Goal: Task Accomplishment & Management: Manage account settings

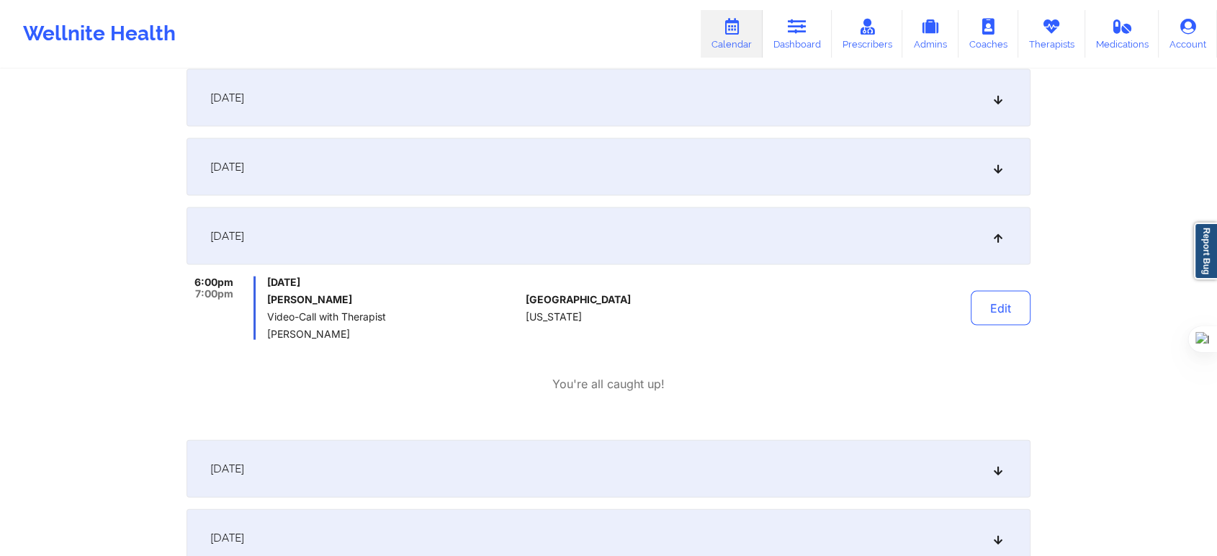
scroll to position [3039, 0]
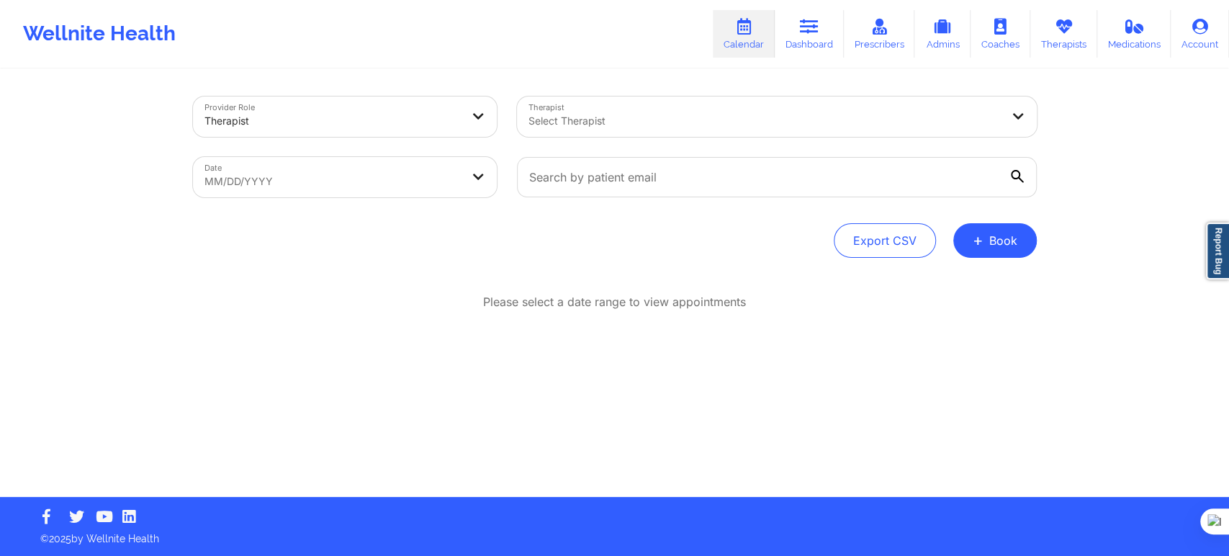
click at [632, 127] on div at bounding box center [764, 120] width 472 height 17
type input "chanel th"
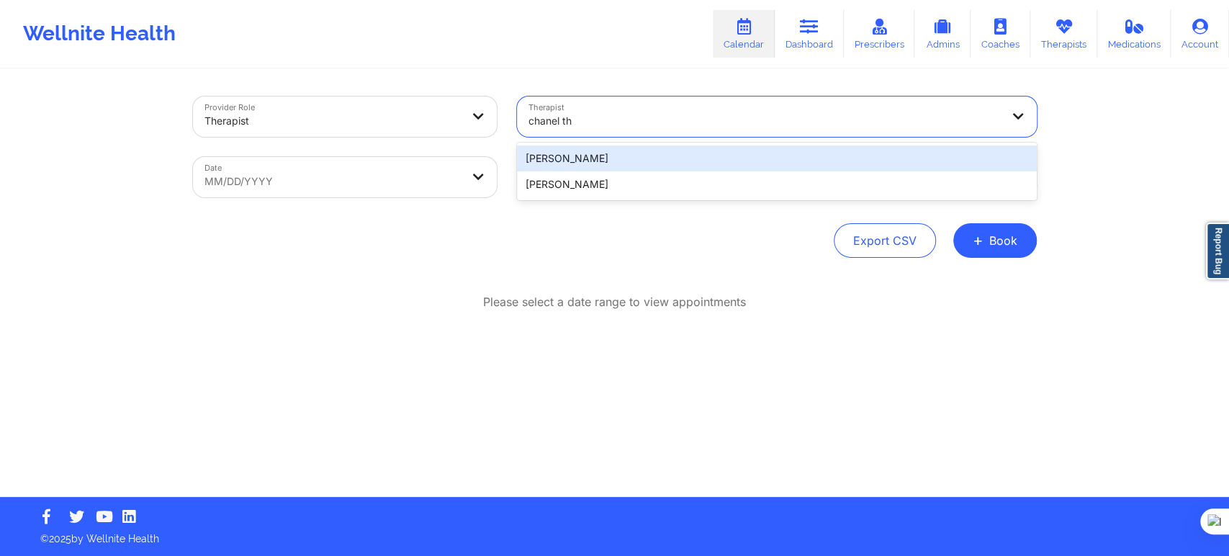
click at [596, 158] on div "Chanel Thompson" at bounding box center [777, 158] width 520 height 26
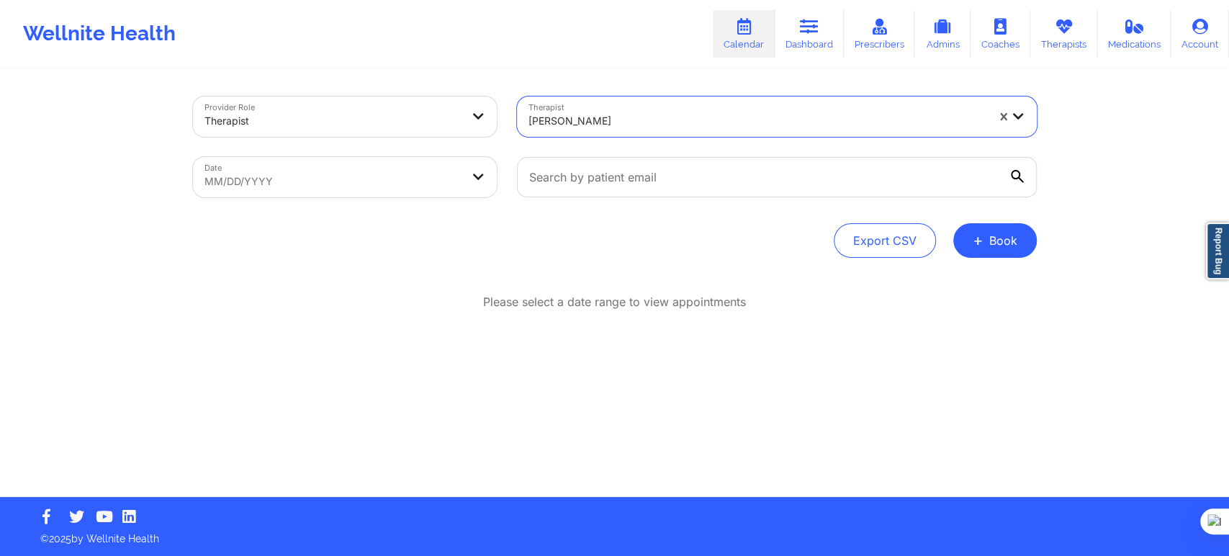
click at [576, 128] on div at bounding box center [757, 120] width 458 height 17
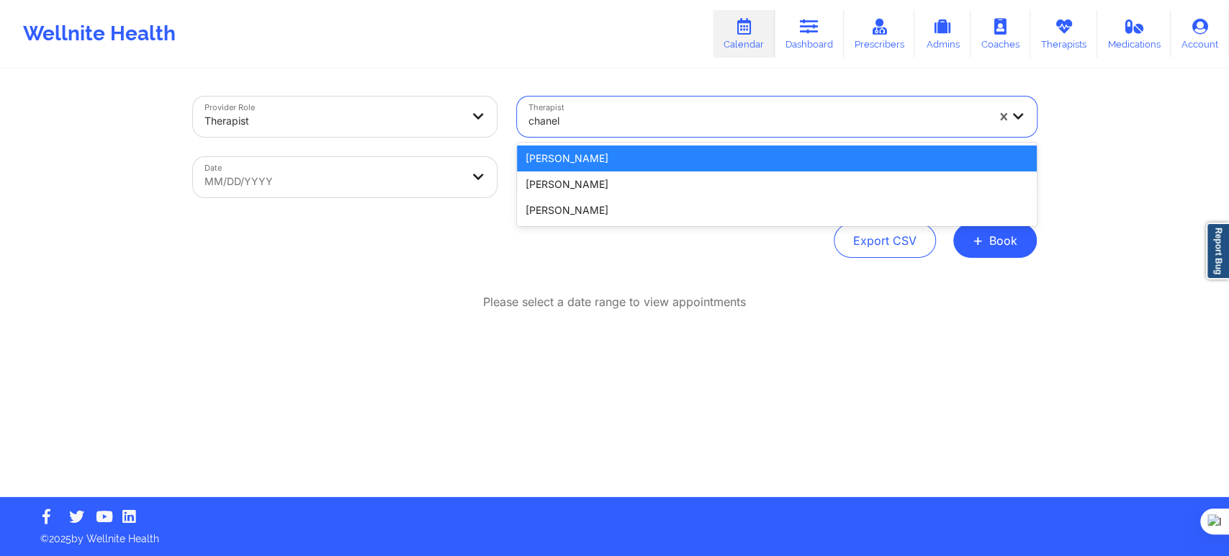
type input "chanel t"
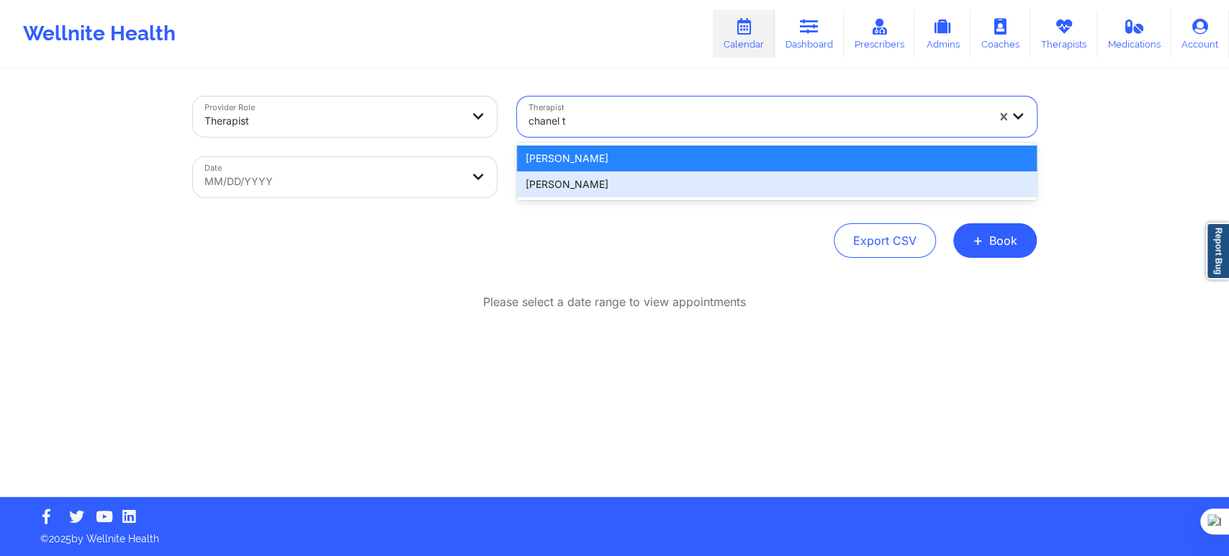
click at [610, 190] on div "Chanel Thompson" at bounding box center [777, 184] width 520 height 26
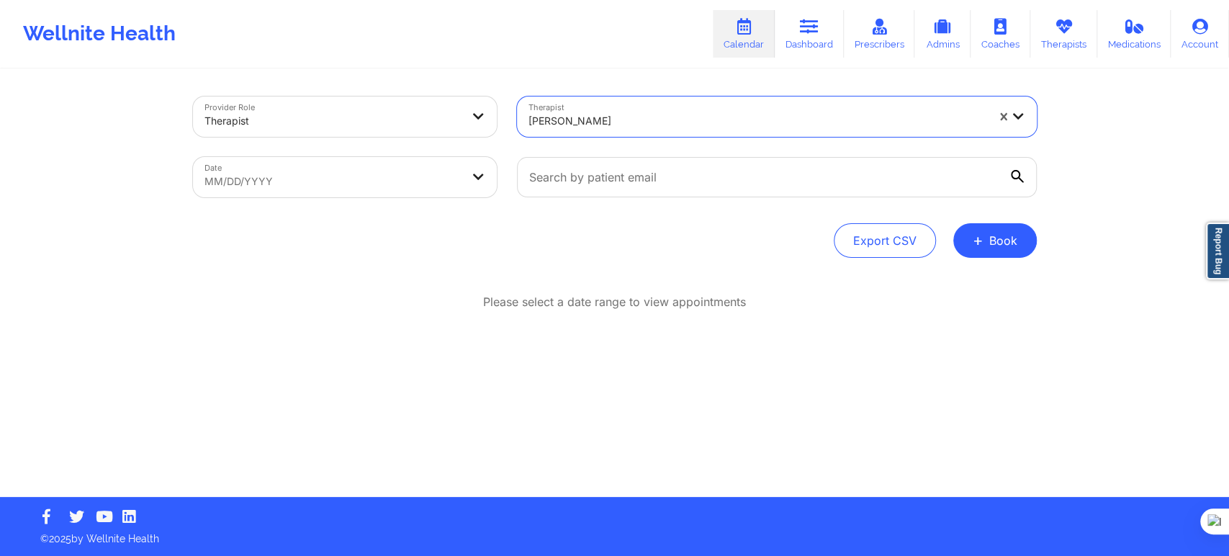
select select "2025-8"
select select "2025-9"
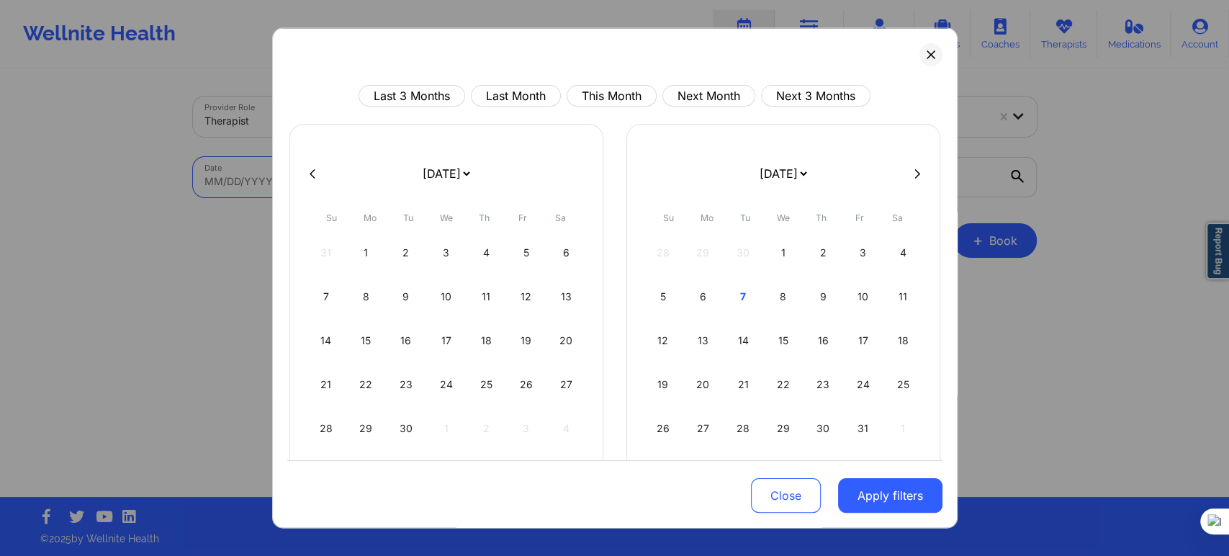
click at [363, 172] on body "Wellnite Health Calendar Dashboard Prescribers Admins Coaches Therapists Medica…" at bounding box center [614, 278] width 1229 height 556
click at [376, 253] on div "1" at bounding box center [366, 253] width 37 height 40
select select "2025-8"
select select "2025-9"
select select "2025-8"
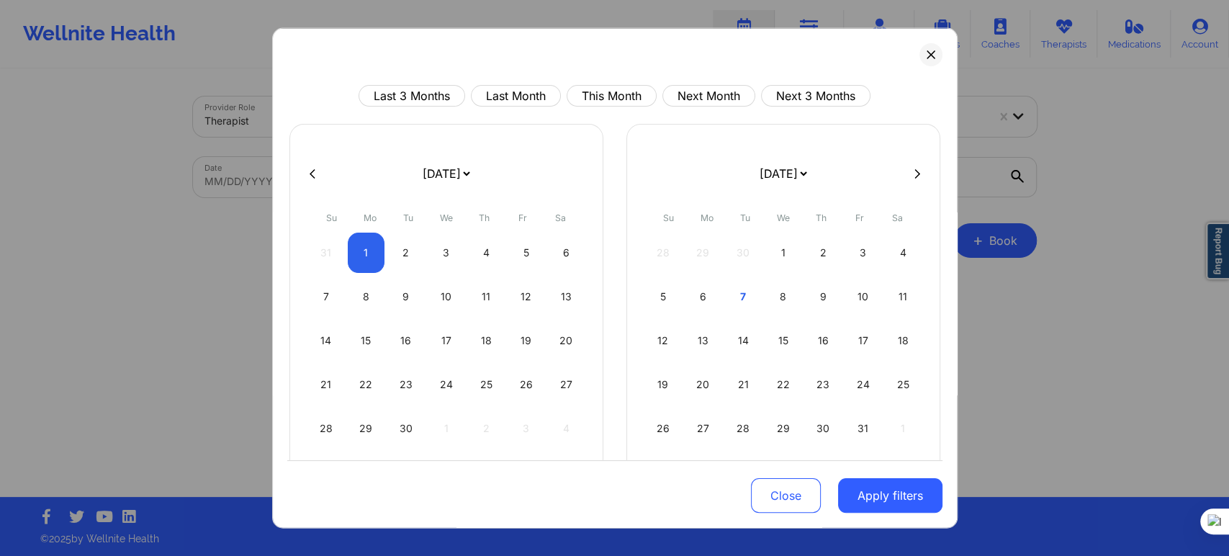
select select "2025-9"
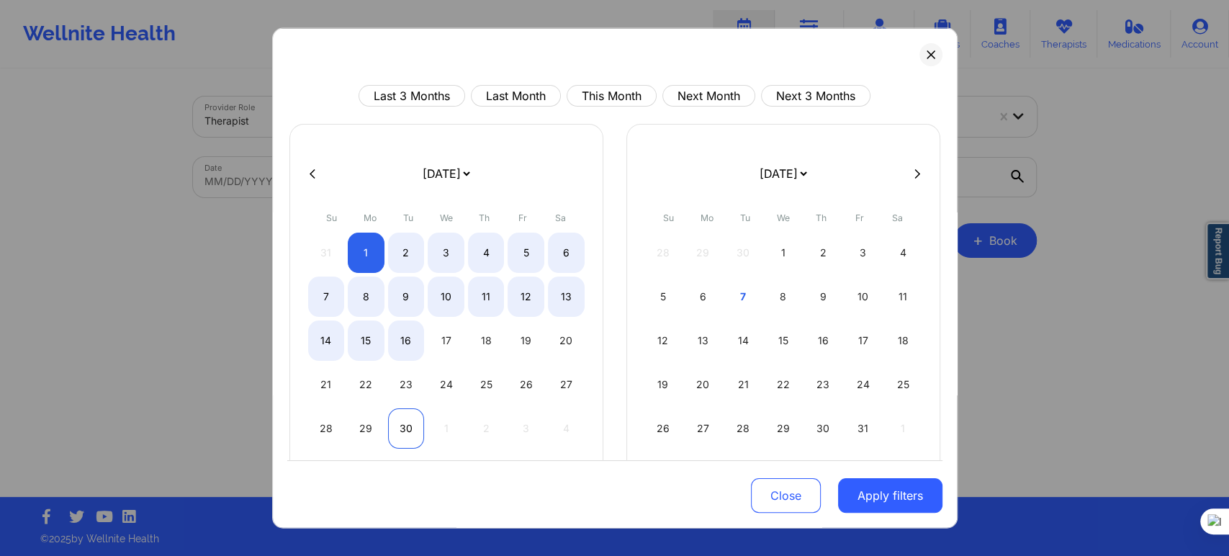
select select "2025-8"
select select "2025-9"
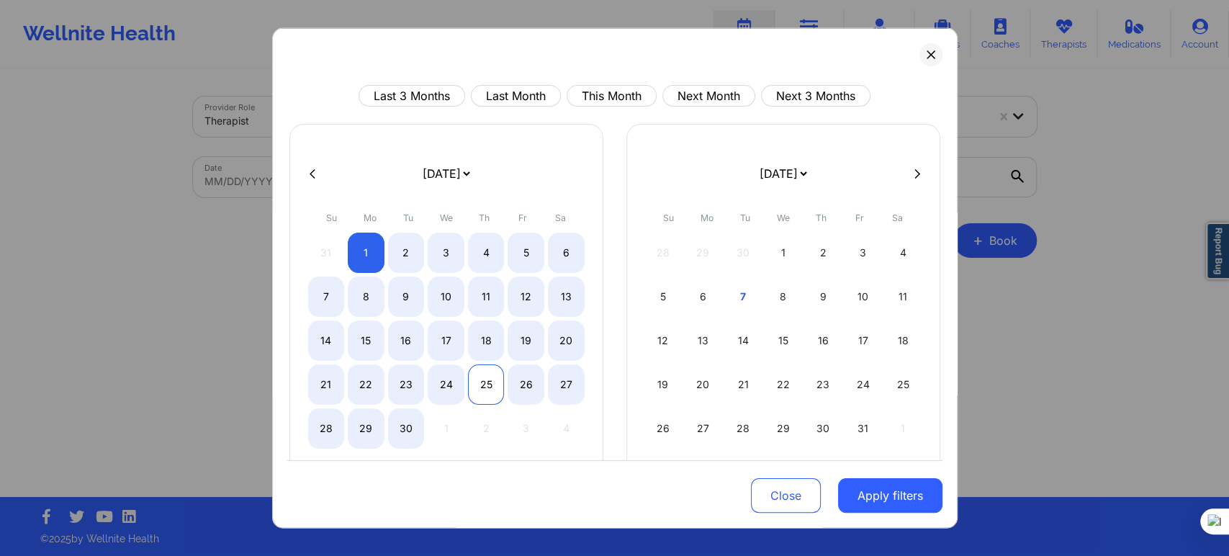
select select "2025-8"
select select "2025-9"
select select "2025-8"
select select "2025-9"
click at [455, 384] on div "24" at bounding box center [446, 384] width 37 height 40
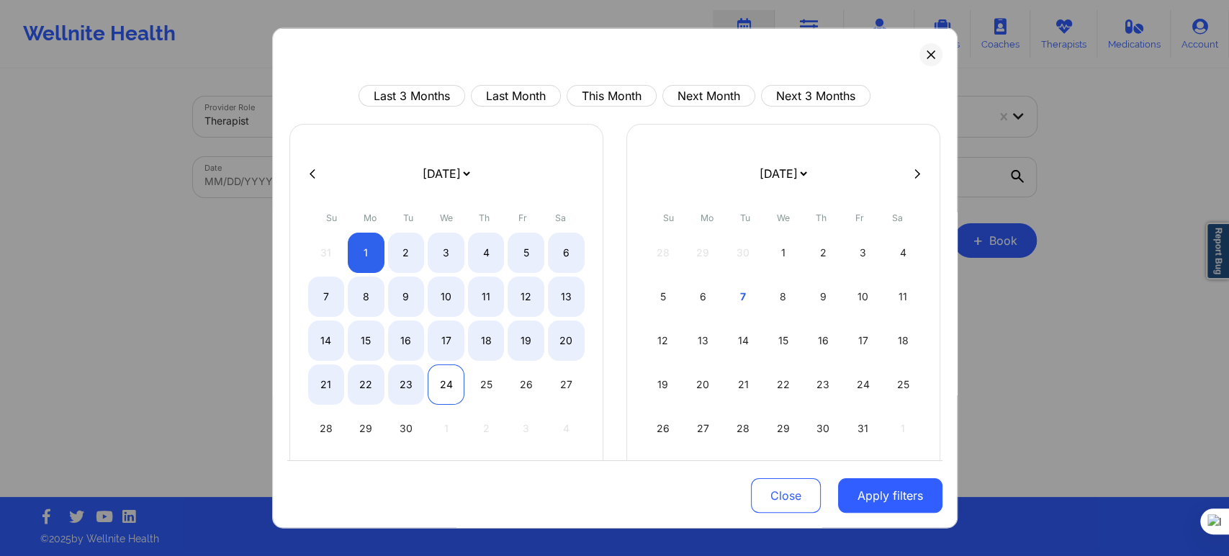
select select "2025-8"
select select "2025-9"
click at [403, 427] on div "30" at bounding box center [406, 428] width 37 height 40
select select "2025-8"
select select "2025-9"
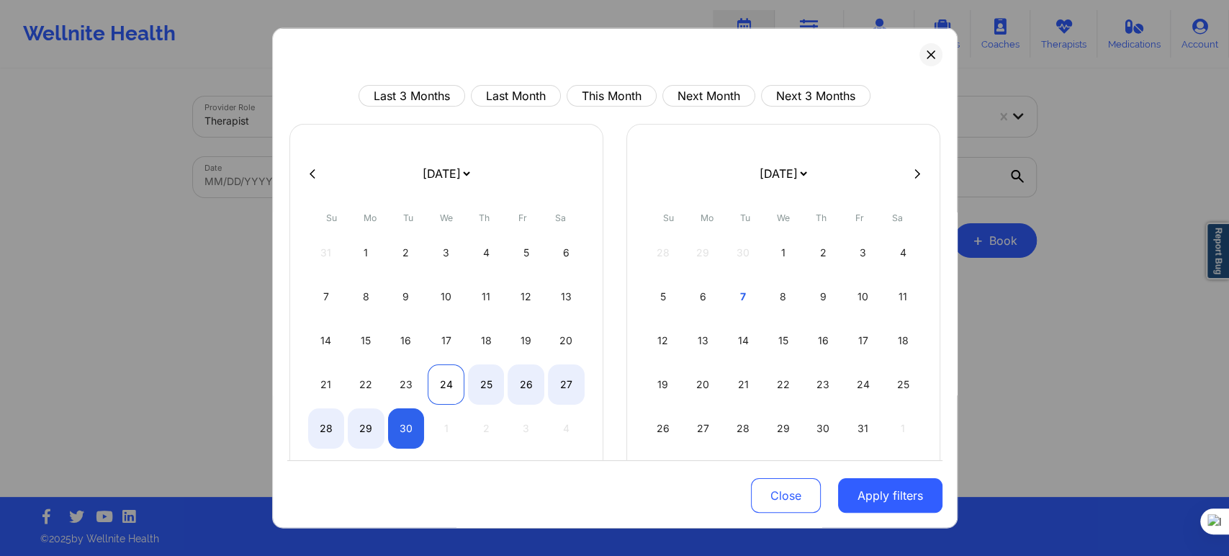
click at [433, 383] on div "24" at bounding box center [446, 384] width 37 height 40
select select "2025-8"
select select "2025-9"
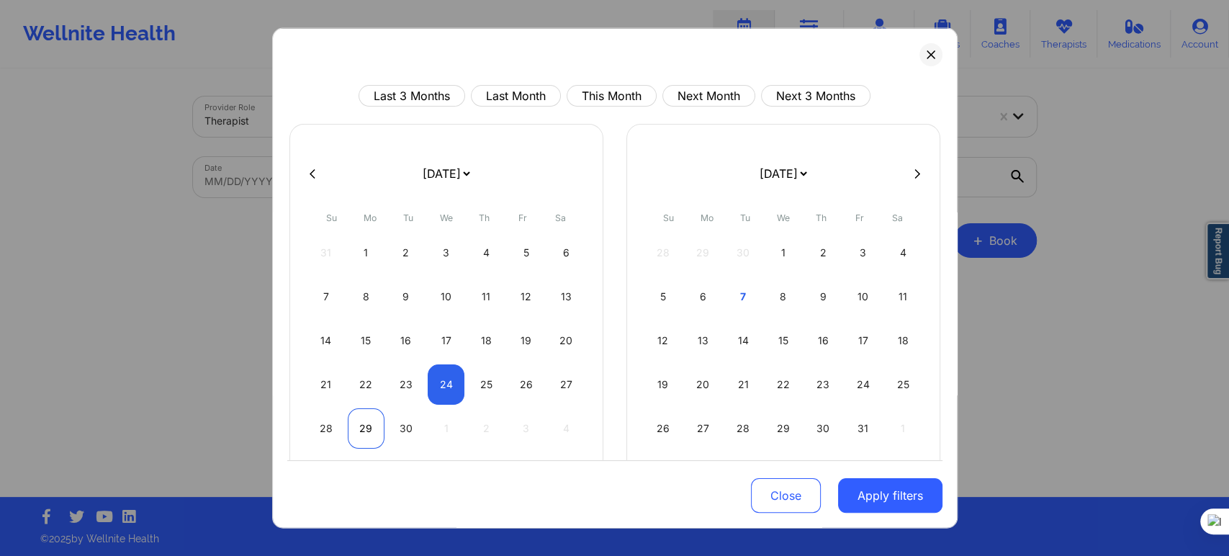
select select "2025-8"
select select "2025-9"
click at [403, 428] on div "30" at bounding box center [406, 428] width 37 height 40
select select "2025-8"
select select "2025-9"
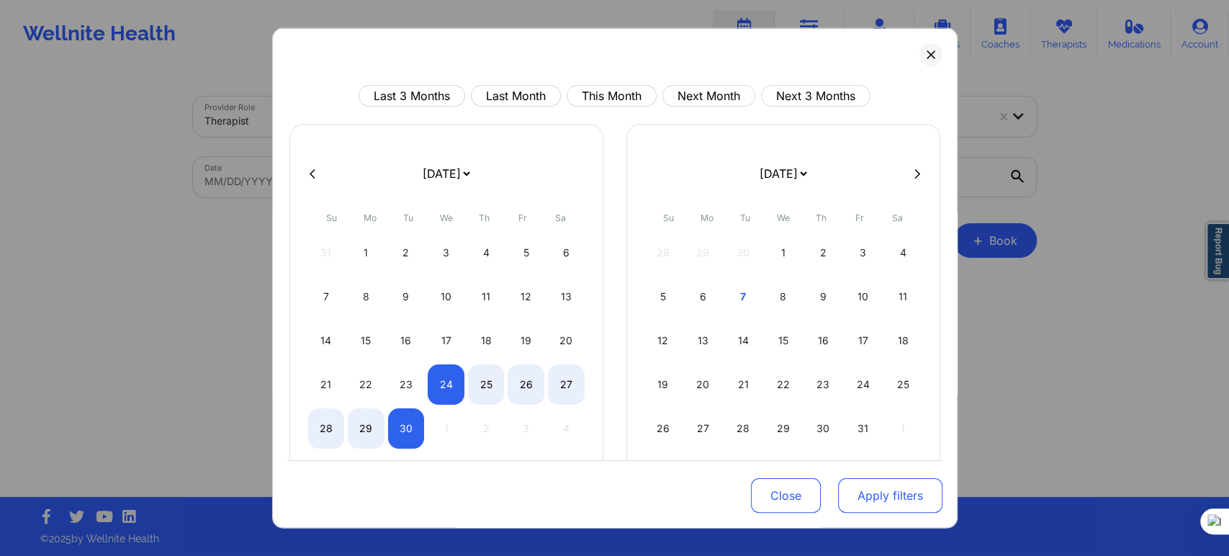
click at [883, 494] on button "Apply filters" at bounding box center [890, 495] width 104 height 35
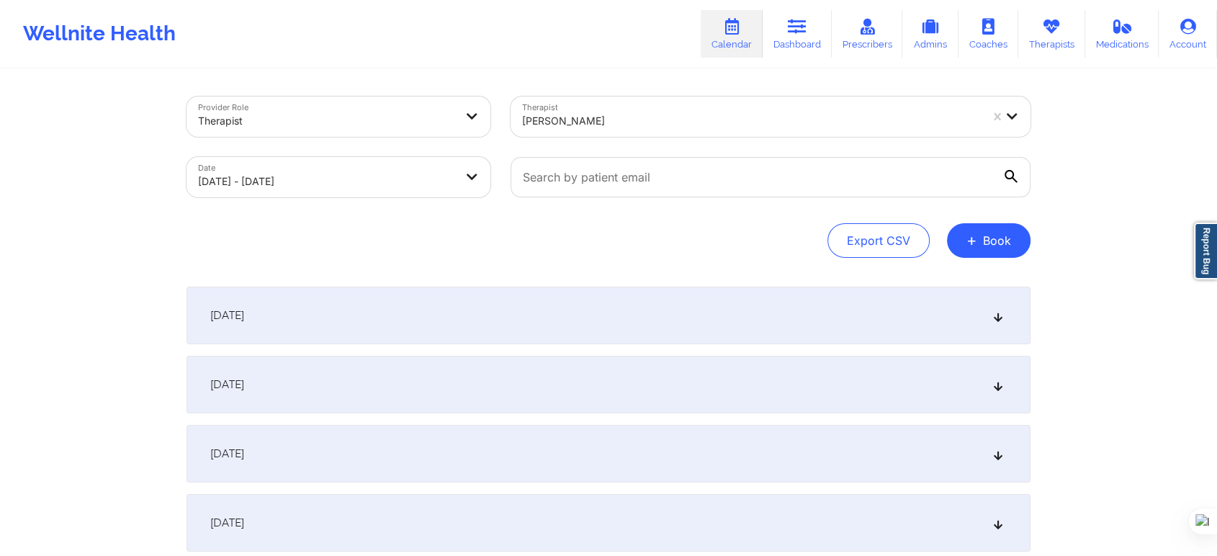
click at [343, 335] on div "September 24, 2025" at bounding box center [608, 316] width 844 height 58
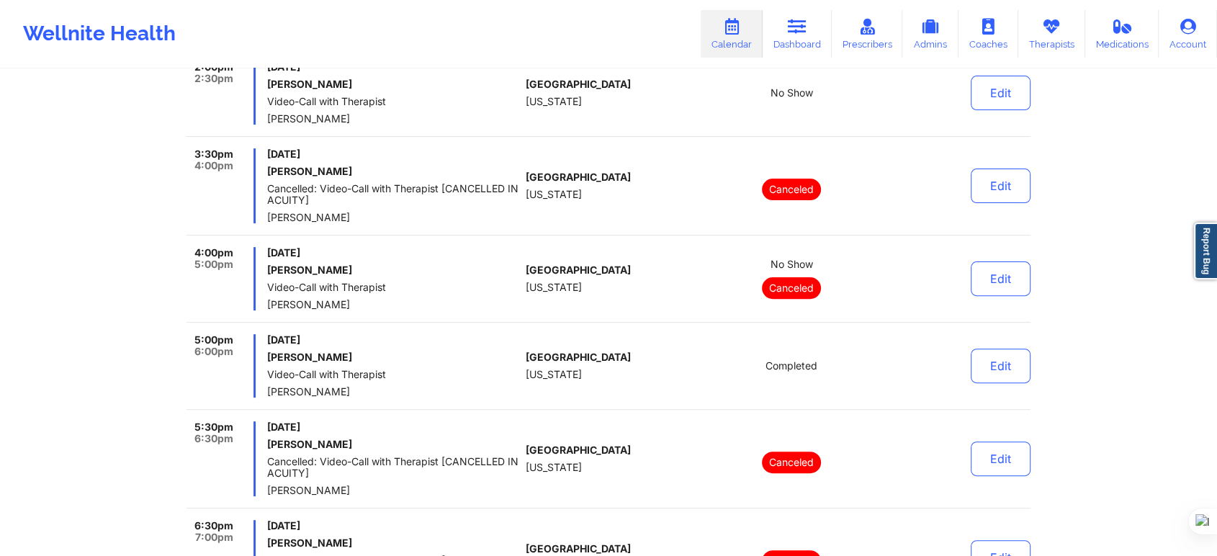
scroll to position [400, 0]
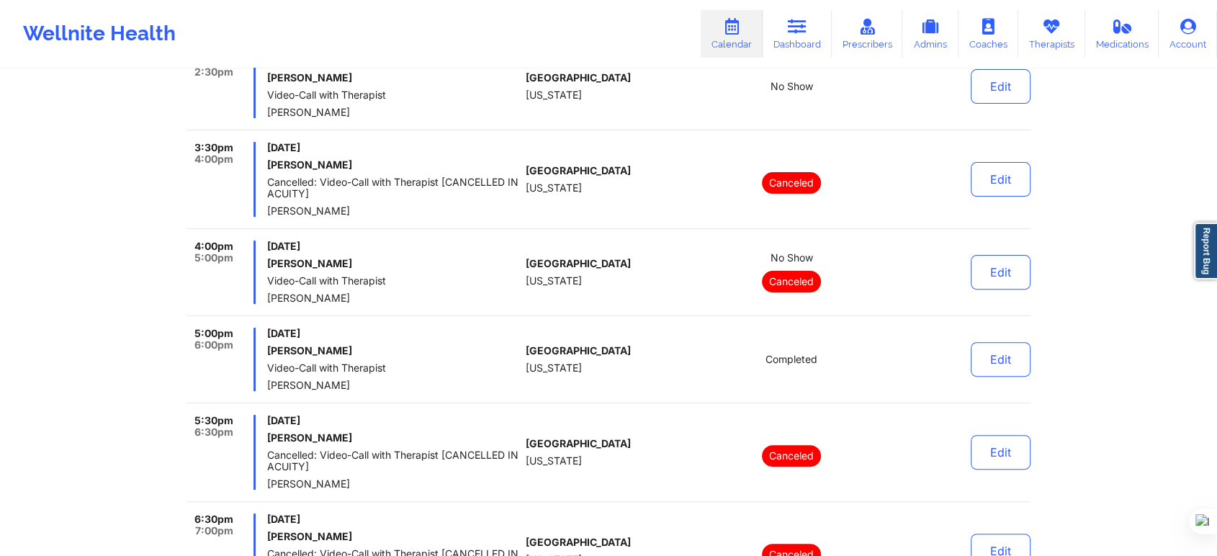
click at [134, 343] on div "Provider Role Therapist Therapist Chanel Thompson Date 09/24/2025 - 09/30/2025 …" at bounding box center [608, 467] width 1217 height 1734
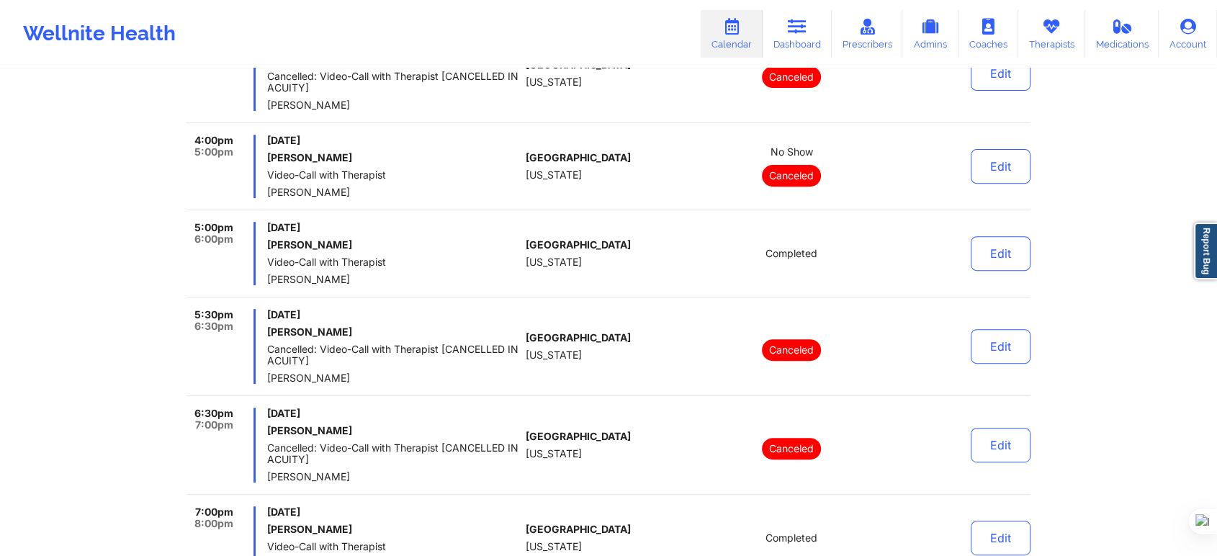
scroll to position [479, 0]
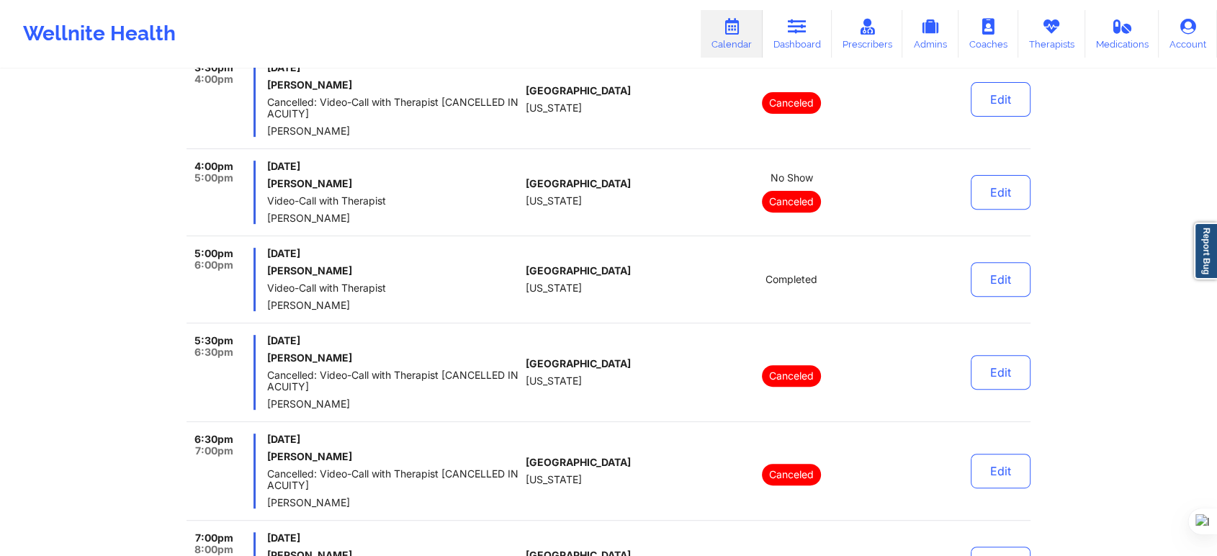
drag, startPoint x: 392, startPoint y: 189, endPoint x: 290, endPoint y: 191, distance: 102.2
click at [290, 191] on div "Wednesday, September 24, 2025 Jessica Jean Jacques Video-Call with Therapist Ch…" at bounding box center [393, 192] width 253 height 63
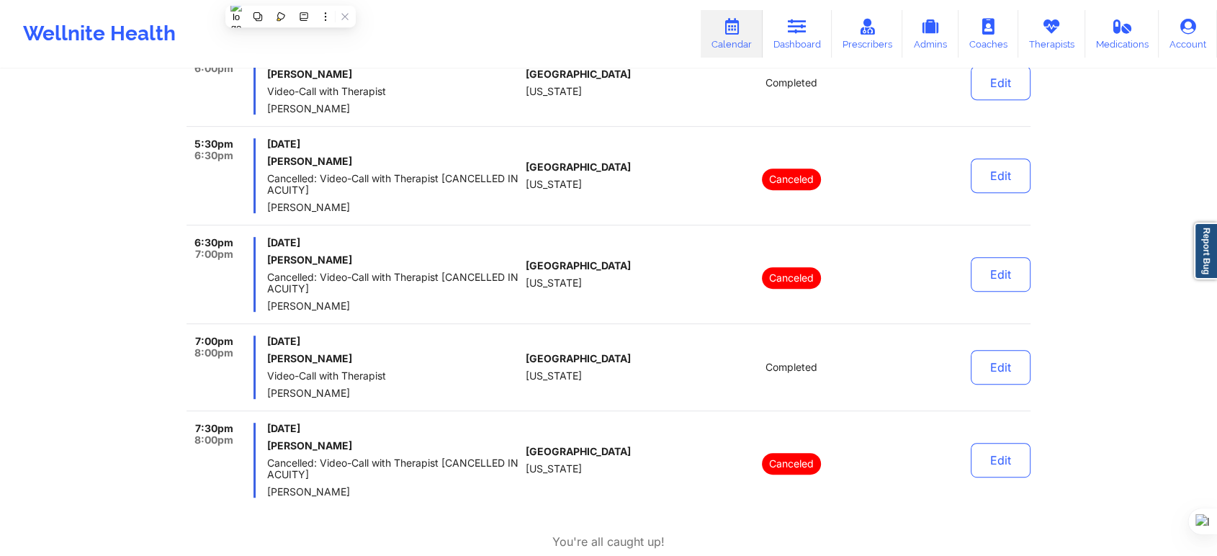
scroll to position [356, 0]
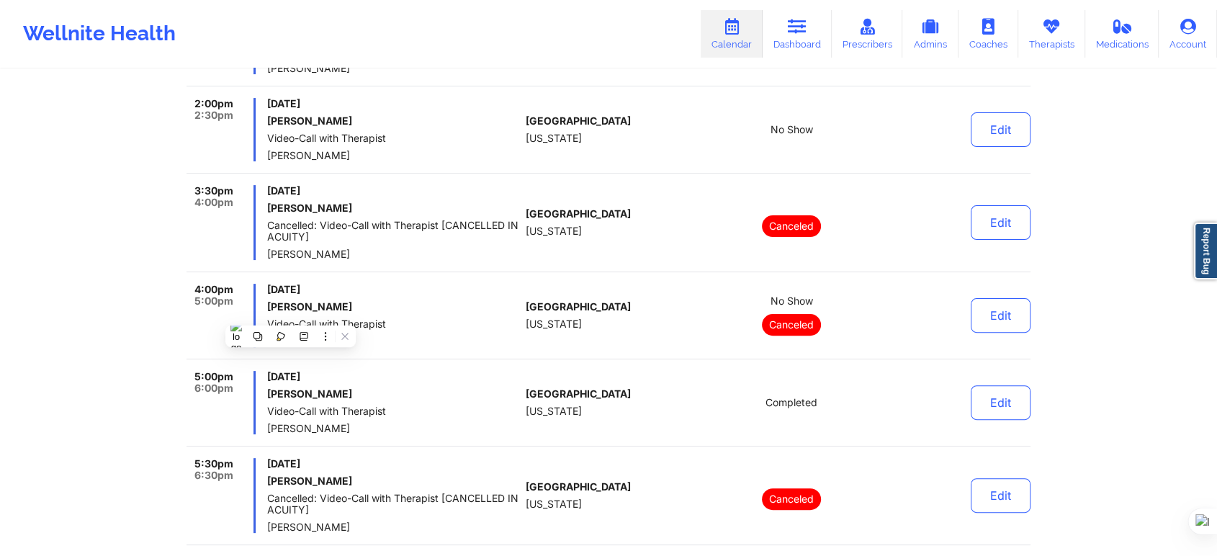
click at [157, 323] on div "Provider Role Therapist Therapist Chanel Thompson Date 09/24/2025 - 09/30/2025 …" at bounding box center [608, 511] width 1217 height 1734
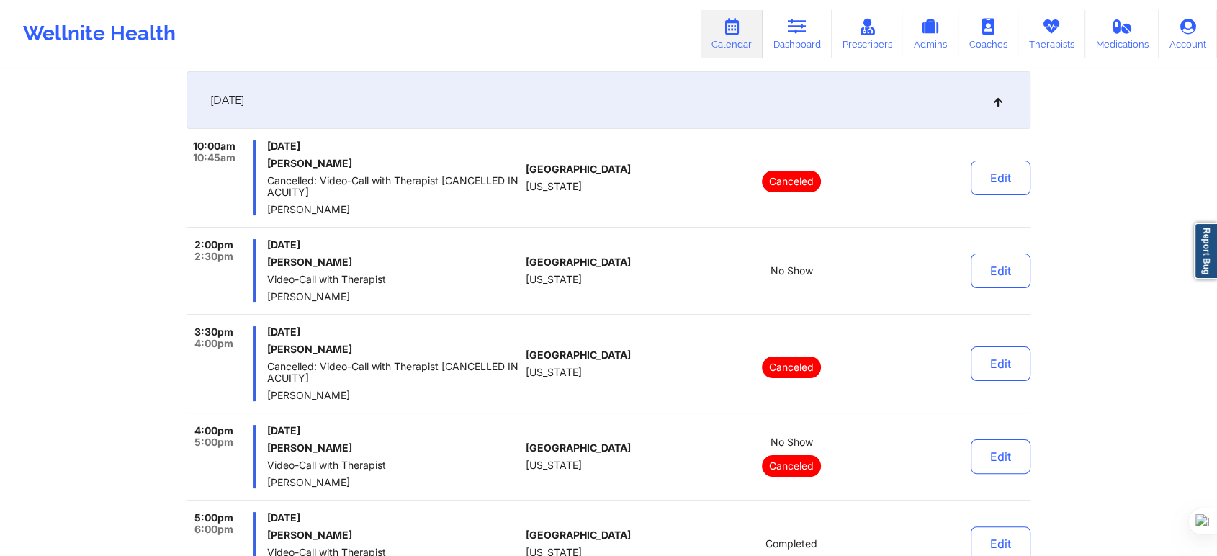
scroll to position [0, 0]
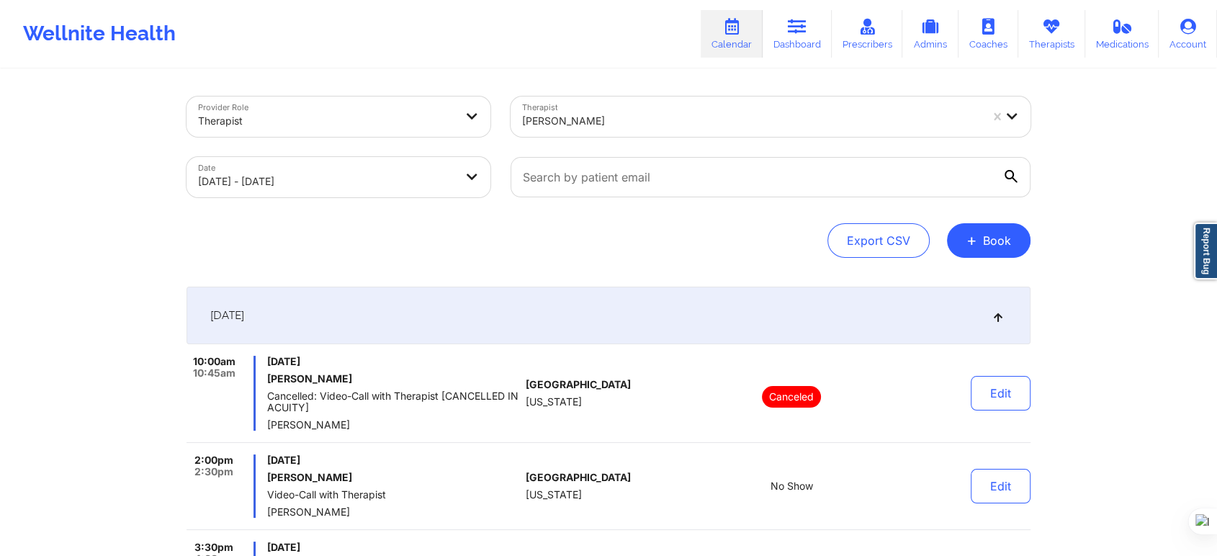
click at [346, 185] on body "Wellnite Health Calendar Dashboard Prescribers Admins Coaches Therapists Medica…" at bounding box center [608, 278] width 1217 height 556
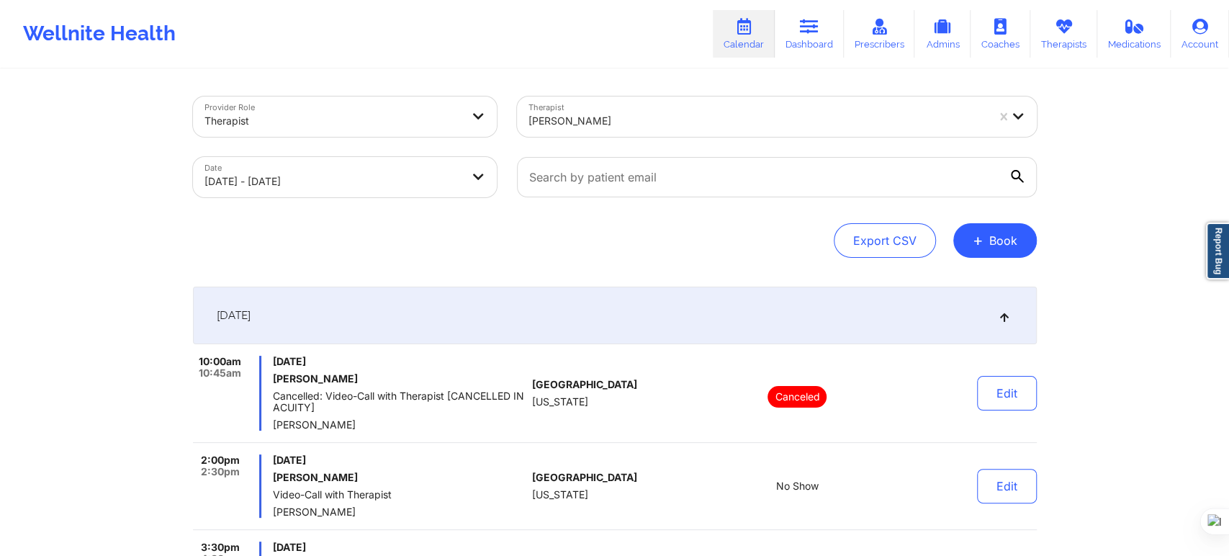
select select "2025-8"
select select "2025-9"
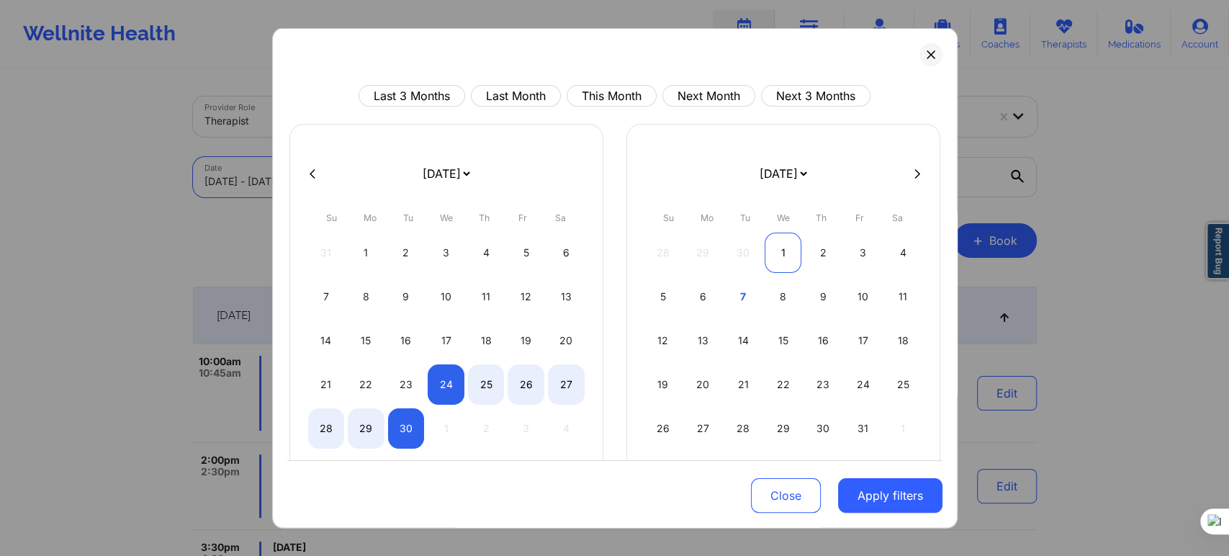
click at [787, 256] on div "1" at bounding box center [783, 253] width 37 height 40
select select "2025-9"
select select "2025-10"
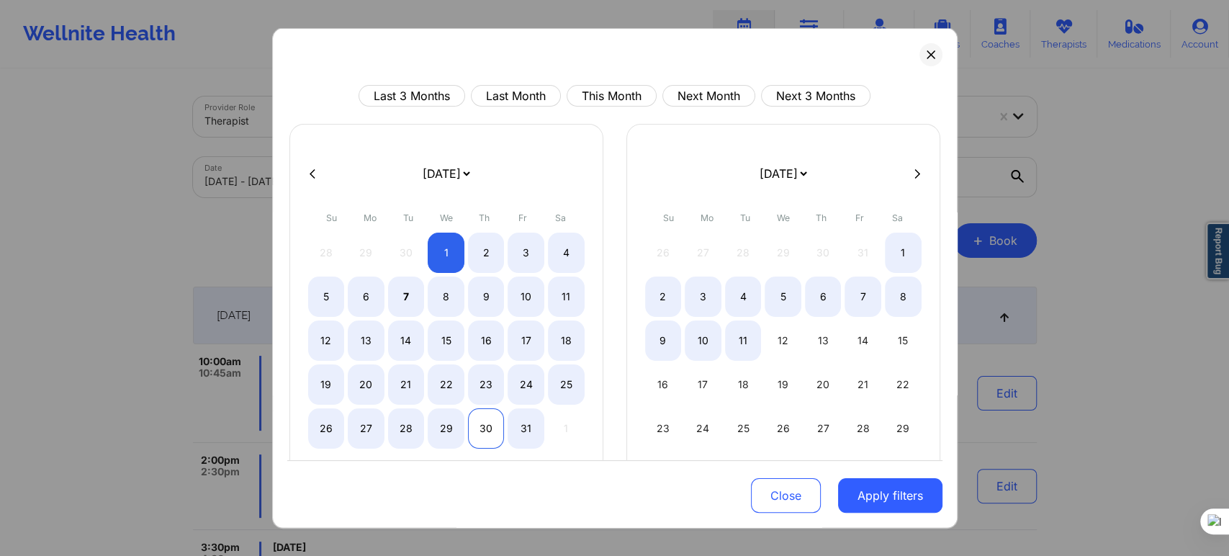
select select "2025-9"
select select "2025-10"
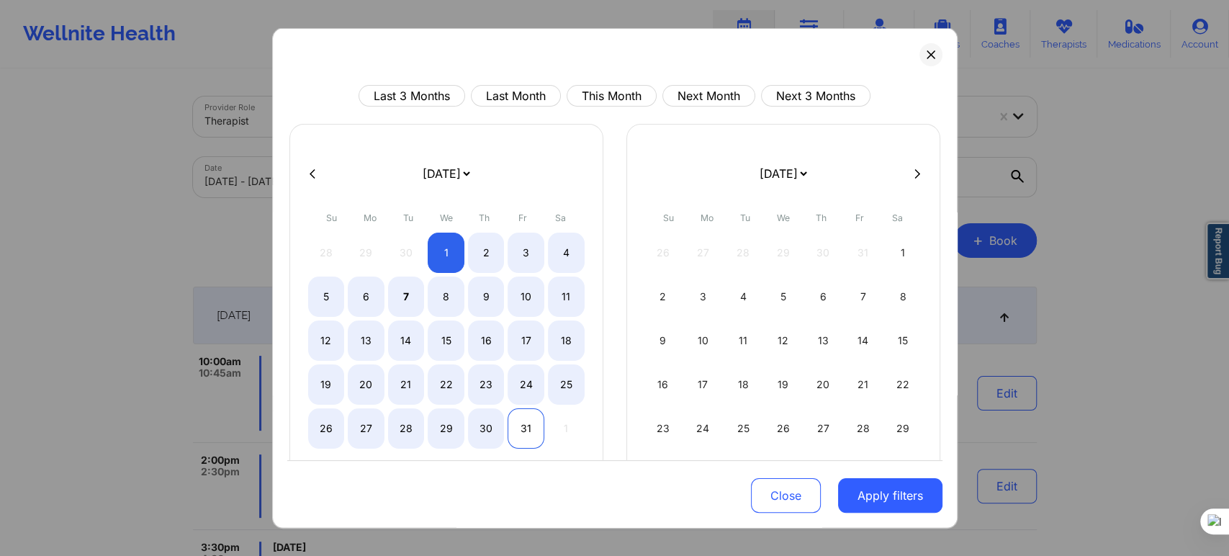
select select "2025-9"
select select "2025-10"
click at [524, 430] on div "31" at bounding box center [526, 428] width 37 height 40
select select "2025-9"
select select "2025-10"
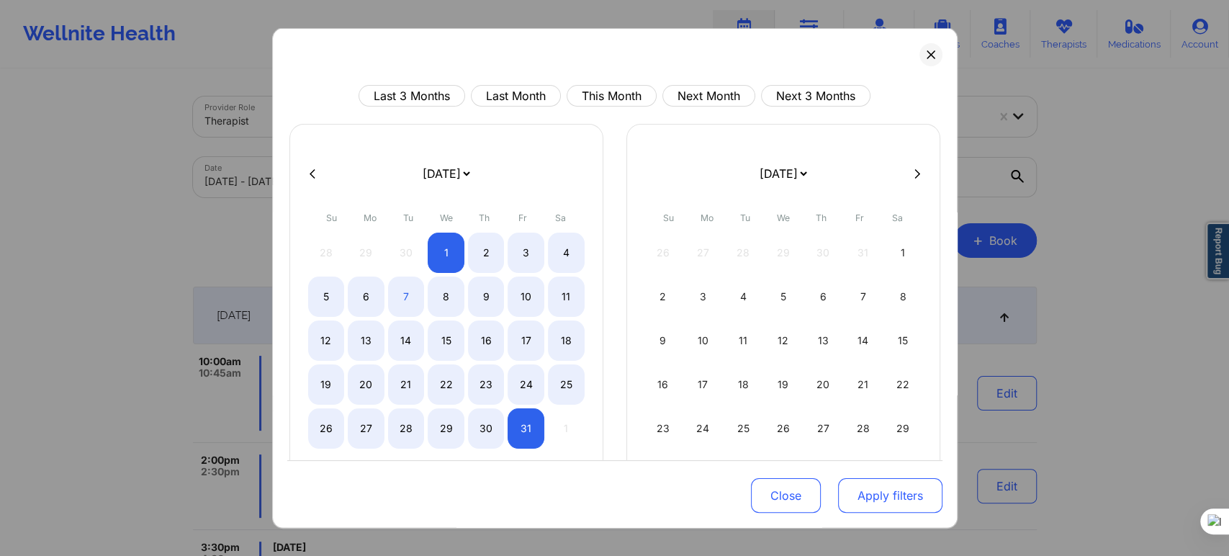
click at [848, 494] on button "Apply filters" at bounding box center [890, 495] width 104 height 35
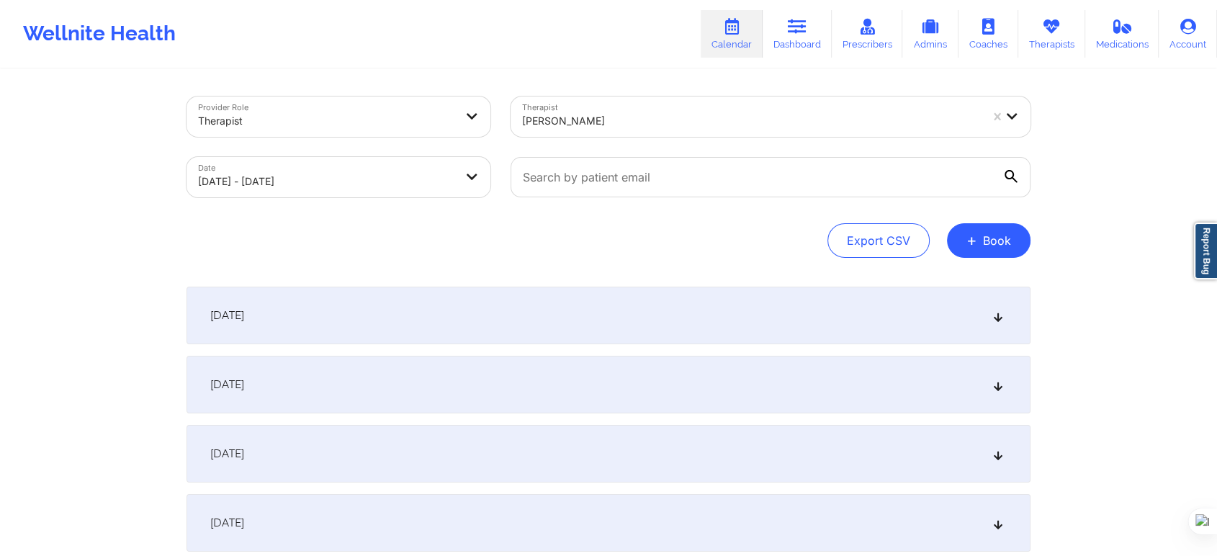
click at [284, 296] on div "October 1, 2025" at bounding box center [608, 316] width 844 height 58
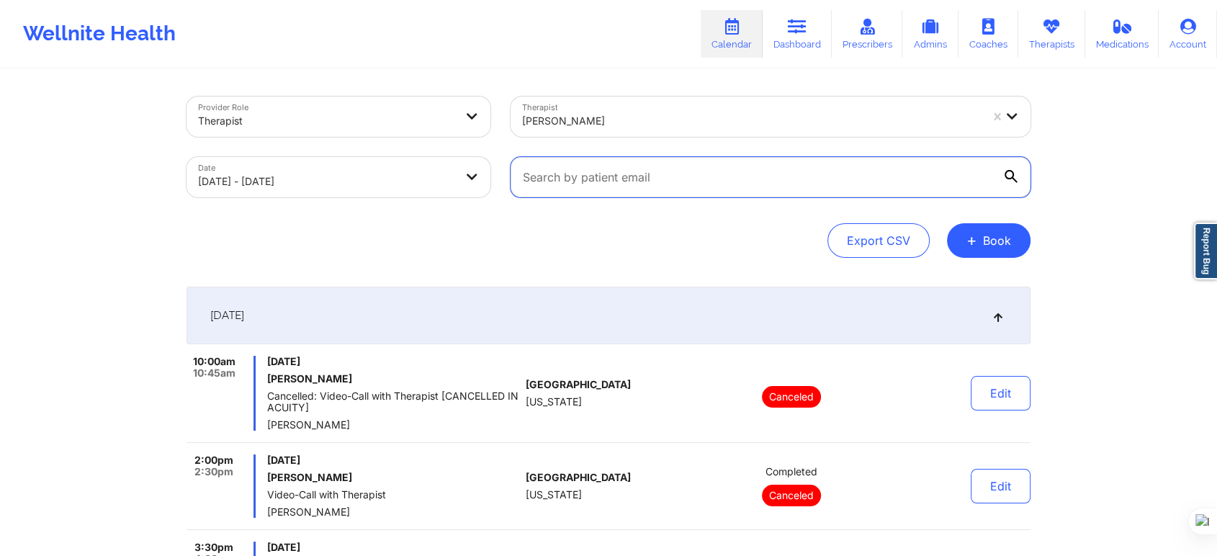
click at [705, 191] on input "text" at bounding box center [770, 177] width 520 height 40
paste input "jessica_jnj@yahoo.com"
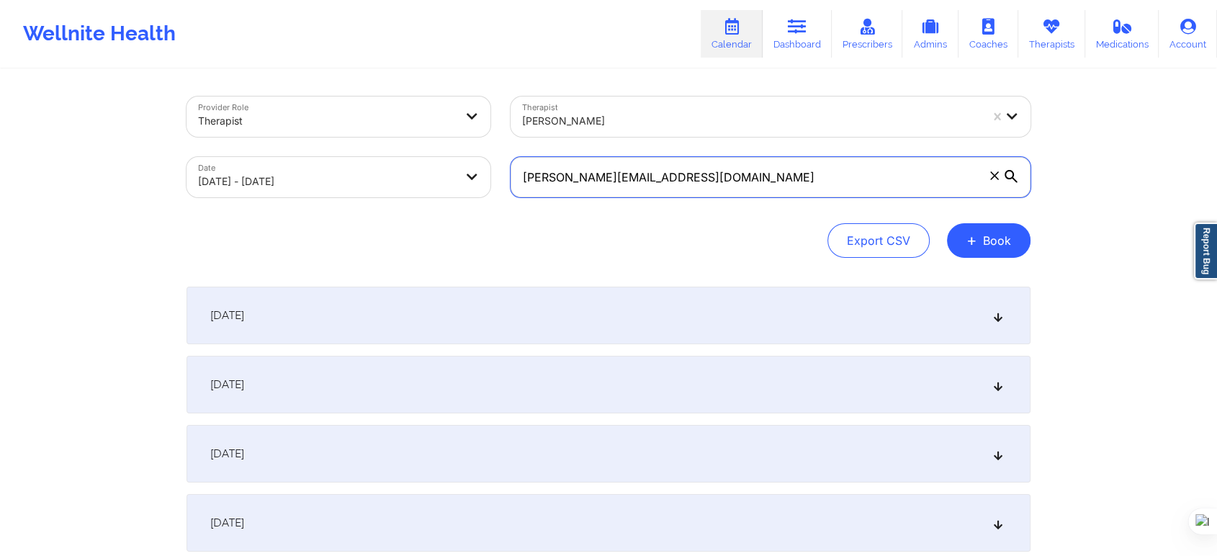
type input "jessica_jnj@yahoo.com"
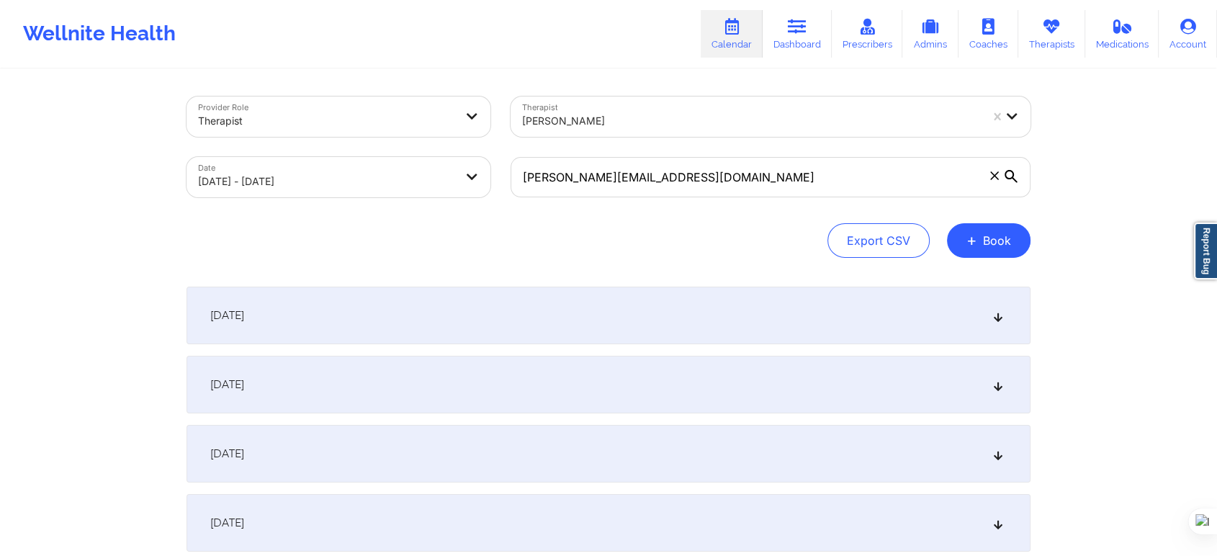
click at [744, 245] on div "Export CSV + Book" at bounding box center [608, 240] width 844 height 35
click at [403, 315] on div "October 1, 2025" at bounding box center [608, 316] width 844 height 58
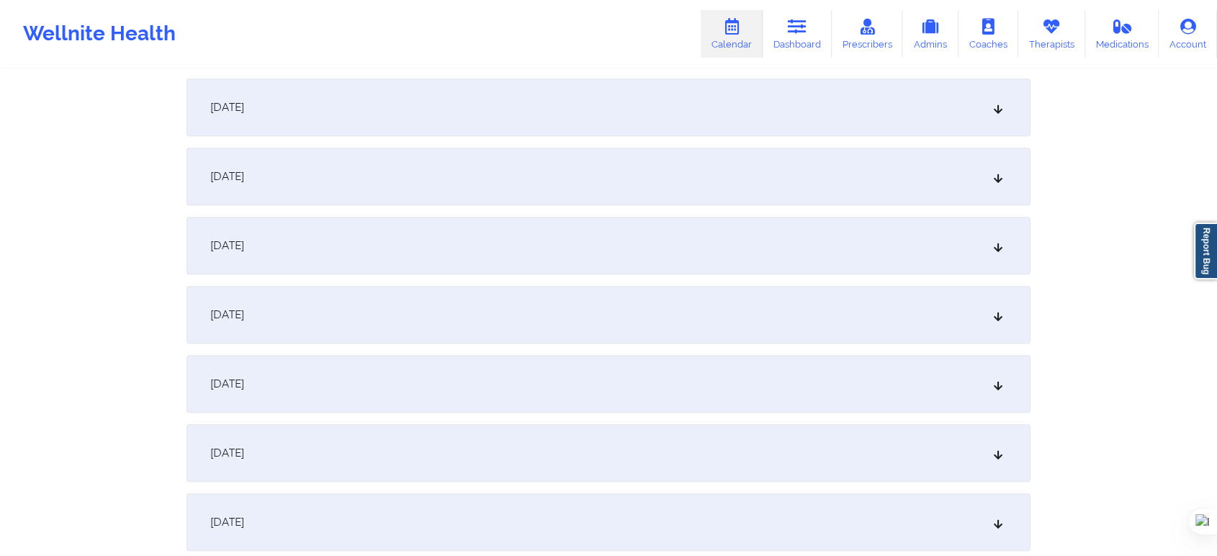
scroll to position [720, 0]
click at [335, 256] on div "[DATE]" at bounding box center [608, 243] width 844 height 58
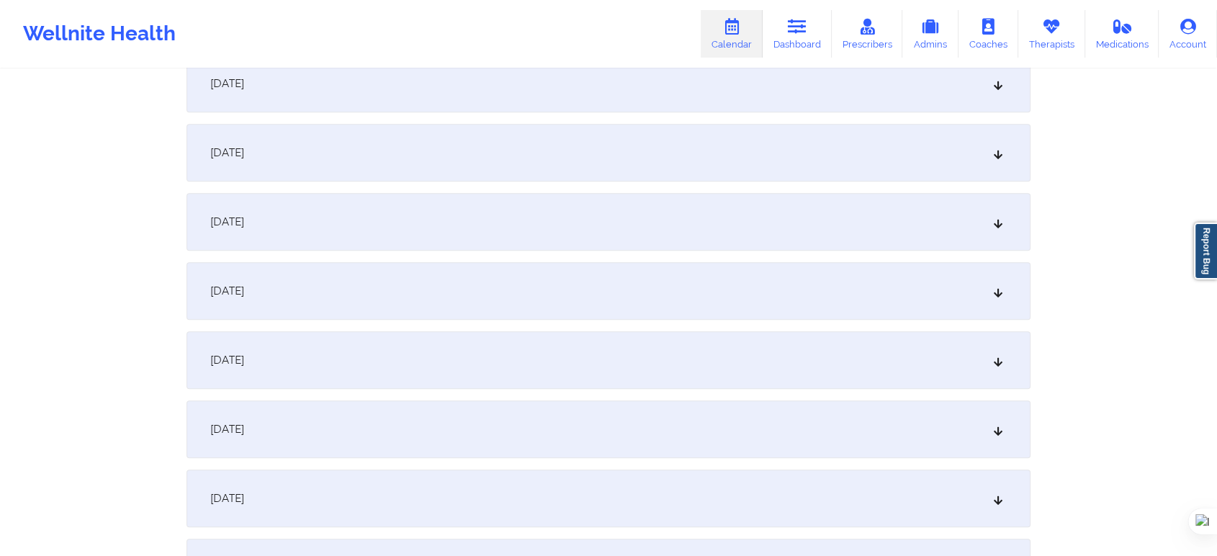
scroll to position [1279, 0]
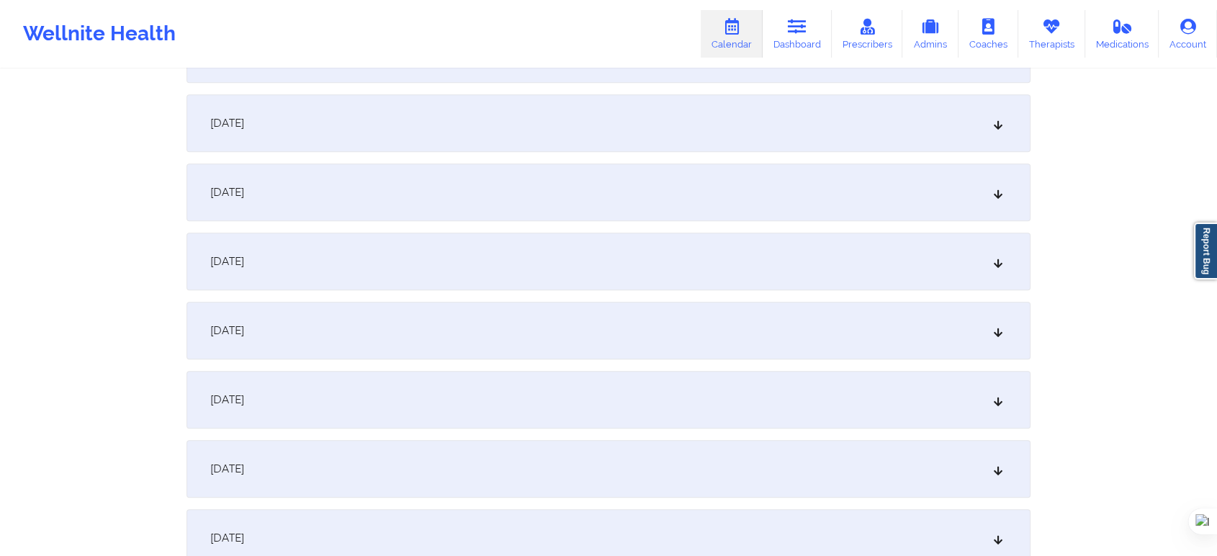
click at [318, 309] on div "[DATE]" at bounding box center [608, 331] width 844 height 58
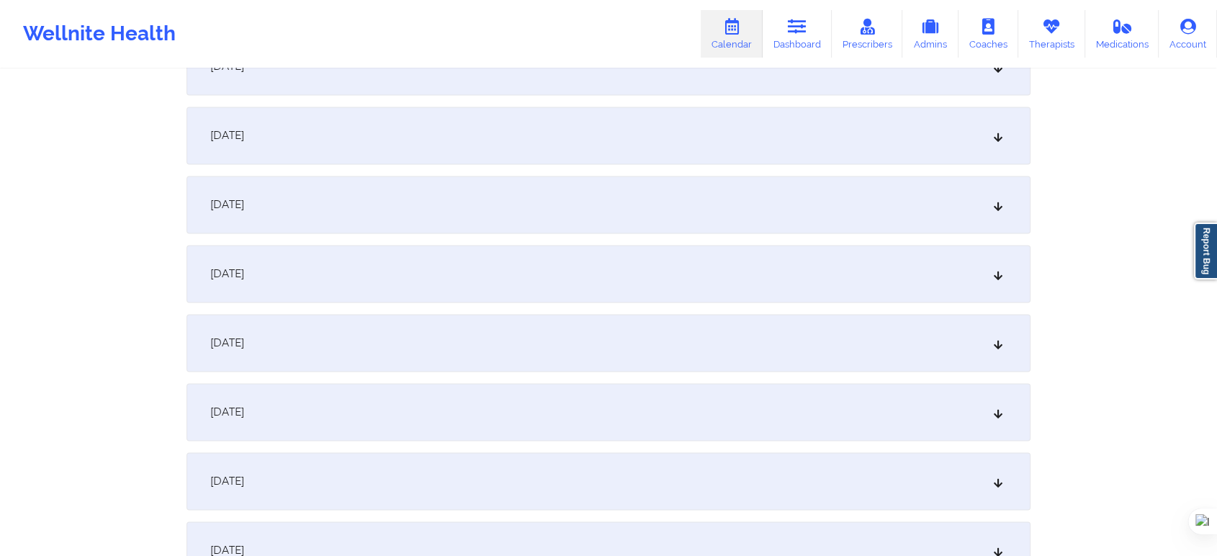
scroll to position [1999, 0]
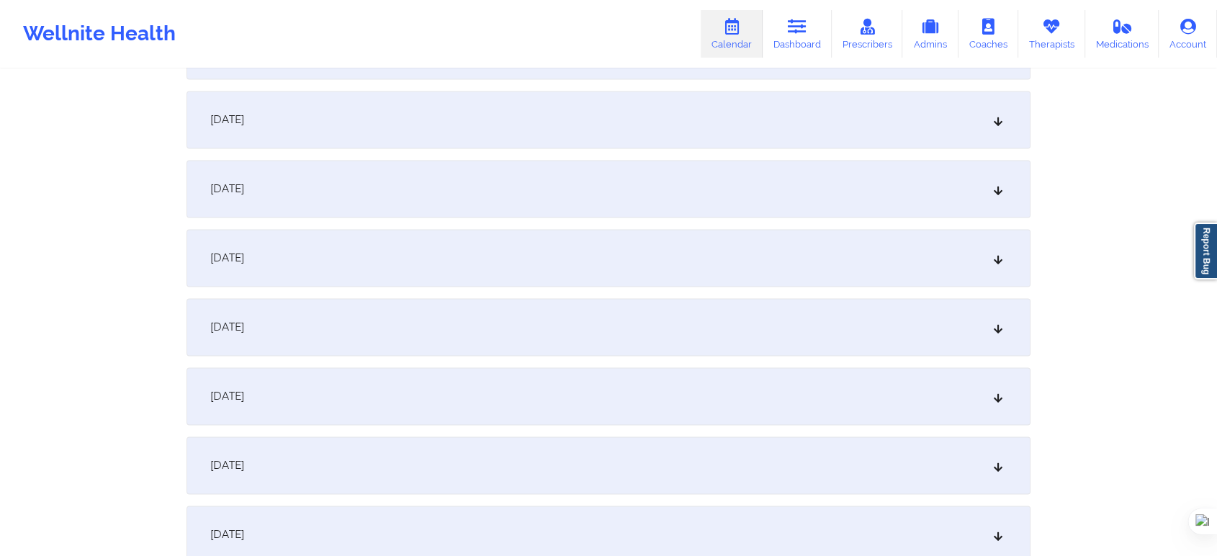
click at [324, 268] on div "October 22, 2025" at bounding box center [608, 258] width 844 height 58
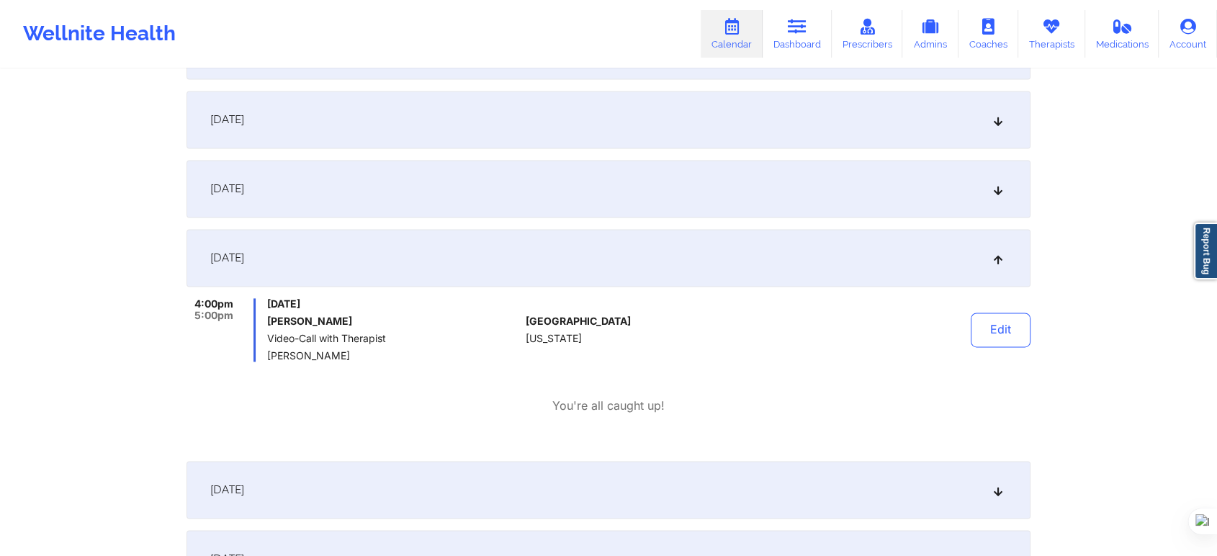
click at [806, 53] on link "Dashboard" at bounding box center [796, 34] width 69 height 48
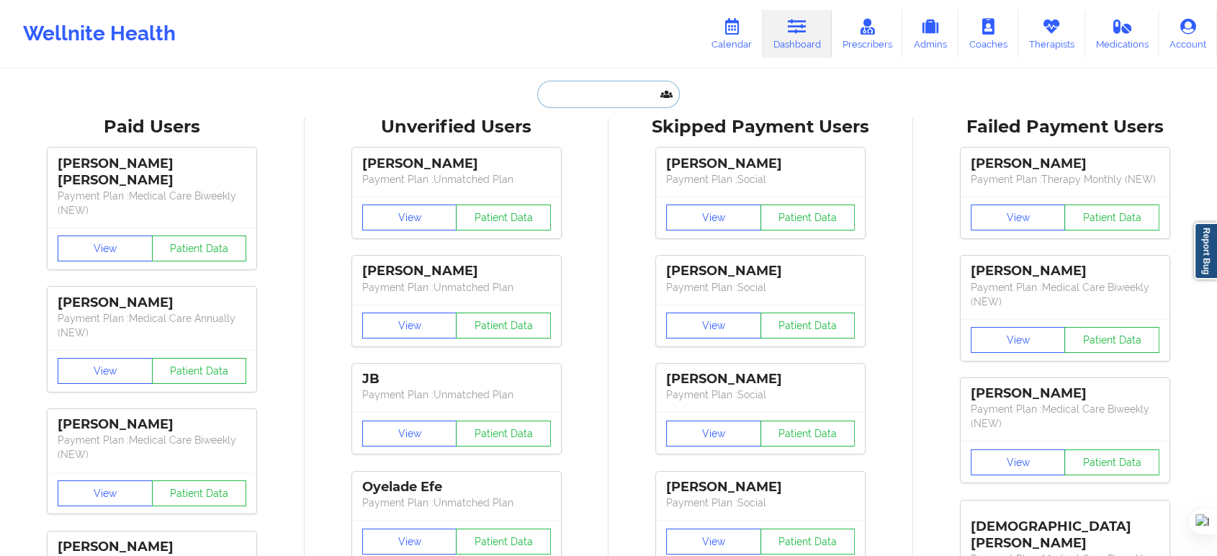
click at [609, 104] on input "text" at bounding box center [608, 94] width 143 height 27
paste input "Mahnaz Wilson"
type input "Mahnaz Wilson"
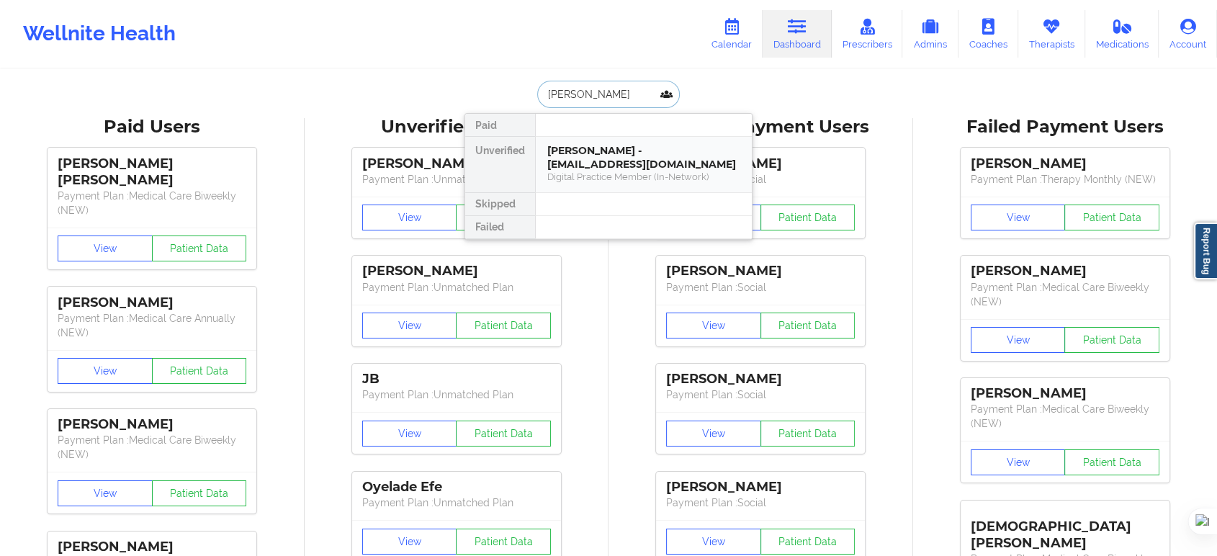
click at [605, 149] on div "Mahnaz Wilson - mahnazwilson@gmail.com" at bounding box center [643, 157] width 193 height 27
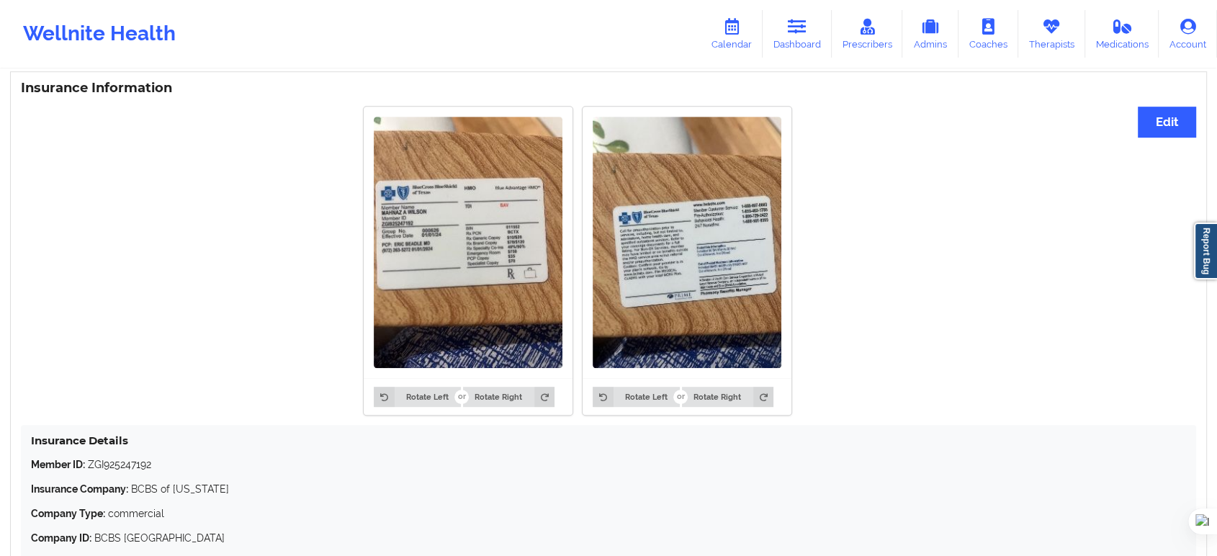
scroll to position [962, 0]
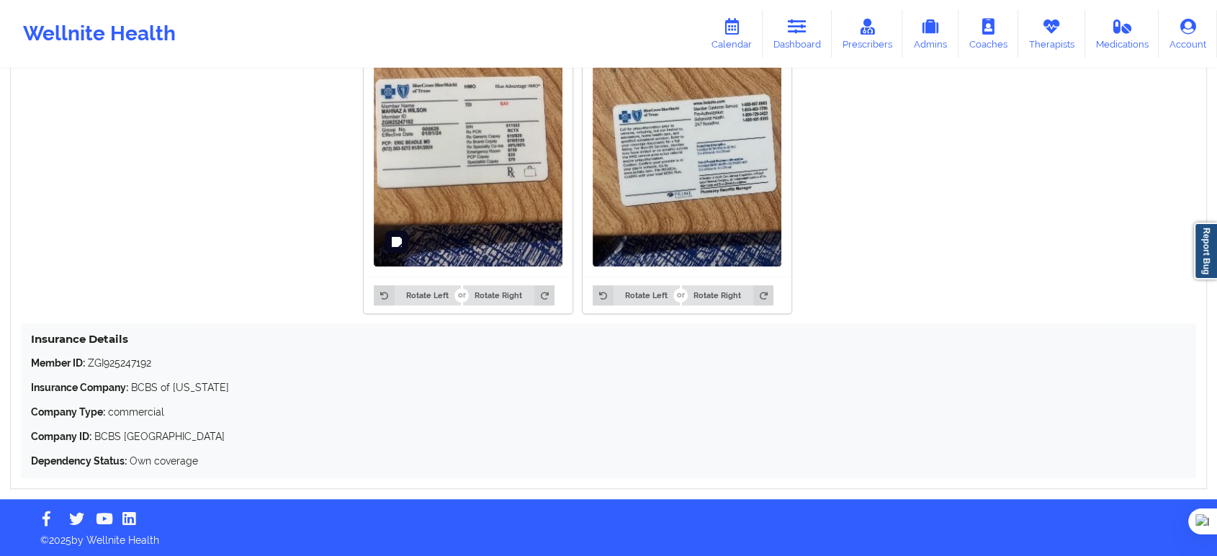
click at [480, 166] on img at bounding box center [468, 140] width 189 height 251
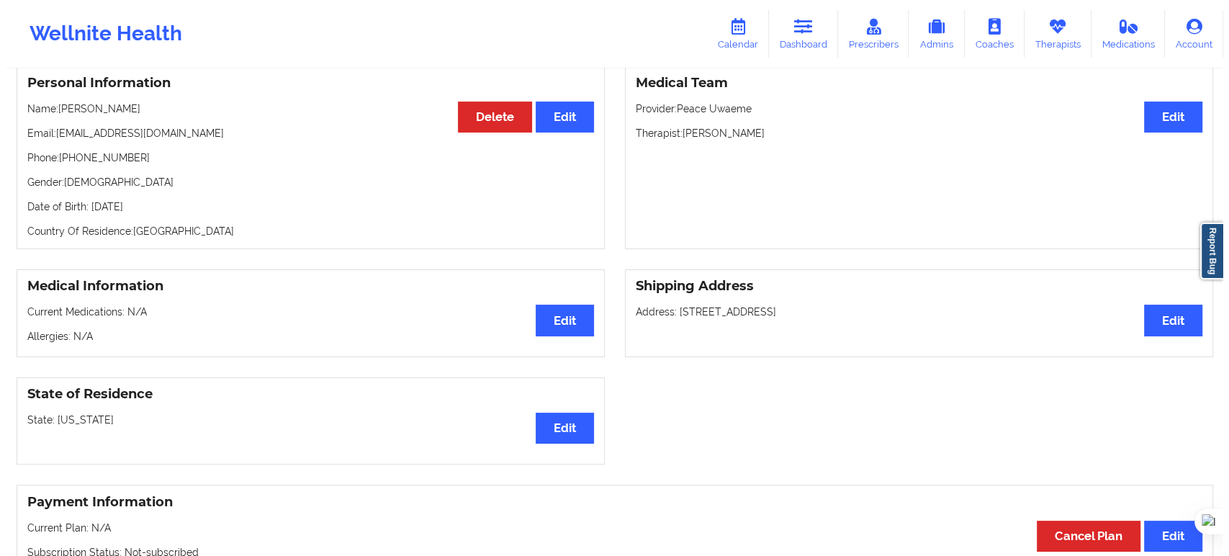
scroll to position [0, 0]
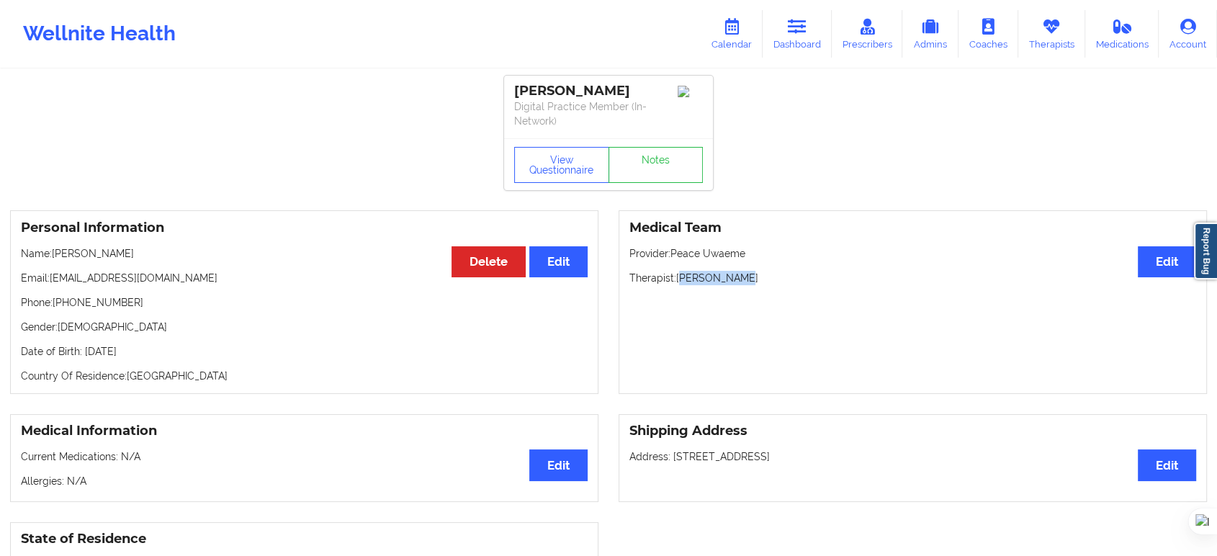
drag, startPoint x: 682, startPoint y: 280, endPoint x: 760, endPoint y: 279, distance: 78.5
click at [760, 279] on p "Therapist: Mariam Saibu" at bounding box center [912, 278] width 567 height 14
copy p "ariam Saibu"
click at [732, 30] on icon at bounding box center [731, 27] width 19 height 16
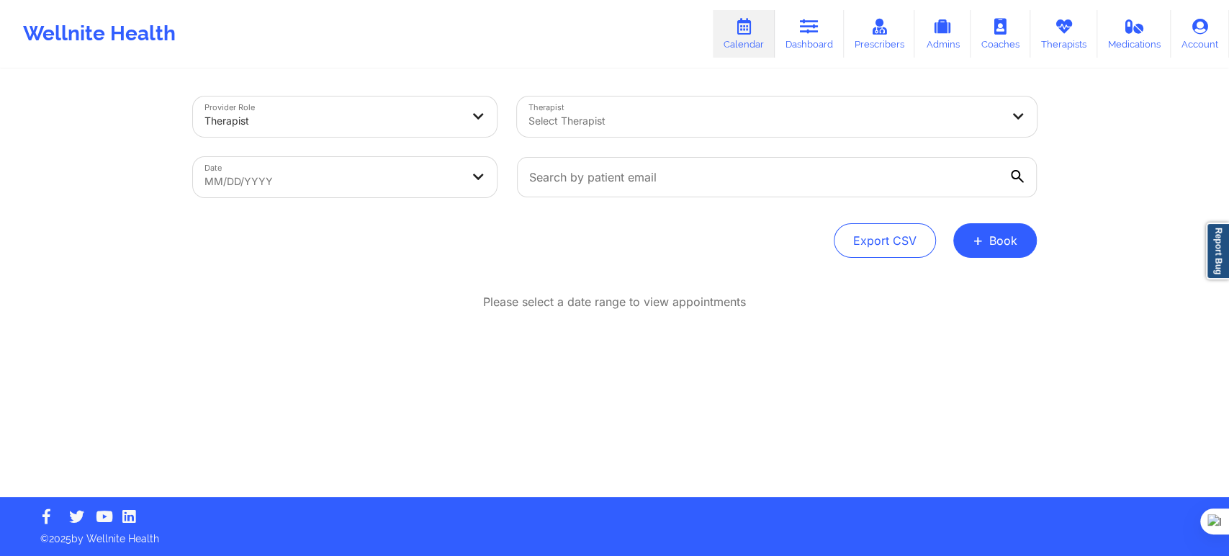
click at [585, 125] on div at bounding box center [764, 120] width 472 height 17
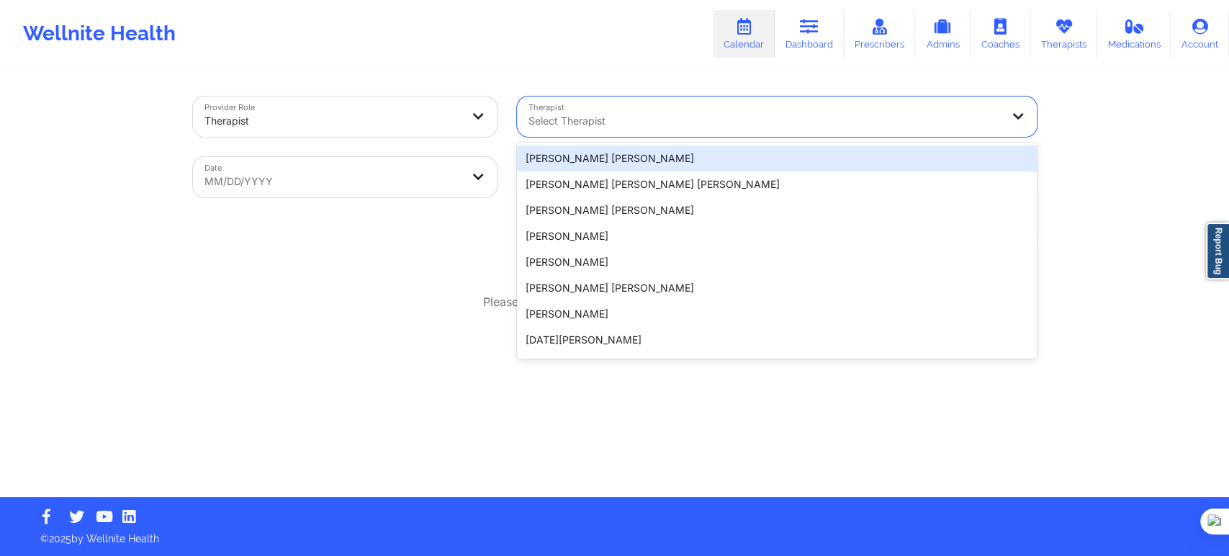
click at [657, 81] on div "Provider Role Therapist Therapist 20 results available. Use Up and Down to choo…" at bounding box center [615, 284] width 864 height 426
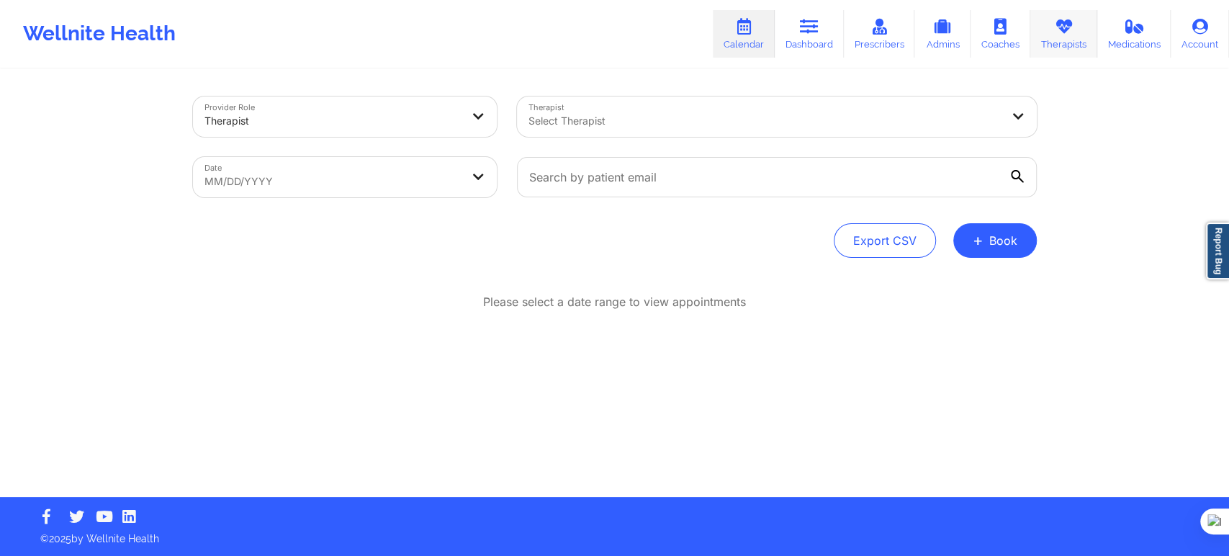
click at [1057, 31] on icon at bounding box center [1063, 27] width 19 height 16
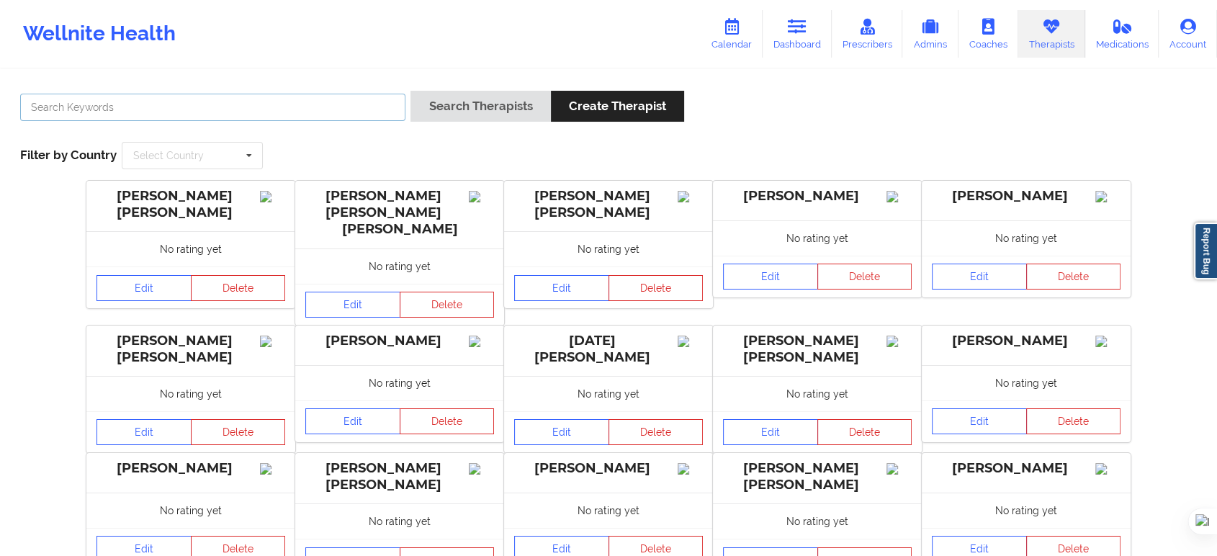
click at [239, 112] on input "text" at bounding box center [212, 107] width 385 height 27
type input "shira"
click at [410, 91] on button "Search Therapists" at bounding box center [480, 106] width 140 height 31
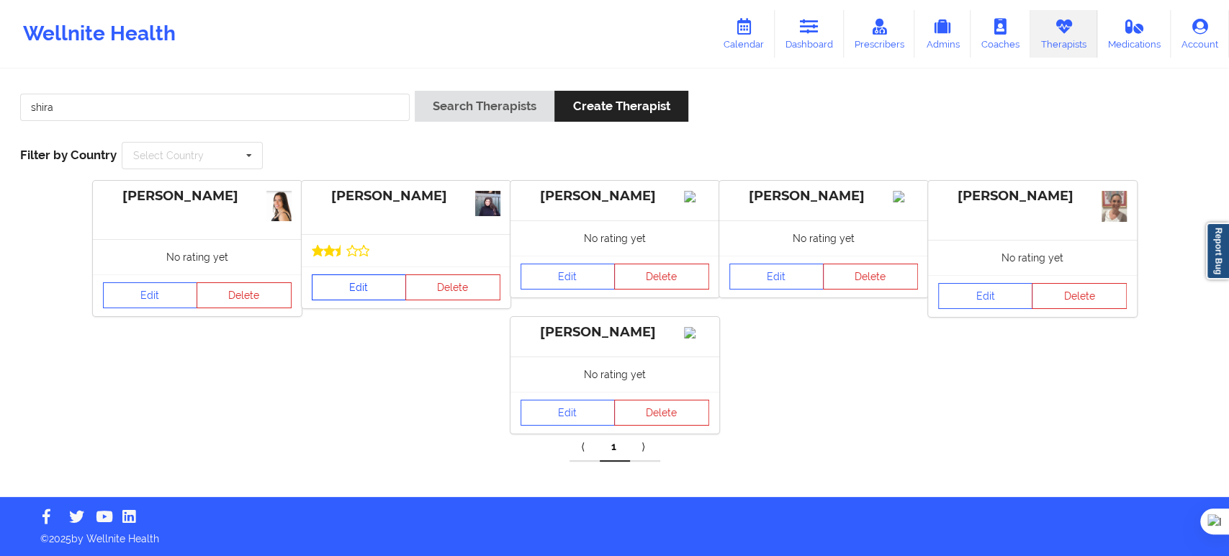
click at [353, 281] on link "Edit" at bounding box center [359, 287] width 95 height 26
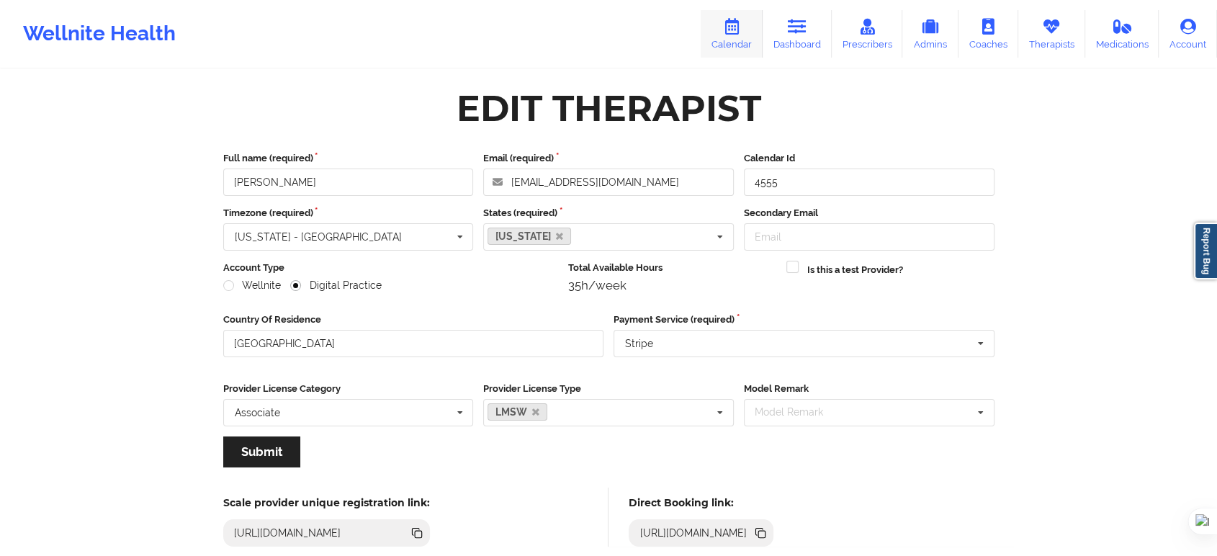
click at [731, 39] on link "Calendar" at bounding box center [731, 34] width 62 height 48
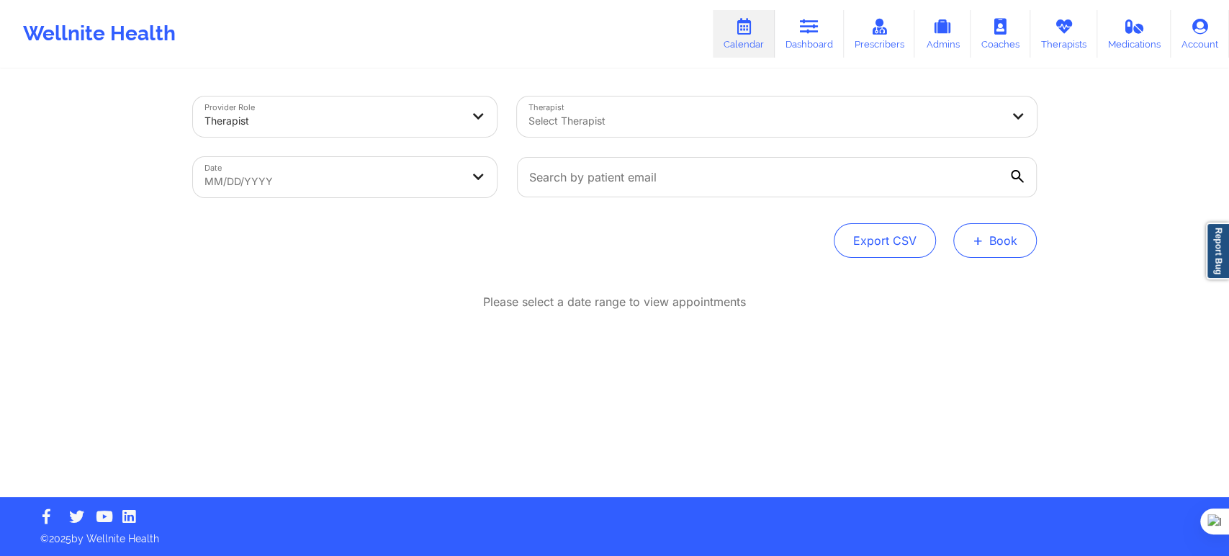
click at [986, 246] on button "+ Book" at bounding box center [995, 240] width 84 height 35
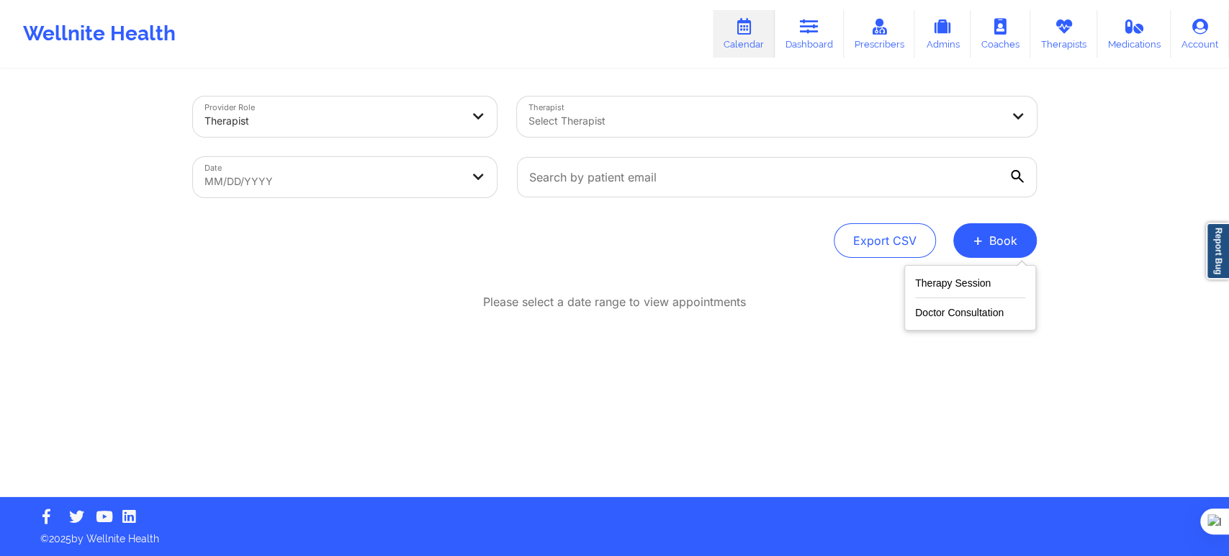
click at [961, 271] on div "Therapy Session Doctor Consultation" at bounding box center [970, 298] width 132 height 66
click at [947, 281] on button "Therapy Session" at bounding box center [970, 286] width 110 height 24
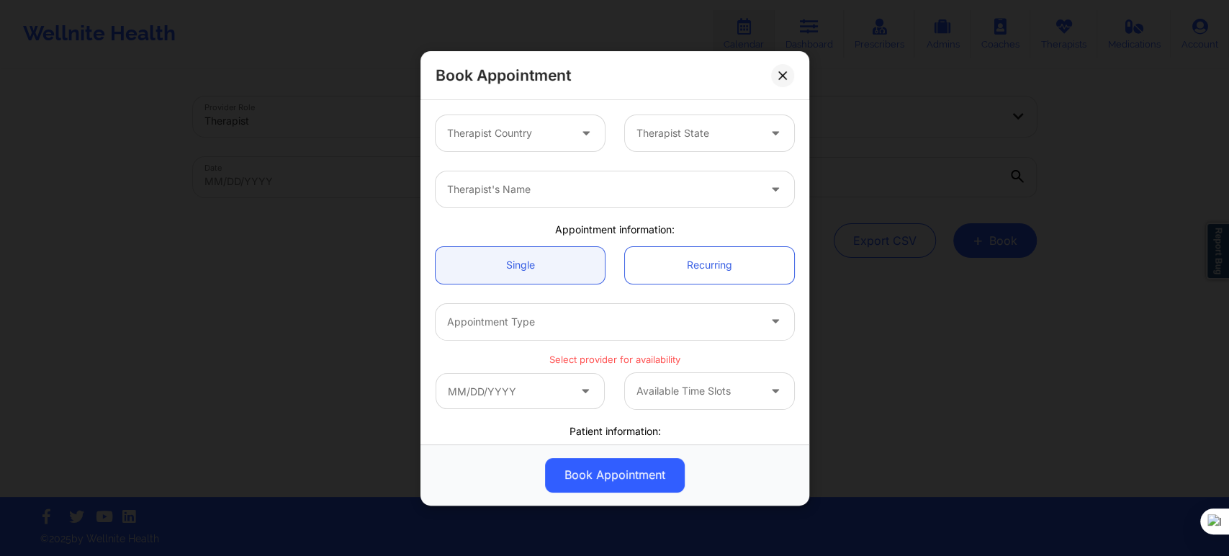
click at [511, 143] on div "Therapist Country" at bounding box center [503, 133] width 135 height 36
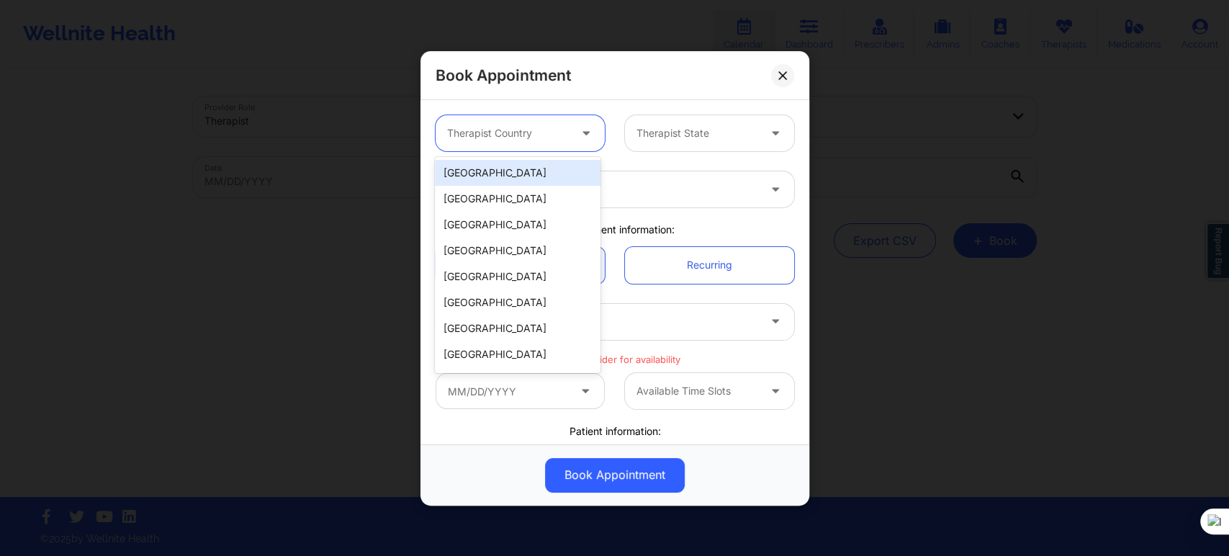
drag, startPoint x: 507, startPoint y: 166, endPoint x: 610, endPoint y: 143, distance: 105.5
click at [507, 166] on div "[GEOGRAPHIC_DATA]" at bounding box center [518, 173] width 166 height 26
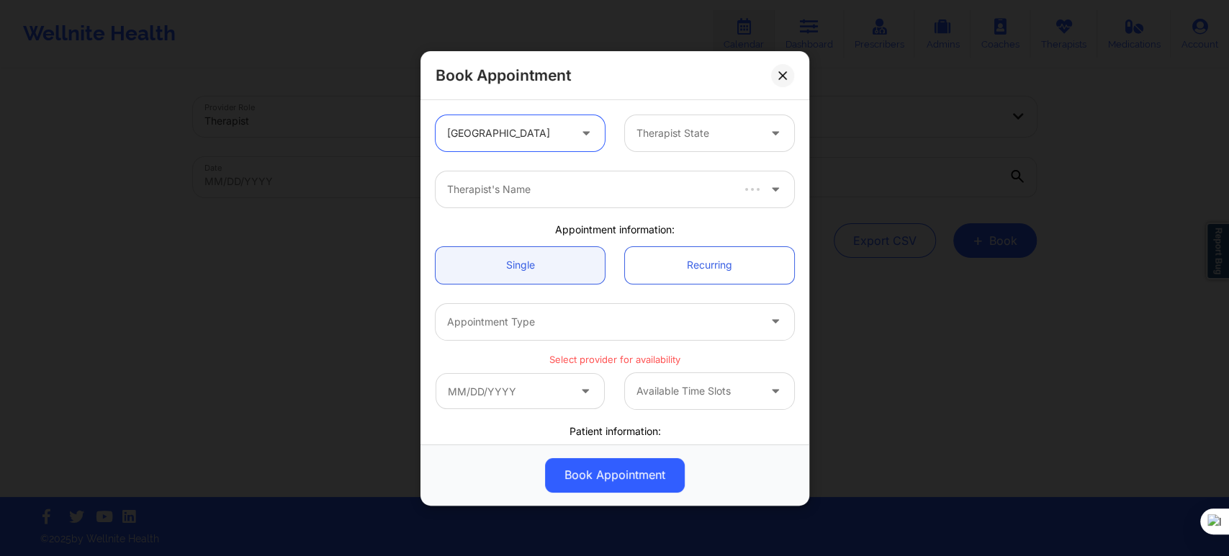
click at [674, 125] on div at bounding box center [697, 133] width 122 height 17
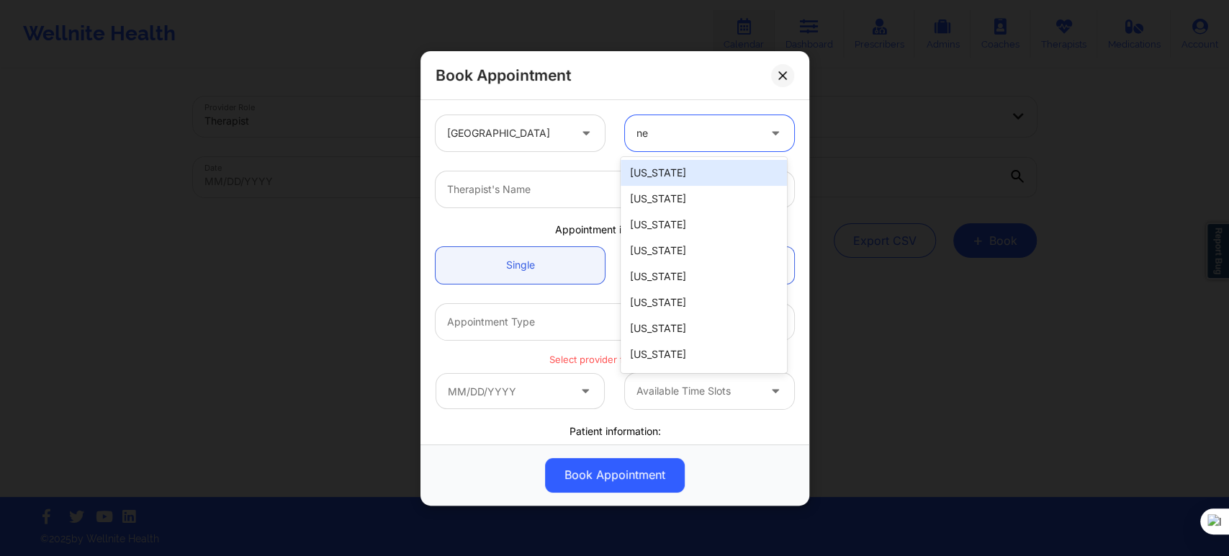
type input "new"
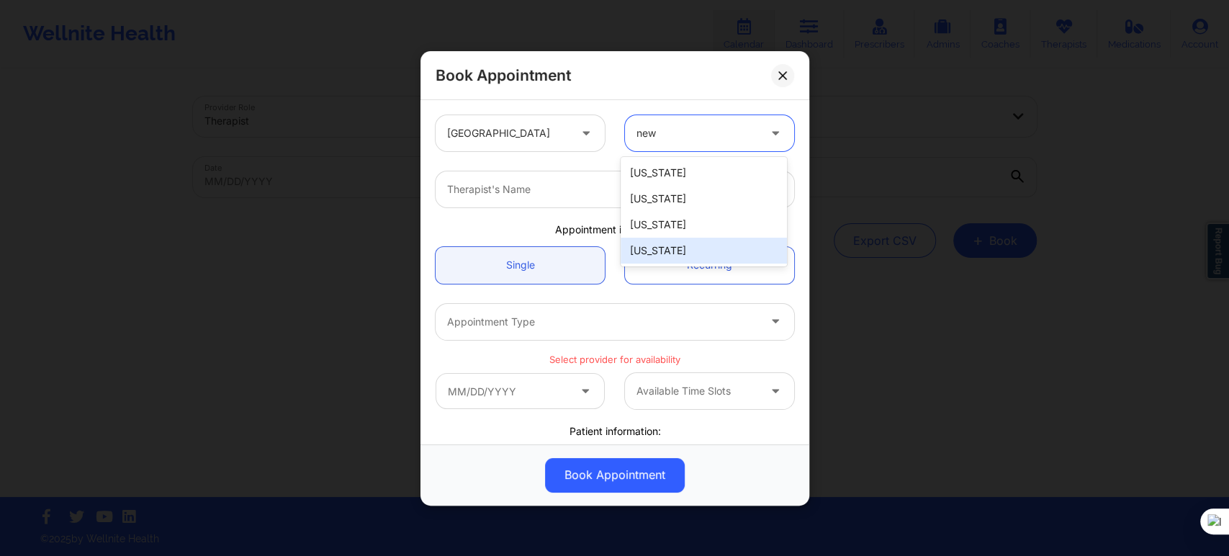
click at [673, 252] on div "New York" at bounding box center [704, 251] width 166 height 26
click at [530, 192] on div at bounding box center [602, 189] width 311 height 17
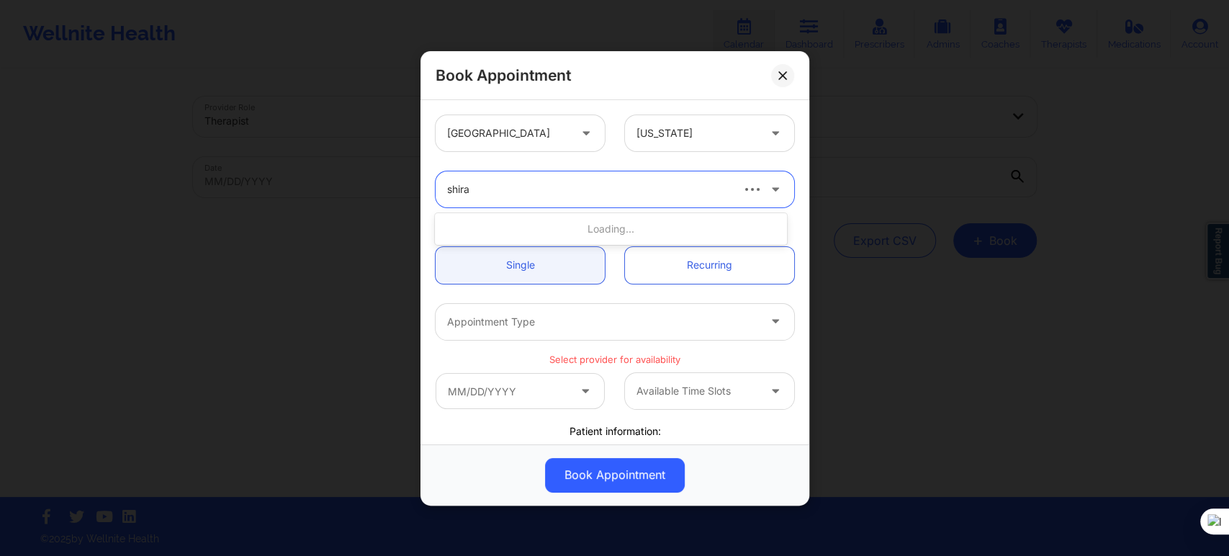
type input "shira l"
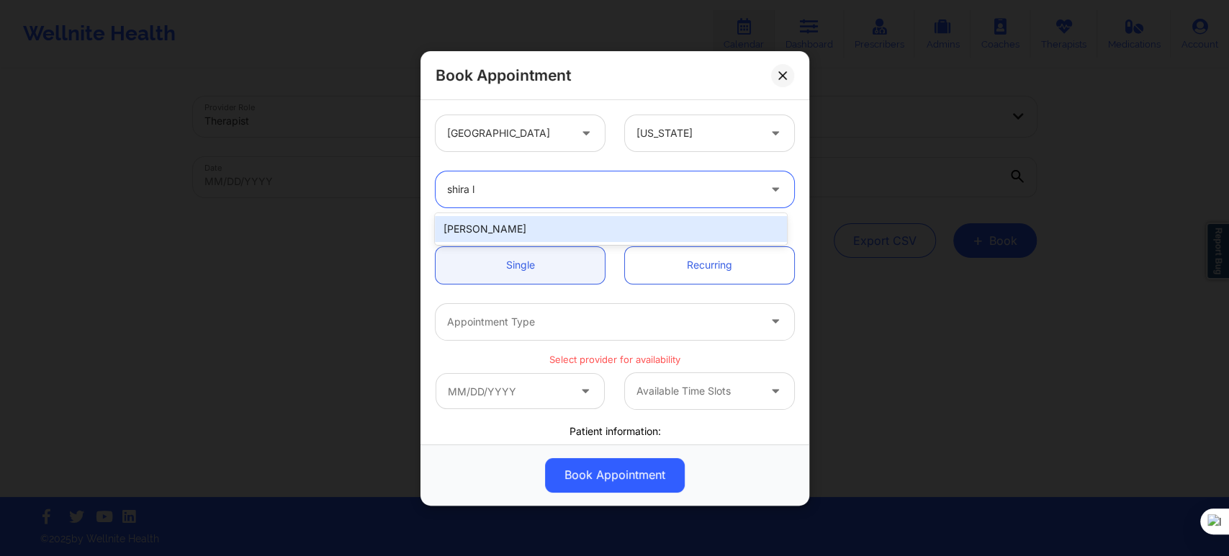
click at [565, 234] on div "Shira Lazarus" at bounding box center [610, 229] width 351 height 26
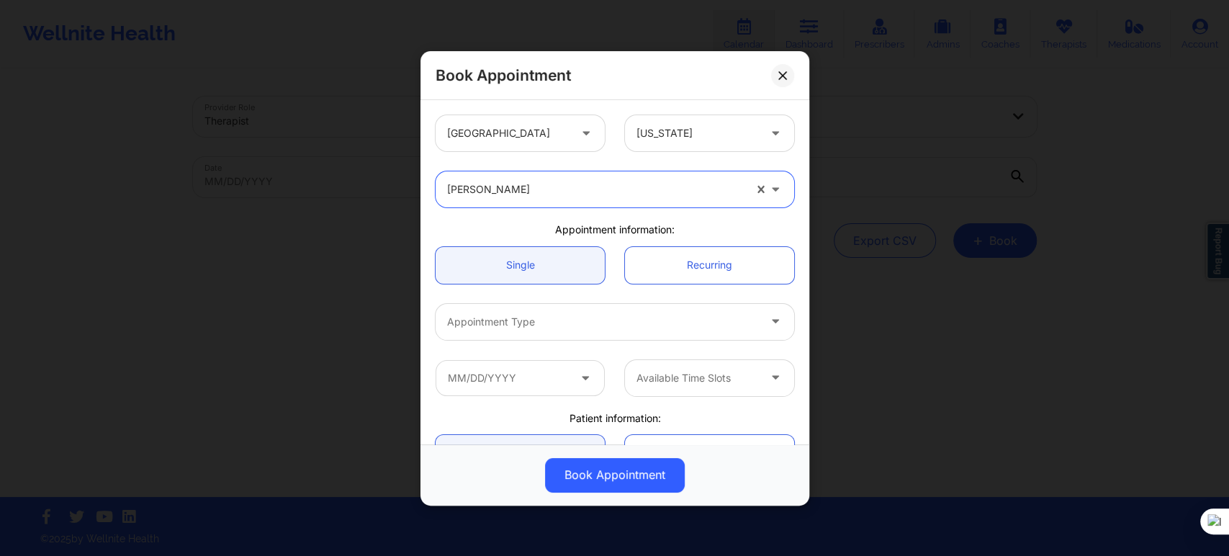
click at [505, 317] on div at bounding box center [602, 321] width 311 height 17
click at [539, 317] on div at bounding box center [602, 321] width 311 height 17
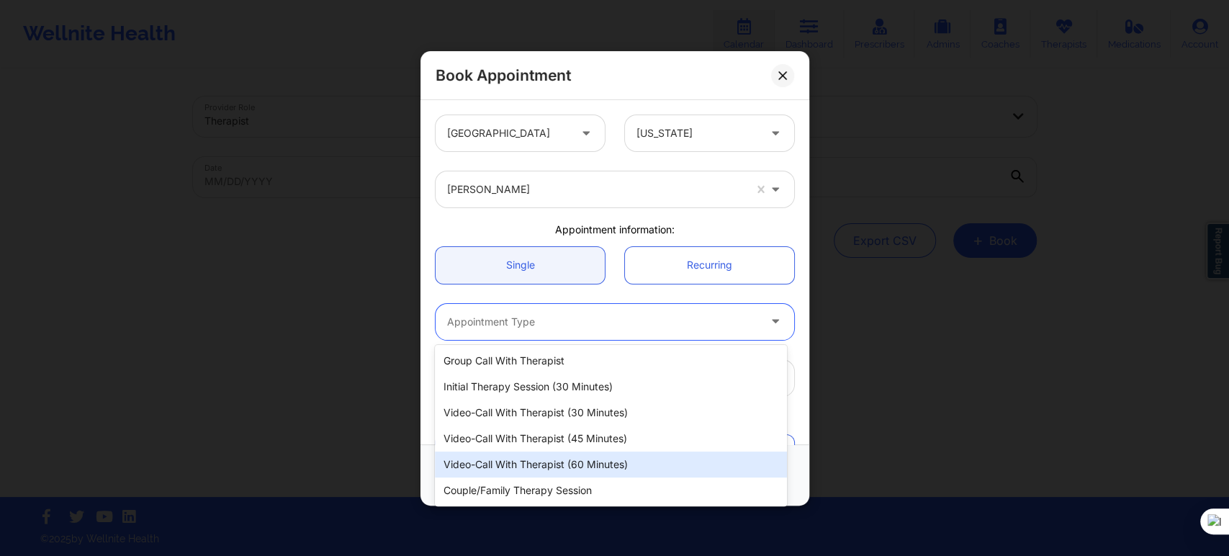
click at [554, 463] on div "Video-Call with Therapist (60 minutes)" at bounding box center [610, 464] width 351 height 26
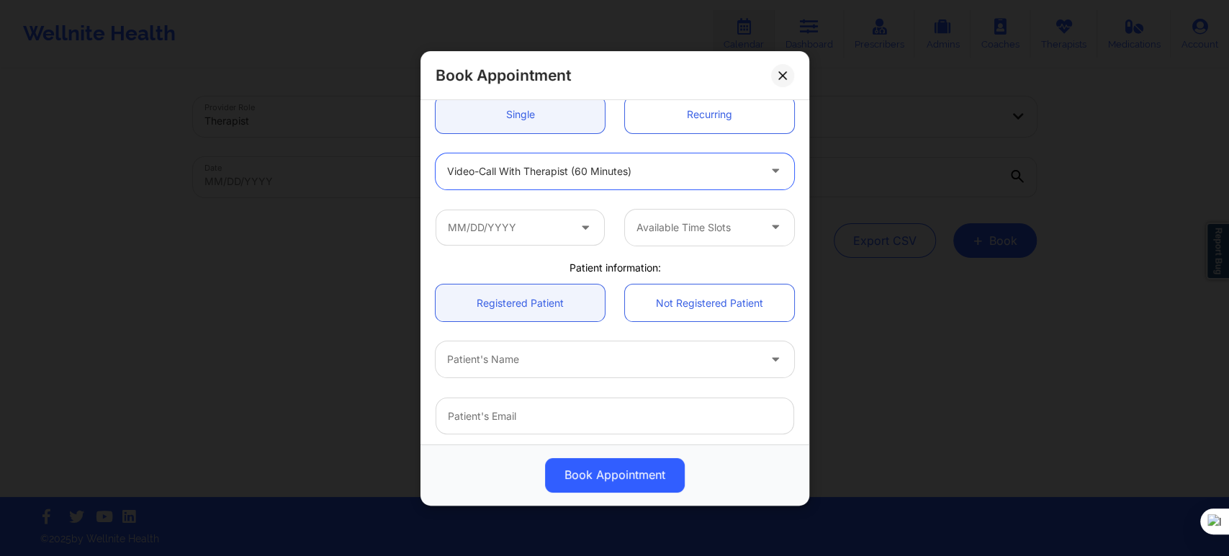
scroll to position [160, 0]
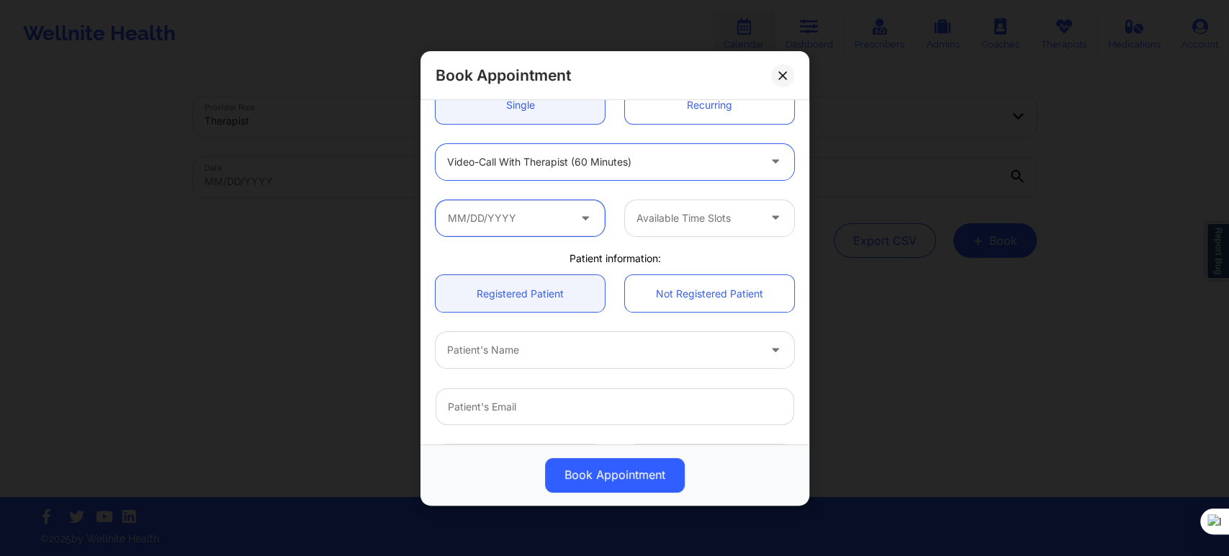
click at [516, 217] on input "text" at bounding box center [520, 217] width 169 height 36
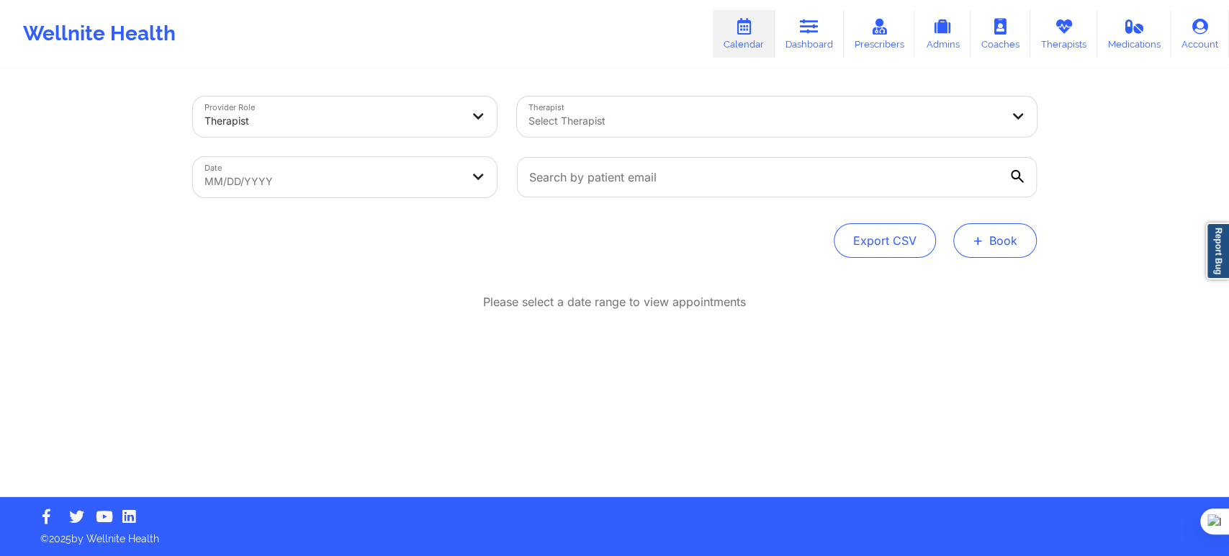
click at [1001, 235] on button "+ Book" at bounding box center [995, 240] width 84 height 35
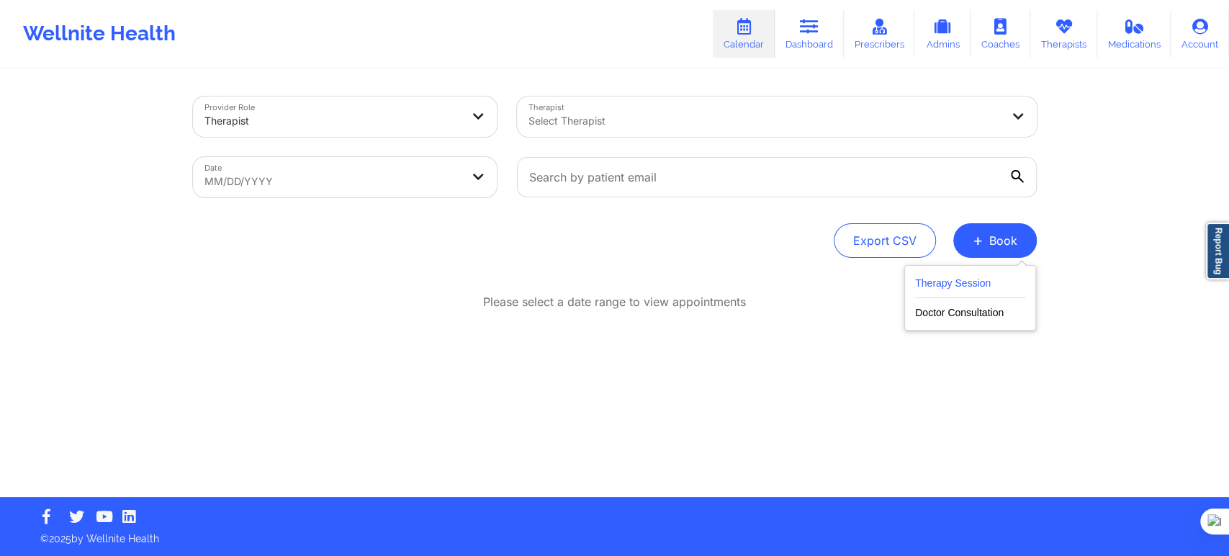
click at [967, 276] on button "Therapy Session" at bounding box center [970, 286] width 110 height 24
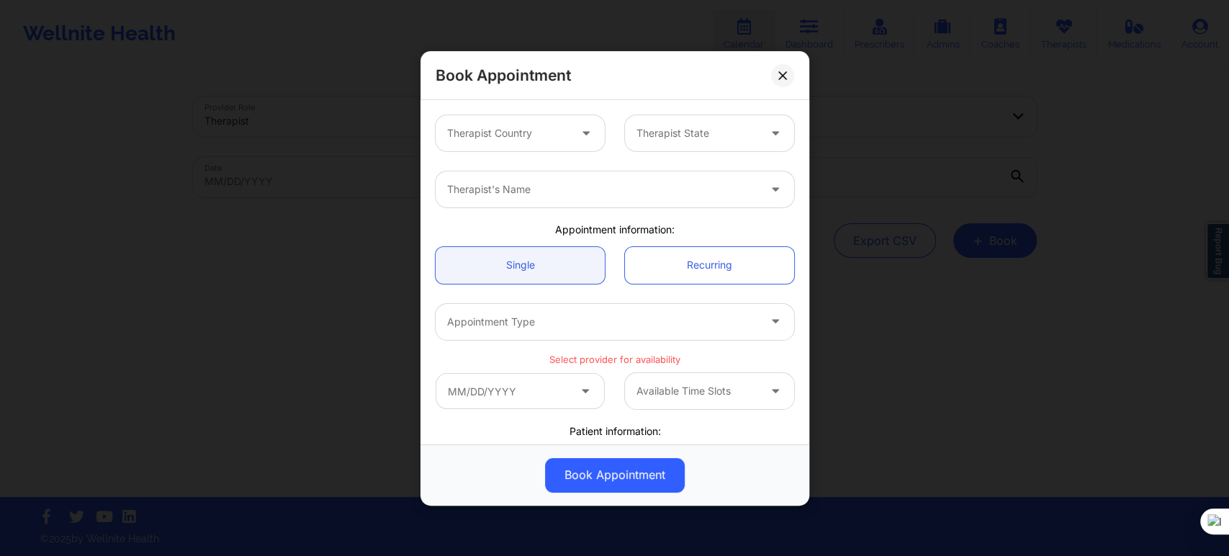
click at [603, 146] on div "Therapist Country" at bounding box center [519, 133] width 189 height 36
click at [545, 154] on div "Therapist Country Therapist State" at bounding box center [614, 133] width 379 height 56
click at [541, 135] on div at bounding box center [508, 133] width 122 height 17
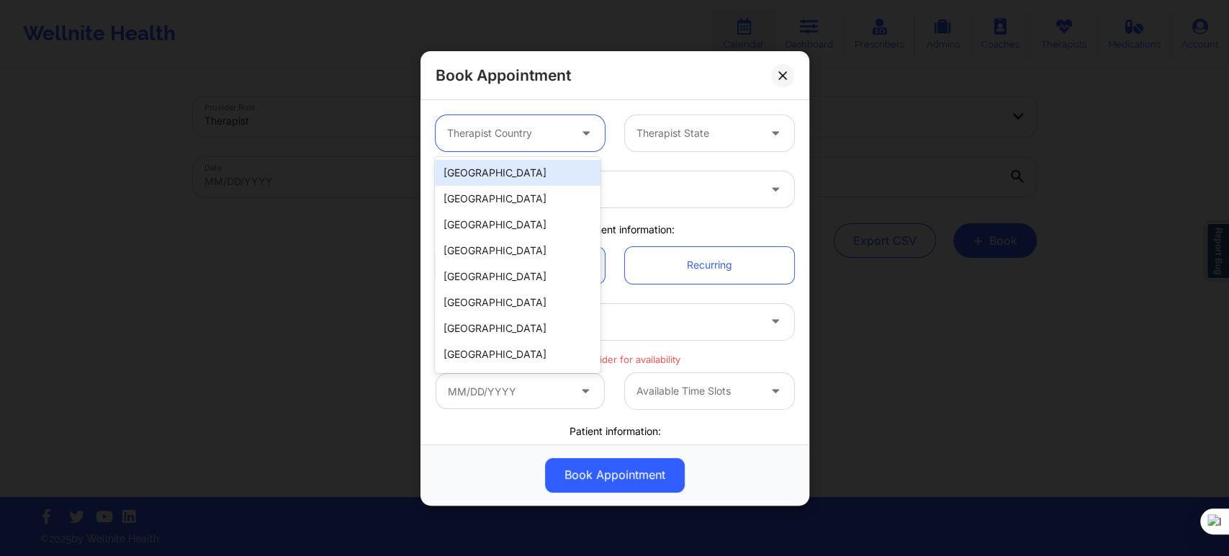
click at [536, 180] on div "[GEOGRAPHIC_DATA]" at bounding box center [518, 173] width 166 height 26
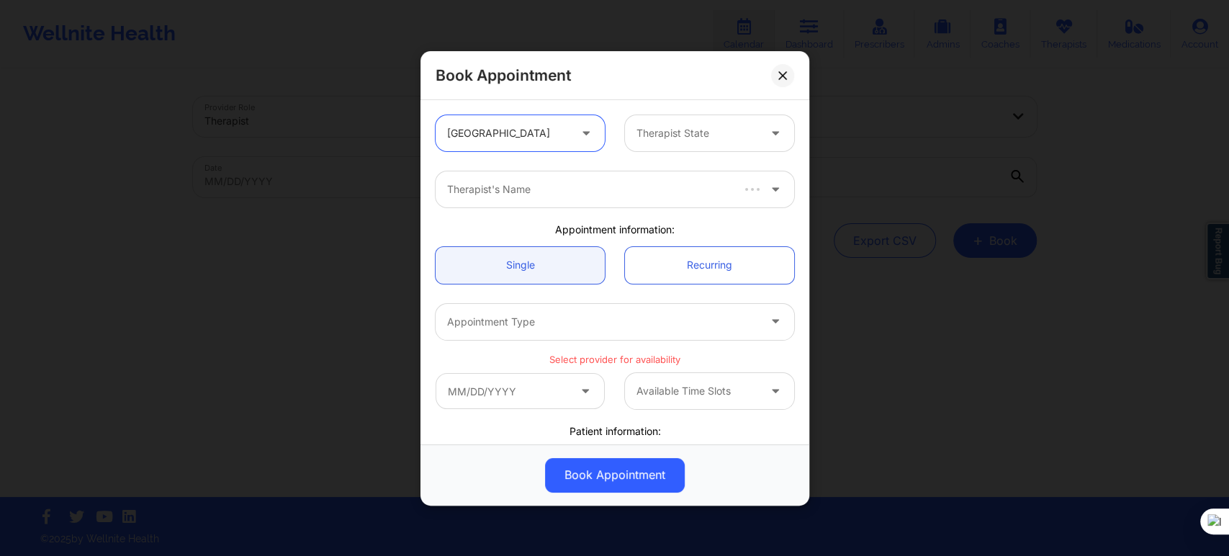
click at [639, 137] on div at bounding box center [697, 133] width 122 height 17
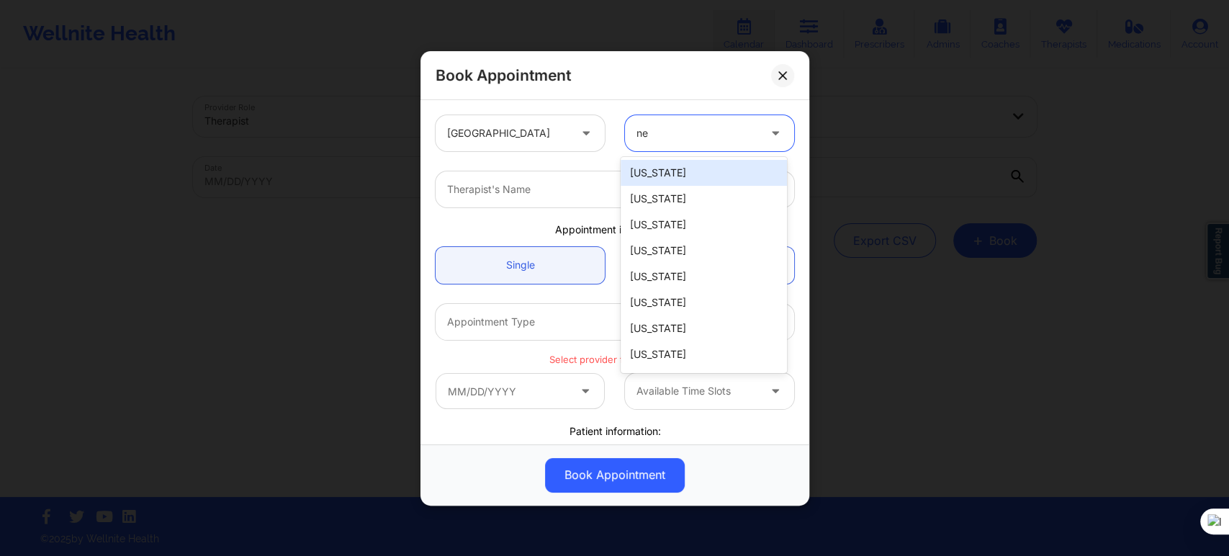
type input "new"
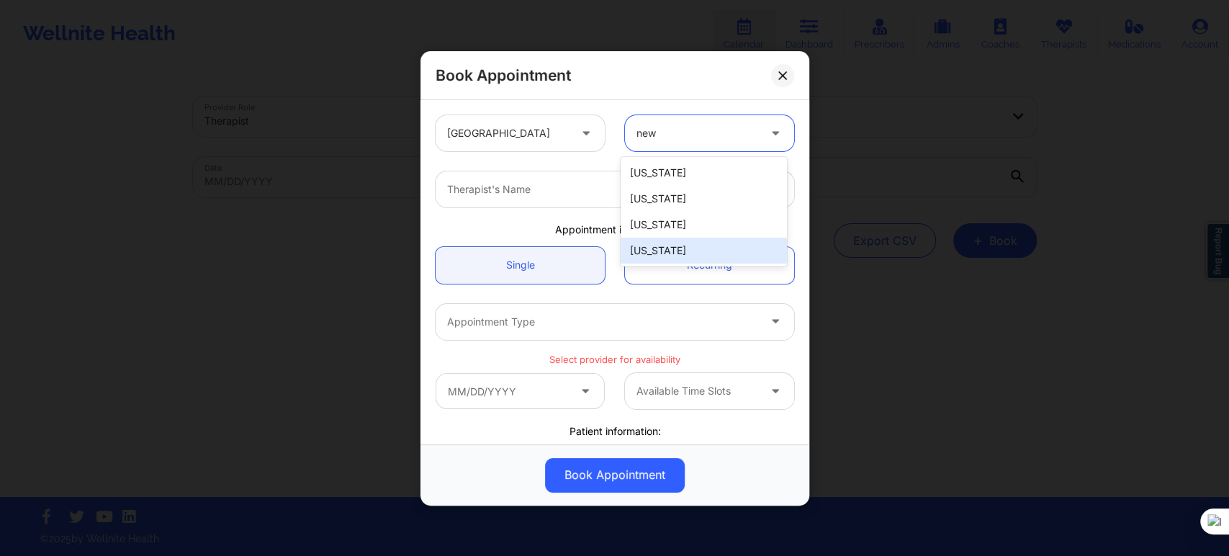
click at [663, 254] on div "[US_STATE]" at bounding box center [704, 251] width 166 height 26
click at [524, 196] on div at bounding box center [602, 189] width 311 height 17
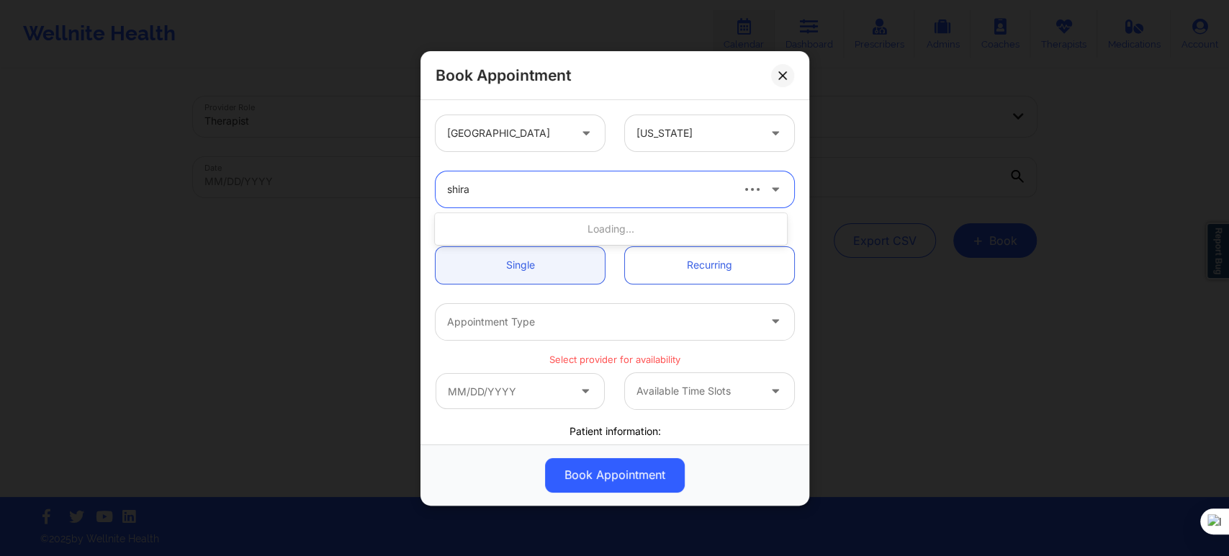
type input "shira l"
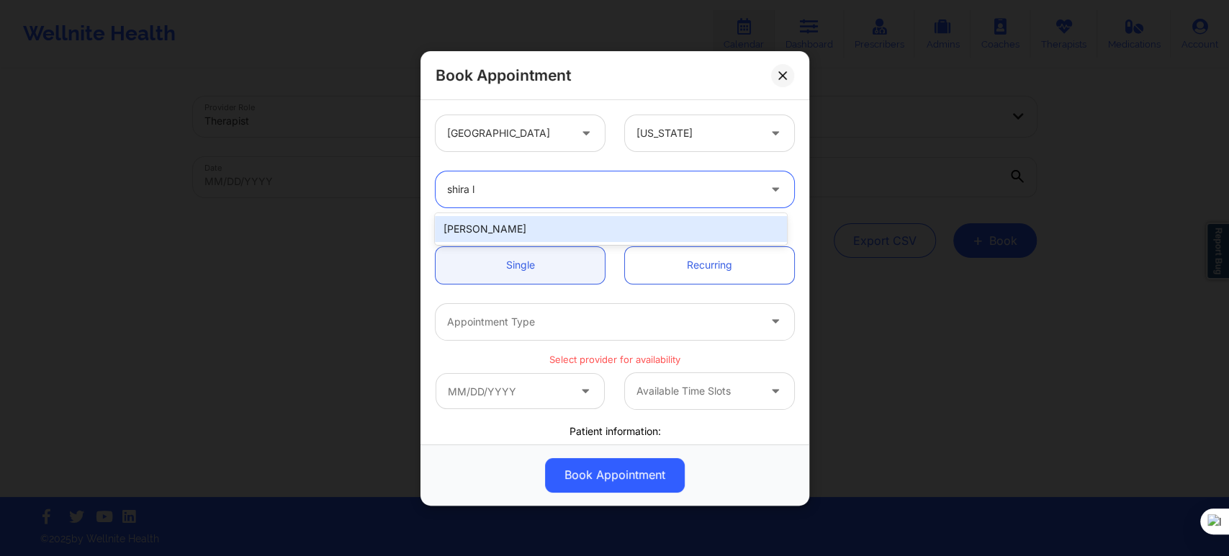
click at [541, 228] on div "Shira Lazarus" at bounding box center [610, 229] width 351 height 26
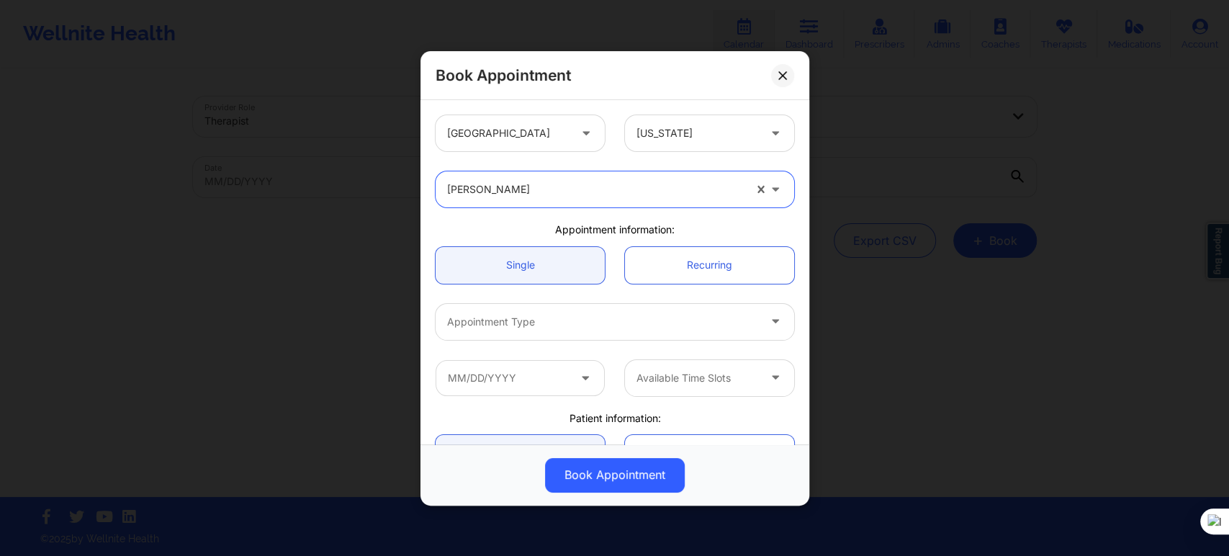
click at [518, 330] on div "Appointment Type" at bounding box center [598, 321] width 324 height 36
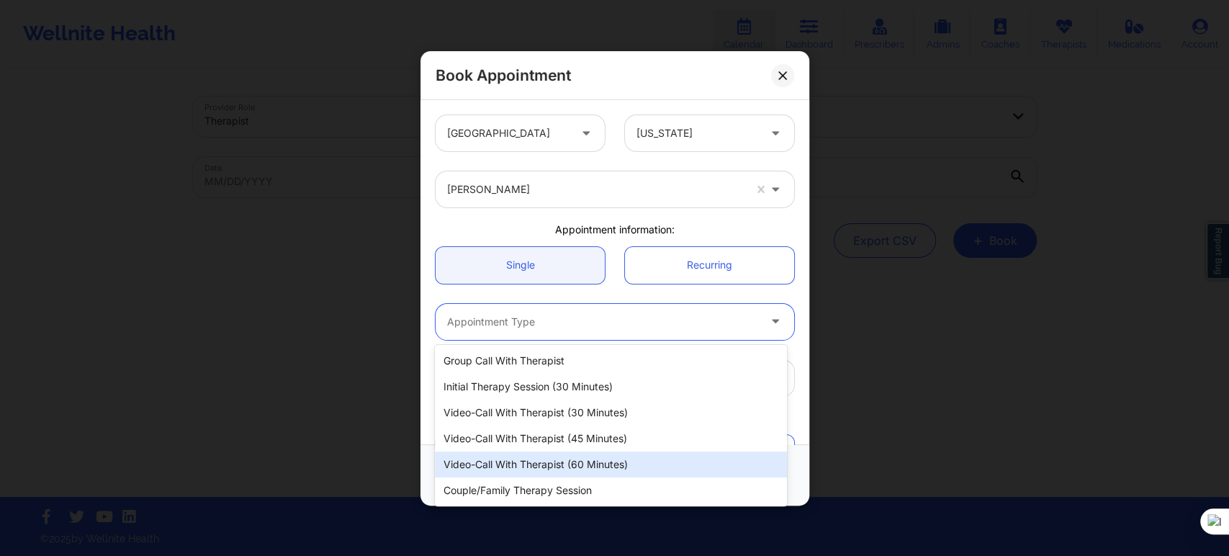
click at [552, 459] on div "Video-Call with Therapist (60 minutes)" at bounding box center [610, 464] width 351 height 26
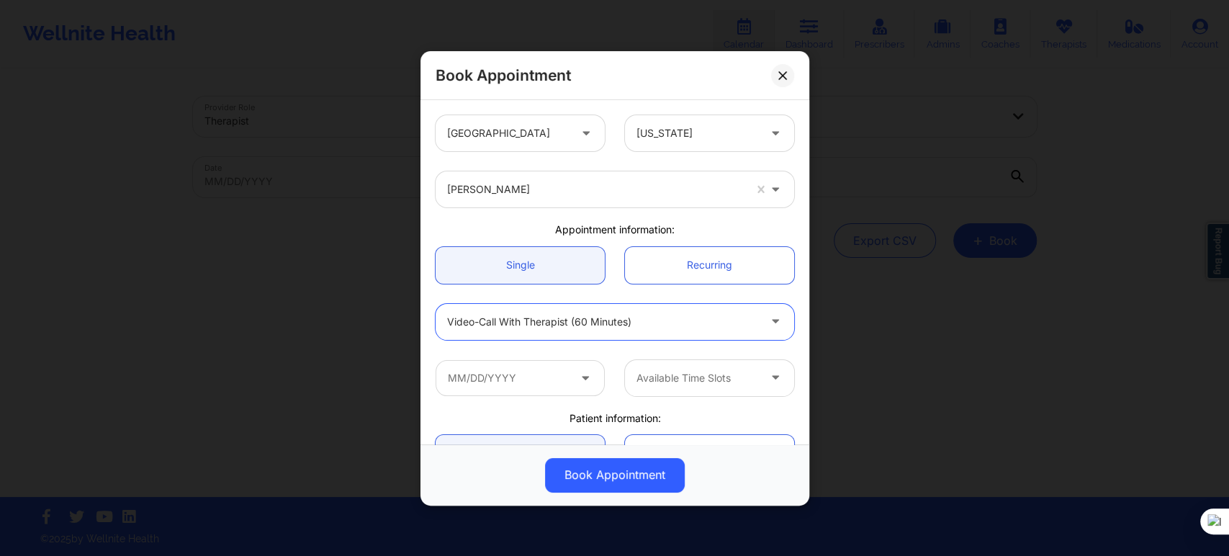
scroll to position [160, 0]
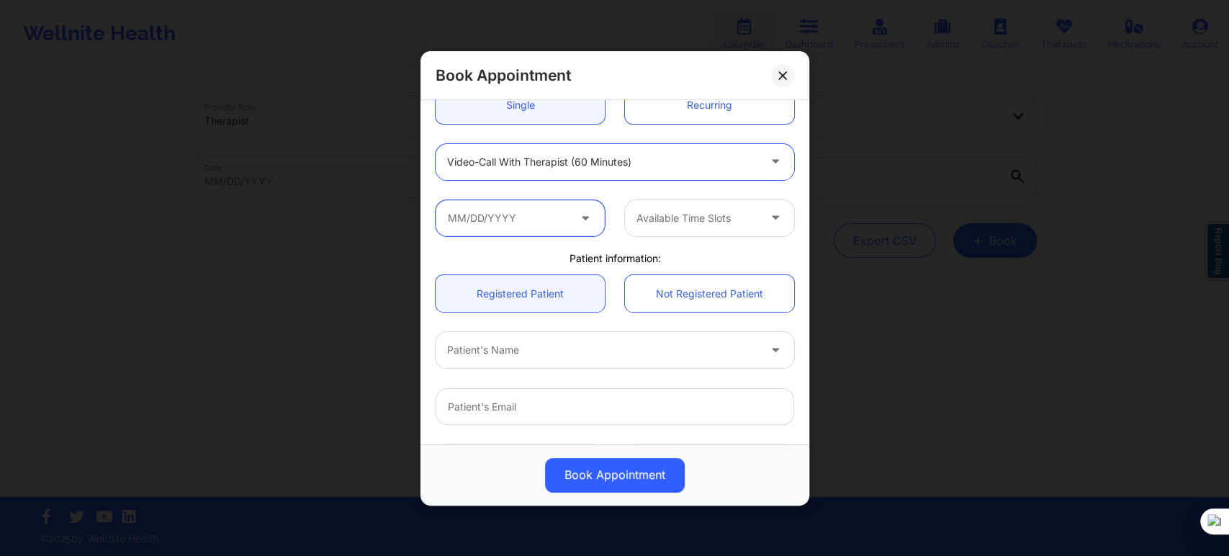
click at [518, 227] on input "text" at bounding box center [520, 217] width 169 height 36
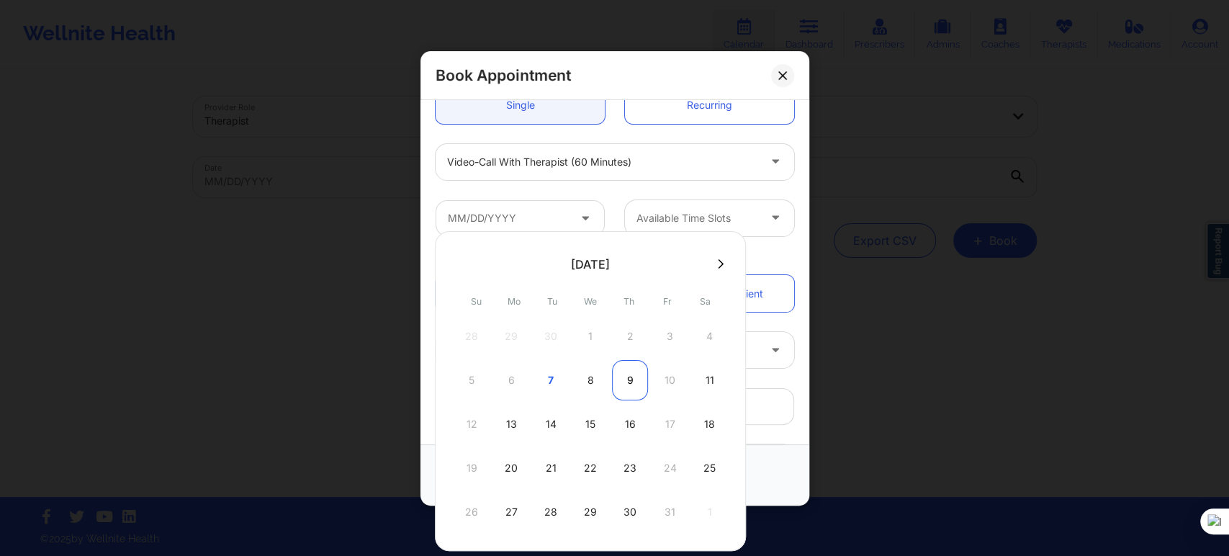
click at [617, 374] on div "9" at bounding box center [630, 380] width 36 height 40
type input "10/09/2025"
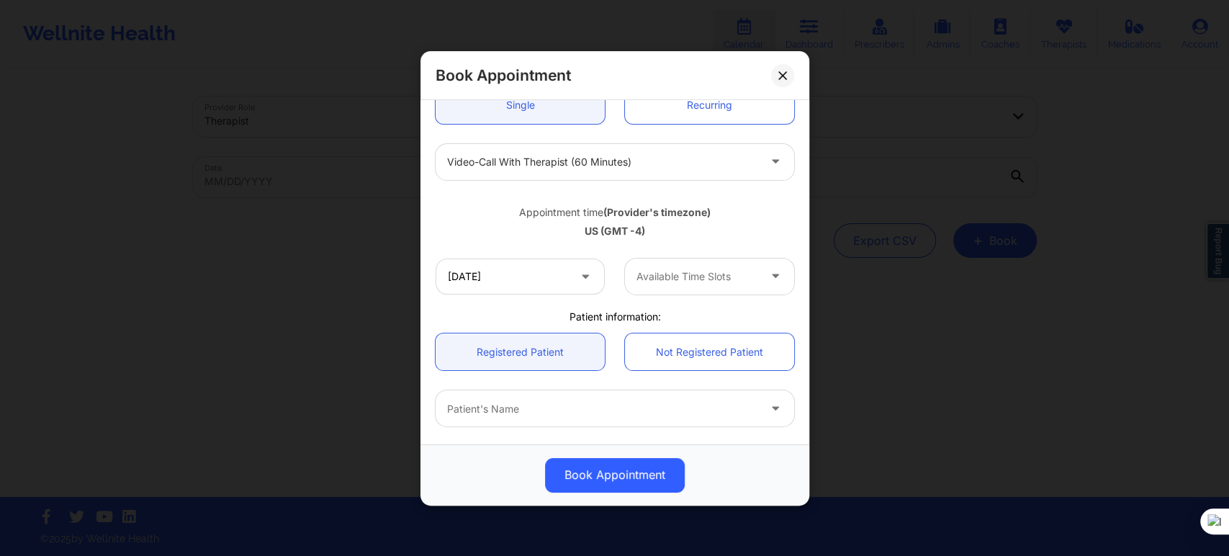
click at [672, 275] on div at bounding box center [697, 276] width 122 height 17
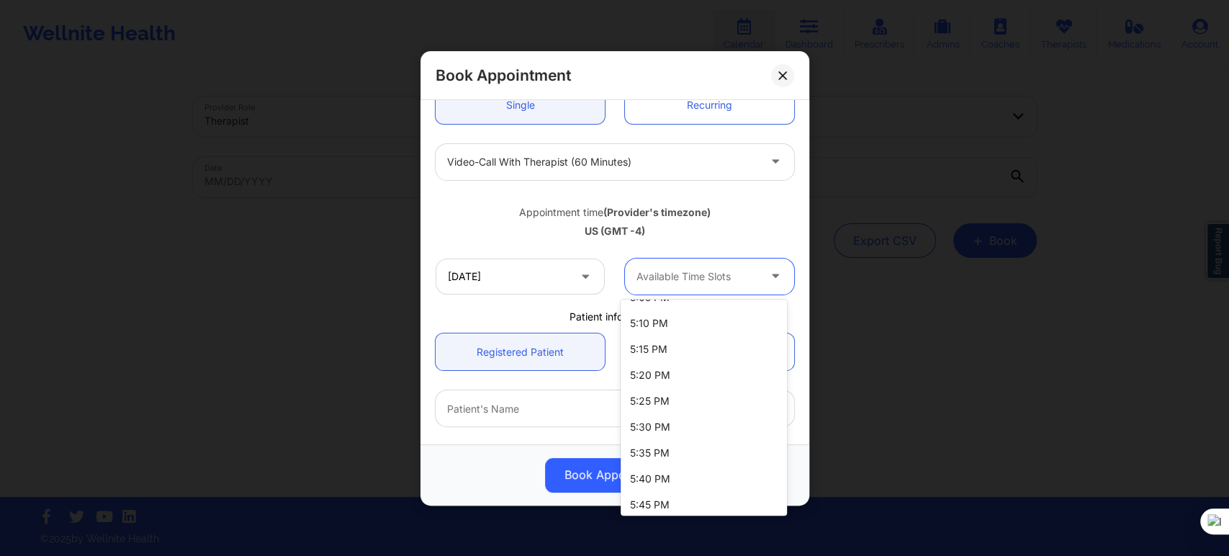
scroll to position [1682, 0]
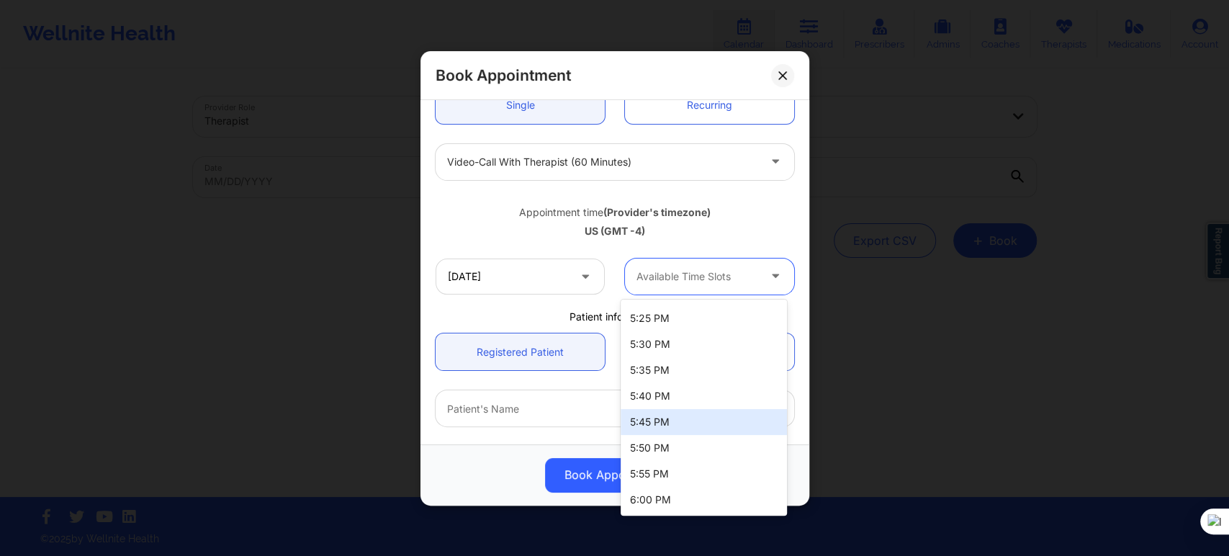
click at [501, 235] on div "US (GMT -4)" at bounding box center [615, 231] width 359 height 14
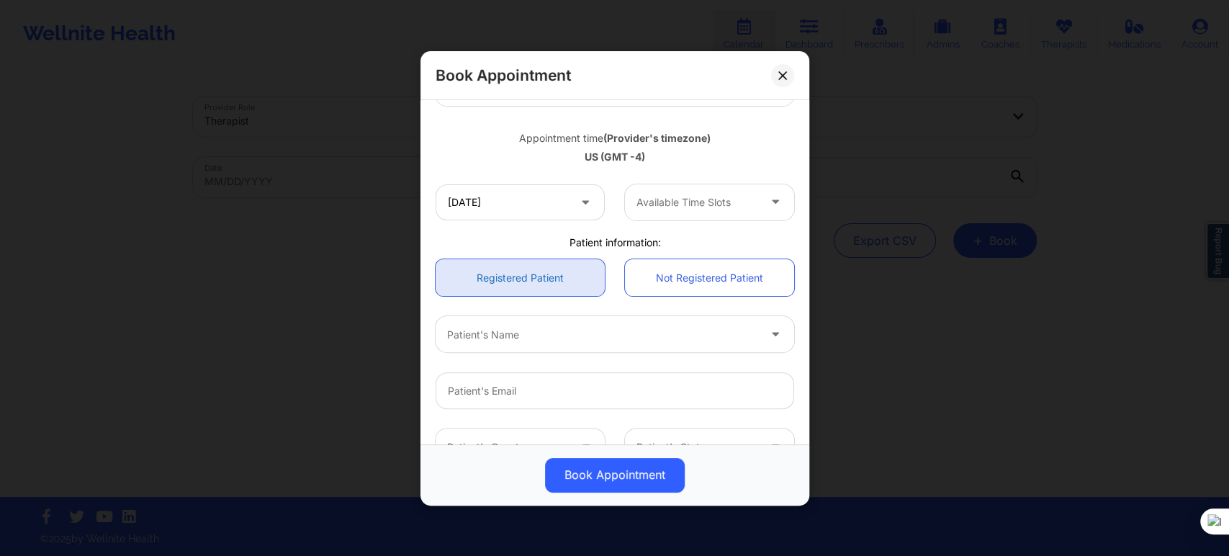
scroll to position [320, 0]
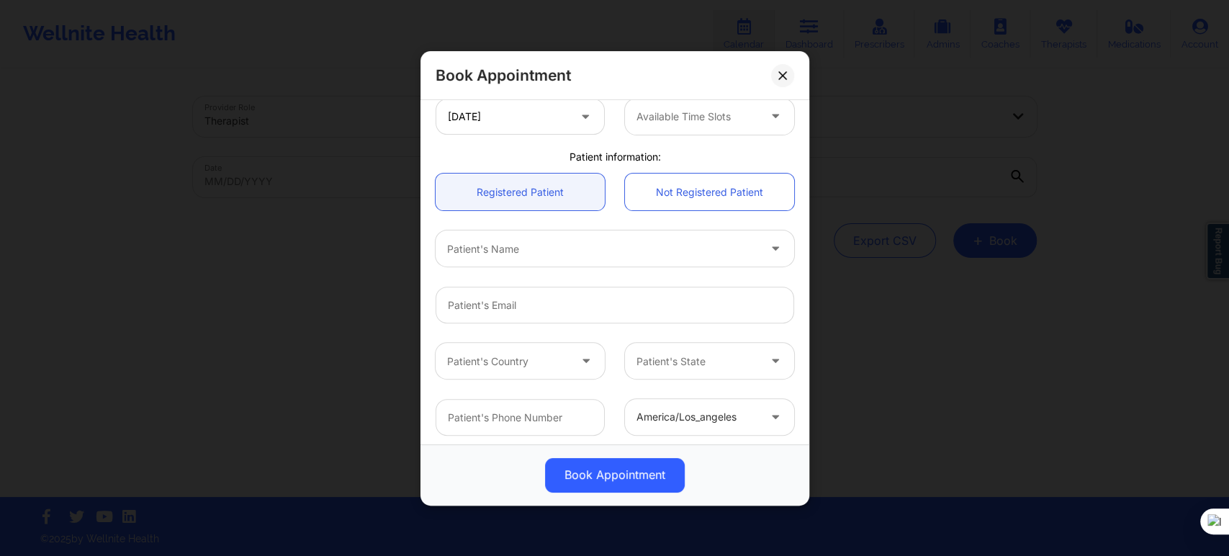
click at [523, 253] on div at bounding box center [602, 248] width 311 height 17
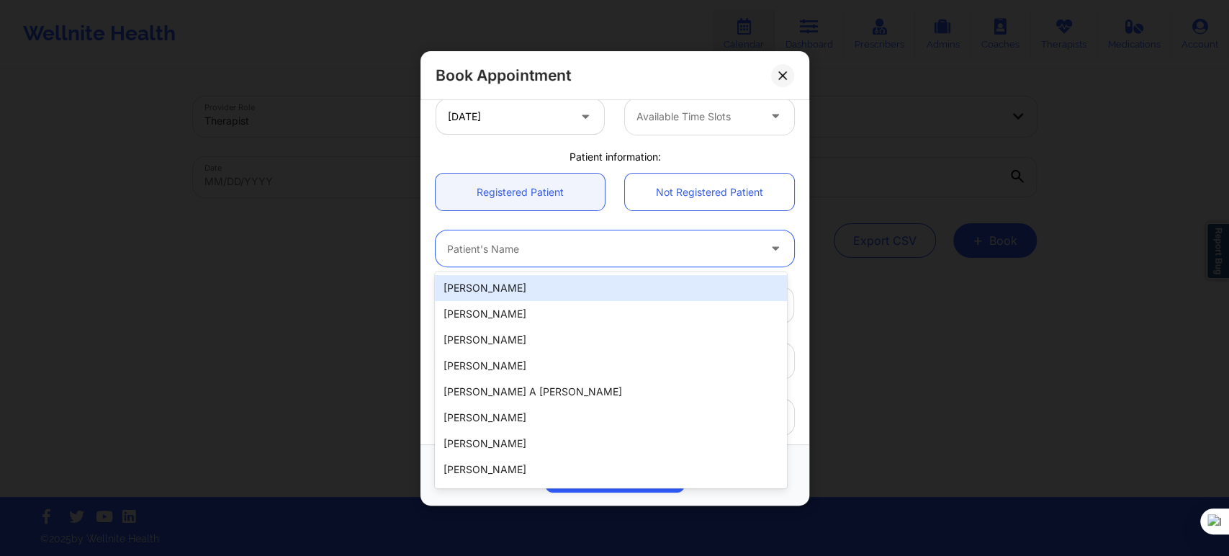
paste input "347-432-8915"
type input "347-432-8915"
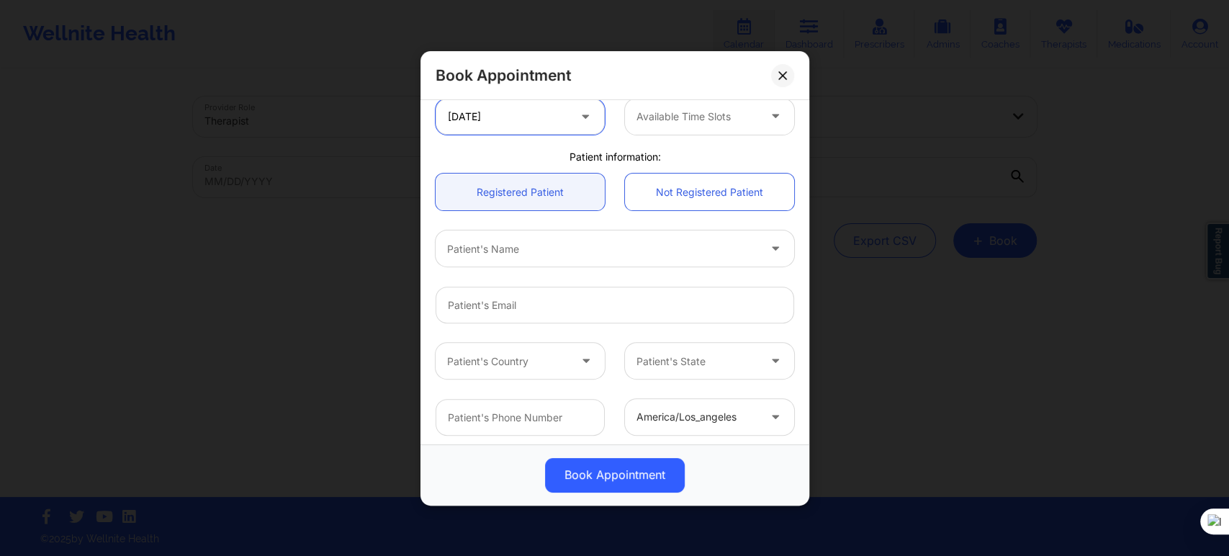
click at [536, 114] on input "10/09/2025" at bounding box center [520, 116] width 169 height 36
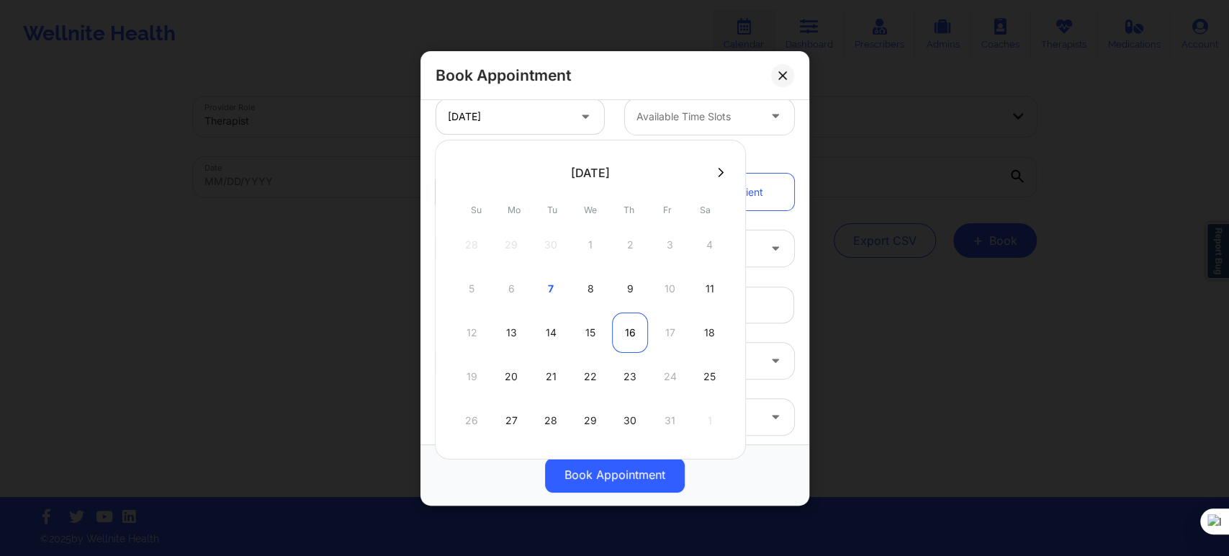
click at [628, 323] on div "16" at bounding box center [630, 332] width 36 height 40
type input "10/16/2025"
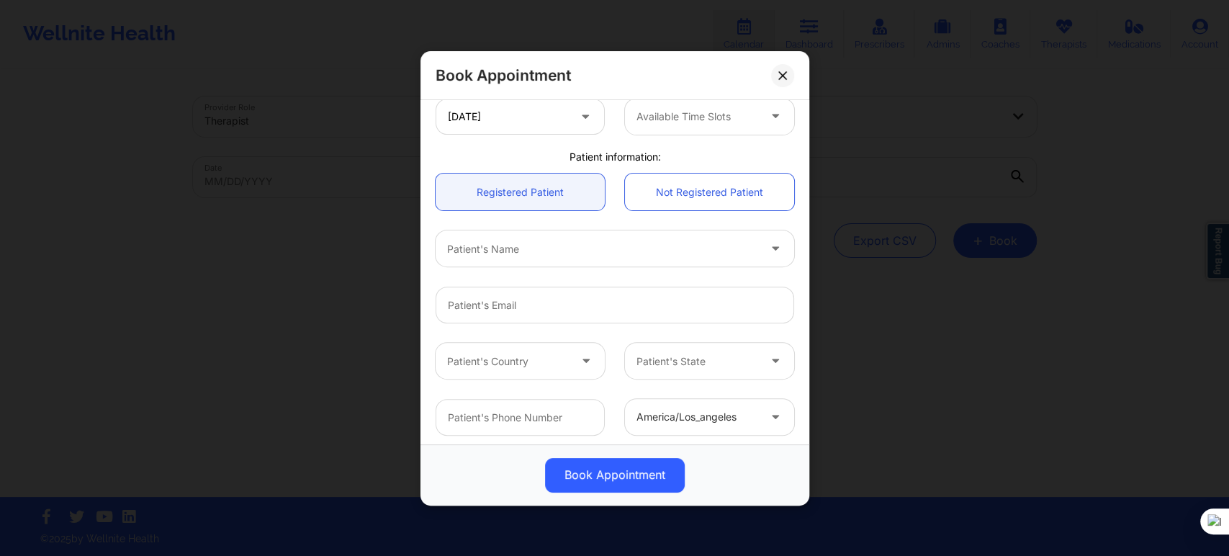
click at [657, 114] on div at bounding box center [697, 116] width 122 height 17
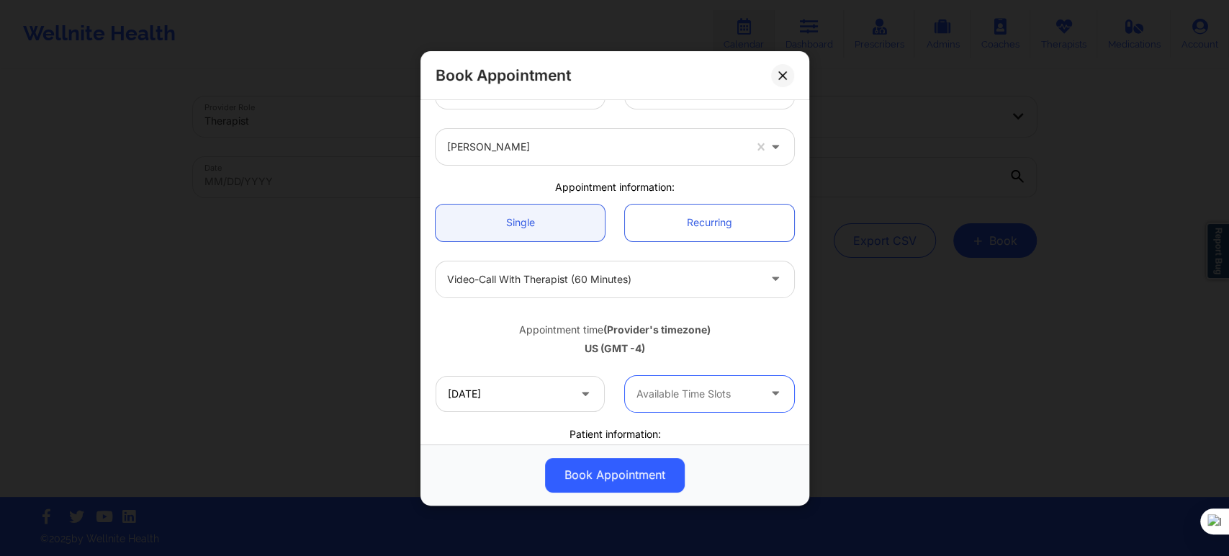
scroll to position [0, 0]
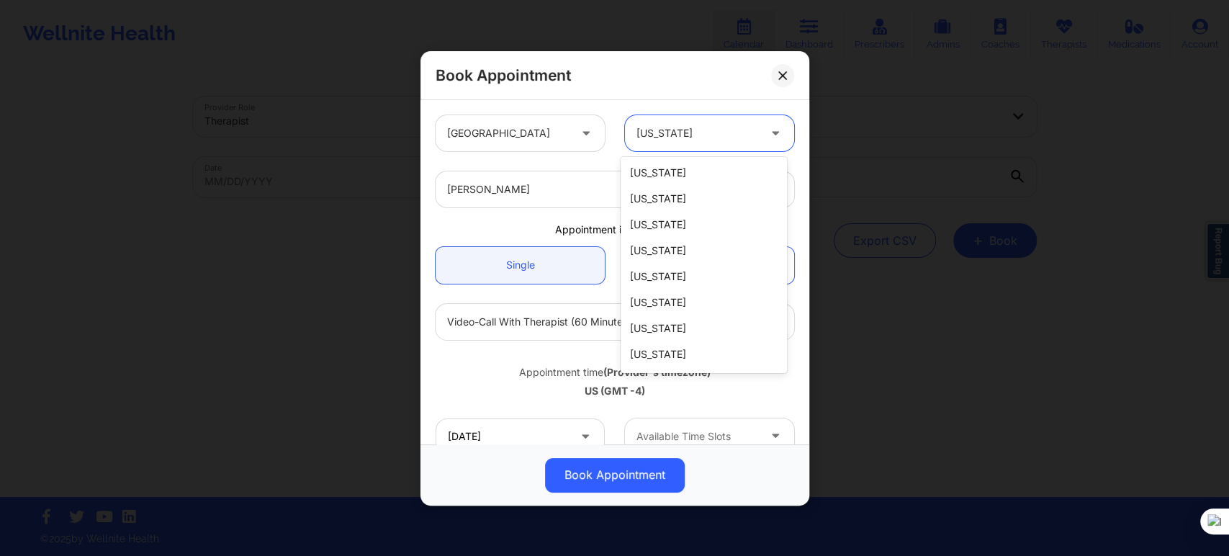
click at [665, 131] on div at bounding box center [697, 133] width 122 height 17
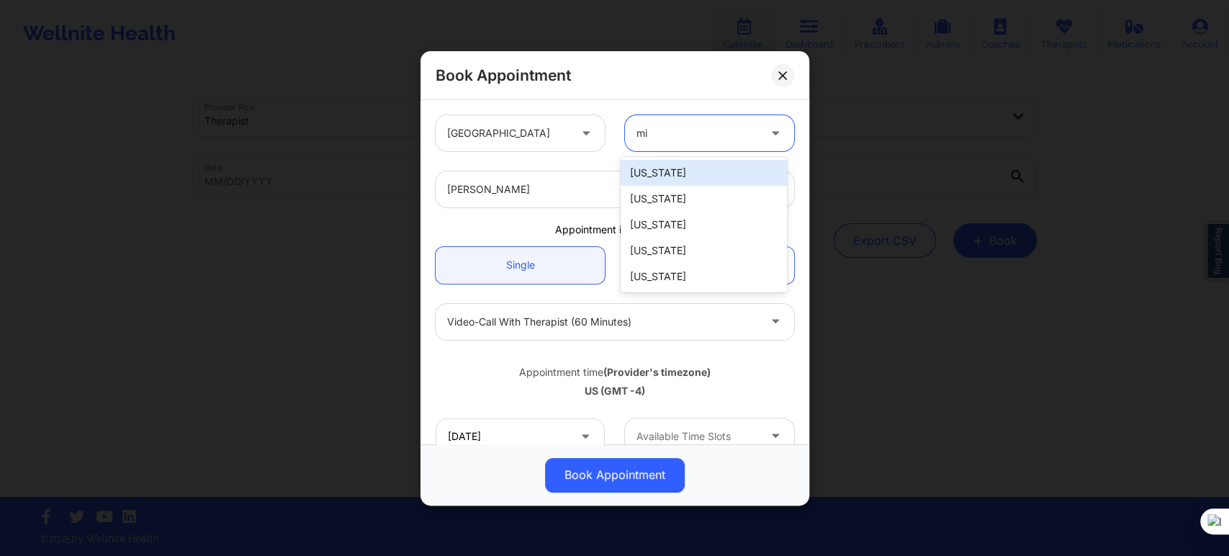
type input "mis"
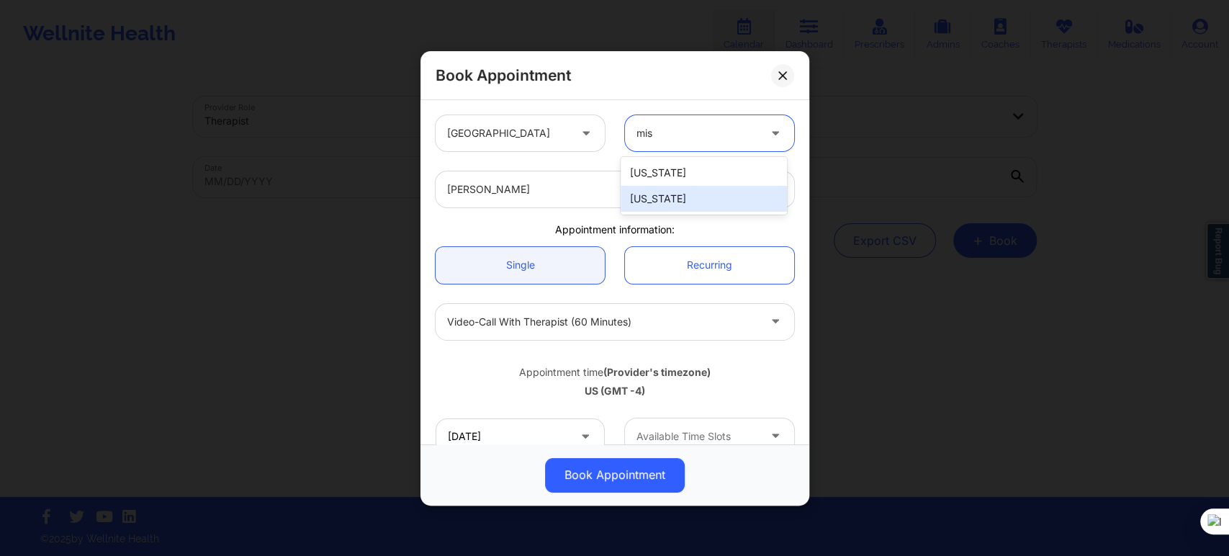
click at [664, 196] on div "[US_STATE]" at bounding box center [704, 199] width 166 height 26
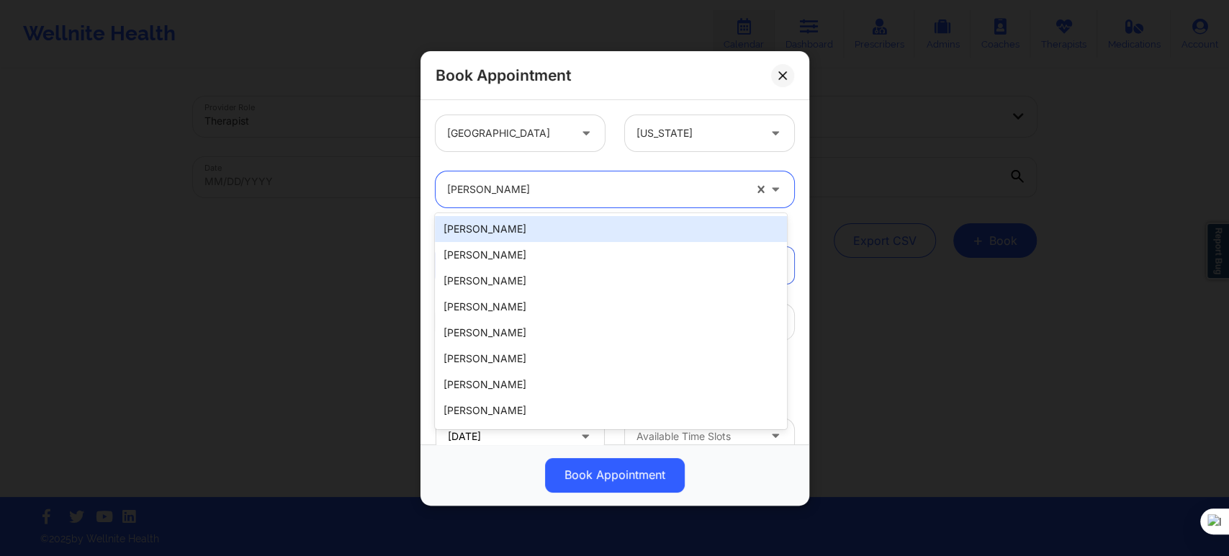
click at [569, 181] on div at bounding box center [595, 189] width 297 height 17
paste input "darcel tyson"
type input "darcel tyson"
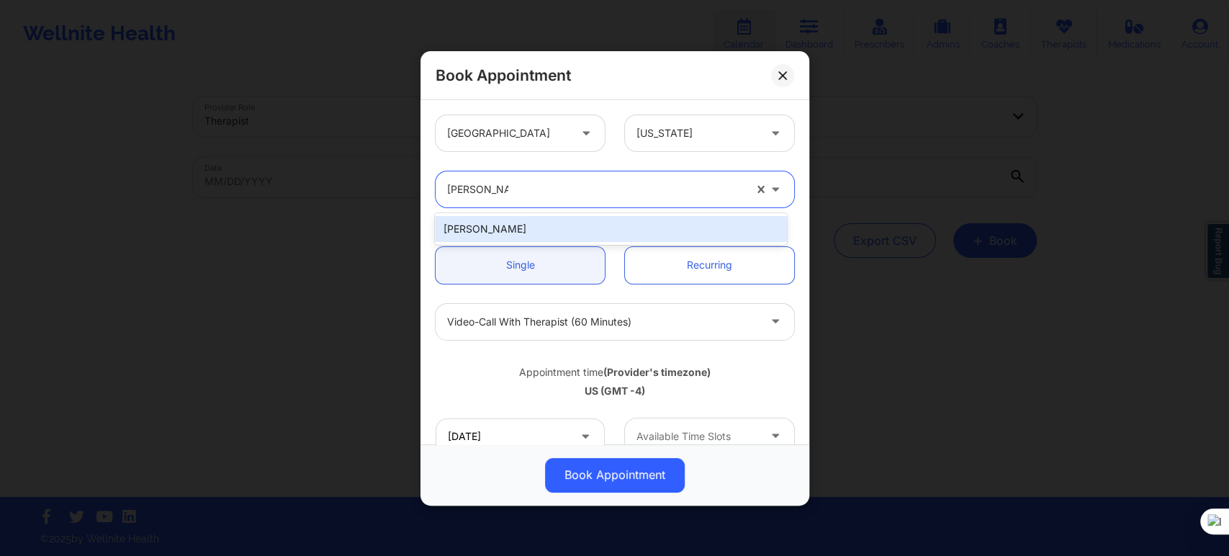
click at [548, 230] on div "Darcel Tyson" at bounding box center [610, 229] width 351 height 26
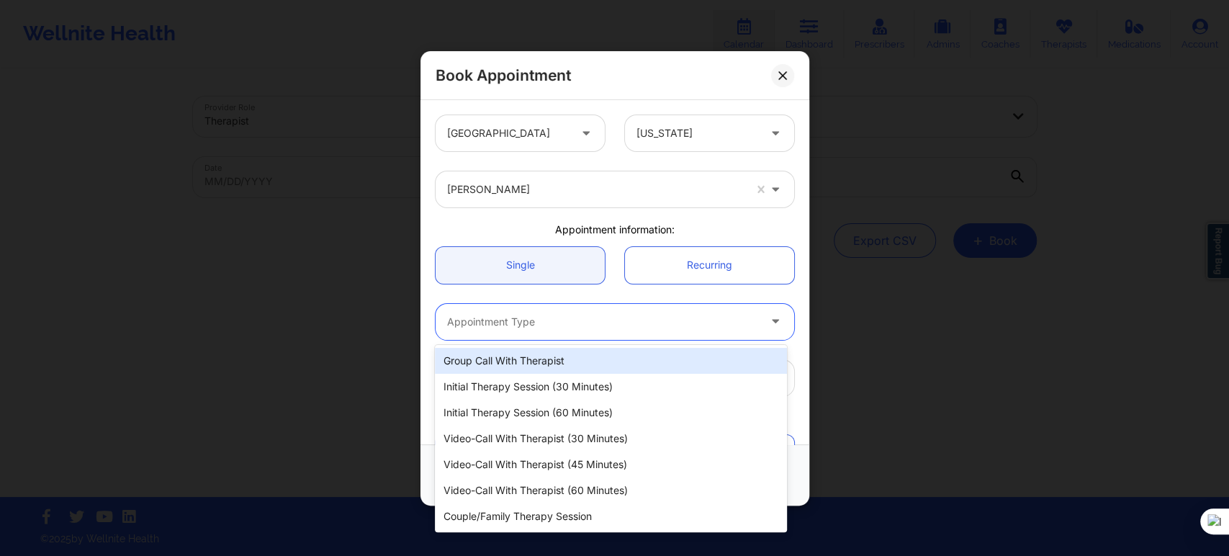
click at [488, 328] on div at bounding box center [602, 321] width 311 height 17
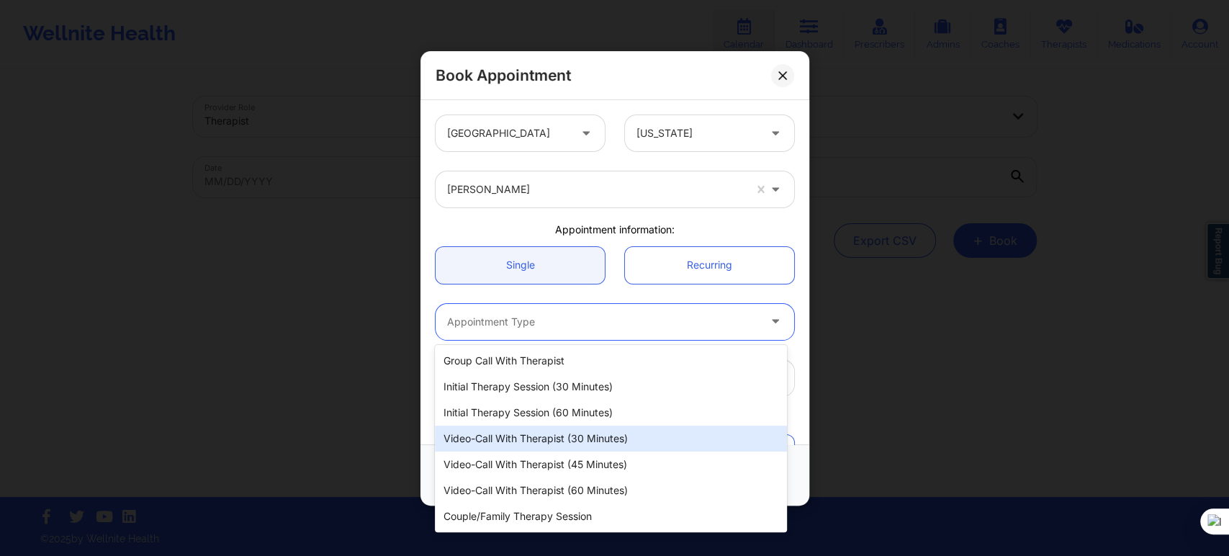
click at [561, 431] on div "Video-Call with Therapist (30 minutes)" at bounding box center [610, 438] width 351 height 26
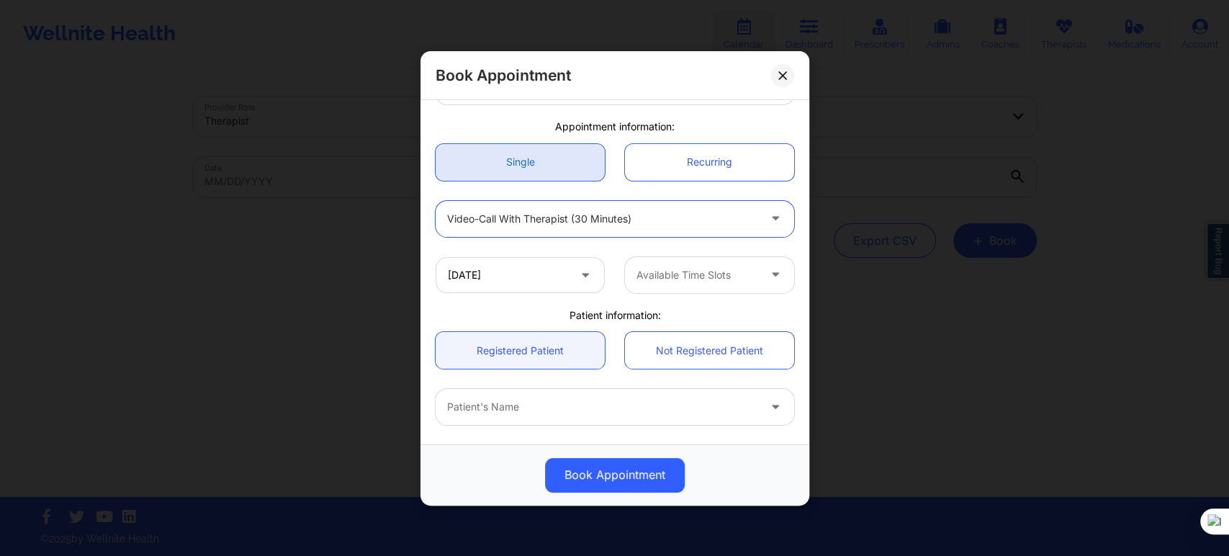
scroll to position [160, 0]
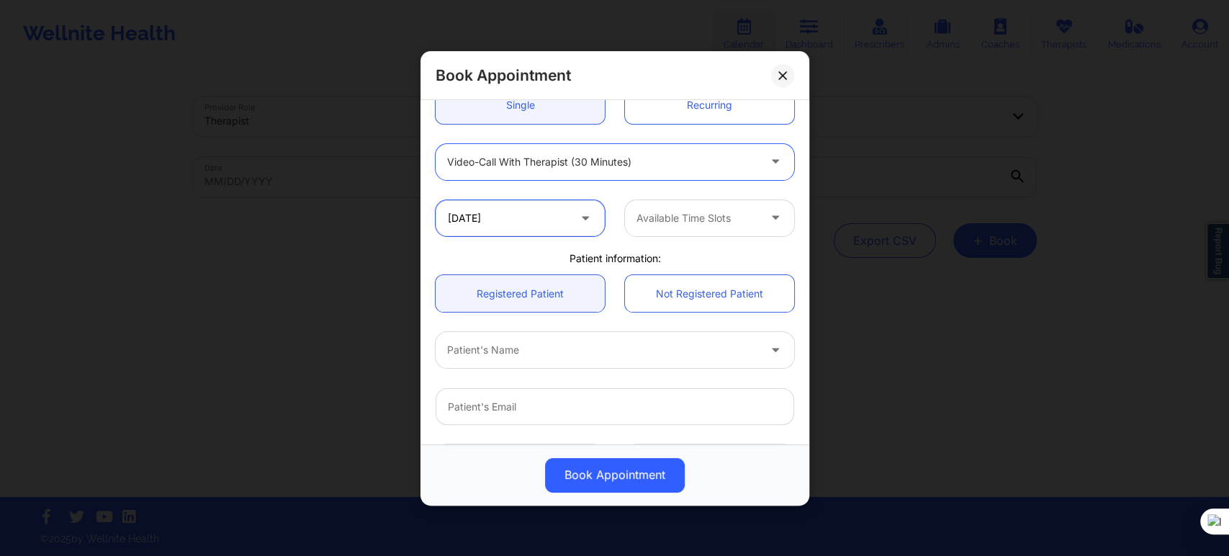
click at [539, 220] on input "10/16/2025" at bounding box center [520, 217] width 169 height 36
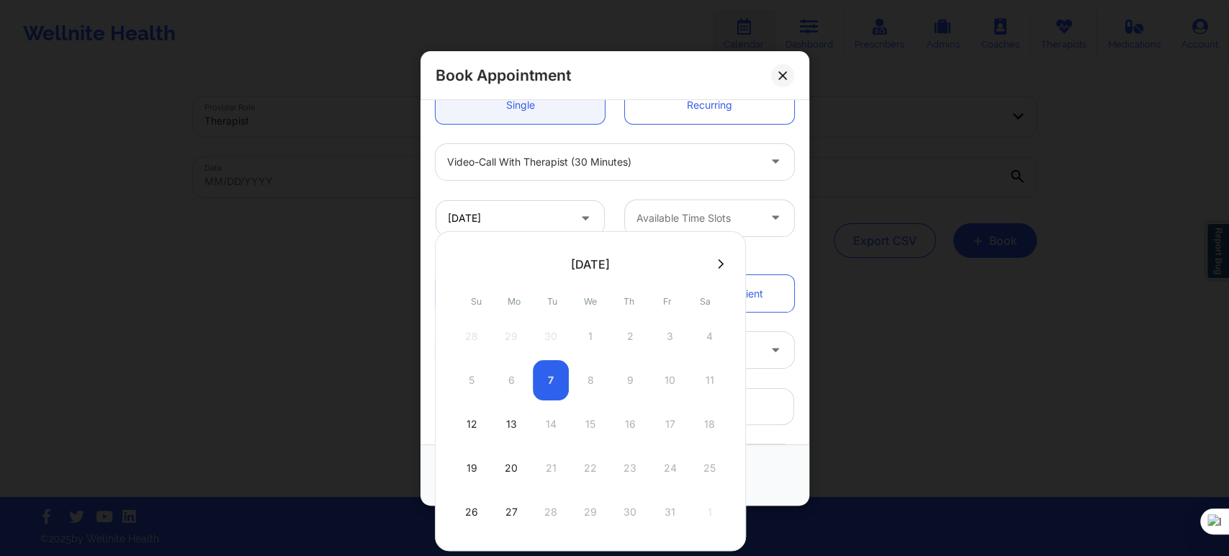
click at [484, 423] on div "12" at bounding box center [472, 424] width 36 height 40
type input "10/12/2025"
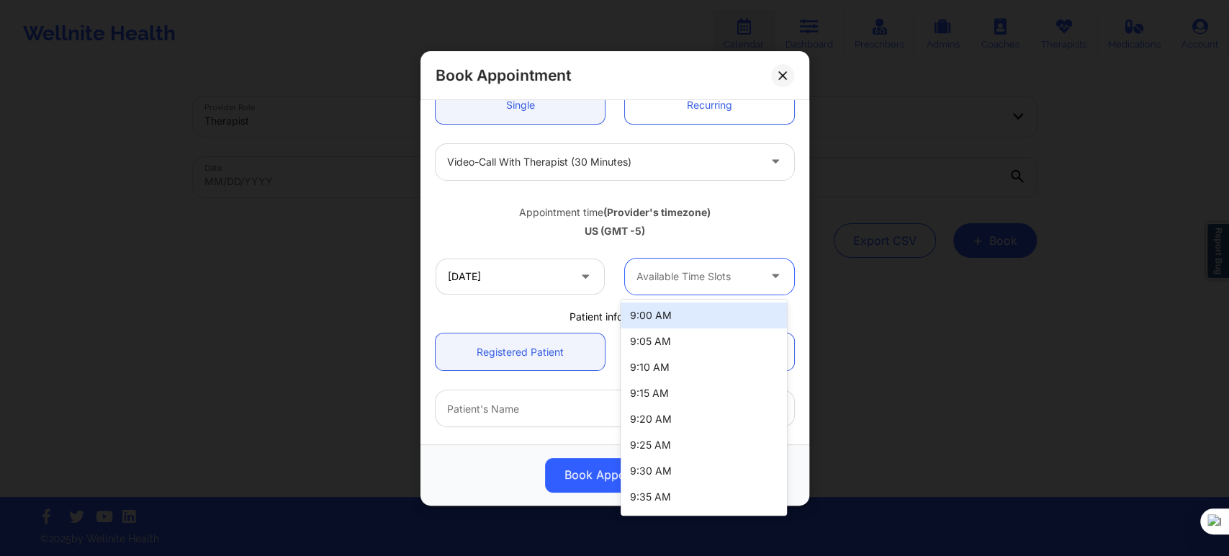
click at [708, 269] on div at bounding box center [697, 276] width 122 height 17
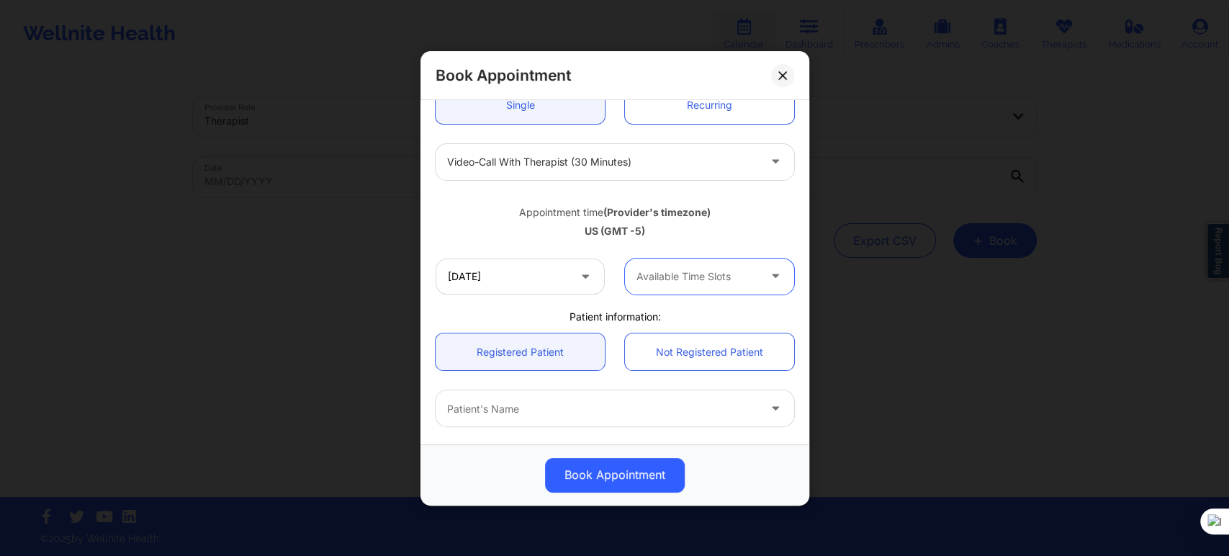
click at [708, 269] on div at bounding box center [697, 276] width 122 height 17
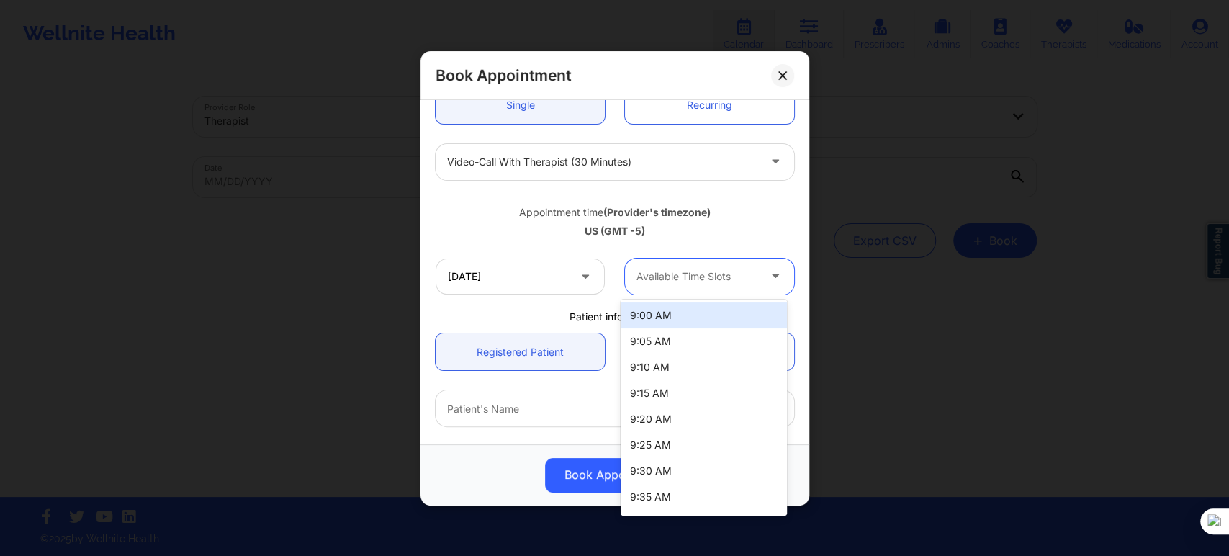
click at [703, 317] on div "9:00 AM" at bounding box center [704, 315] width 166 height 26
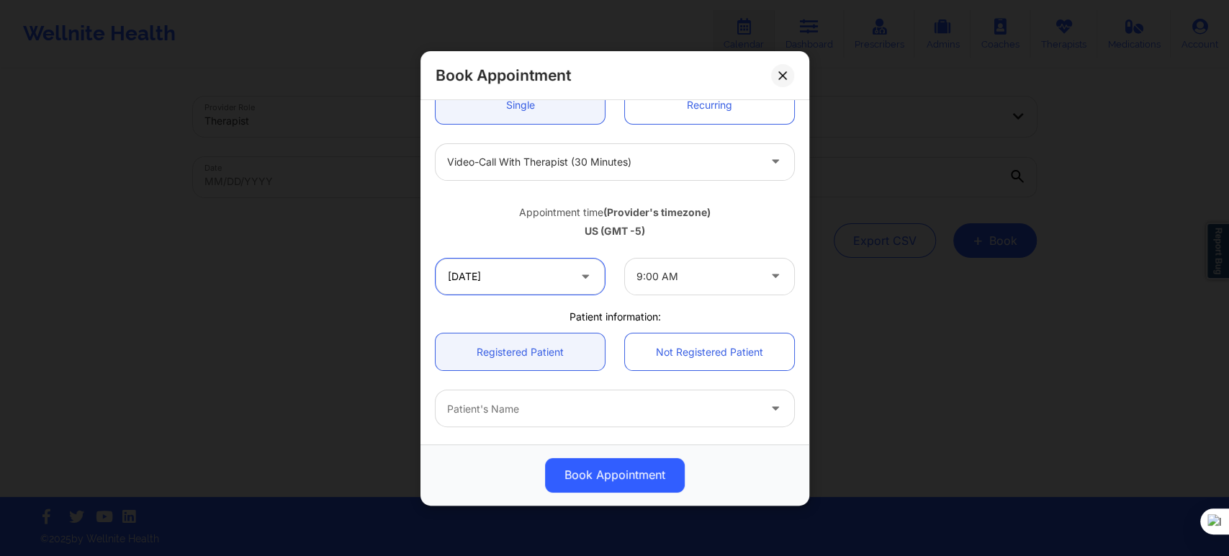
click at [507, 287] on input "10/12/2025" at bounding box center [520, 276] width 169 height 36
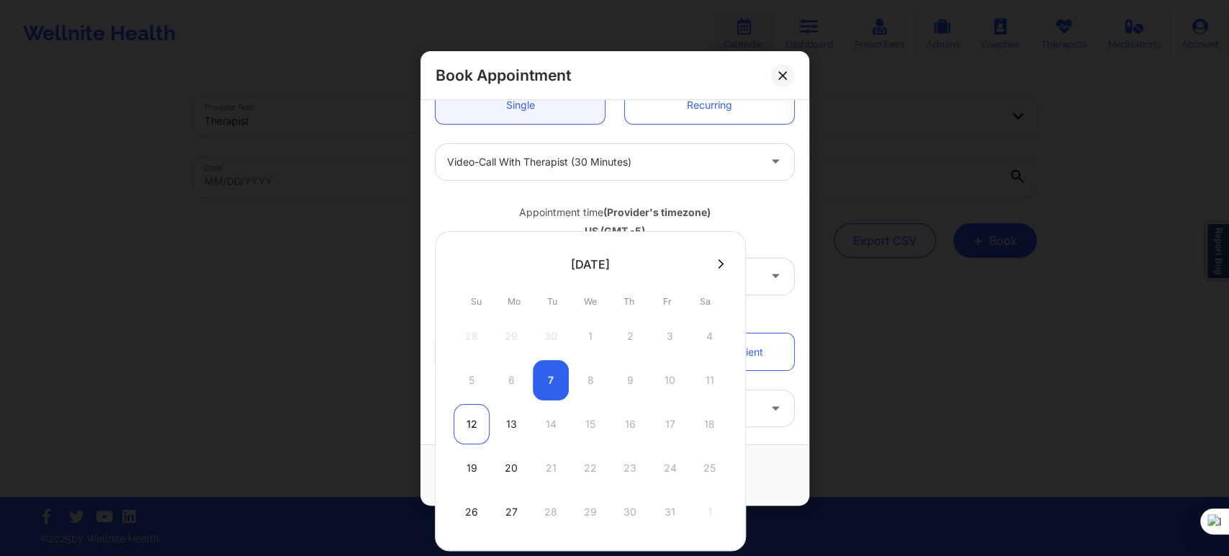
click at [476, 418] on div "12" at bounding box center [472, 424] width 36 height 40
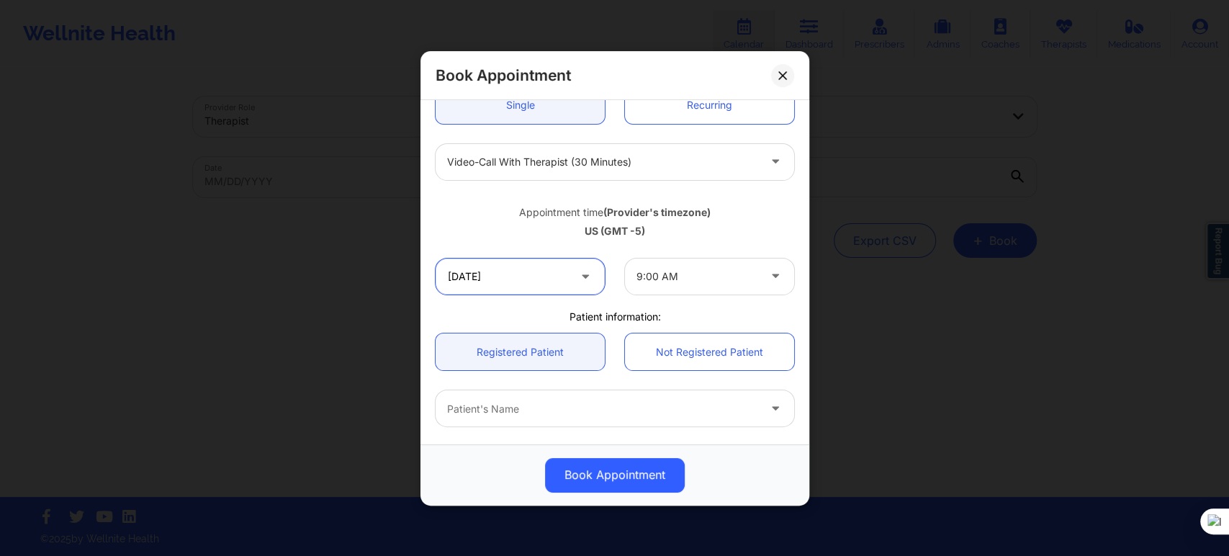
click at [508, 276] on input "10/12/2025" at bounding box center [520, 276] width 169 height 36
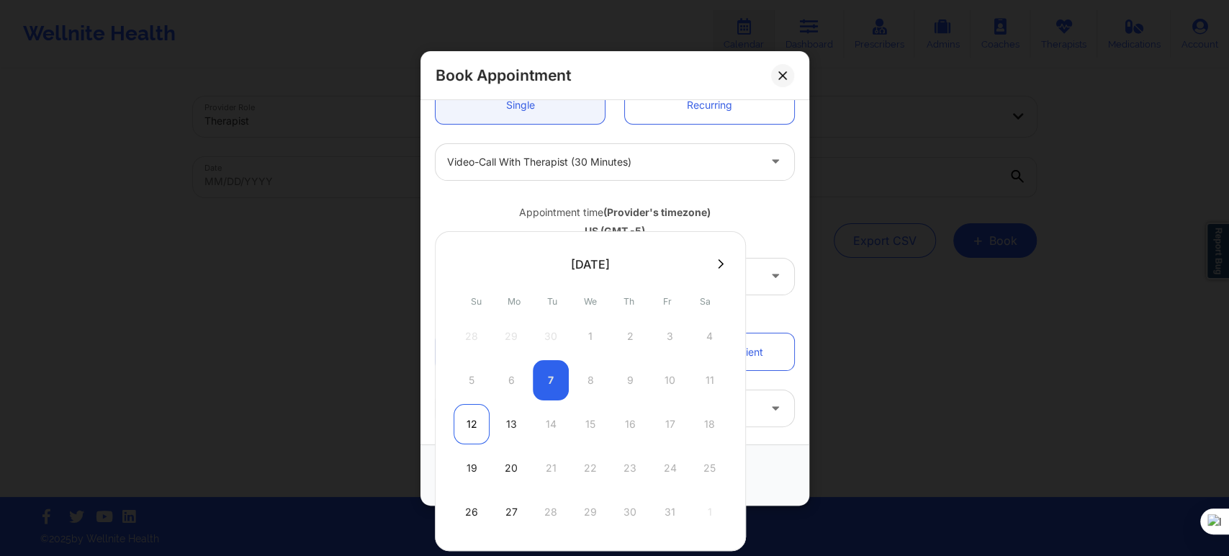
click at [478, 419] on div "12" at bounding box center [472, 424] width 36 height 40
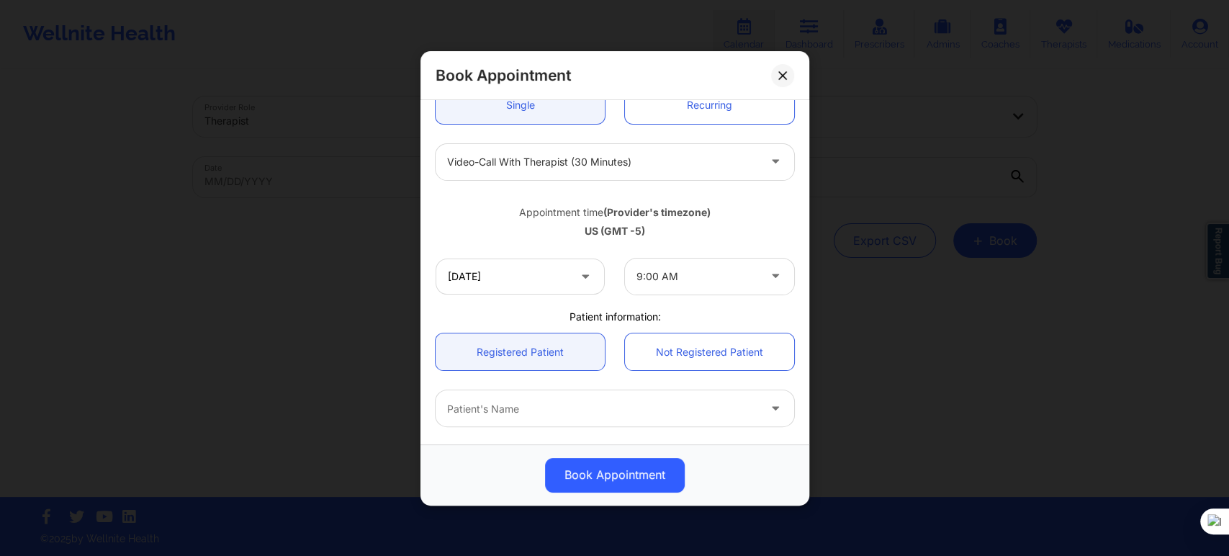
click at [482, 240] on div "Appointment time (Provider's timezone) US (GMT -5)" at bounding box center [614, 218] width 379 height 58
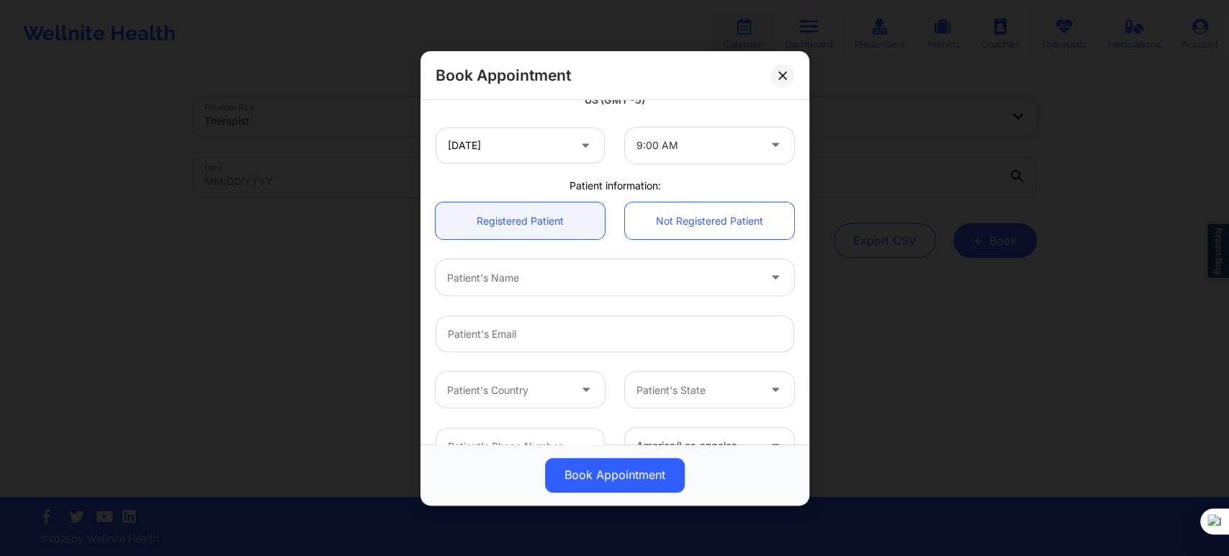
scroll to position [320, 0]
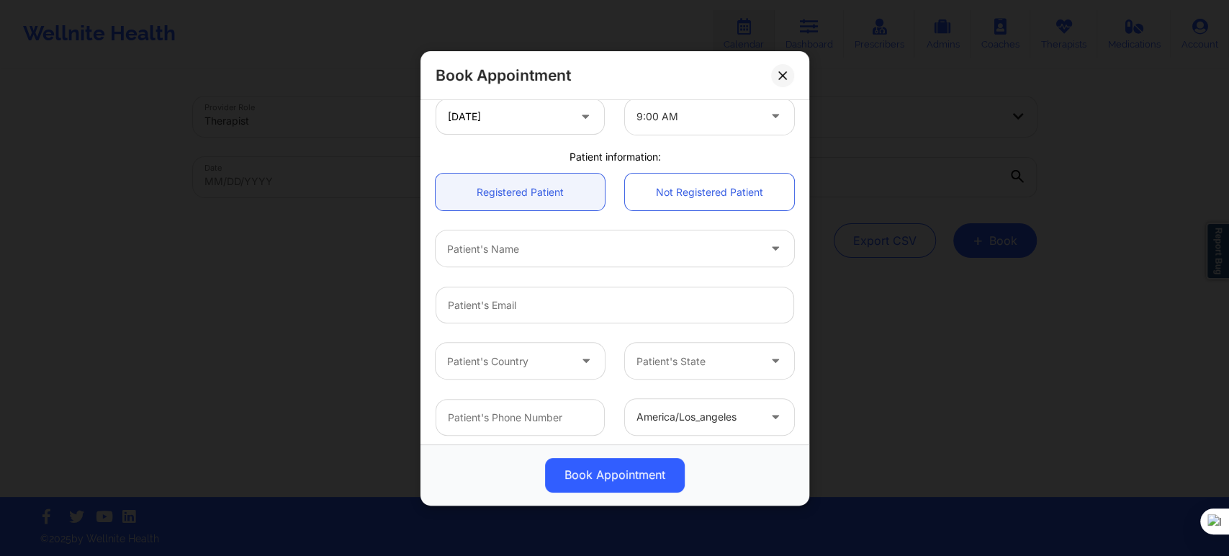
click at [520, 255] on div at bounding box center [602, 248] width 311 height 17
paste input "brianna davis"
type input "brianna davis"
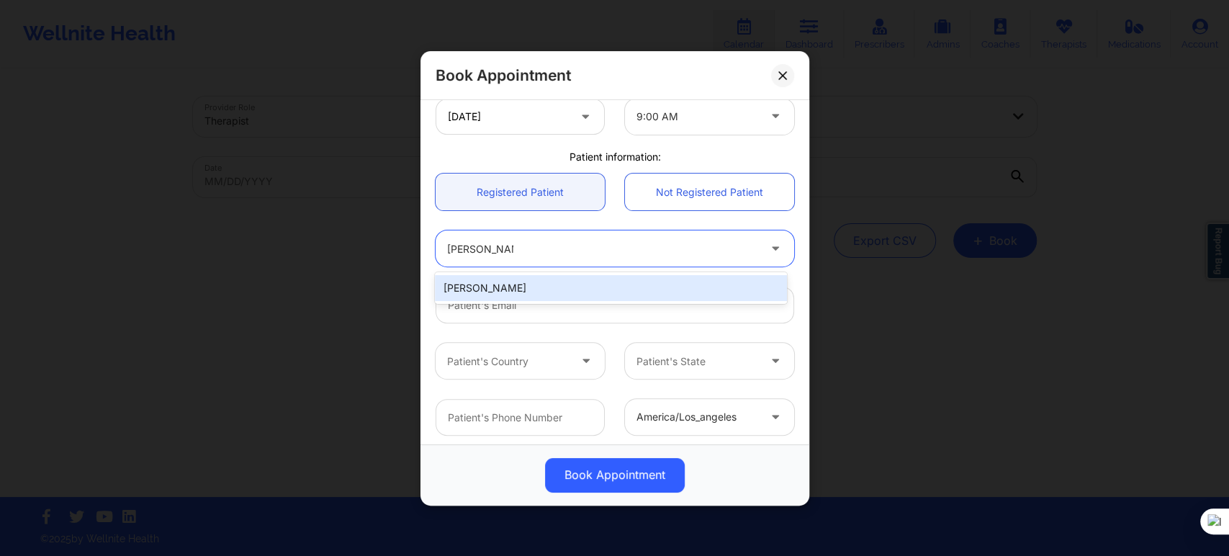
click at [567, 285] on div "Brianna Davis" at bounding box center [610, 288] width 351 height 26
type input "mrs.omnom@gmail.com"
type input "+15735445612"
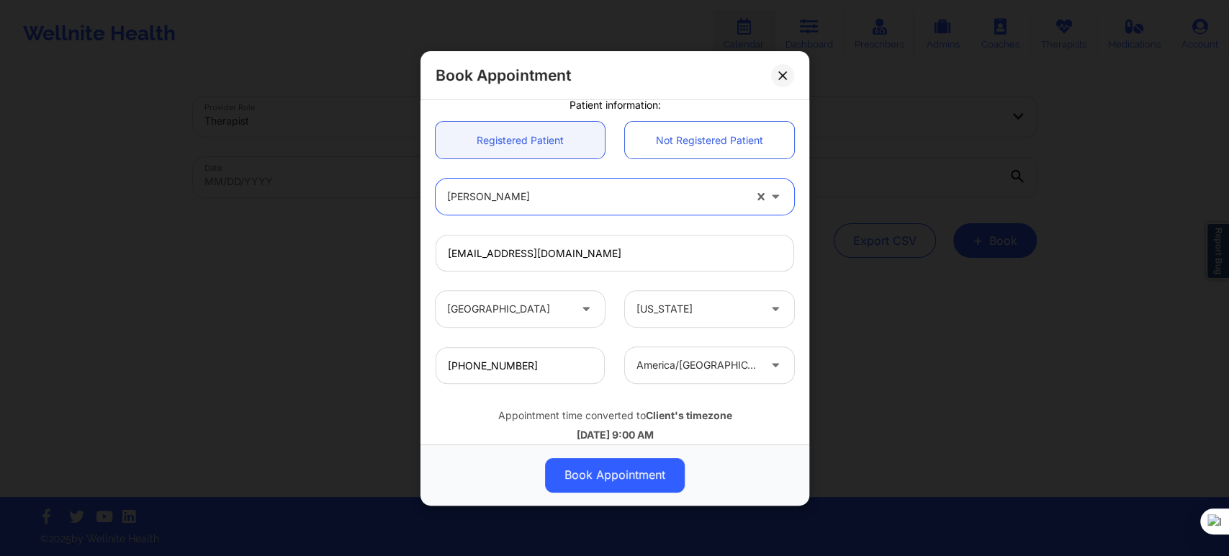
scroll to position [400, 0]
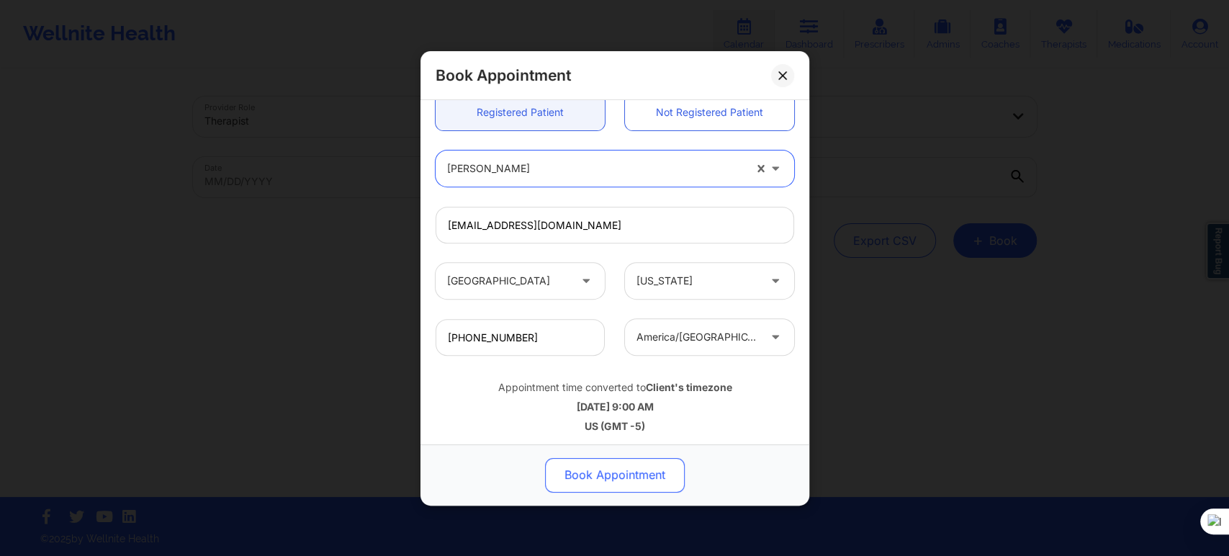
click at [601, 471] on button "Book Appointment" at bounding box center [615, 474] width 140 height 35
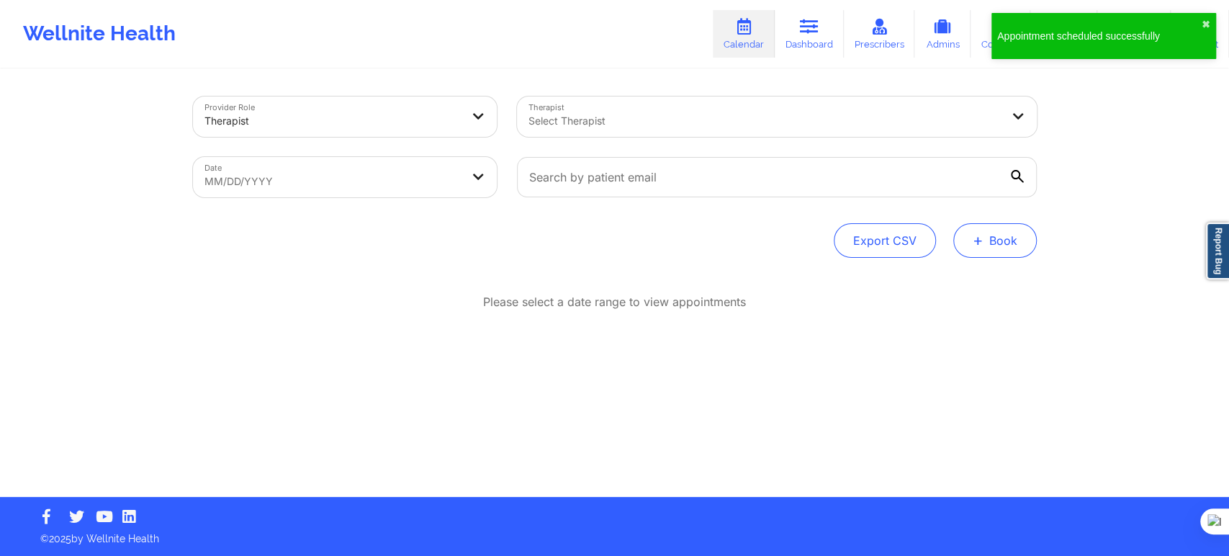
click at [982, 236] on span "+" at bounding box center [978, 240] width 11 height 8
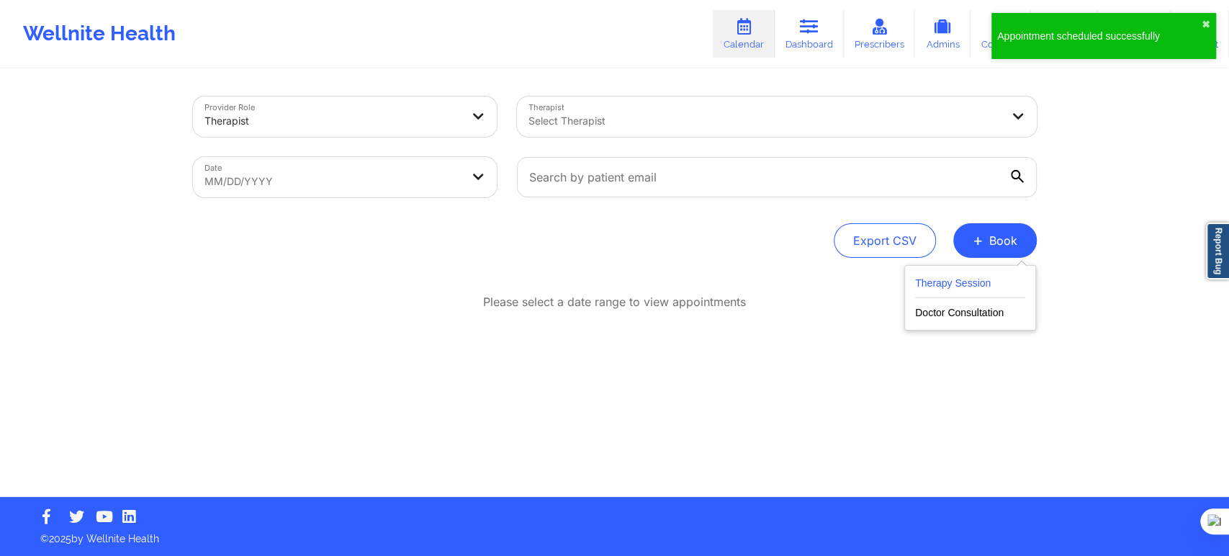
click at [943, 277] on button "Therapy Session" at bounding box center [970, 286] width 110 height 24
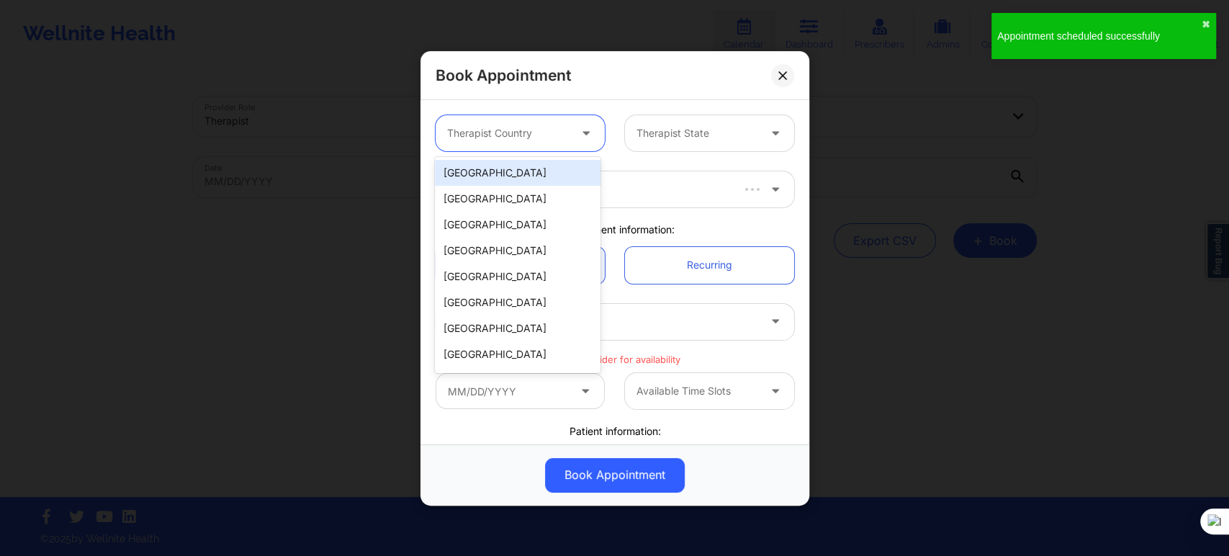
click at [513, 145] on div "Therapist Country" at bounding box center [503, 133] width 135 height 36
click at [513, 170] on div "[GEOGRAPHIC_DATA]" at bounding box center [518, 173] width 166 height 26
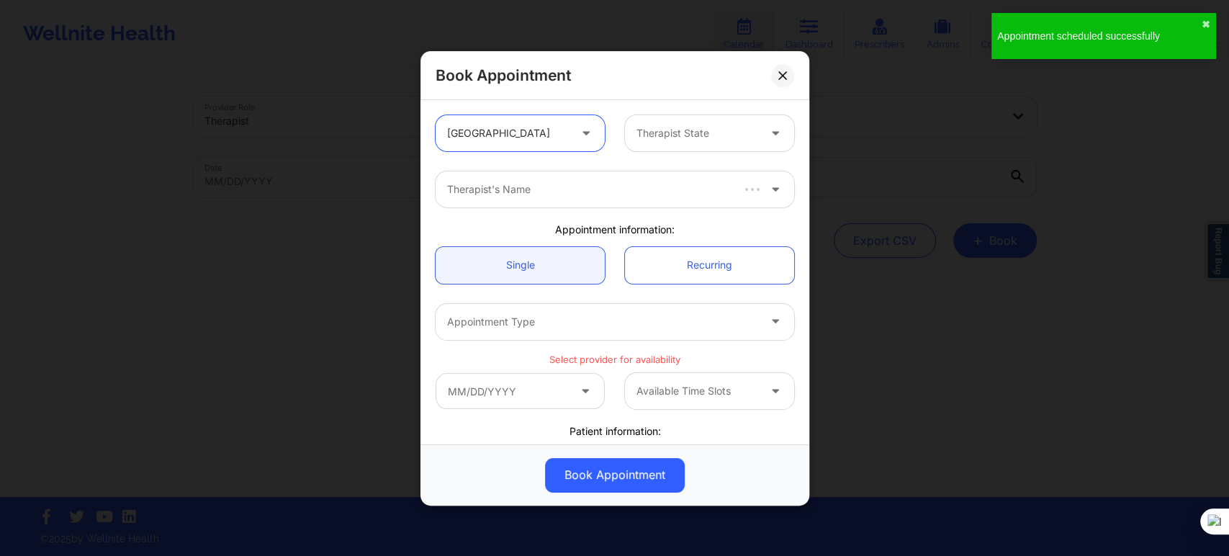
click at [648, 135] on div at bounding box center [697, 133] width 122 height 17
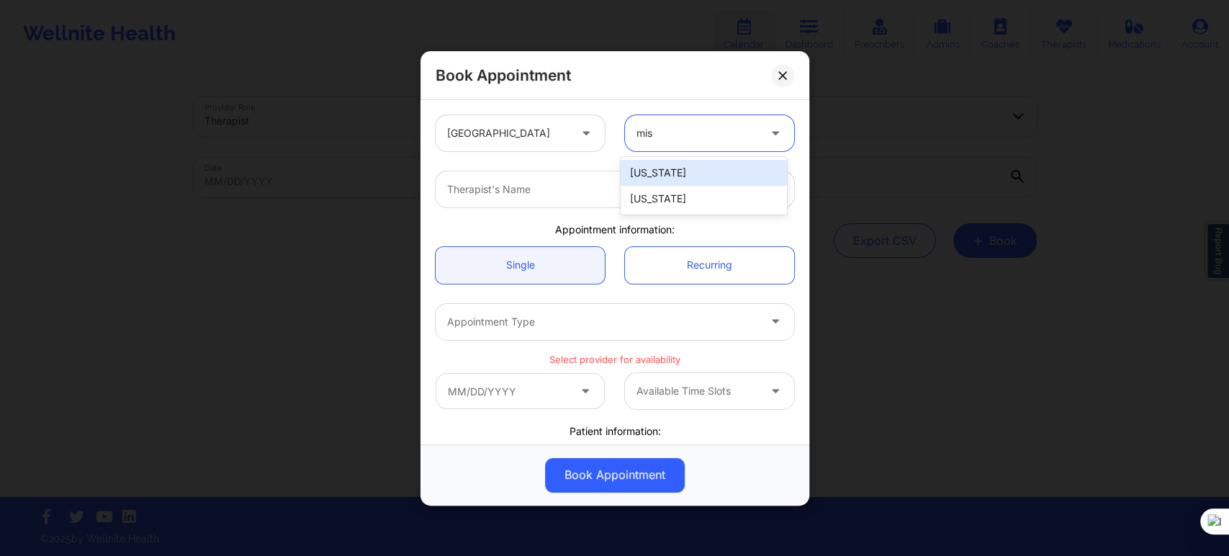
type input "miss"
click at [657, 196] on div "[US_STATE]" at bounding box center [704, 199] width 166 height 26
click at [575, 187] on div at bounding box center [602, 189] width 311 height 17
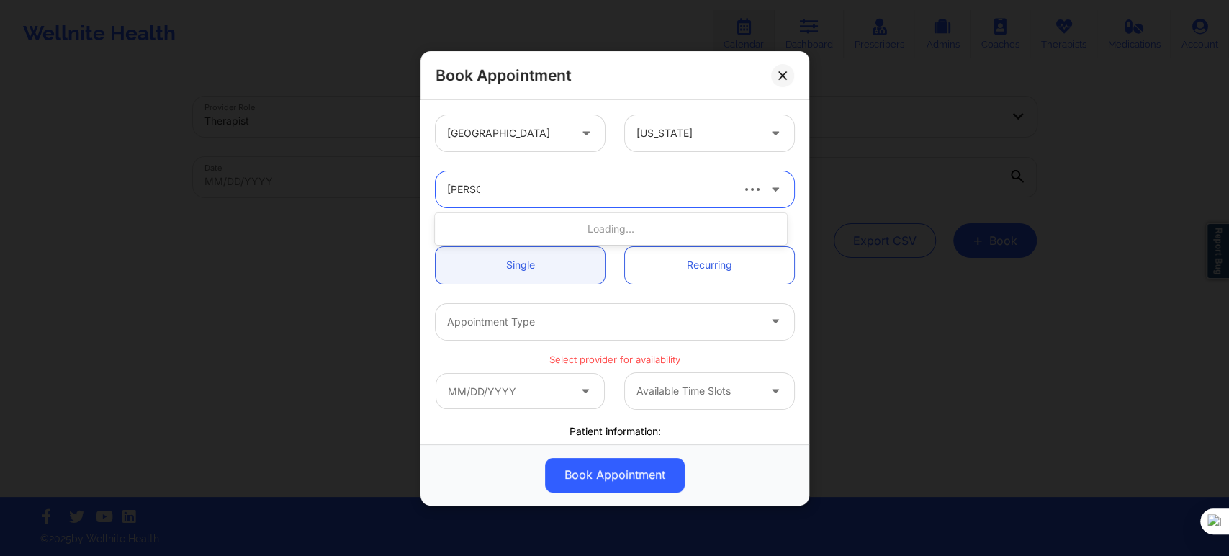
type input "darcel"
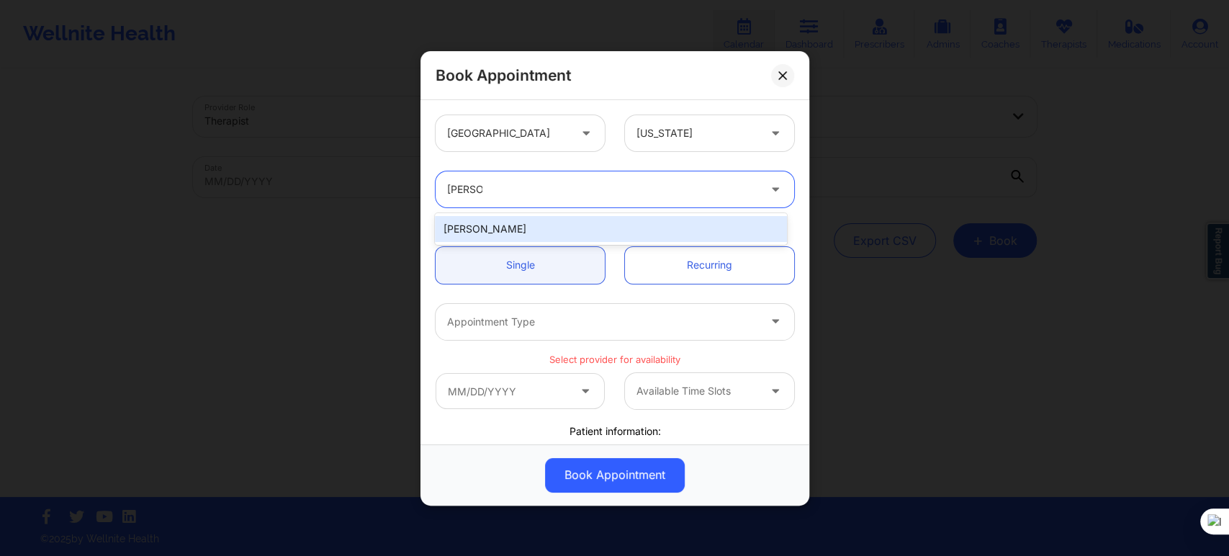
click at [523, 229] on div "Darcel Tyson" at bounding box center [610, 229] width 351 height 26
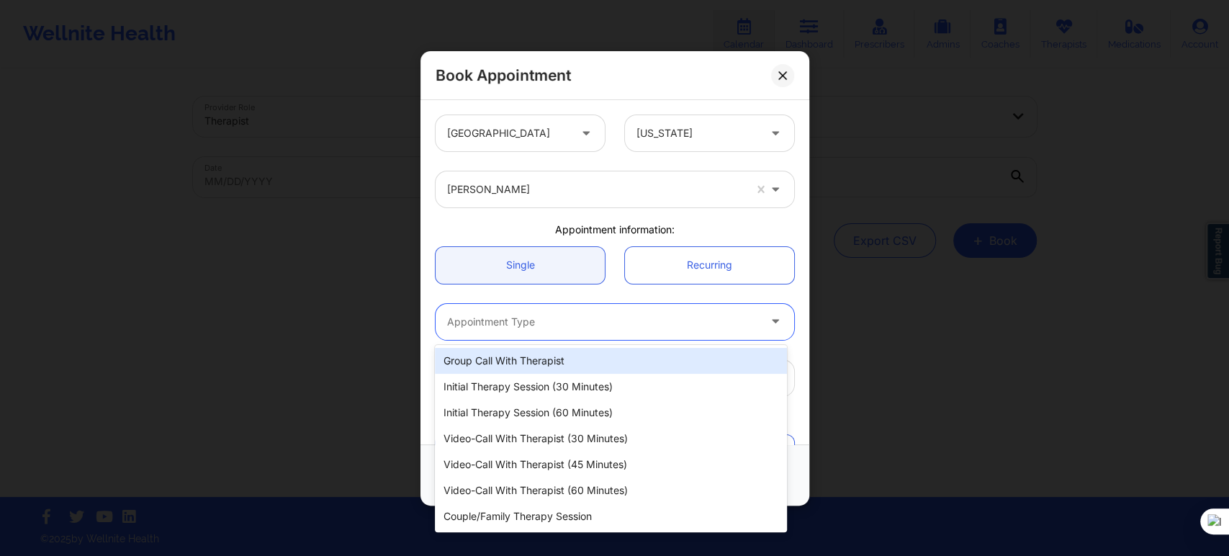
click at [493, 330] on div "Appointment Type" at bounding box center [598, 321] width 324 height 36
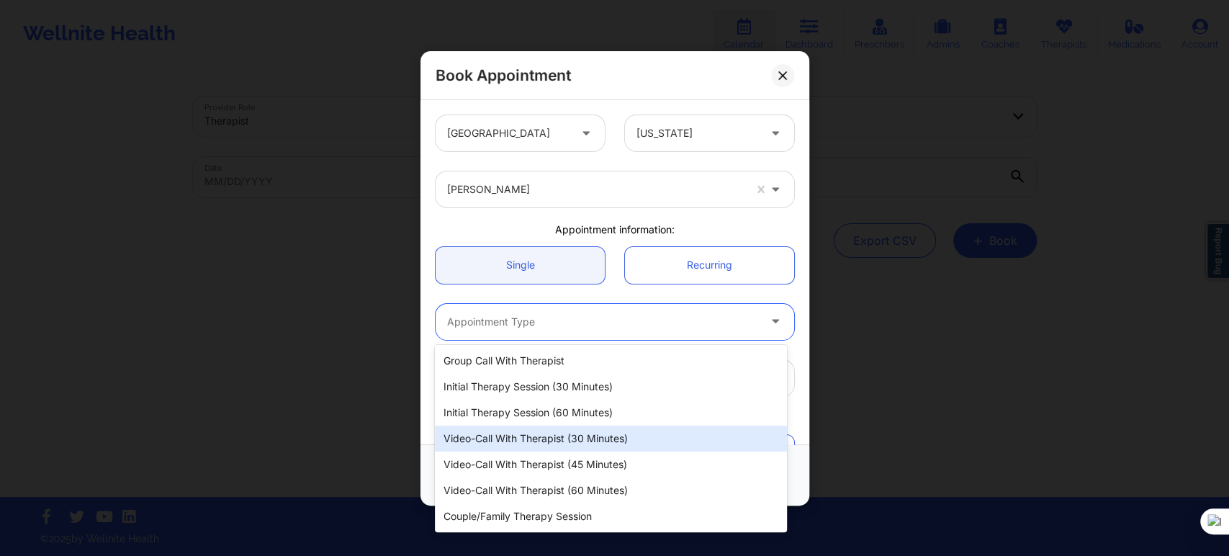
click at [550, 442] on div "Video-Call with Therapist (30 minutes)" at bounding box center [610, 438] width 351 height 26
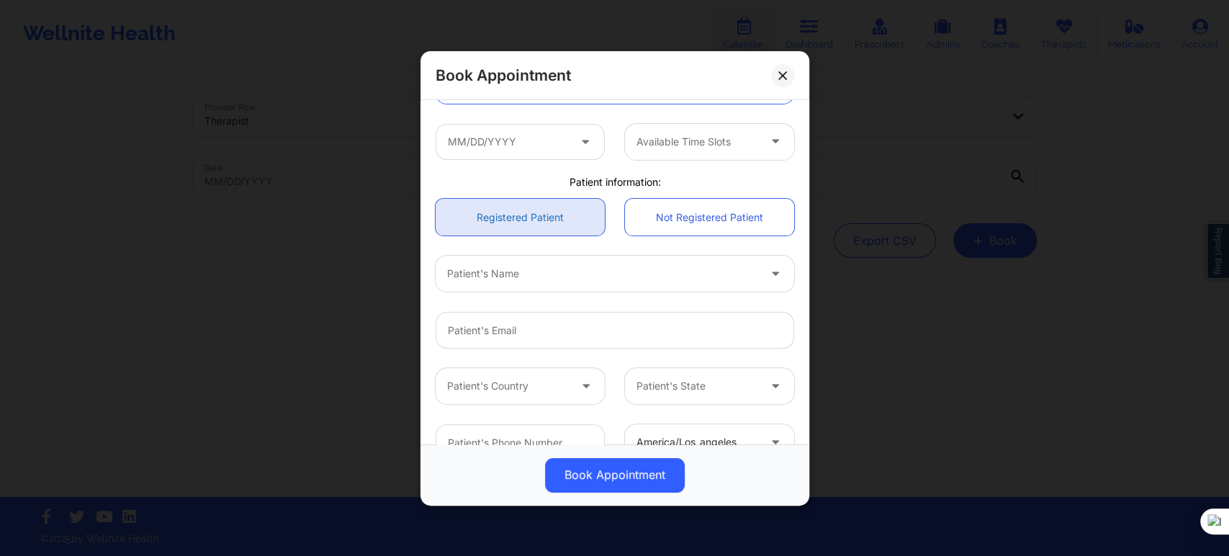
scroll to position [240, 0]
click at [508, 137] on input "text" at bounding box center [520, 138] width 169 height 36
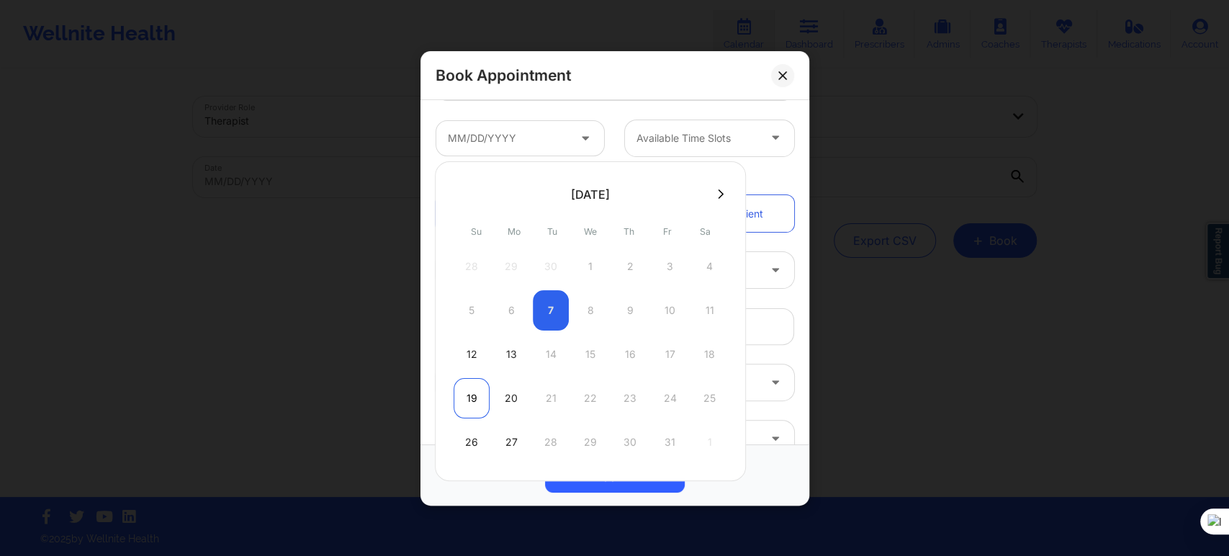
click at [472, 395] on div "19" at bounding box center [472, 398] width 36 height 40
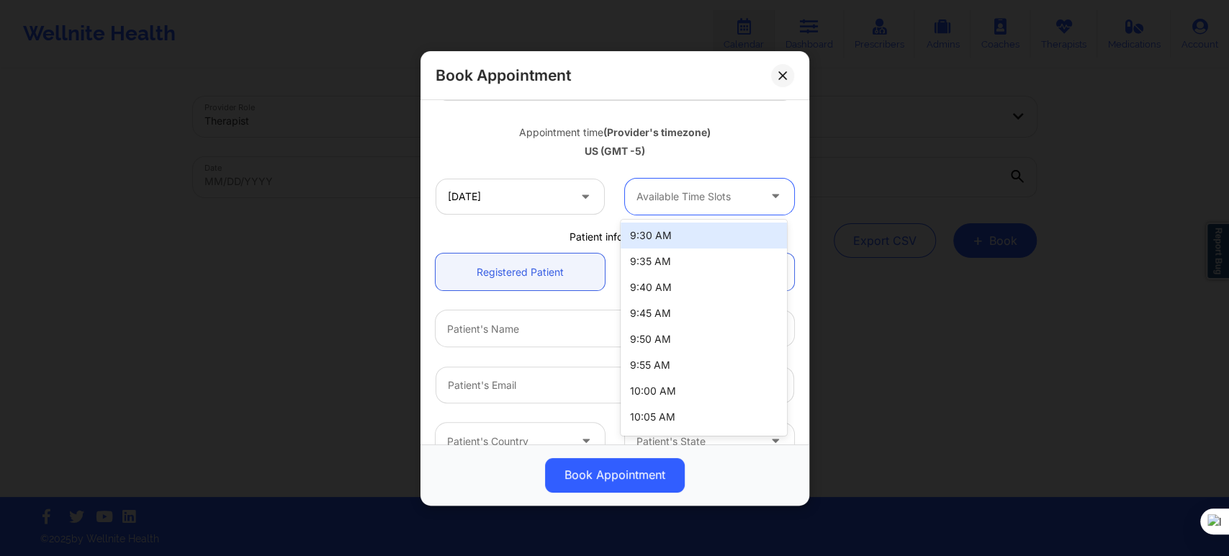
click at [675, 188] on div at bounding box center [697, 196] width 122 height 17
click at [516, 204] on input "10/19/2025" at bounding box center [520, 196] width 169 height 36
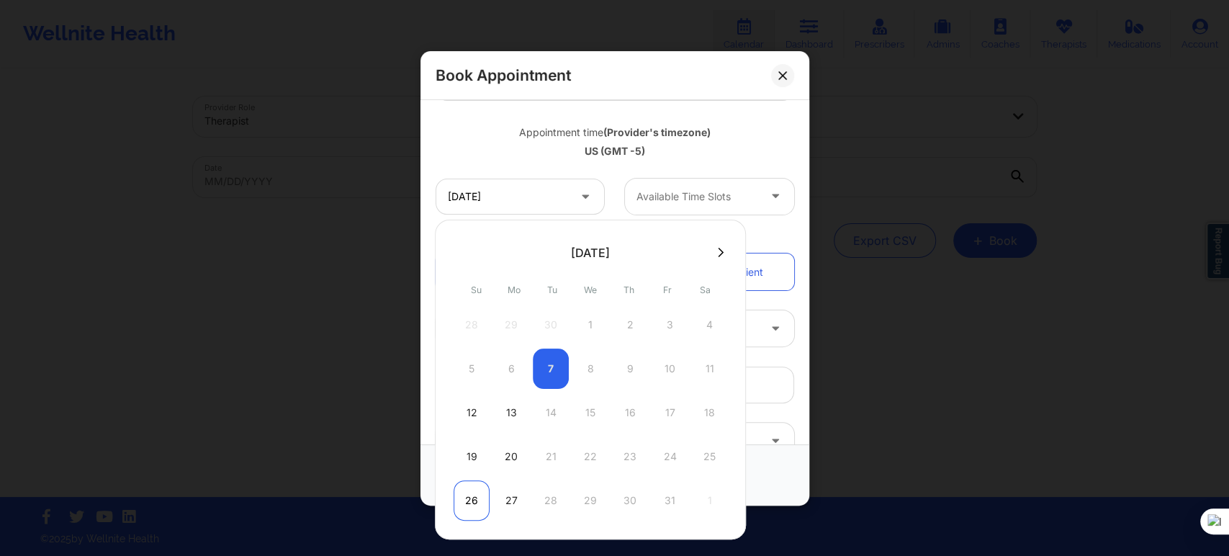
click at [478, 490] on div "26" at bounding box center [472, 500] width 36 height 40
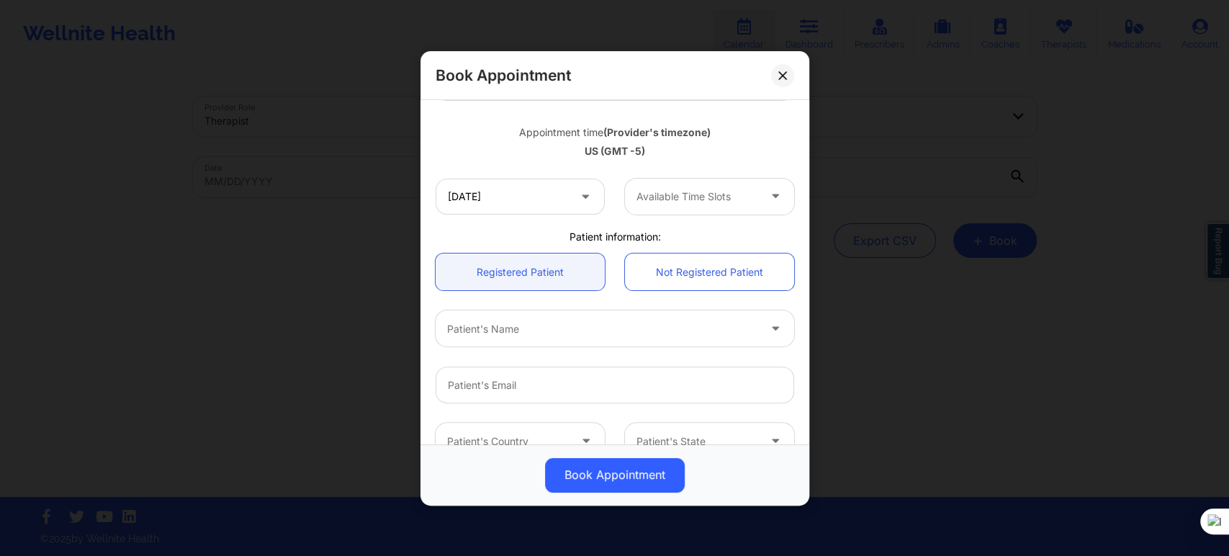
click at [703, 195] on div at bounding box center [697, 196] width 122 height 17
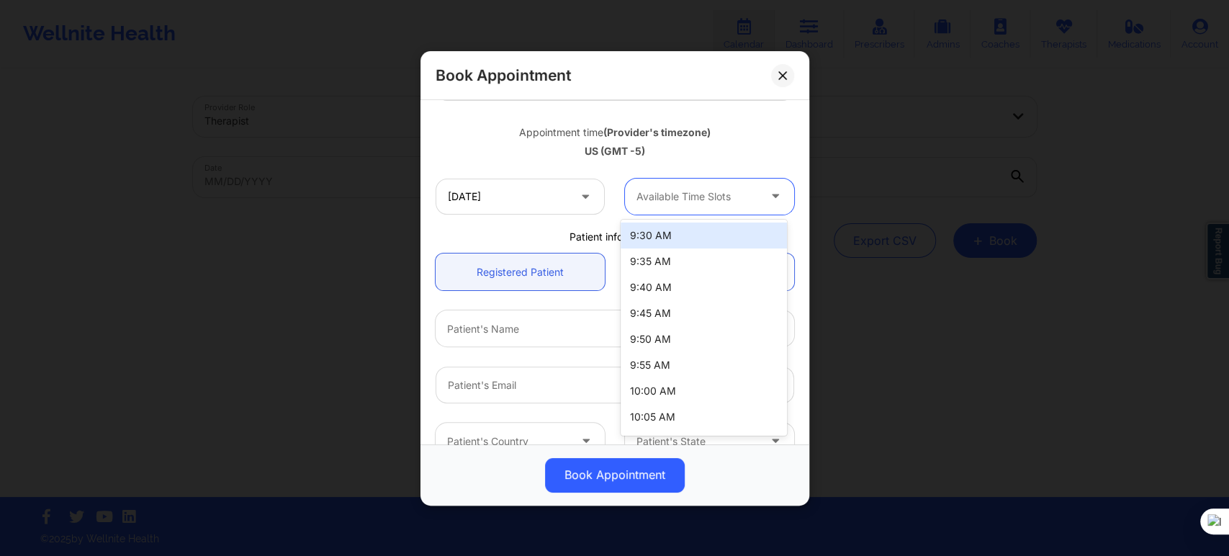
click at [518, 166] on div "Appointment time (Provider's timezone) US (GMT -5)" at bounding box center [614, 138] width 379 height 58
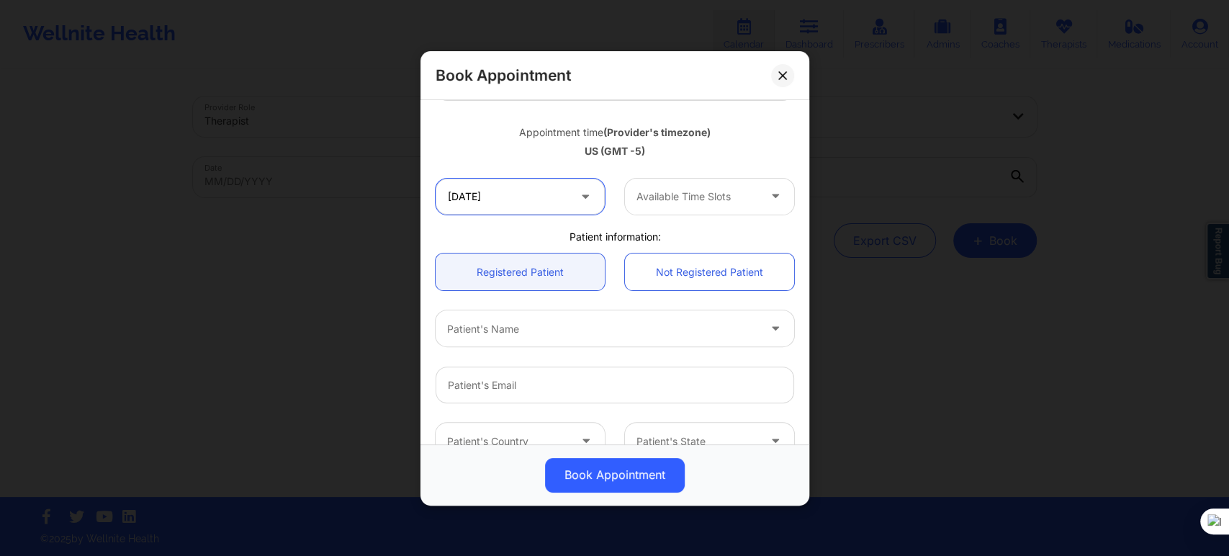
click at [518, 200] on input "10/26/2025" at bounding box center [520, 196] width 169 height 36
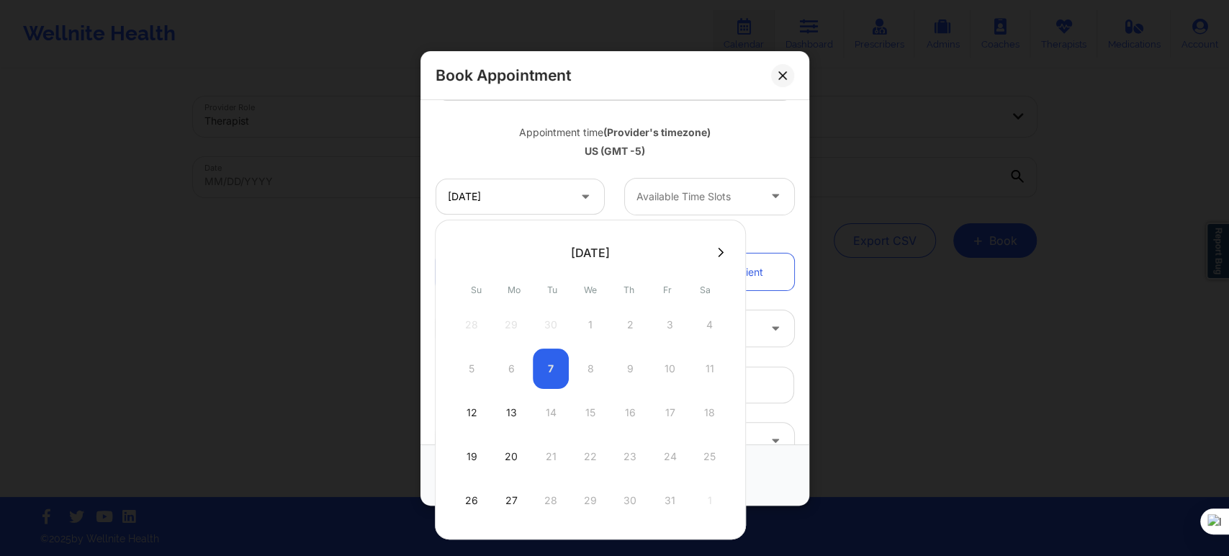
click at [720, 246] on button at bounding box center [720, 252] width 14 height 12
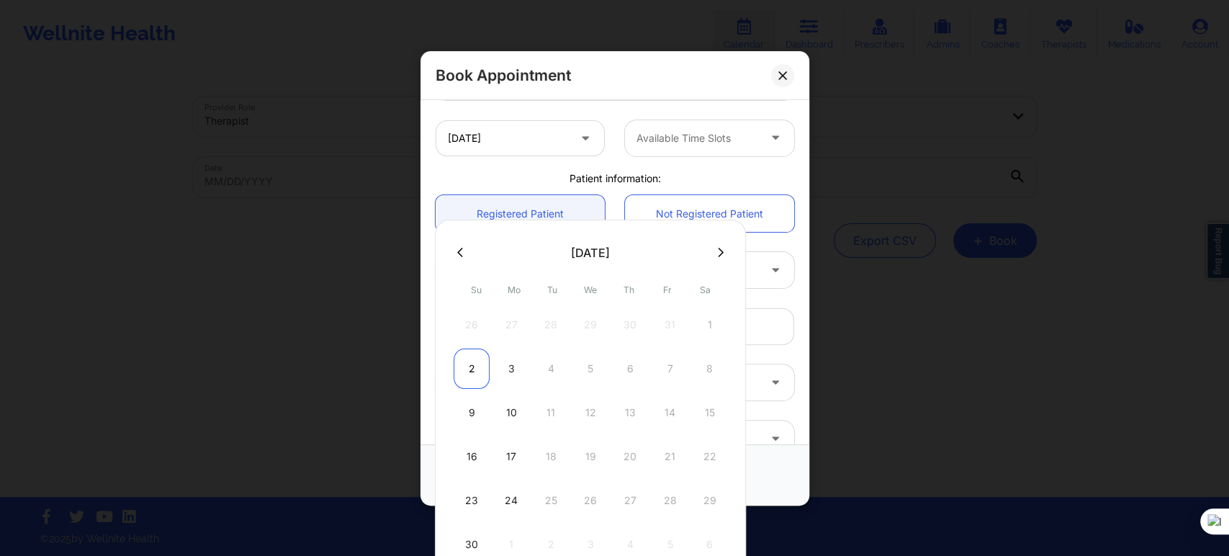
click at [474, 366] on div "2" at bounding box center [472, 368] width 36 height 40
type input "11/02/2025"
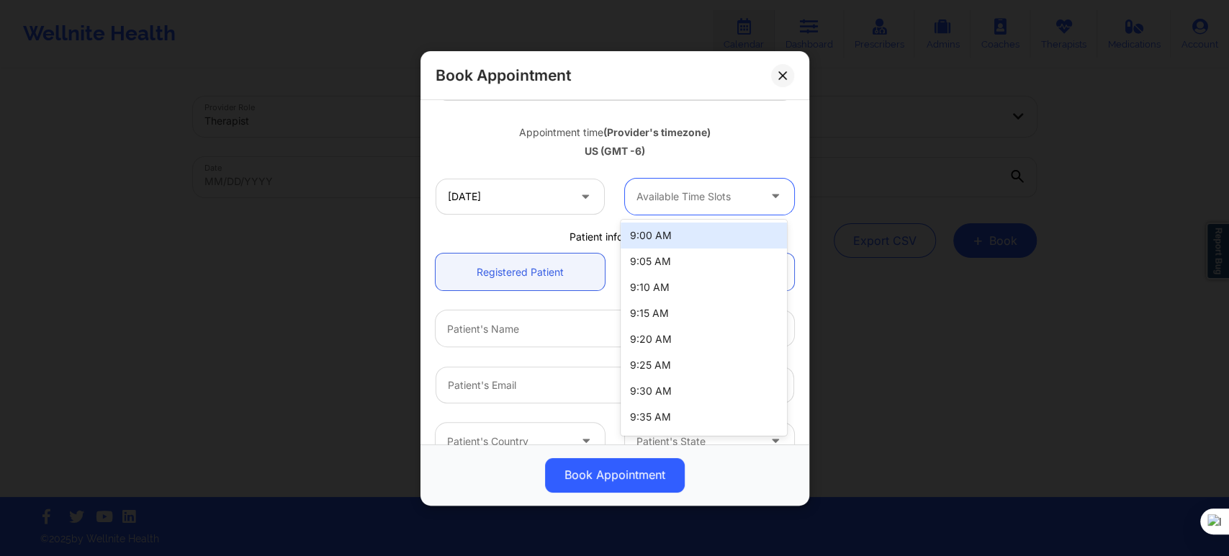
click at [645, 197] on div at bounding box center [697, 196] width 122 height 17
click at [660, 234] on div "9:00 AM" at bounding box center [704, 235] width 166 height 26
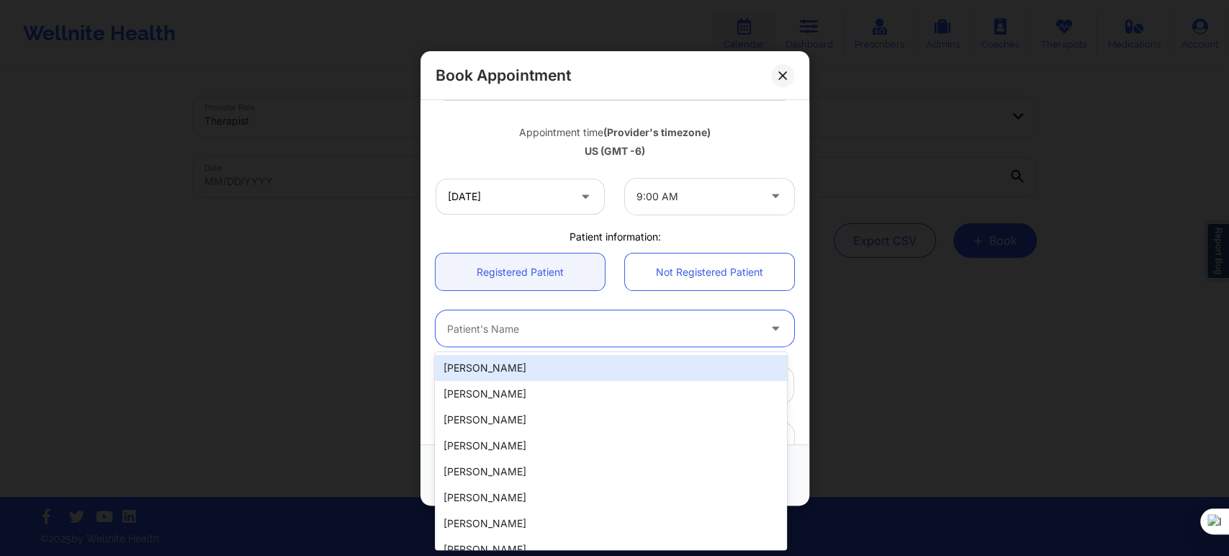
click at [531, 331] on div at bounding box center [602, 328] width 311 height 17
paste input "[PERSON_NAME]"
type input "[PERSON_NAME]"
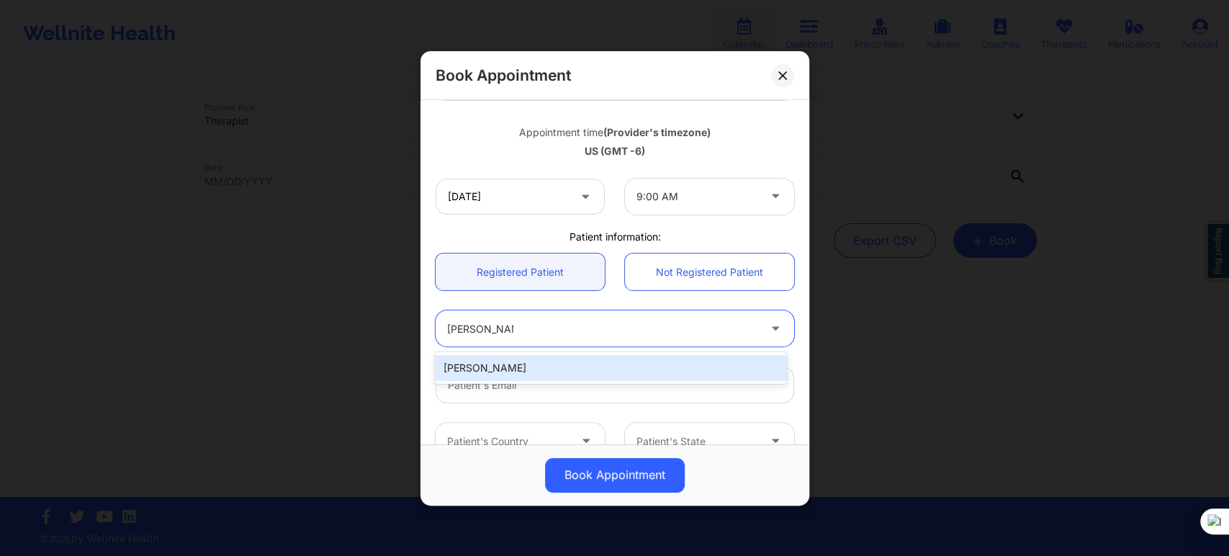
click at [541, 369] on div "[PERSON_NAME]" at bounding box center [610, 368] width 351 height 26
type input "[EMAIL_ADDRESS][DOMAIN_NAME]"
type input "[PHONE_NUMBER]"
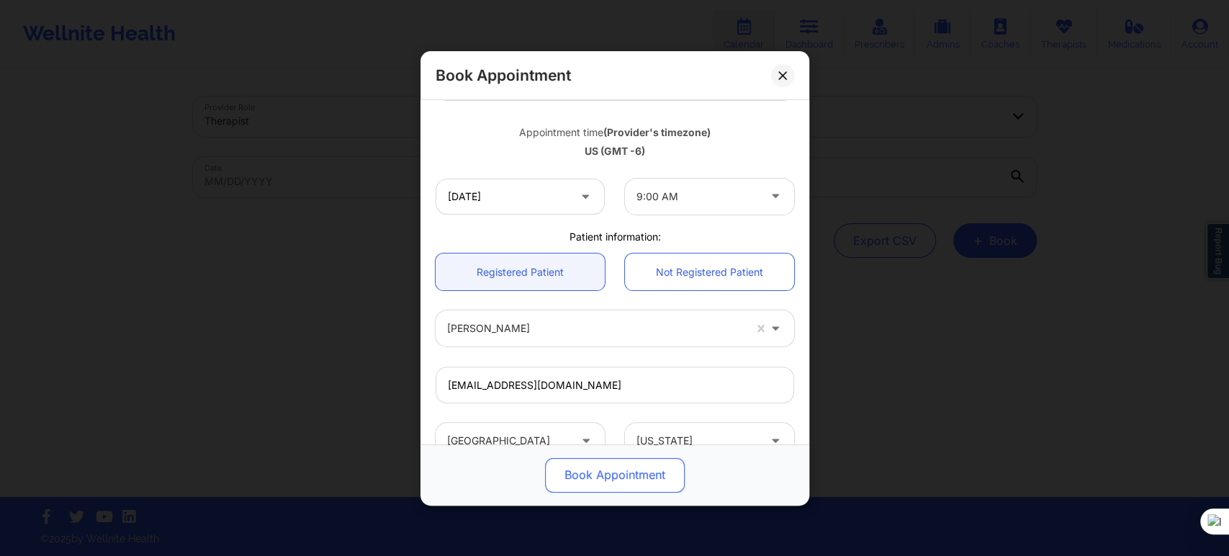
click at [613, 489] on button "Book Appointment" at bounding box center [615, 474] width 140 height 35
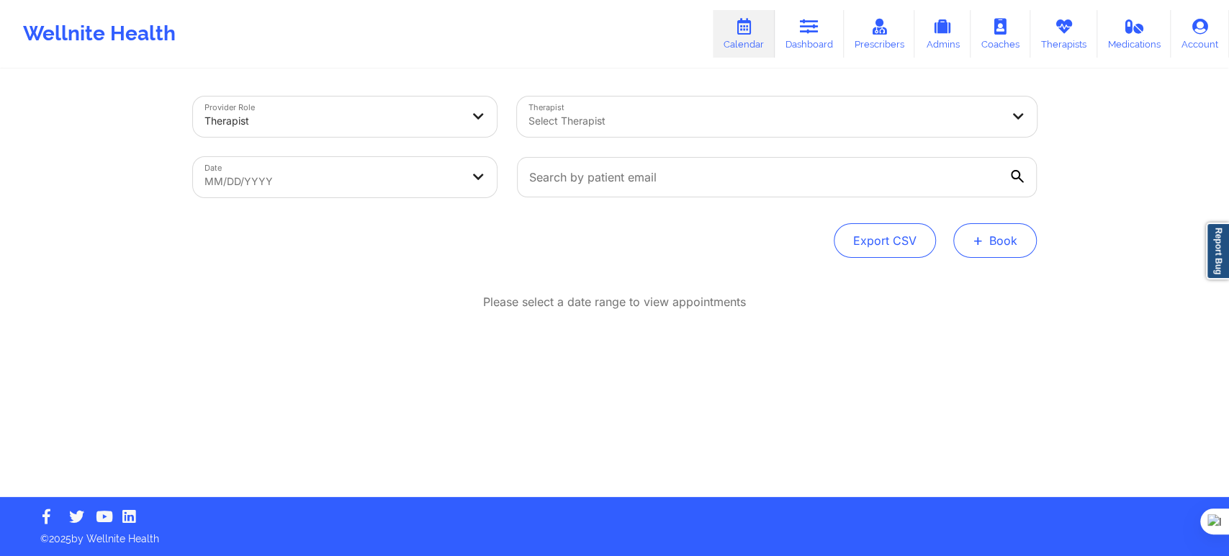
click at [973, 243] on span "+" at bounding box center [978, 240] width 11 height 8
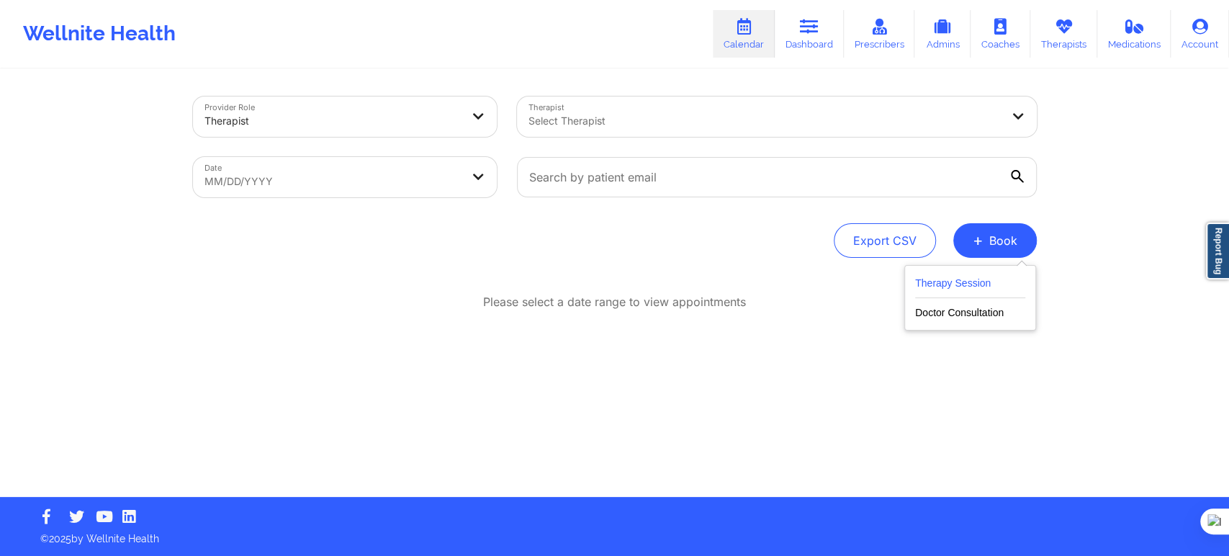
click at [930, 277] on button "Therapy Session" at bounding box center [970, 286] width 110 height 24
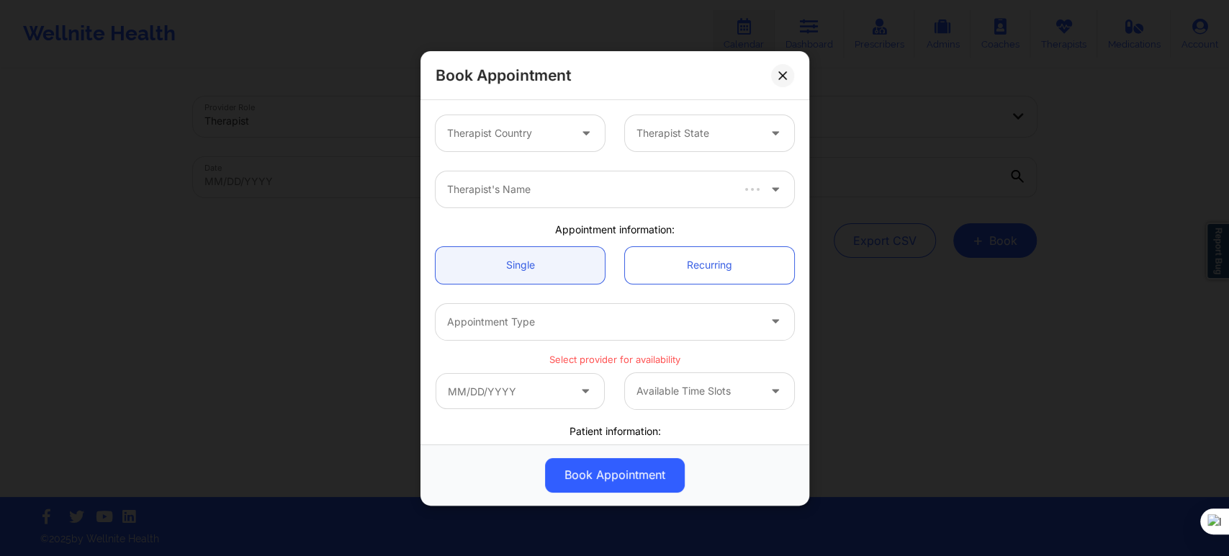
click at [524, 148] on div "Therapist Country" at bounding box center [503, 133] width 135 height 36
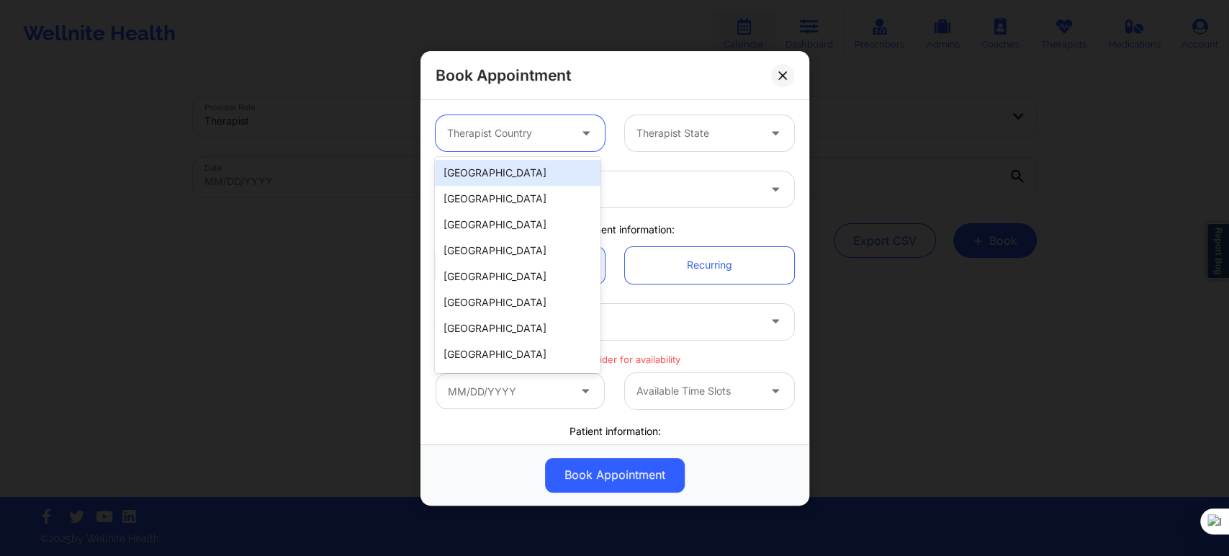
click at [525, 171] on div "[GEOGRAPHIC_DATA]" at bounding box center [518, 173] width 166 height 26
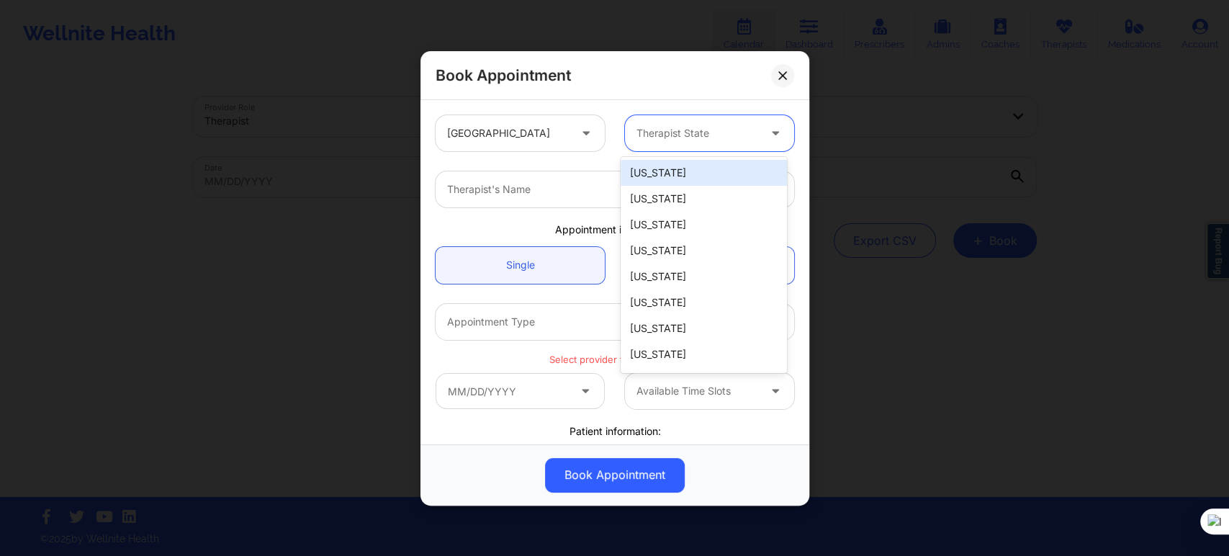
click at [654, 125] on div at bounding box center [697, 133] width 122 height 17
type input "miss"
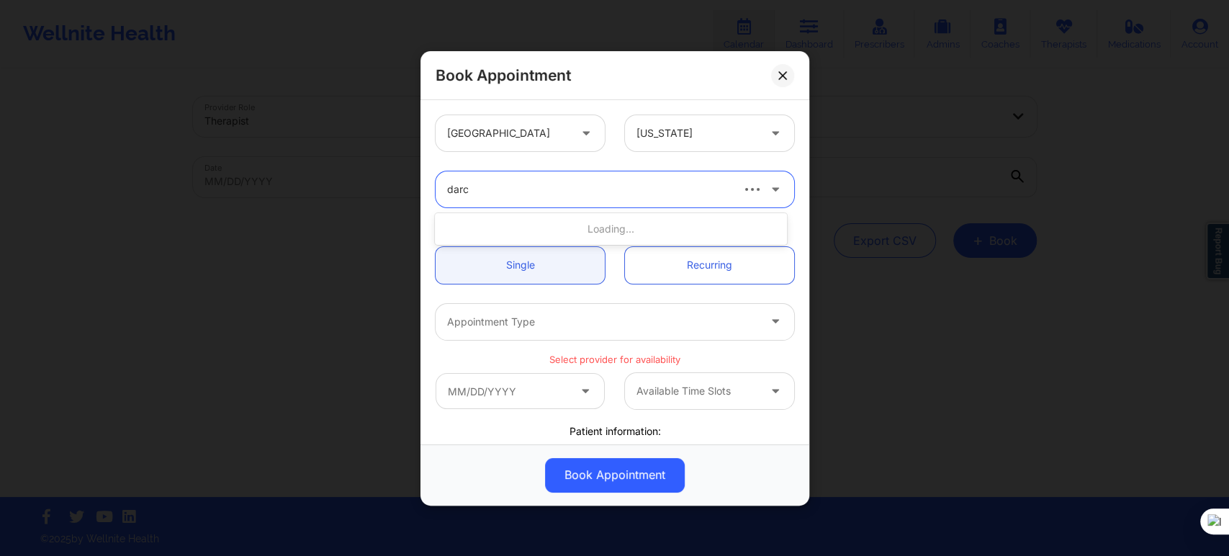
type input "darce"
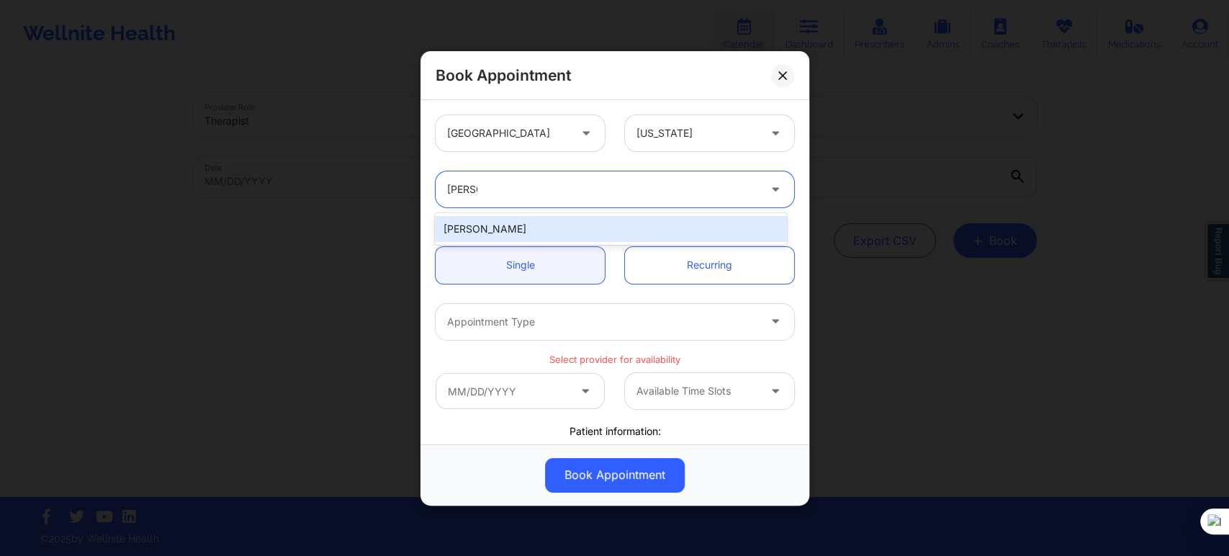
click at [591, 238] on div "[PERSON_NAME]" at bounding box center [610, 229] width 351 height 26
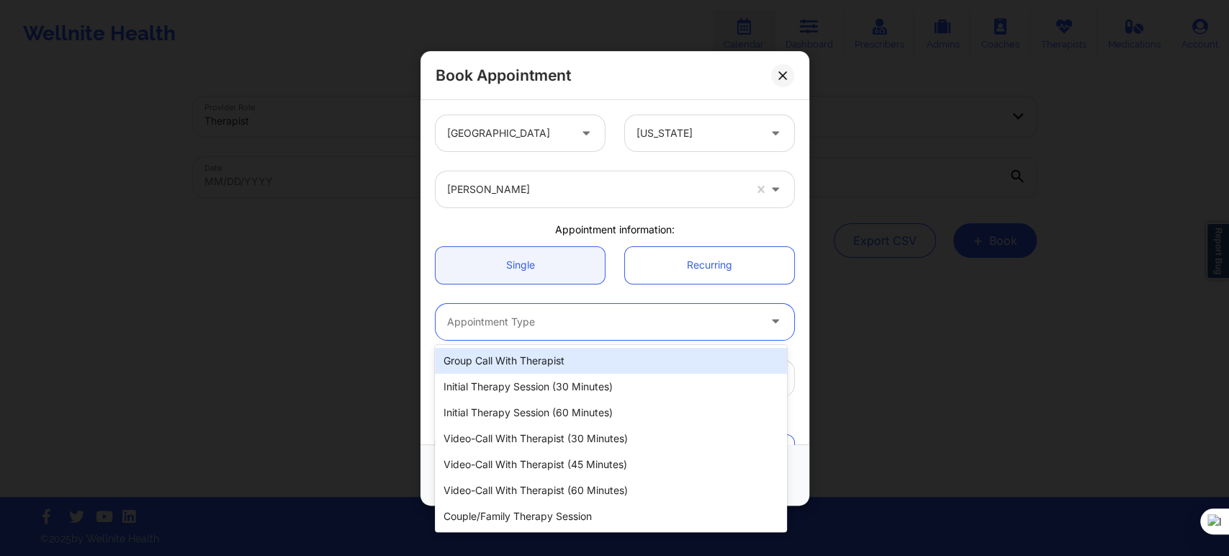
click at [555, 325] on div at bounding box center [602, 321] width 311 height 17
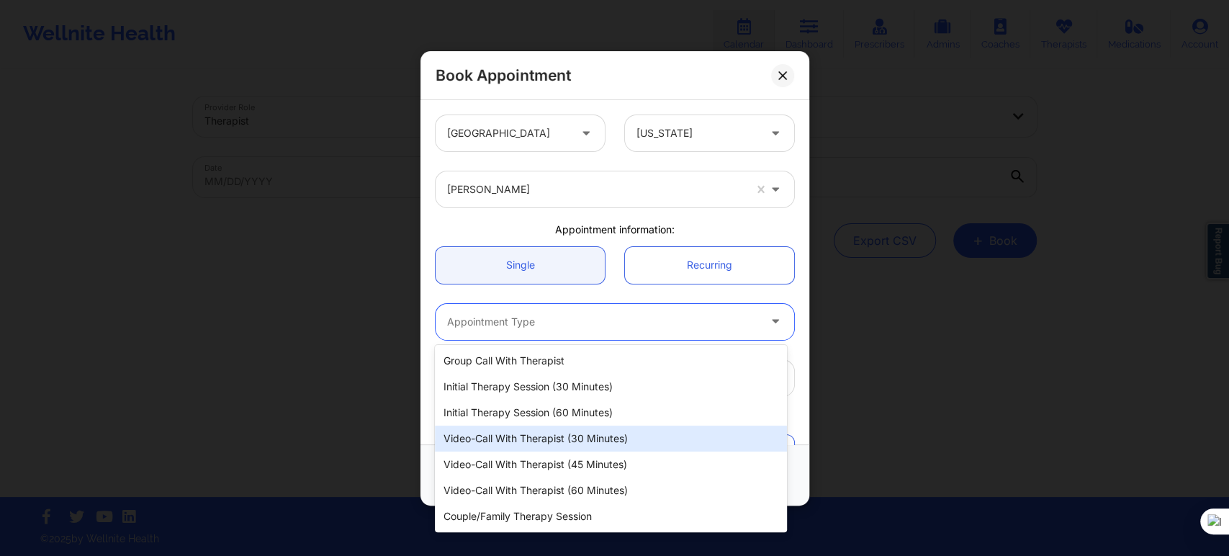
click at [581, 442] on div "Video-Call with Therapist (30 minutes)" at bounding box center [610, 438] width 351 height 26
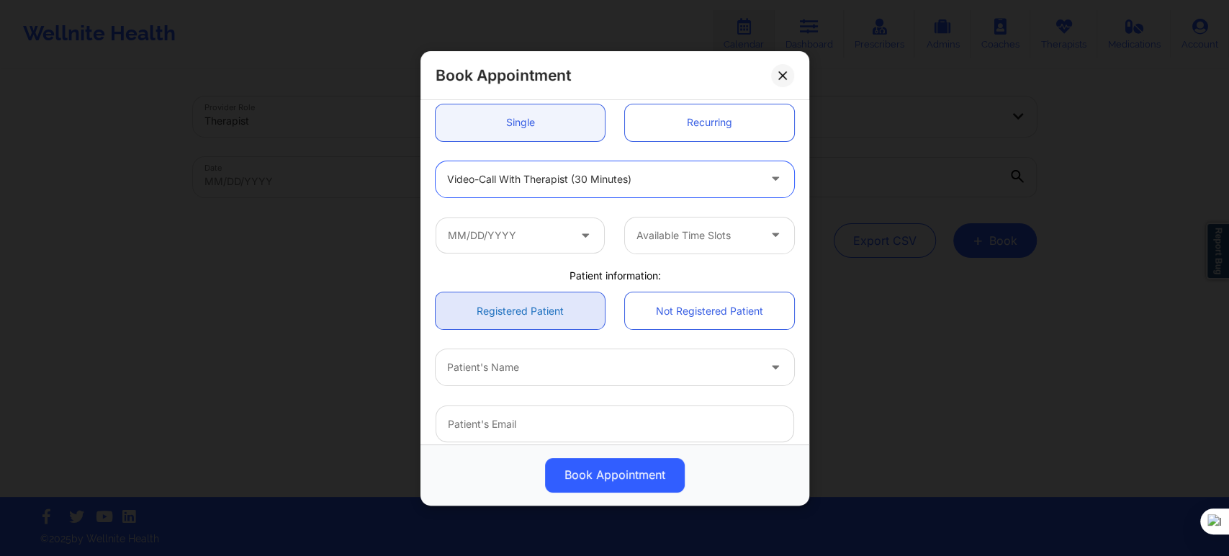
scroll to position [160, 0]
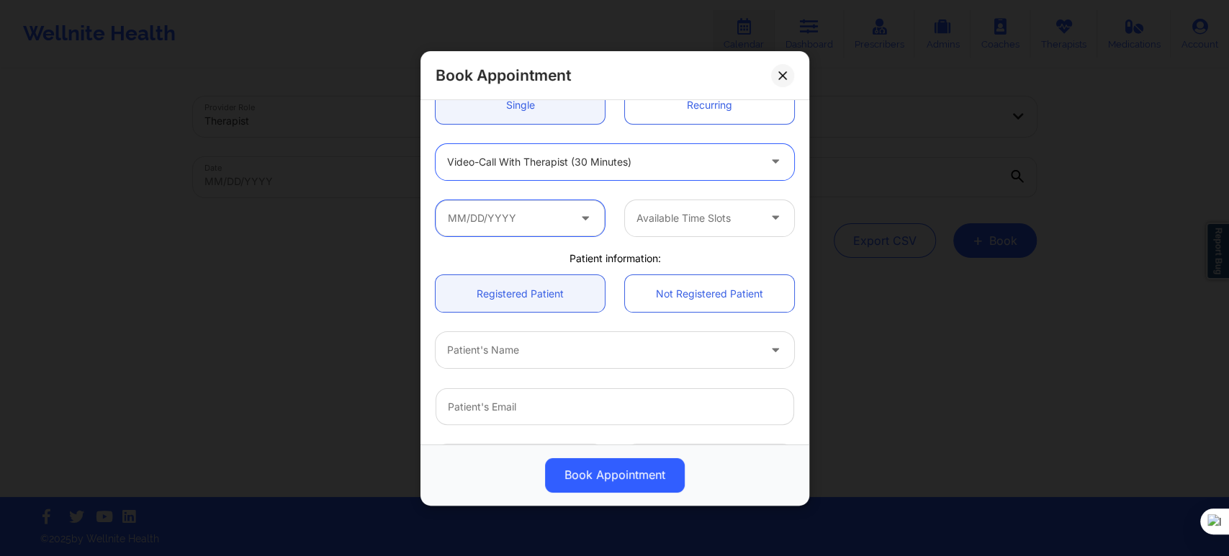
click at [530, 217] on input "text" at bounding box center [520, 217] width 169 height 36
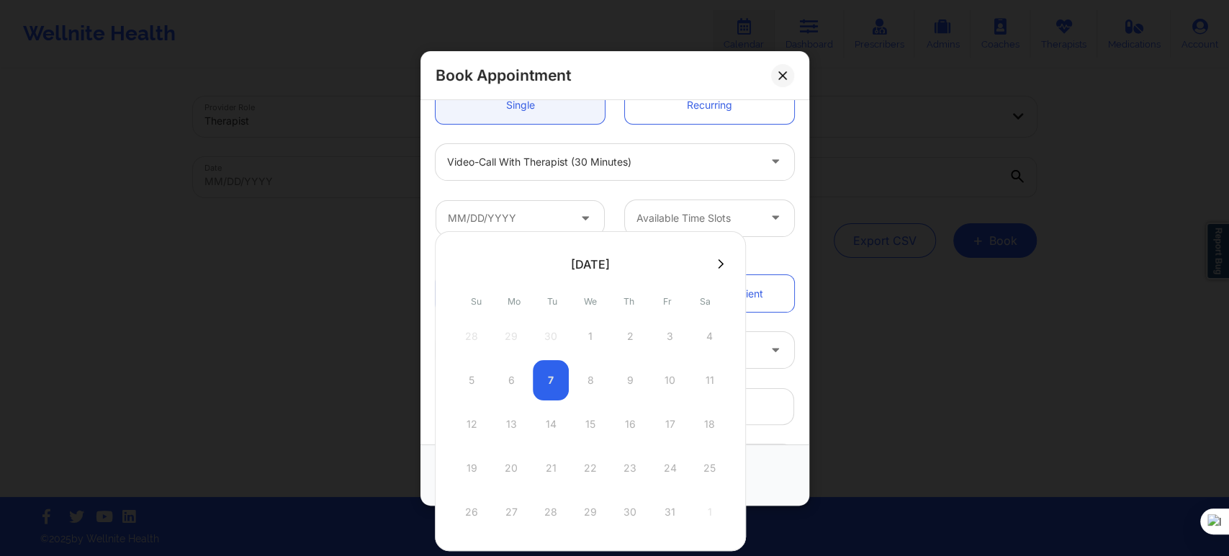
click at [719, 268] on icon at bounding box center [721, 263] width 6 height 11
click at [471, 376] on div "2" at bounding box center [472, 380] width 36 height 40
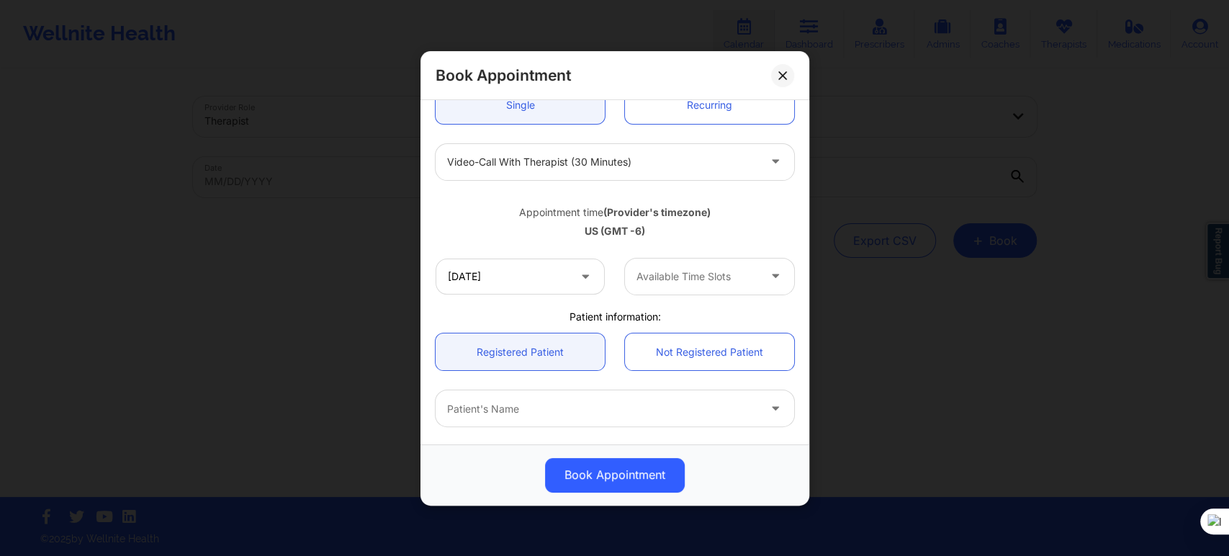
click at [643, 268] on div at bounding box center [697, 276] width 122 height 17
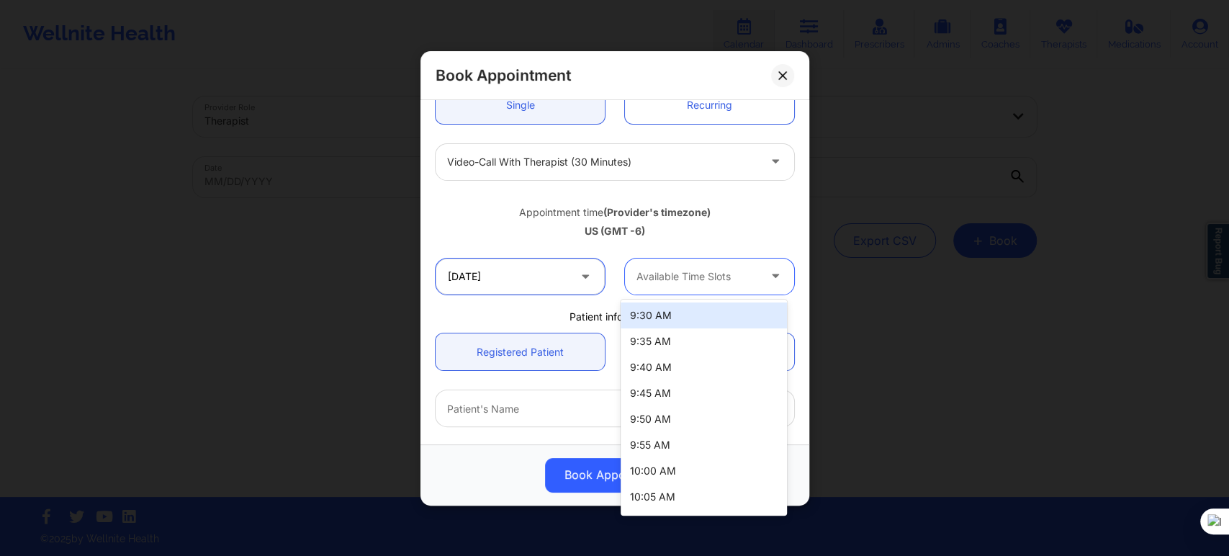
click at [549, 283] on input "11/02/2025" at bounding box center [520, 276] width 169 height 36
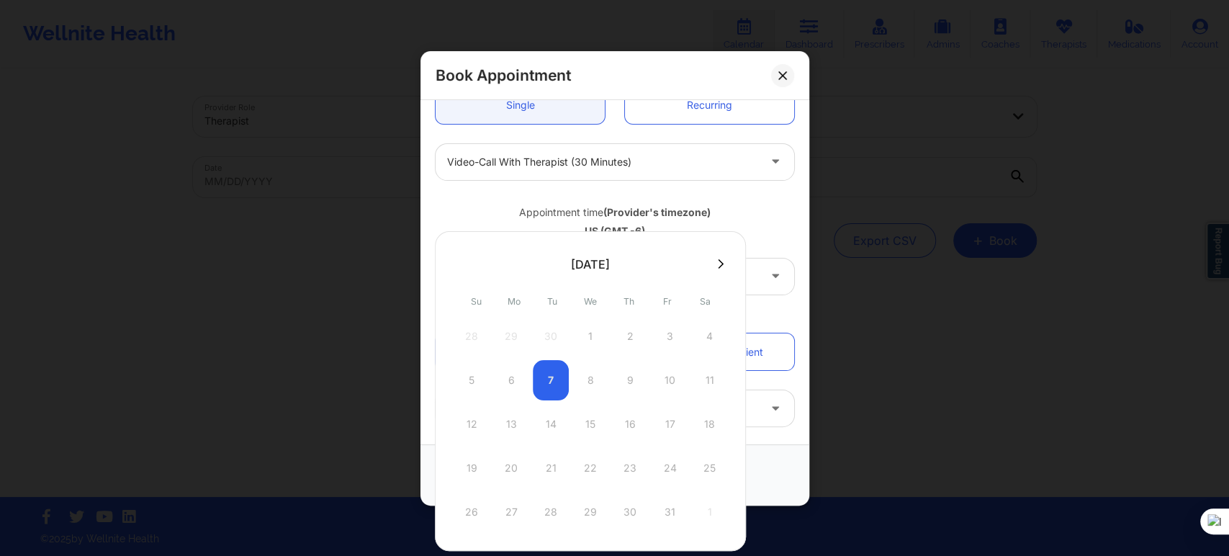
click at [713, 268] on button at bounding box center [720, 264] width 14 height 12
click at [469, 425] on div "9" at bounding box center [472, 424] width 36 height 40
type input "11/09/2025"
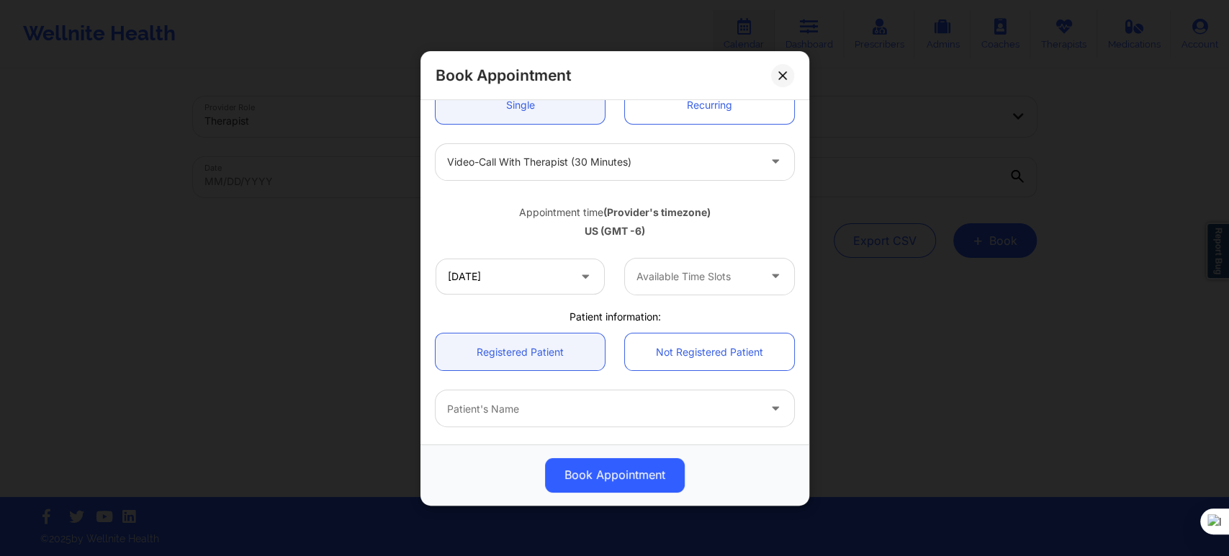
click at [720, 275] on div at bounding box center [697, 276] width 122 height 17
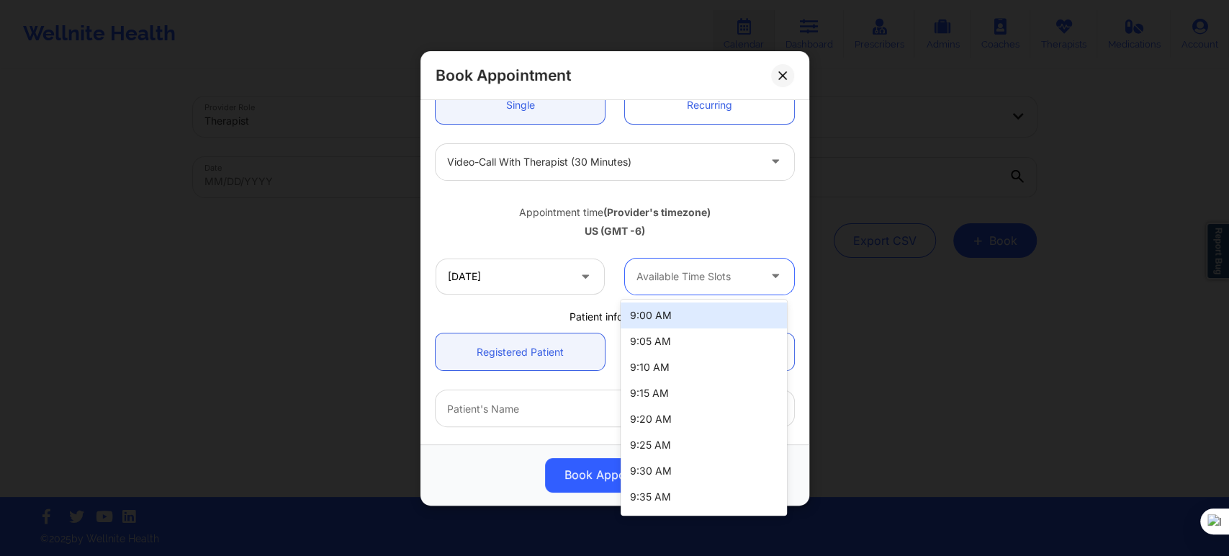
click at [694, 319] on div "9:00 AM" at bounding box center [704, 315] width 166 height 26
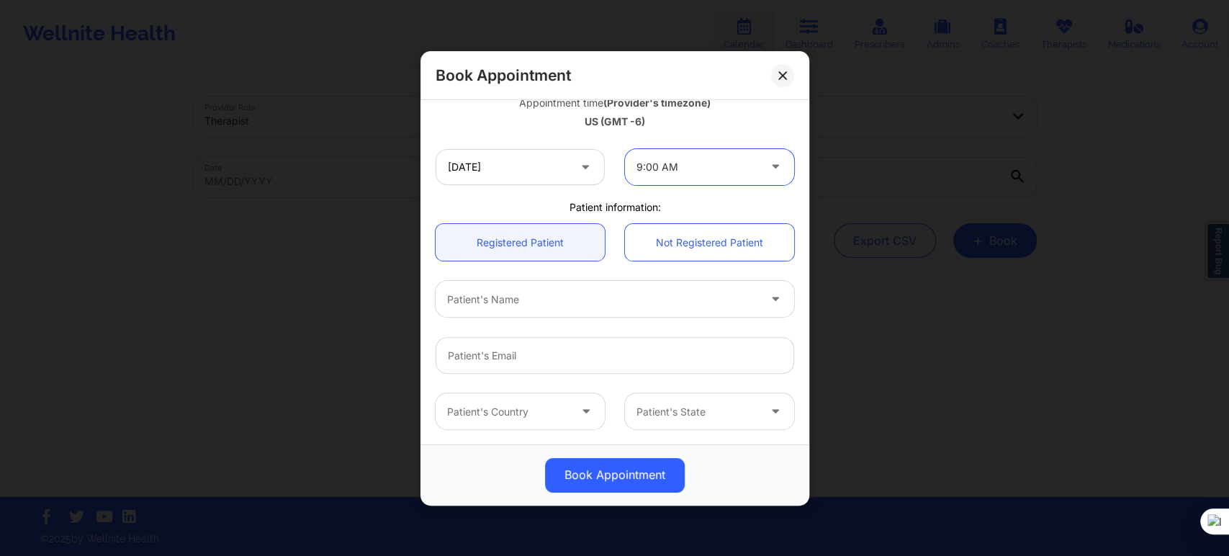
scroll to position [320, 0]
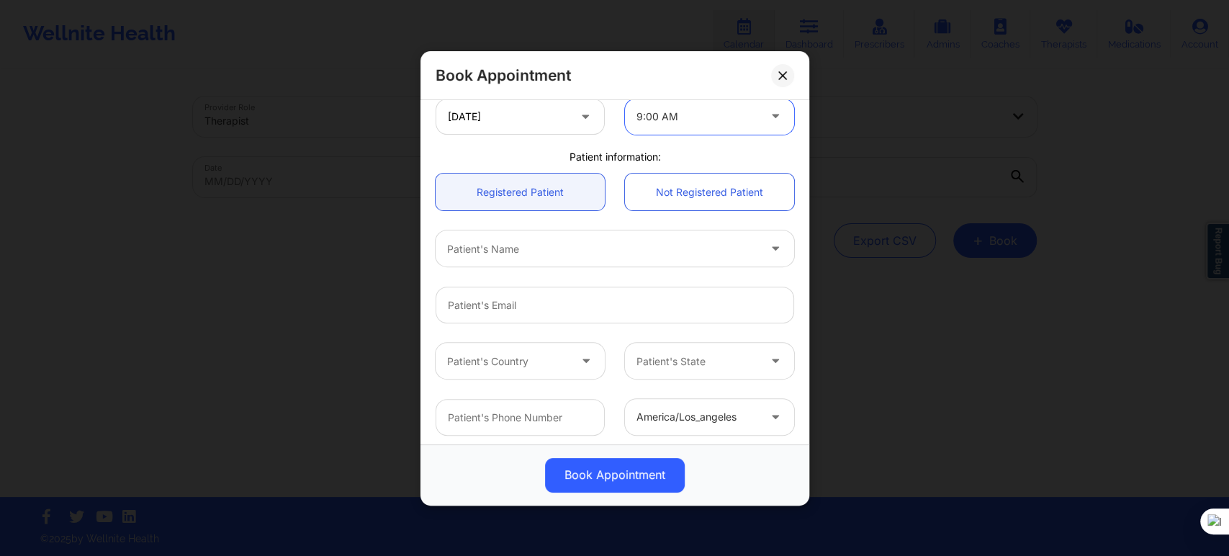
click at [531, 254] on div at bounding box center [602, 248] width 311 height 17
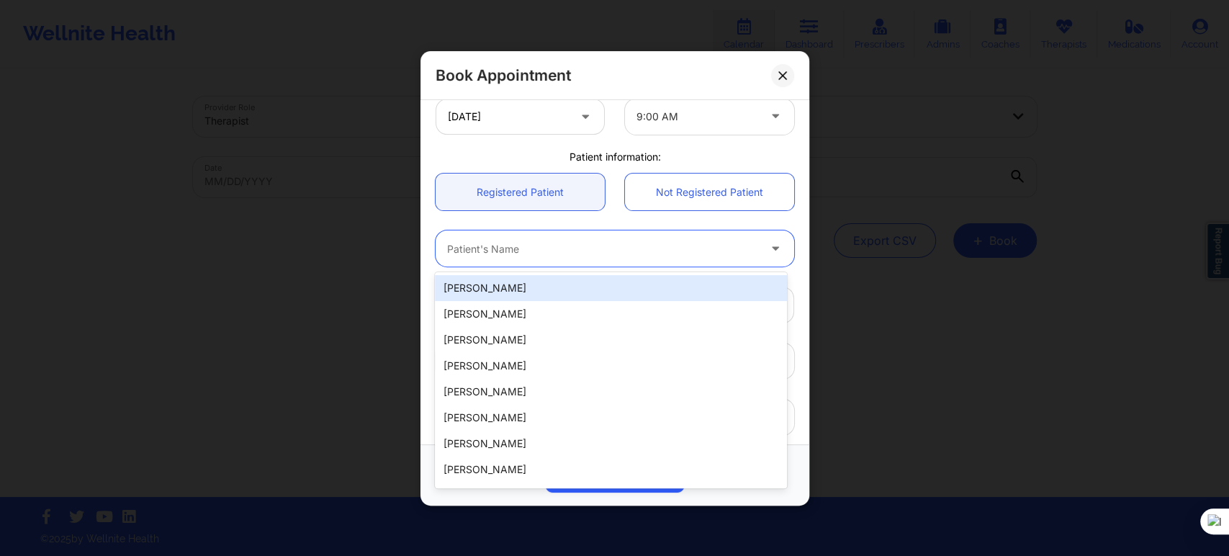
paste input "[PERSON_NAME]"
type input "[PERSON_NAME]"
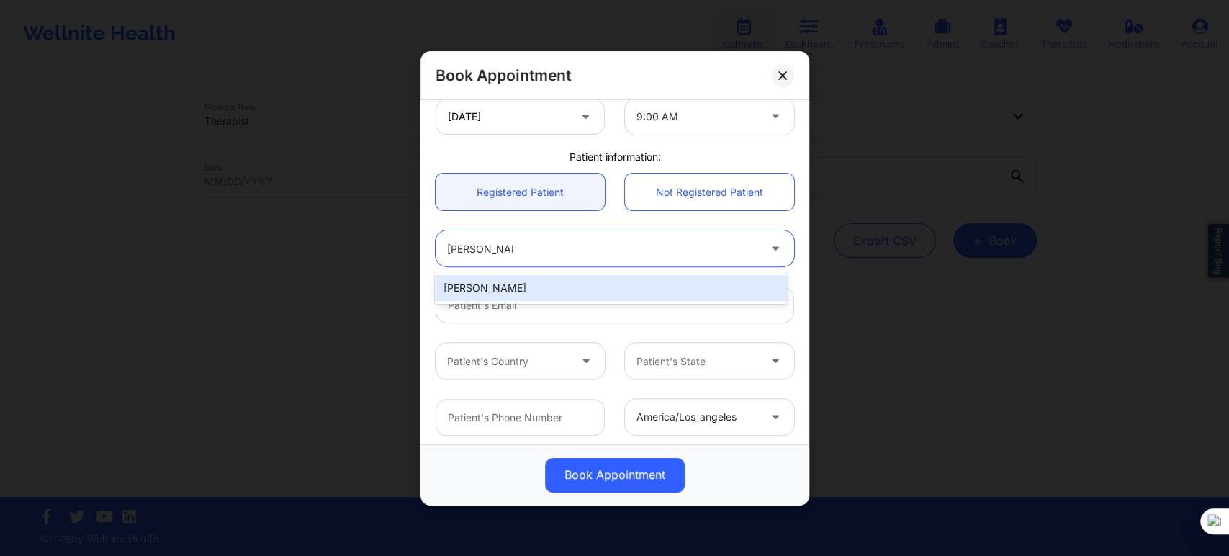
click at [551, 289] on div "[PERSON_NAME]" at bounding box center [610, 288] width 351 height 26
type input "[EMAIL_ADDRESS][DOMAIN_NAME]"
type input "[PHONE_NUMBER]"
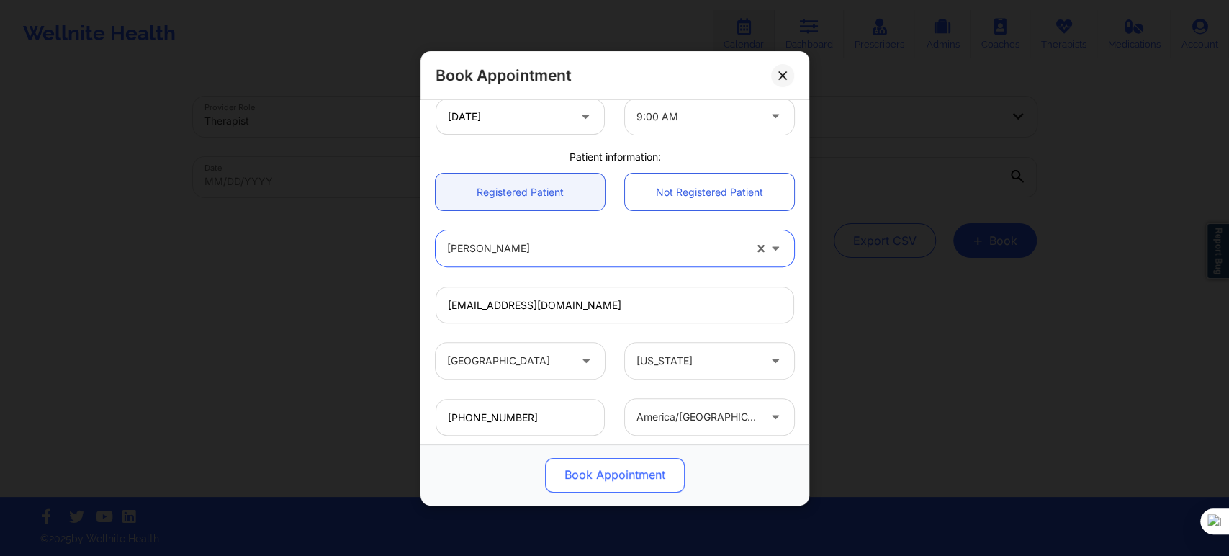
click at [604, 474] on button "Book Appointment" at bounding box center [615, 474] width 140 height 35
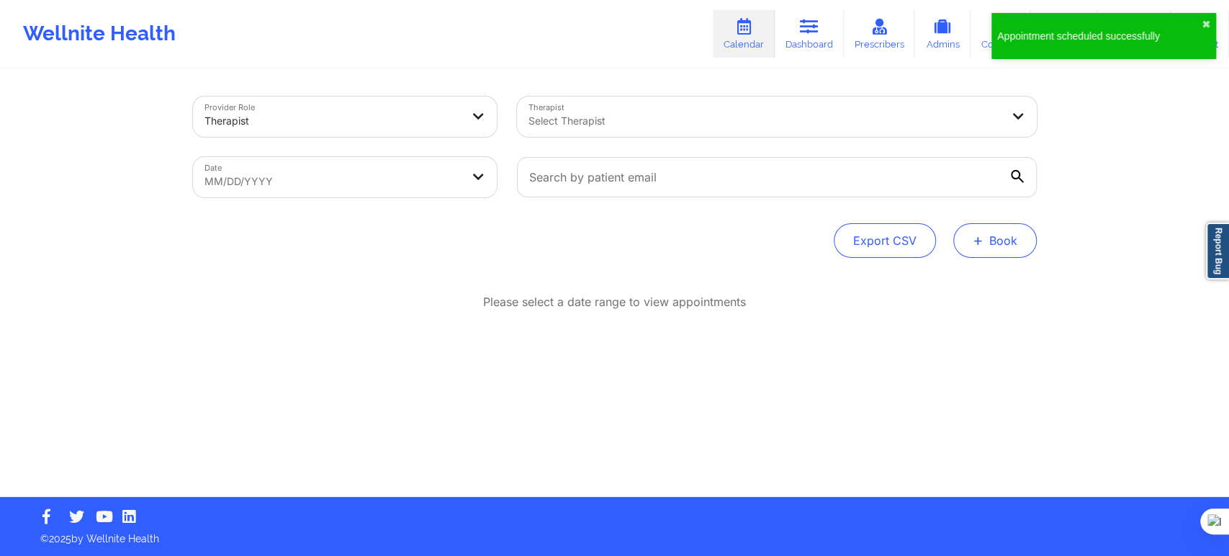
click at [962, 240] on button "+ Book" at bounding box center [995, 240] width 84 height 35
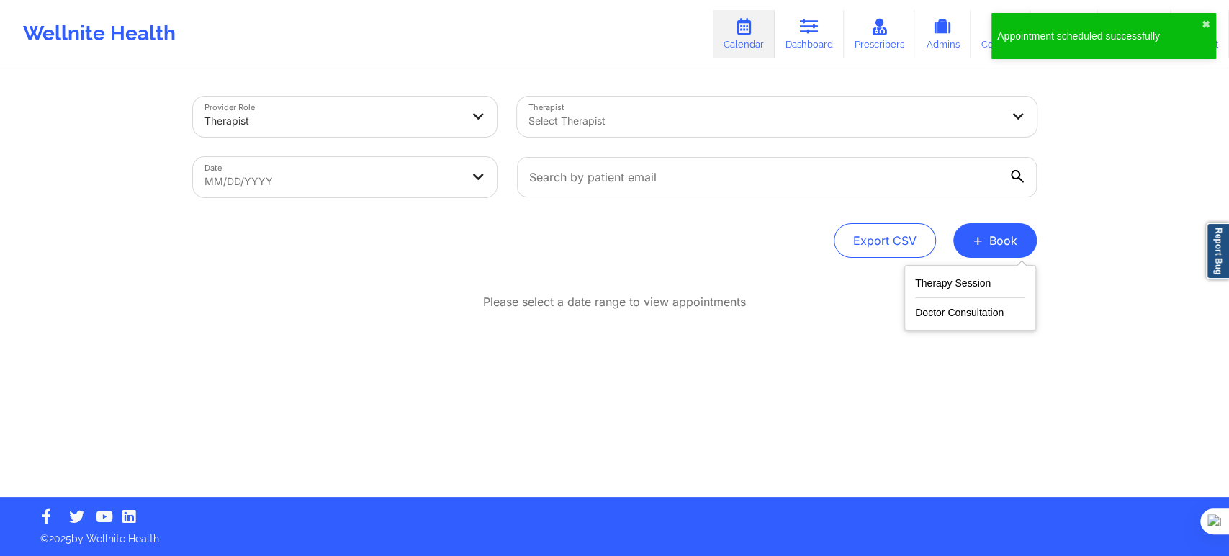
click at [927, 265] on div "Therapy Session Doctor Consultation" at bounding box center [970, 298] width 132 height 66
click at [928, 274] on button "Therapy Session" at bounding box center [970, 286] width 110 height 24
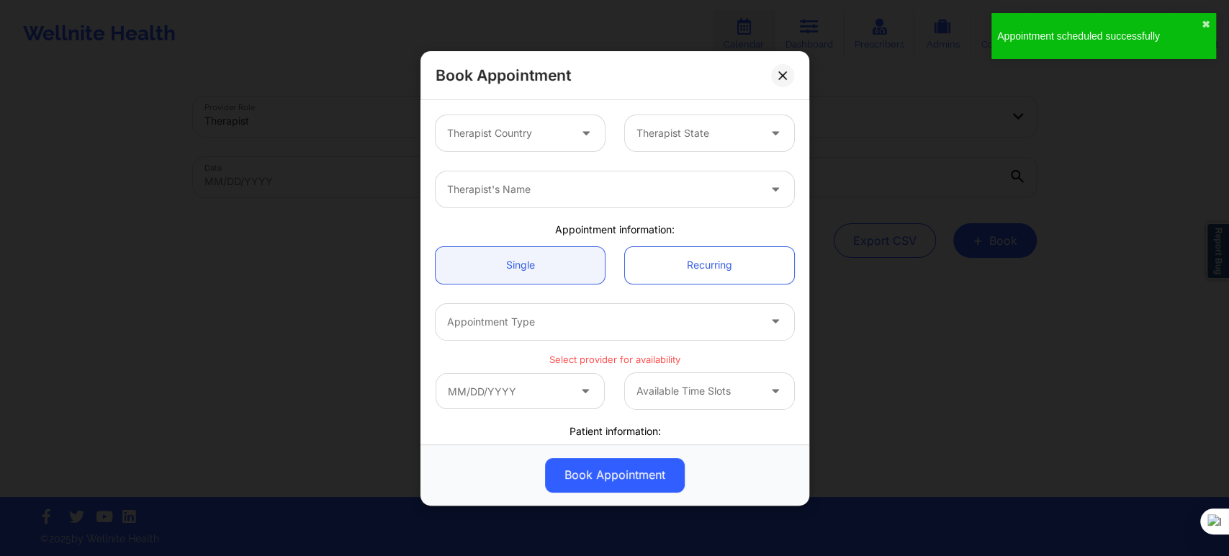
click at [556, 140] on div at bounding box center [508, 133] width 122 height 17
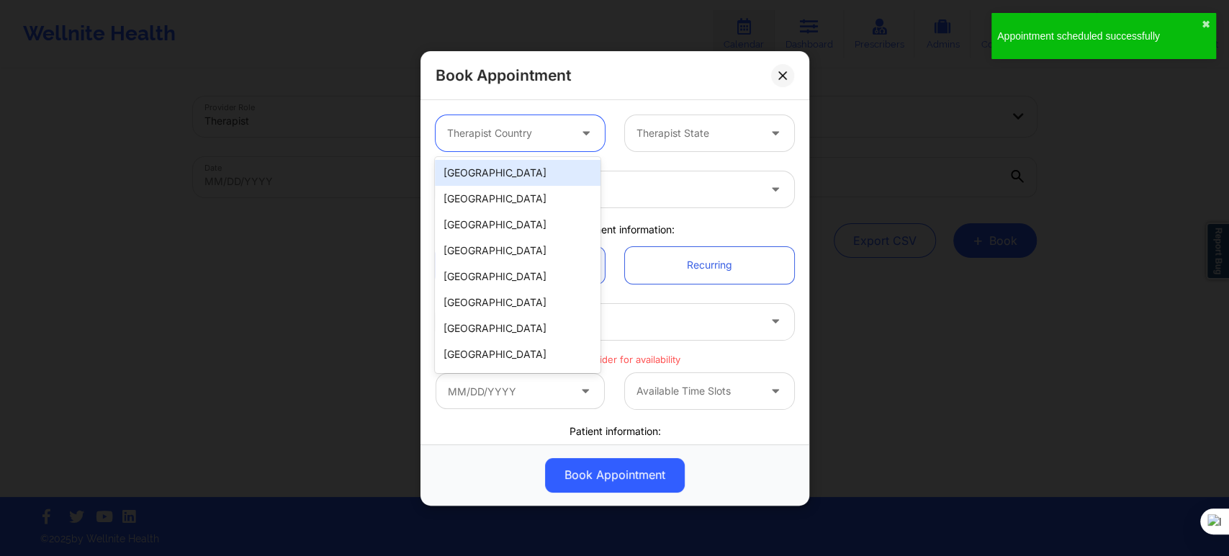
click at [549, 160] on div "[GEOGRAPHIC_DATA]" at bounding box center [518, 173] width 166 height 26
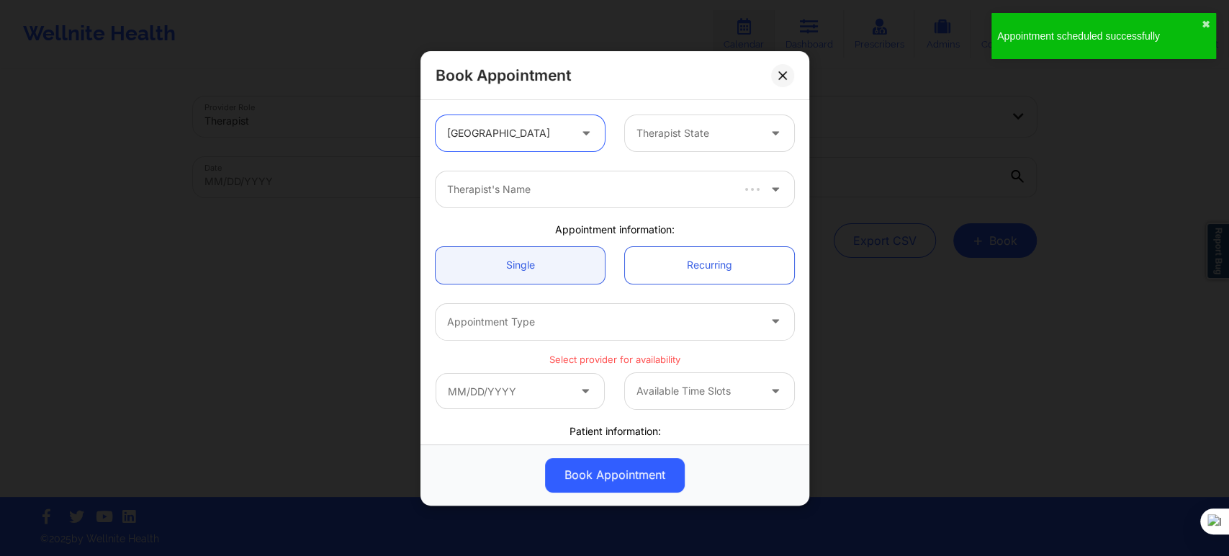
click at [669, 145] on div "Therapist State" at bounding box center [692, 133] width 135 height 36
type input "miss"
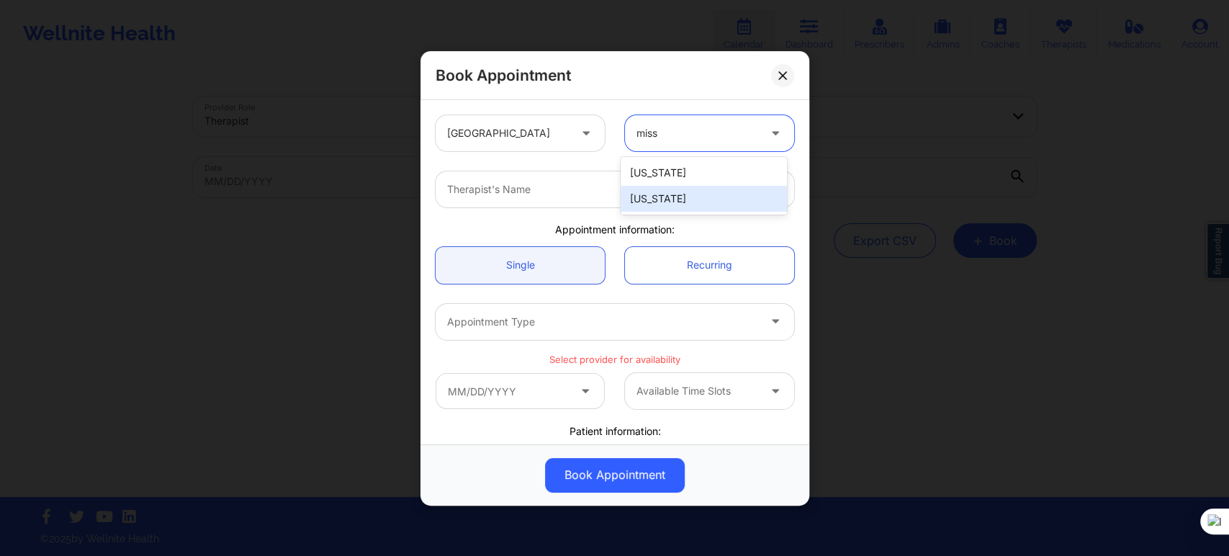
click at [659, 200] on div "[US_STATE]" at bounding box center [704, 199] width 166 height 26
click at [555, 200] on div "Therapist's Name" at bounding box center [598, 189] width 324 height 36
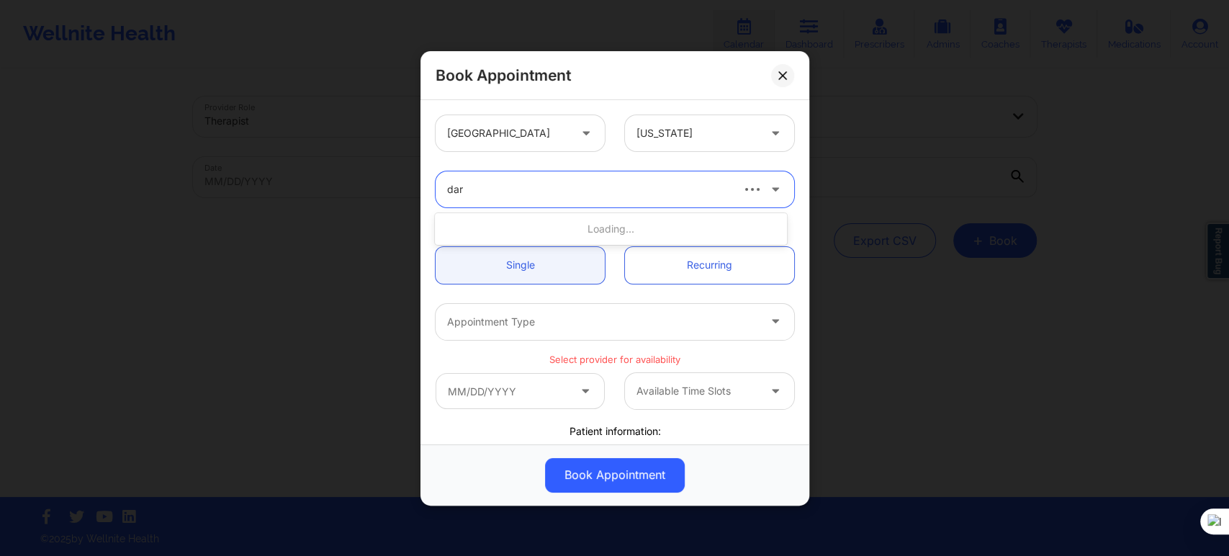
type input "darc"
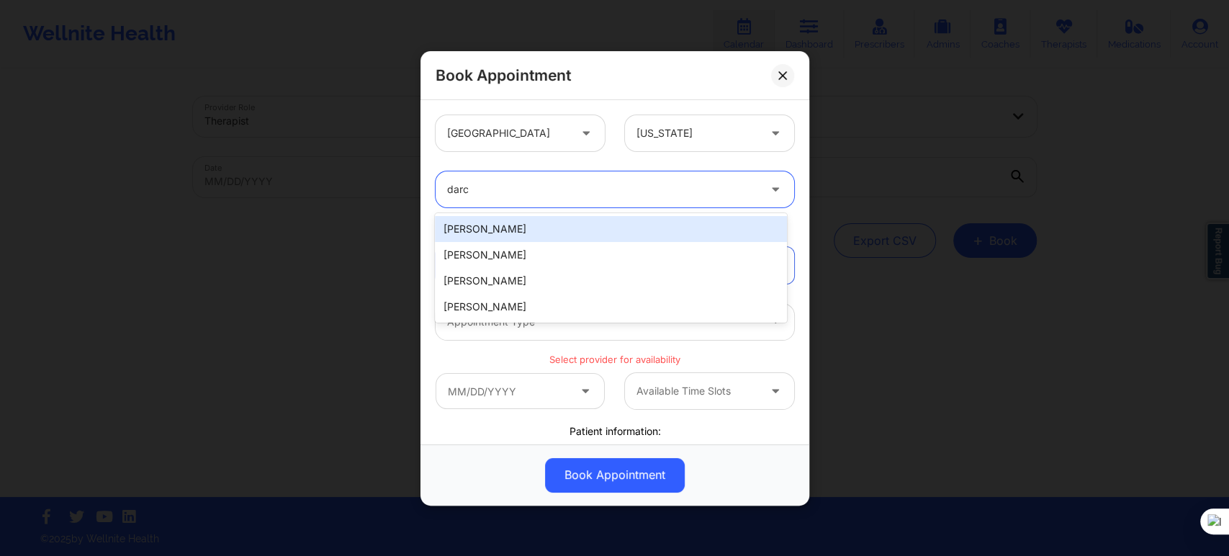
click at [557, 224] on div "Darcie O'Connor" at bounding box center [610, 229] width 351 height 26
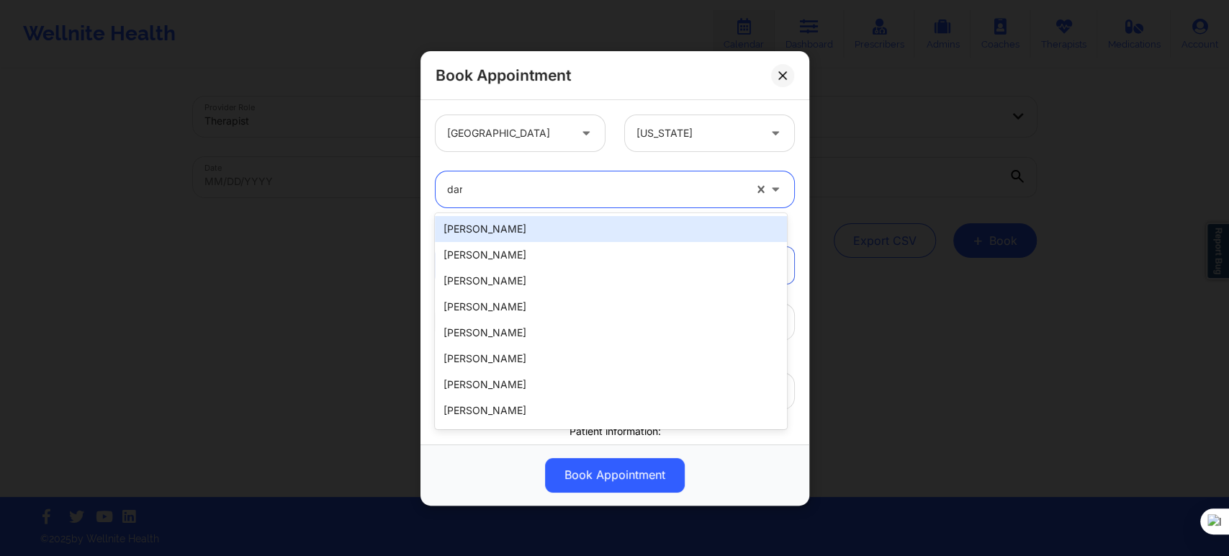
type input "darc"
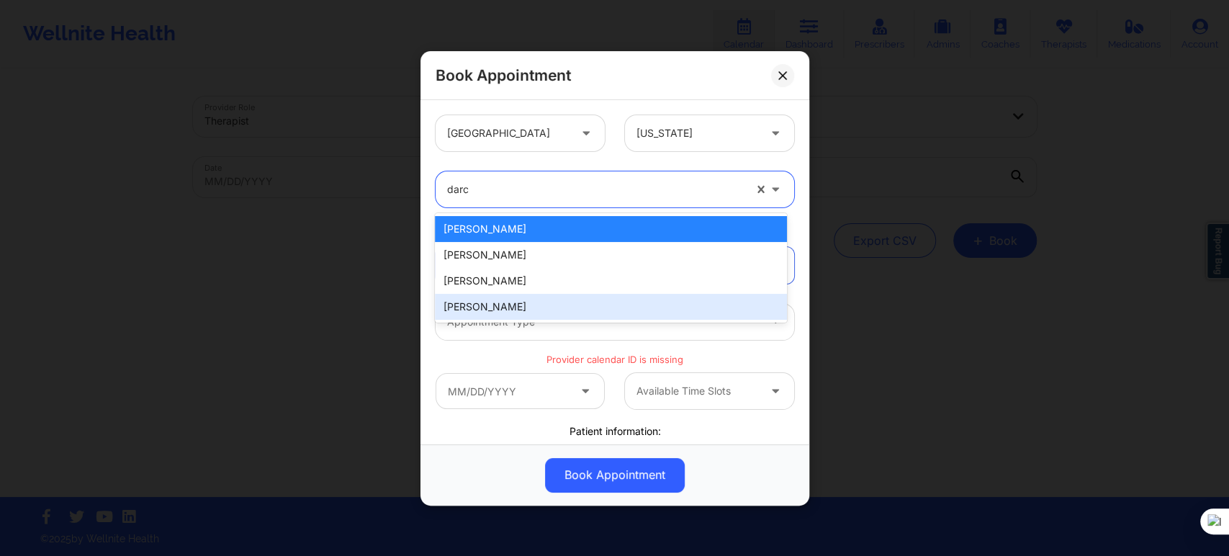
click at [514, 305] on div "[PERSON_NAME]" at bounding box center [610, 307] width 351 height 26
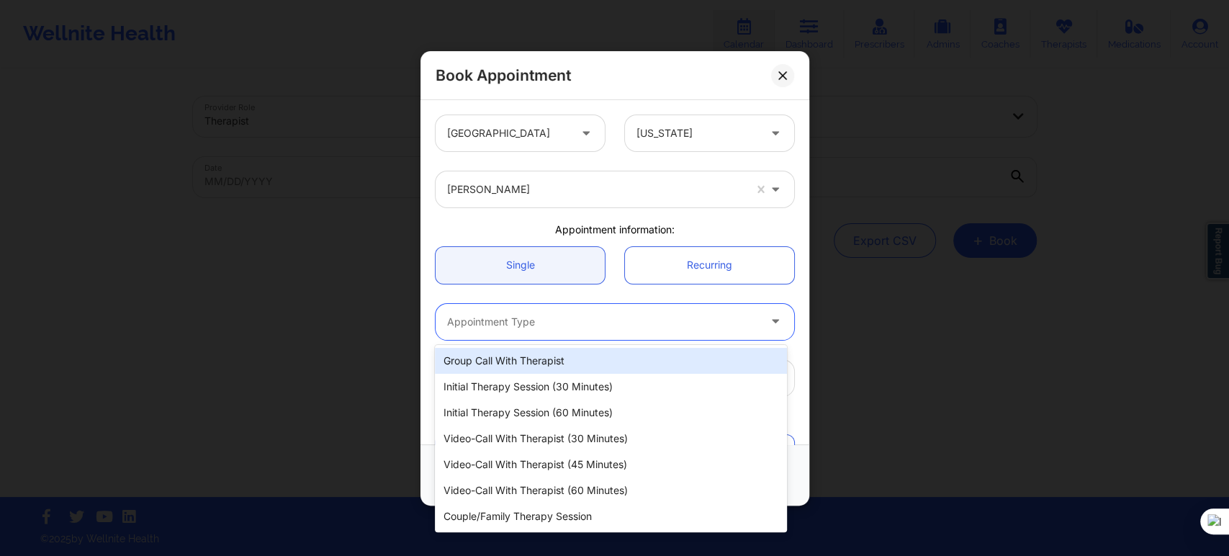
click at [514, 325] on div at bounding box center [602, 321] width 311 height 17
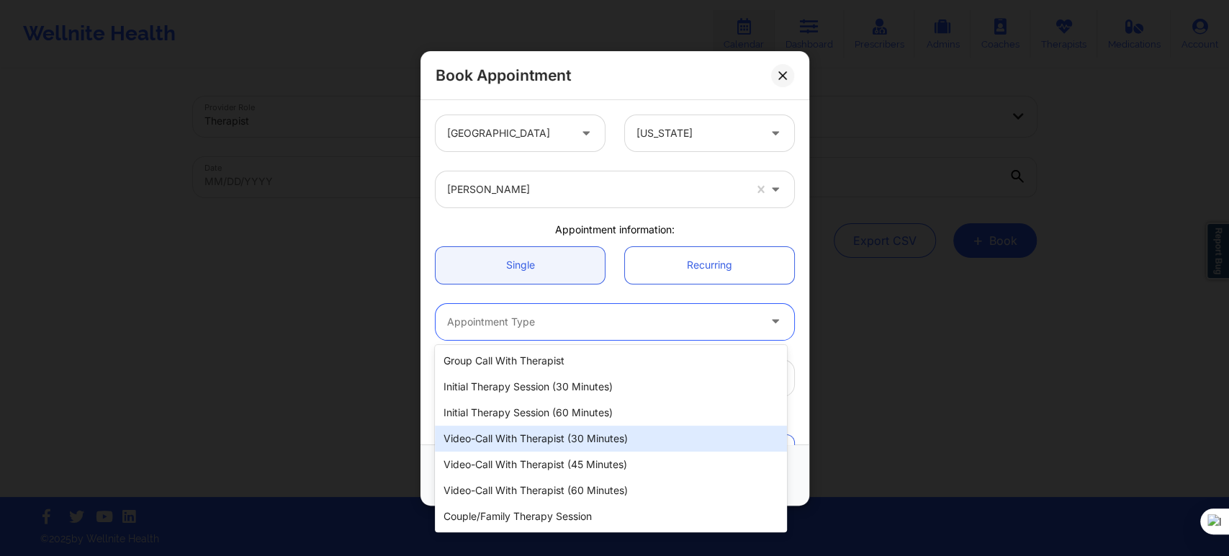
click at [562, 438] on div "Video-Call with Therapist (30 minutes)" at bounding box center [610, 438] width 351 height 26
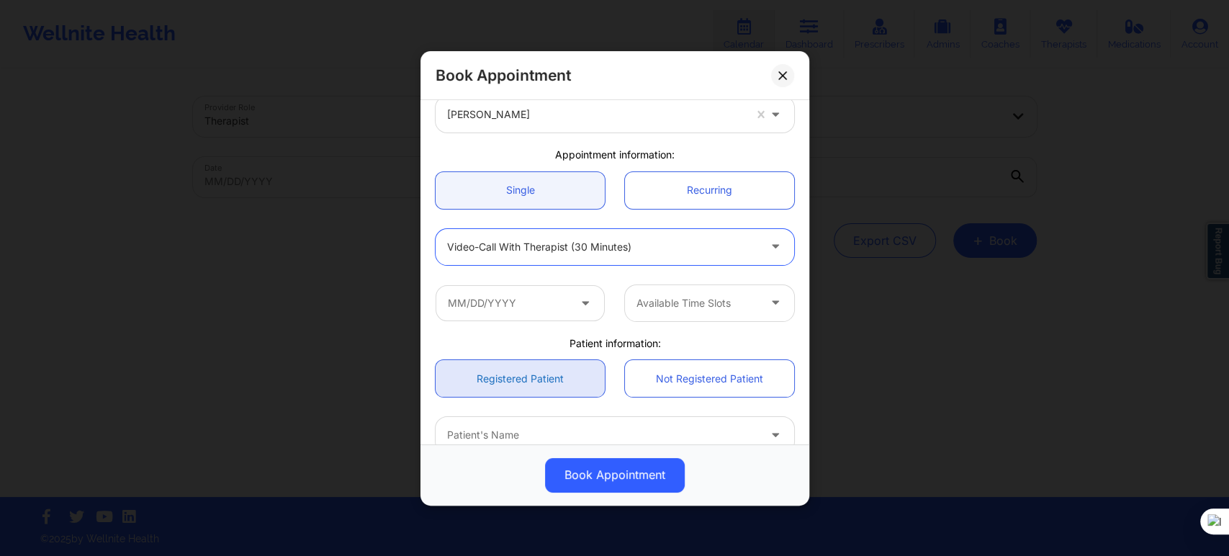
scroll to position [160, 0]
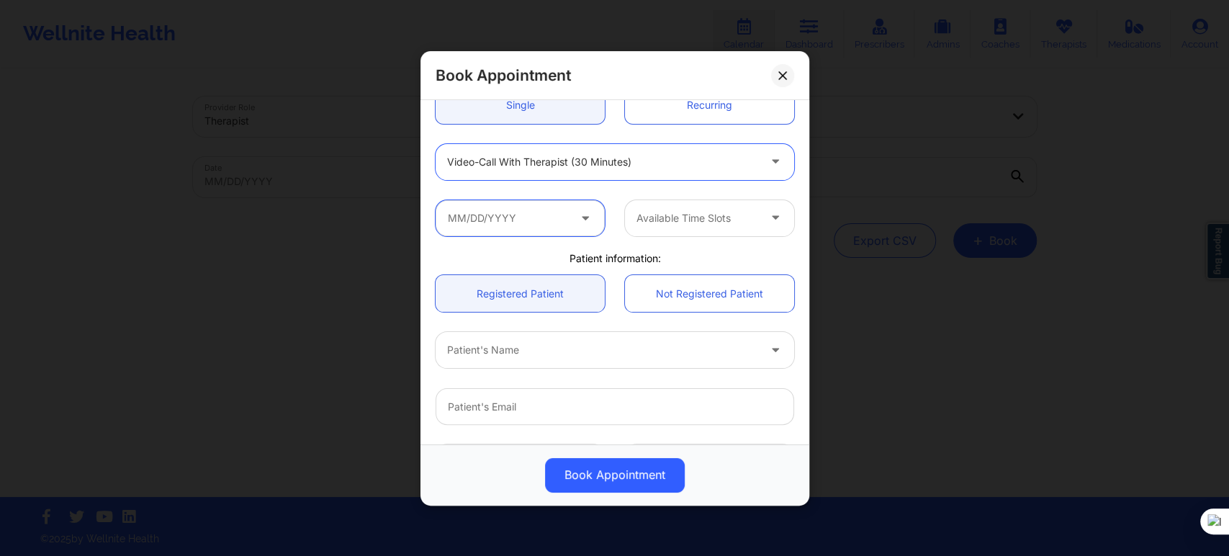
click at [517, 218] on input "text" at bounding box center [520, 217] width 169 height 36
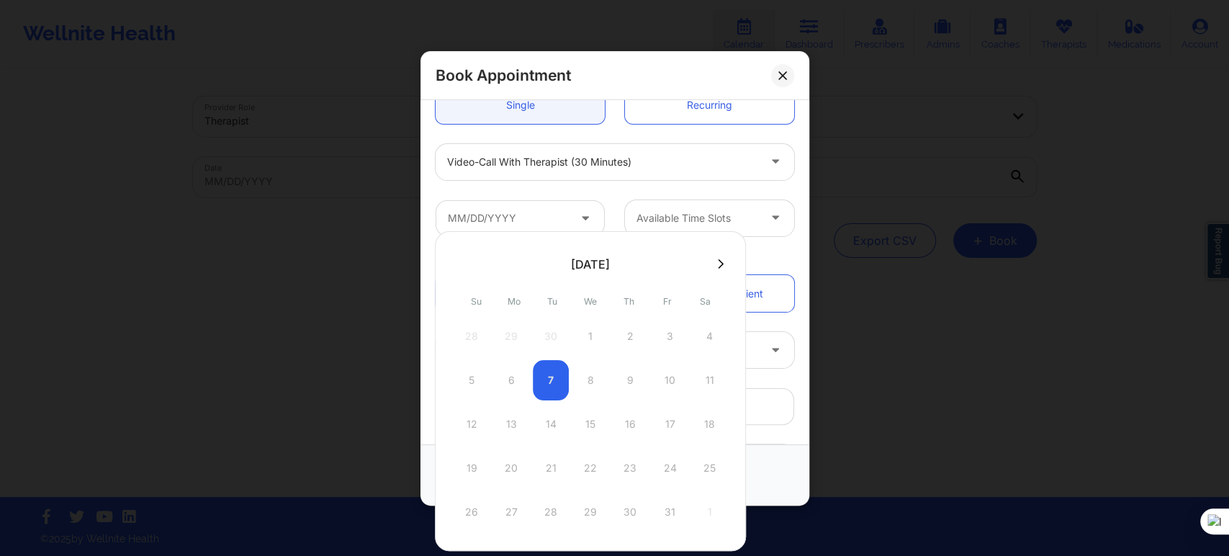
click at [724, 258] on div at bounding box center [590, 264] width 311 height 22
click at [721, 260] on button at bounding box center [720, 264] width 14 height 12
click at [473, 469] on div "16" at bounding box center [472, 468] width 36 height 40
type input "11/16/2025"
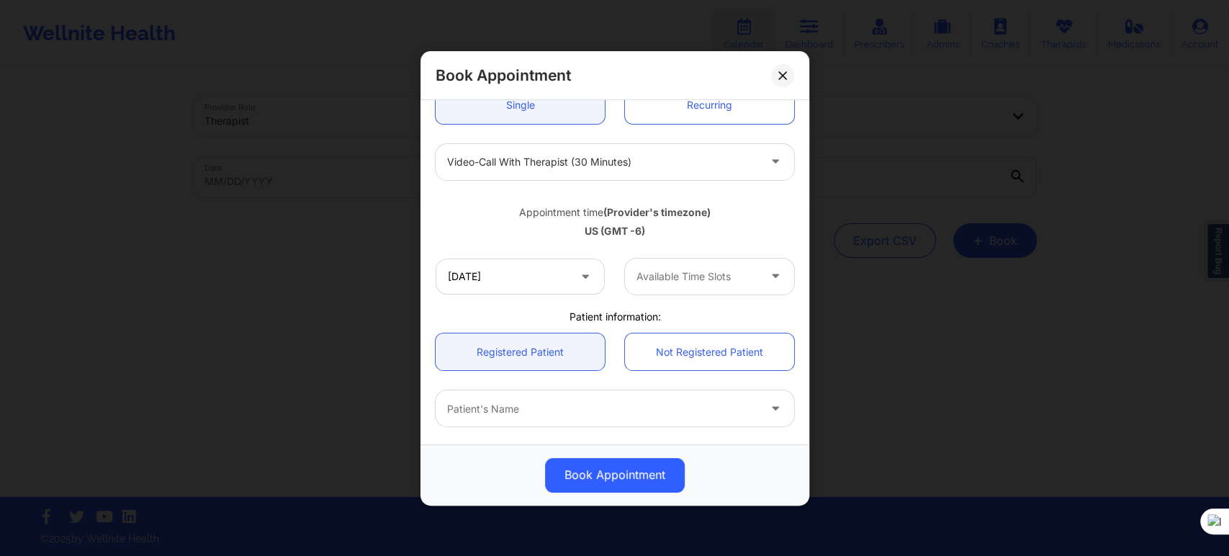
click at [651, 286] on div "Available Time Slots" at bounding box center [692, 276] width 135 height 36
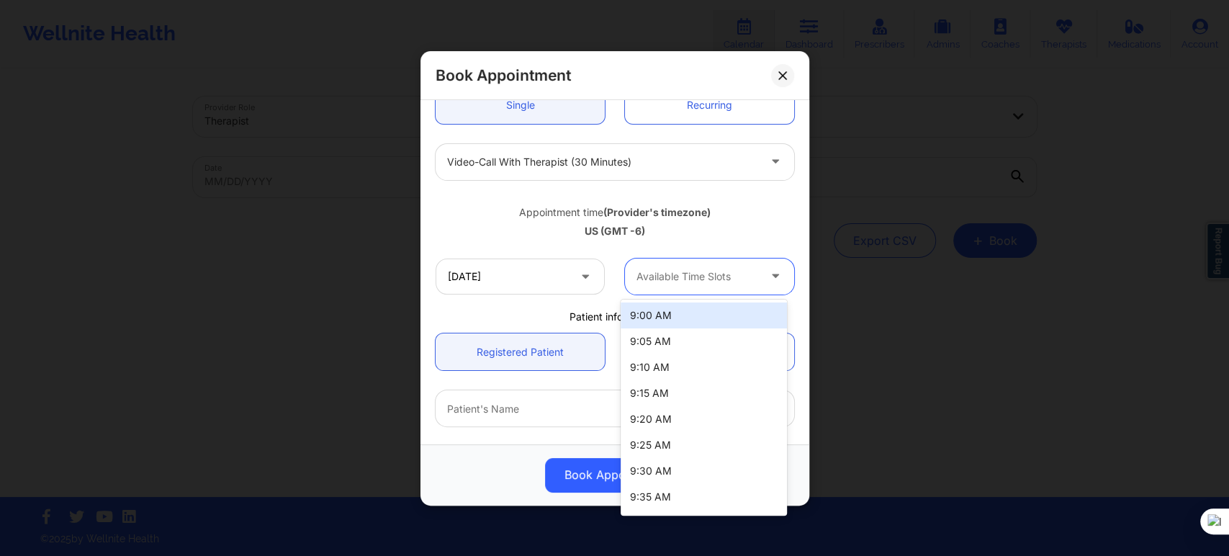
click at [664, 312] on div "9:00 AM" at bounding box center [704, 315] width 166 height 26
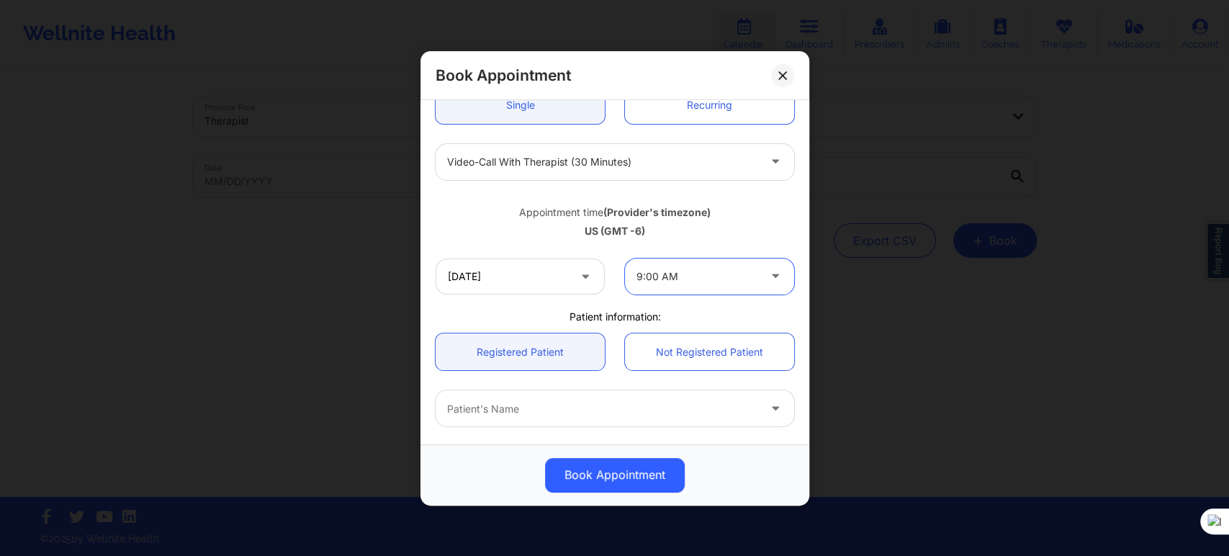
click at [538, 397] on div "Patient's Name" at bounding box center [598, 408] width 324 height 36
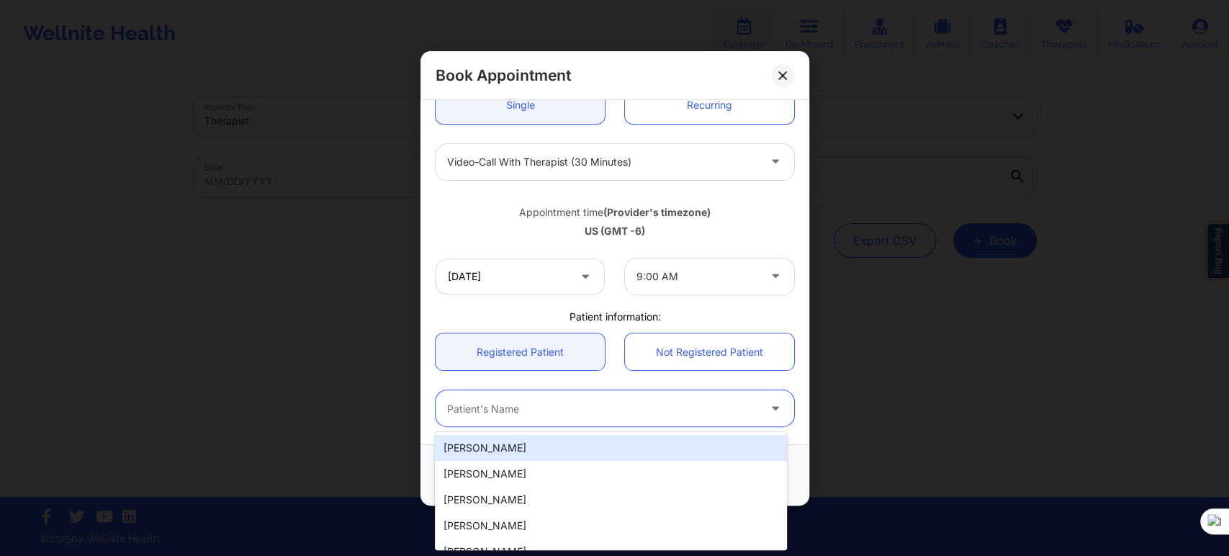
paste input "[PERSON_NAME]"
type input "[PERSON_NAME]"
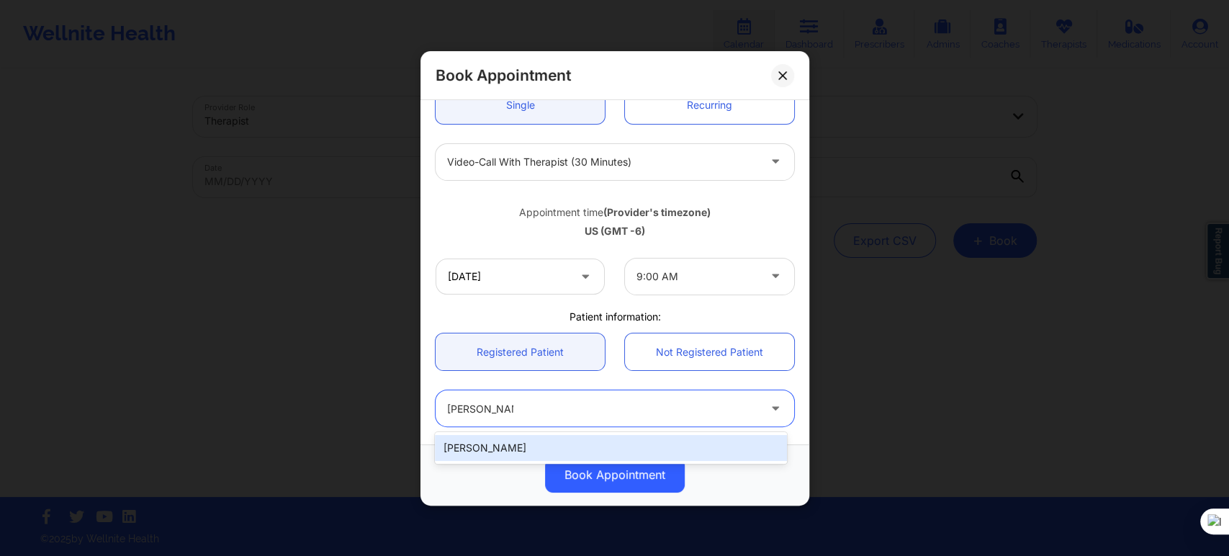
click at [567, 451] on div "[PERSON_NAME]" at bounding box center [610, 448] width 351 height 26
type input "[EMAIL_ADDRESS][DOMAIN_NAME]"
type input "[PHONE_NUMBER]"
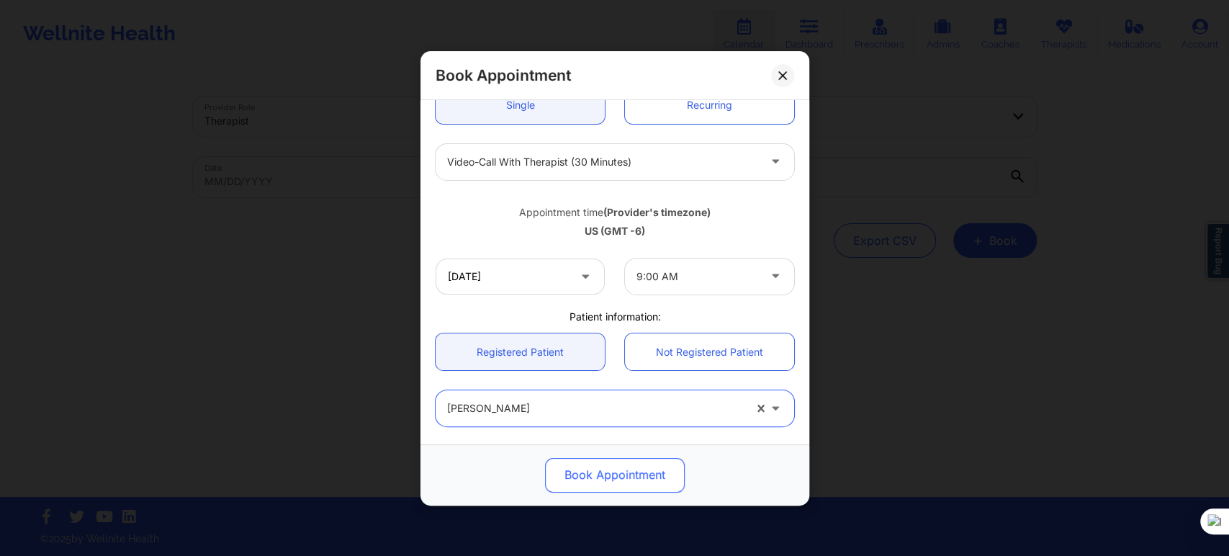
click at [586, 476] on button "Book Appointment" at bounding box center [615, 474] width 140 height 35
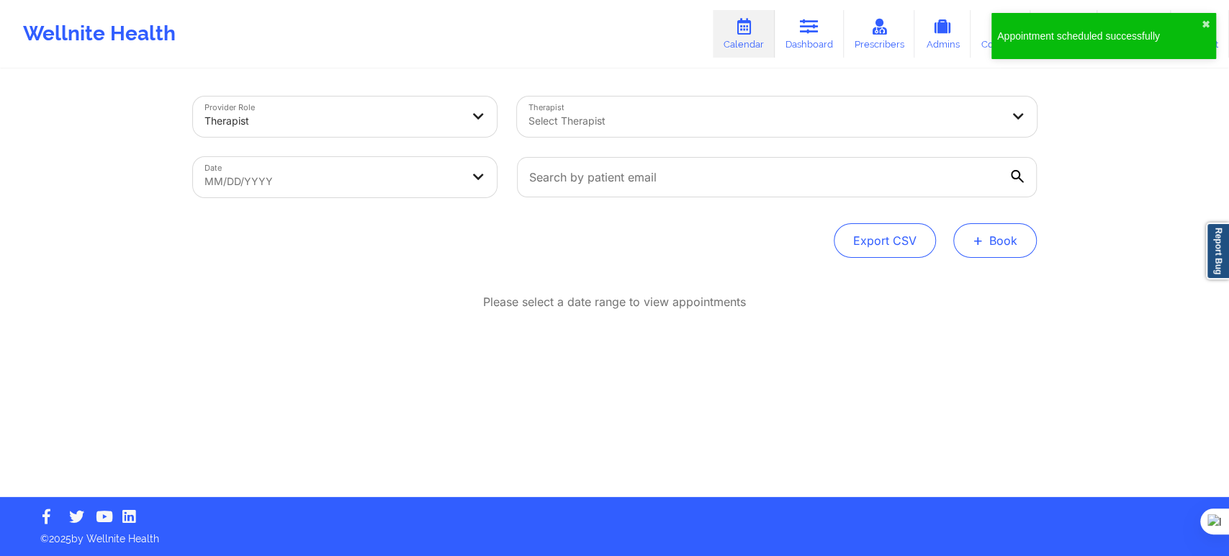
click at [1009, 251] on button "+ Book" at bounding box center [995, 240] width 84 height 35
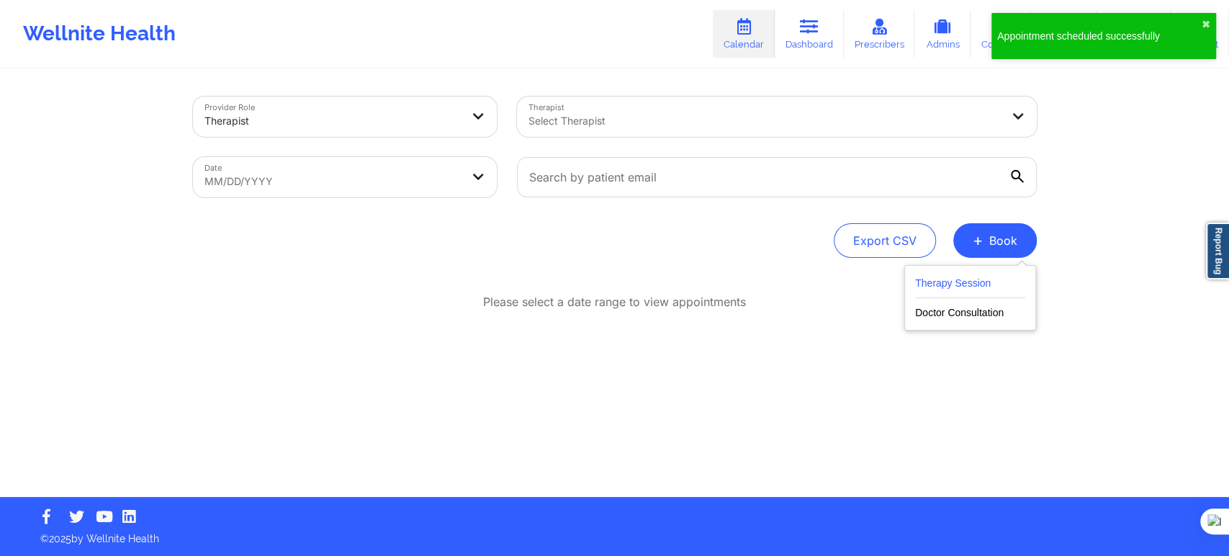
click at [921, 283] on button "Therapy Session" at bounding box center [970, 286] width 110 height 24
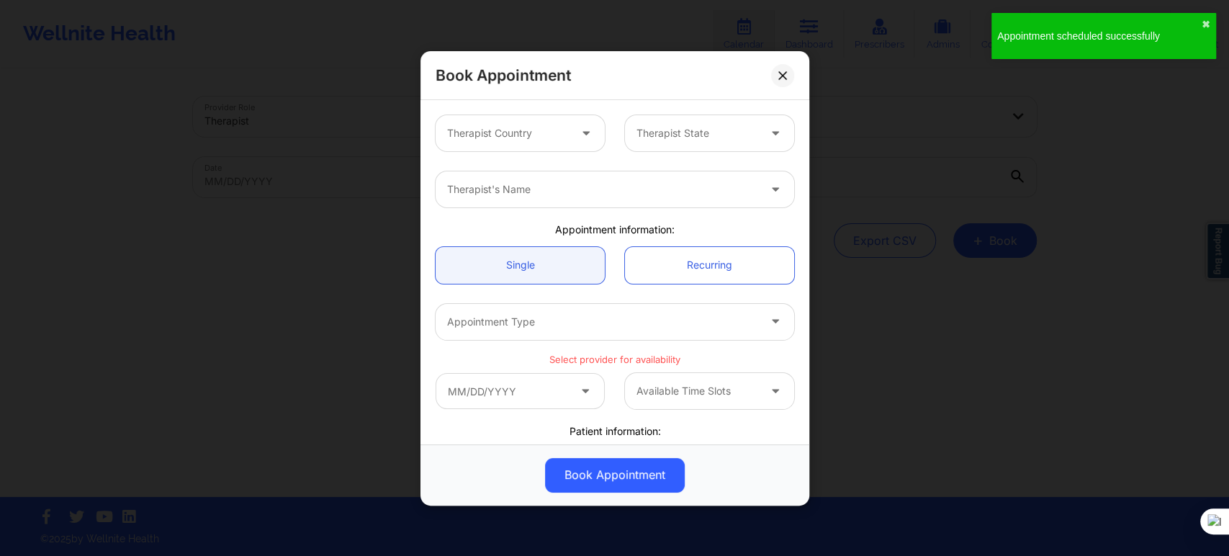
click at [522, 146] on div "Therapist Country" at bounding box center [503, 133] width 135 height 36
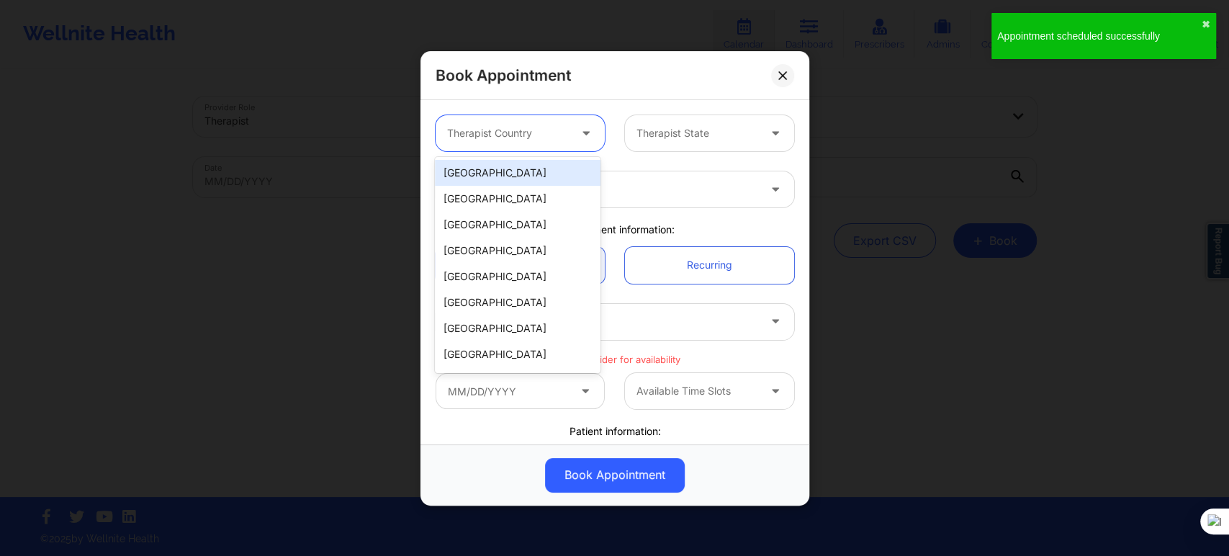
click at [524, 171] on div "[GEOGRAPHIC_DATA]" at bounding box center [518, 173] width 166 height 26
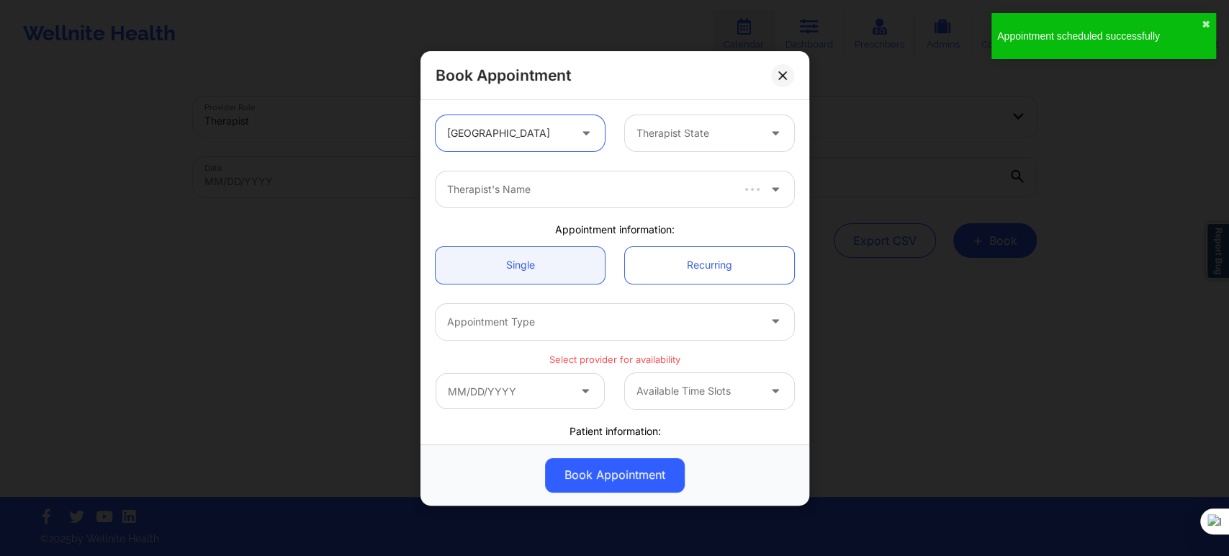
click at [636, 137] on input "text" at bounding box center [637, 133] width 3 height 14
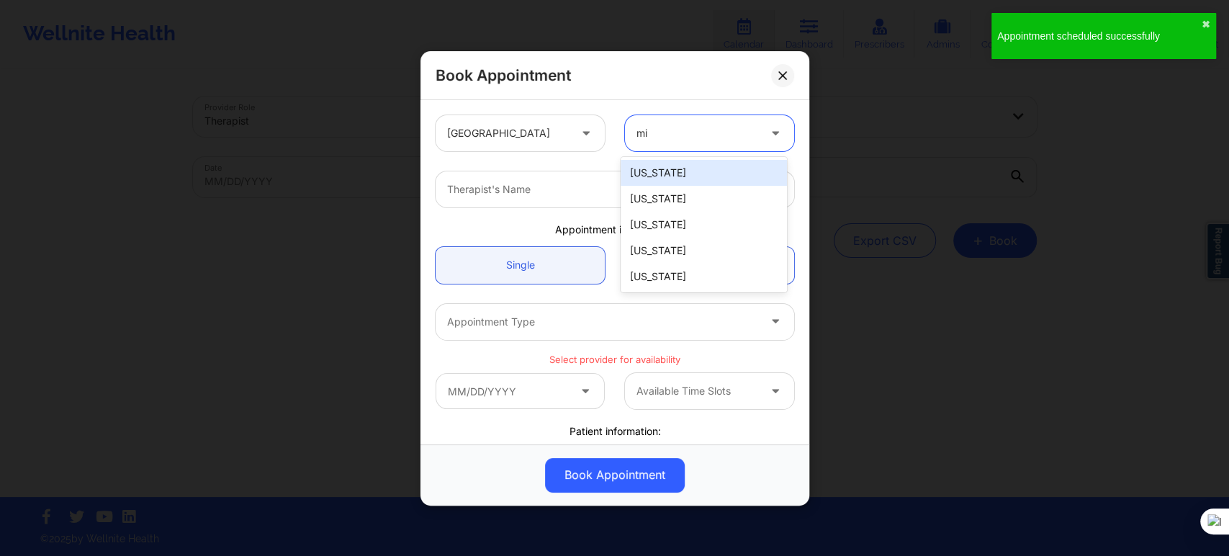
type input "mis"
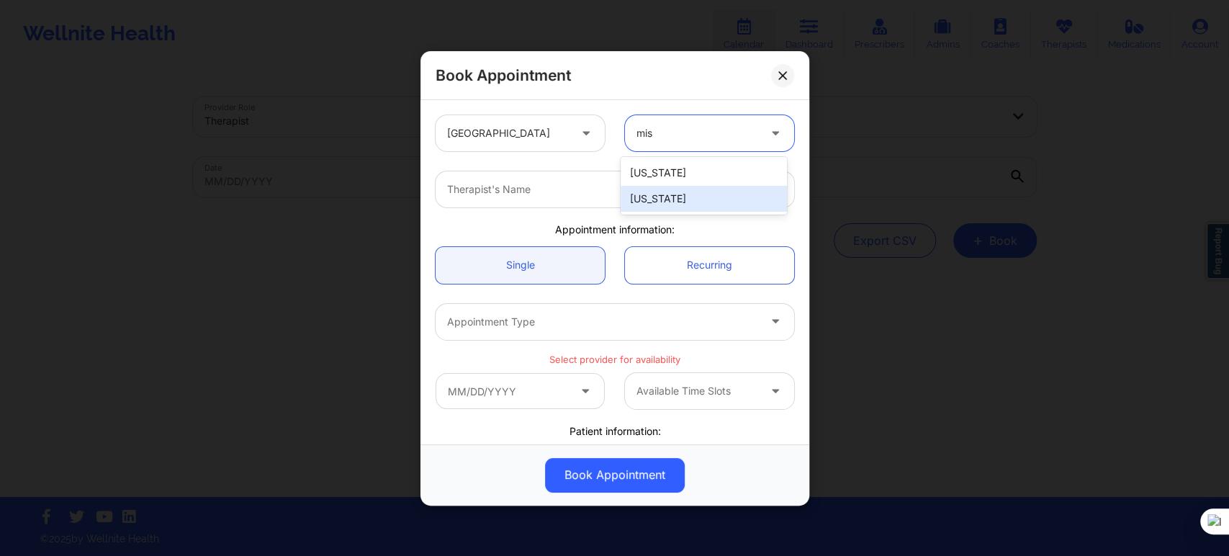
click at [671, 189] on div "[US_STATE]" at bounding box center [704, 199] width 166 height 26
click at [563, 186] on div at bounding box center [602, 189] width 311 height 17
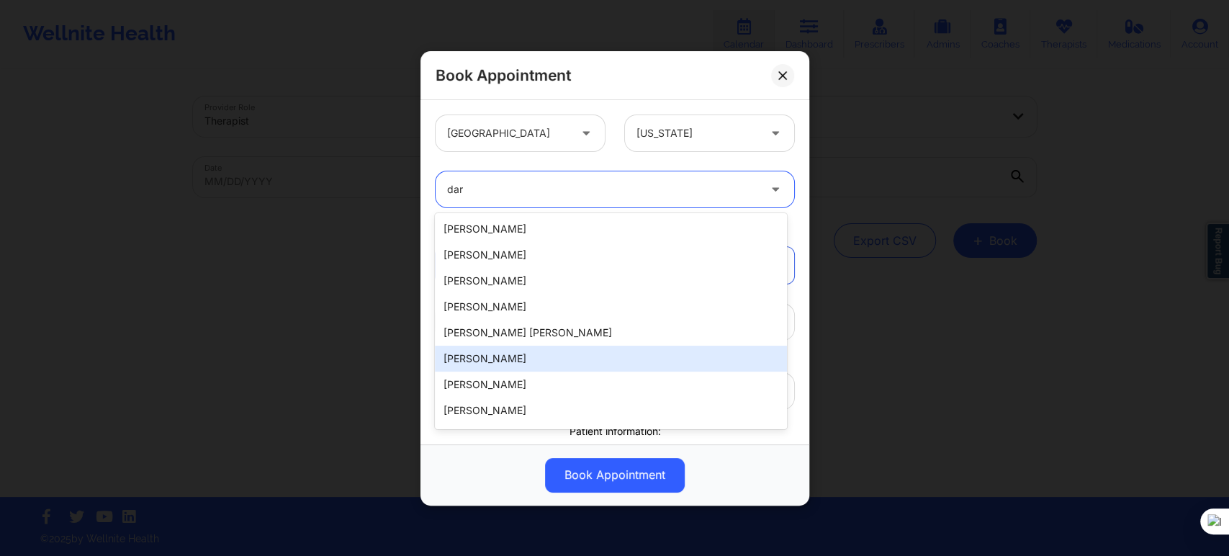
type input "darc"
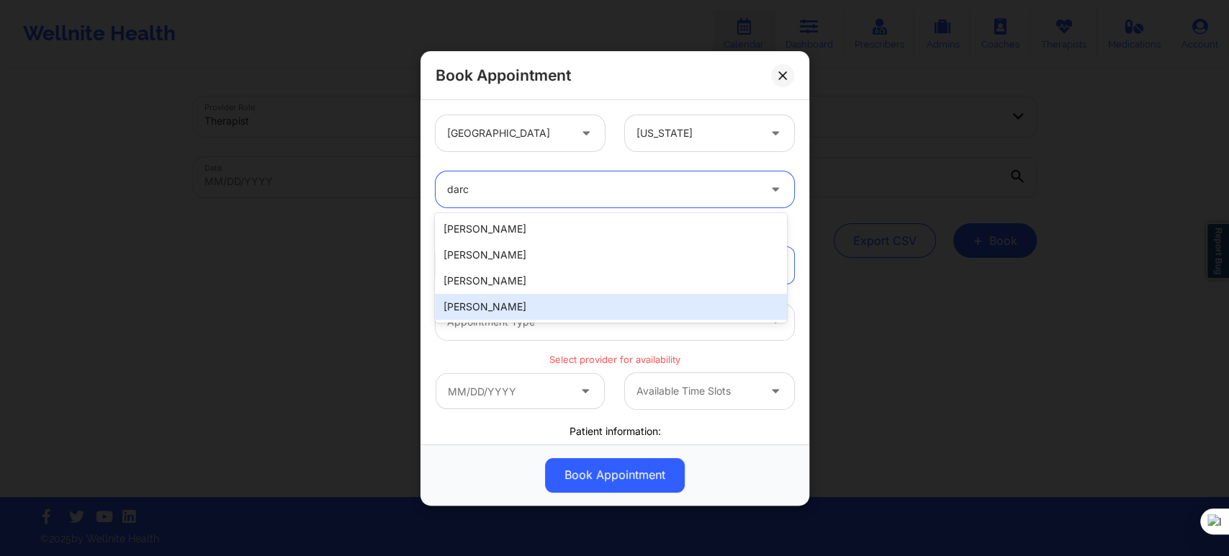
click at [497, 304] on div "[PERSON_NAME]" at bounding box center [610, 307] width 351 height 26
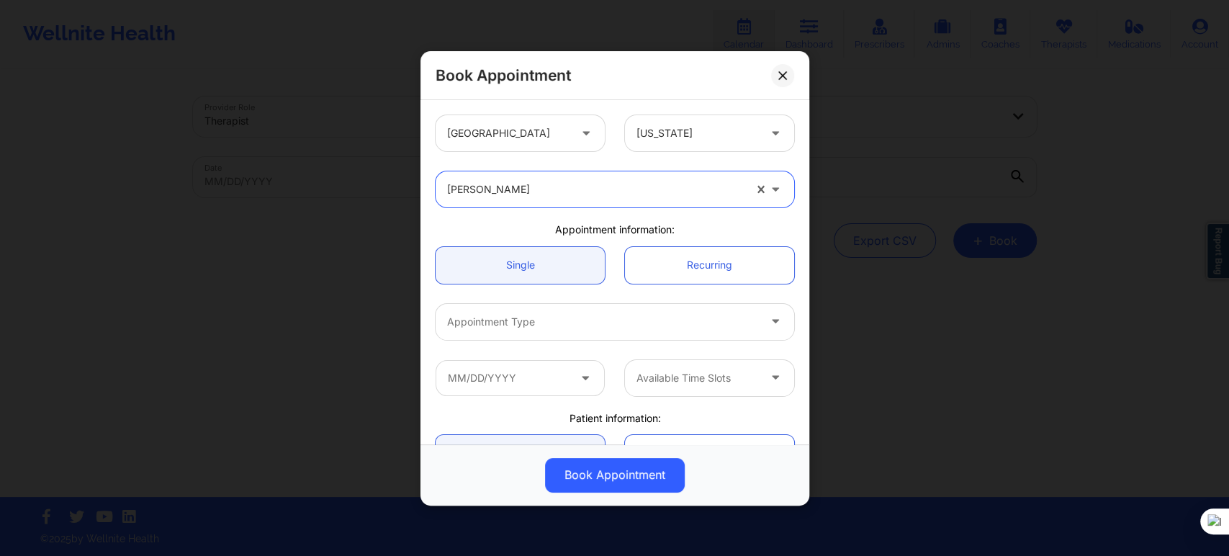
click at [497, 329] on div at bounding box center [602, 321] width 311 height 17
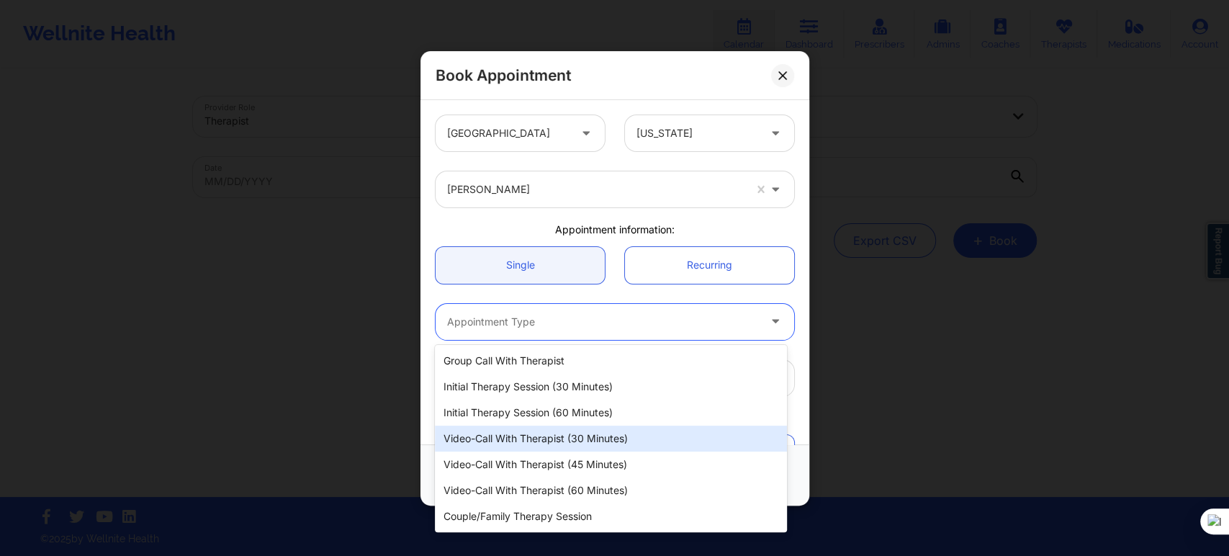
click at [531, 442] on div "Video-Call with Therapist (30 minutes)" at bounding box center [610, 438] width 351 height 26
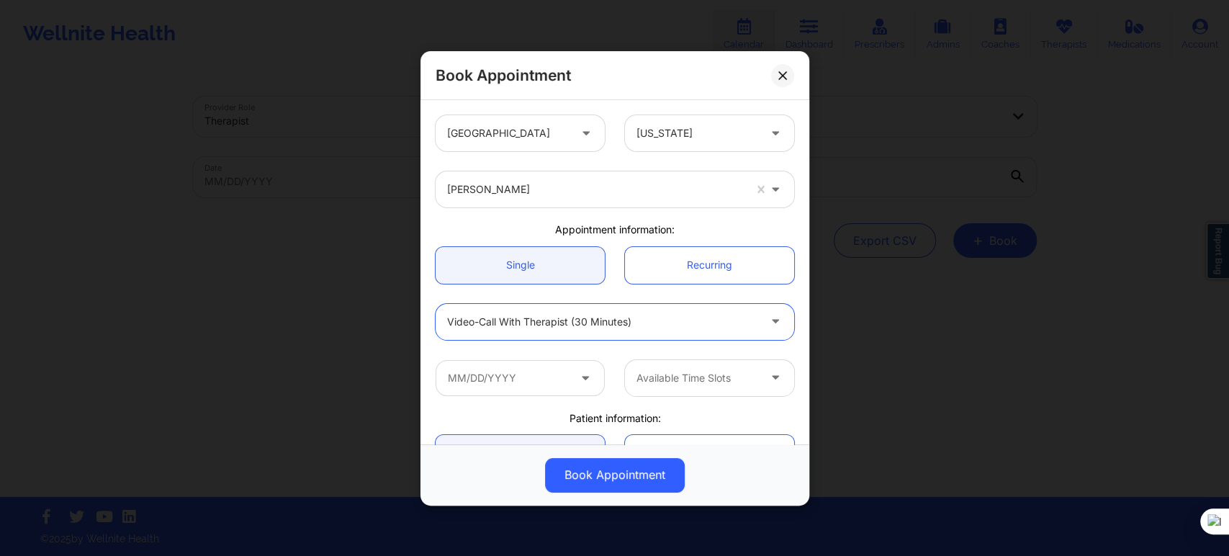
scroll to position [80, 0]
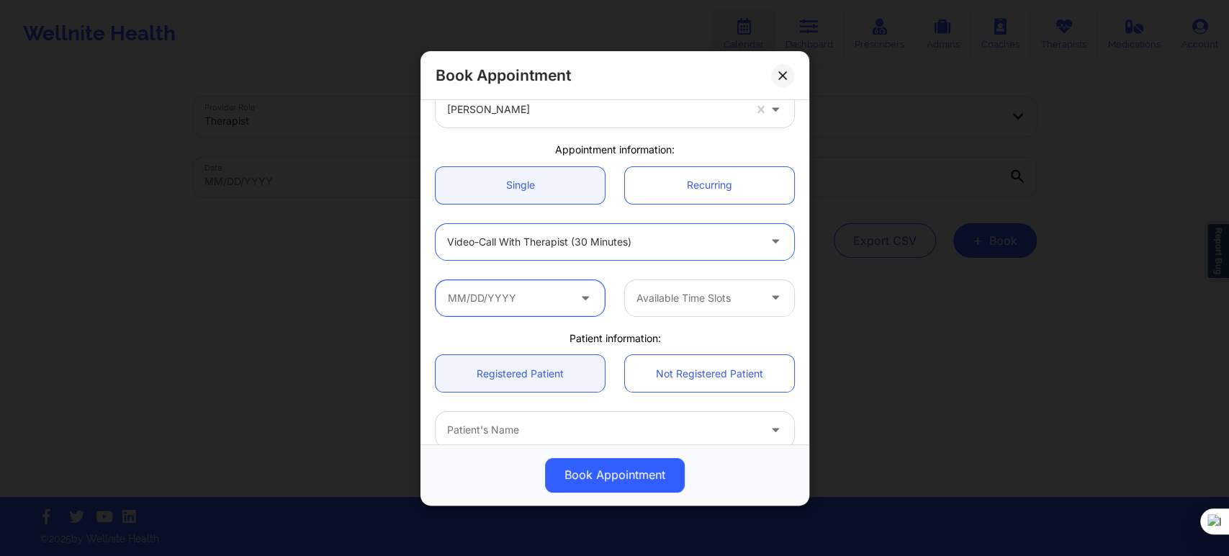
click at [542, 294] on input "text" at bounding box center [520, 297] width 169 height 36
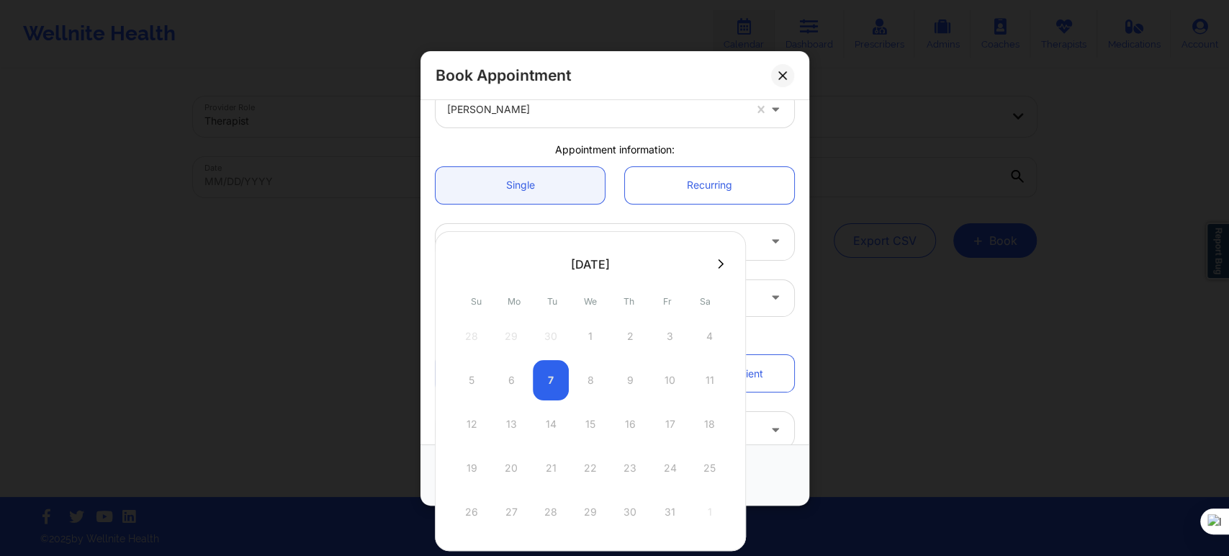
click at [718, 263] on icon at bounding box center [721, 263] width 6 height 9
click at [469, 506] on div "23" at bounding box center [472, 512] width 36 height 40
type input "11/23/2025"
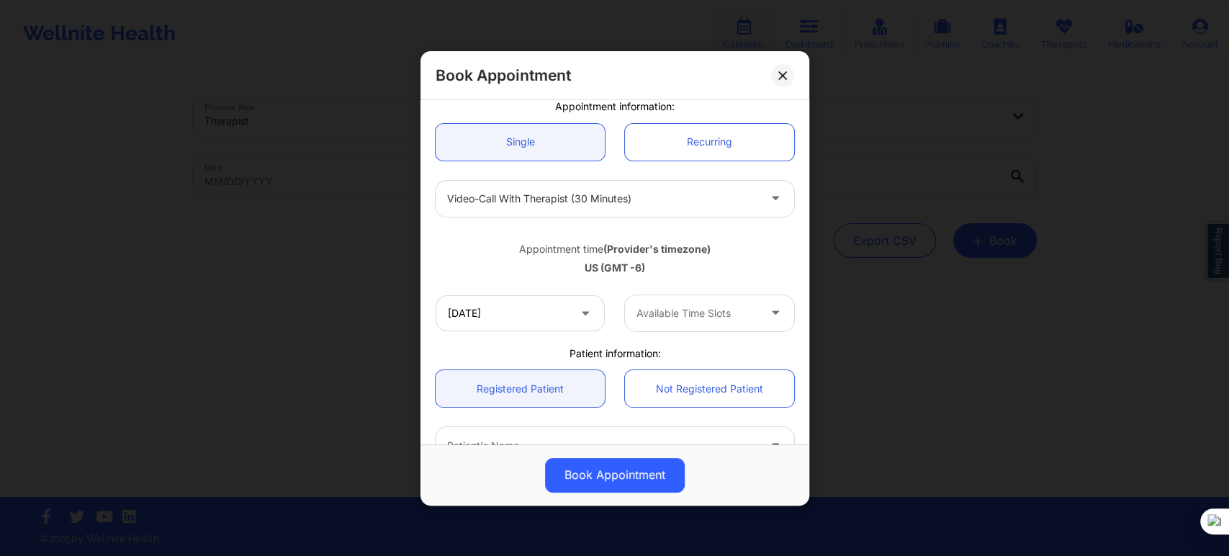
scroll to position [240, 0]
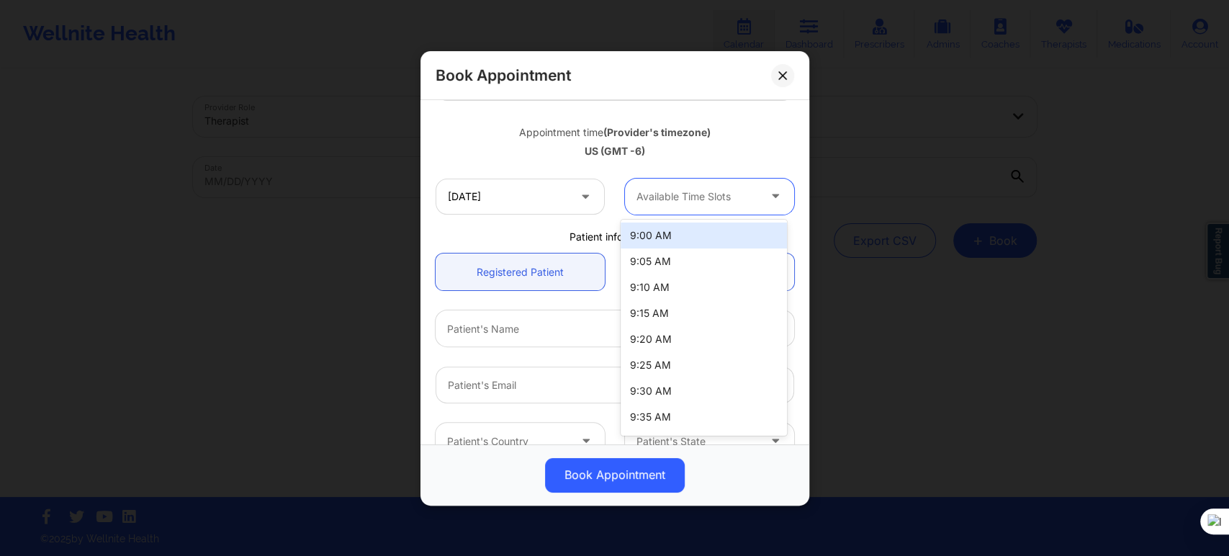
click at [683, 199] on div at bounding box center [697, 196] width 122 height 17
click at [685, 227] on div "9:00 AM" at bounding box center [704, 235] width 166 height 26
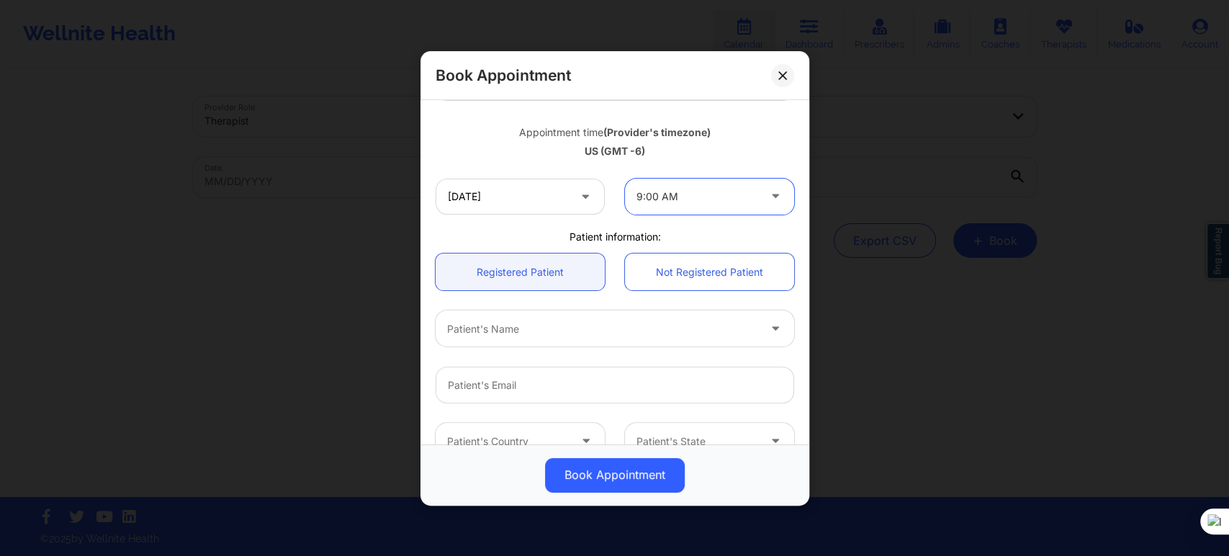
click at [547, 328] on div at bounding box center [602, 328] width 311 height 17
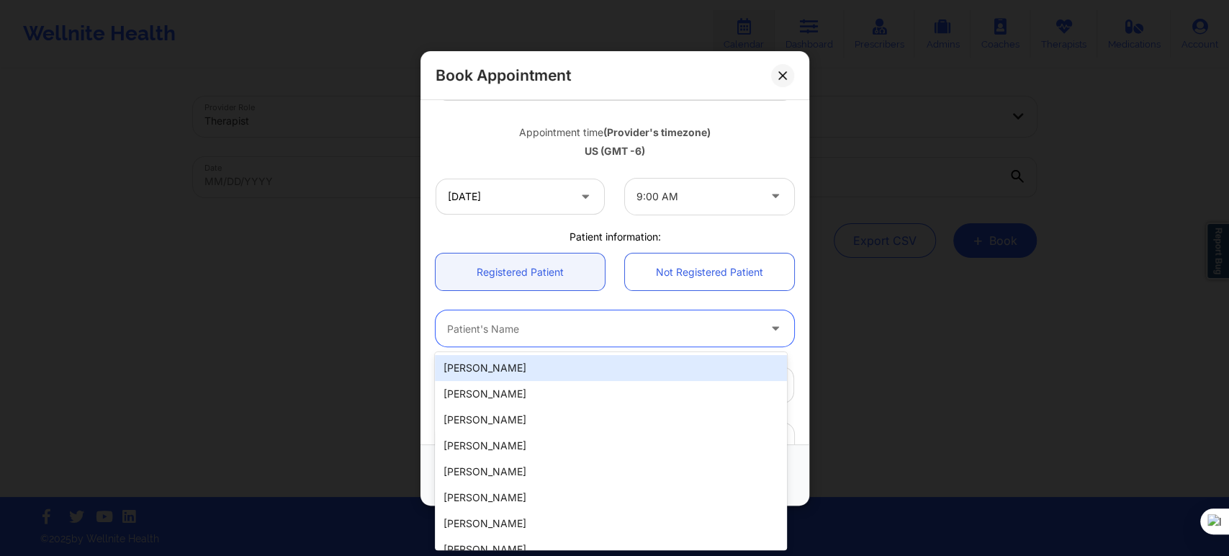
paste input "[PERSON_NAME]"
type input "[PERSON_NAME]"
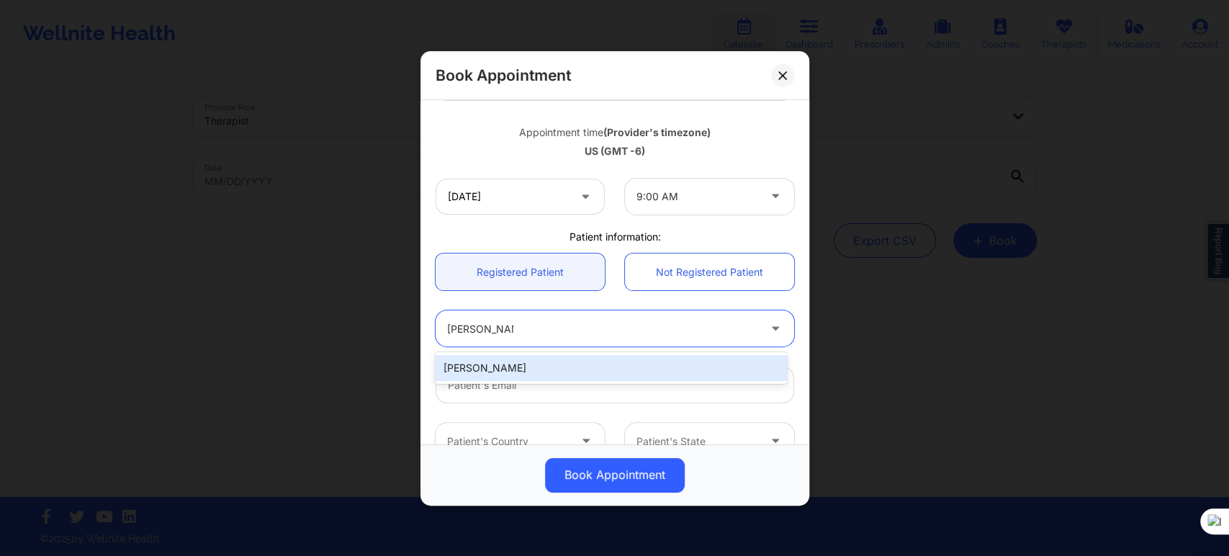
click at [539, 367] on div "[PERSON_NAME]" at bounding box center [610, 368] width 351 height 26
type input "[EMAIL_ADDRESS][DOMAIN_NAME]"
type input "[PHONE_NUMBER]"
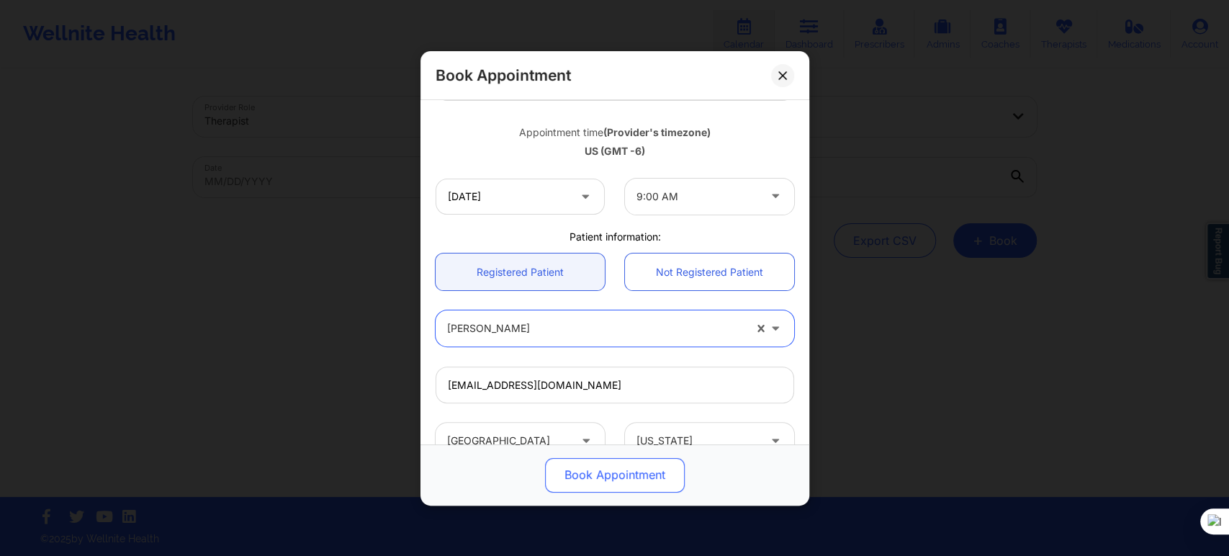
click at [599, 465] on button "Book Appointment" at bounding box center [615, 474] width 140 height 35
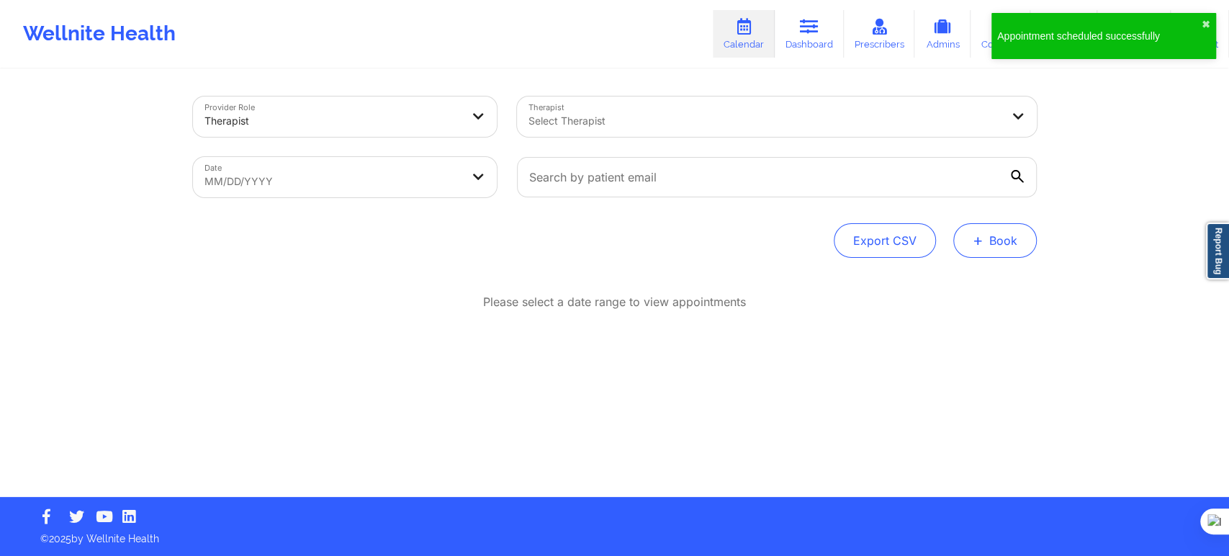
click at [991, 243] on button "+ Book" at bounding box center [995, 240] width 84 height 35
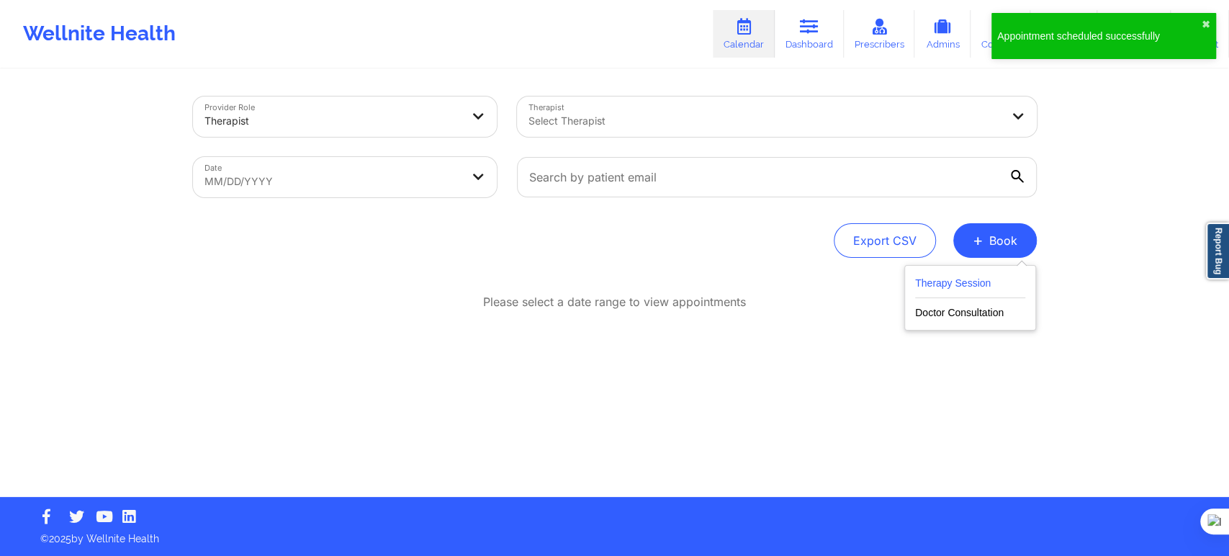
click at [933, 281] on button "Therapy Session" at bounding box center [970, 286] width 110 height 24
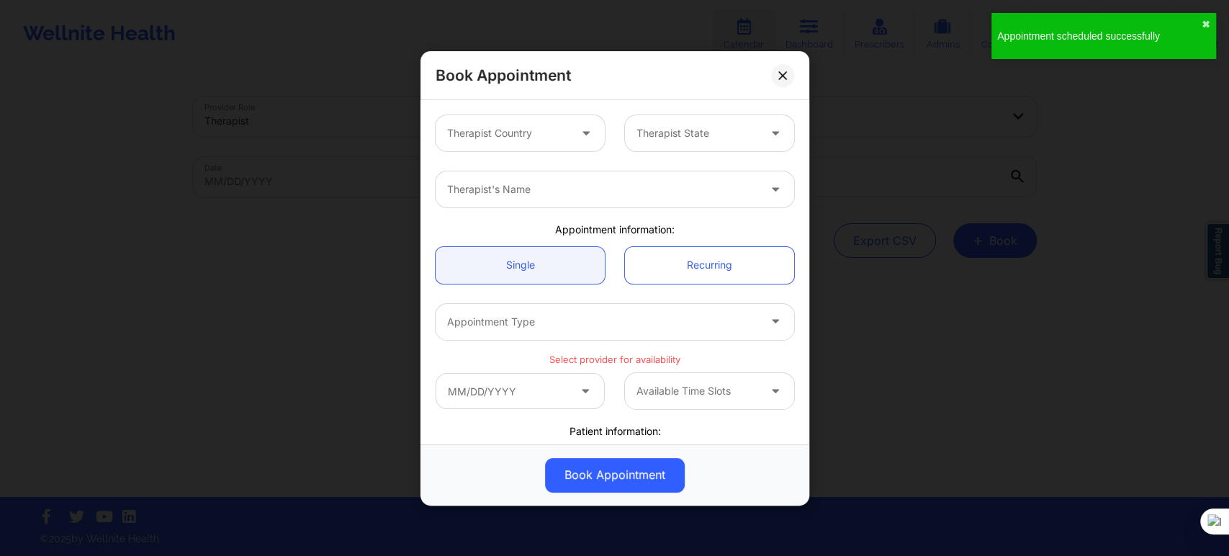
click at [493, 149] on div "Therapist Country" at bounding box center [503, 133] width 135 height 36
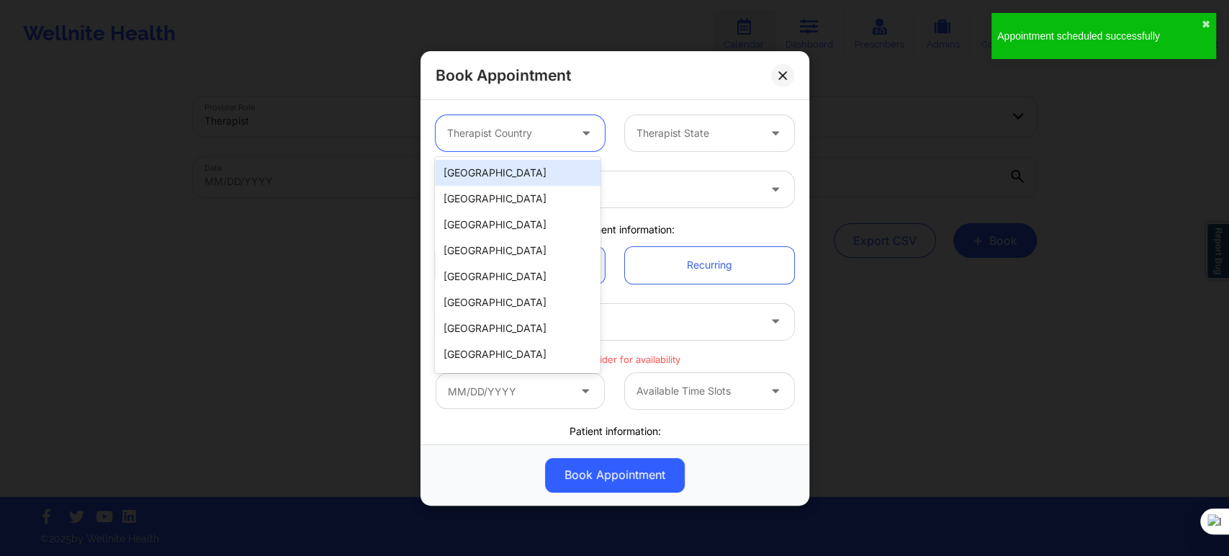
click at [495, 179] on div "[GEOGRAPHIC_DATA]" at bounding box center [518, 173] width 166 height 26
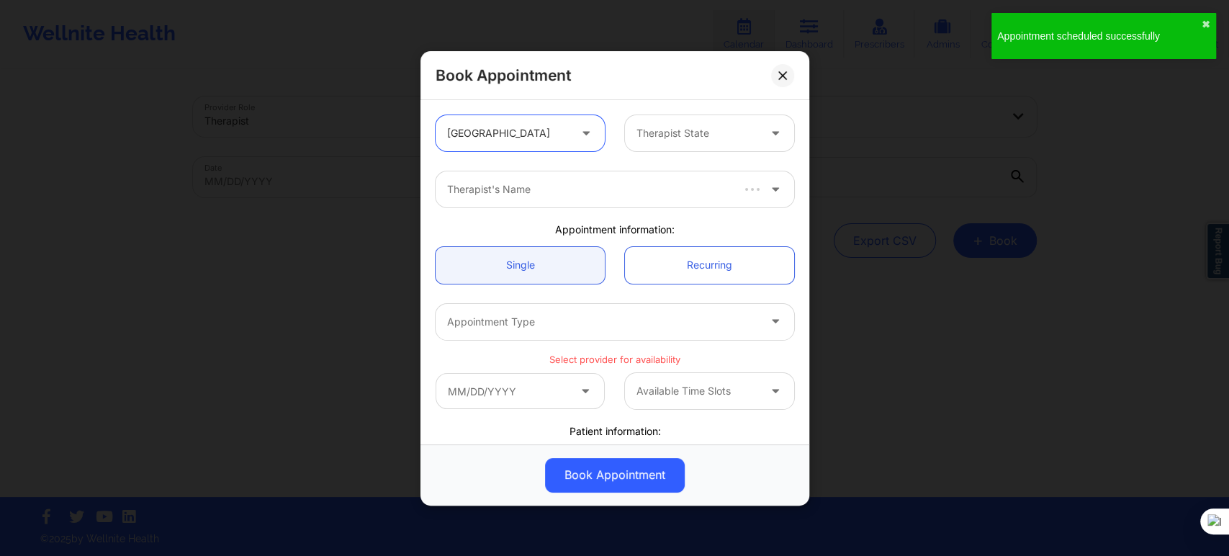
click at [657, 135] on div at bounding box center [697, 133] width 122 height 17
type input "miss"
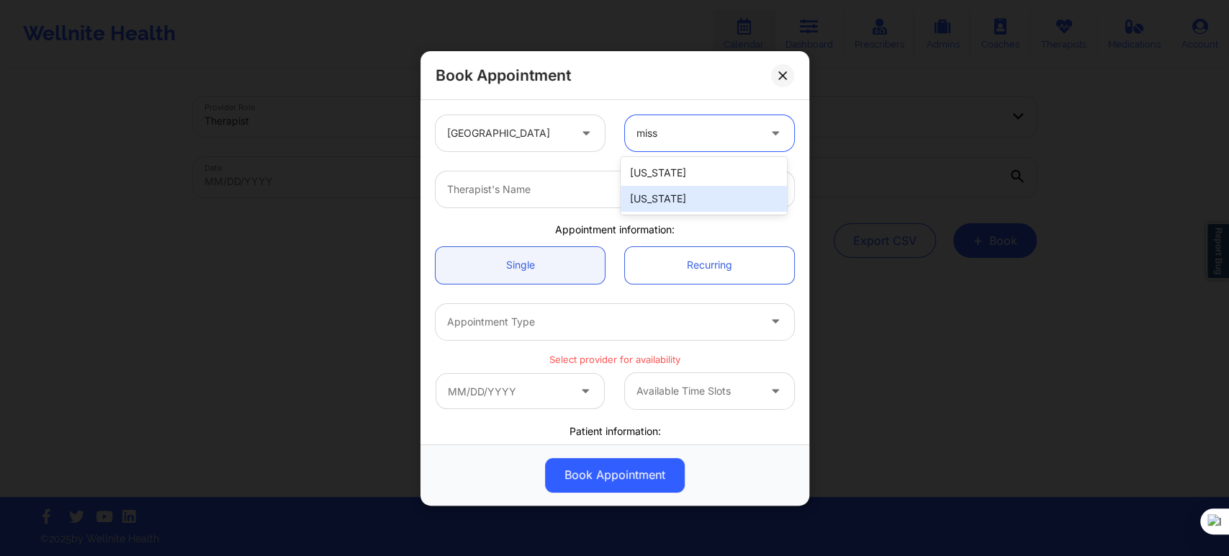
click at [654, 199] on div "[US_STATE]" at bounding box center [704, 199] width 166 height 26
click at [527, 187] on div at bounding box center [602, 189] width 311 height 17
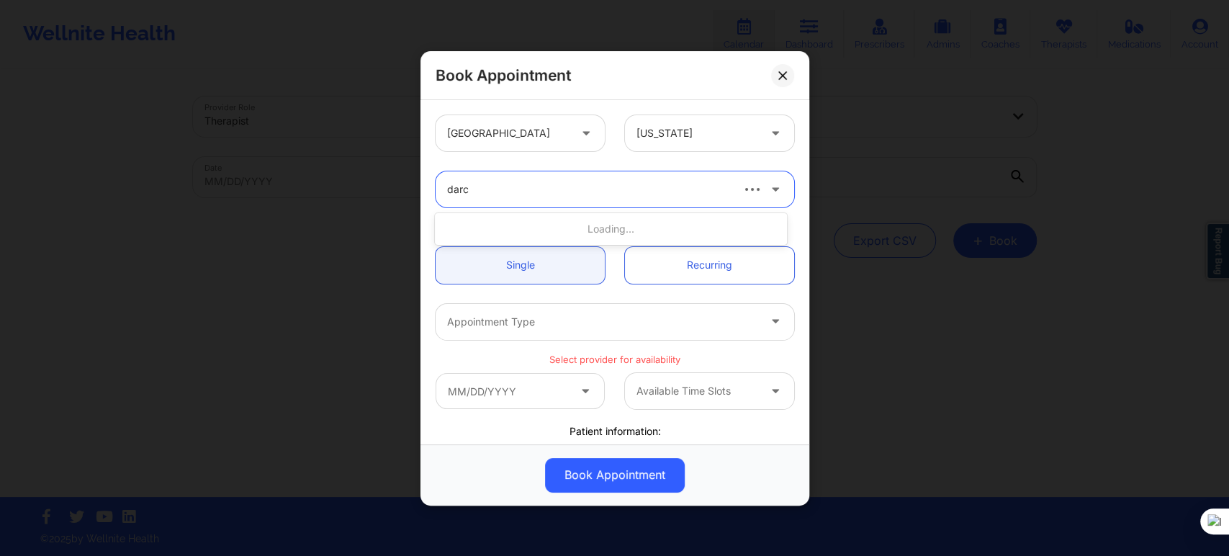
type input "darce"
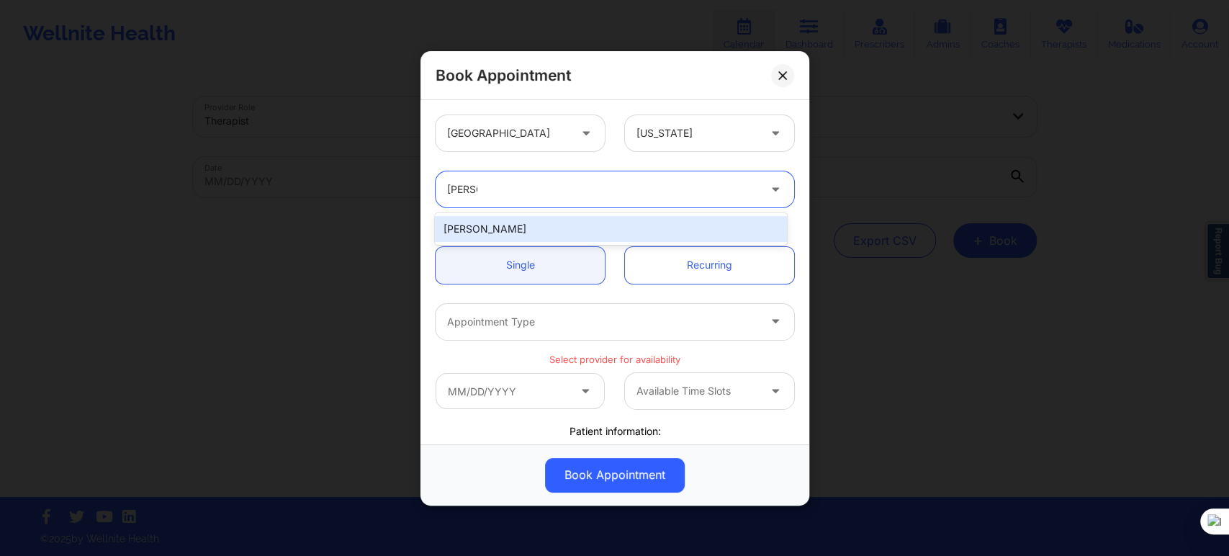
click at [517, 231] on div "[PERSON_NAME]" at bounding box center [610, 229] width 351 height 26
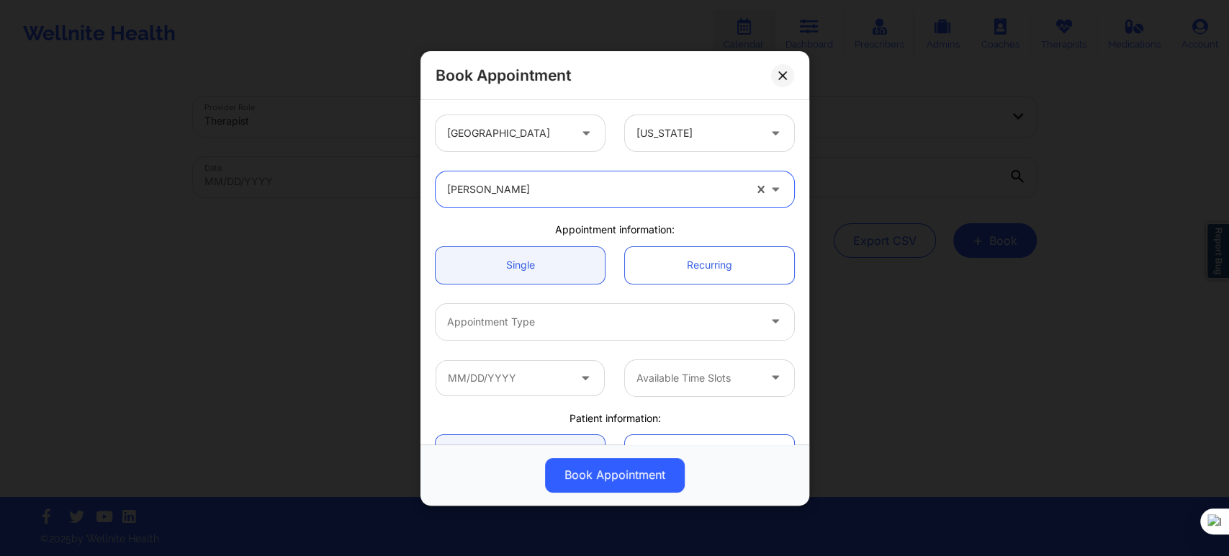
click at [508, 318] on div at bounding box center [602, 321] width 311 height 17
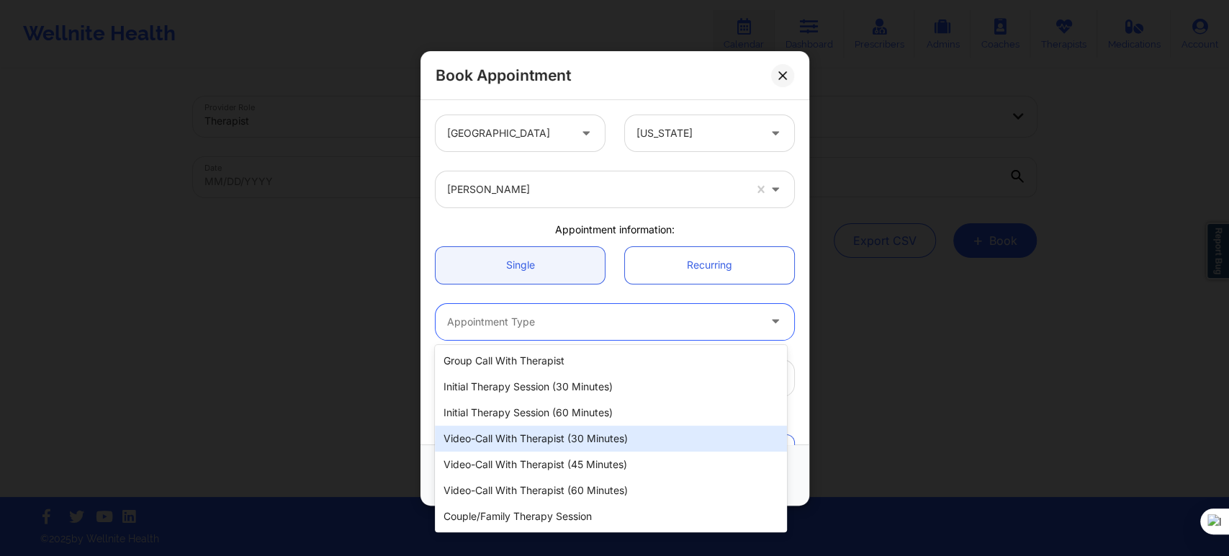
click at [540, 442] on div "Video-Call with Therapist (30 minutes)" at bounding box center [610, 438] width 351 height 26
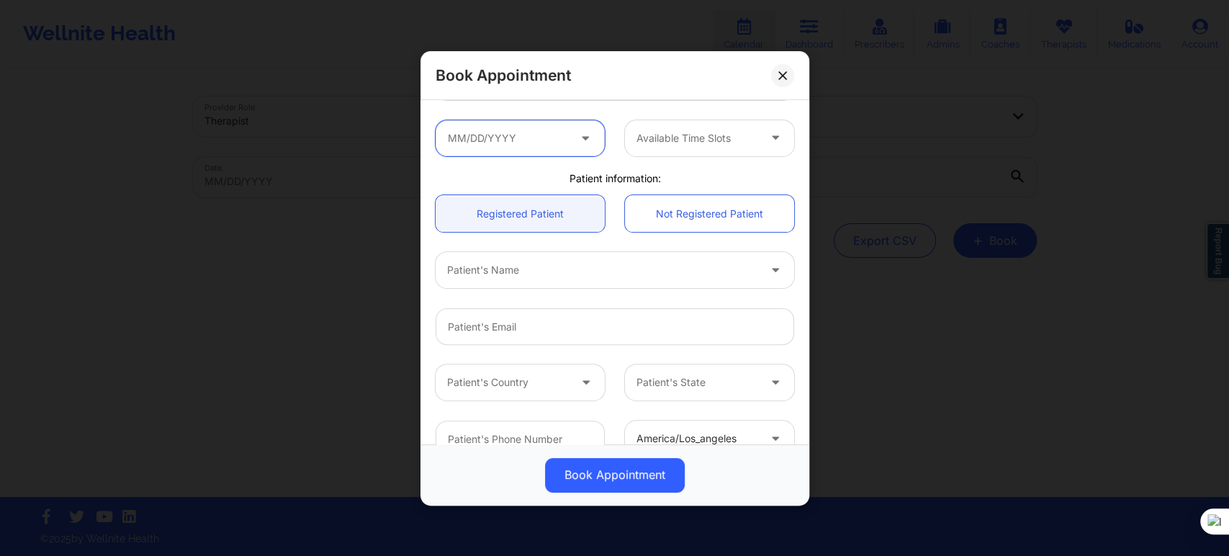
click at [493, 130] on input "text" at bounding box center [520, 138] width 169 height 36
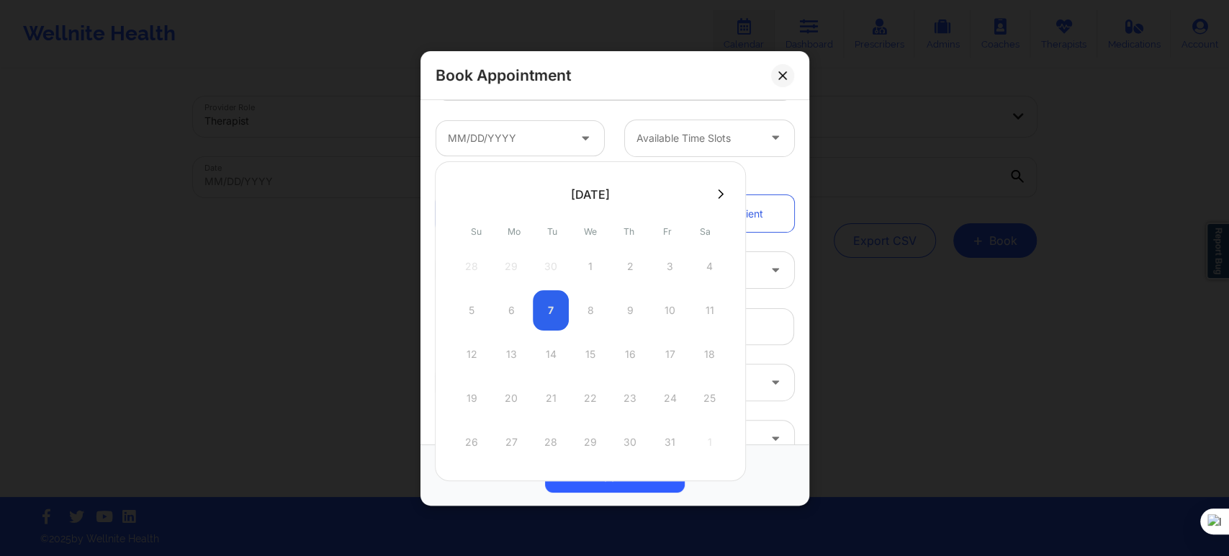
click at [718, 191] on icon at bounding box center [721, 193] width 6 height 9
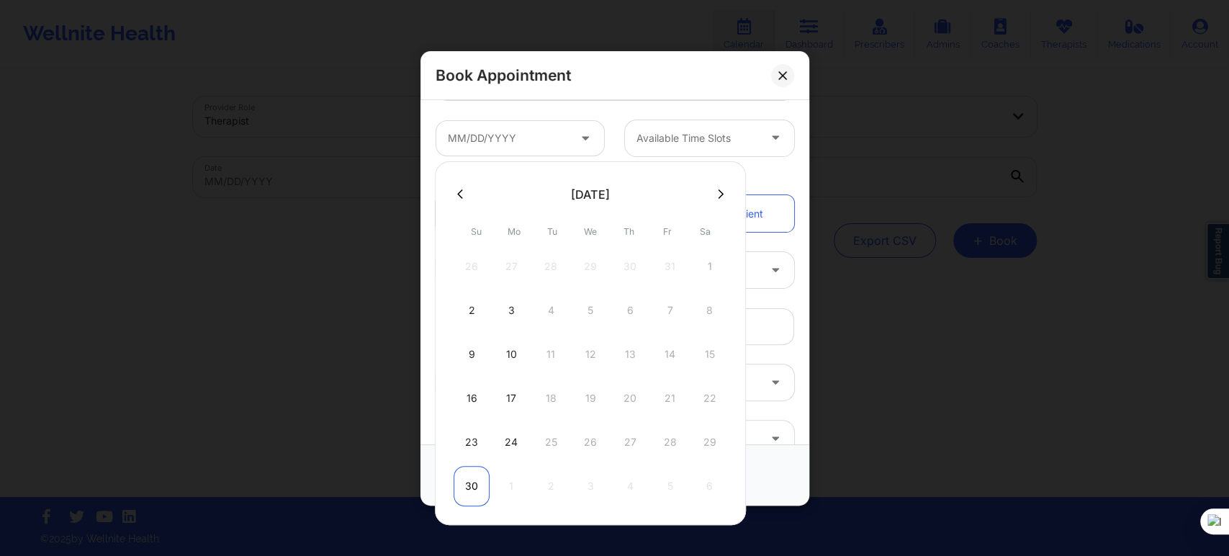
click at [469, 482] on div "30" at bounding box center [472, 486] width 36 height 40
type input "11/30/2025"
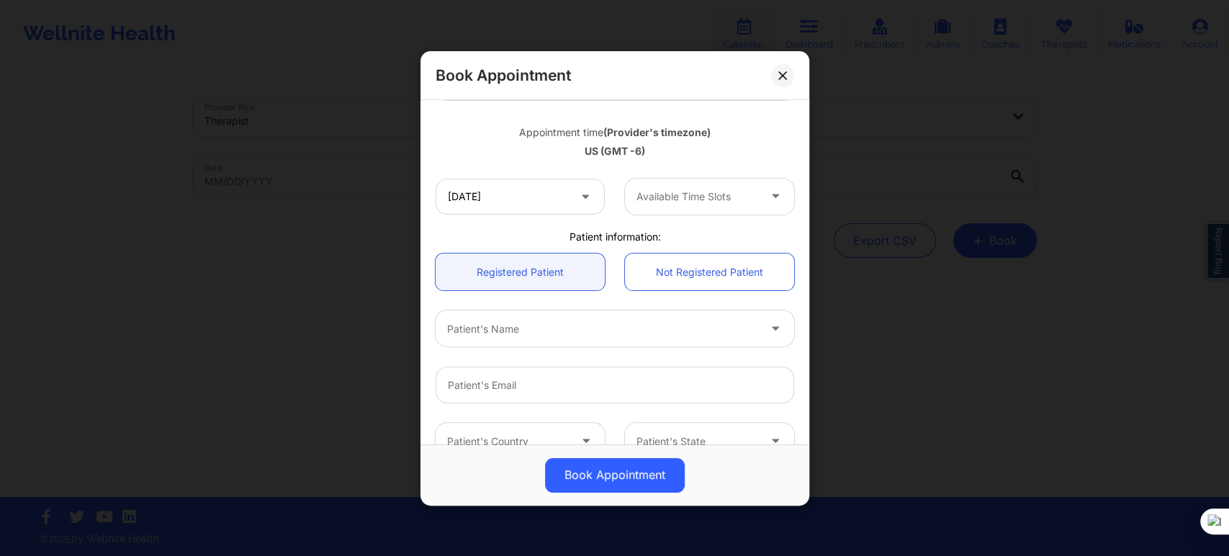
click at [664, 196] on div at bounding box center [697, 196] width 122 height 17
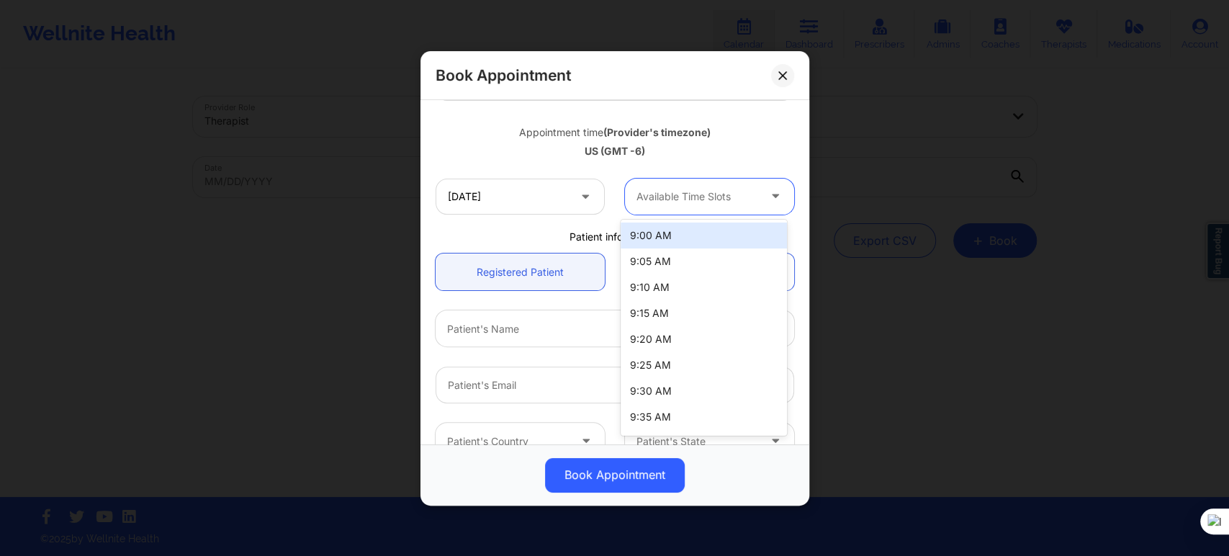
click at [661, 233] on div "9:00 AM" at bounding box center [704, 235] width 166 height 26
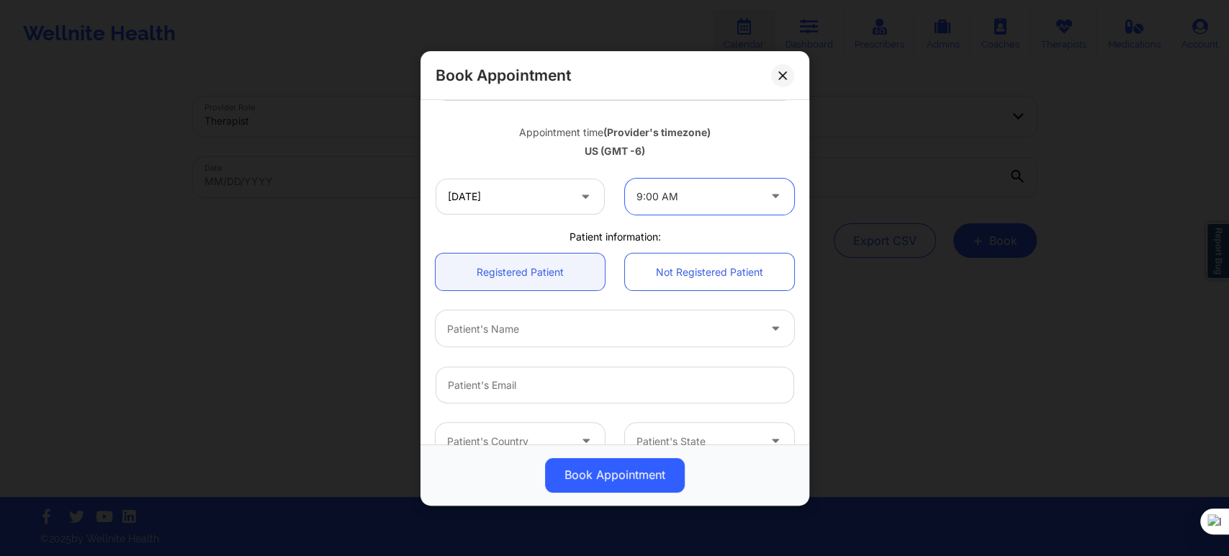
click at [530, 330] on div at bounding box center [602, 328] width 311 height 17
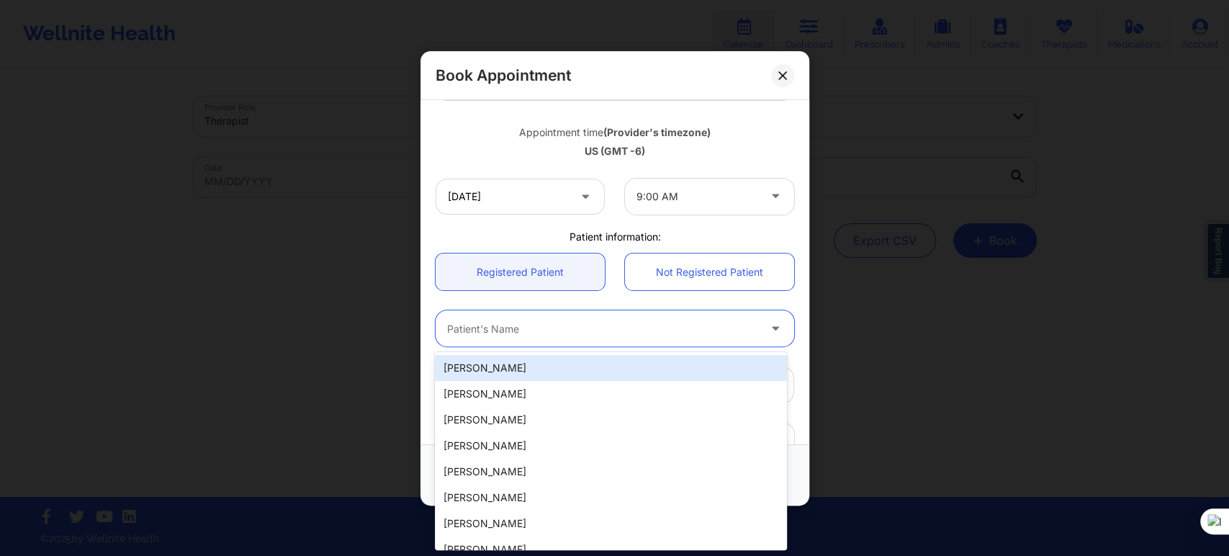
paste input "[PERSON_NAME]"
type input "[PERSON_NAME]"
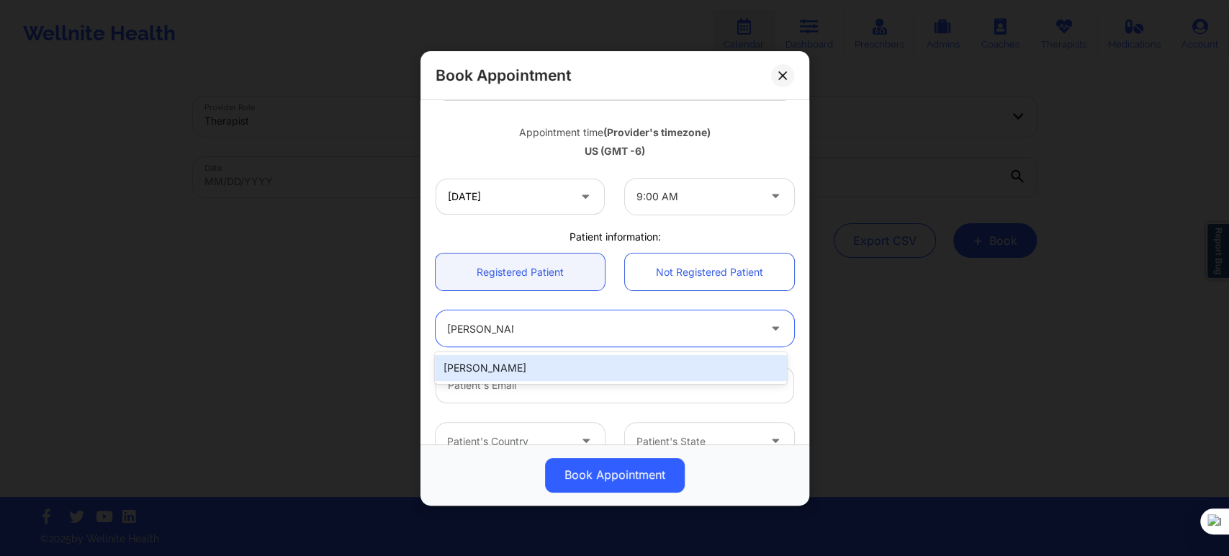
click at [528, 360] on div "[PERSON_NAME]" at bounding box center [610, 368] width 351 height 26
type input "[EMAIL_ADDRESS][DOMAIN_NAME]"
type input "[PHONE_NUMBER]"
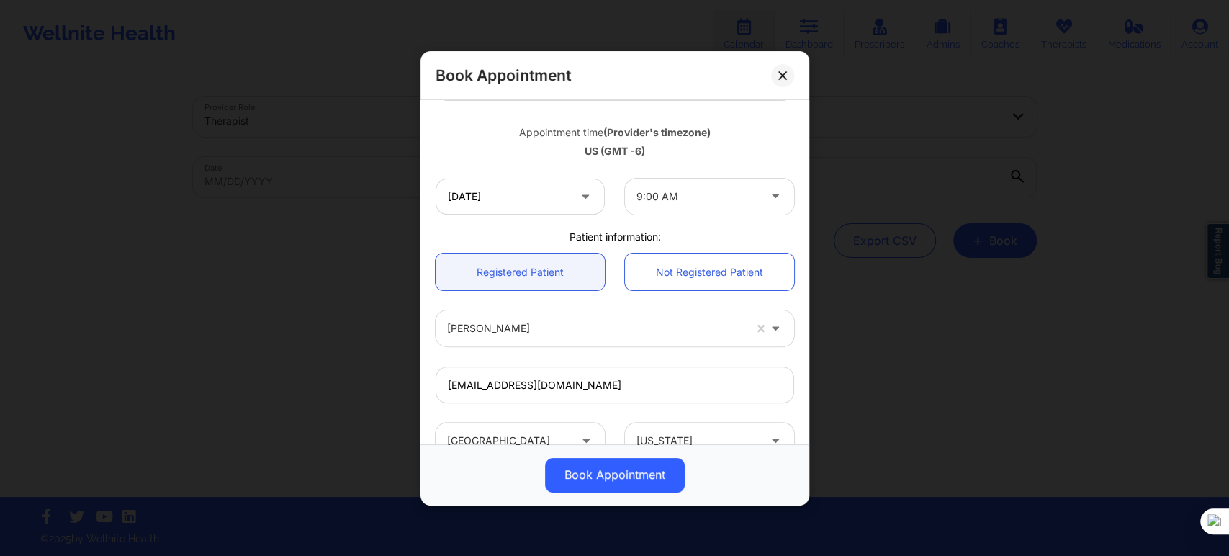
click at [627, 500] on div "Book Appointment" at bounding box center [614, 473] width 389 height 61
click at [622, 488] on button "Book Appointment" at bounding box center [615, 474] width 140 height 35
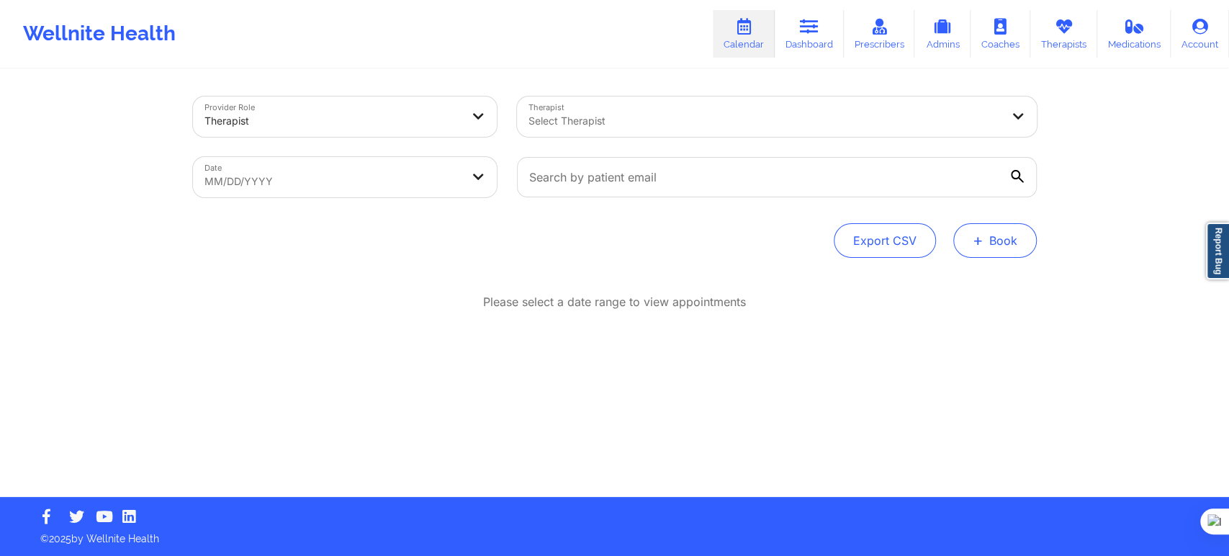
click at [962, 243] on button "+ Book" at bounding box center [995, 240] width 84 height 35
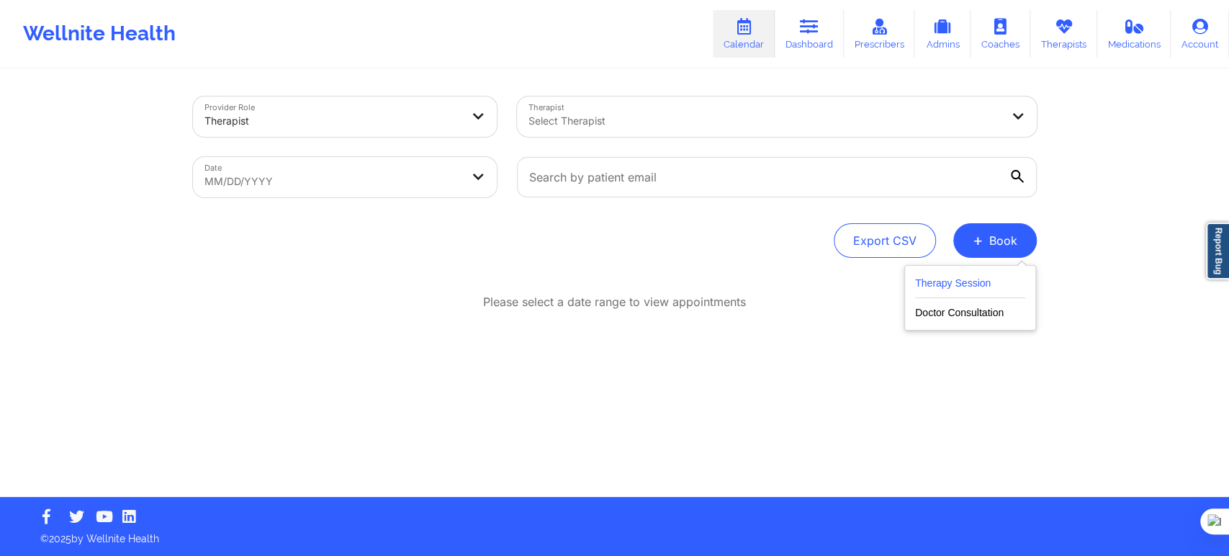
click at [976, 274] on button "Therapy Session" at bounding box center [970, 286] width 110 height 24
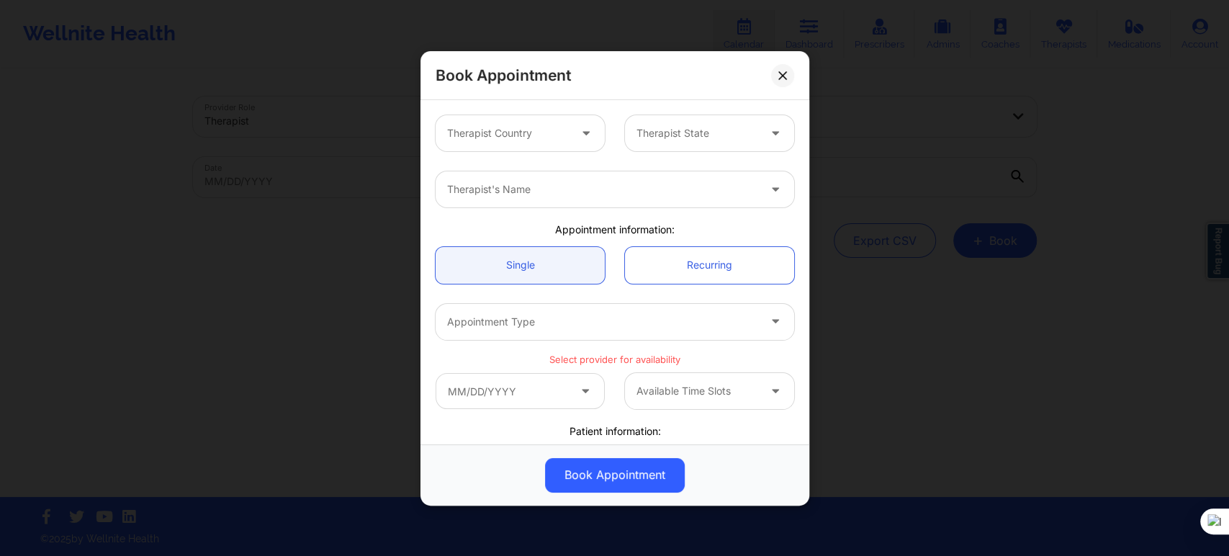
click at [498, 144] on div "Therapist Country" at bounding box center [503, 133] width 135 height 36
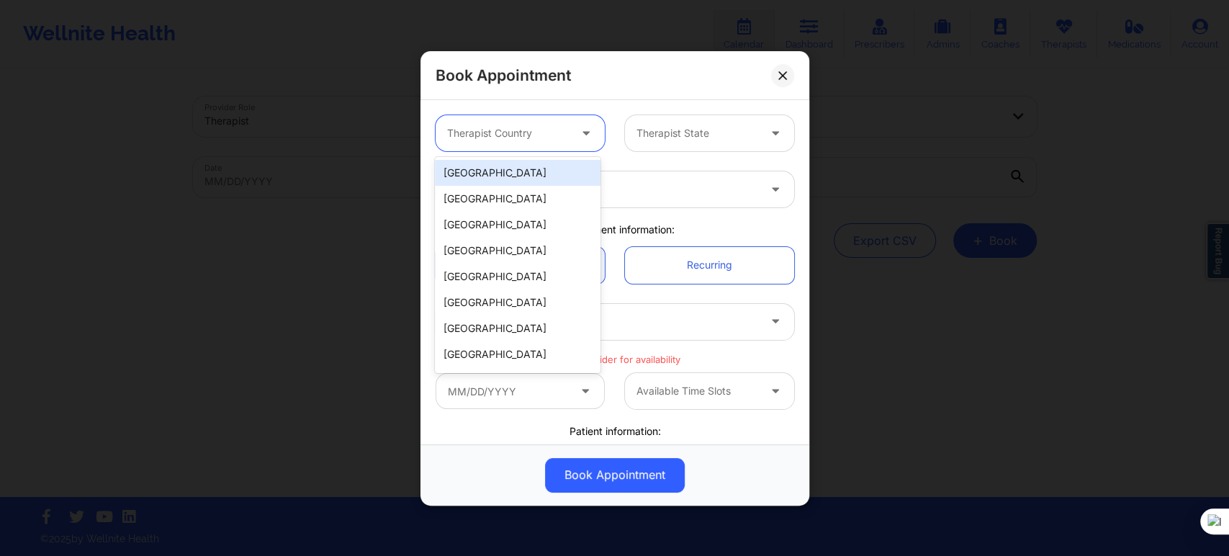
click at [500, 163] on div "[GEOGRAPHIC_DATA]" at bounding box center [518, 173] width 166 height 26
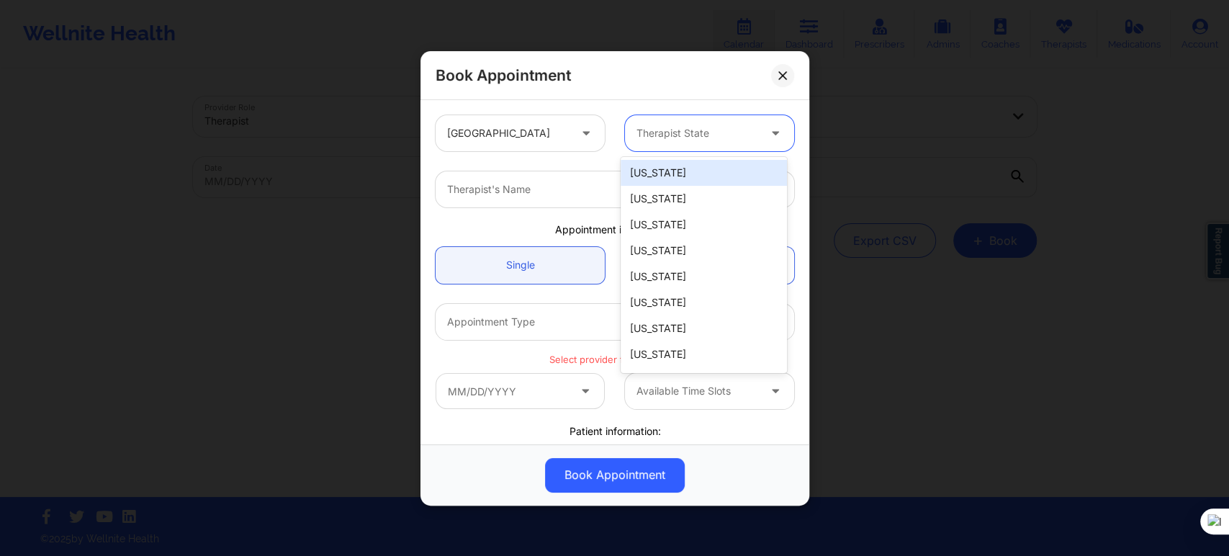
click at [671, 139] on div at bounding box center [697, 133] width 122 height 17
type input "mis"
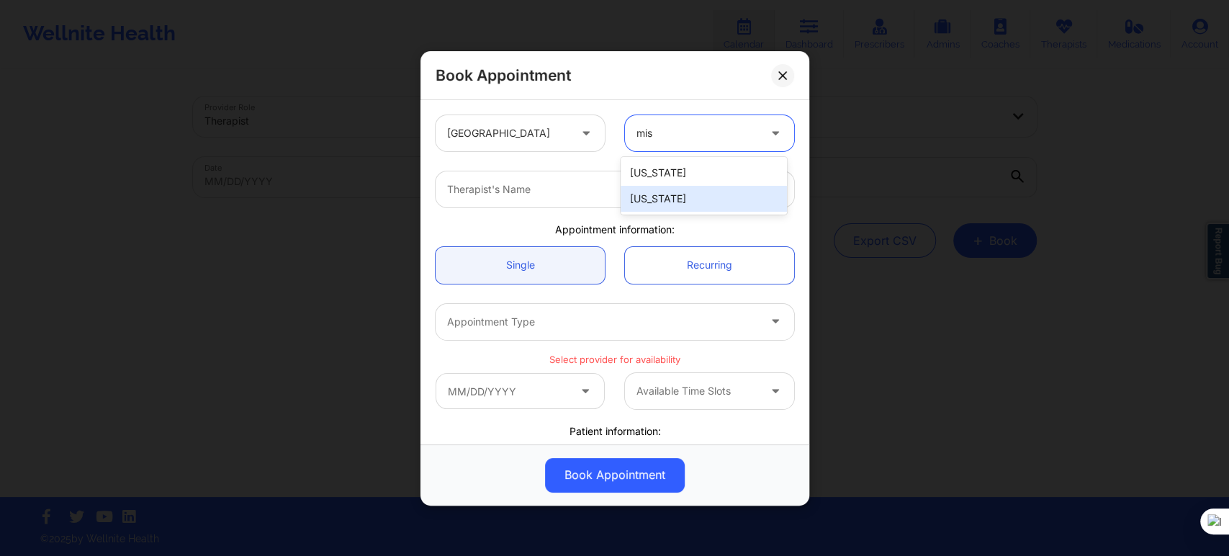
click at [674, 197] on div "[US_STATE]" at bounding box center [704, 199] width 166 height 26
click at [598, 190] on div at bounding box center [602, 189] width 311 height 17
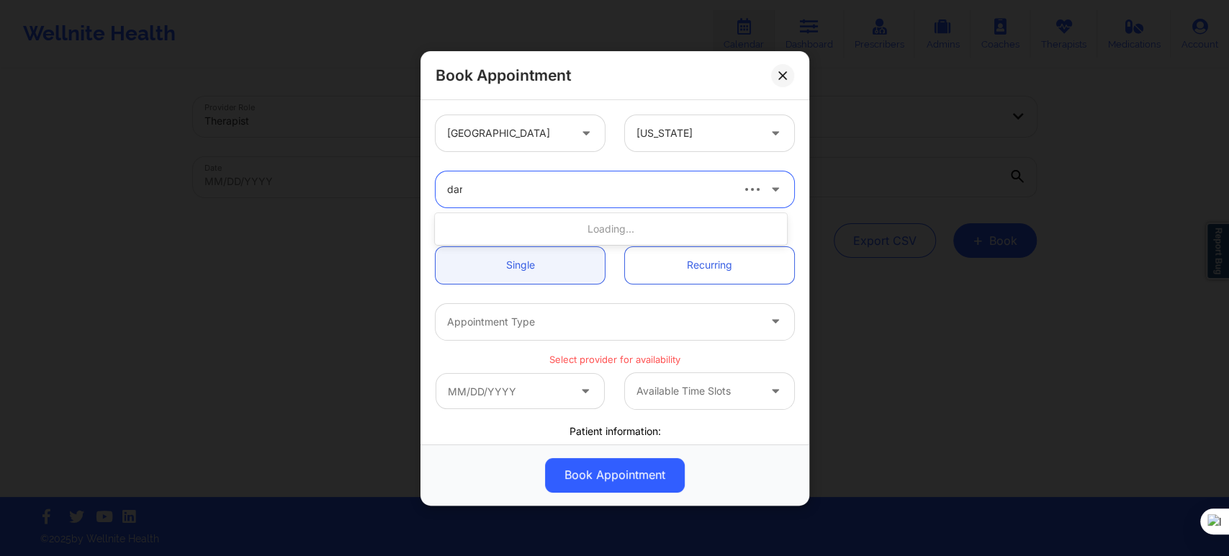
type input "darc"
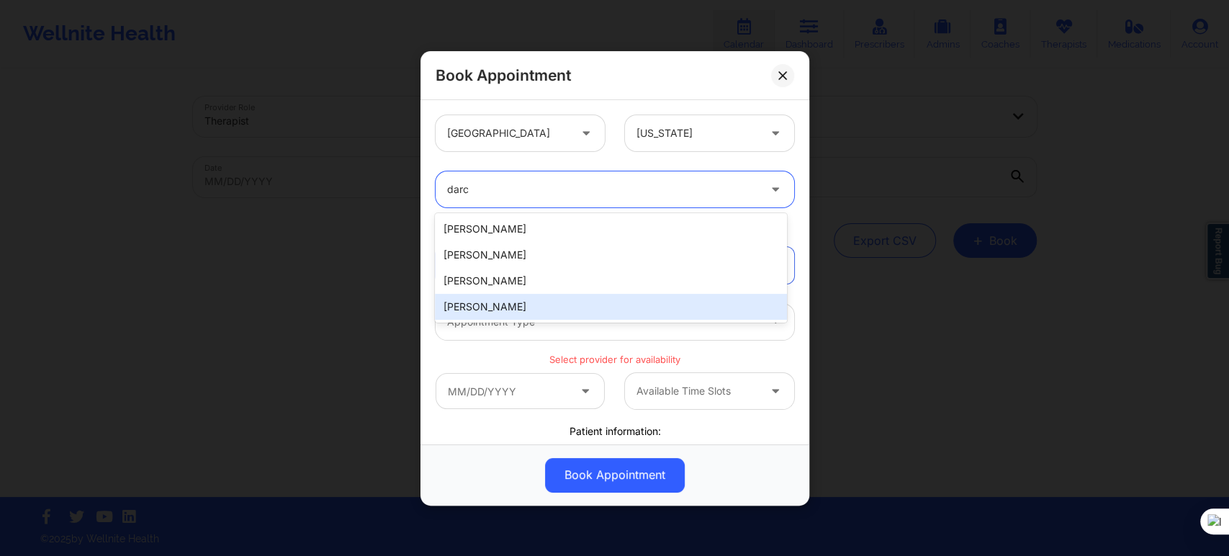
click at [503, 308] on div "[PERSON_NAME]" at bounding box center [610, 307] width 351 height 26
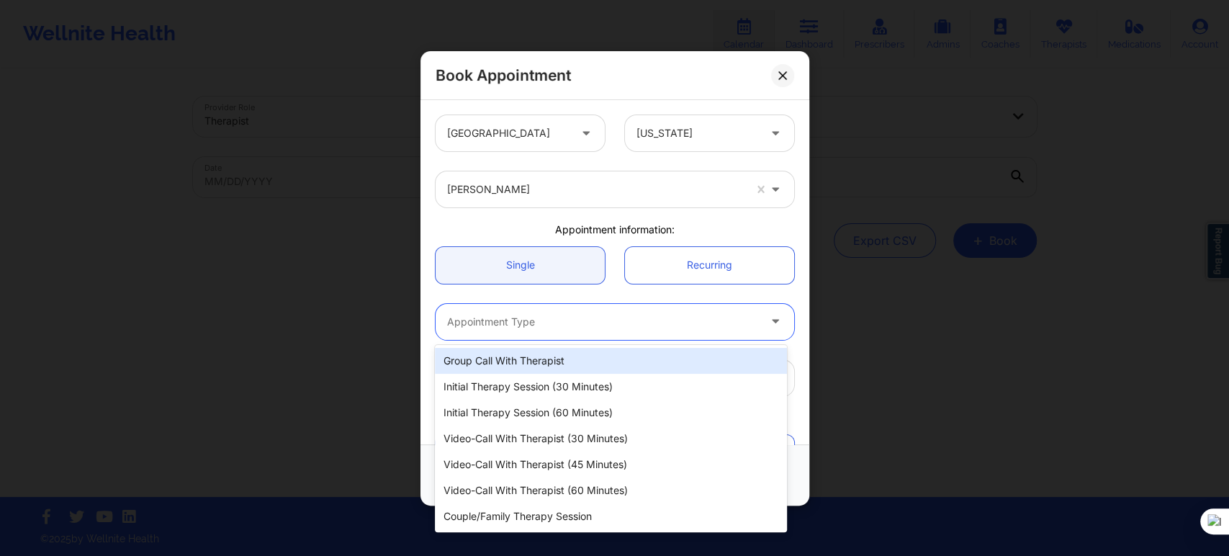
click at [508, 319] on div at bounding box center [602, 321] width 311 height 17
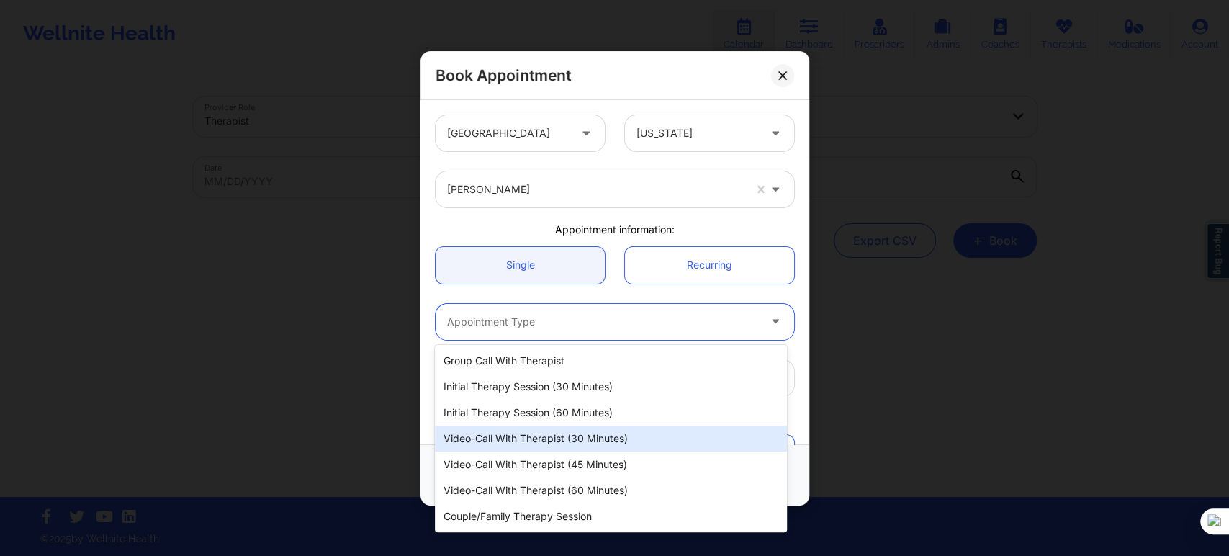
click at [557, 436] on div "Video-Call with Therapist (30 minutes)" at bounding box center [610, 438] width 351 height 26
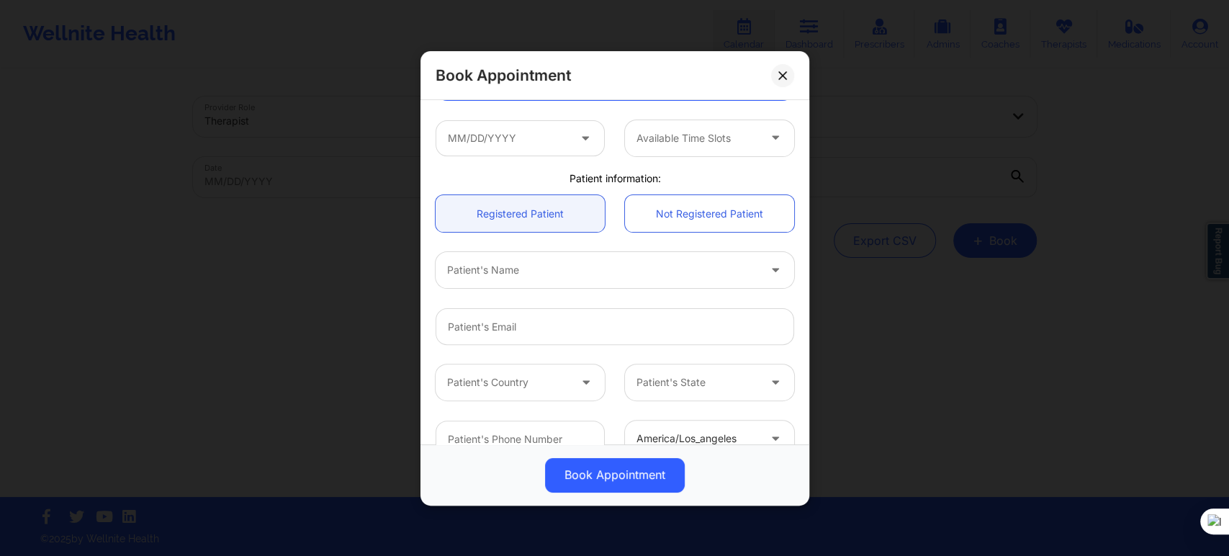
click at [688, 144] on div at bounding box center [697, 138] width 122 height 17
click at [540, 150] on input "text" at bounding box center [520, 138] width 169 height 36
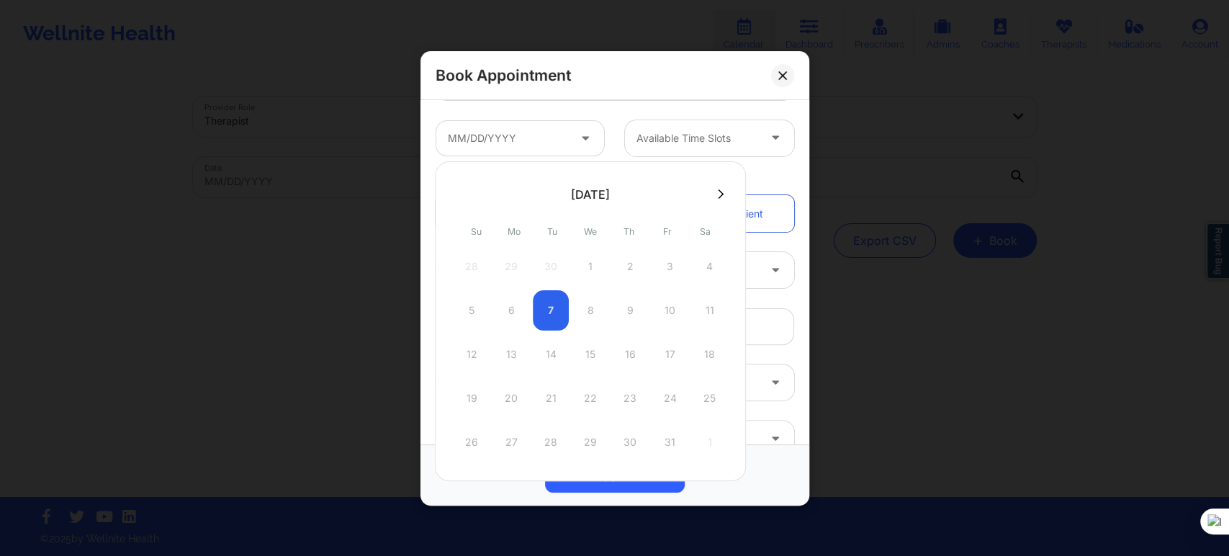
click at [718, 190] on icon at bounding box center [721, 194] width 6 height 11
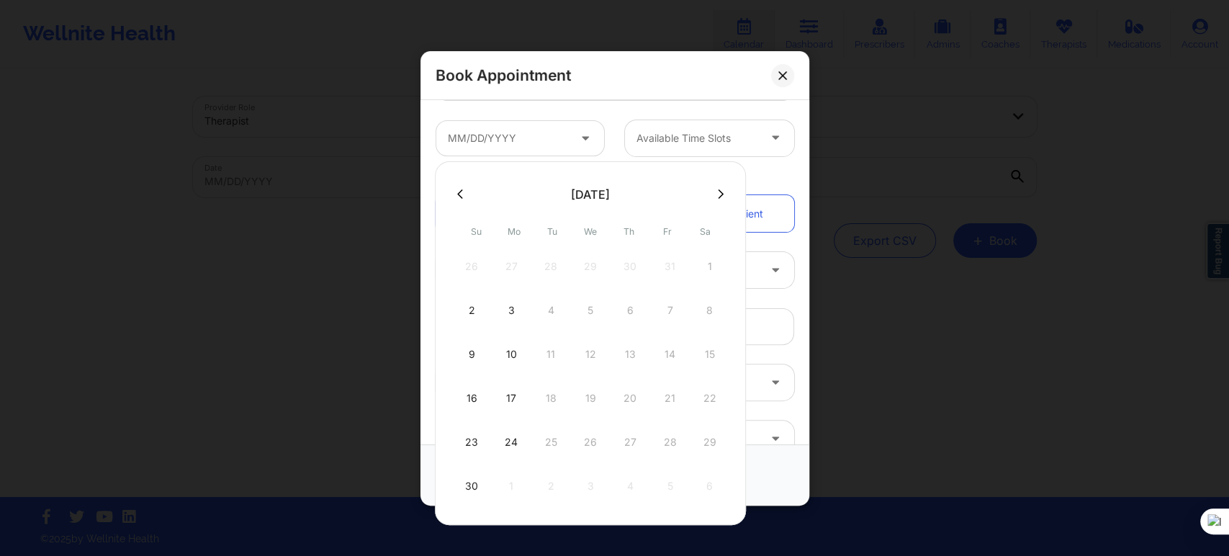
click at [713, 186] on div at bounding box center [590, 194] width 311 height 22
click at [718, 194] on icon at bounding box center [721, 193] width 6 height 9
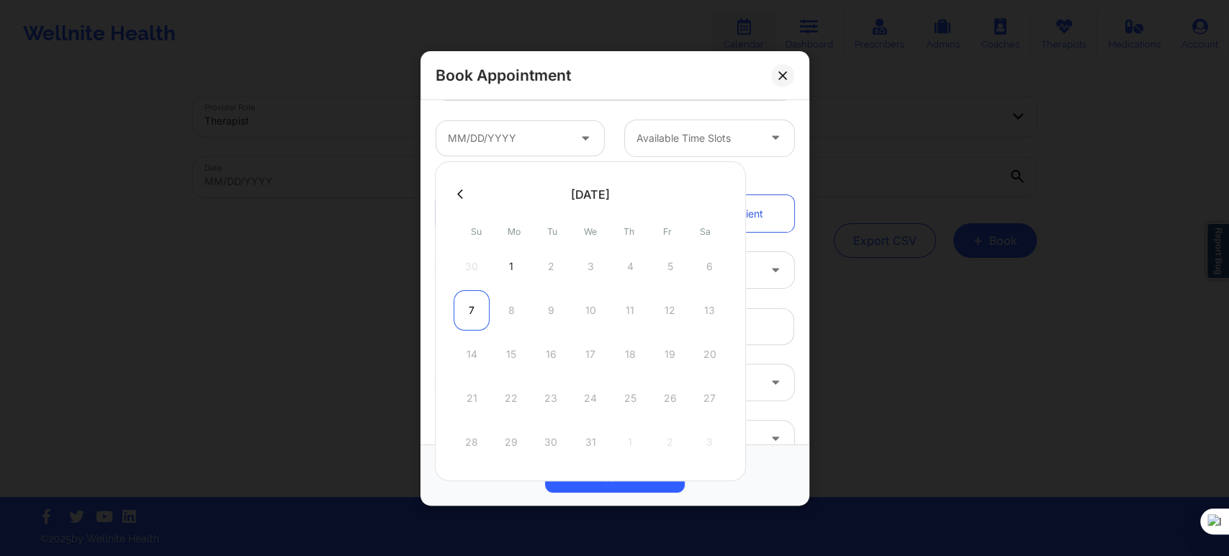
click at [477, 312] on div "7" at bounding box center [472, 310] width 36 height 40
type input "12/07/2025"
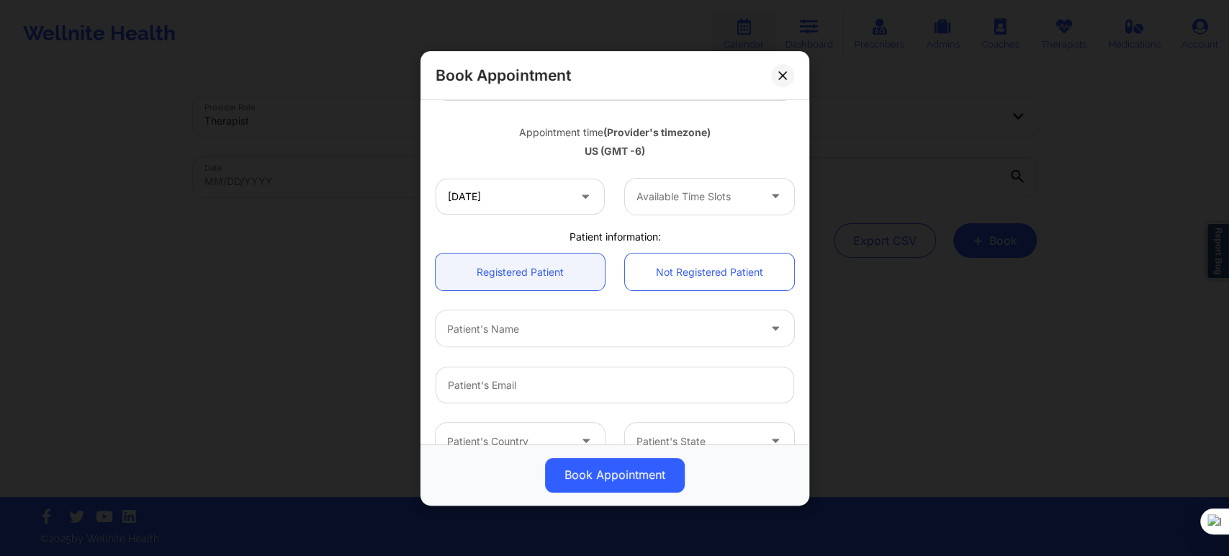
click at [678, 185] on div "Available Time Slots" at bounding box center [692, 196] width 135 height 36
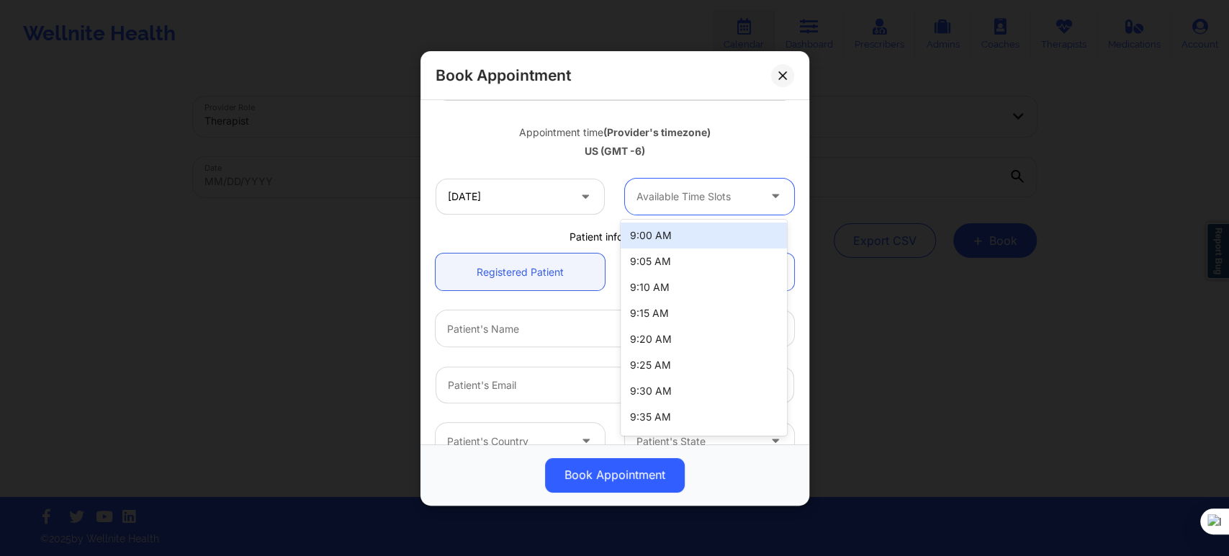
click at [667, 232] on div "9:00 AM" at bounding box center [704, 235] width 166 height 26
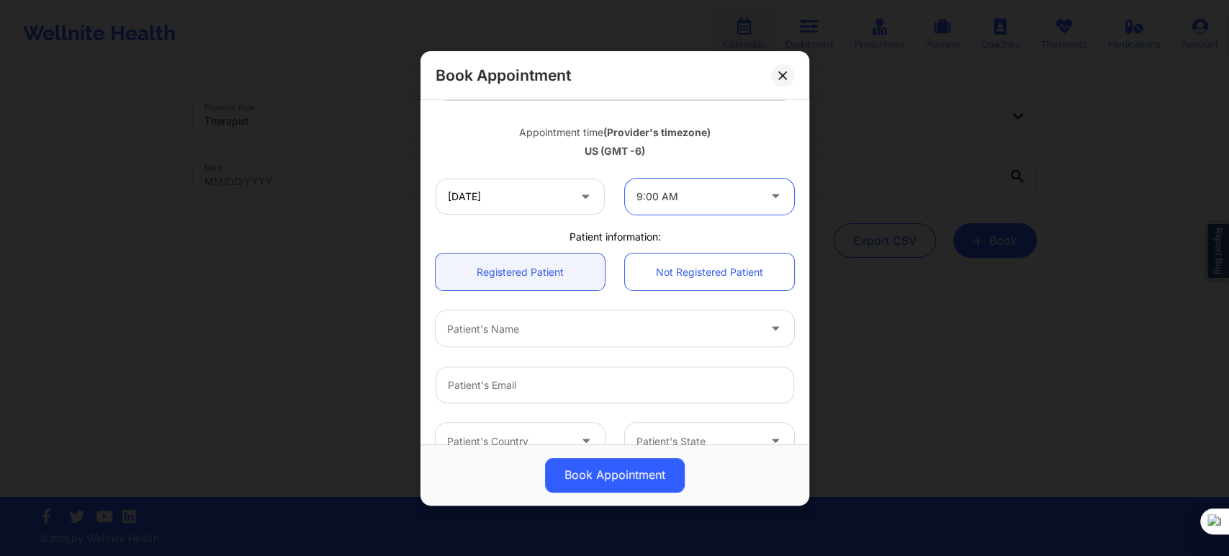
click at [582, 302] on div "Patient's Name" at bounding box center [614, 328] width 379 height 56
click at [567, 323] on div at bounding box center [602, 328] width 311 height 17
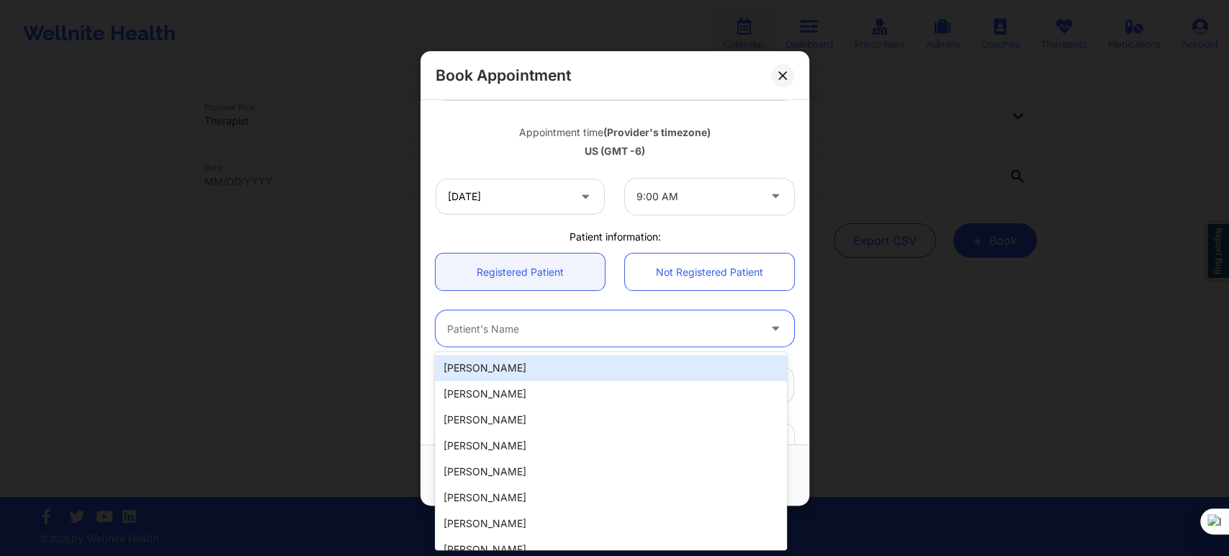
paste input "[PERSON_NAME]"
type input "[PERSON_NAME]"
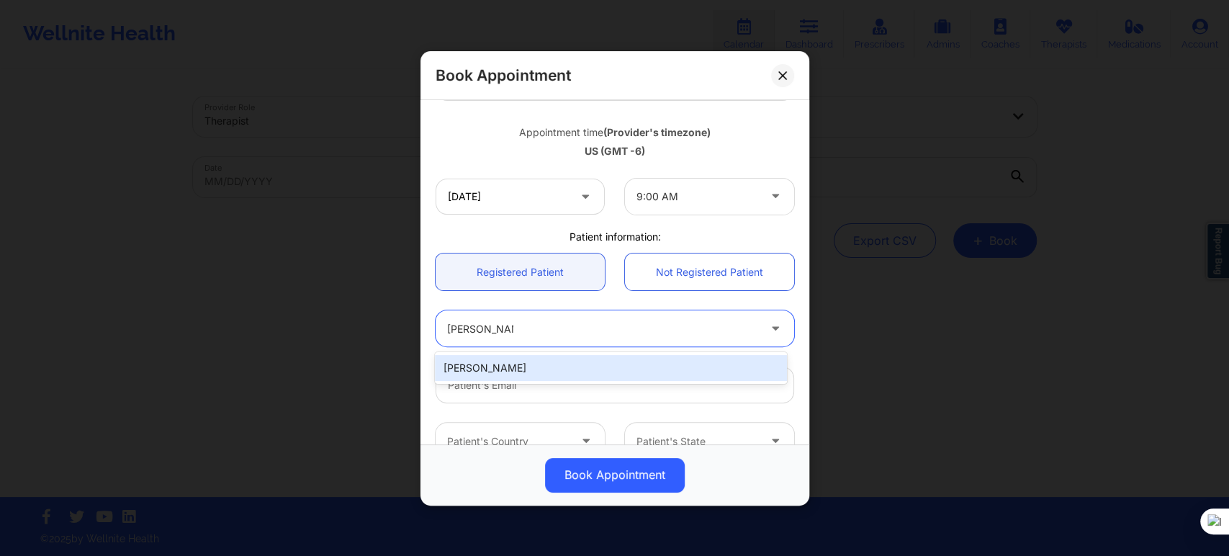
click at [534, 364] on div "[PERSON_NAME]" at bounding box center [610, 368] width 351 height 26
type input "[EMAIL_ADDRESS][DOMAIN_NAME]"
type input "[PHONE_NUMBER]"
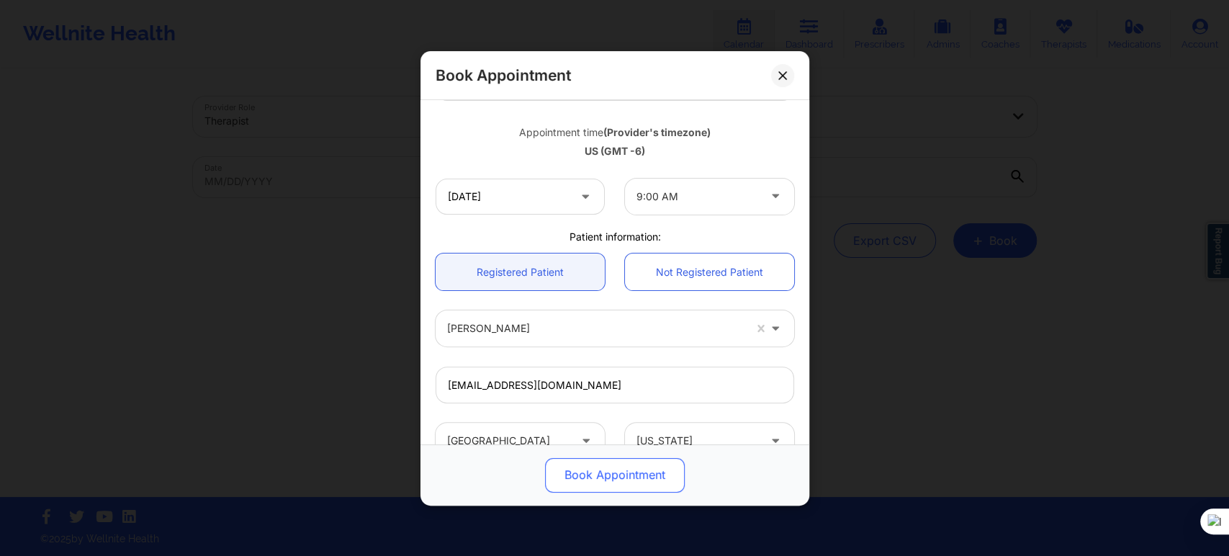
click at [605, 479] on button "Book Appointment" at bounding box center [615, 474] width 140 height 35
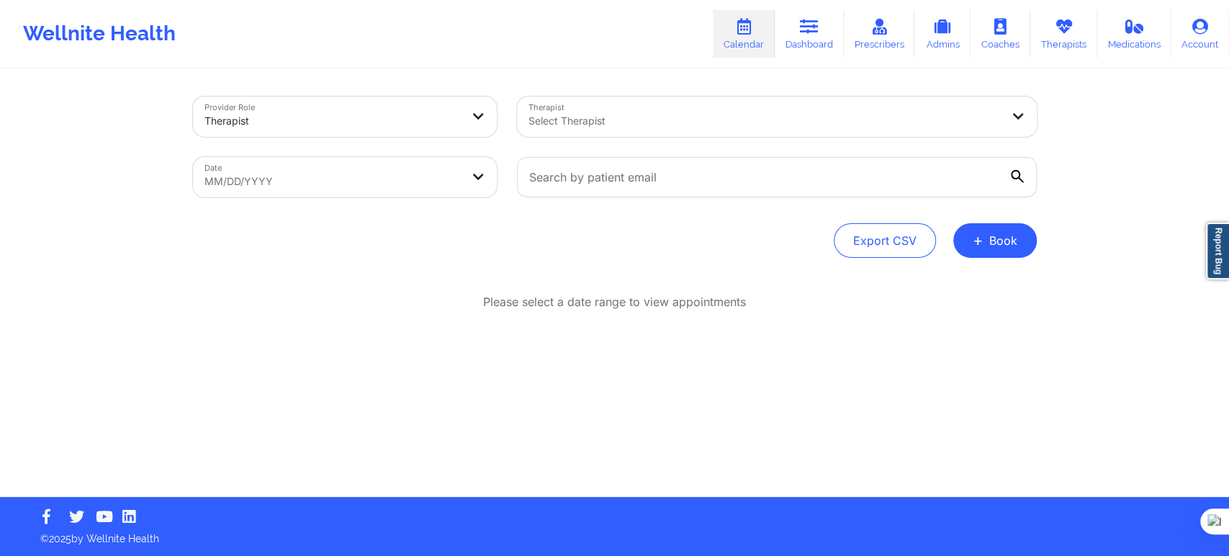
click at [837, 416] on div "Provider Role Therapist Therapist Select Therapist Date MM/DD/YYYY Export CSV +…" at bounding box center [615, 284] width 864 height 426
click at [564, 114] on div at bounding box center [764, 120] width 472 height 17
type input "sharice"
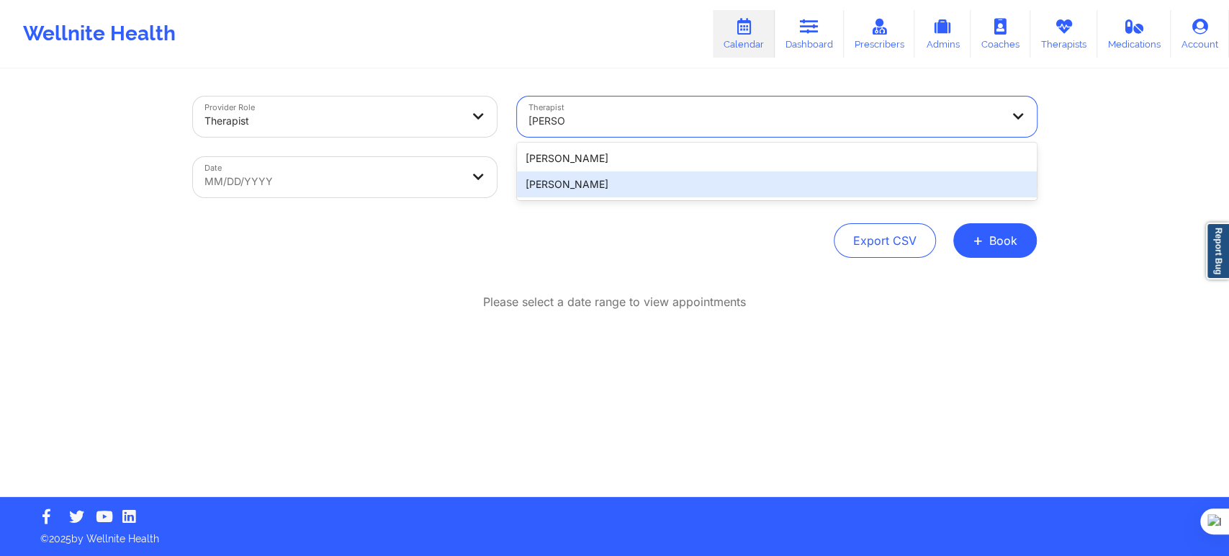
click at [598, 187] on div "Sharice White" at bounding box center [777, 184] width 520 height 26
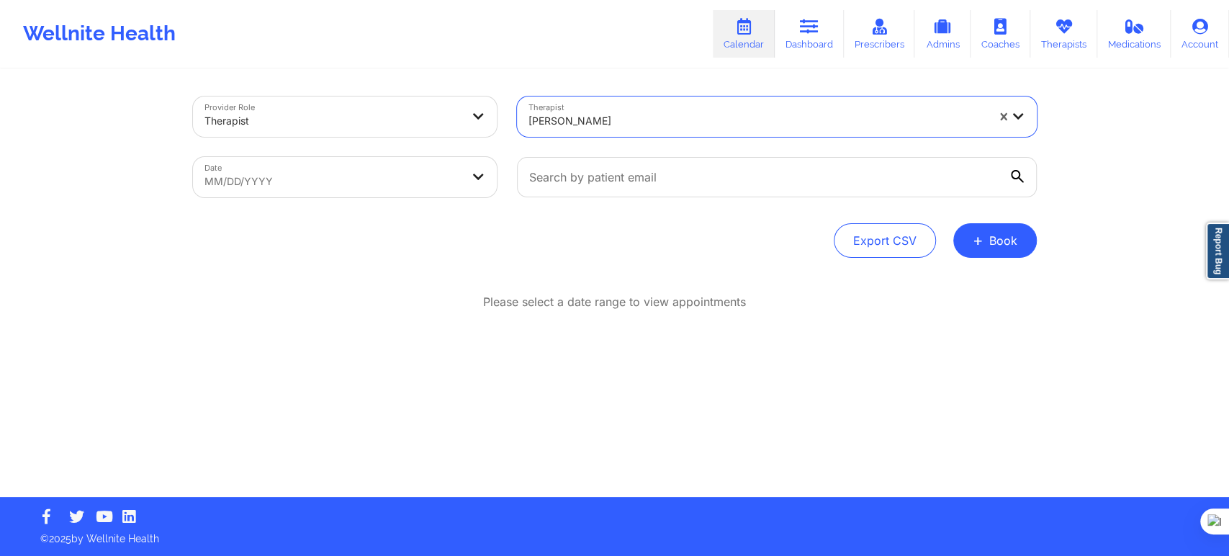
click at [408, 189] on body "Wellnite Health Calendar Dashboard Prescribers Admins Coaches Therapists Medica…" at bounding box center [614, 278] width 1229 height 556
select select "2025-8"
select select "2025-9"
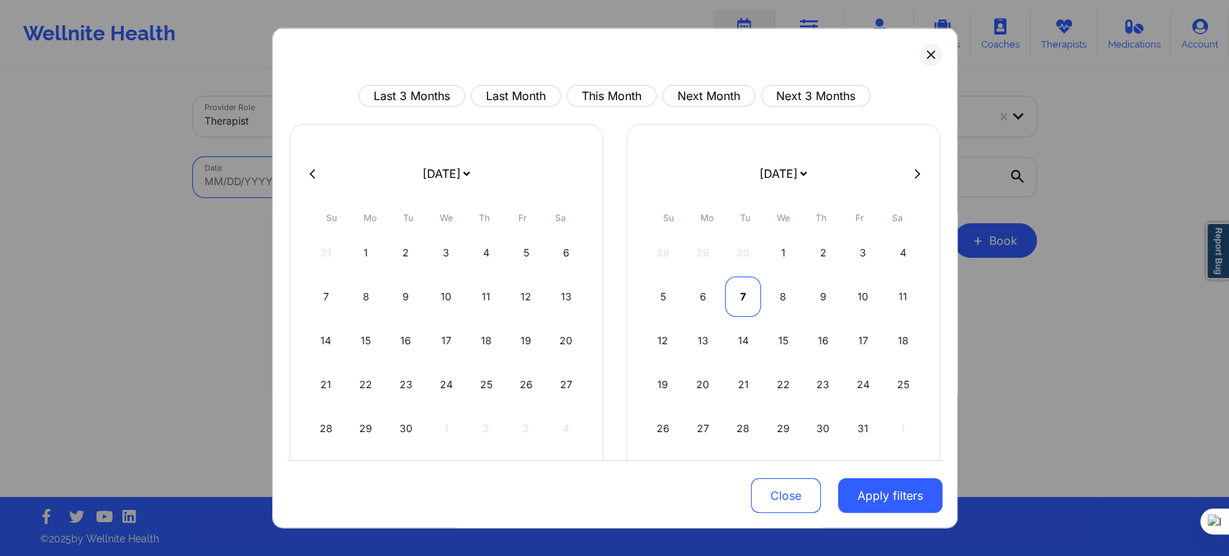
click at [747, 299] on div "7" at bounding box center [743, 296] width 37 height 40
select select "2025-9"
select select "2025-10"
select select "2025-9"
select select "2025-10"
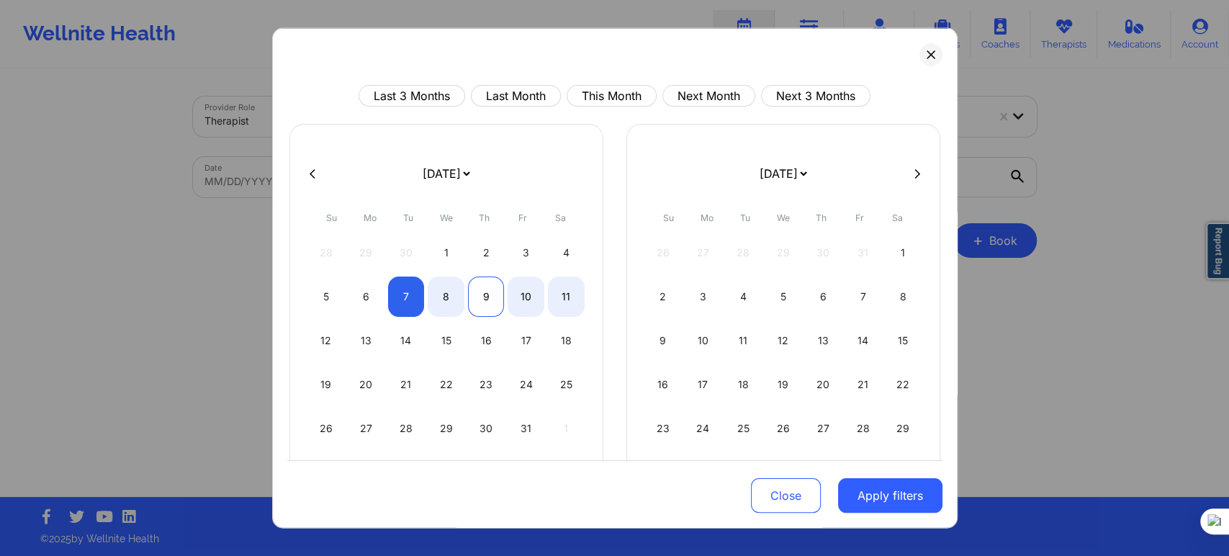
select select "2025-9"
select select "2025-10"
select select "2025-9"
select select "2025-10"
select select "2025-9"
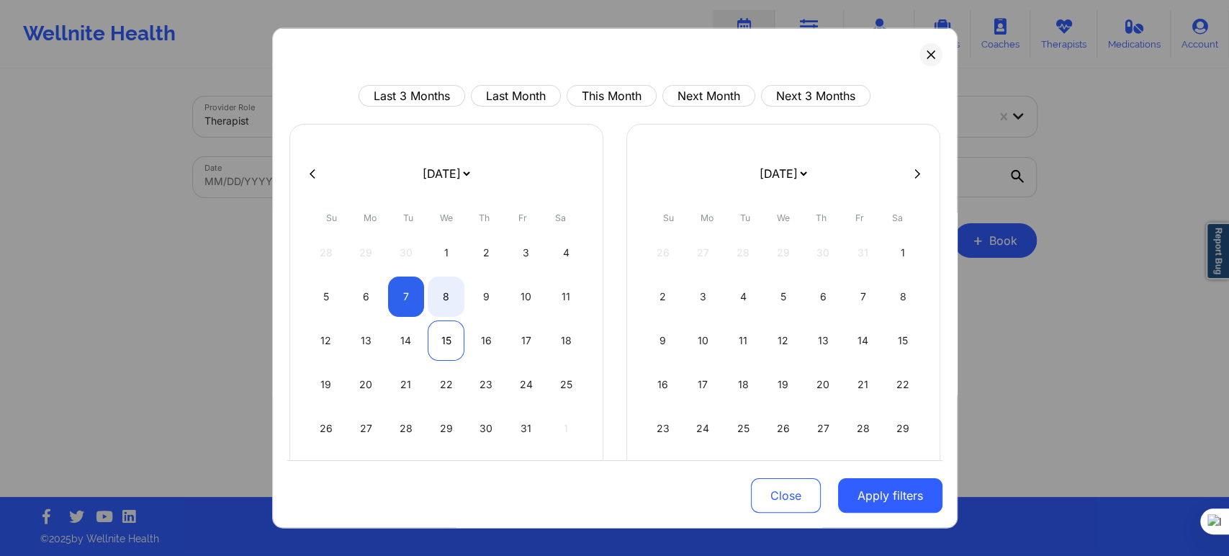
select select "2025-10"
click at [449, 336] on div "15" at bounding box center [446, 340] width 37 height 40
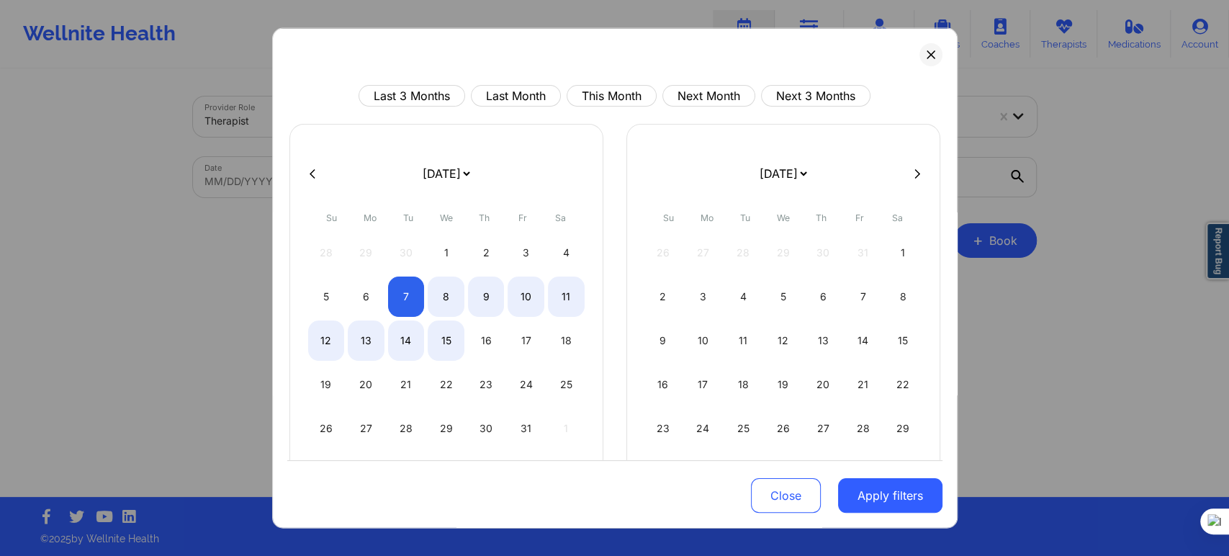
select select "2025-9"
select select "2025-10"
click at [849, 496] on button "Apply filters" at bounding box center [890, 495] width 104 height 35
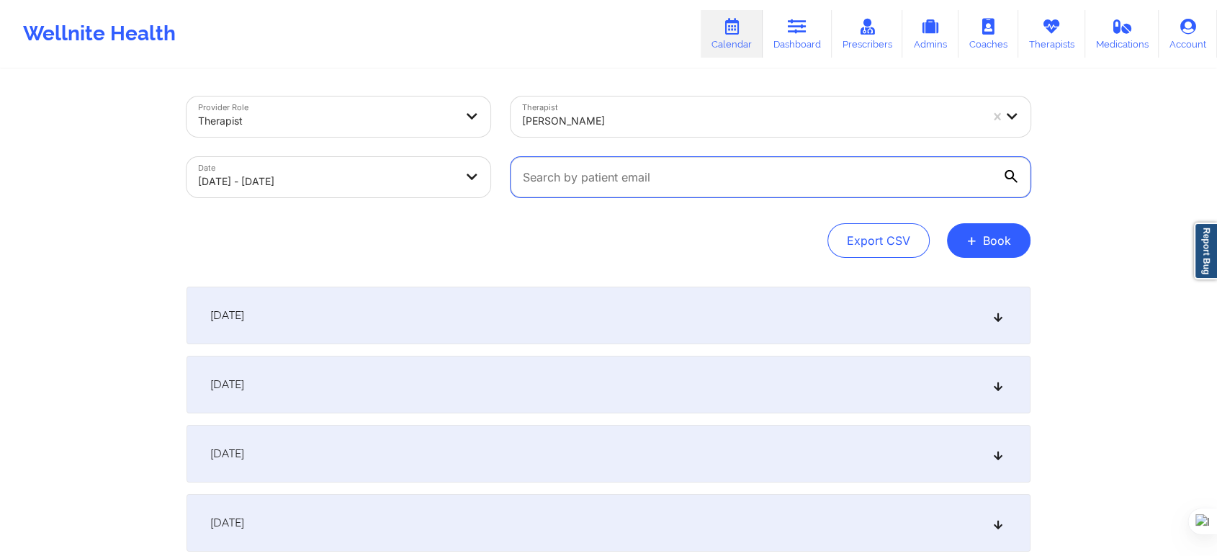
click at [591, 189] on input "text" at bounding box center [770, 177] width 520 height 40
paste input "thaotrantyler@gmail.com"
type input "thaotrantyler@gmail.com"
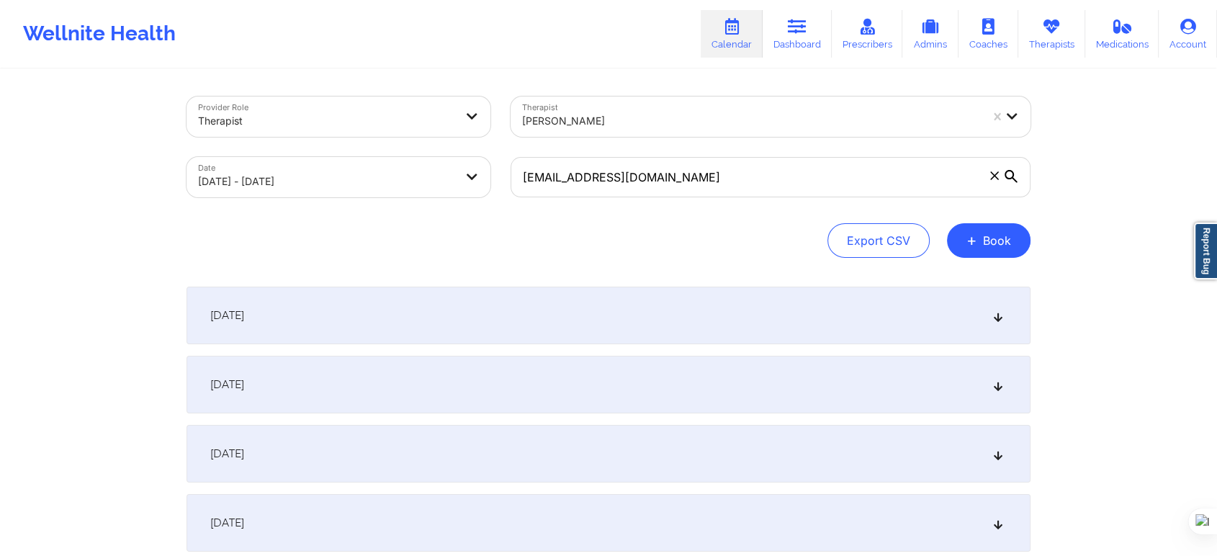
click at [1084, 233] on div "Provider Role Therapist Therapist Sharice White Date 10/07/2025 - 10/15/2025 th…" at bounding box center [608, 477] width 1217 height 955
click at [384, 320] on div "October 7, 2025" at bounding box center [608, 316] width 844 height 58
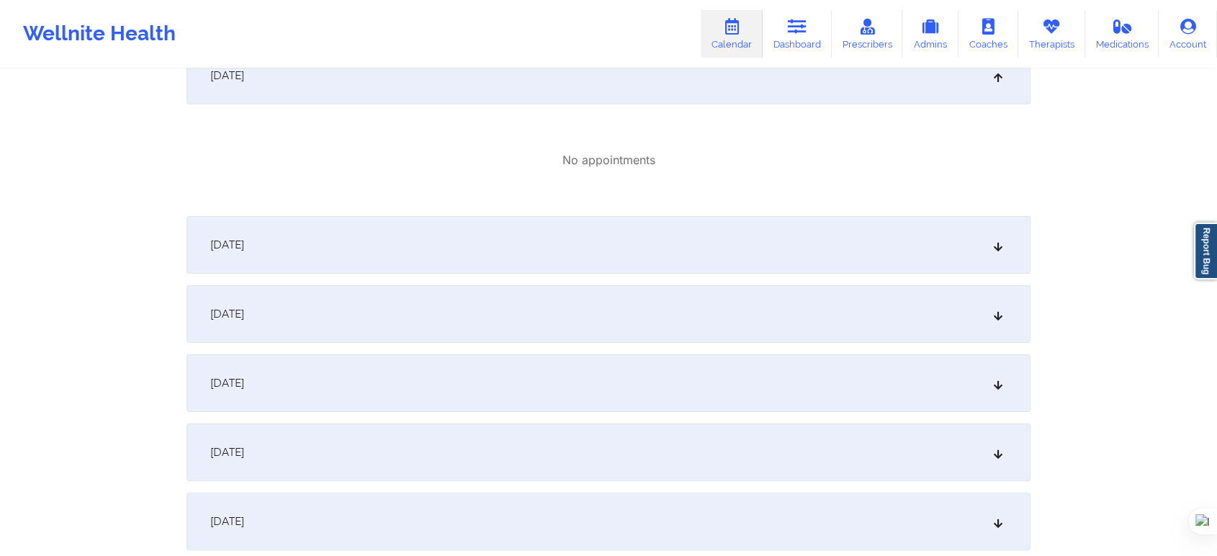
click at [235, 239] on span "October 8, 2025" at bounding box center [227, 245] width 34 height 14
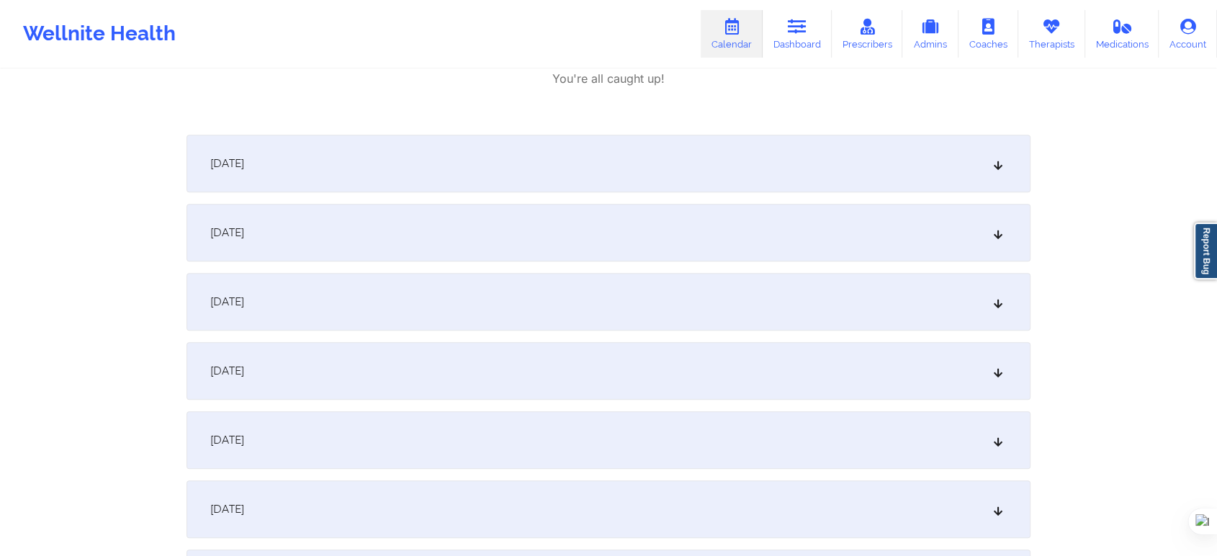
scroll to position [639, 0]
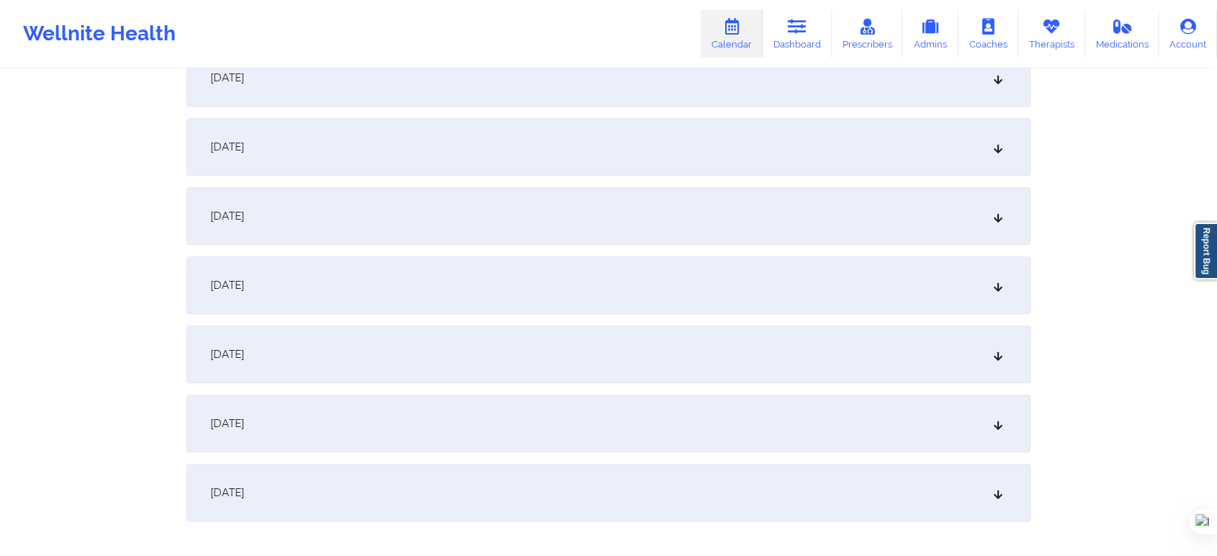
click at [244, 487] on span "October 15, 2025" at bounding box center [227, 492] width 34 height 14
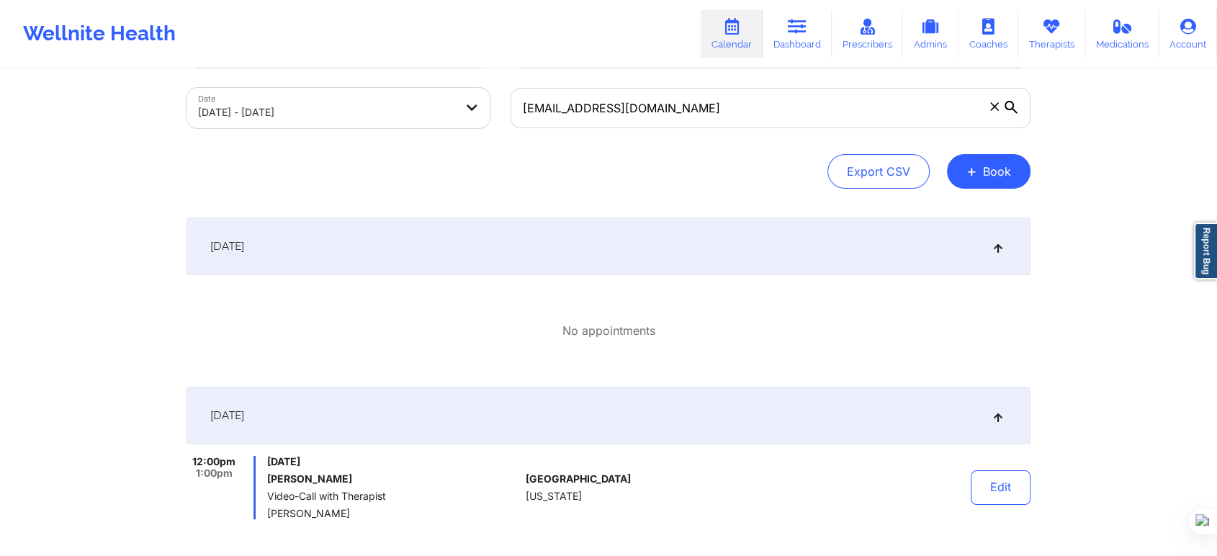
scroll to position [240, 0]
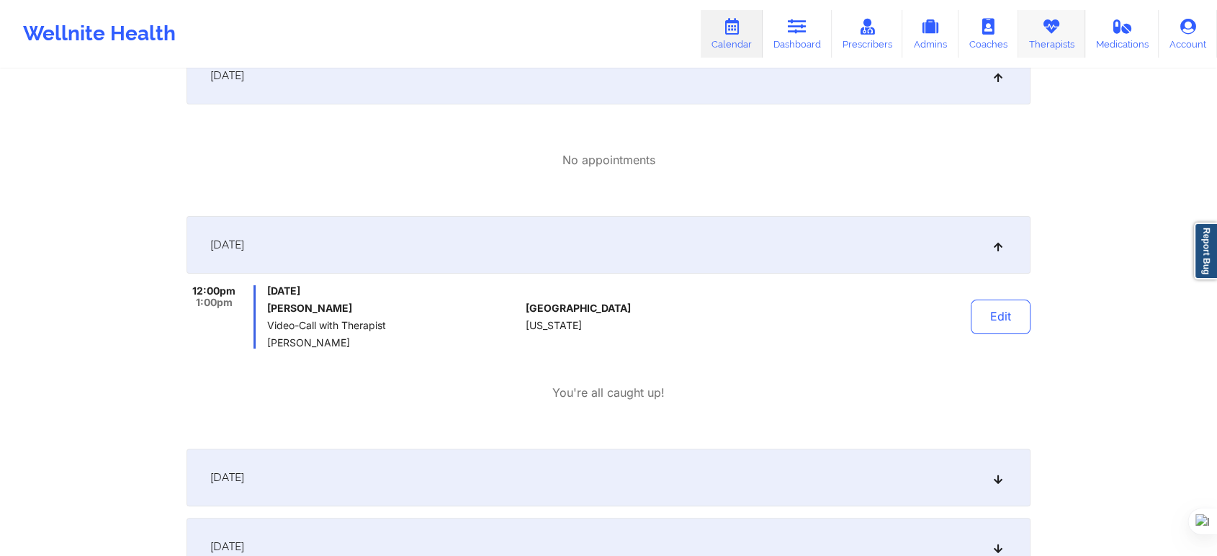
click at [1041, 28] on link "Therapists" at bounding box center [1051, 34] width 67 height 48
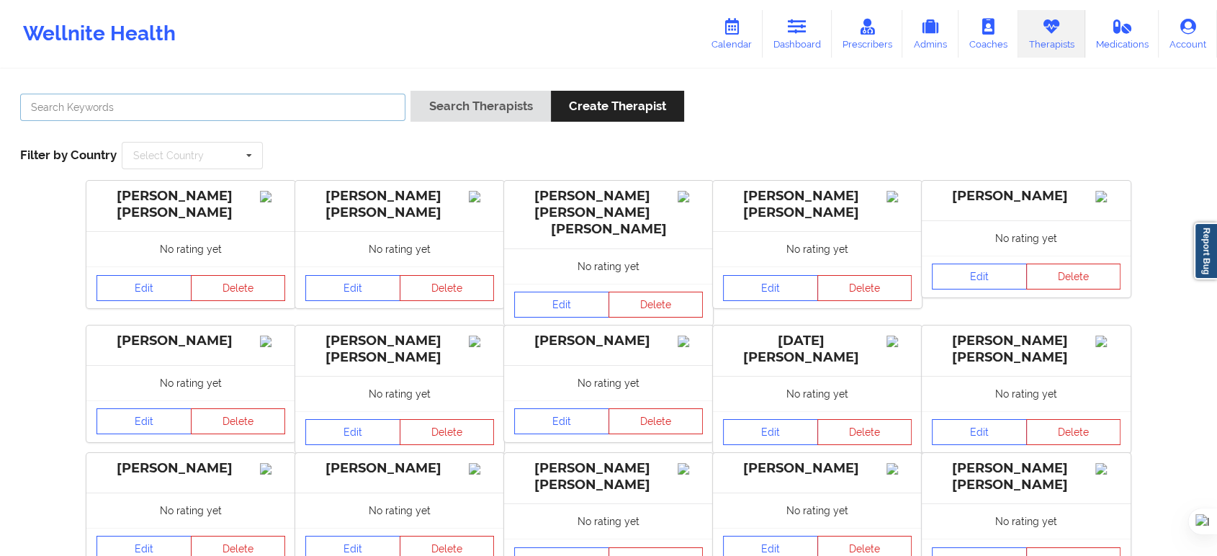
click at [138, 112] on input "text" at bounding box center [212, 107] width 385 height 27
type input "SHARICE WHITE"
click at [410, 91] on button "Search Therapists" at bounding box center [480, 106] width 140 height 31
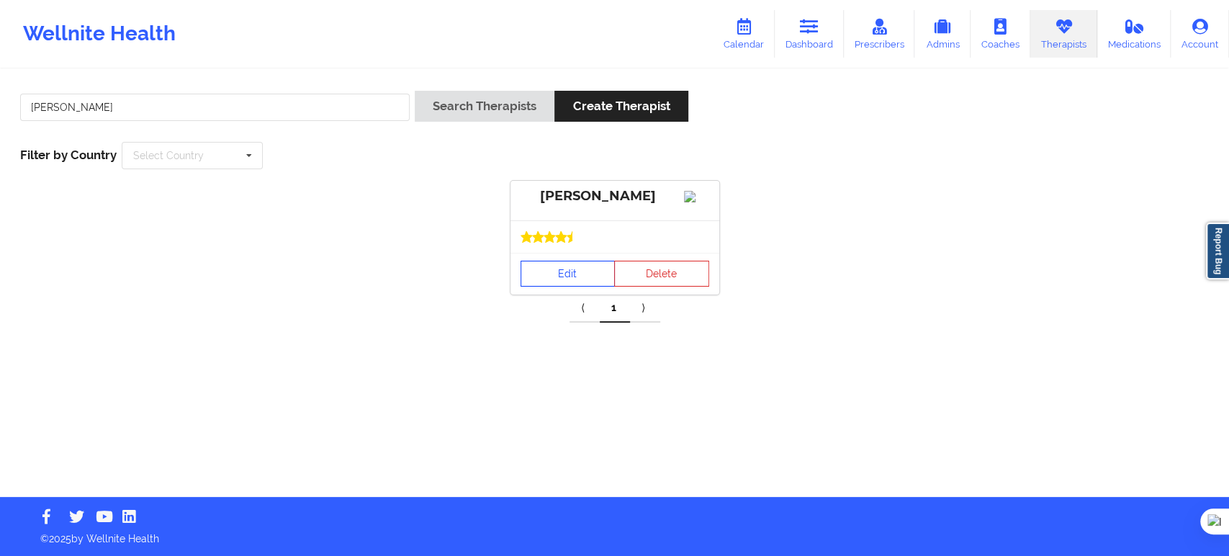
click at [590, 287] on link "Edit" at bounding box center [567, 274] width 95 height 26
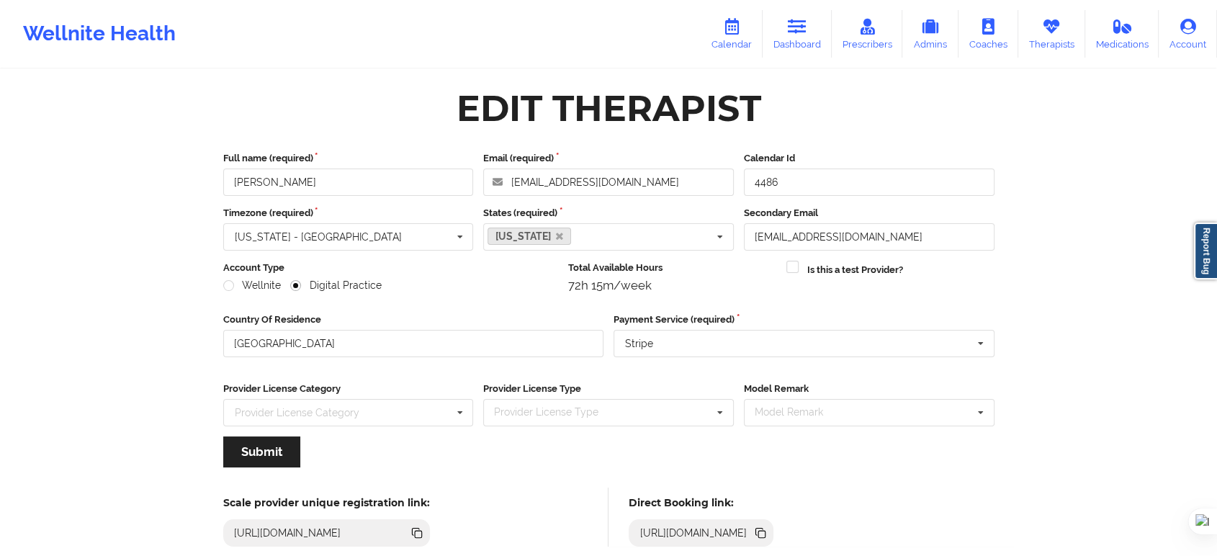
click at [740, 31] on icon at bounding box center [731, 27] width 19 height 16
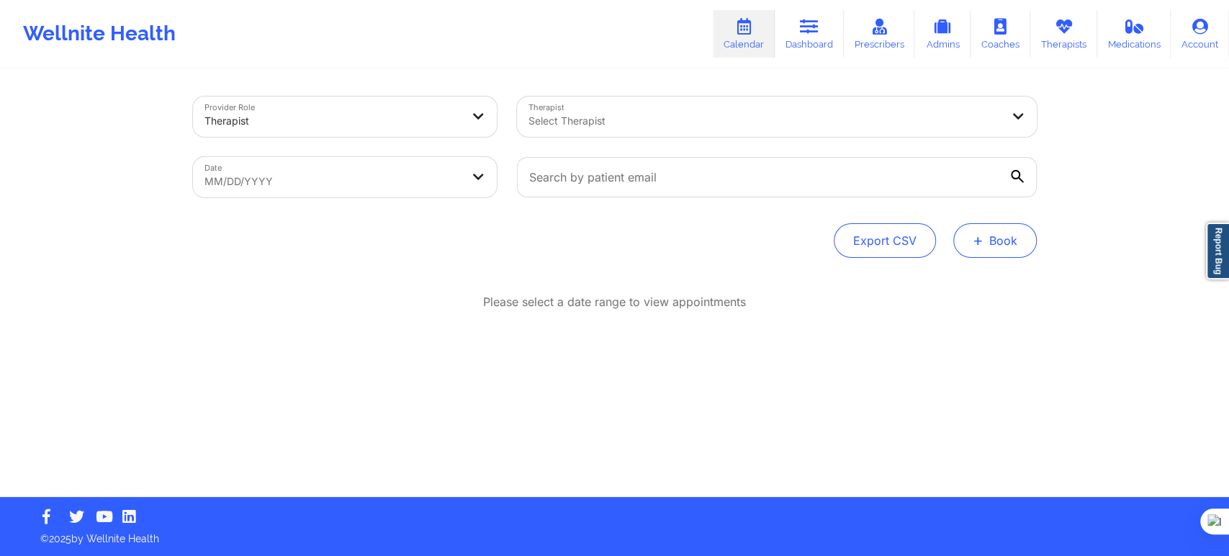
click at [985, 243] on button "+ Book" at bounding box center [995, 240] width 84 height 35
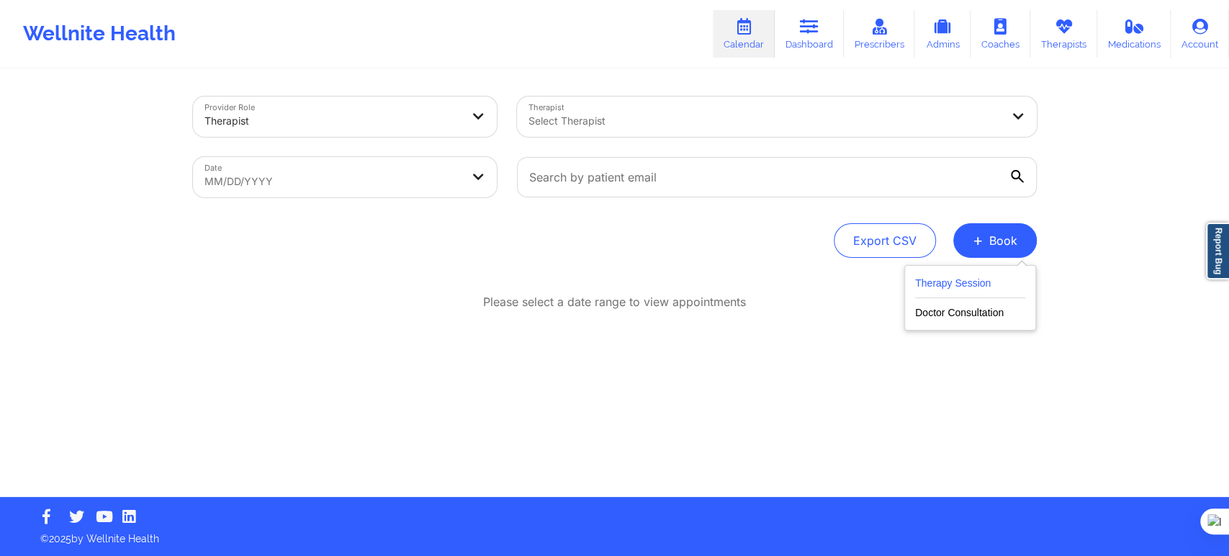
click at [980, 280] on button "Therapy Session" at bounding box center [970, 286] width 110 height 24
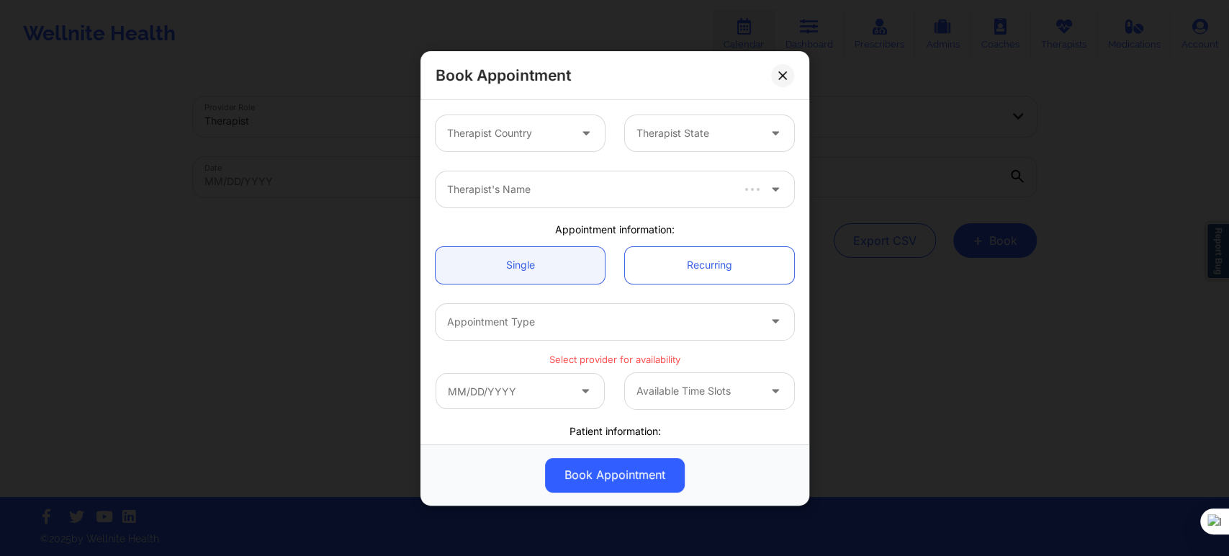
click at [502, 135] on div at bounding box center [508, 133] width 122 height 17
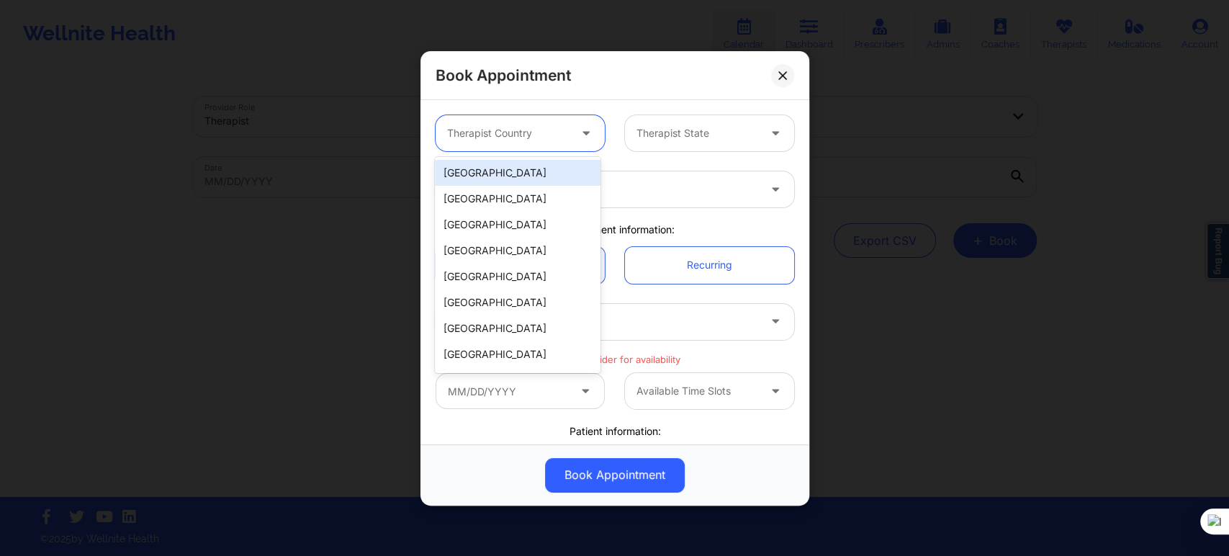
click at [509, 172] on div "[GEOGRAPHIC_DATA]" at bounding box center [518, 173] width 166 height 26
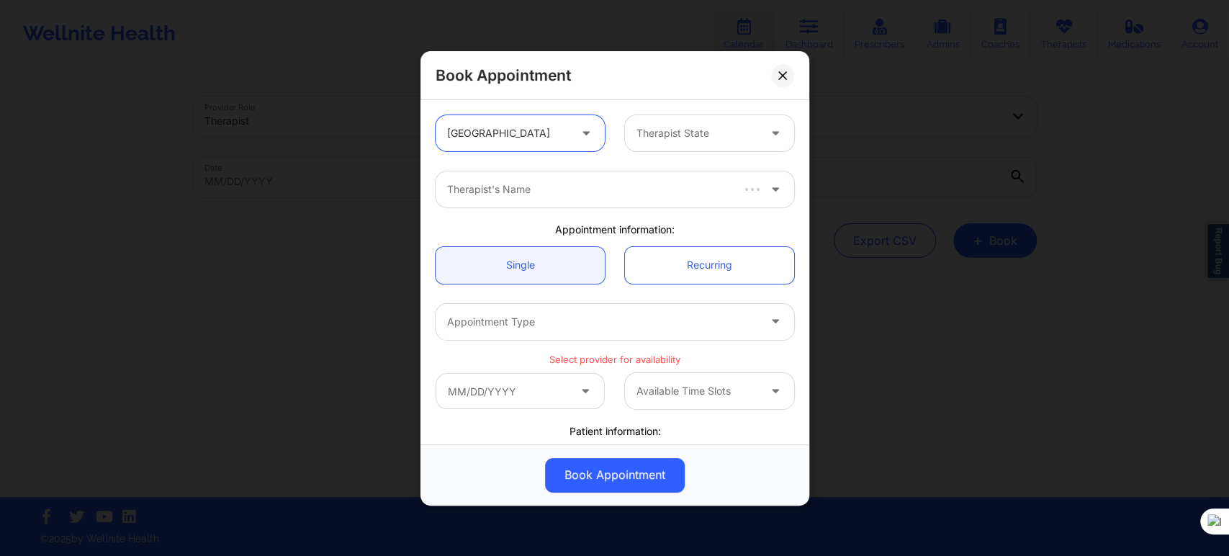
click at [636, 138] on div at bounding box center [697, 133] width 122 height 17
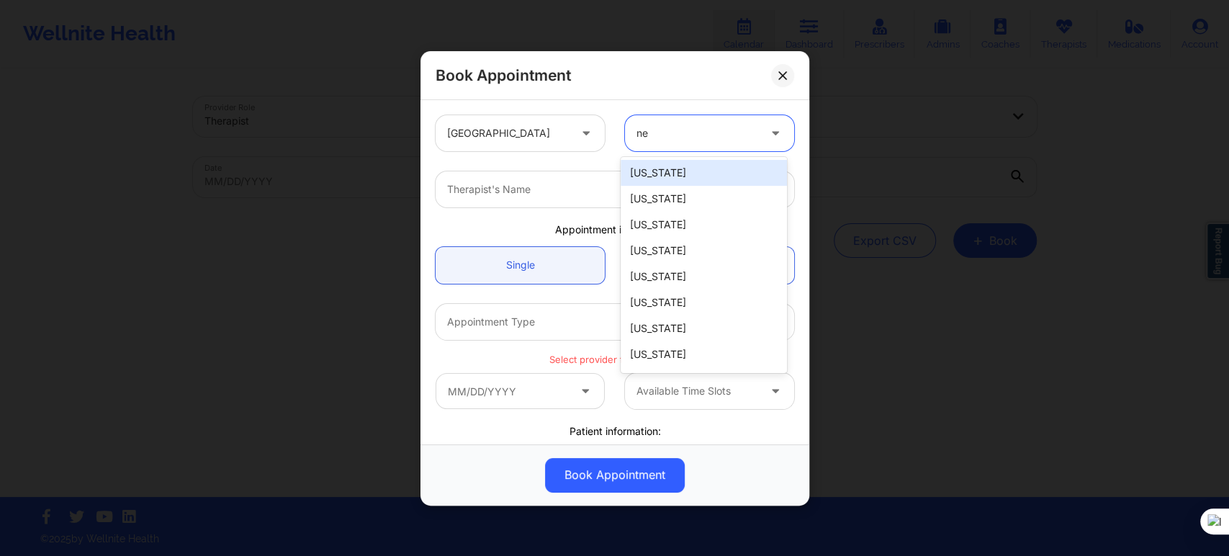
type input "new"
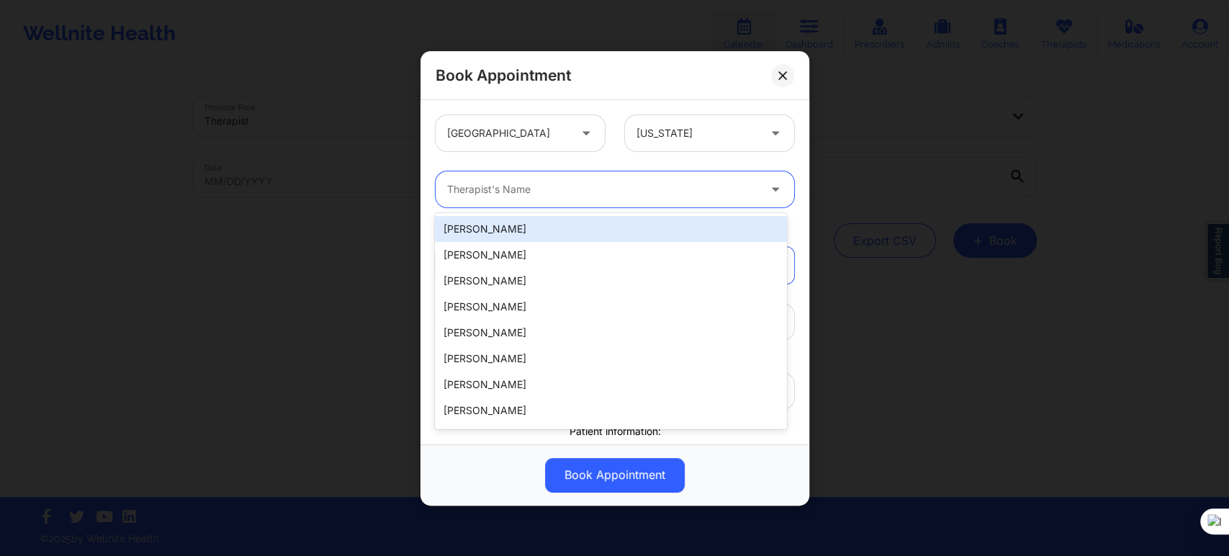
click at [624, 177] on div "Therapist's Name" at bounding box center [598, 189] width 324 height 36
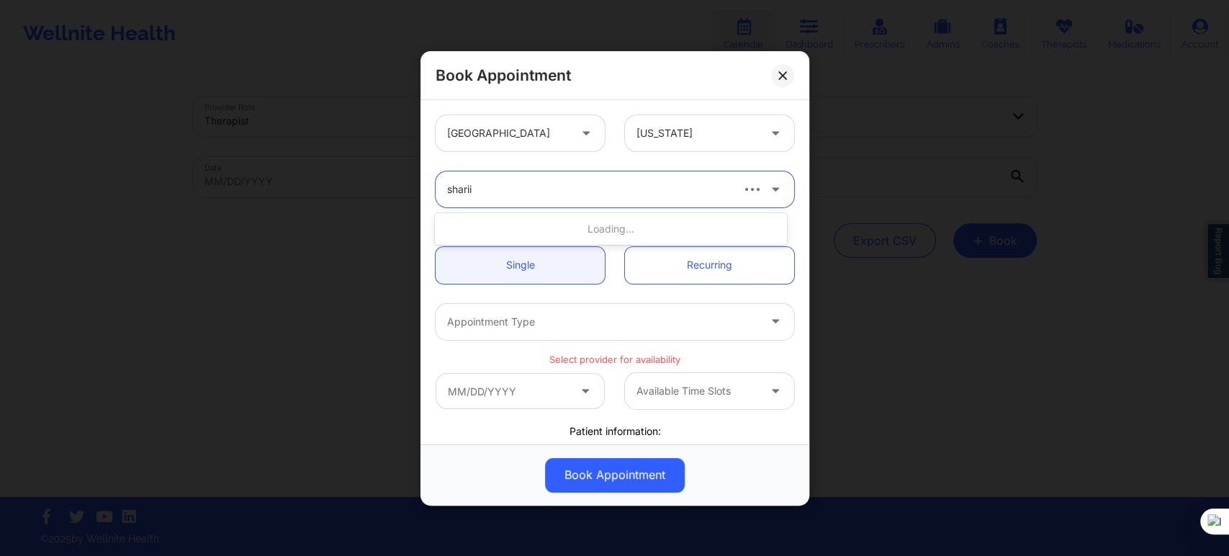
type input "shari"
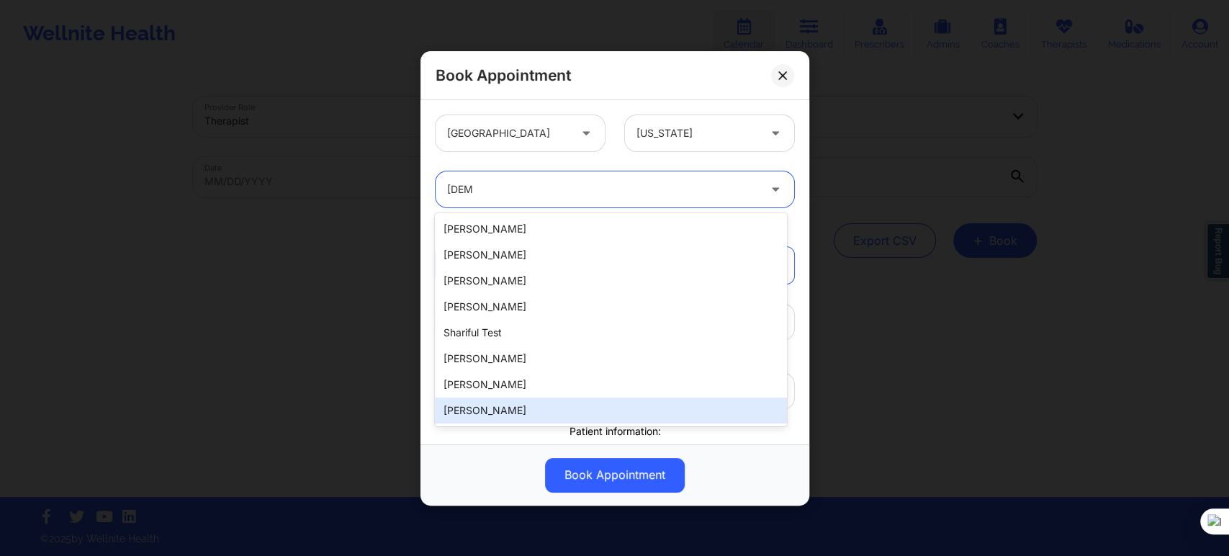
click at [495, 409] on div "Sharice White" at bounding box center [610, 410] width 351 height 26
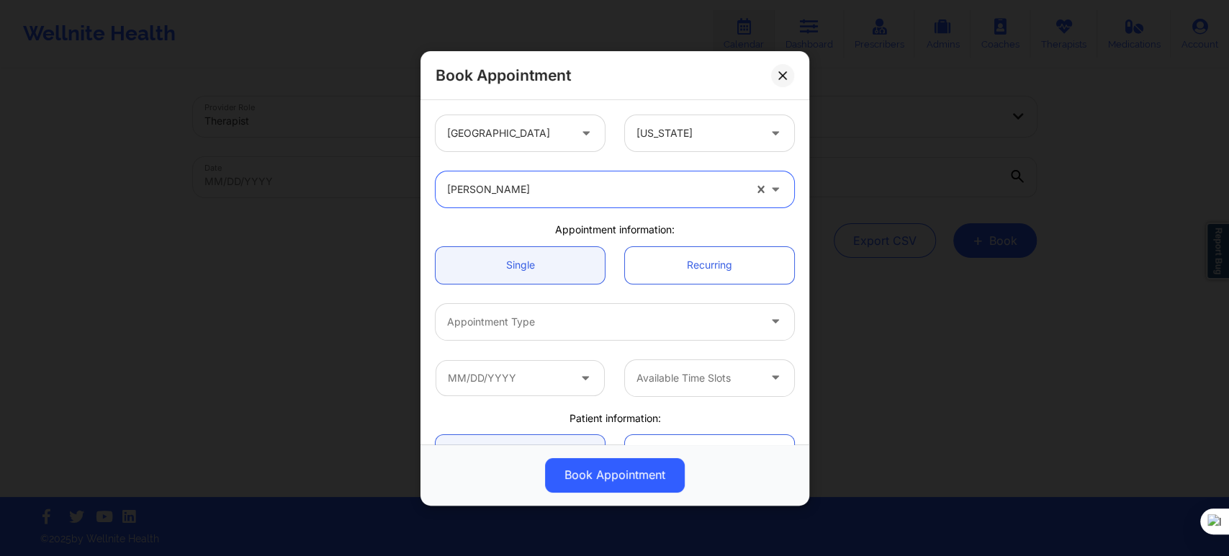
click at [520, 316] on div at bounding box center [602, 321] width 311 height 17
click at [625, 330] on div "Appointment Type" at bounding box center [598, 321] width 324 height 36
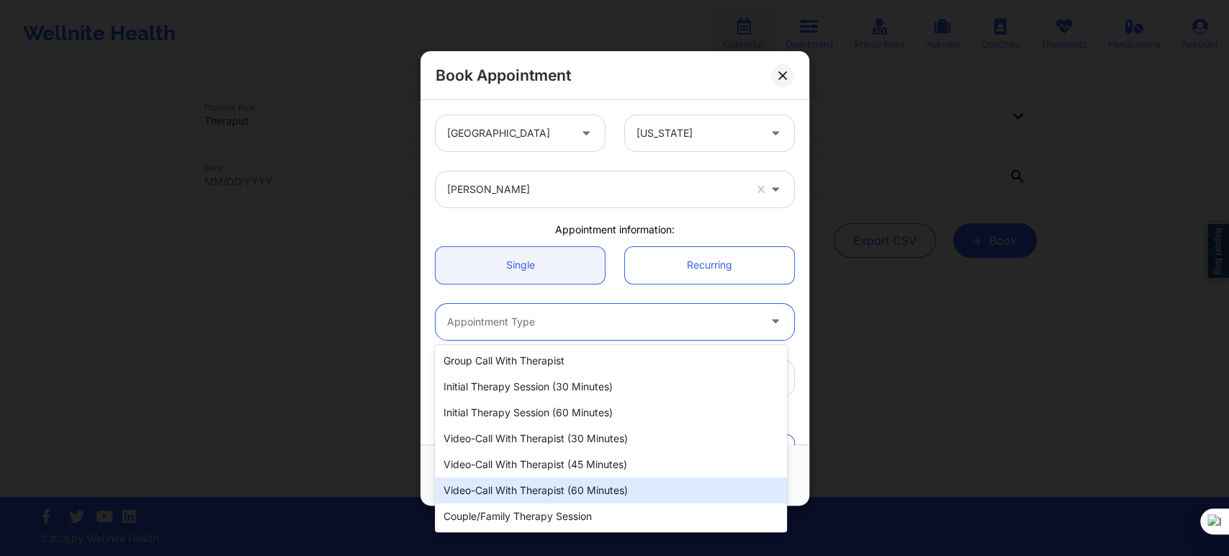
click at [597, 478] on div "Video-Call with Therapist (60 minutes)" at bounding box center [610, 490] width 351 height 26
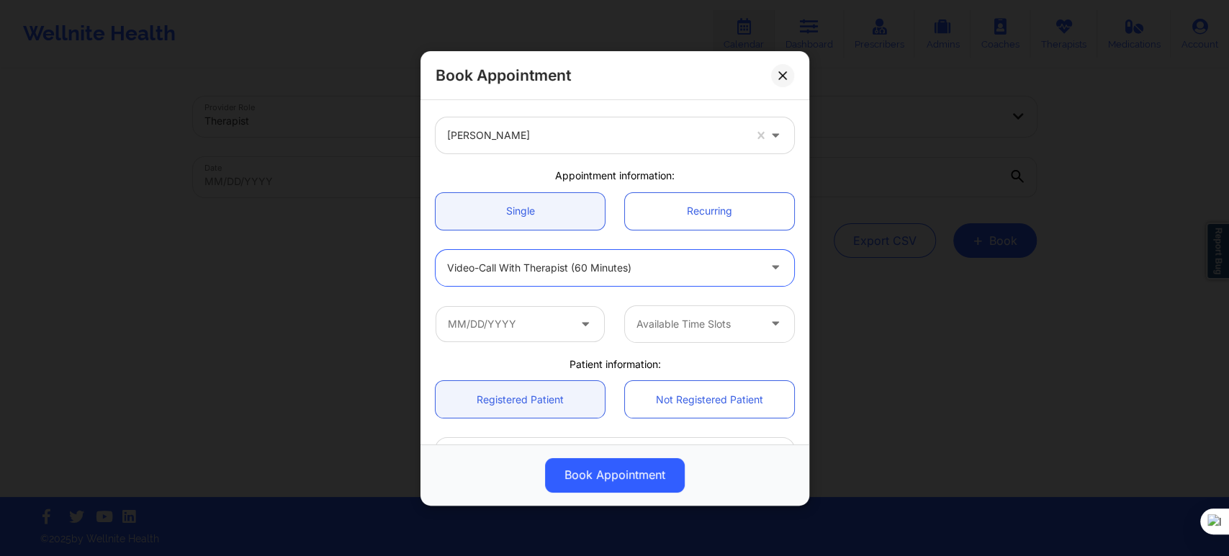
scroll to position [80, 0]
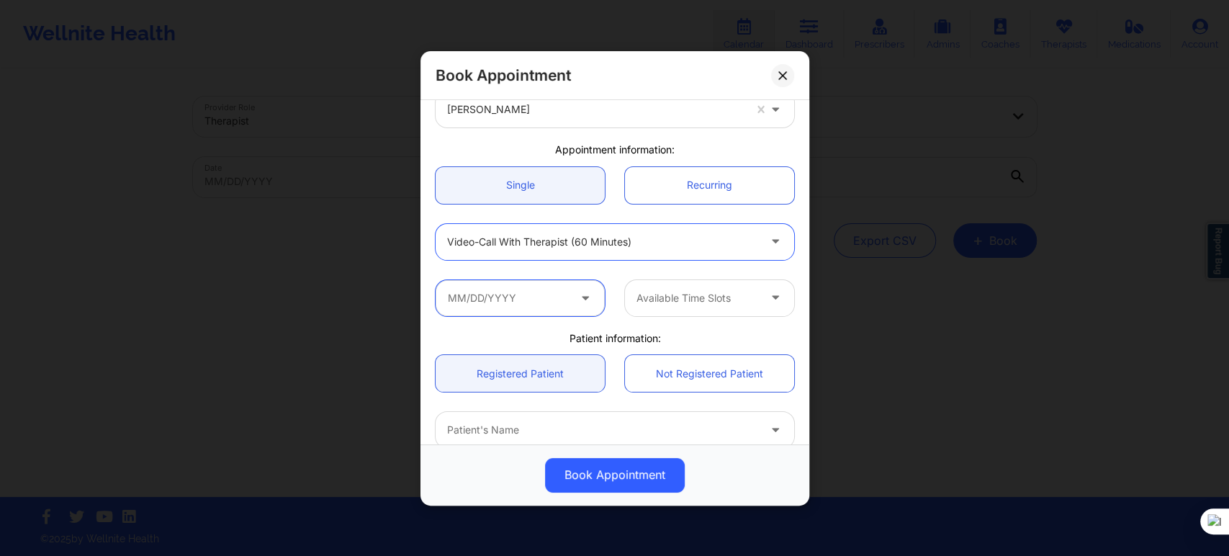
click at [567, 287] on input "text" at bounding box center [520, 297] width 169 height 36
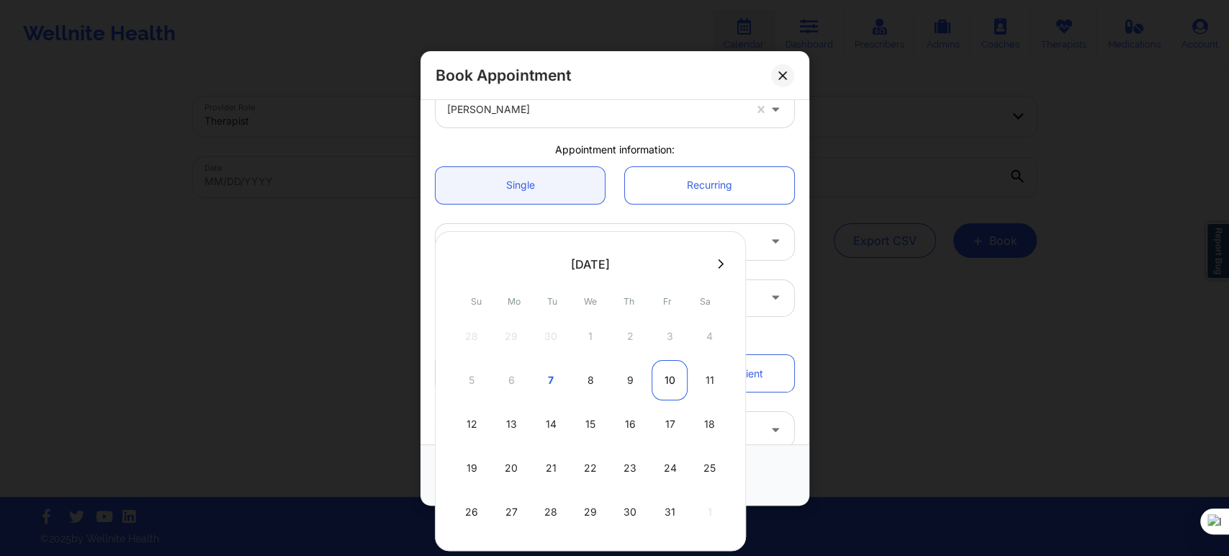
click at [667, 380] on div "10" at bounding box center [669, 380] width 36 height 40
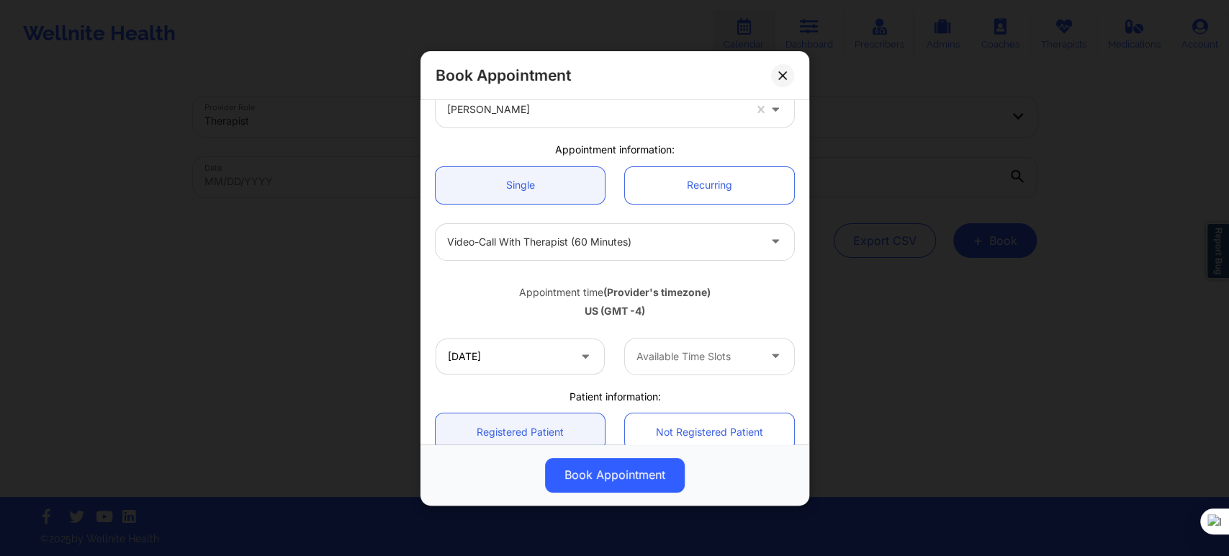
click at [669, 361] on div at bounding box center [697, 356] width 122 height 17
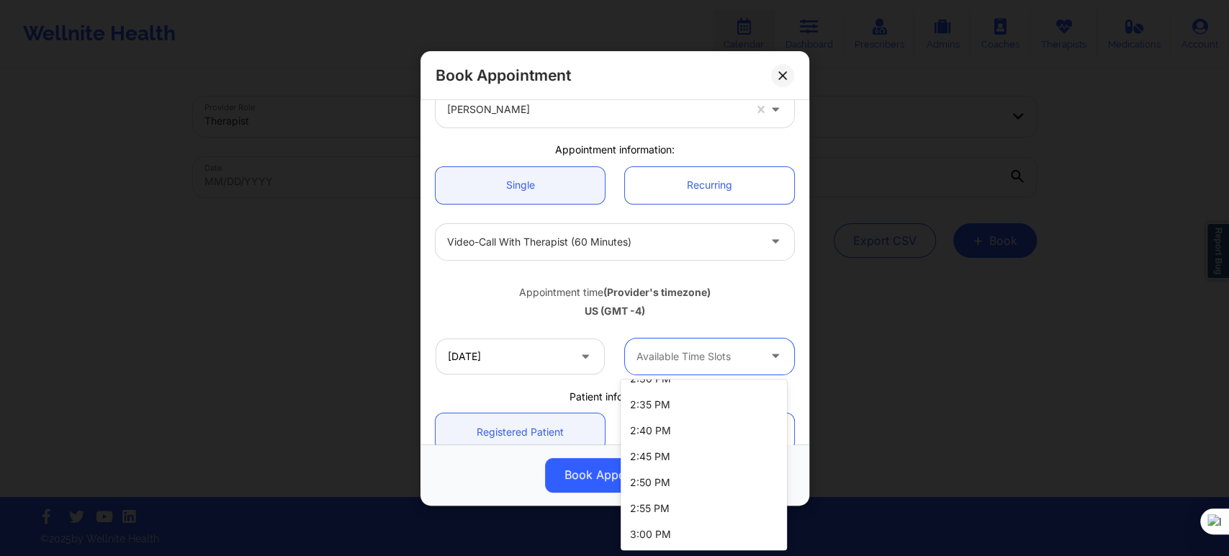
scroll to position [172, 0]
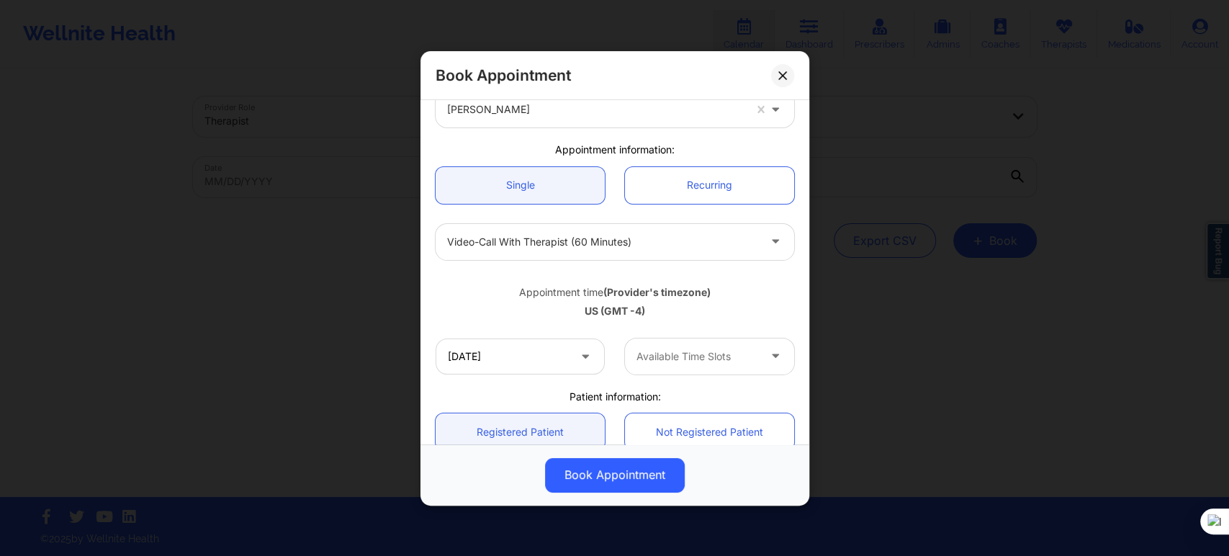
click at [495, 317] on div "US (GMT -4)" at bounding box center [615, 311] width 359 height 14
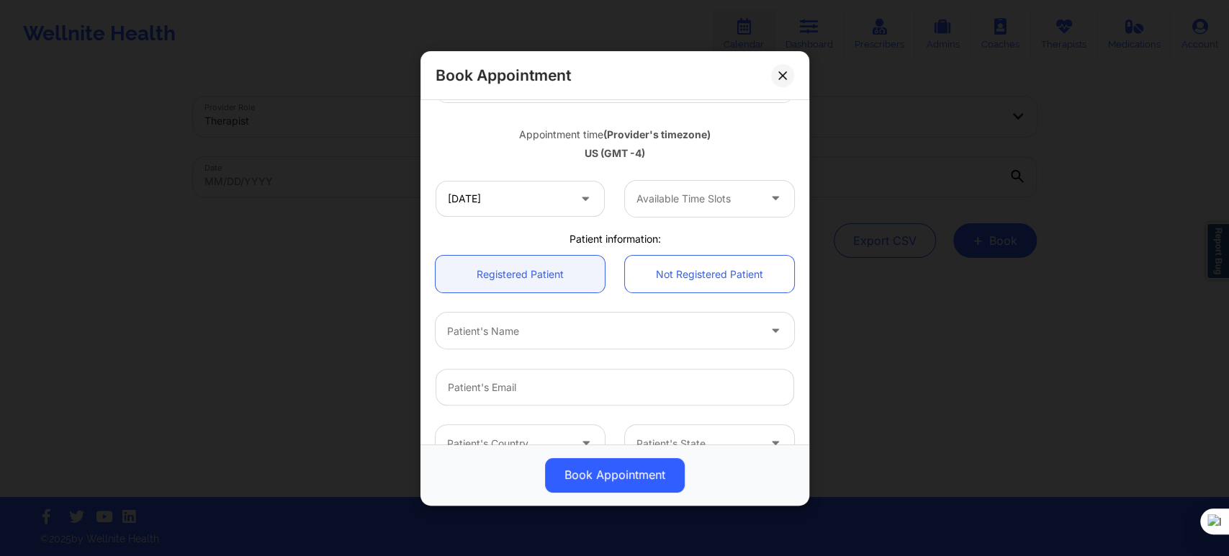
scroll to position [240, 0]
click at [536, 197] on input "10/10/2025" at bounding box center [520, 196] width 169 height 36
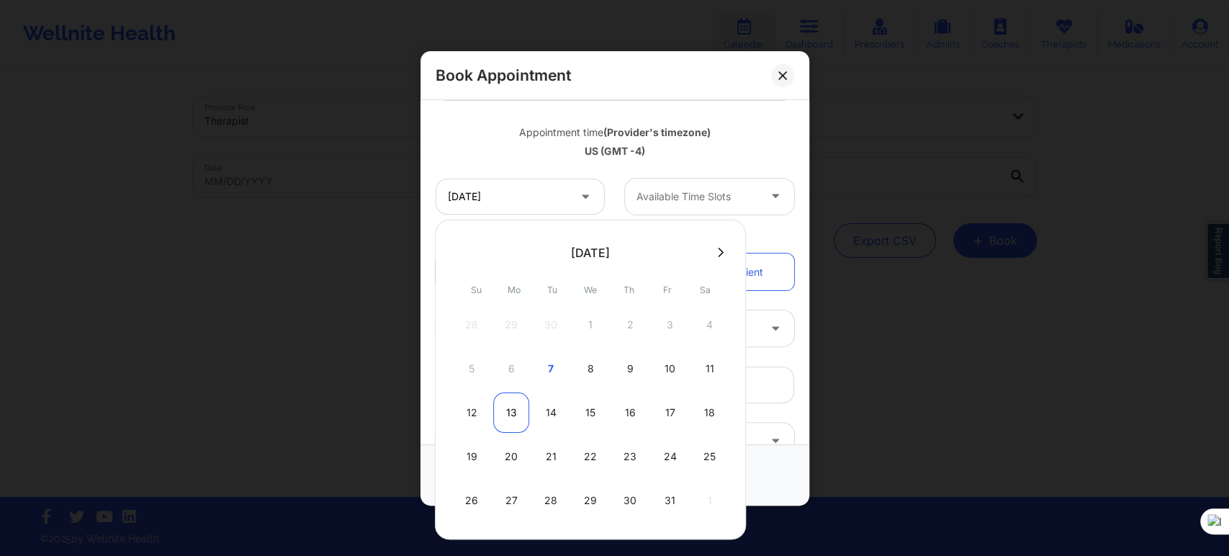
click at [510, 413] on div "13" at bounding box center [511, 412] width 36 height 40
type input "10/13/2025"
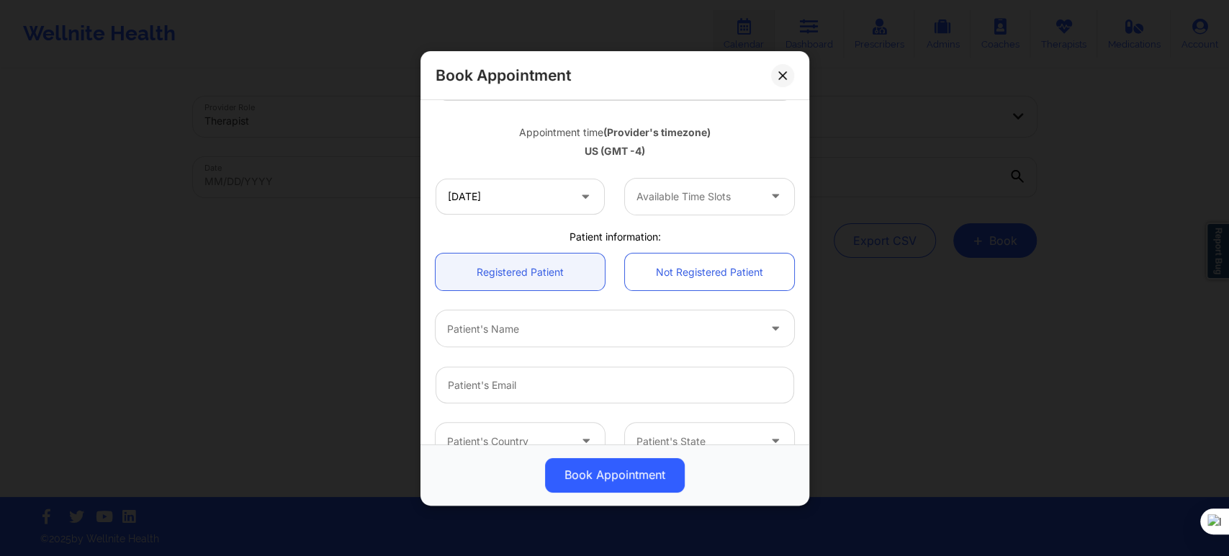
click at [654, 202] on div at bounding box center [697, 196] width 122 height 17
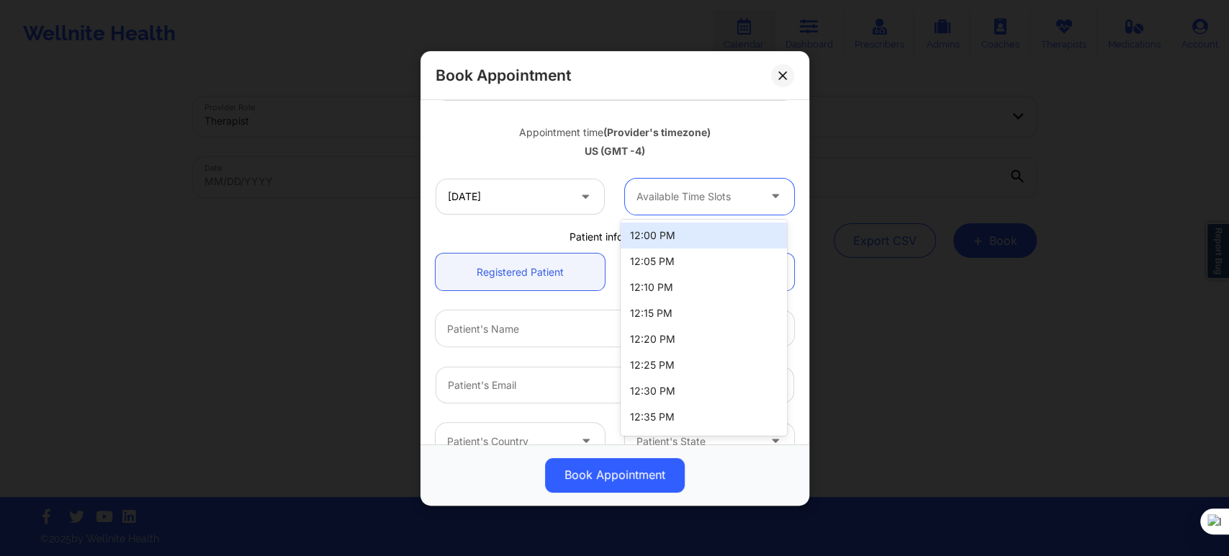
click at [658, 240] on div "12:00 PM" at bounding box center [704, 235] width 166 height 26
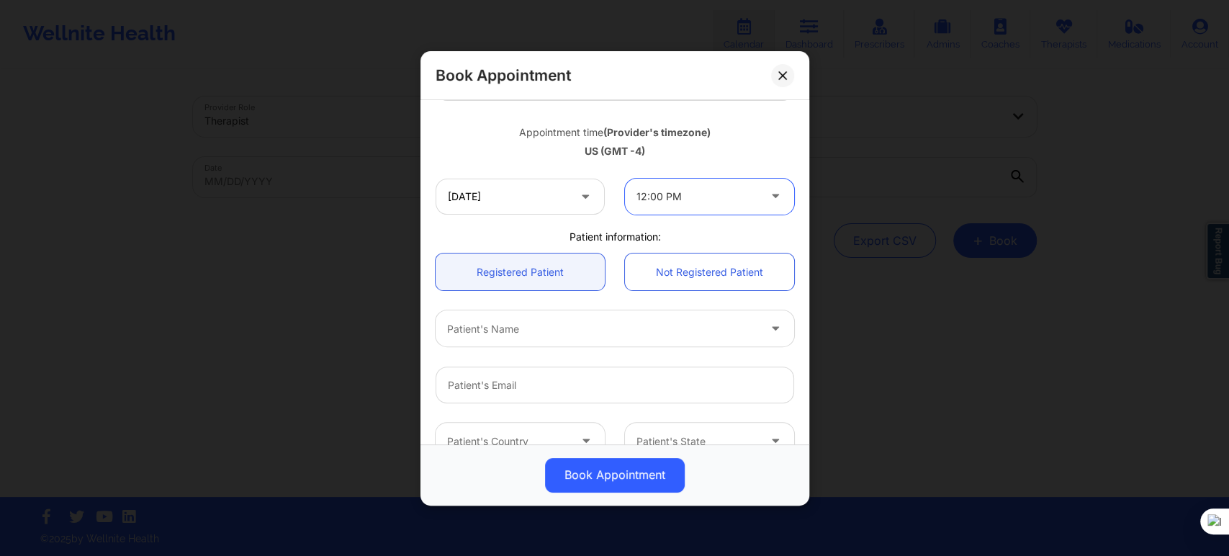
click at [576, 328] on div at bounding box center [602, 328] width 311 height 17
paste input "THAO TRAN"
type input "THAO TRAN"
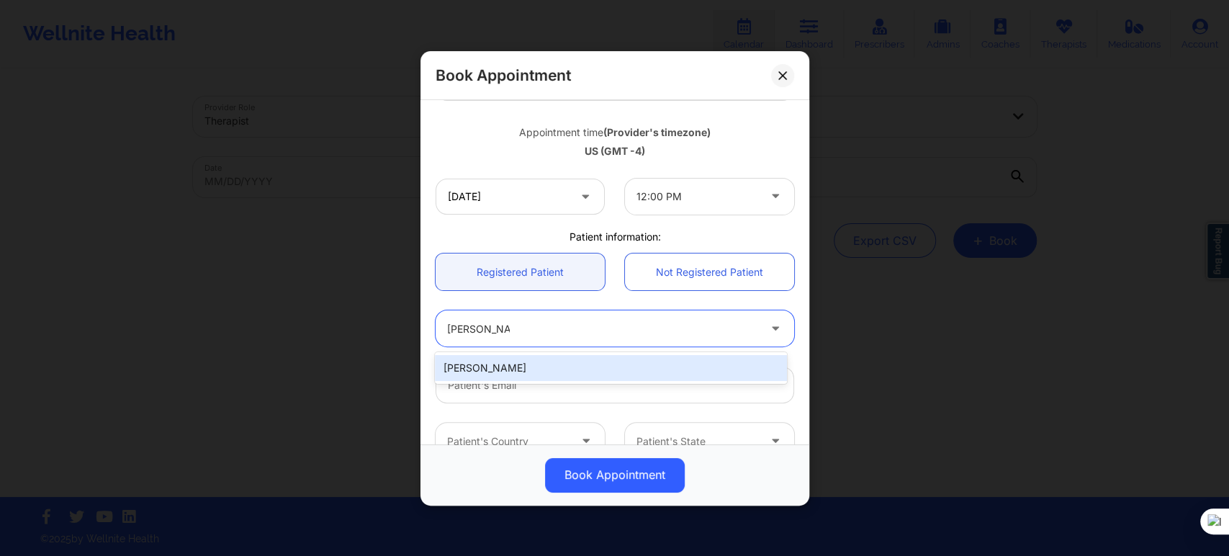
drag, startPoint x: 549, startPoint y: 356, endPoint x: 513, endPoint y: 387, distance: 47.0
click at [549, 357] on div "Thao Tran" at bounding box center [610, 368] width 351 height 26
type input "thaotrantyler@gmail.com"
type input "+18138607556"
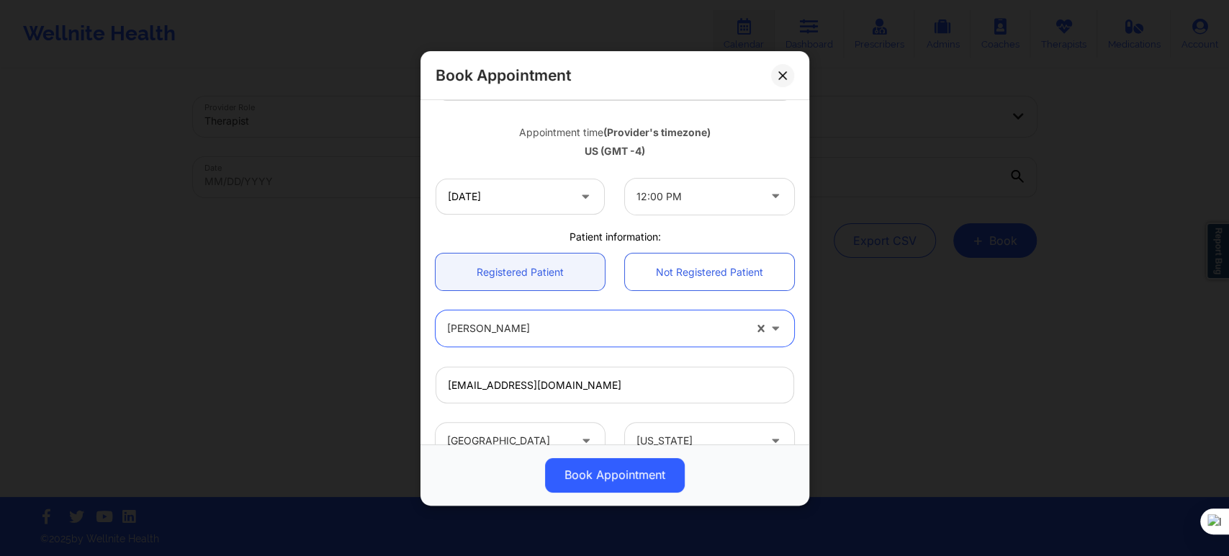
click at [649, 81] on div "Book Appointment" at bounding box center [614, 75] width 389 height 49
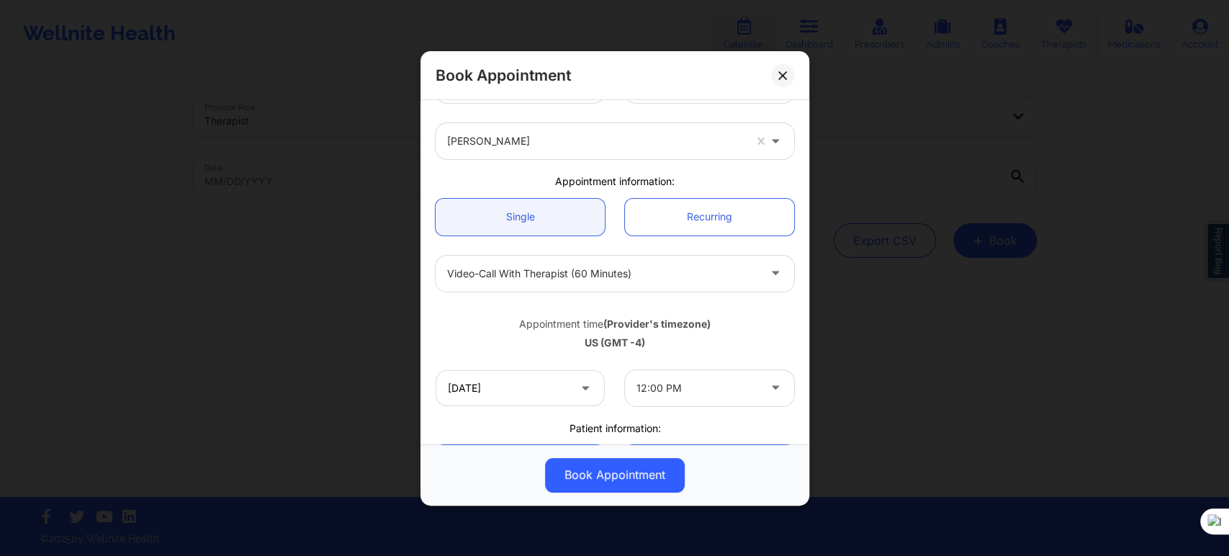
scroll to position [0, 0]
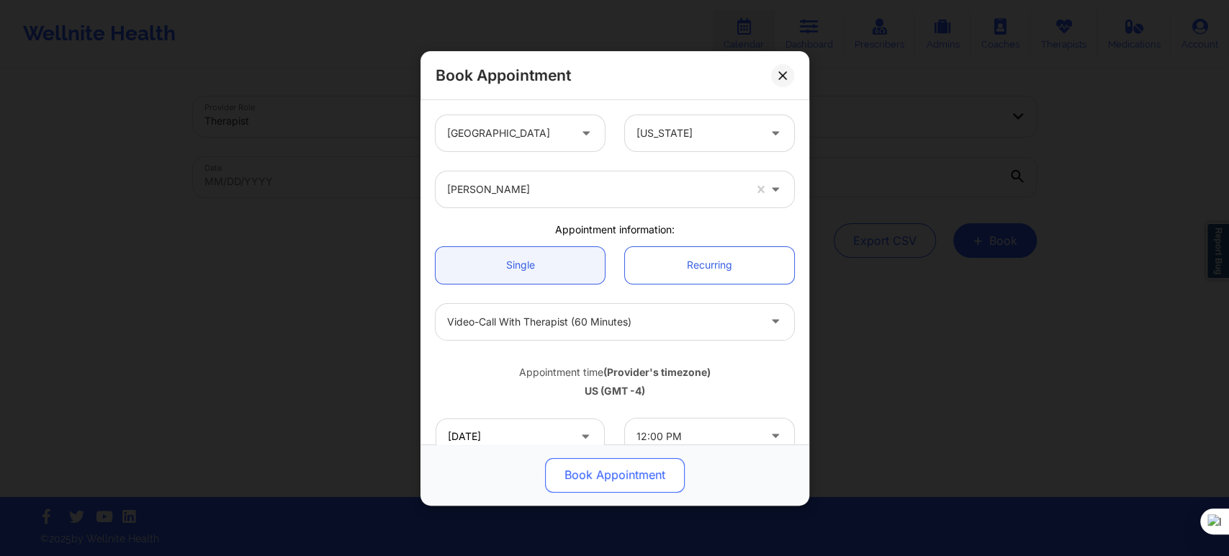
click at [591, 482] on button "Book Appointment" at bounding box center [615, 474] width 140 height 35
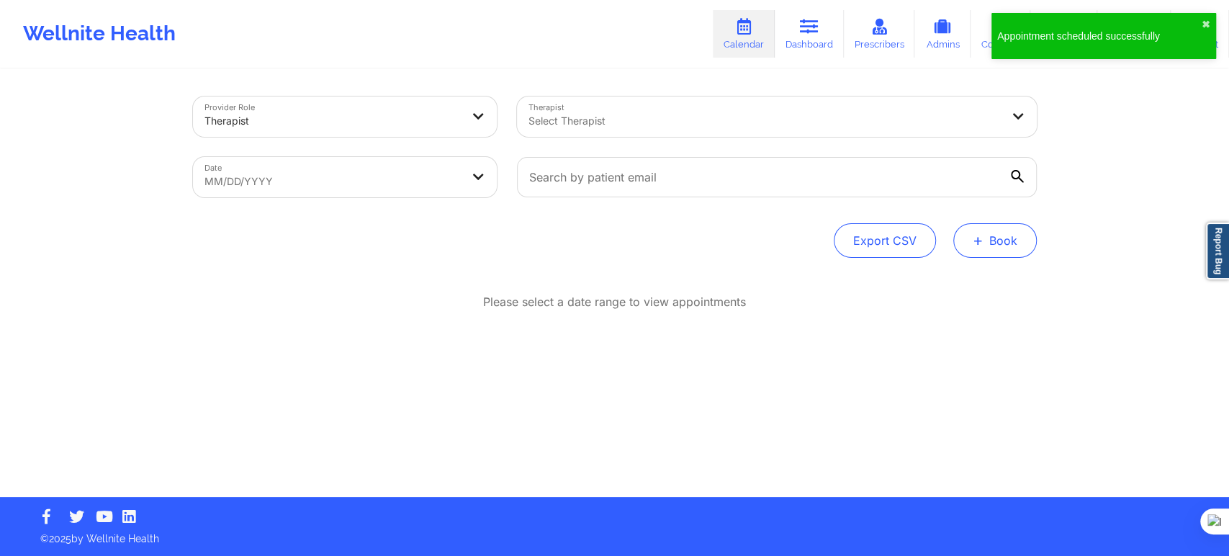
click at [985, 225] on button "+ Book" at bounding box center [995, 240] width 84 height 35
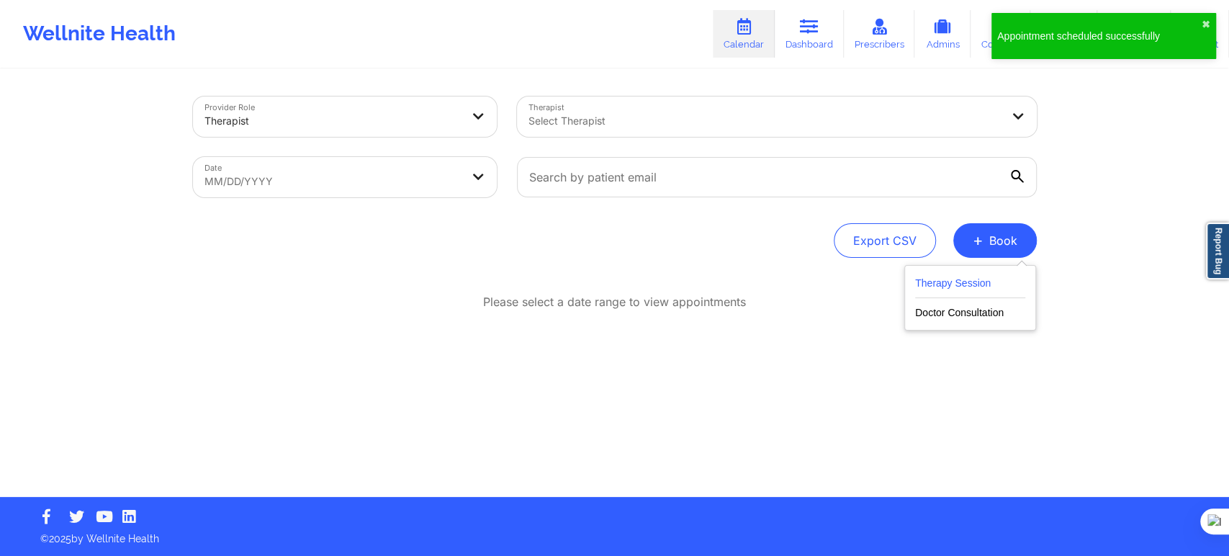
click at [975, 274] on button "Therapy Session" at bounding box center [970, 286] width 110 height 24
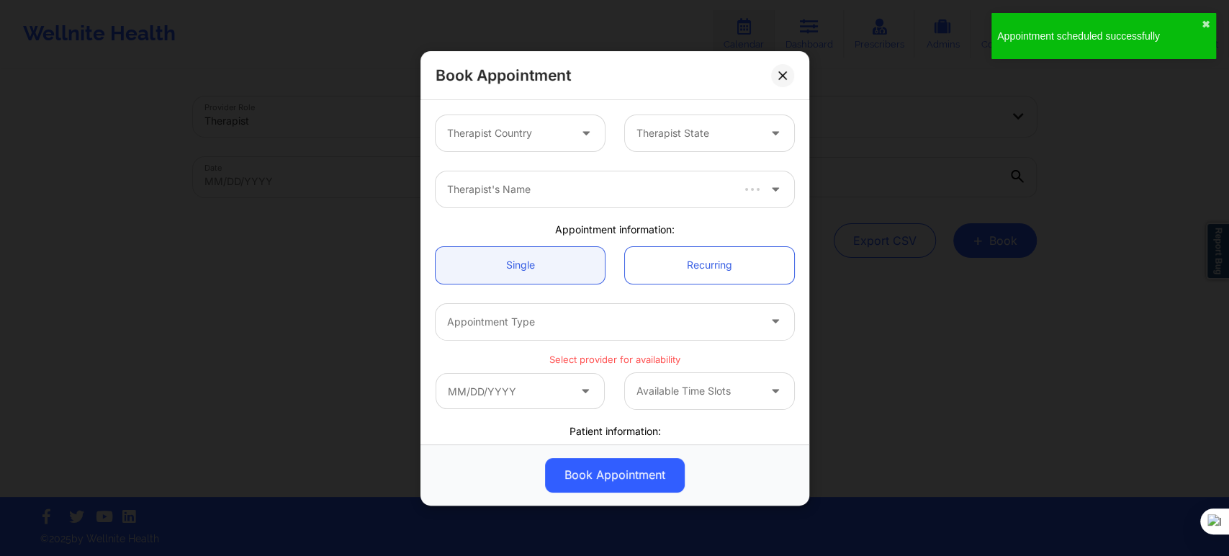
click at [518, 137] on div at bounding box center [508, 133] width 122 height 17
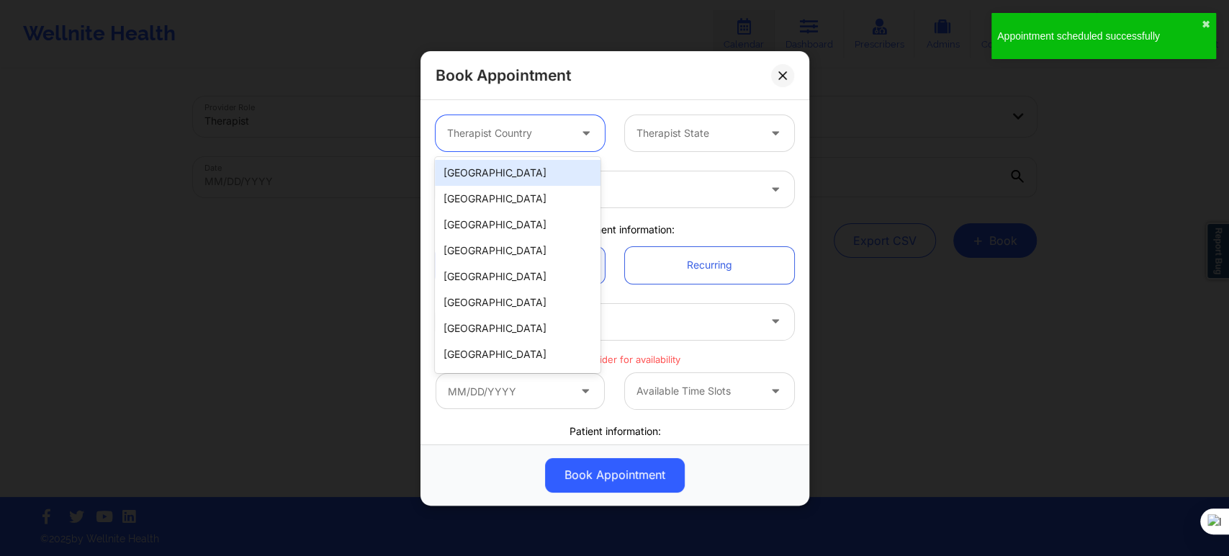
click at [513, 163] on div "[GEOGRAPHIC_DATA]" at bounding box center [518, 173] width 166 height 26
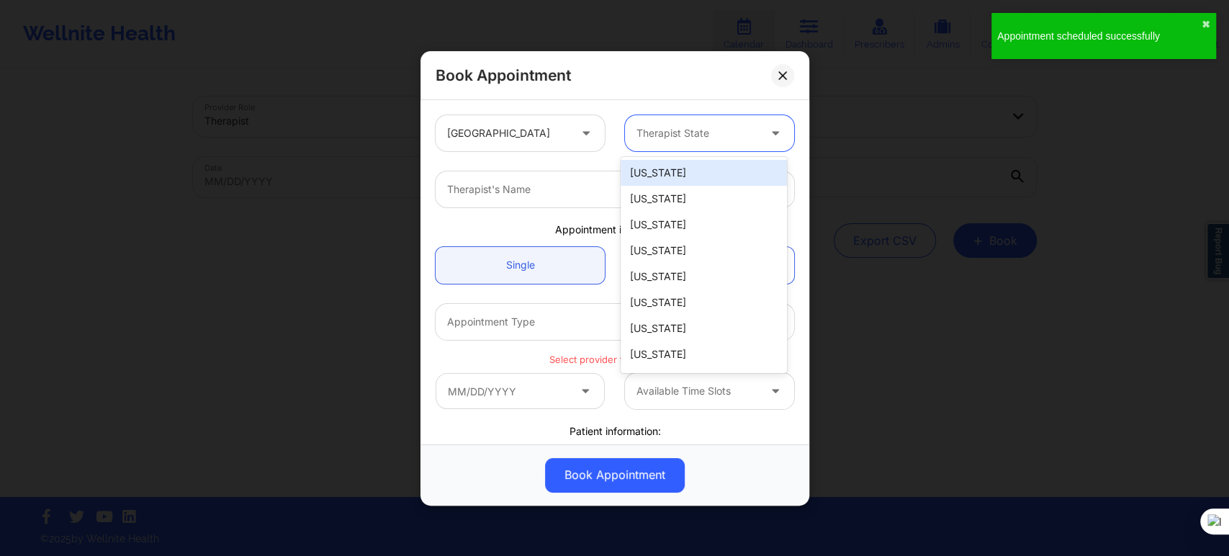
click at [628, 128] on div "Therapist State" at bounding box center [692, 133] width 135 height 36
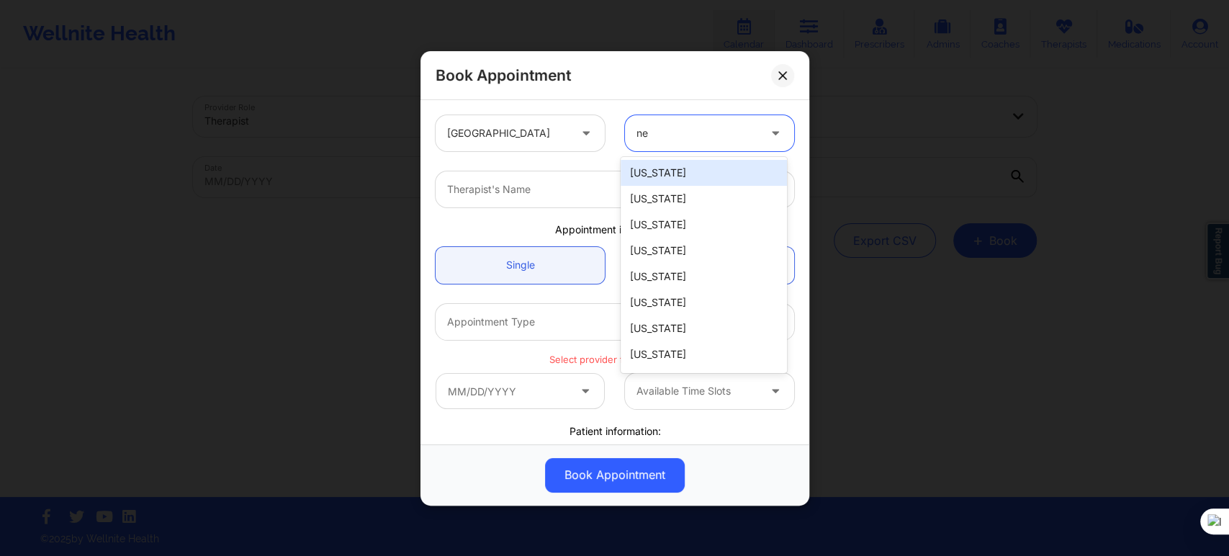
type input "new"
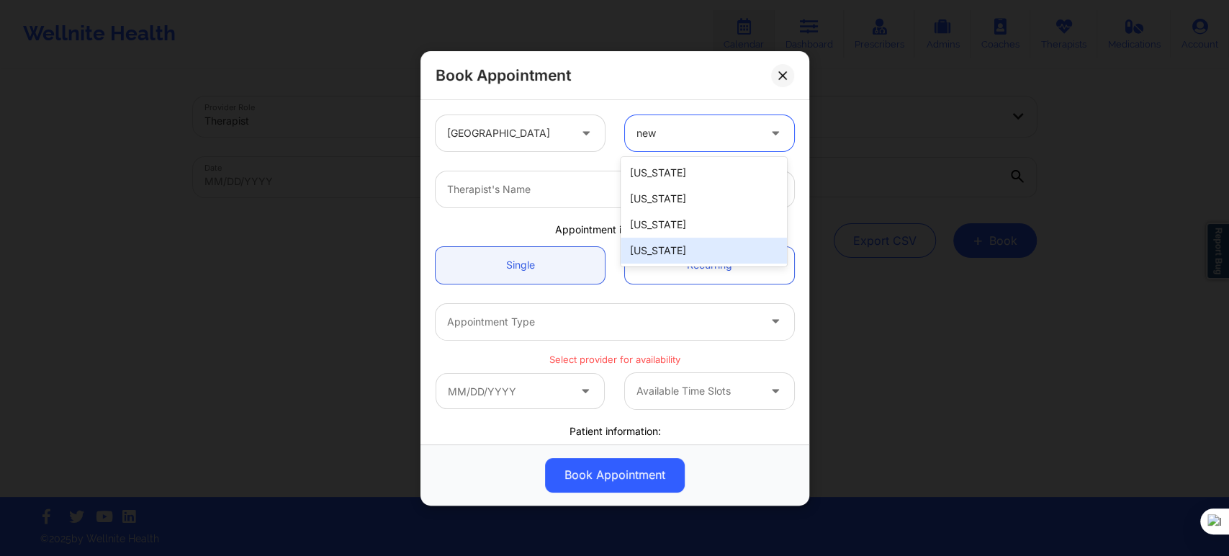
click at [674, 245] on div "New York" at bounding box center [704, 251] width 166 height 26
click at [522, 209] on div "Therapist's Name" at bounding box center [614, 189] width 379 height 56
click at [523, 199] on div "Therapist's Name" at bounding box center [598, 189] width 324 height 36
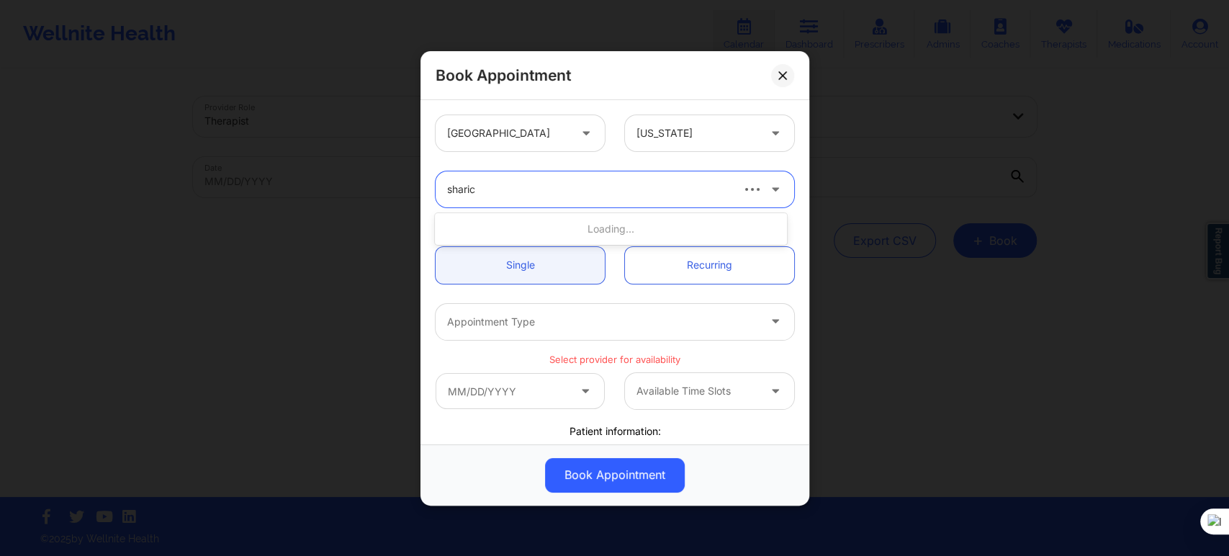
type input "sharice"
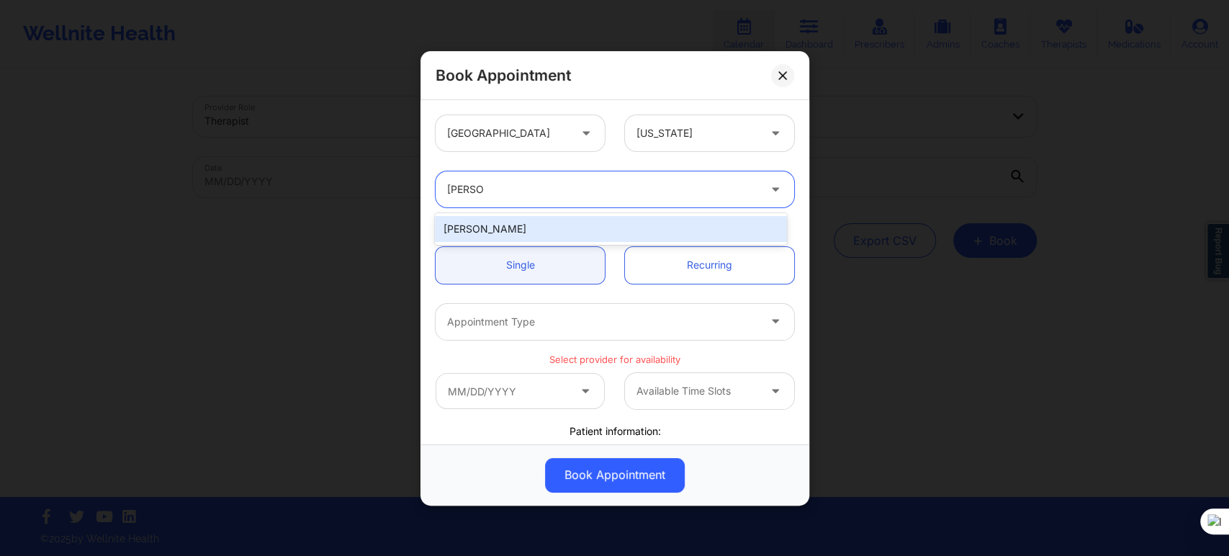
click at [525, 226] on div "Sharice White" at bounding box center [610, 229] width 351 height 26
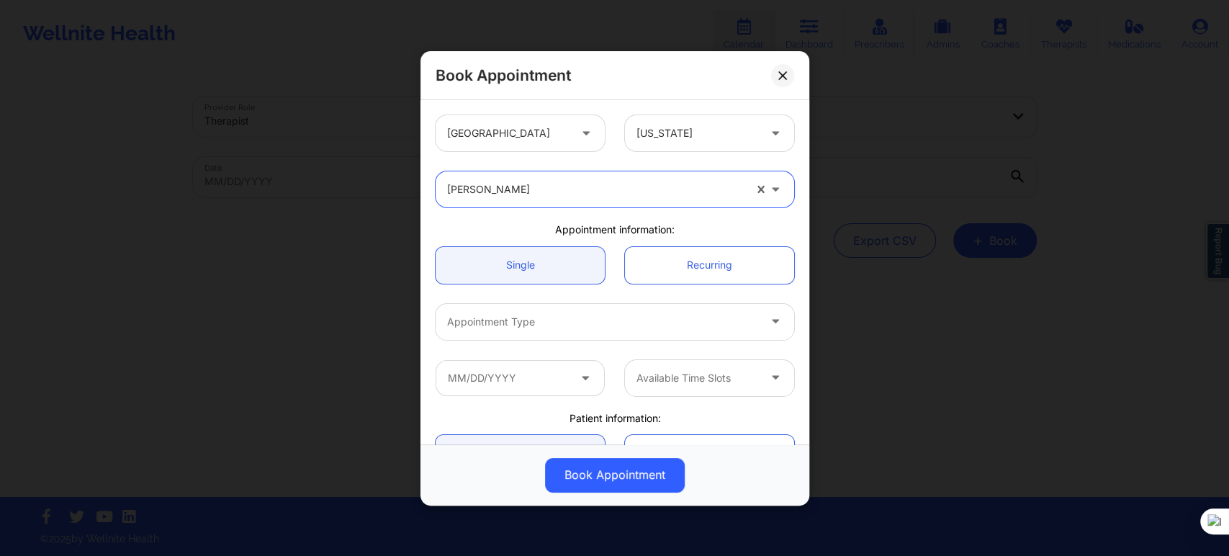
click at [502, 330] on div "Appointment Type" at bounding box center [598, 321] width 324 height 36
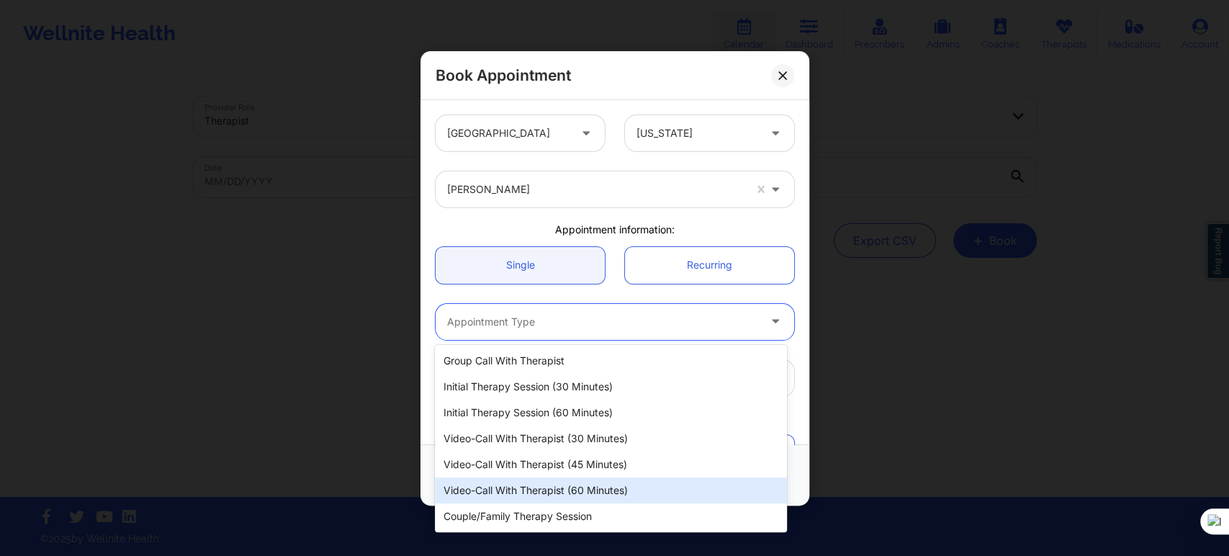
click at [578, 494] on div "Video-Call with Therapist (60 minutes)" at bounding box center [610, 490] width 351 height 26
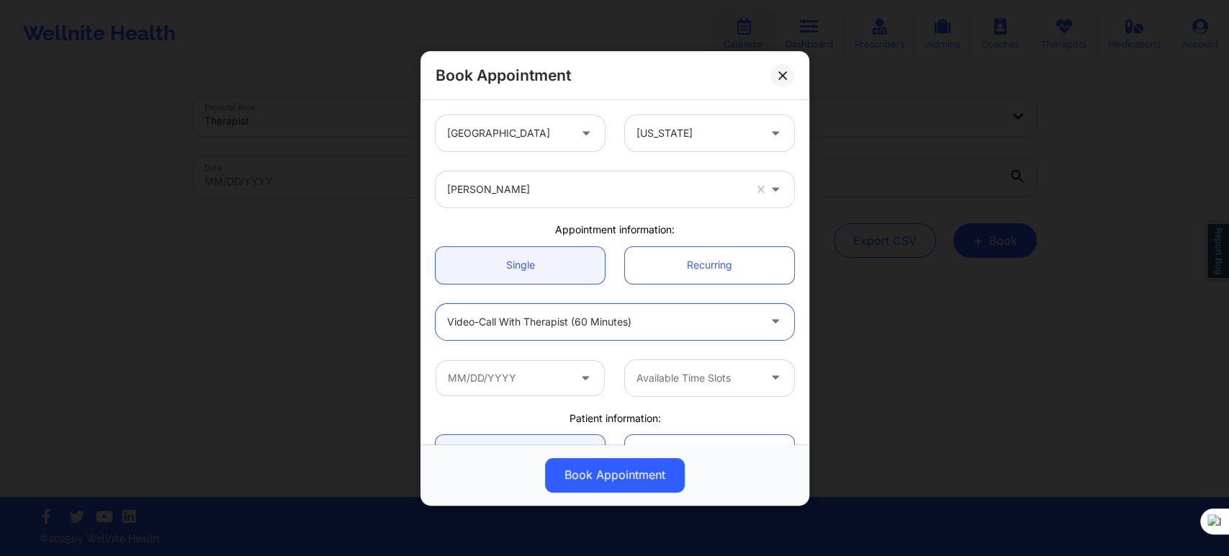
scroll to position [80, 0]
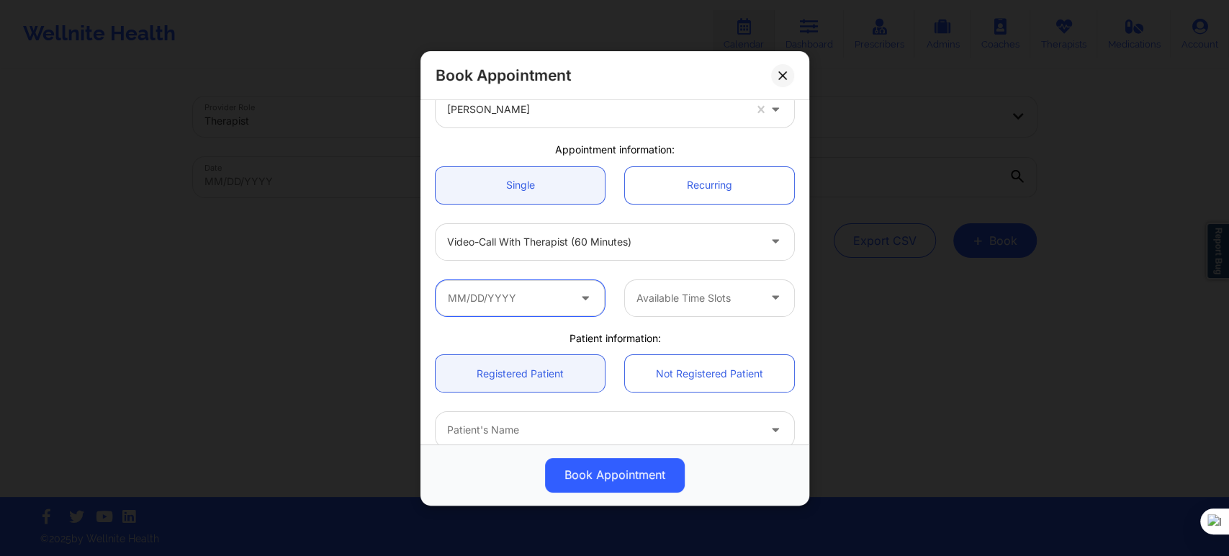
click at [534, 299] on input "text" at bounding box center [520, 297] width 169 height 36
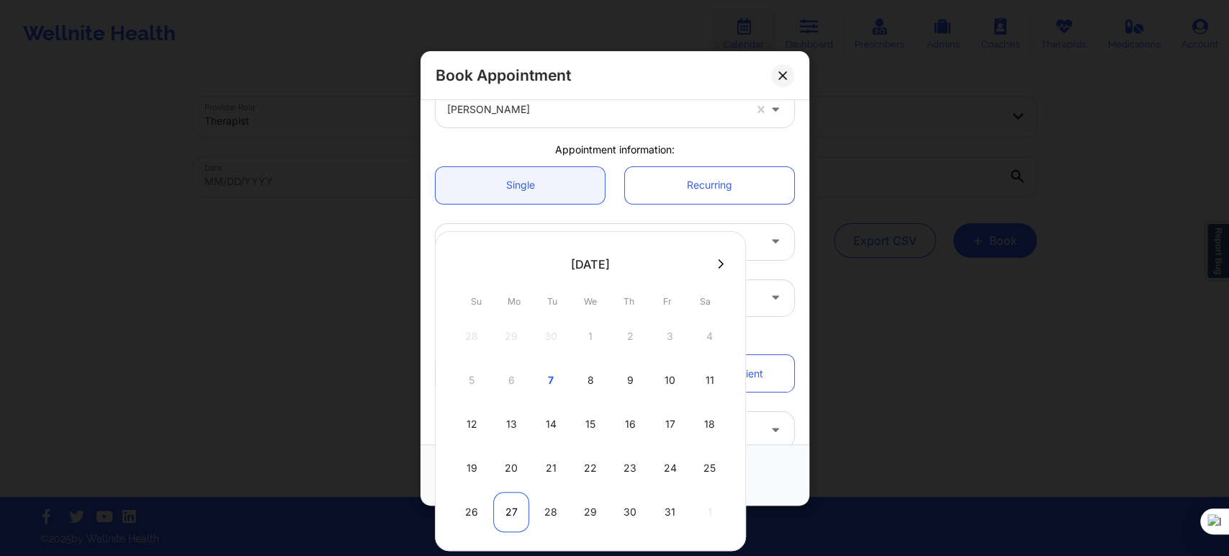
click at [518, 505] on div "27" at bounding box center [511, 512] width 36 height 40
type input "10/27/2025"
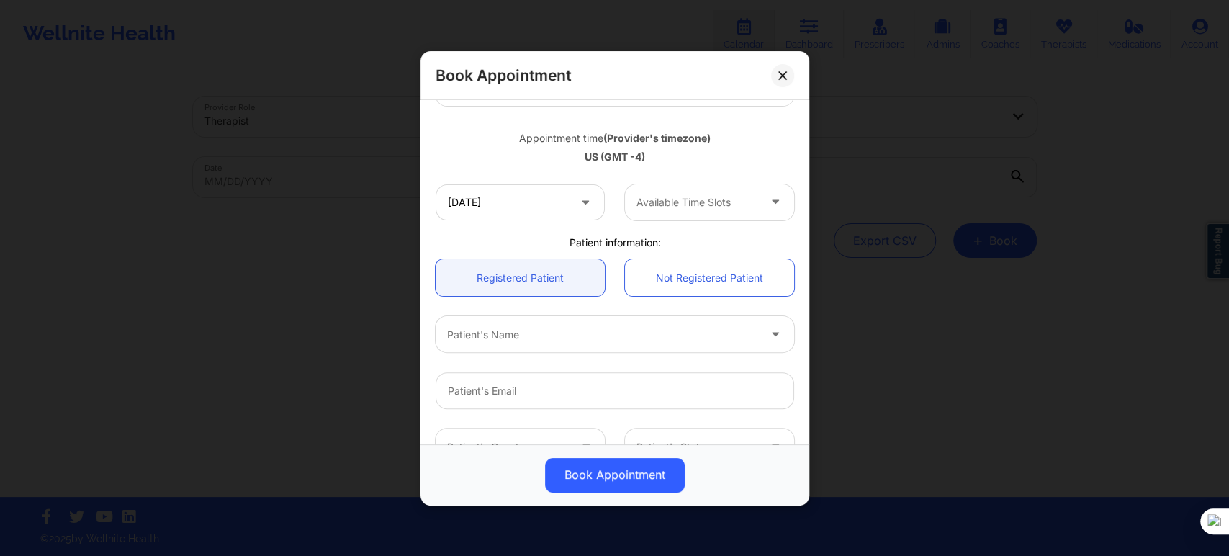
scroll to position [240, 0]
click at [659, 223] on div "10/27/2025 Available Time Slots" at bounding box center [614, 196] width 379 height 56
click at [672, 202] on div at bounding box center [697, 196] width 122 height 17
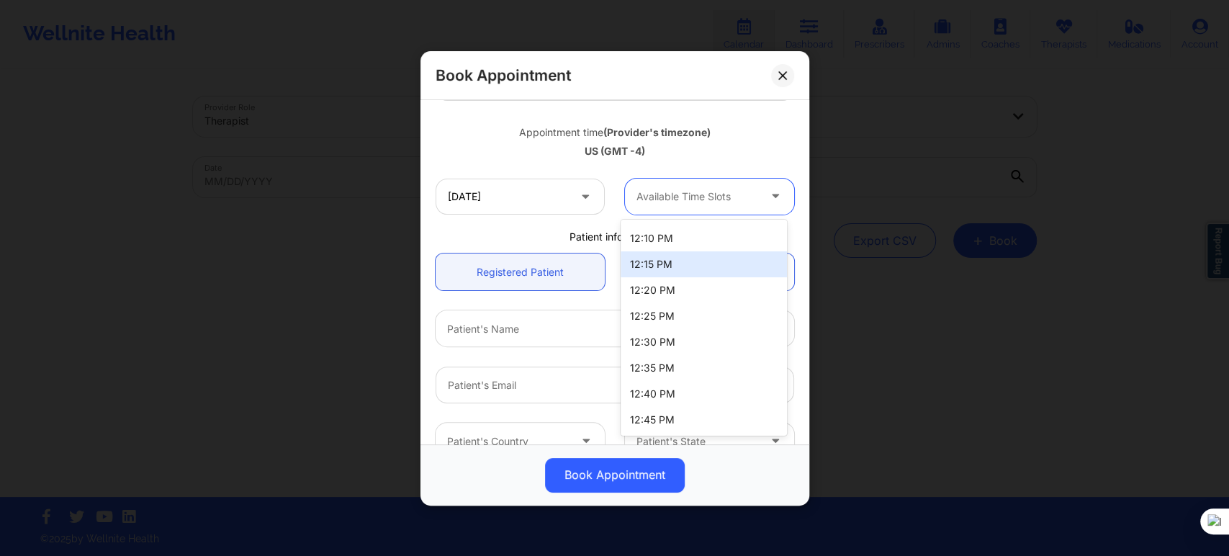
scroll to position [320, 0]
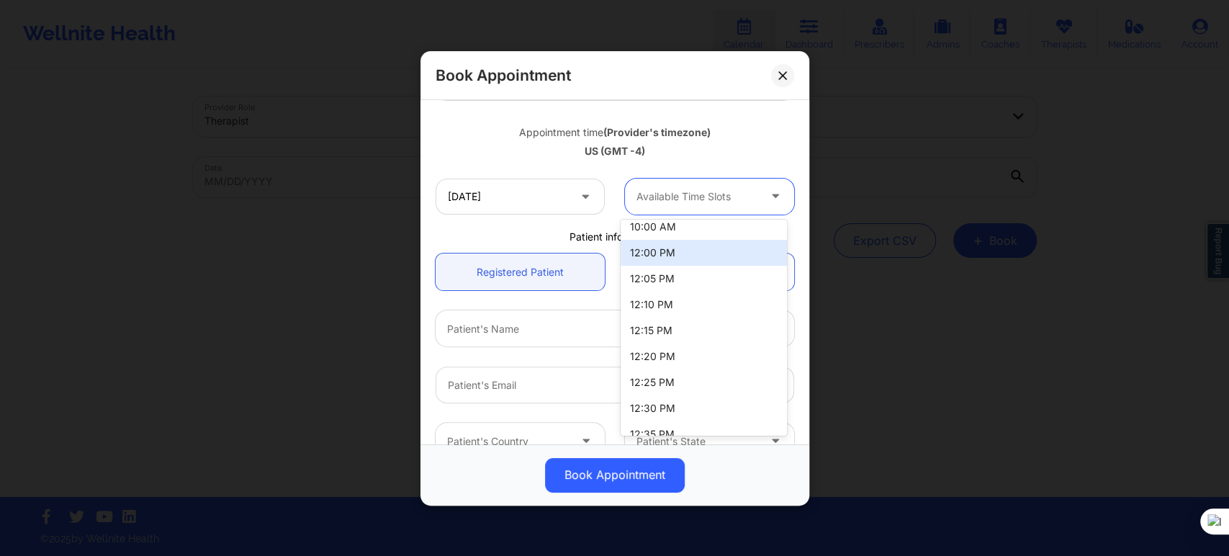
click at [672, 258] on div "12:00 PM" at bounding box center [704, 253] width 166 height 26
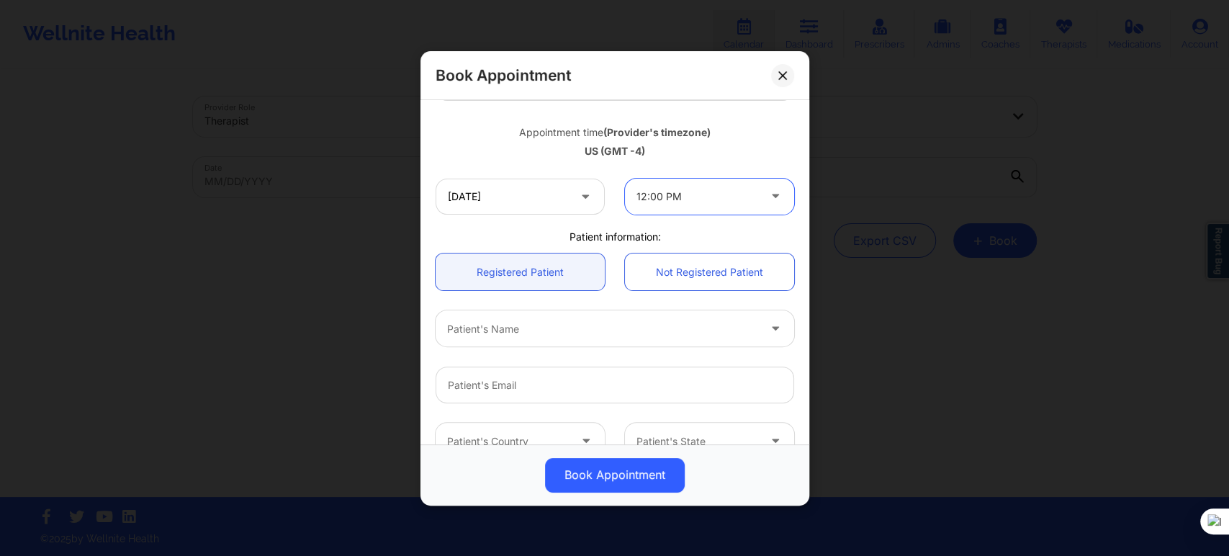
click at [559, 338] on div "Patient's Name" at bounding box center [598, 328] width 324 height 36
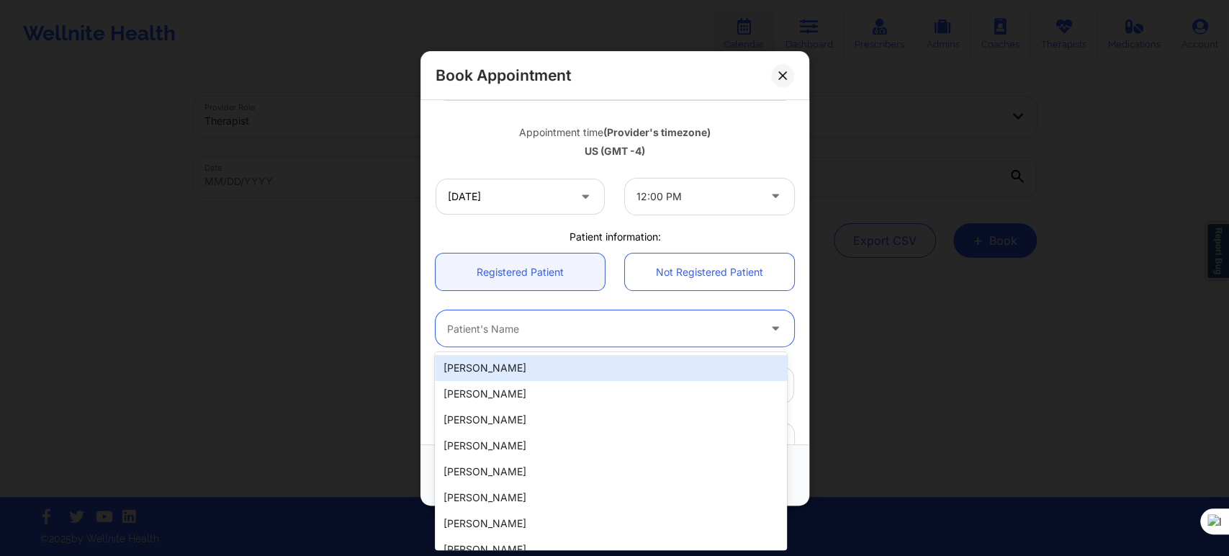
paste input "THAO TRAN"
type input "THAO TRAN"
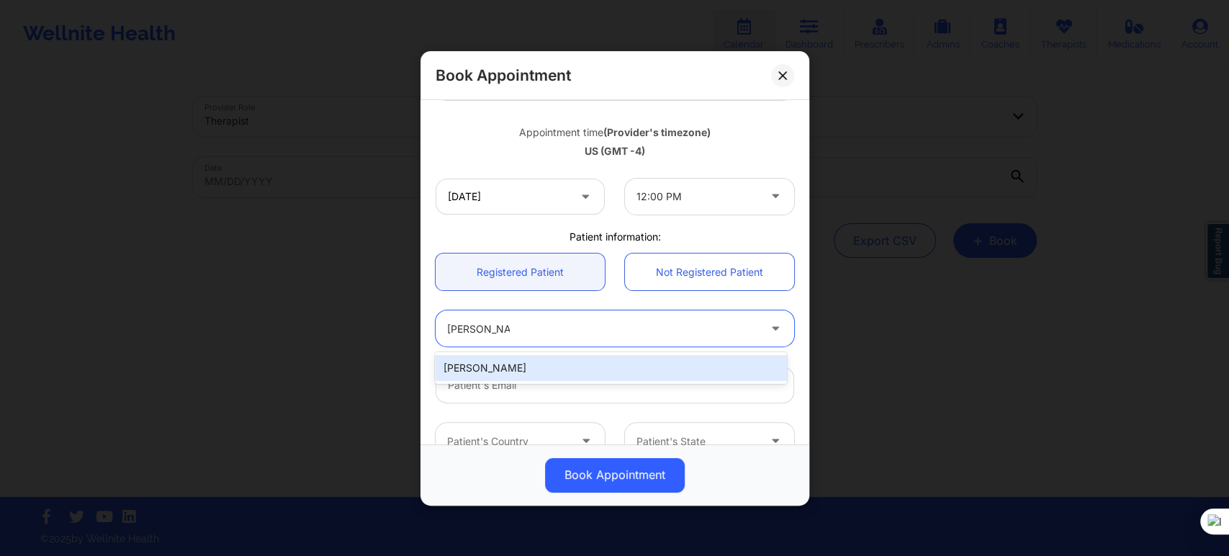
click at [559, 369] on div "Thao Tran" at bounding box center [610, 368] width 351 height 26
type input "thaotrantyler@gmail.com"
type input "+18138607556"
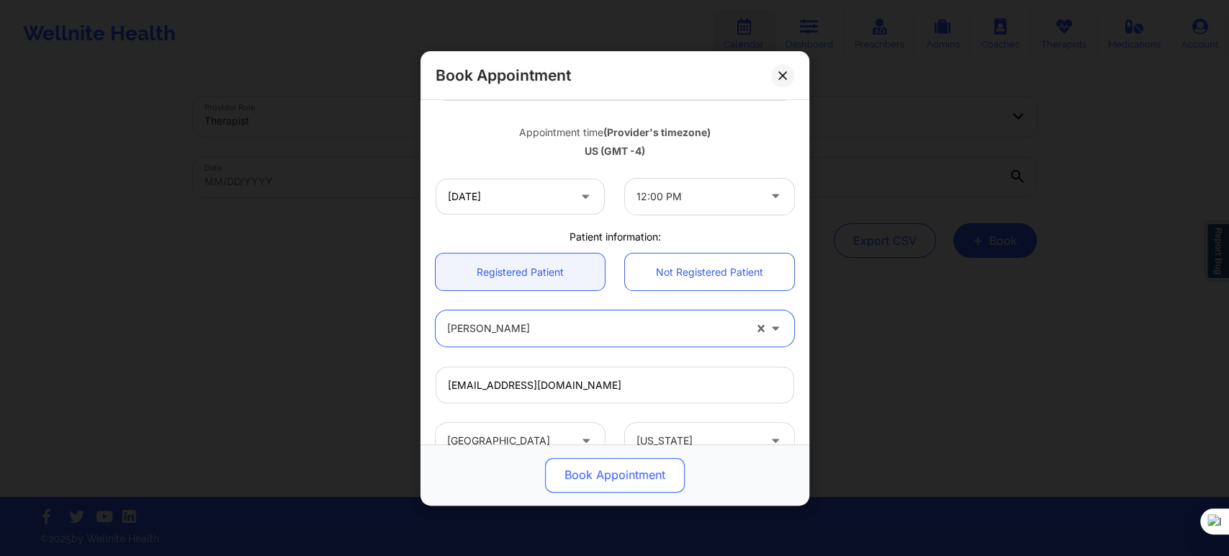
click at [599, 477] on button "Book Appointment" at bounding box center [615, 474] width 140 height 35
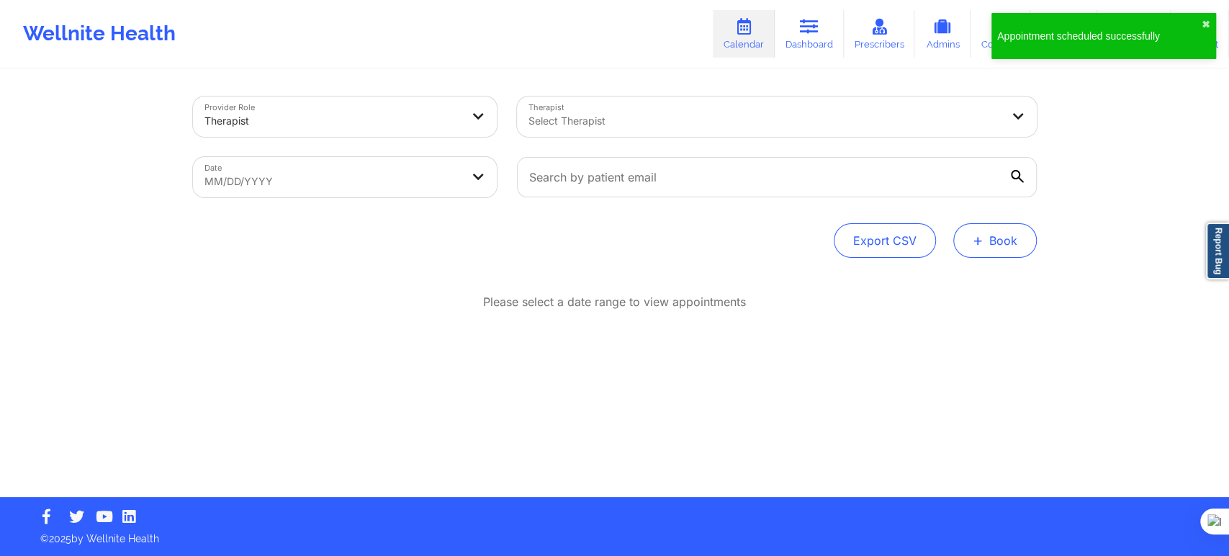
click at [961, 235] on button "+ Book" at bounding box center [995, 240] width 84 height 35
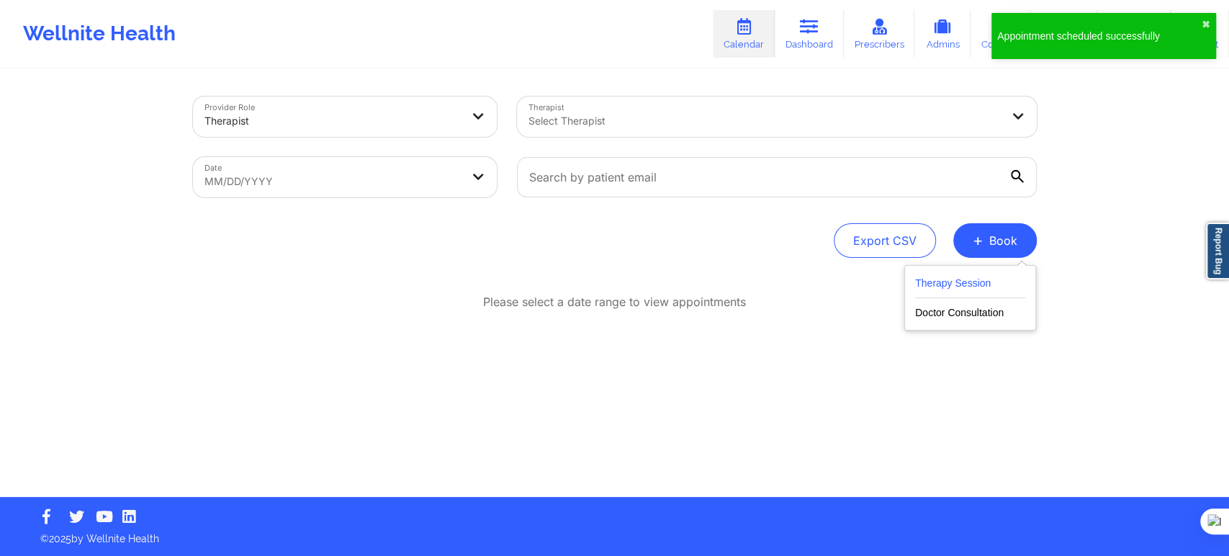
click at [944, 281] on button "Therapy Session" at bounding box center [970, 286] width 110 height 24
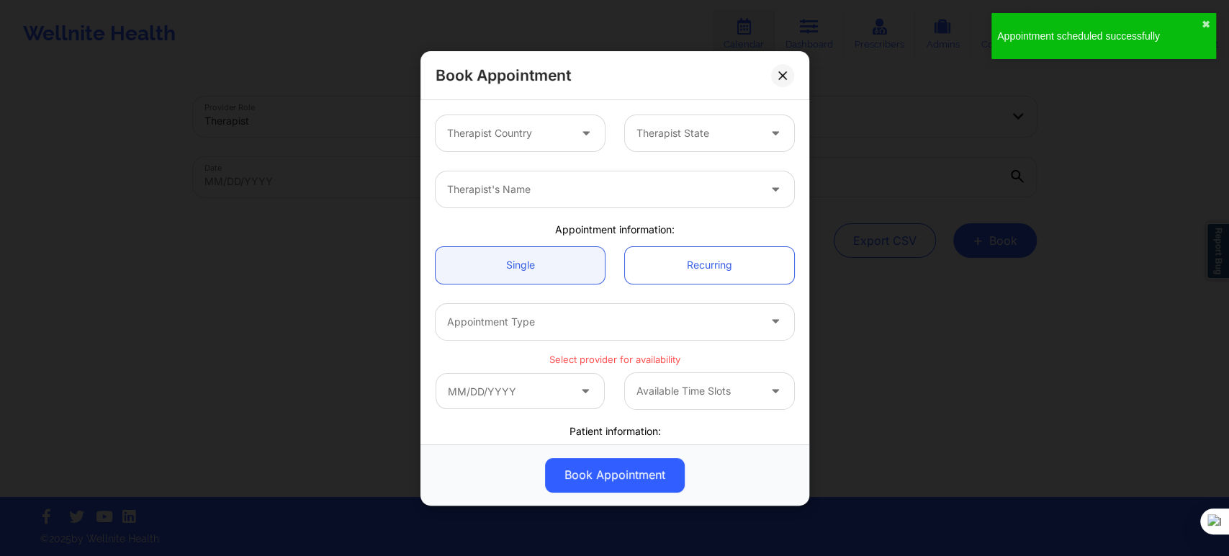
click at [538, 146] on div "Therapist Country" at bounding box center [503, 133] width 135 height 36
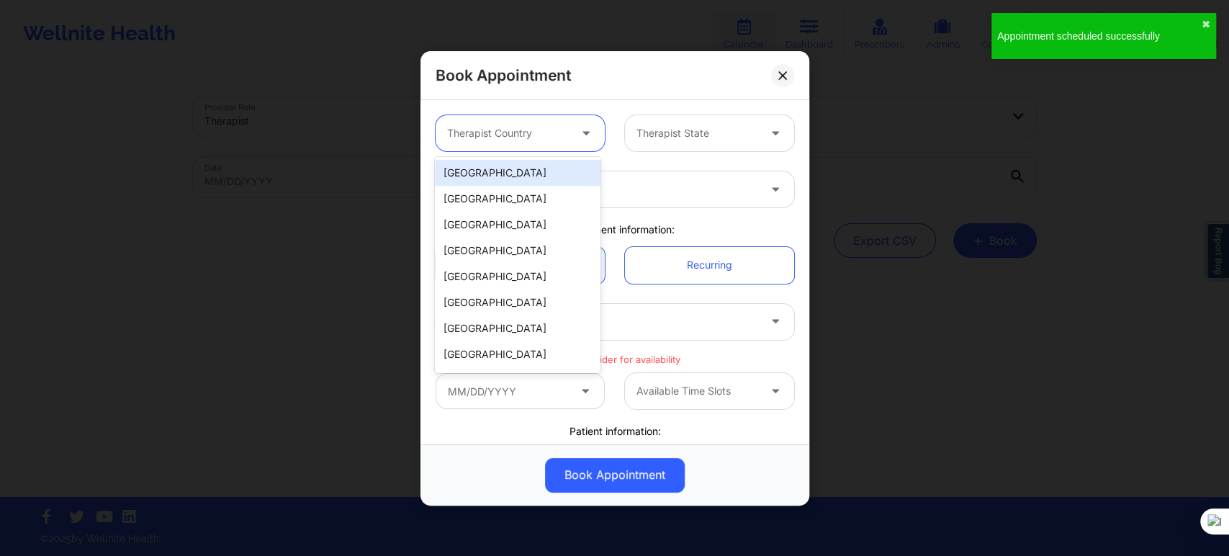
click at [529, 166] on div "[GEOGRAPHIC_DATA]" at bounding box center [518, 173] width 166 height 26
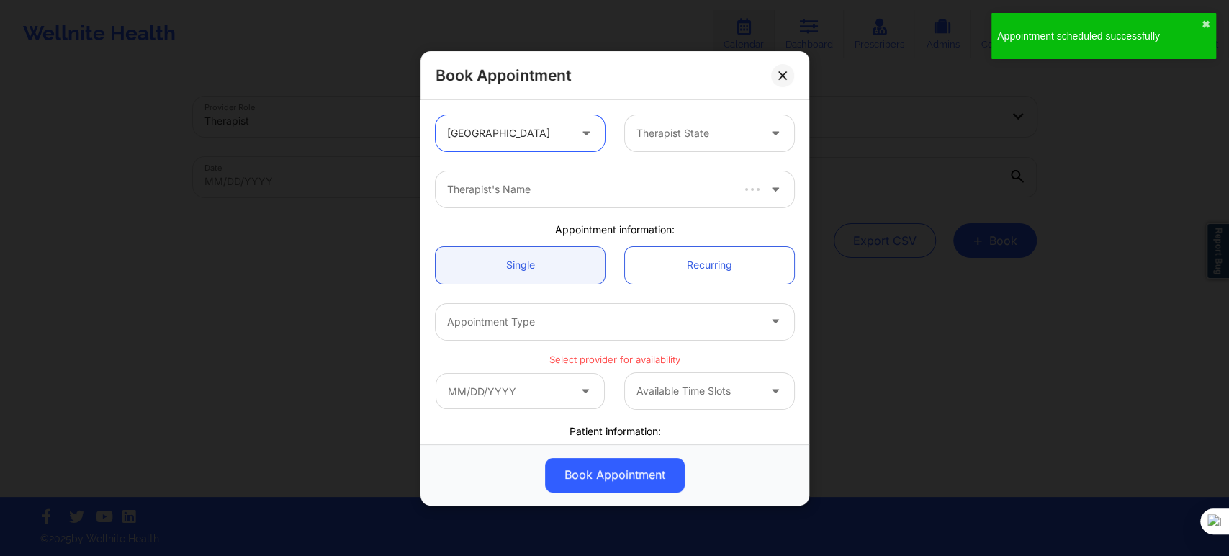
click at [679, 135] on div at bounding box center [697, 133] width 122 height 17
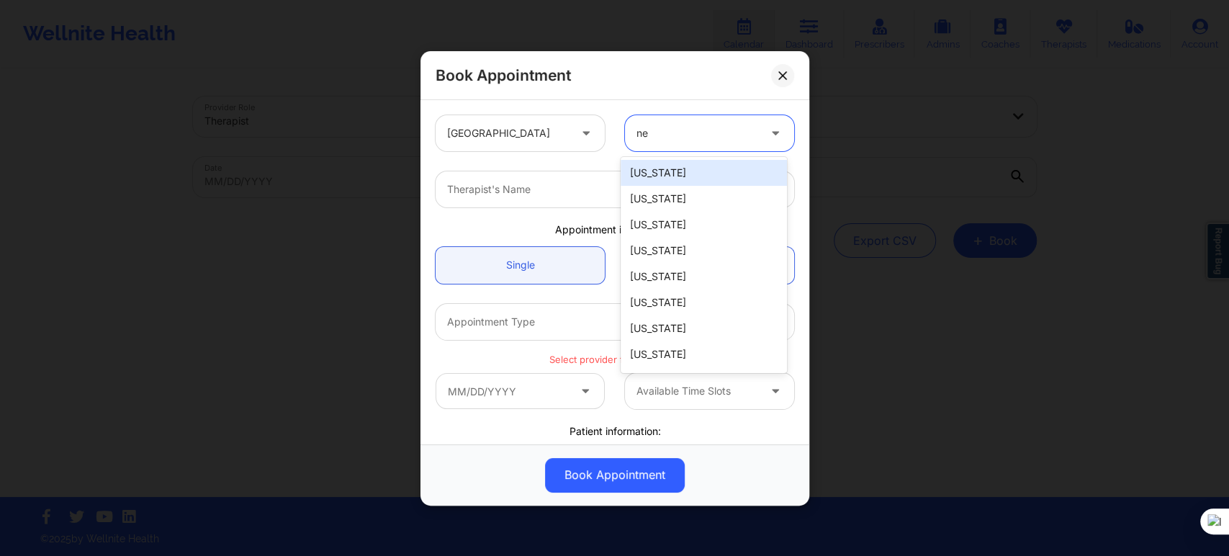
type input "new"
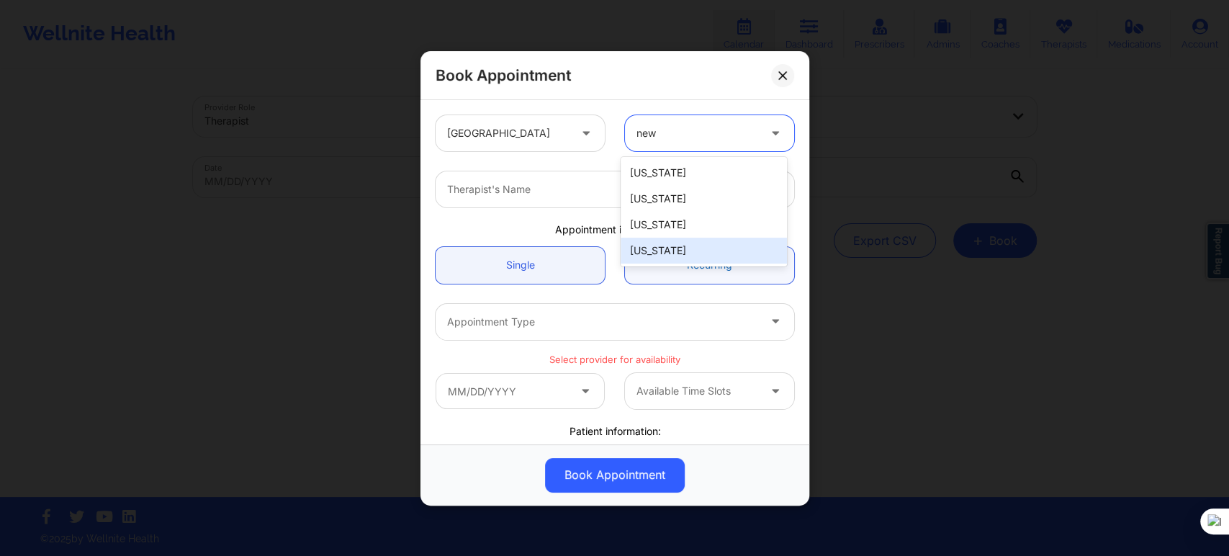
click at [670, 258] on div "New York" at bounding box center [704, 251] width 166 height 26
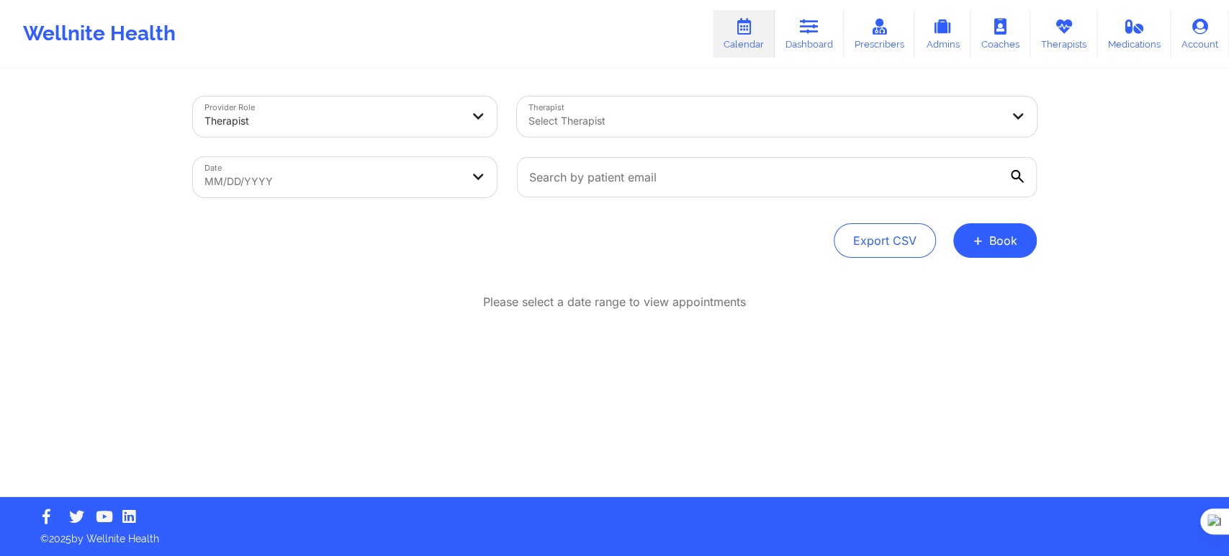
click at [561, 122] on div at bounding box center [764, 120] width 472 height 17
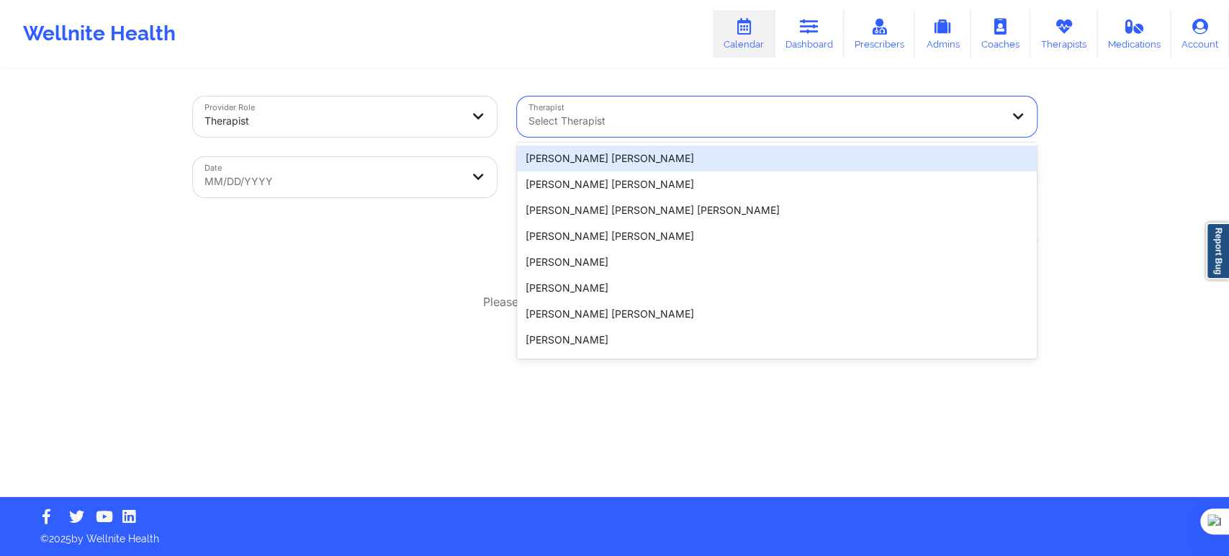
click at [436, 246] on div "Export CSV + Book" at bounding box center [615, 240] width 844 height 35
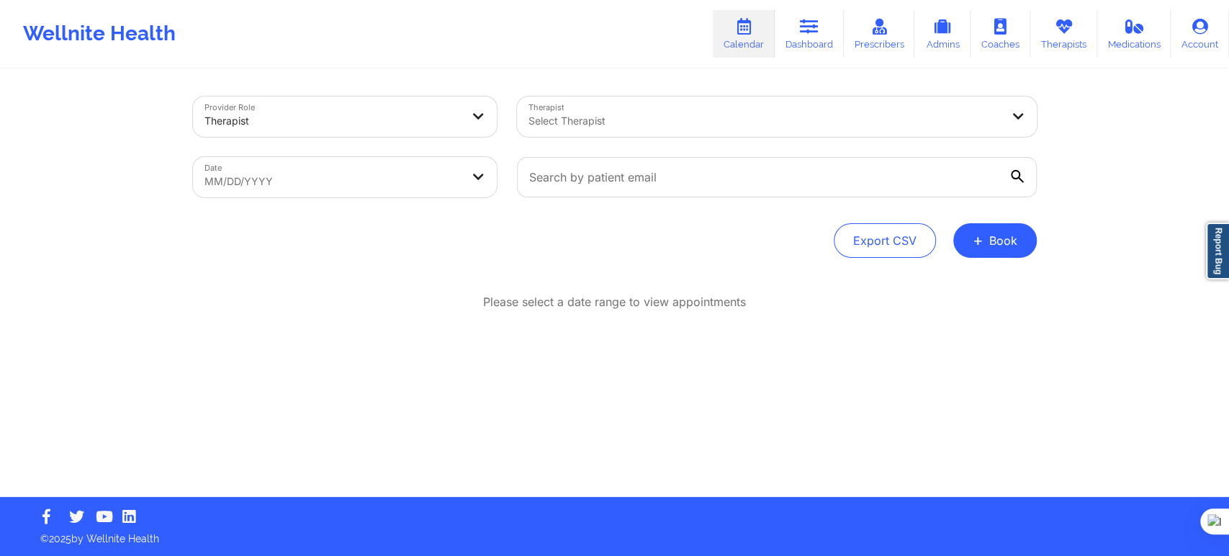
drag, startPoint x: 986, startPoint y: 249, endPoint x: 974, endPoint y: 258, distance: 15.4
click at [986, 249] on button "+ Book" at bounding box center [995, 240] width 84 height 35
click at [951, 280] on button "Therapy Session" at bounding box center [970, 286] width 110 height 24
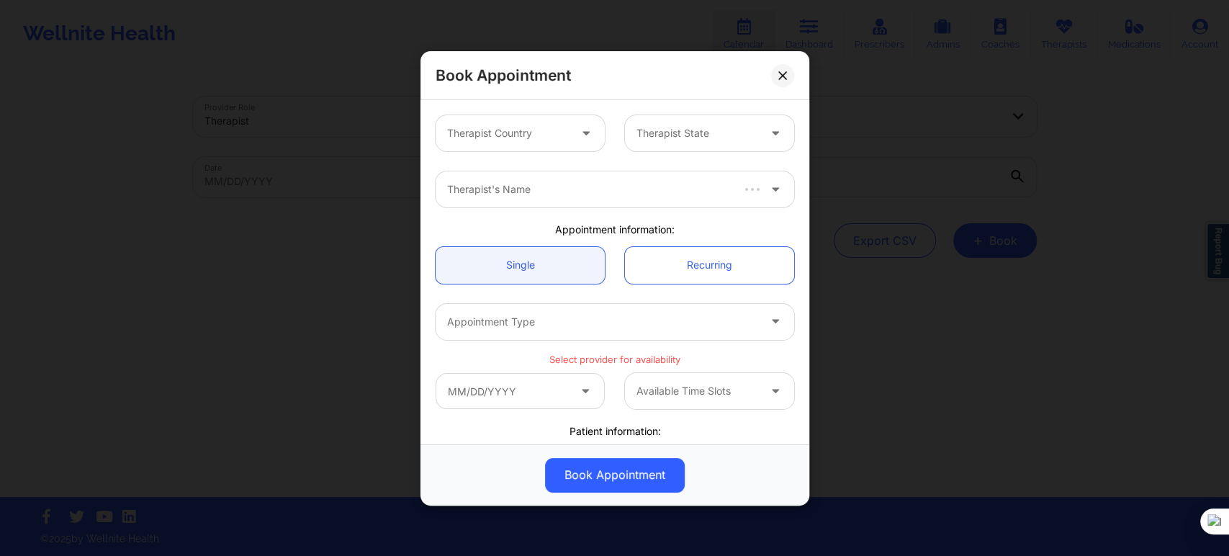
click at [490, 120] on div "Therapist Country" at bounding box center [503, 133] width 135 height 36
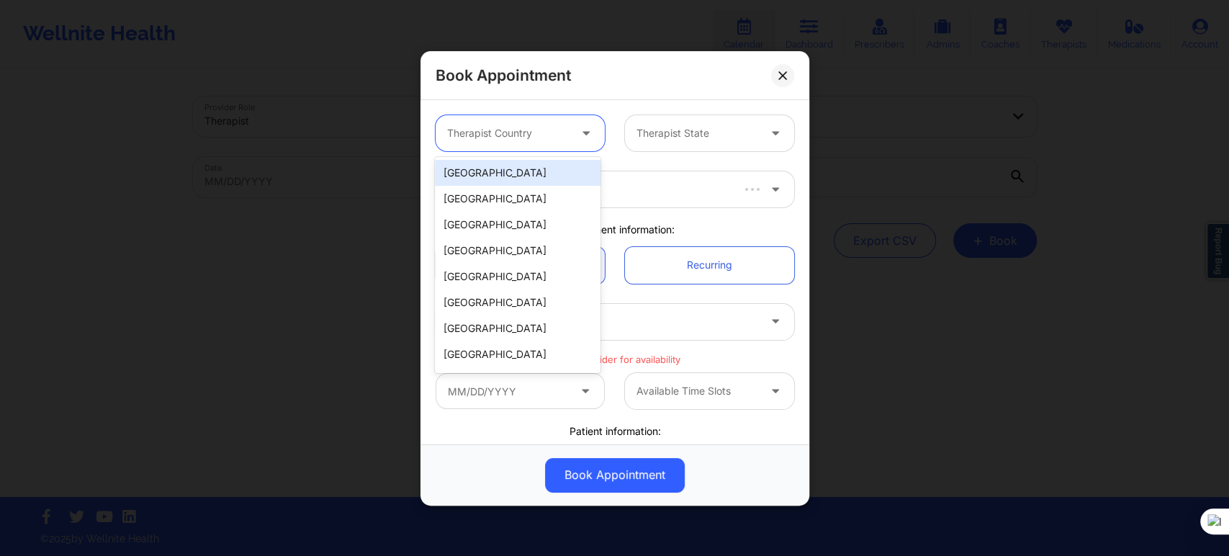
click at [504, 168] on div "United States" at bounding box center [518, 173] width 166 height 26
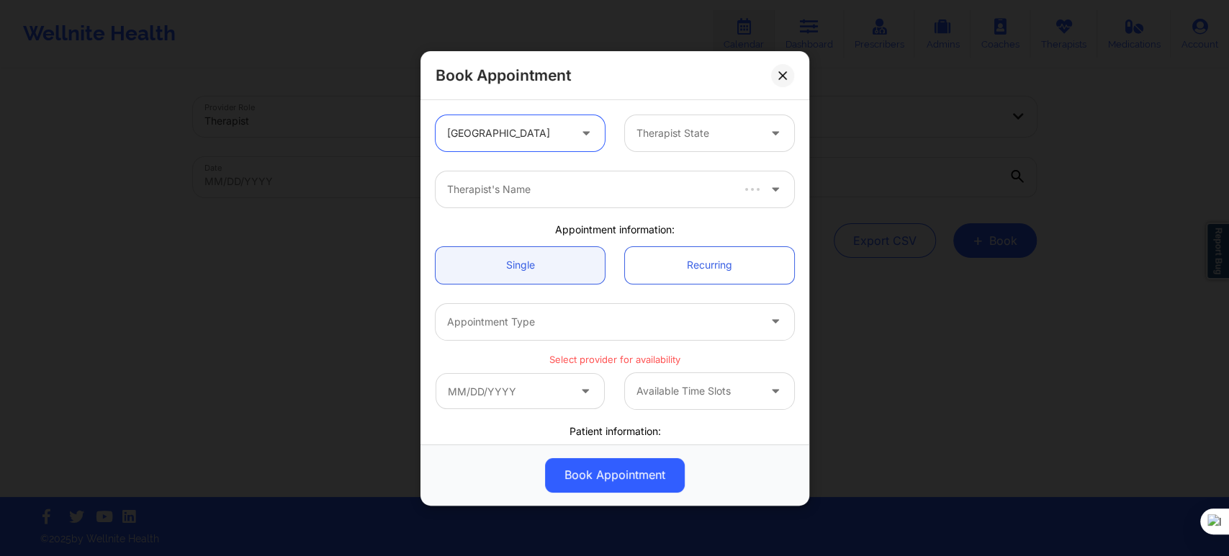
click at [639, 130] on div at bounding box center [697, 133] width 122 height 17
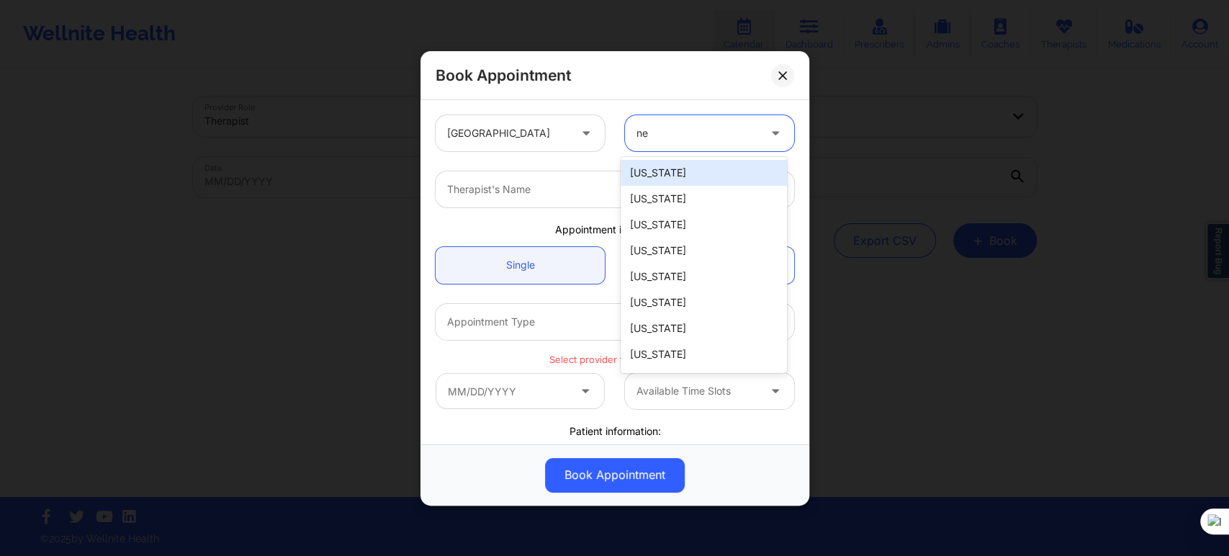
type input "new"
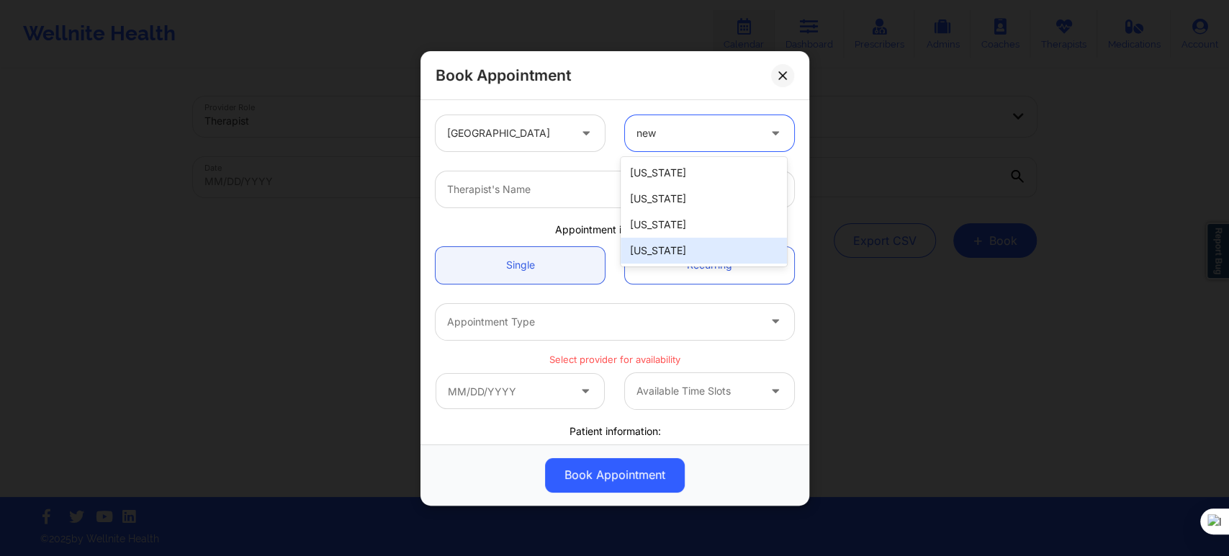
click at [651, 245] on div "[US_STATE]" at bounding box center [704, 251] width 166 height 26
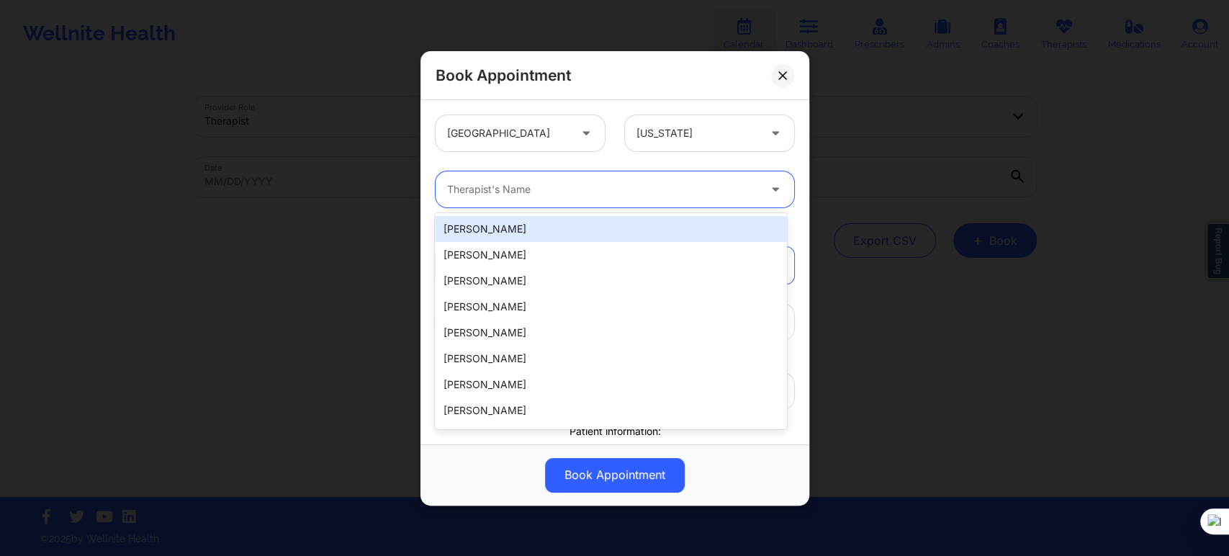
click at [575, 191] on div at bounding box center [602, 189] width 311 height 17
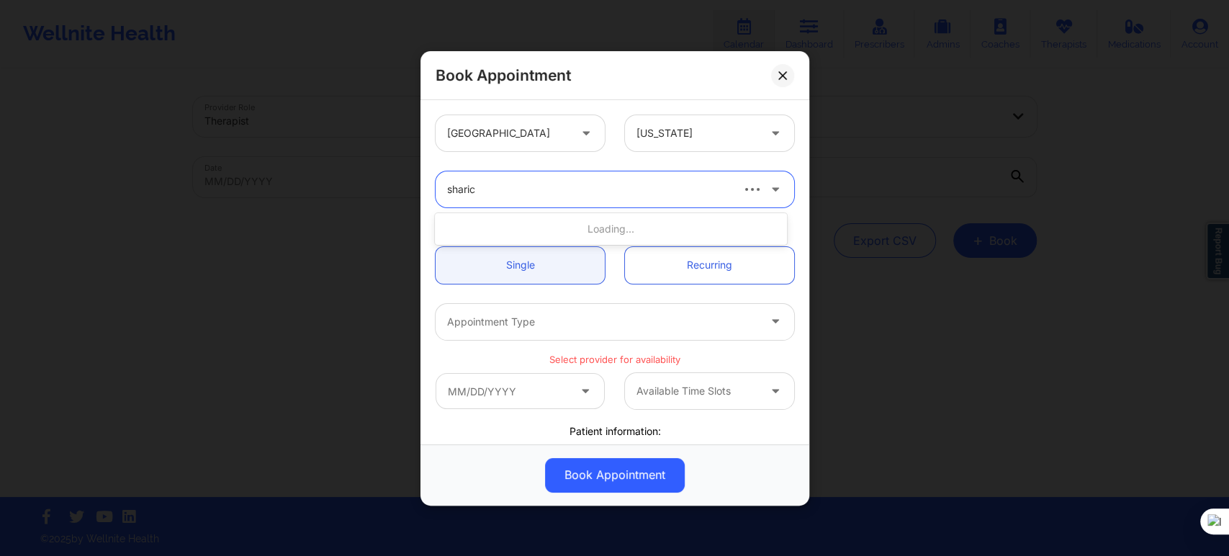
type input "sharice"
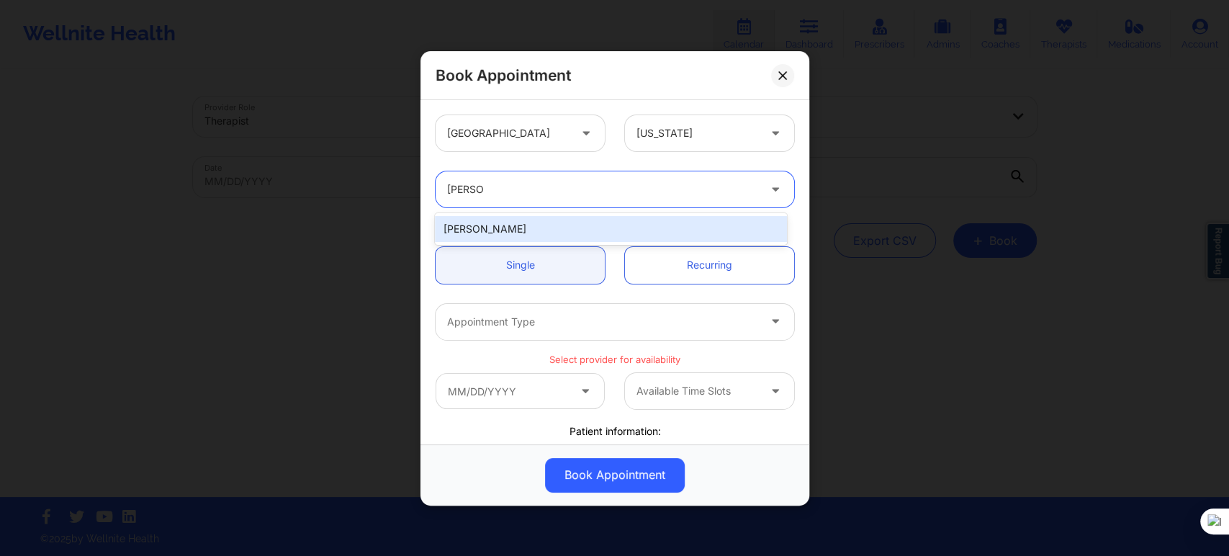
click at [557, 235] on div "Sharice White" at bounding box center [610, 229] width 351 height 26
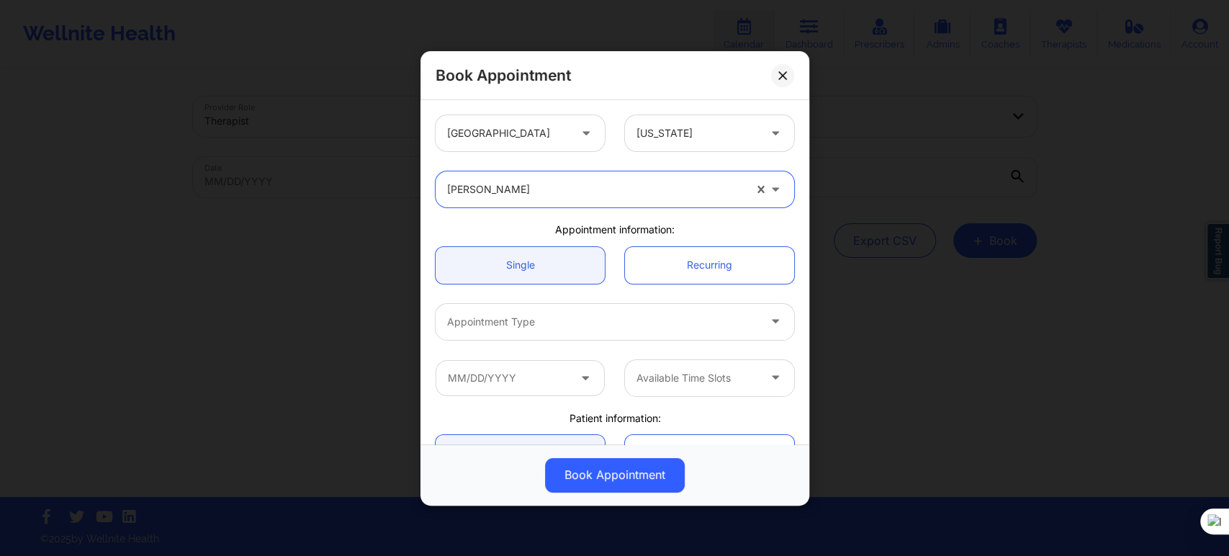
click at [536, 325] on div at bounding box center [602, 321] width 311 height 17
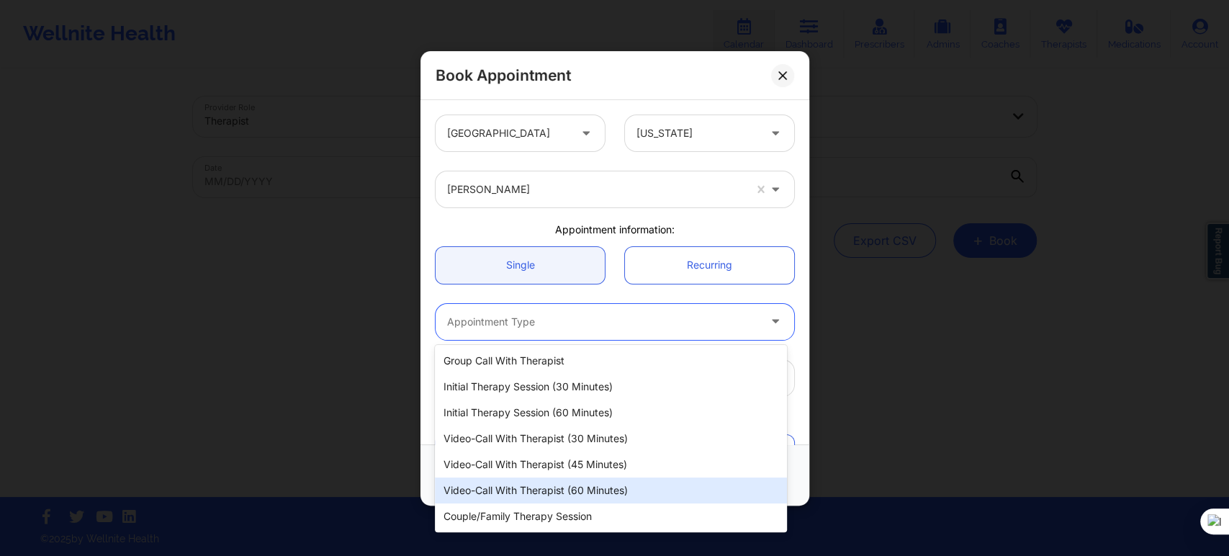
click at [543, 488] on div "Video-Call with Therapist (60 minutes)" at bounding box center [610, 490] width 351 height 26
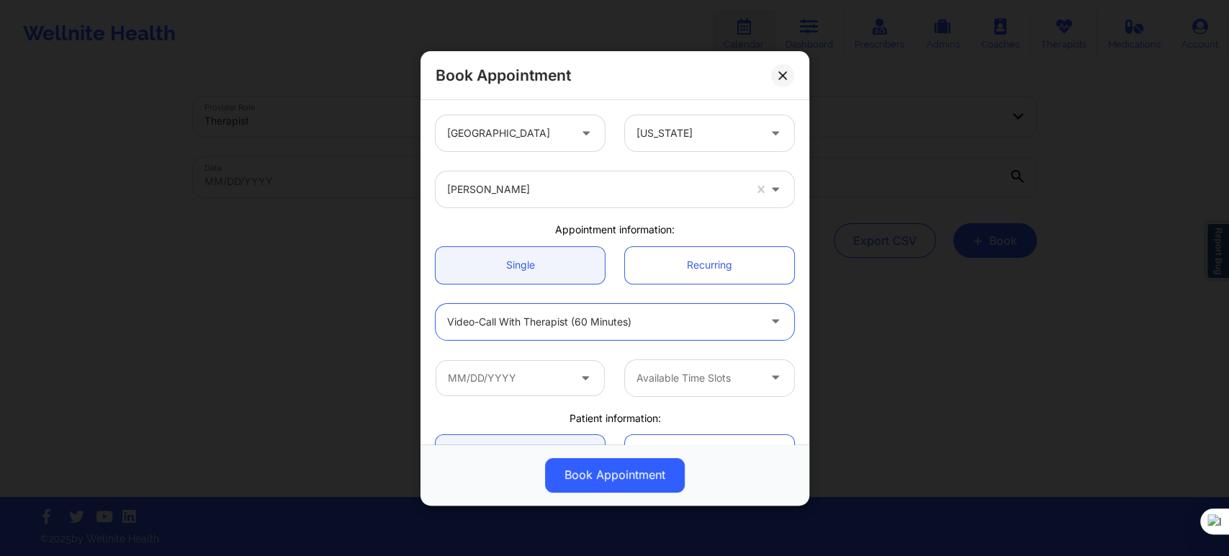
scroll to position [80, 0]
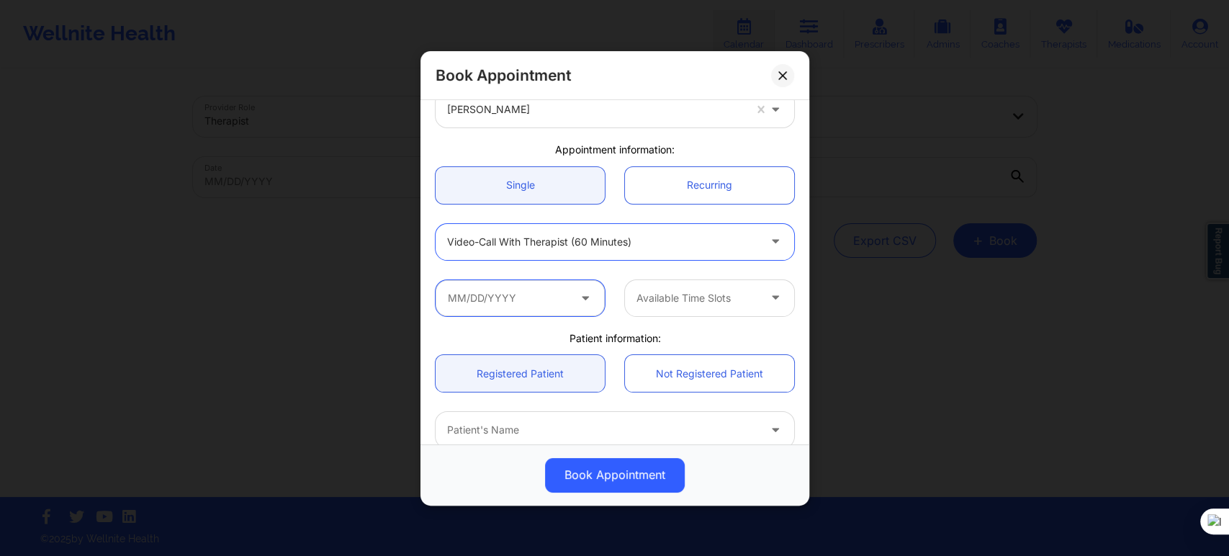
click at [526, 302] on input "text" at bounding box center [520, 297] width 169 height 36
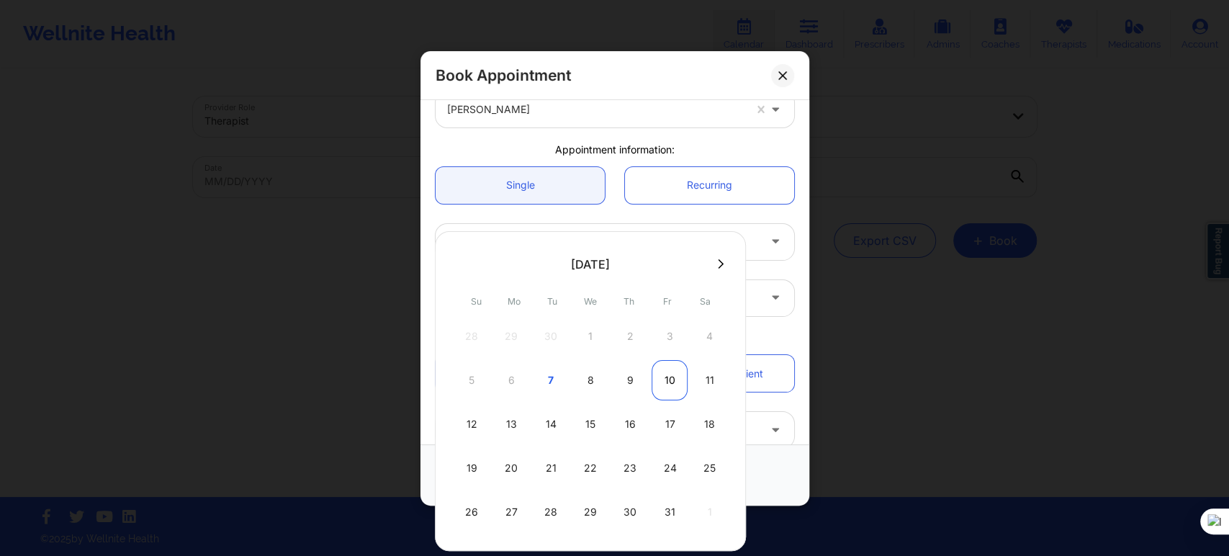
click at [668, 379] on div "10" at bounding box center [669, 380] width 36 height 40
type input "10/10/2025"
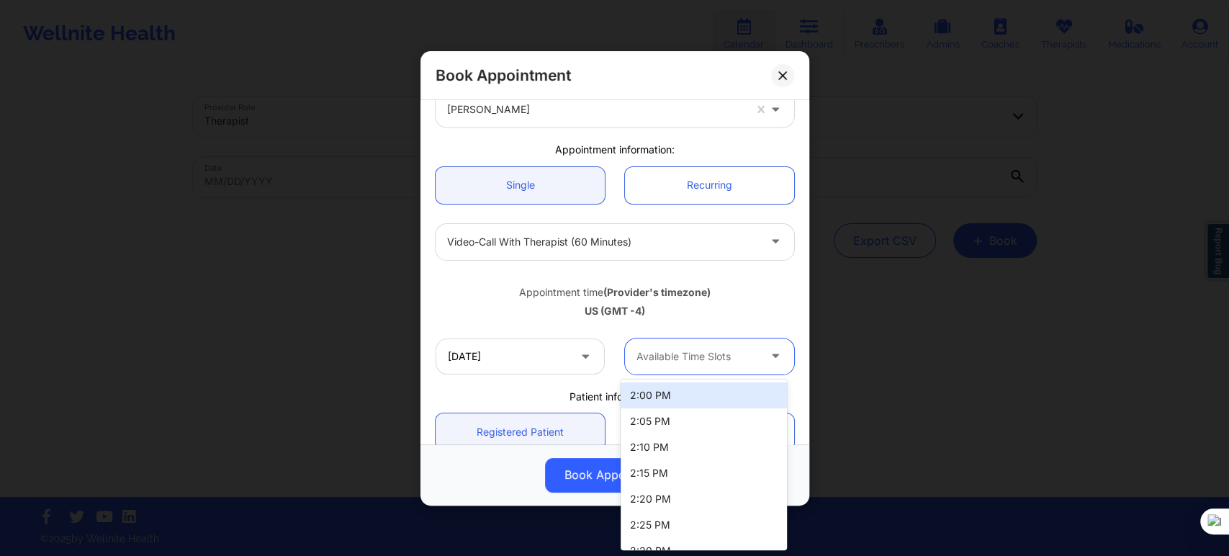
click at [686, 356] on div at bounding box center [697, 356] width 122 height 17
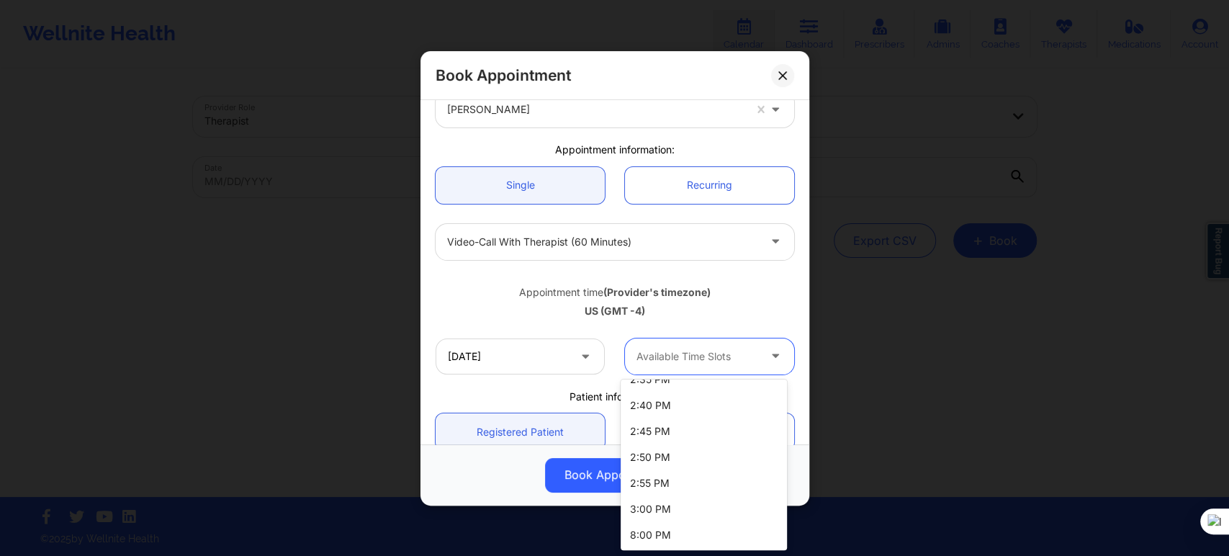
scroll to position [198, 0]
click at [675, 538] on div "8:00 PM" at bounding box center [704, 534] width 166 height 26
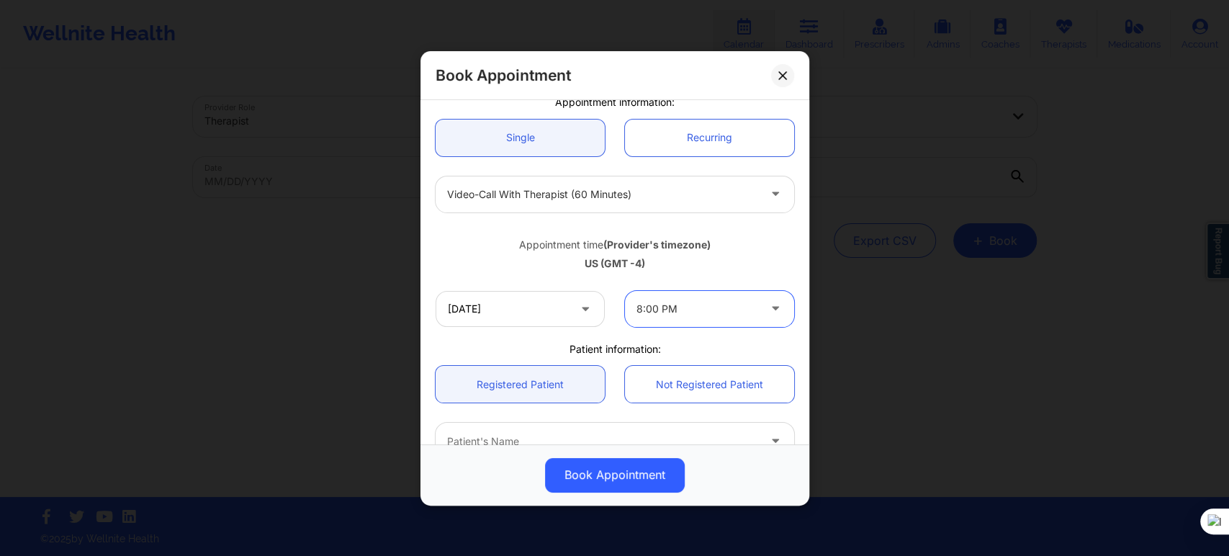
scroll to position [240, 0]
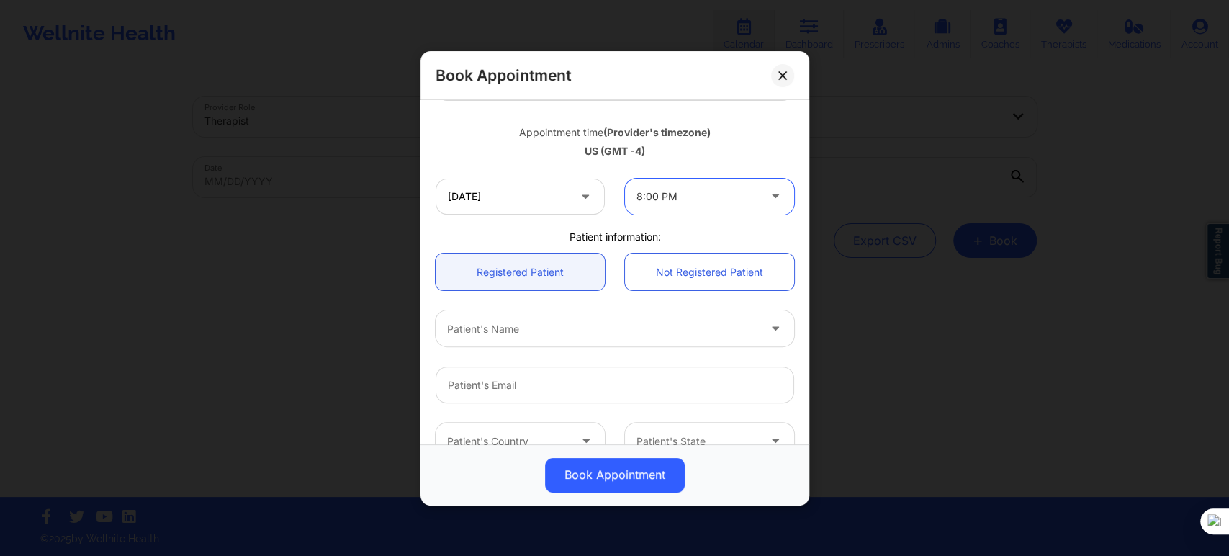
click at [503, 338] on div "Patient's Name" at bounding box center [598, 328] width 324 height 36
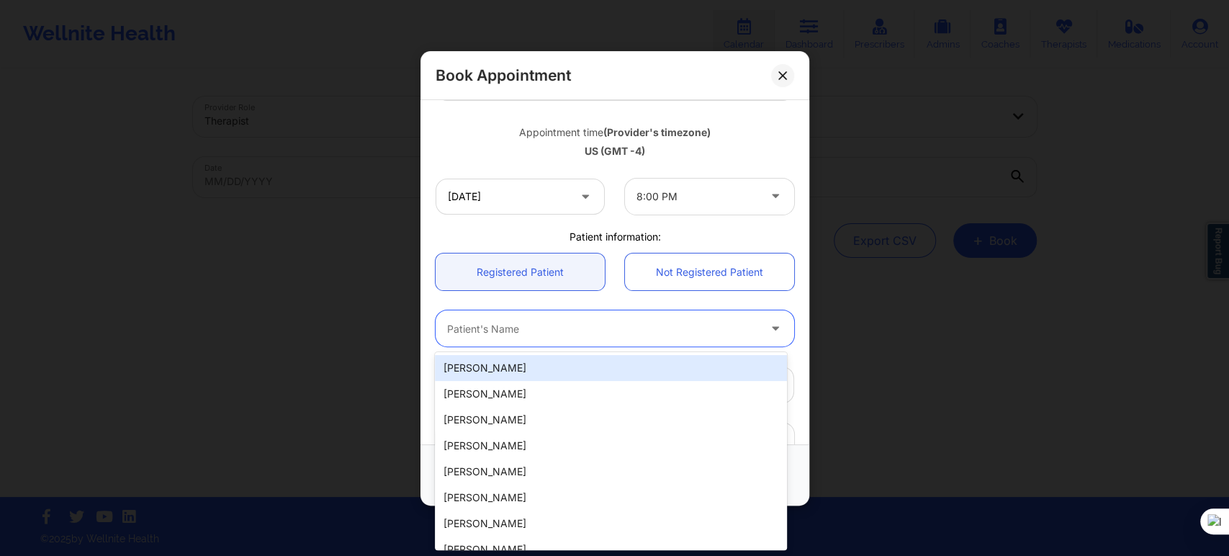
paste input "Troy Pittman SCALE"
type input "Troy Pittman SCALE"
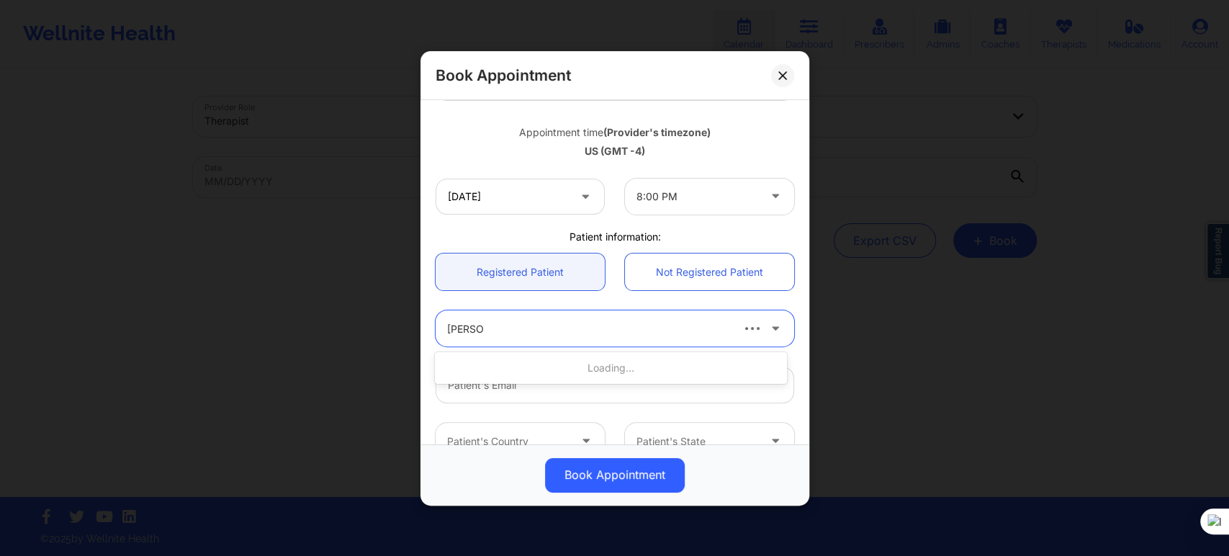
type input "Thao tran"
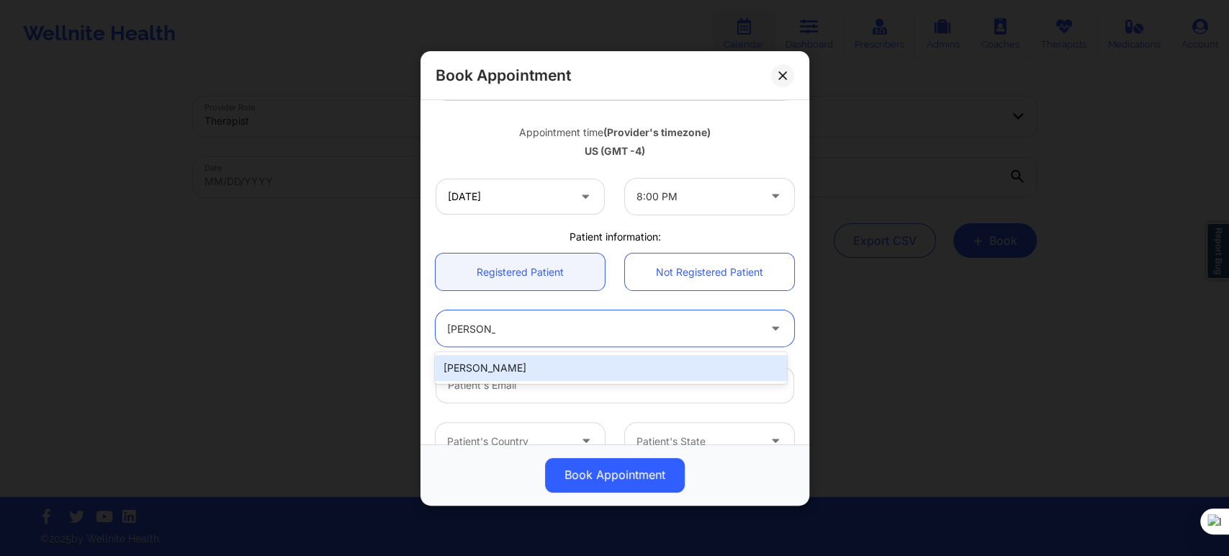
click at [535, 373] on div "Thao Tran" at bounding box center [610, 368] width 351 height 26
type input "thaotrantyler@gmail.com"
type input "+18138607556"
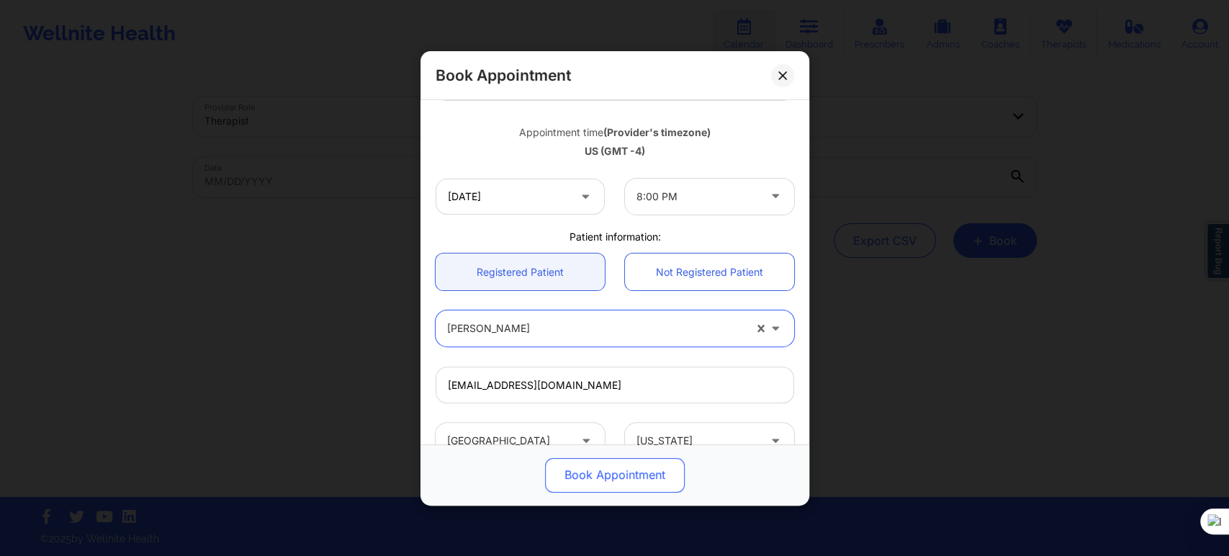
click at [586, 482] on button "Book Appointment" at bounding box center [615, 474] width 140 height 35
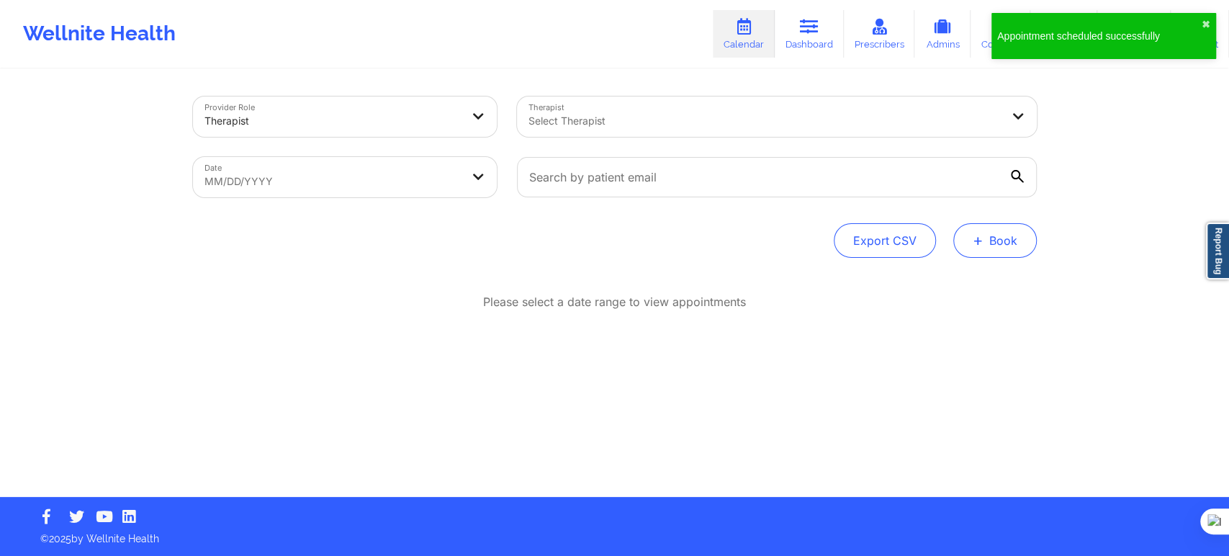
click at [1014, 240] on button "+ Book" at bounding box center [995, 240] width 84 height 35
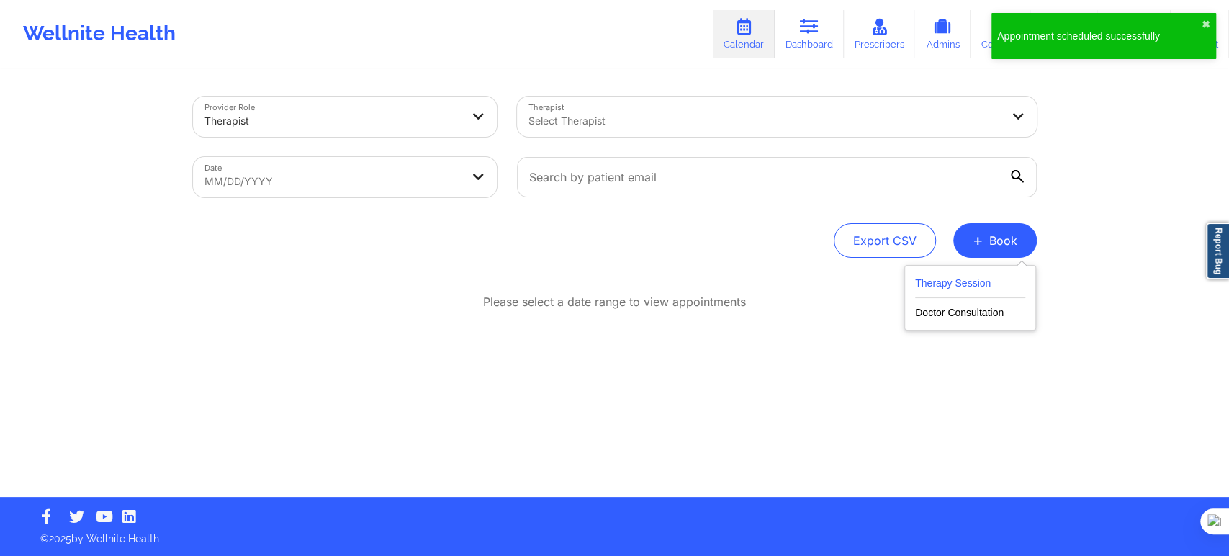
click at [967, 289] on button "Therapy Session" at bounding box center [970, 286] width 110 height 24
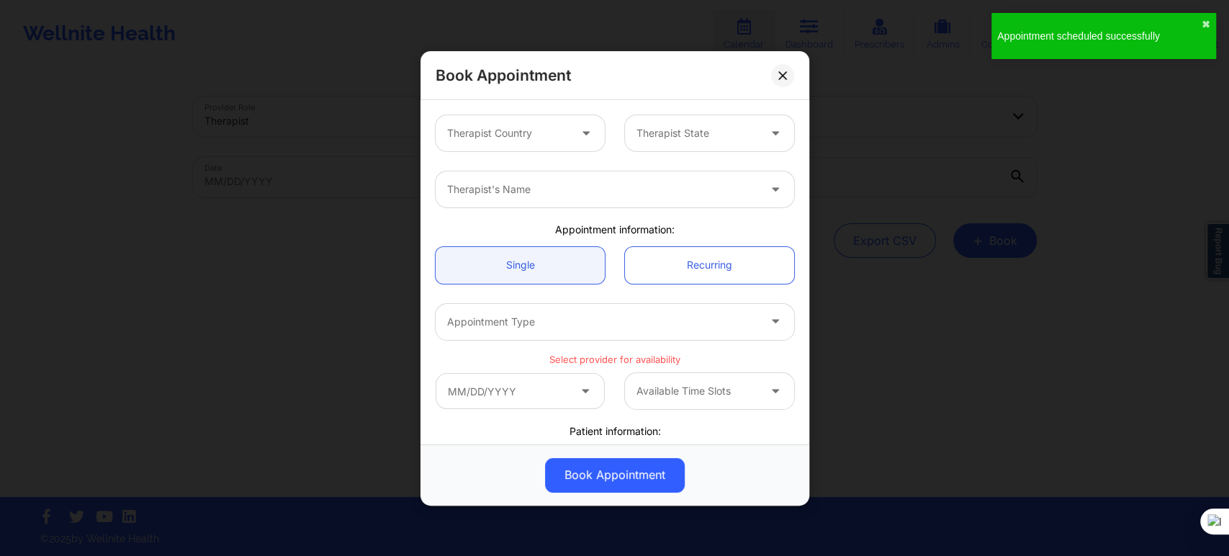
click at [487, 116] on div "Therapist Country" at bounding box center [503, 133] width 135 height 36
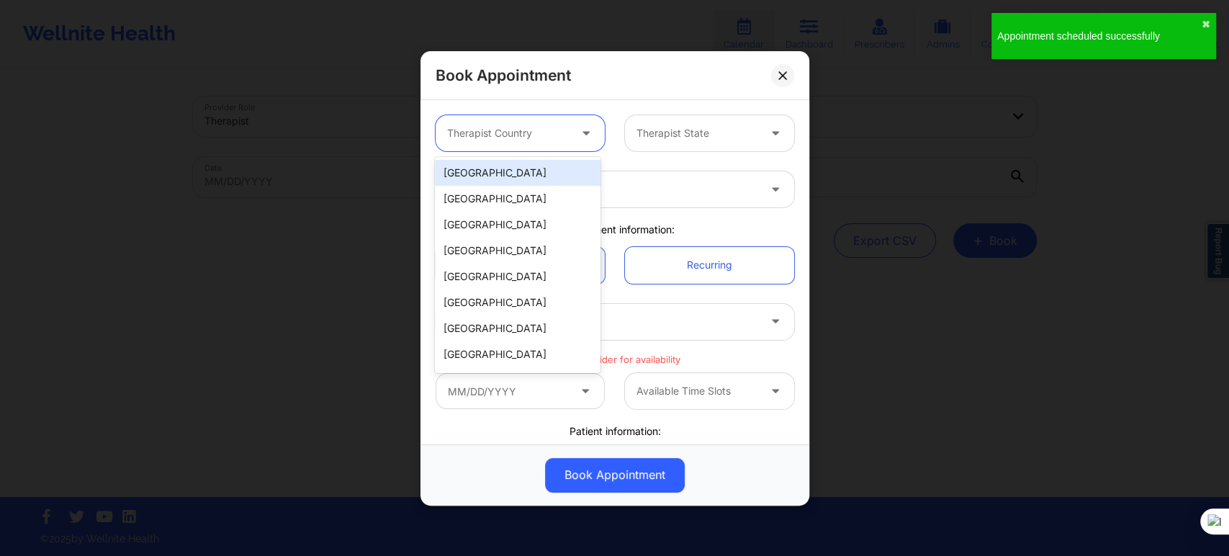
click at [502, 169] on div "[GEOGRAPHIC_DATA]" at bounding box center [518, 173] width 166 height 26
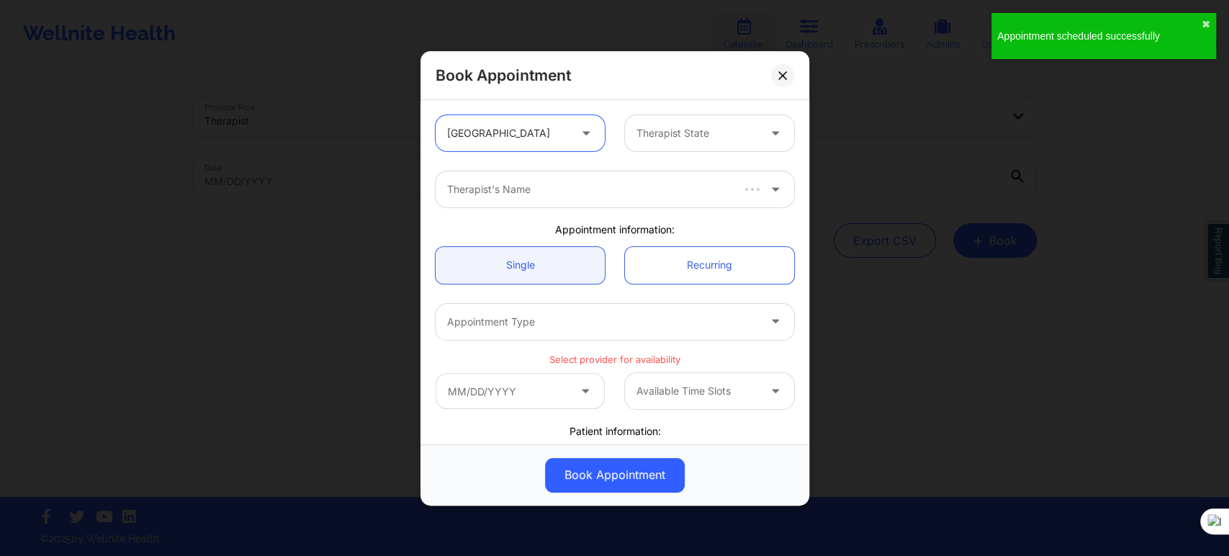
click at [651, 133] on div at bounding box center [697, 133] width 122 height 17
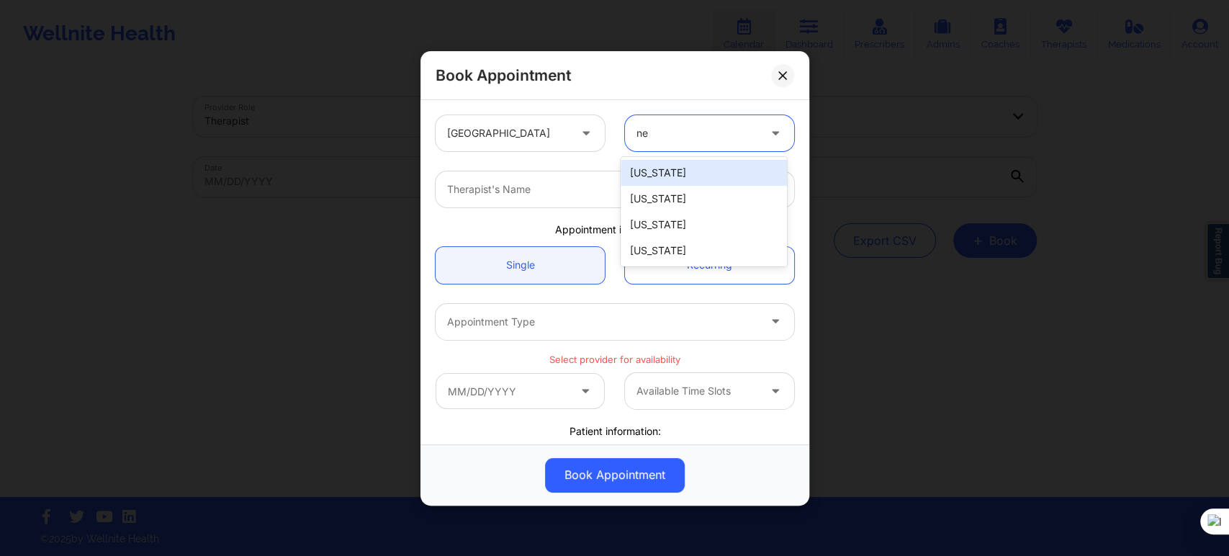
type input "new"
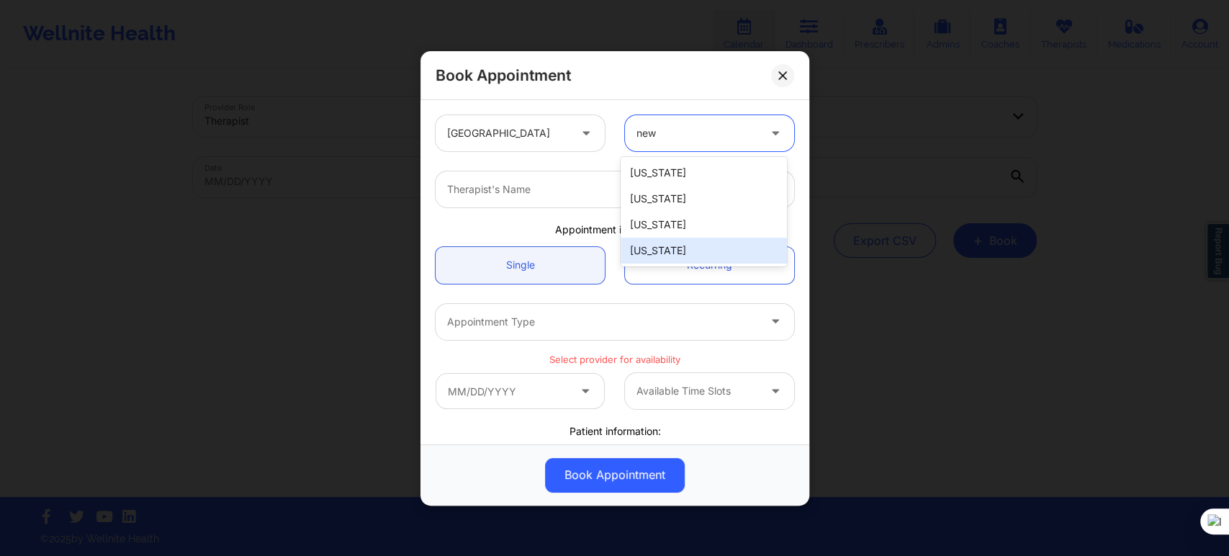
click at [655, 247] on div "[US_STATE]" at bounding box center [704, 251] width 166 height 26
click at [569, 197] on div at bounding box center [602, 189] width 311 height 17
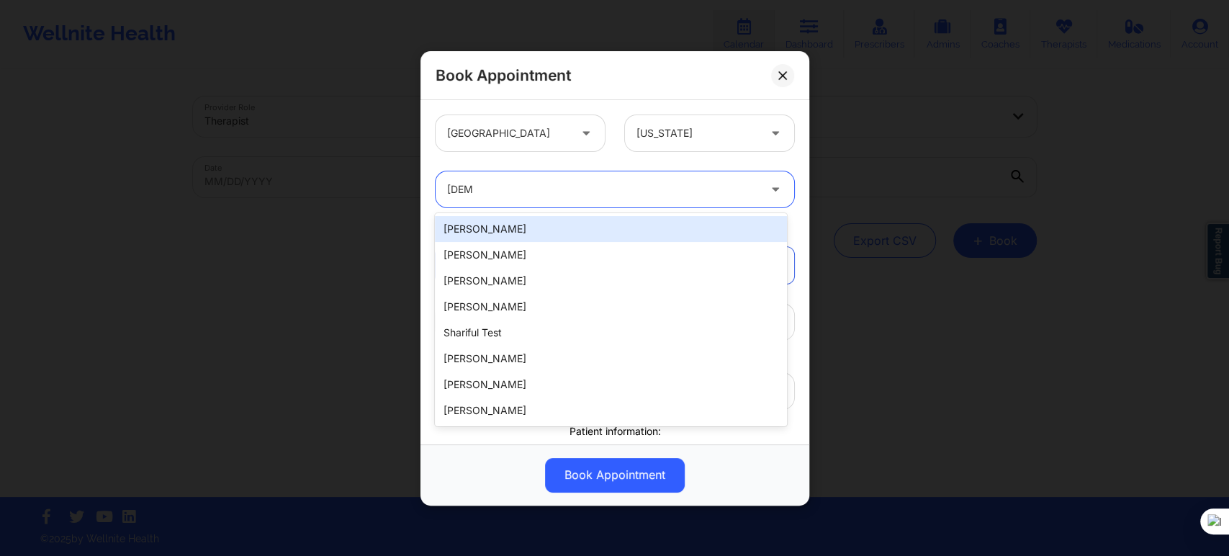
type input "sharic"
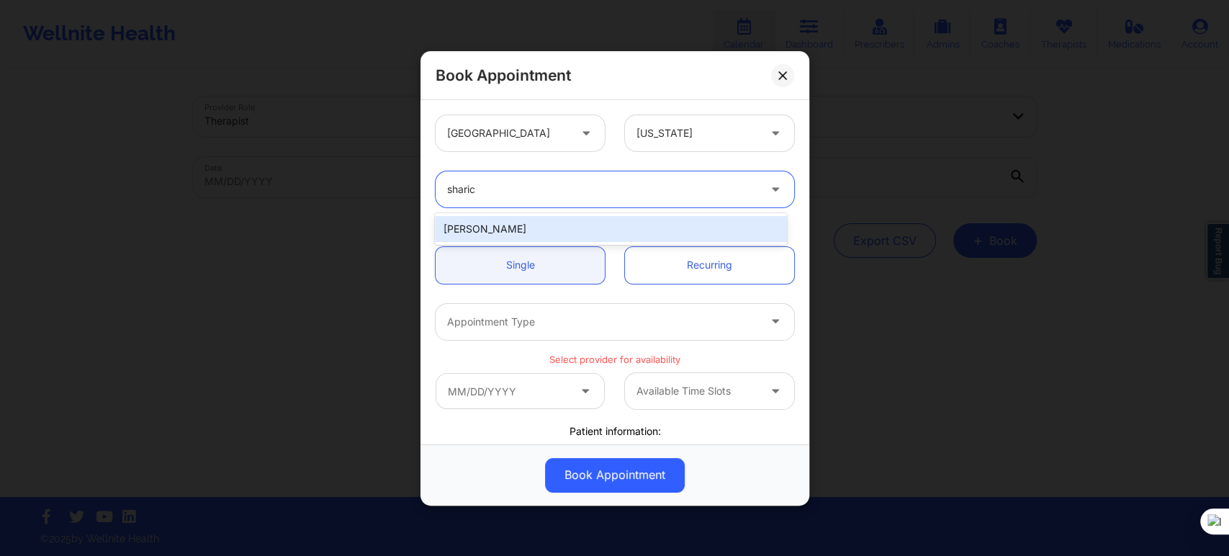
click at [555, 229] on div "Sharice White" at bounding box center [610, 229] width 351 height 26
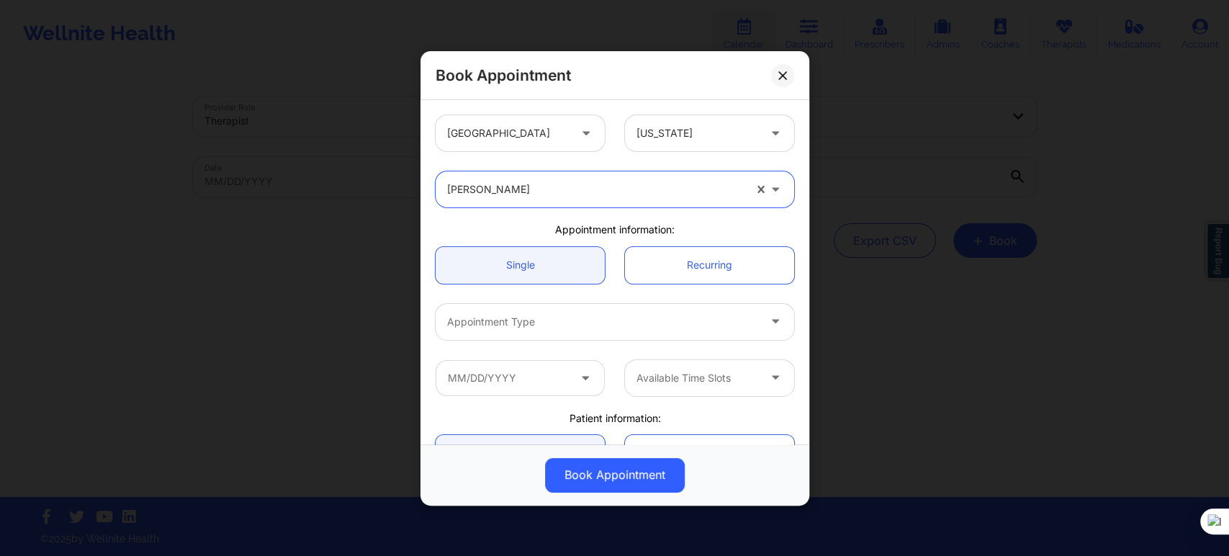
click at [531, 338] on div "Appointment Type" at bounding box center [598, 321] width 324 height 36
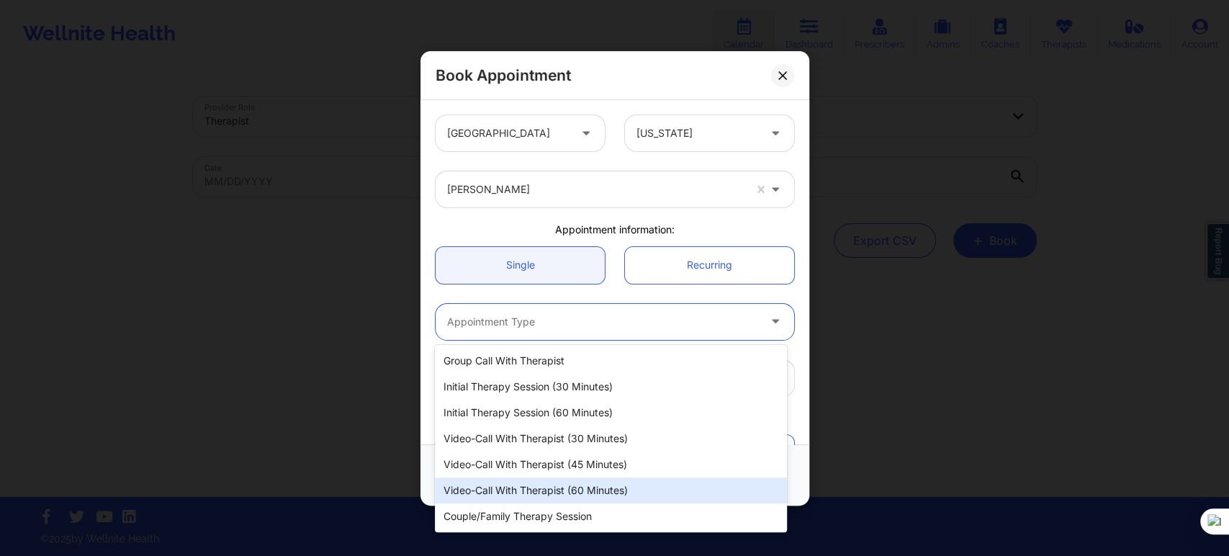
click at [564, 487] on div "Video-Call with Therapist (60 minutes)" at bounding box center [610, 490] width 351 height 26
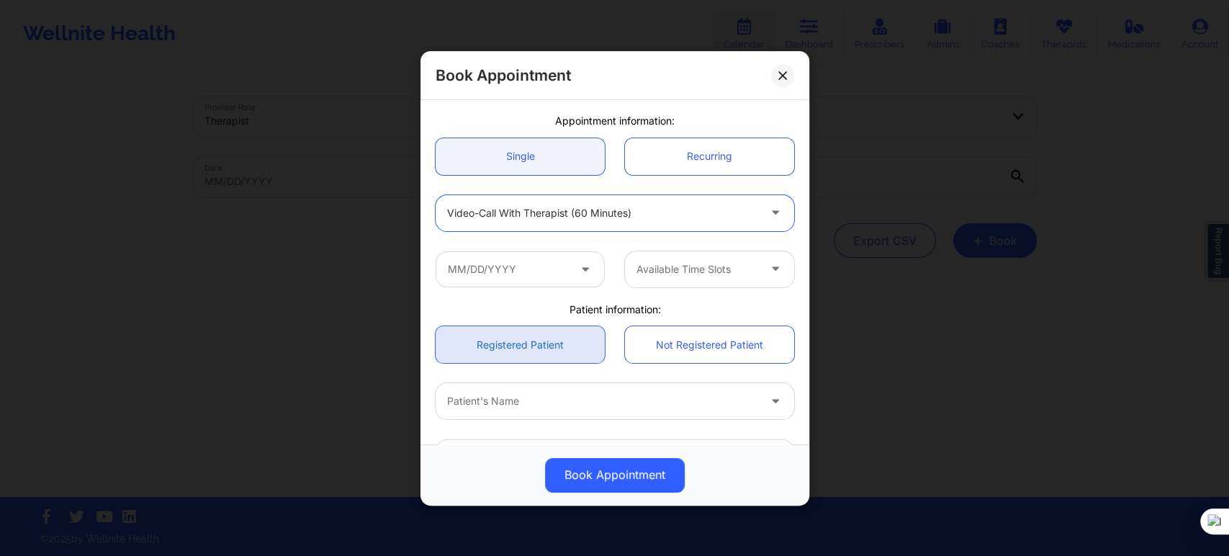
scroll to position [160, 0]
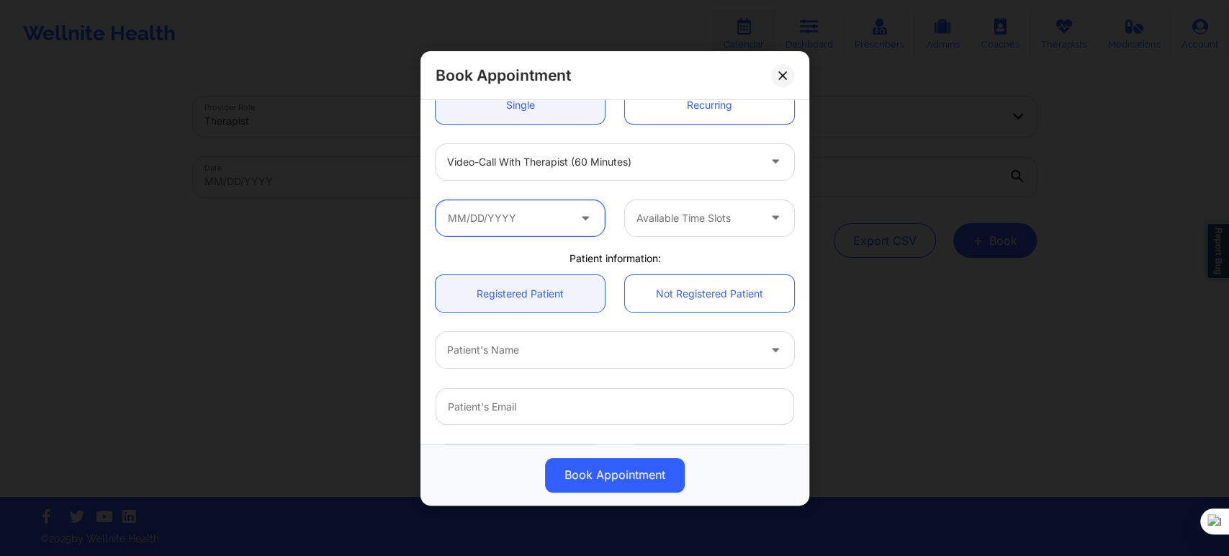
click at [536, 217] on input "text" at bounding box center [520, 217] width 169 height 36
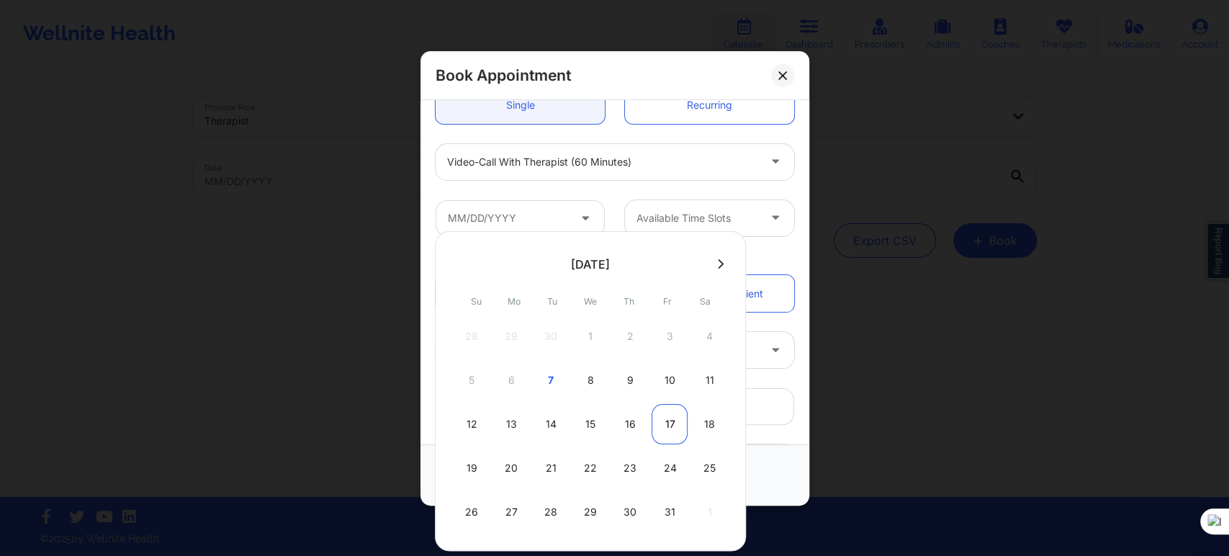
click at [671, 413] on div "17" at bounding box center [669, 424] width 36 height 40
type input "10/17/2025"
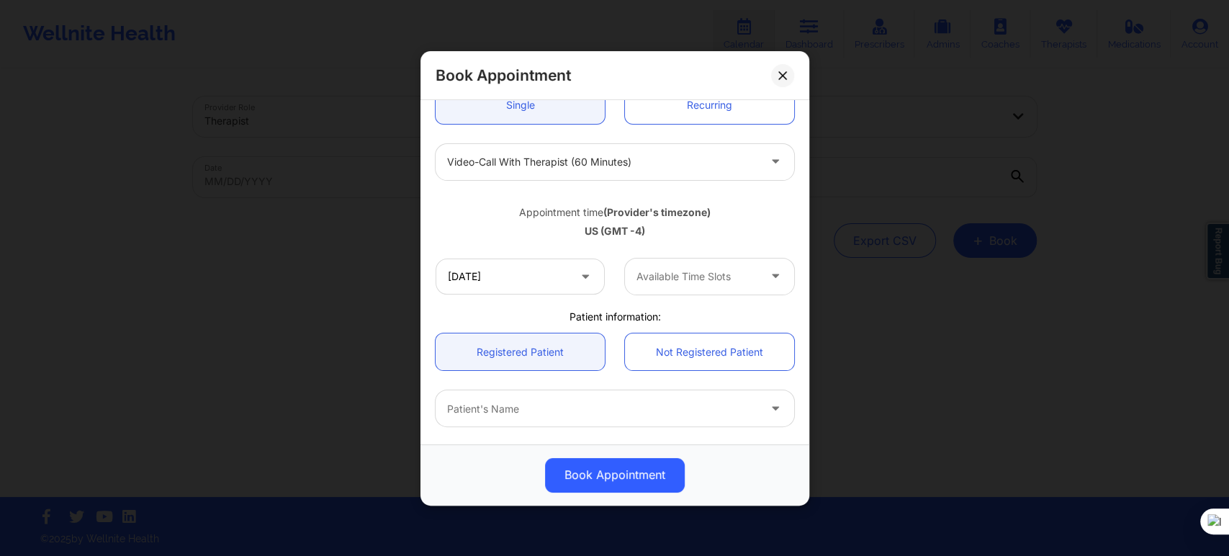
click at [691, 275] on div at bounding box center [697, 276] width 122 height 17
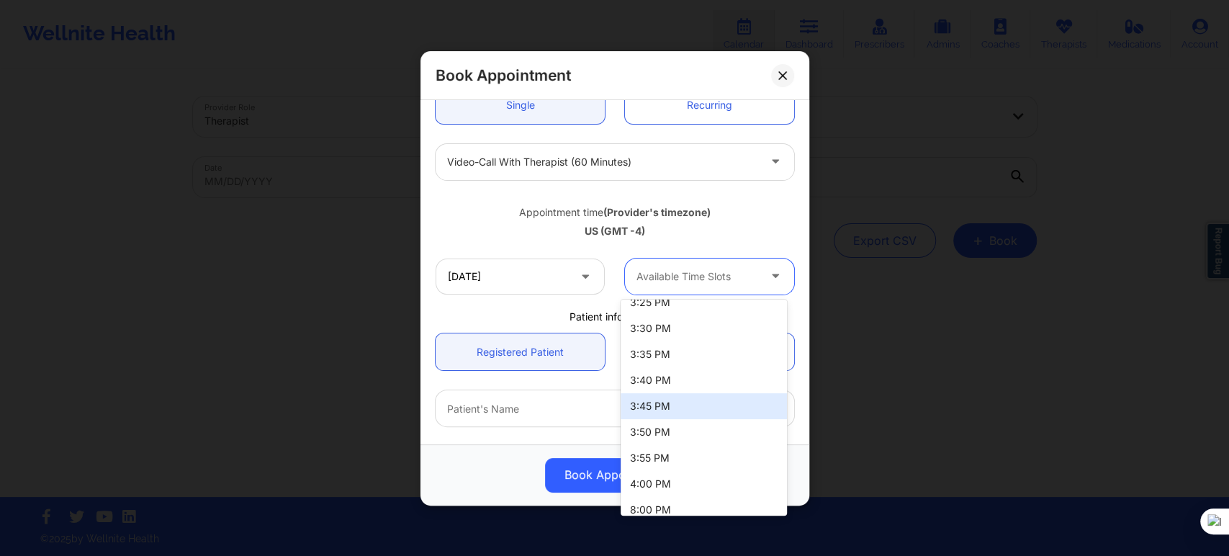
scroll to position [490, 0]
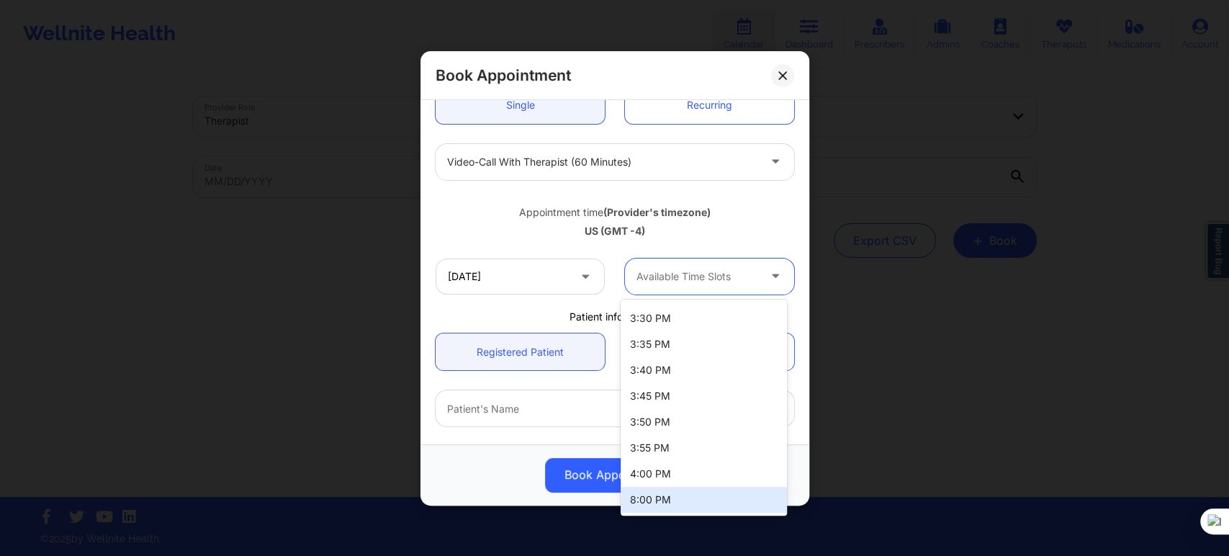
click at [674, 496] on div "8:00 PM" at bounding box center [704, 500] width 166 height 26
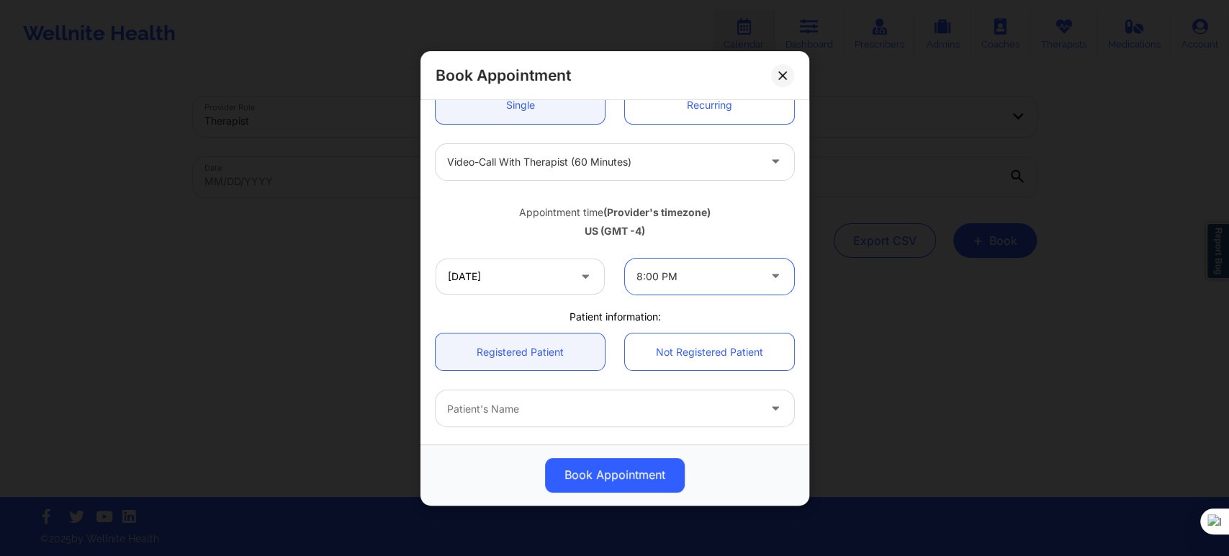
click at [541, 412] on div at bounding box center [602, 408] width 311 height 17
type input "Thao tran"
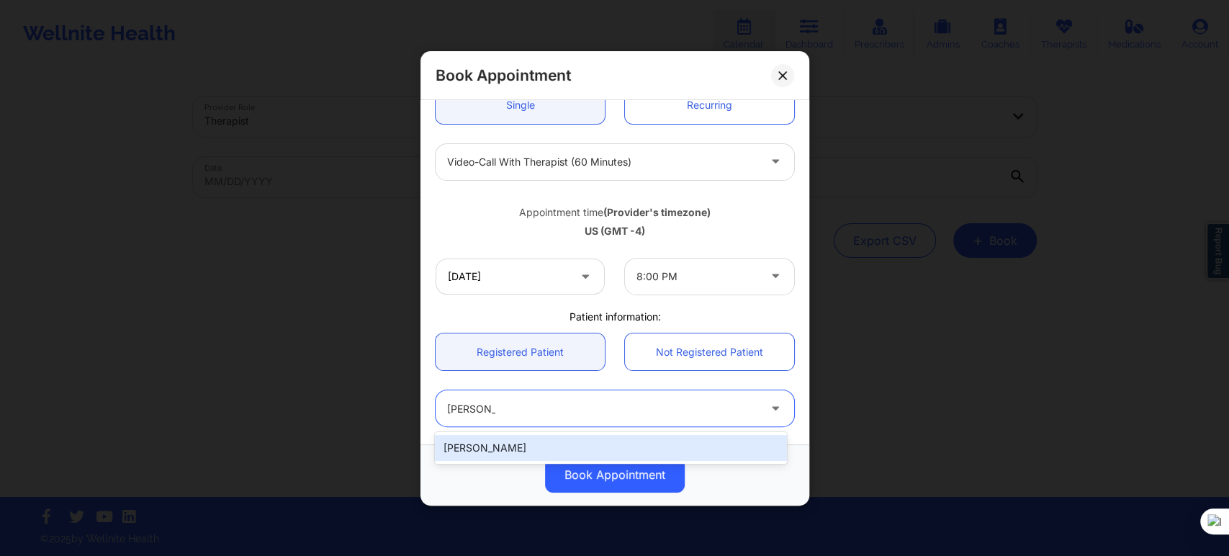
type input "thaotrantyler@gmail.com"
type input "+18138607556"
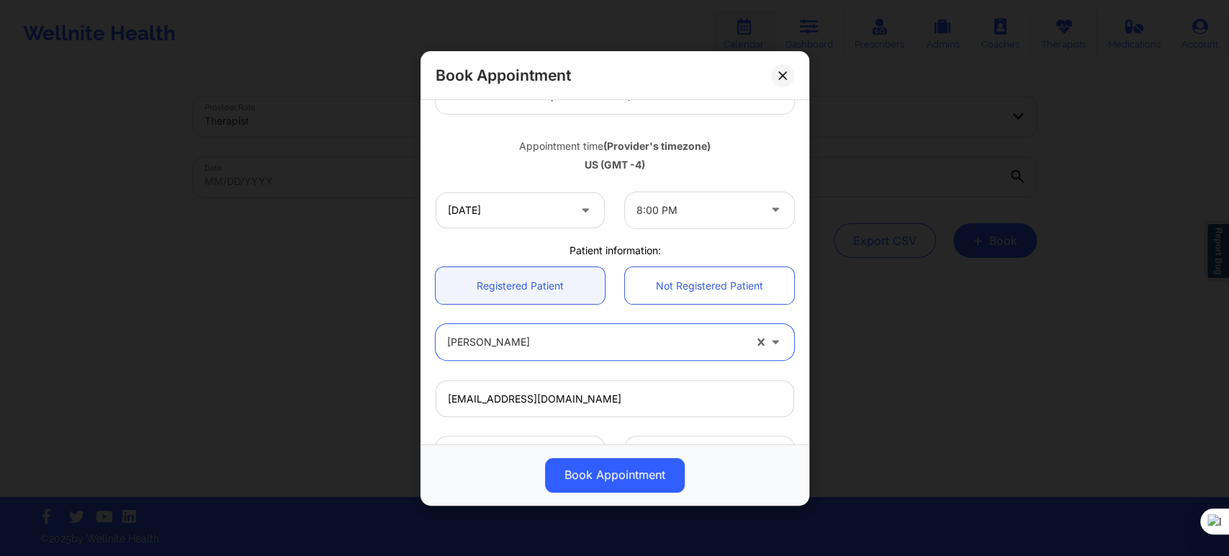
scroll to position [320, 0]
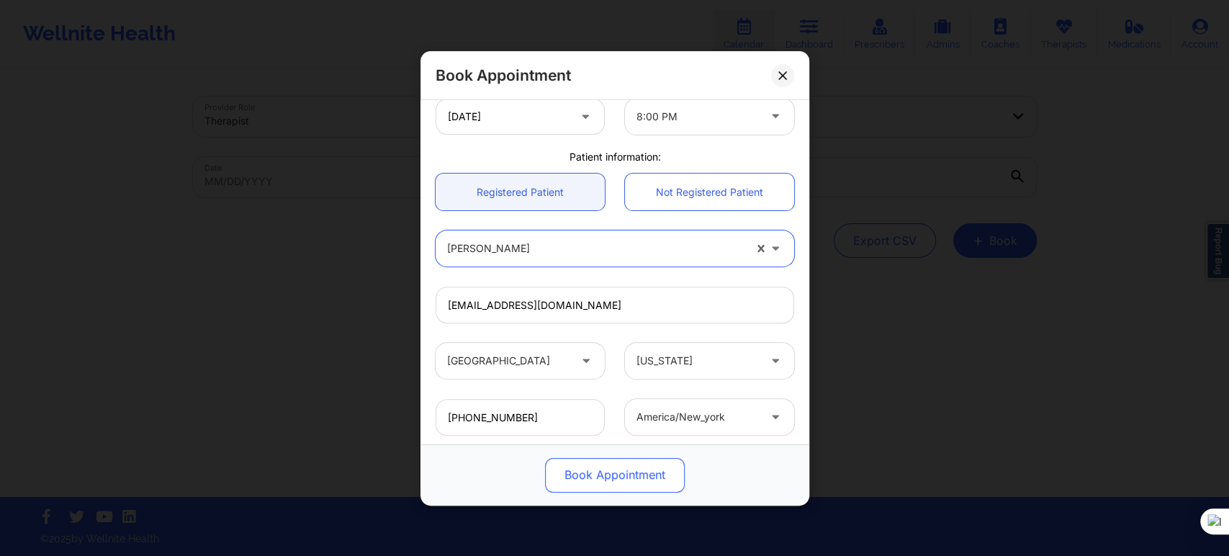
click at [553, 464] on button "Book Appointment" at bounding box center [615, 474] width 140 height 35
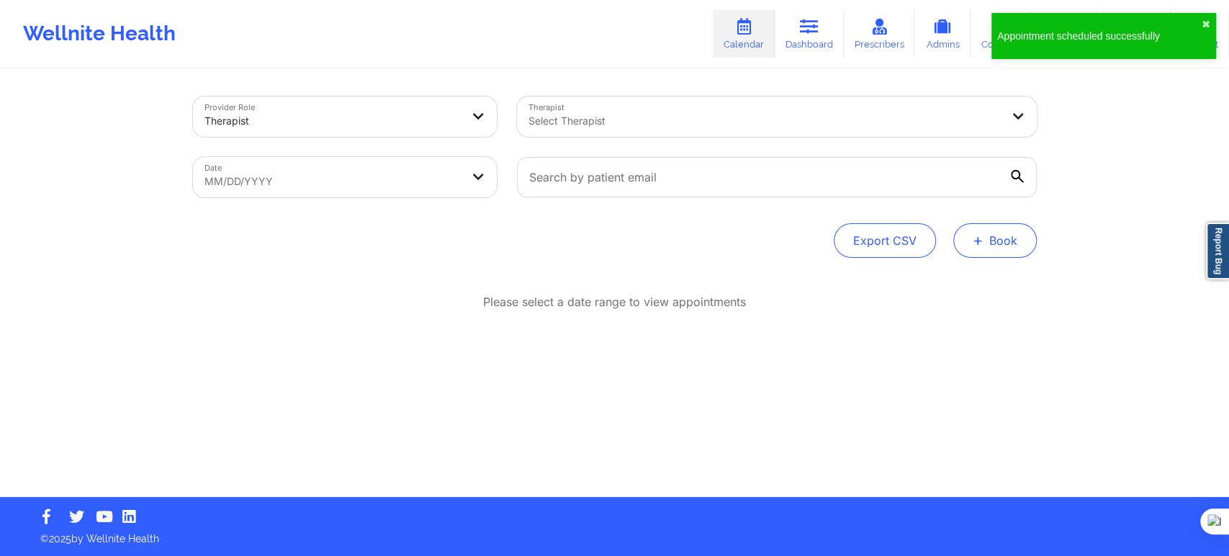
click at [1014, 246] on button "+ Book" at bounding box center [995, 240] width 84 height 35
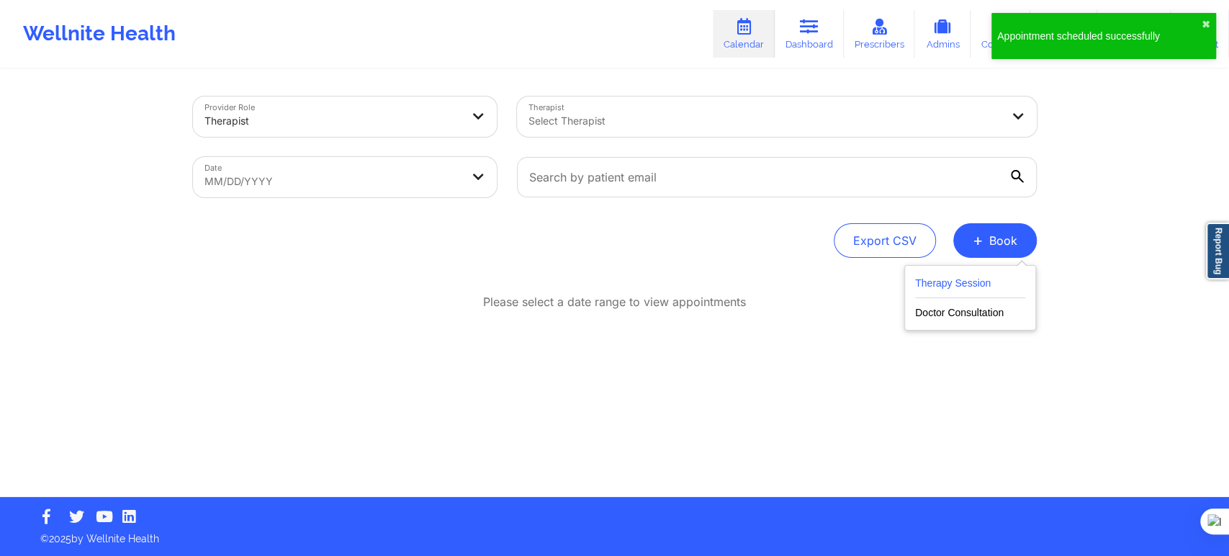
click at [1006, 294] on button "Therapy Session" at bounding box center [970, 286] width 110 height 24
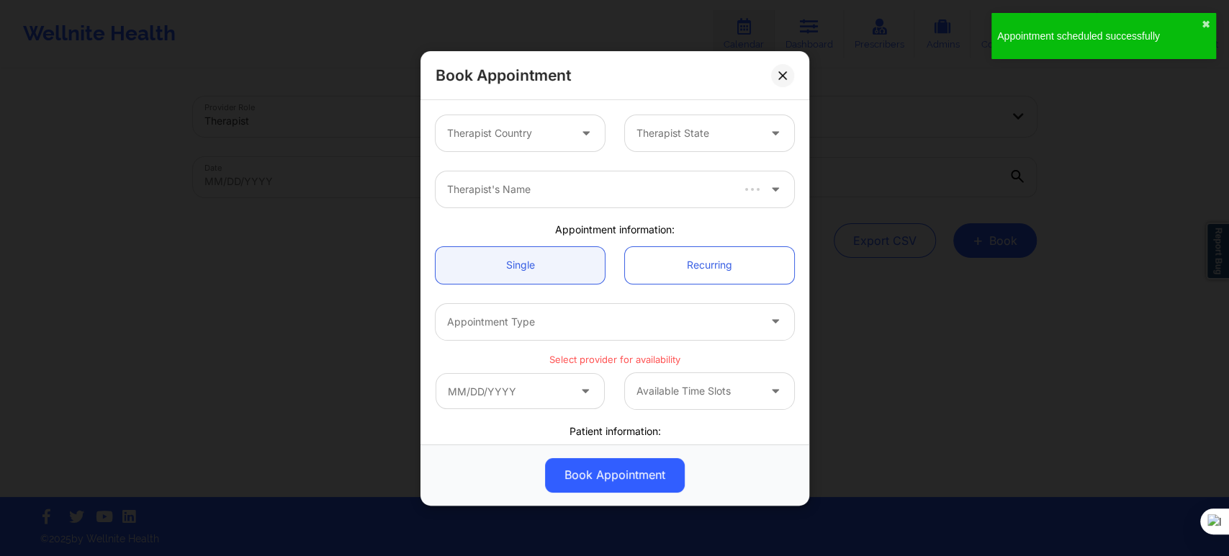
click at [540, 125] on div at bounding box center [508, 133] width 122 height 17
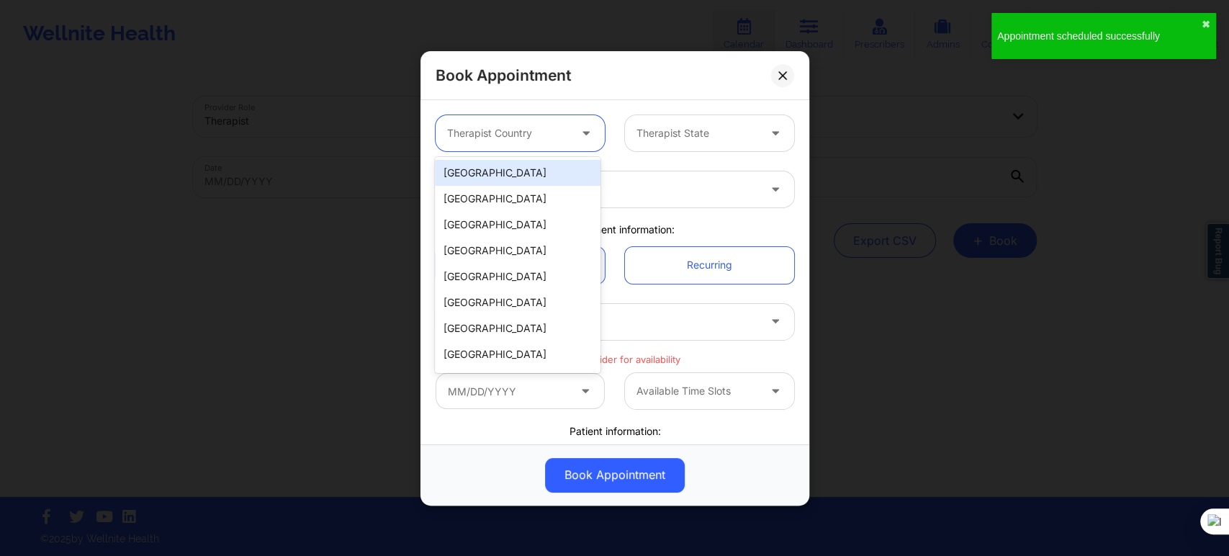
click at [531, 170] on div "[GEOGRAPHIC_DATA]" at bounding box center [518, 173] width 166 height 26
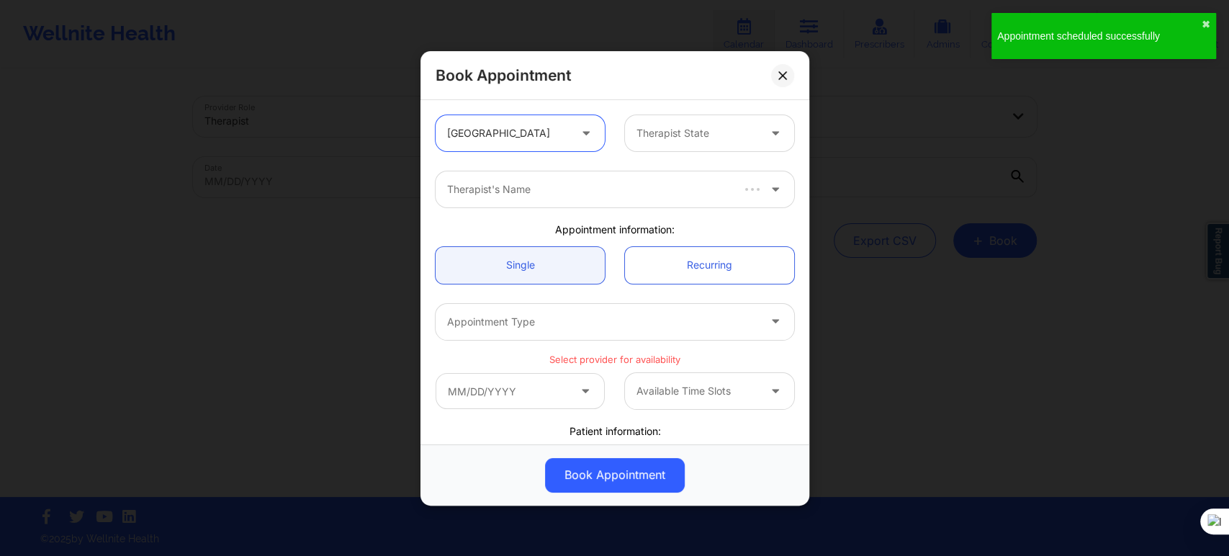
click at [664, 143] on div "Therapist State" at bounding box center [692, 133] width 135 height 36
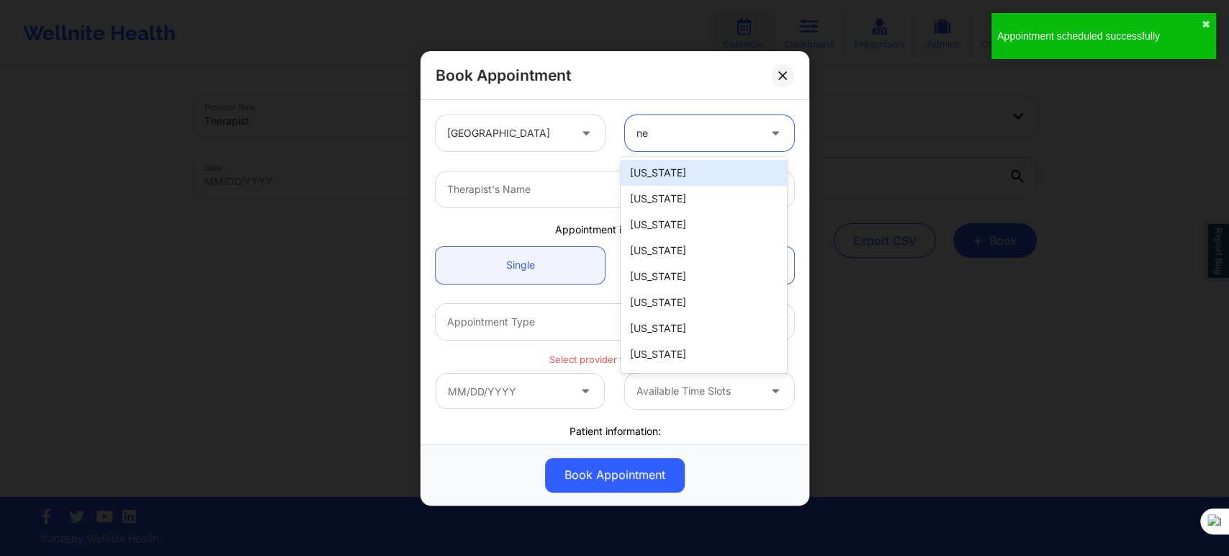
type input "new"
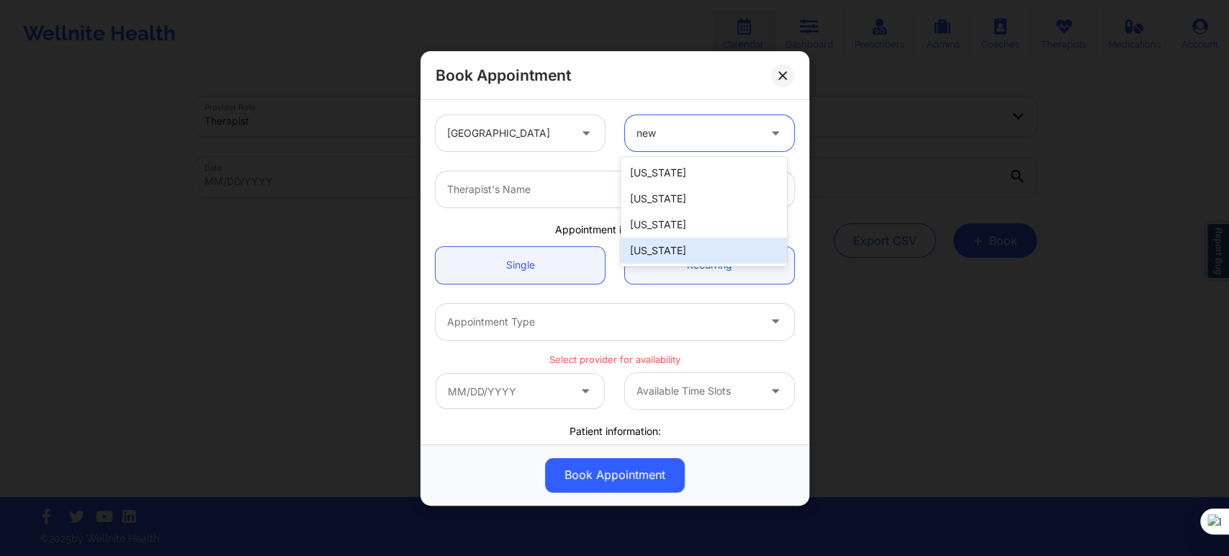
drag, startPoint x: 675, startPoint y: 253, endPoint x: 654, endPoint y: 248, distance: 21.3
click at [675, 253] on div "[US_STATE]" at bounding box center [704, 251] width 166 height 26
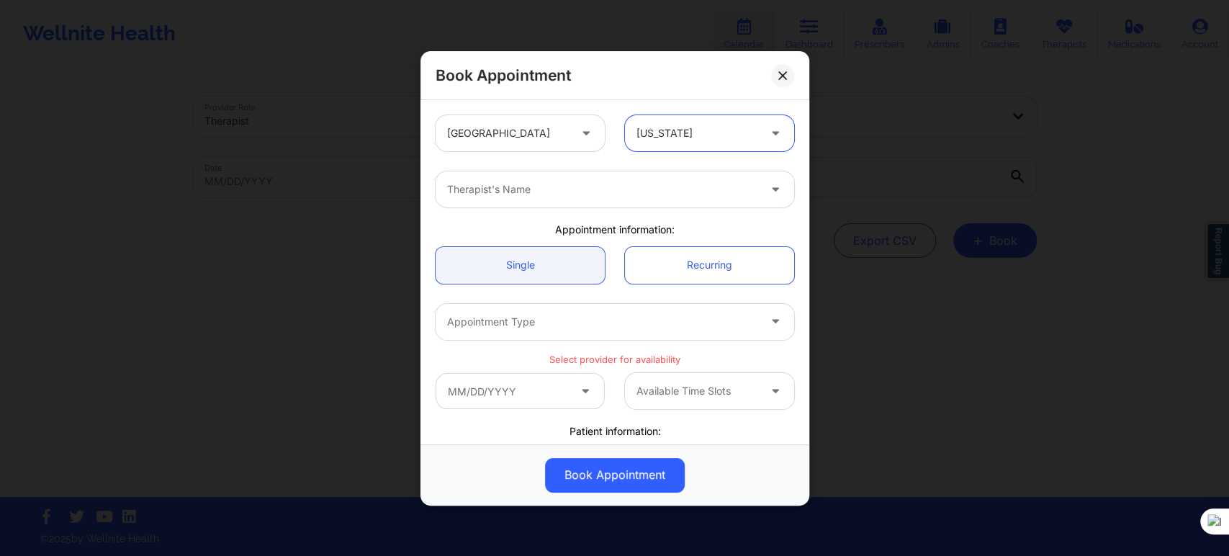
click at [516, 186] on div at bounding box center [602, 189] width 311 height 17
type input "sharice"
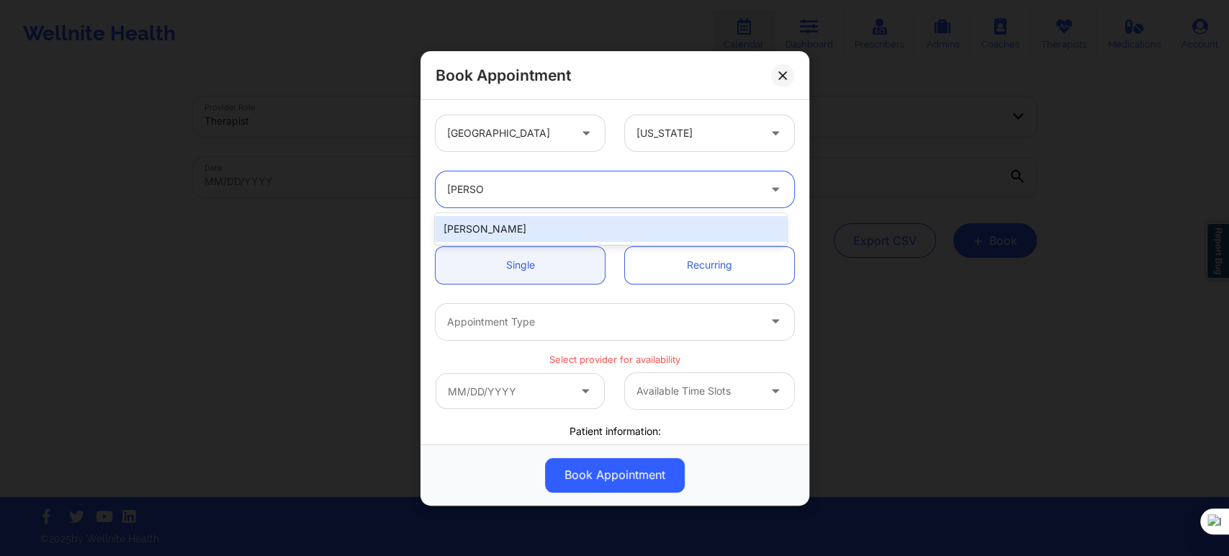
click at [528, 227] on div "Sharice White" at bounding box center [610, 229] width 351 height 26
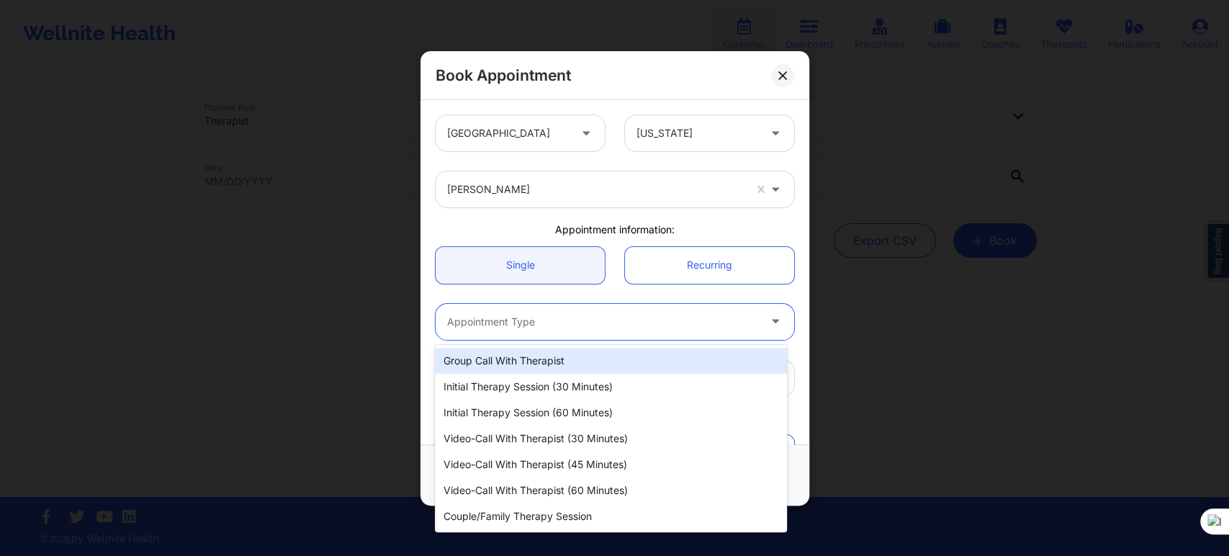
click at [522, 338] on div "Appointment Type" at bounding box center [598, 321] width 324 height 36
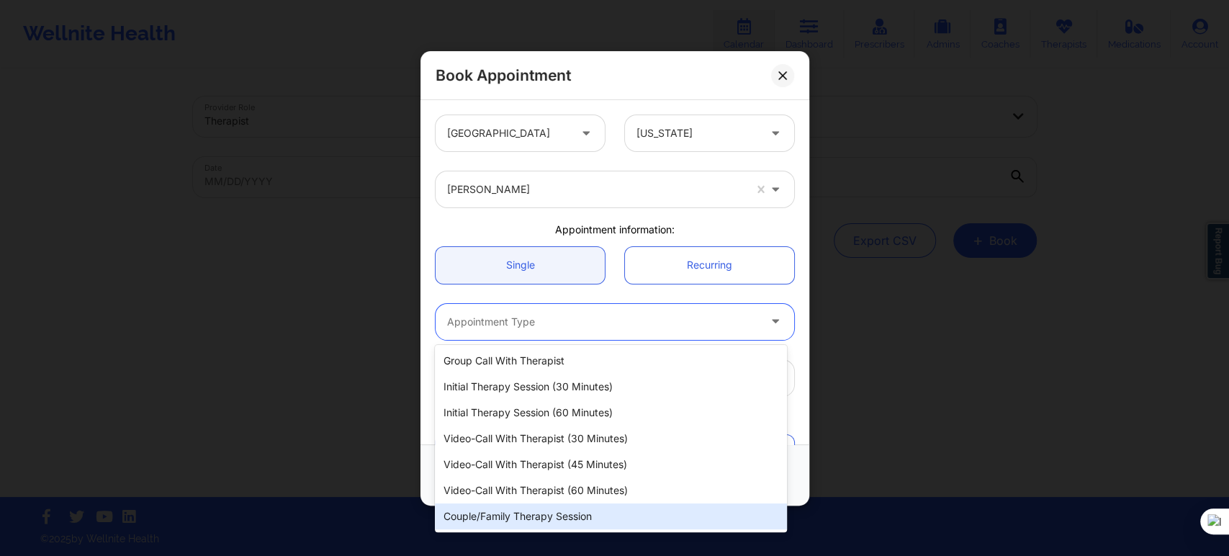
click at [553, 503] on div "Couple/Family Therapy Session" at bounding box center [610, 516] width 351 height 26
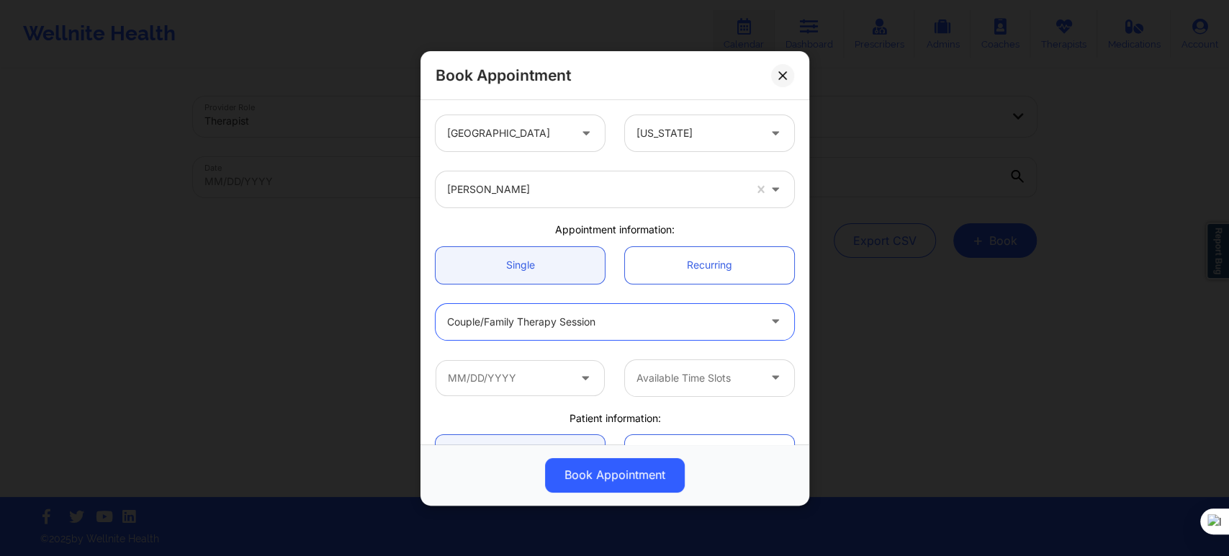
click at [551, 323] on div at bounding box center [602, 321] width 311 height 17
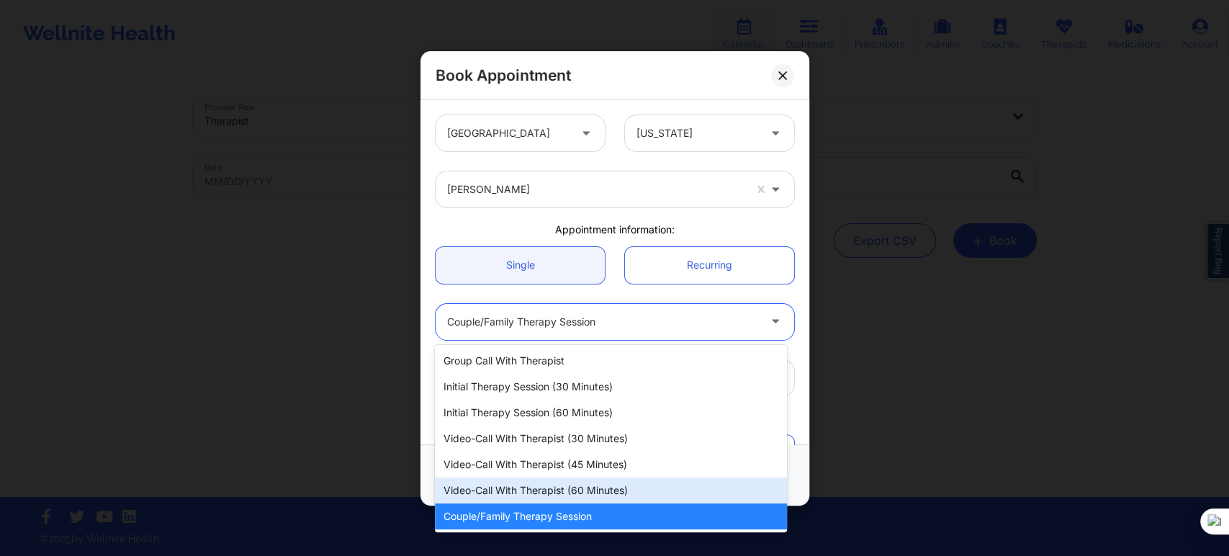
click at [554, 494] on div "Video-Call with Therapist (60 minutes)" at bounding box center [610, 490] width 351 height 26
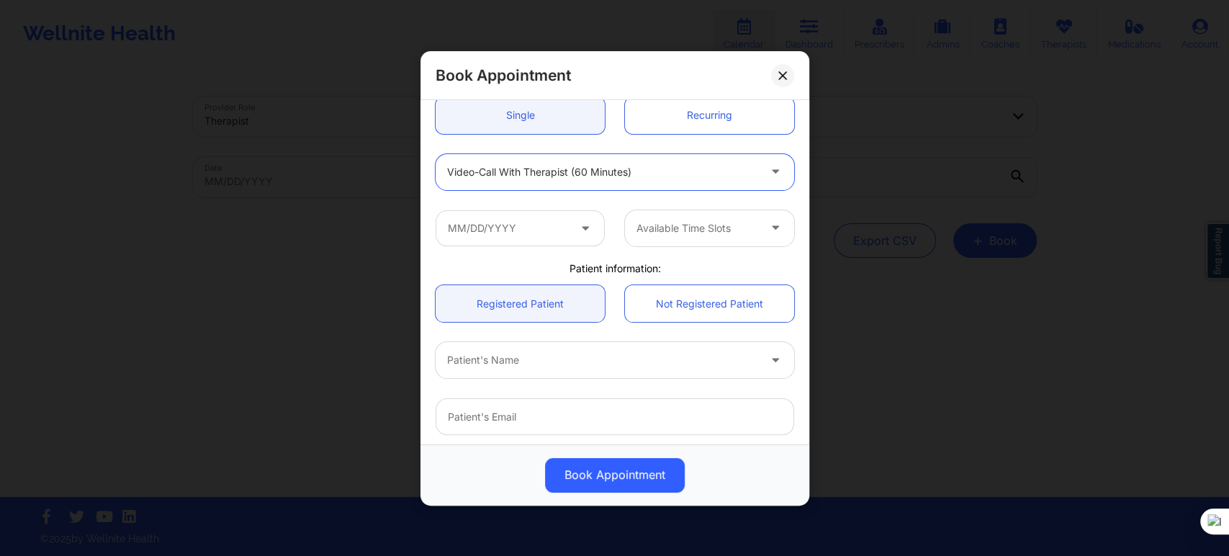
scroll to position [160, 0]
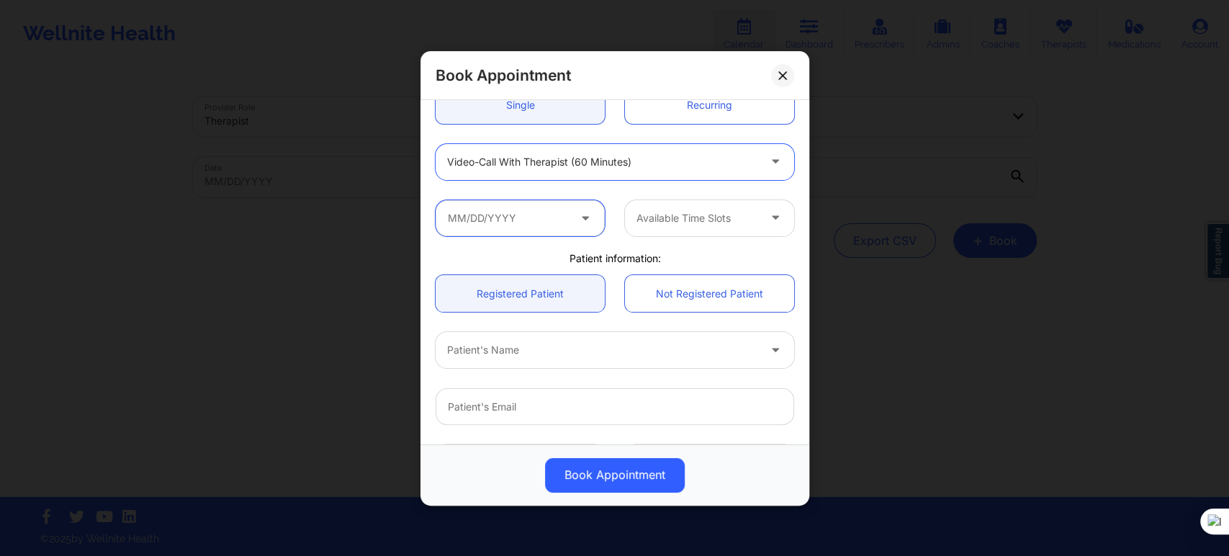
click at [549, 230] on input "text" at bounding box center [520, 217] width 169 height 36
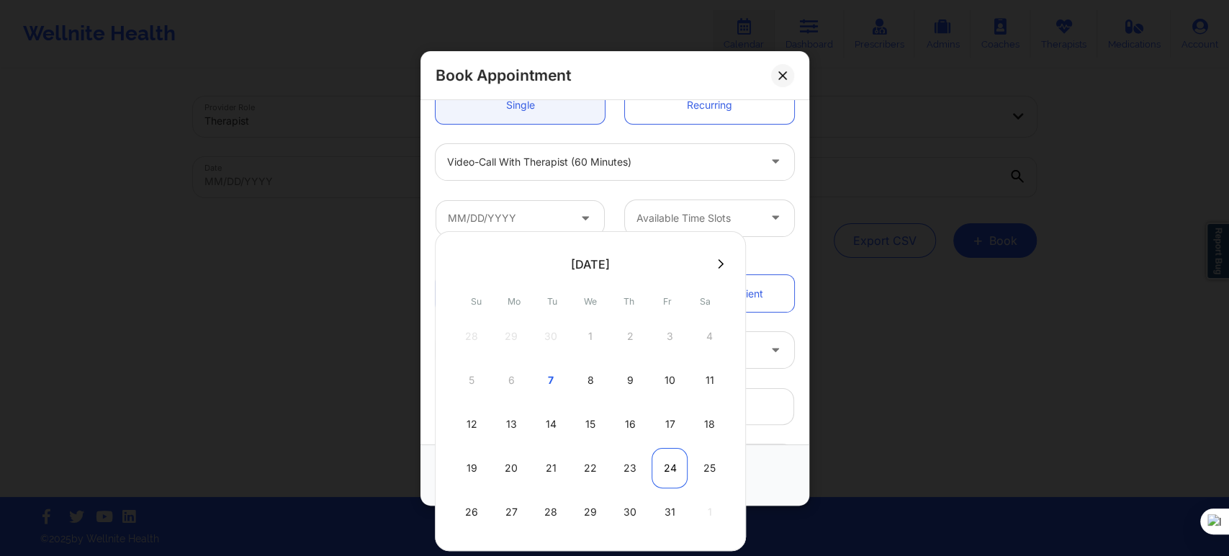
click at [673, 461] on div "24" at bounding box center [669, 468] width 36 height 40
type input "10/24/2025"
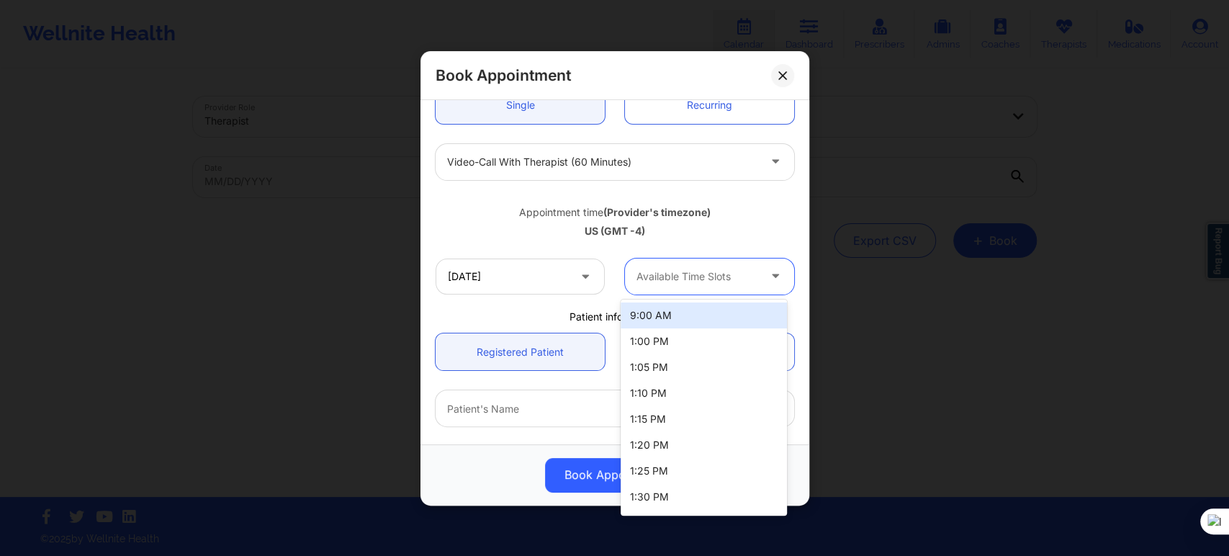
click at [676, 272] on div at bounding box center [697, 276] width 122 height 17
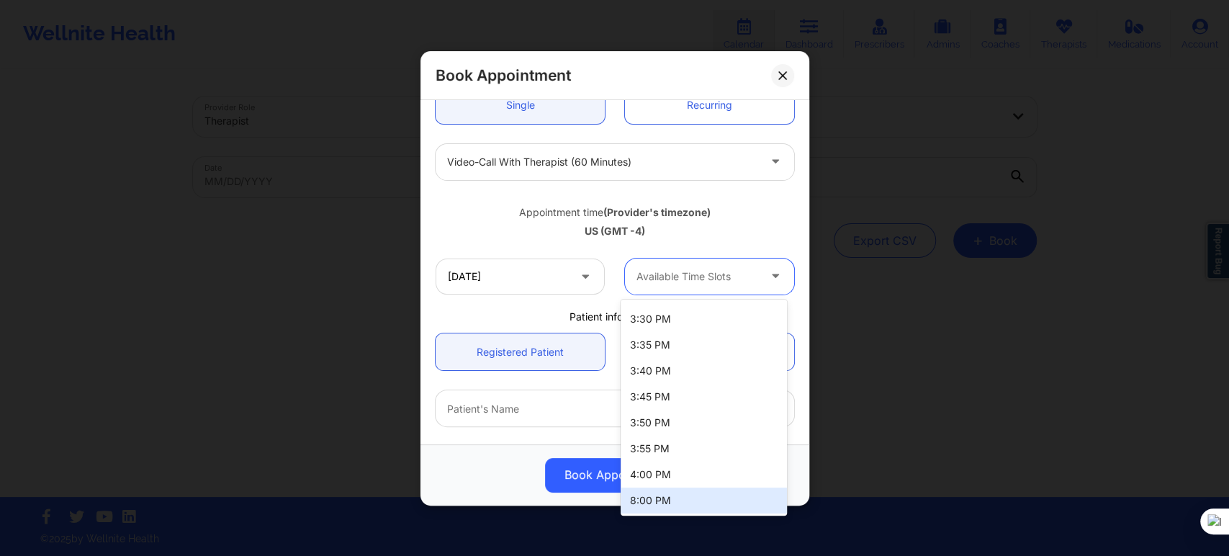
click at [667, 498] on div "8:00 PM" at bounding box center [704, 500] width 166 height 26
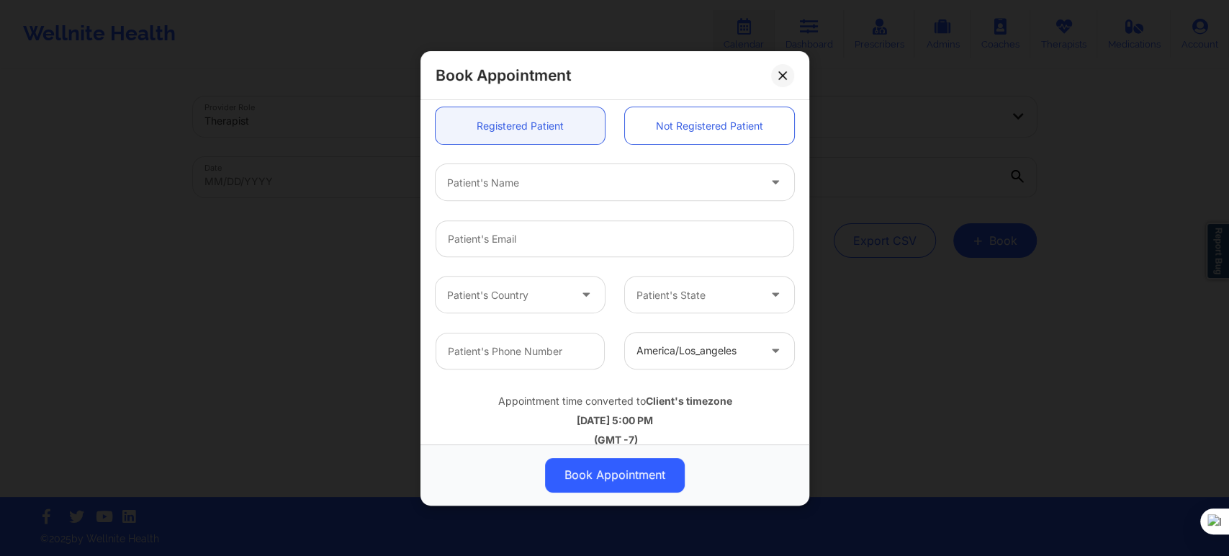
scroll to position [400, 0]
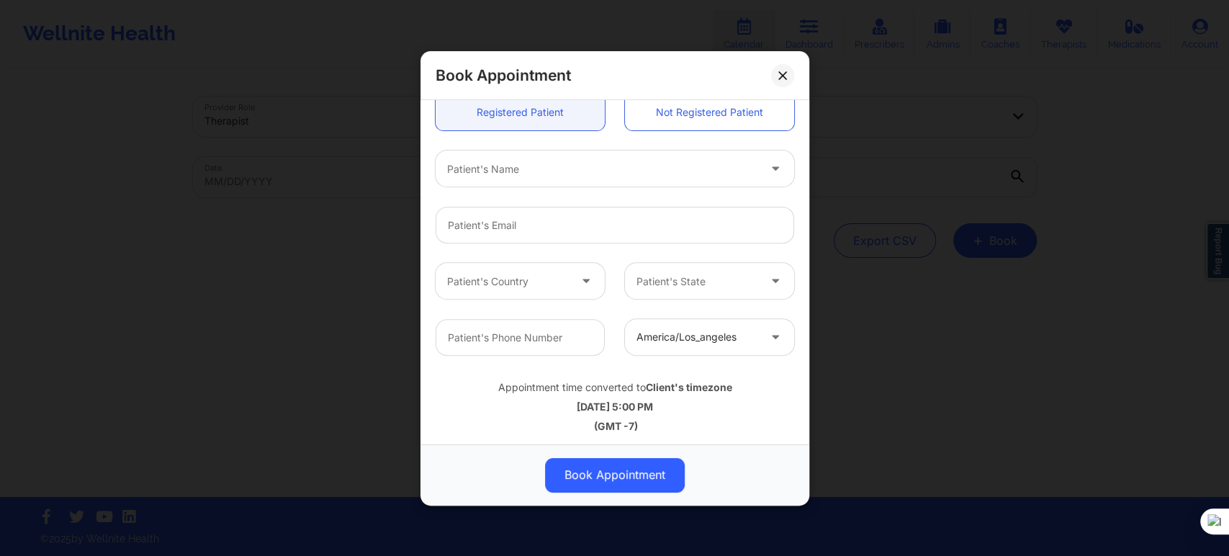
click at [509, 182] on div "Patient's Name" at bounding box center [598, 168] width 324 height 36
paste input "Thao Tran"
type input "Thao Tran"
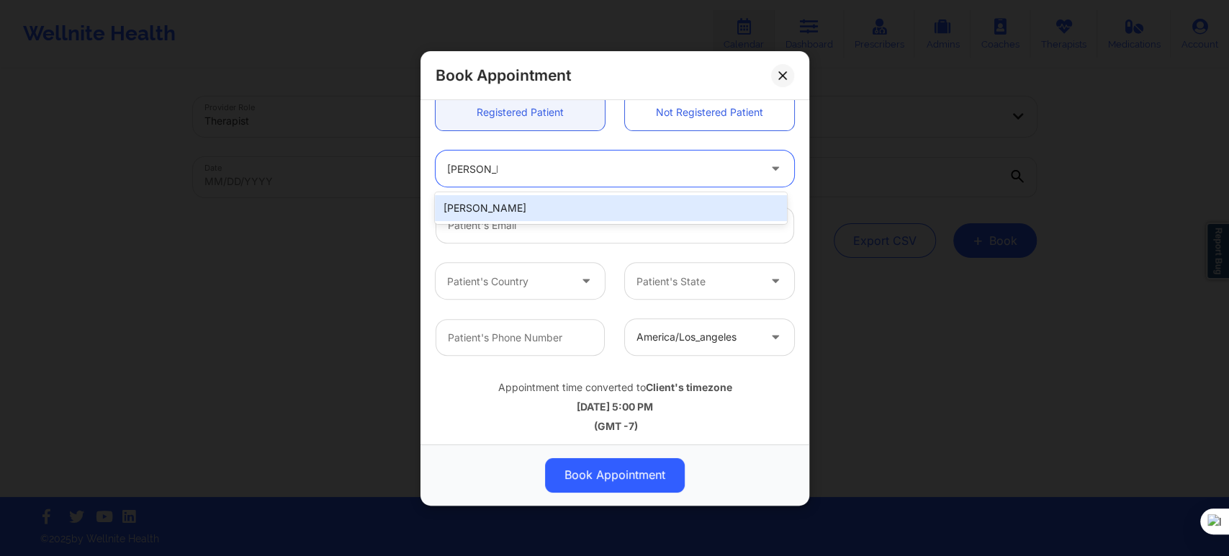
click at [513, 206] on div "Thao Tran" at bounding box center [610, 208] width 351 height 26
type input "thaotrantyler@gmail.com"
type input "+18138607556"
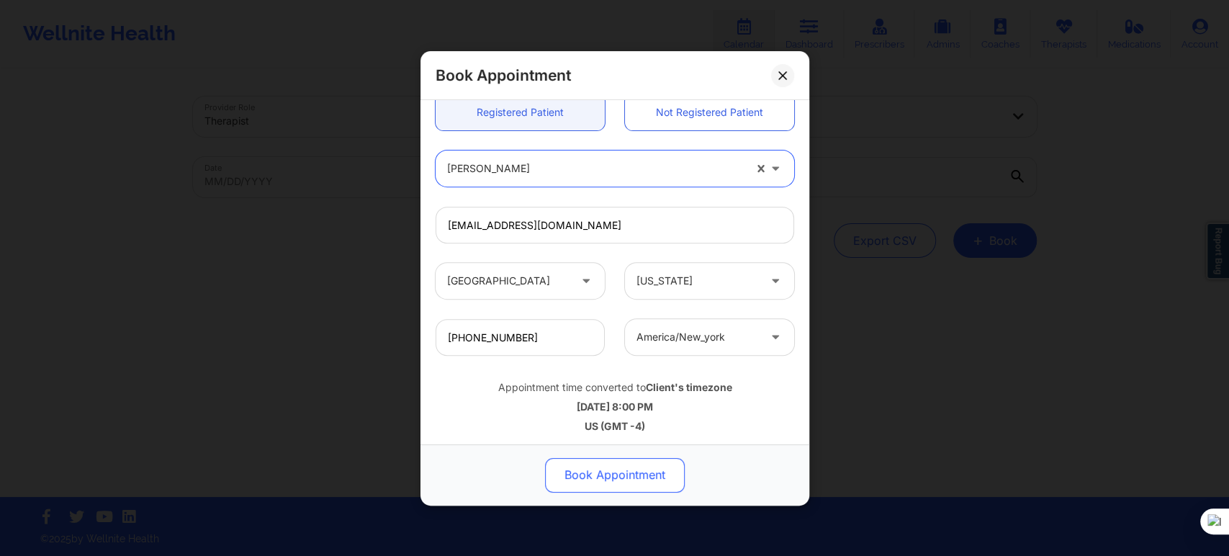
click at [578, 470] on button "Book Appointment" at bounding box center [615, 474] width 140 height 35
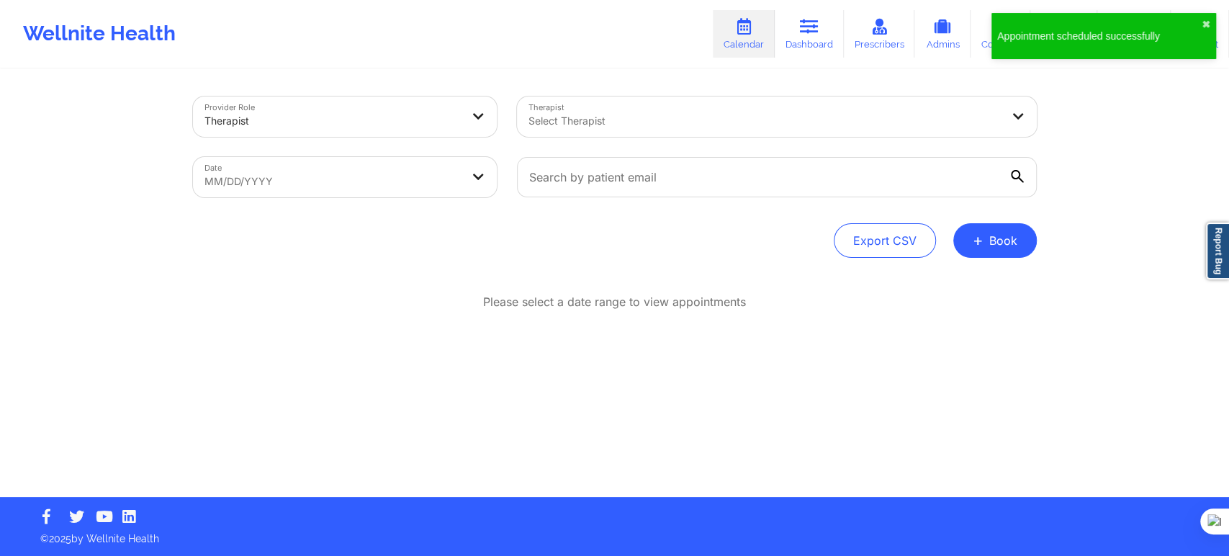
click at [975, 236] on span "+" at bounding box center [978, 240] width 11 height 8
click at [959, 279] on button "Therapy Session" at bounding box center [970, 286] width 110 height 24
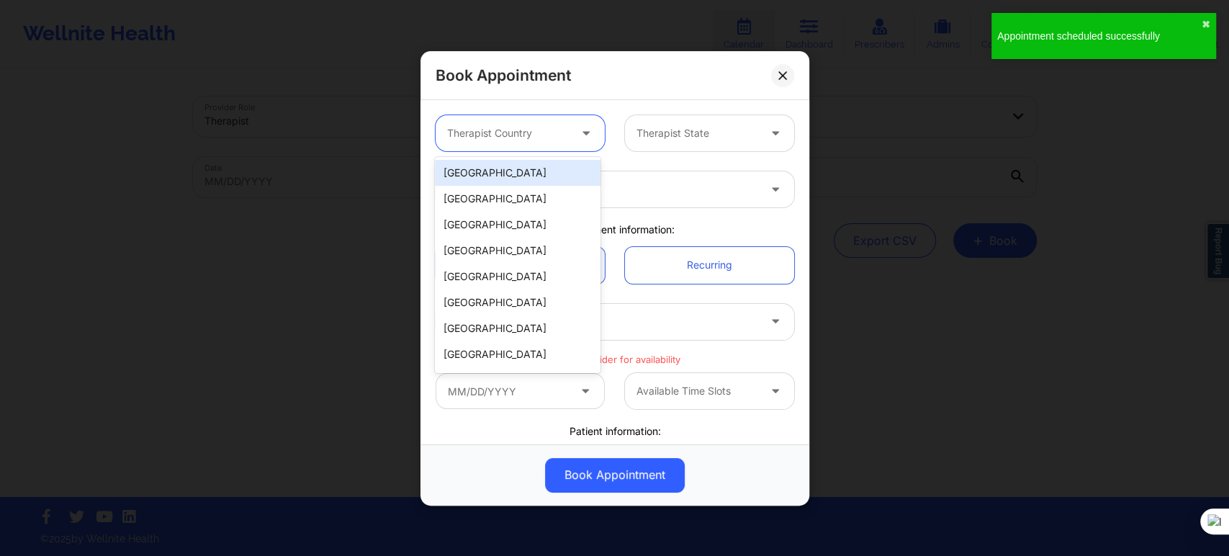
click at [540, 131] on div at bounding box center [508, 133] width 122 height 17
click at [540, 167] on div "[GEOGRAPHIC_DATA]" at bounding box center [518, 173] width 166 height 26
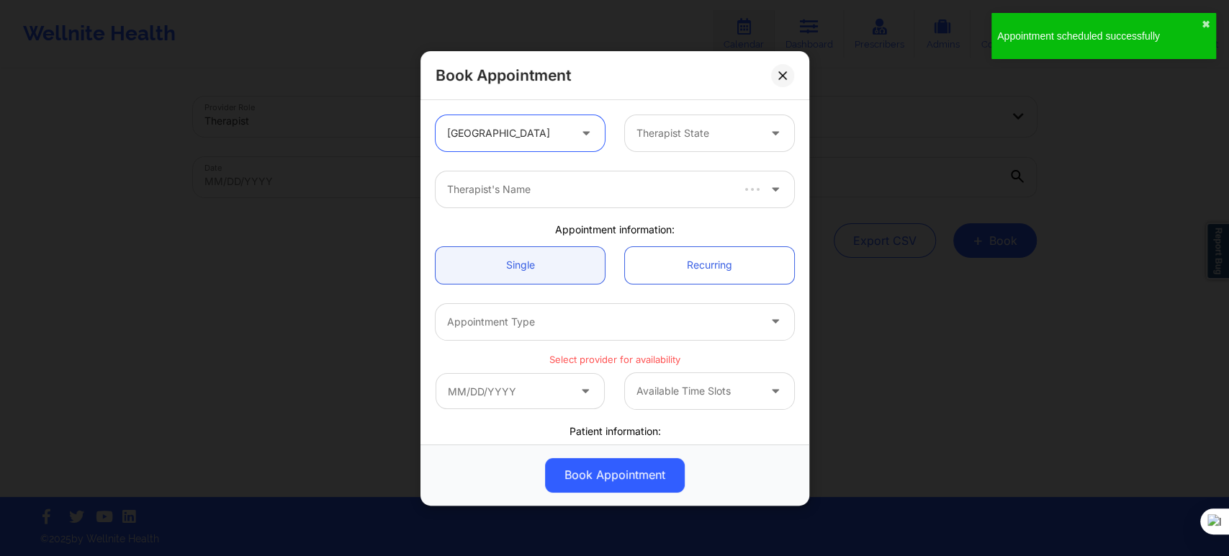
click at [671, 131] on div at bounding box center [697, 133] width 122 height 17
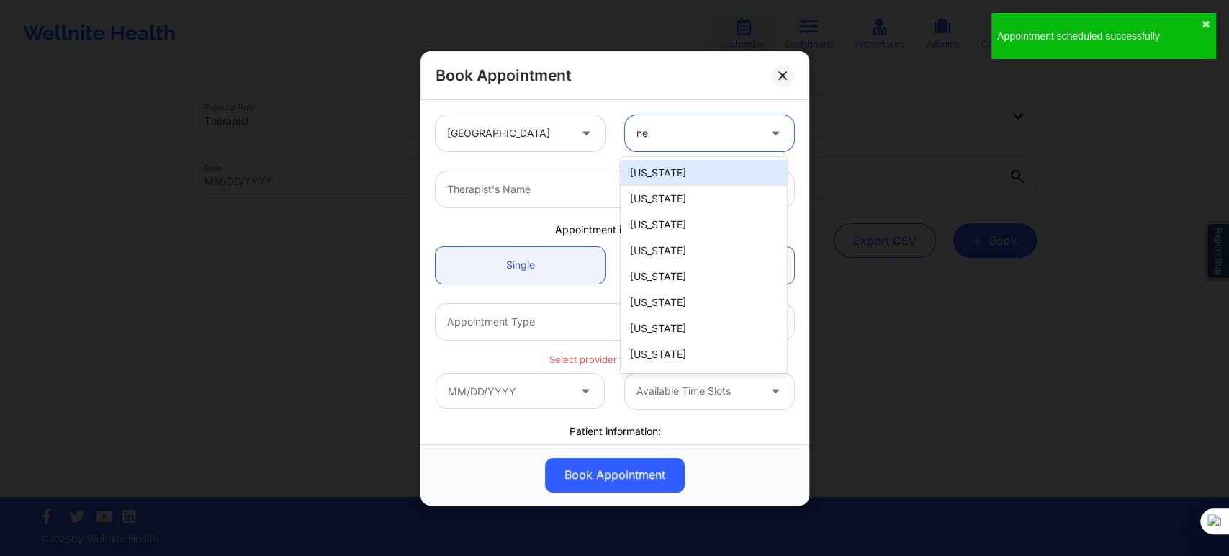
type input "new"
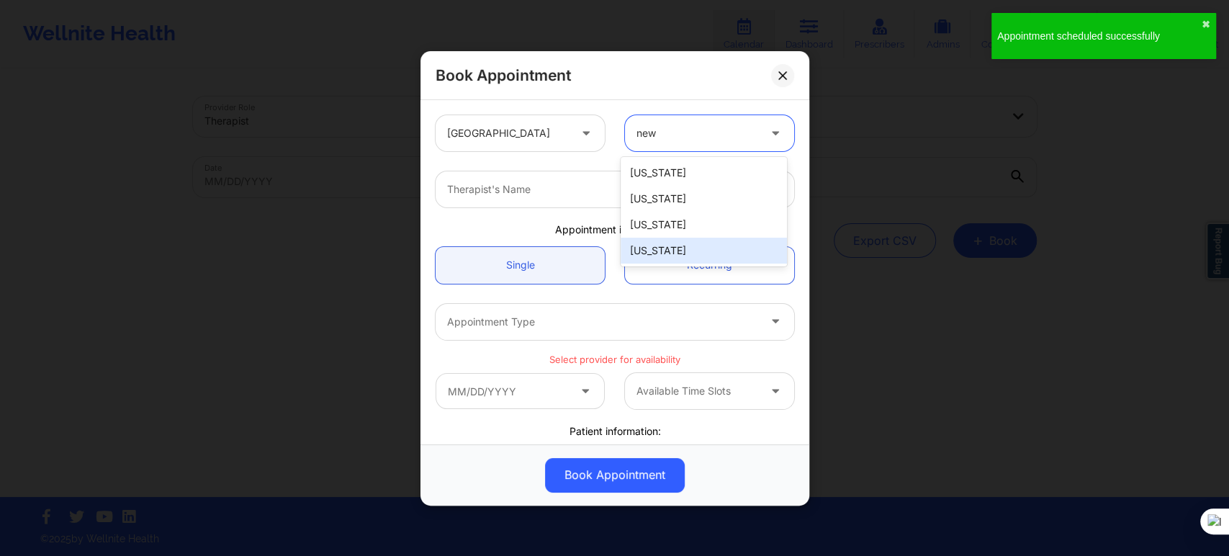
click at [663, 250] on div "[US_STATE]" at bounding box center [704, 251] width 166 height 26
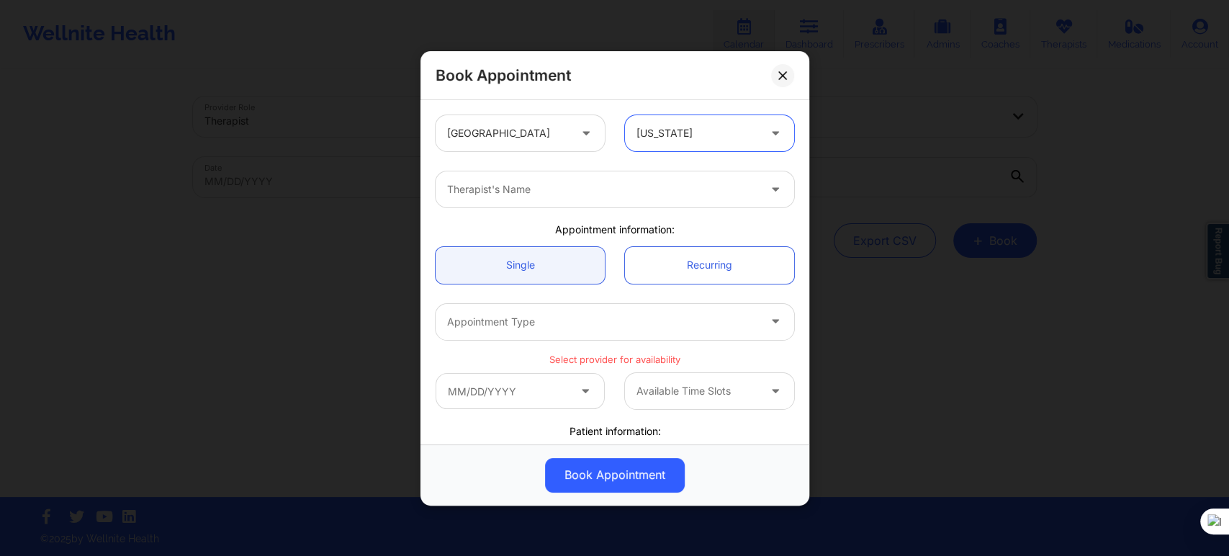
click at [557, 184] on div at bounding box center [602, 189] width 311 height 17
type input "sharice"
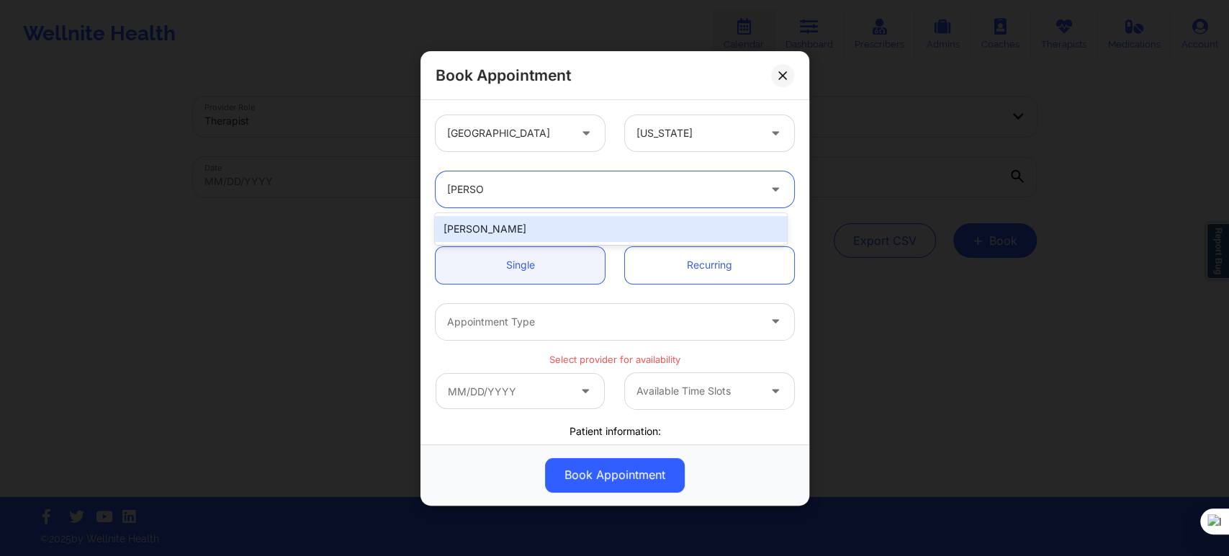
click at [547, 222] on div "Sharice White" at bounding box center [610, 229] width 351 height 26
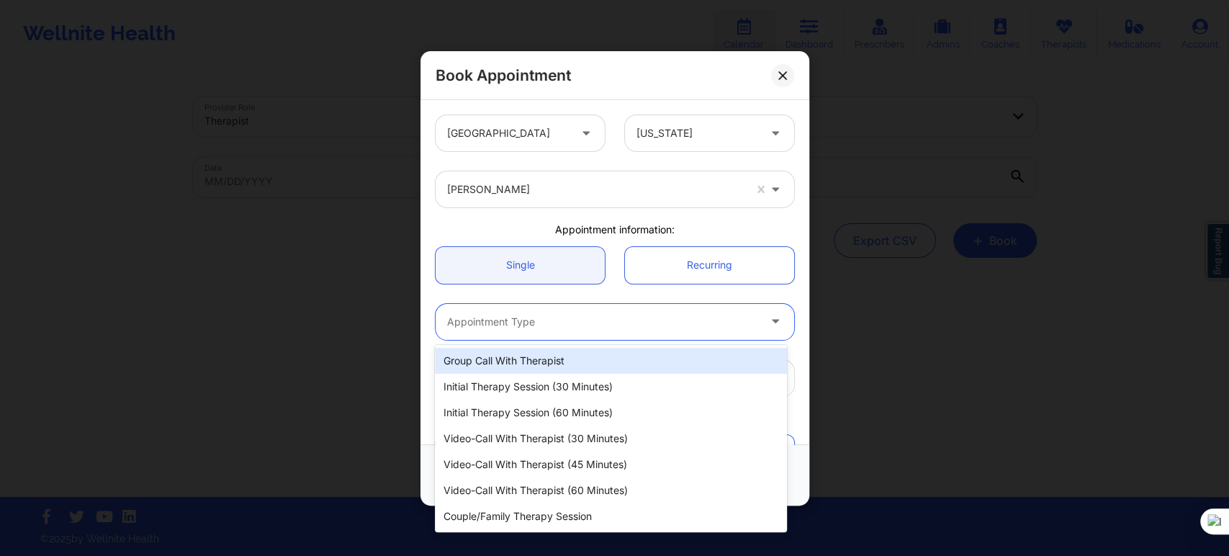
click at [526, 314] on div at bounding box center [602, 321] width 311 height 17
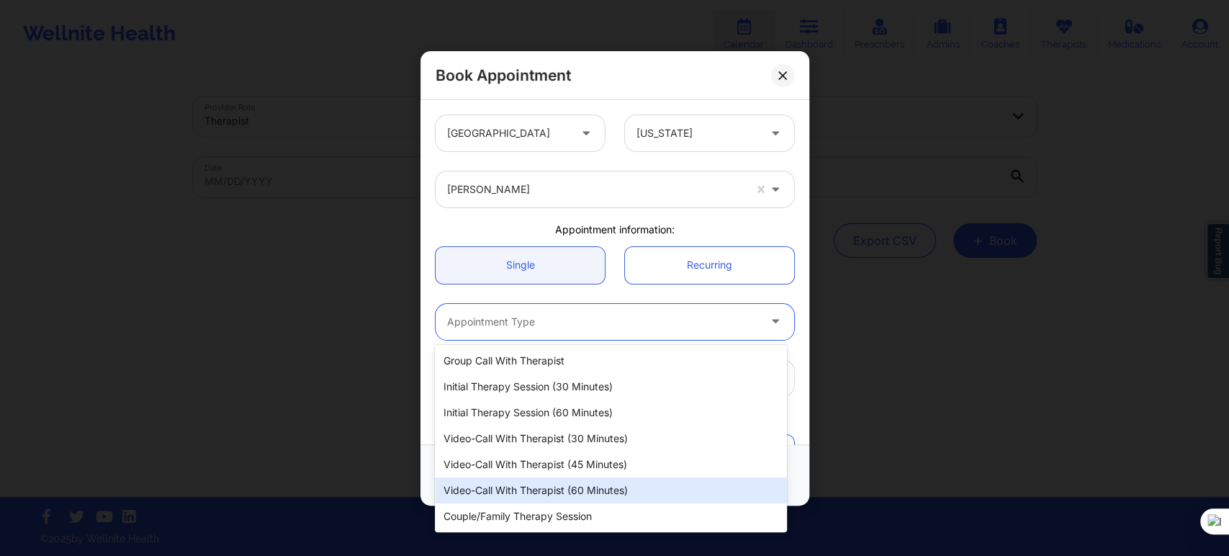
click at [554, 482] on div "Video-Call with Therapist (60 minutes)" at bounding box center [610, 490] width 351 height 26
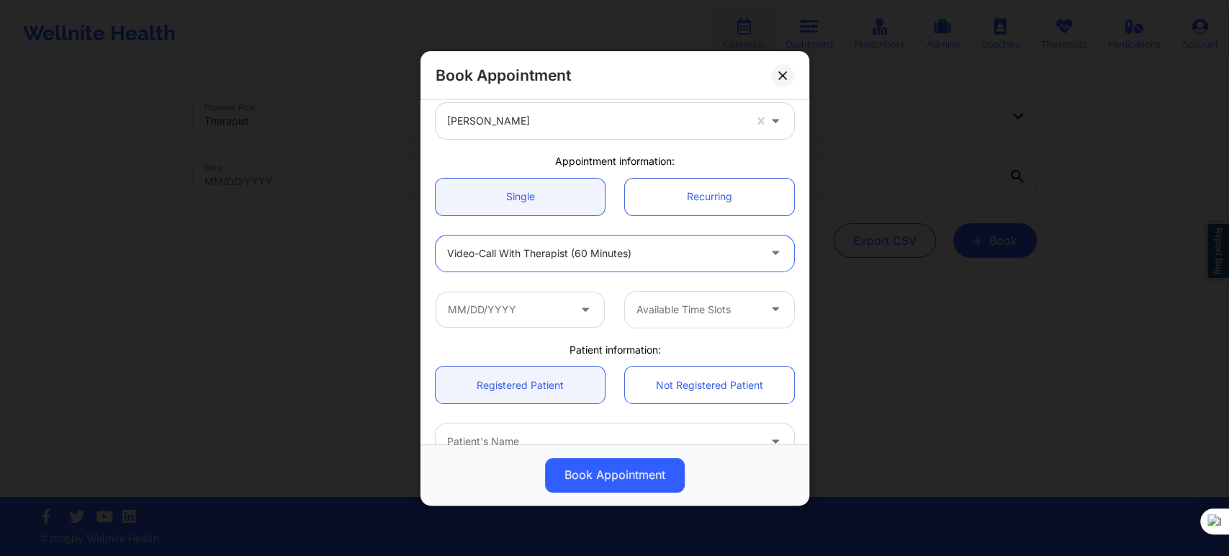
scroll to position [160, 0]
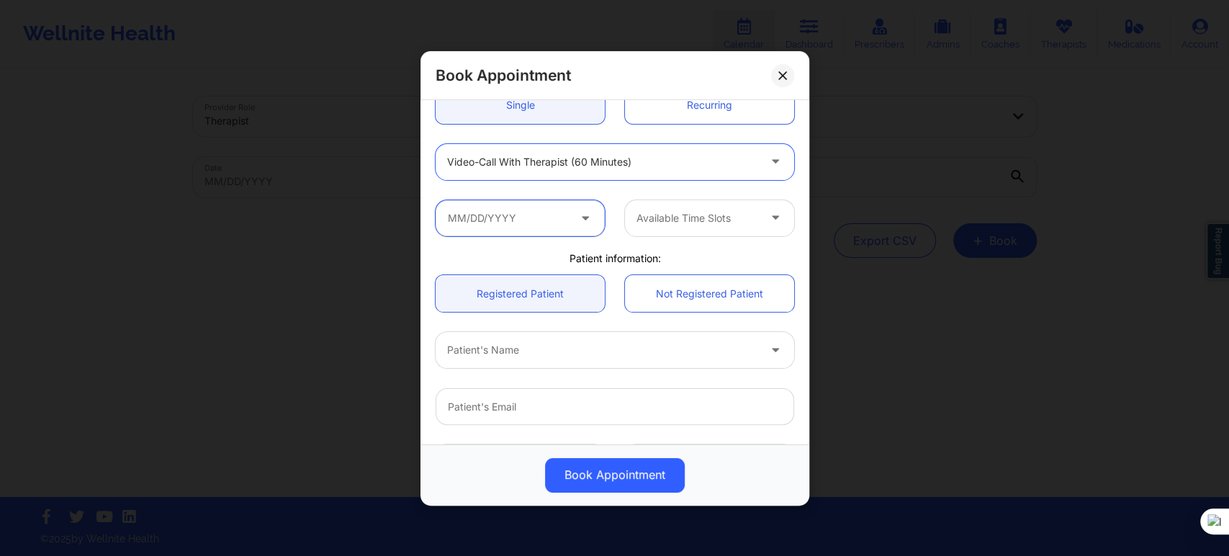
click at [531, 202] on input "text" at bounding box center [520, 217] width 169 height 36
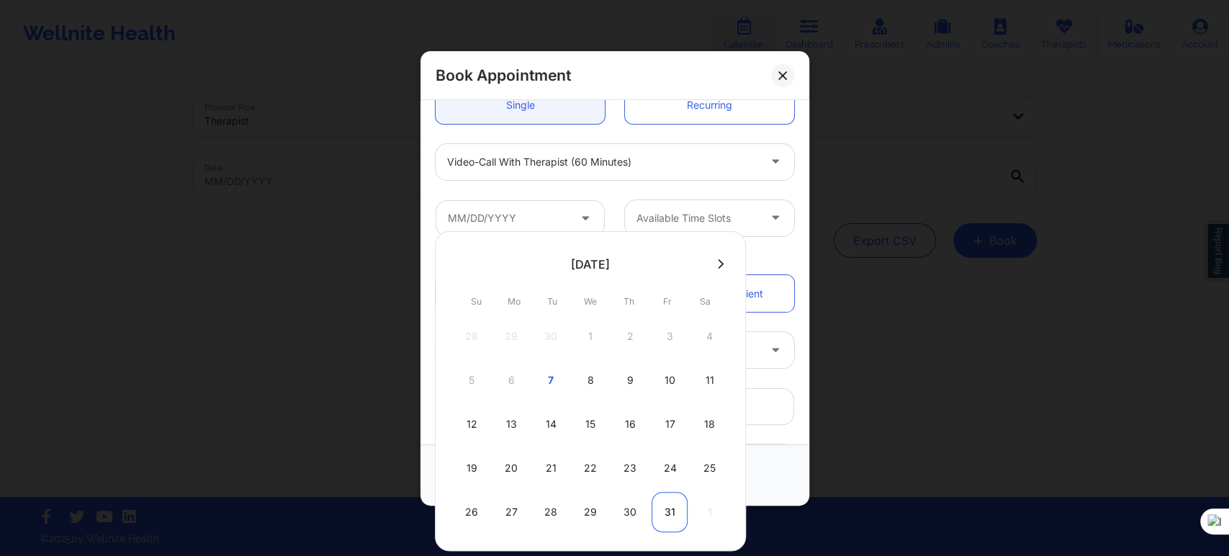
click at [669, 506] on div "31" at bounding box center [669, 512] width 36 height 40
type input "10/31/2025"
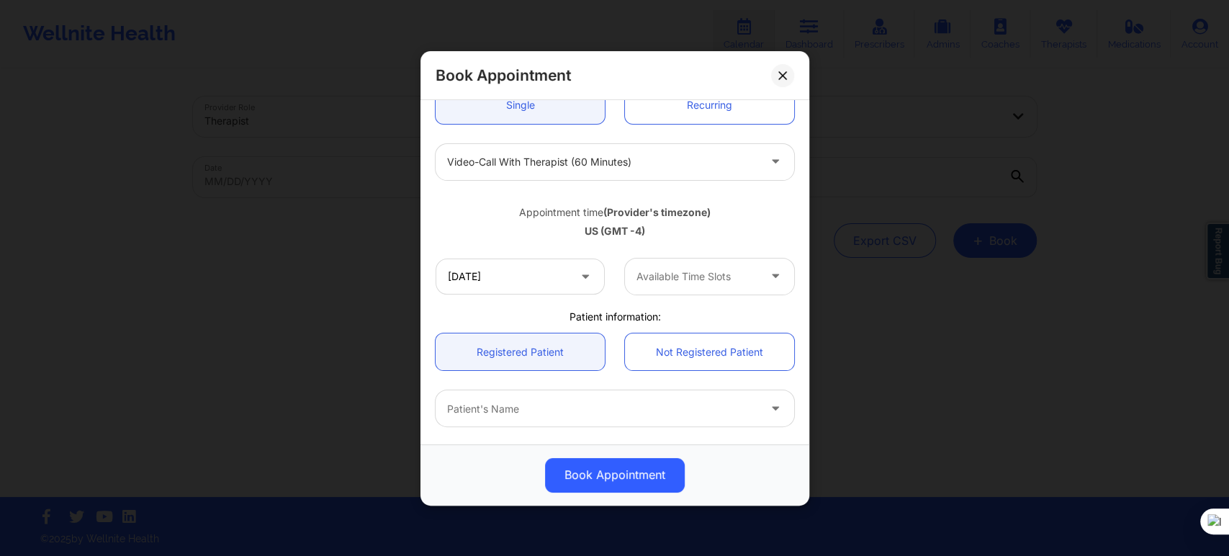
click at [658, 279] on div at bounding box center [697, 276] width 122 height 17
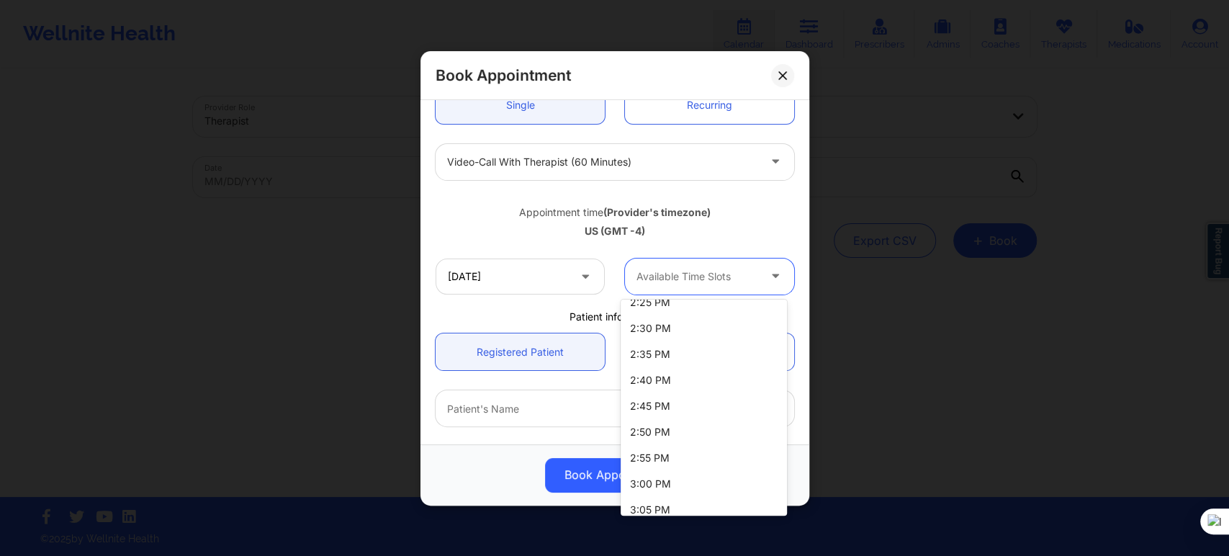
scroll to position [801, 0]
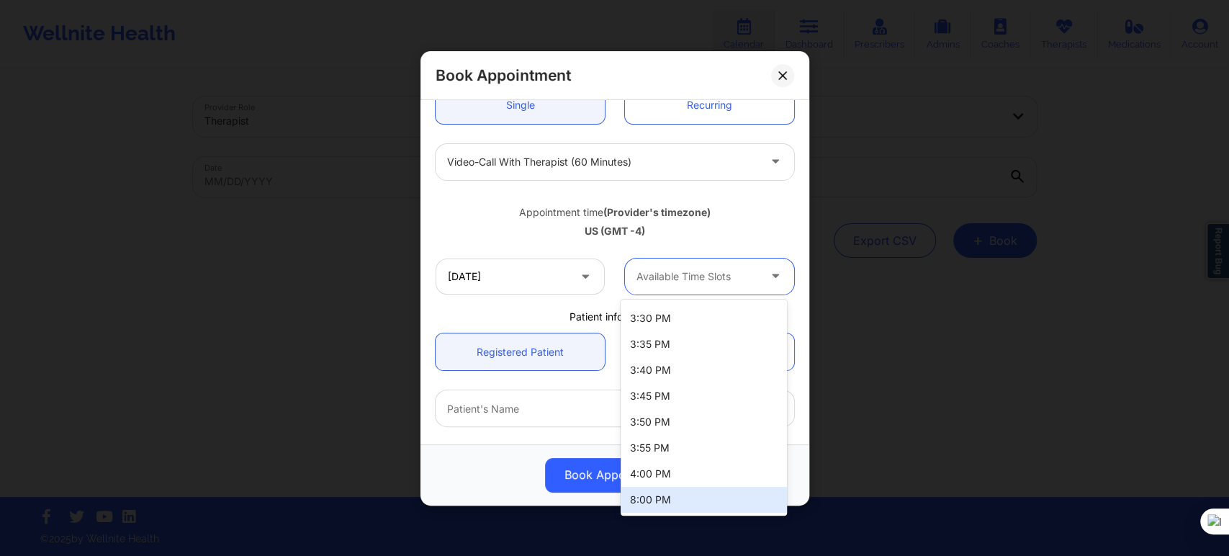
click at [680, 498] on div "8:00 PM" at bounding box center [704, 500] width 166 height 26
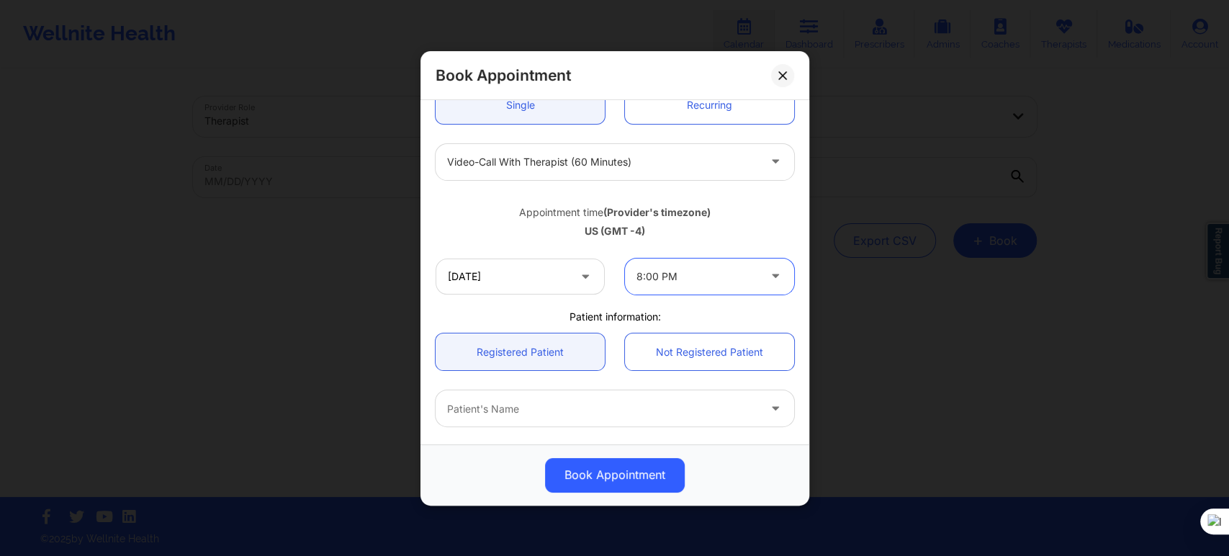
click at [489, 404] on div at bounding box center [602, 408] width 311 height 17
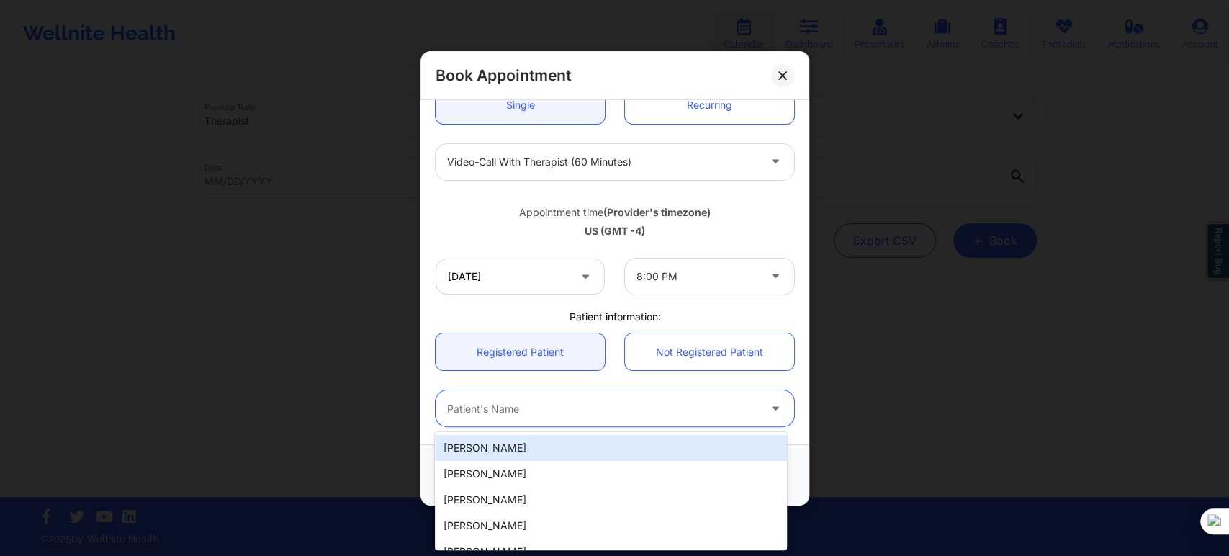
paste input "Thao Tran"
type input "Thao Tran"
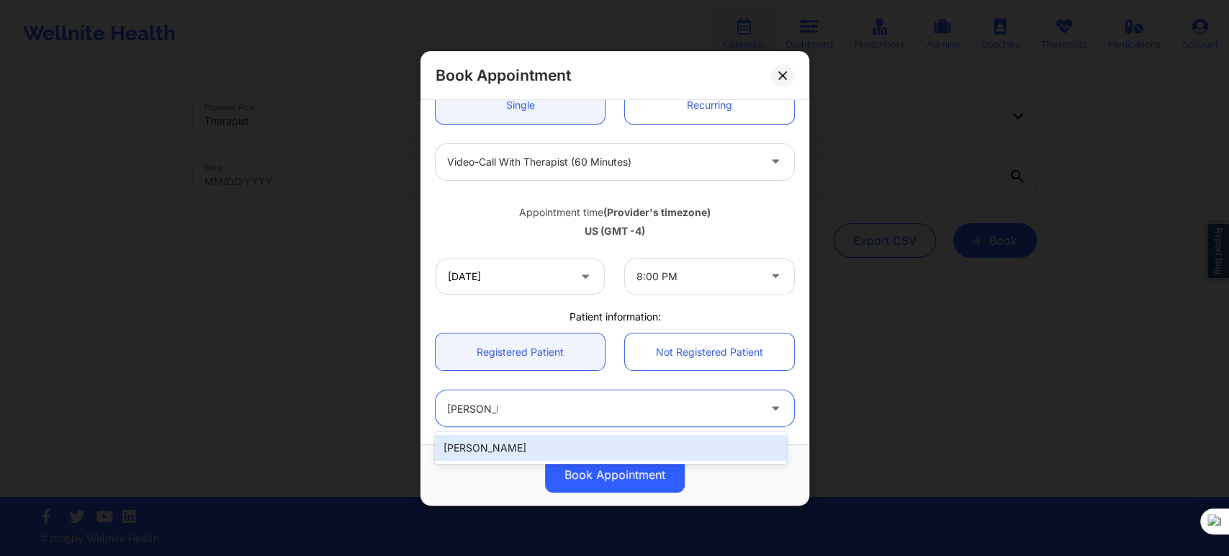
click at [537, 435] on div "Thao Tran" at bounding box center [610, 448] width 351 height 26
type input "thaotrantyler@gmail.com"
type input "+18138607556"
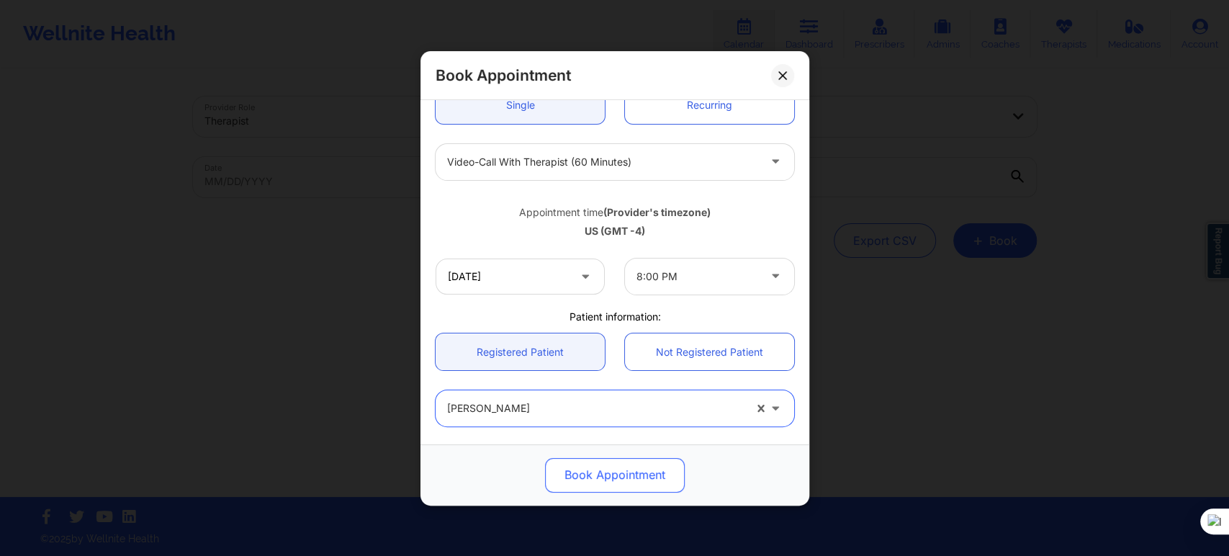
click at [560, 474] on button "Book Appointment" at bounding box center [615, 474] width 140 height 35
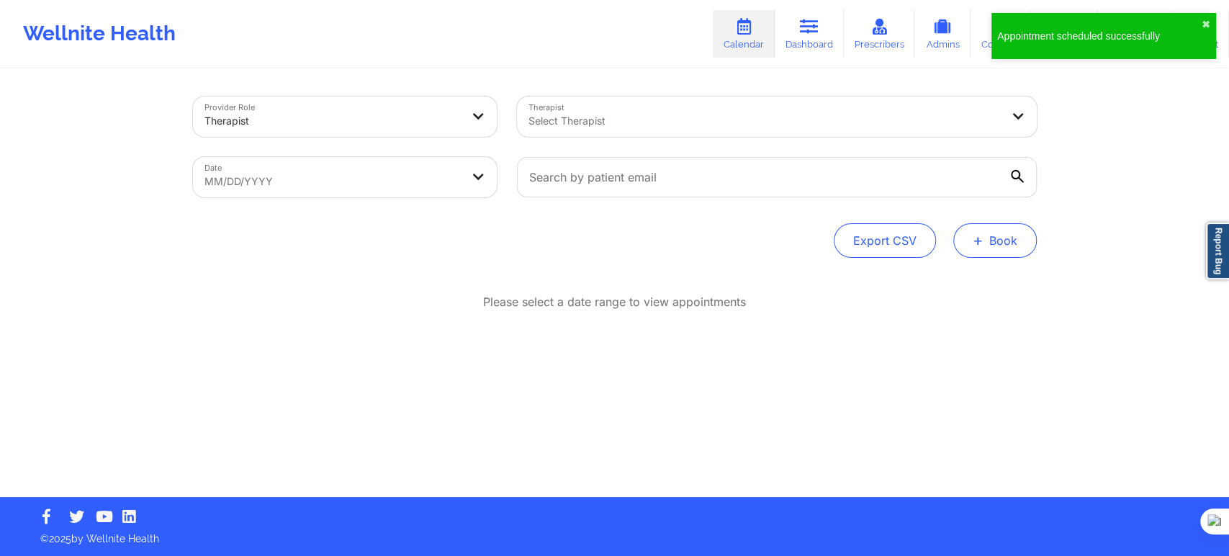
click at [1011, 241] on button "+ Book" at bounding box center [995, 240] width 84 height 35
click at [980, 244] on span "+" at bounding box center [978, 240] width 11 height 8
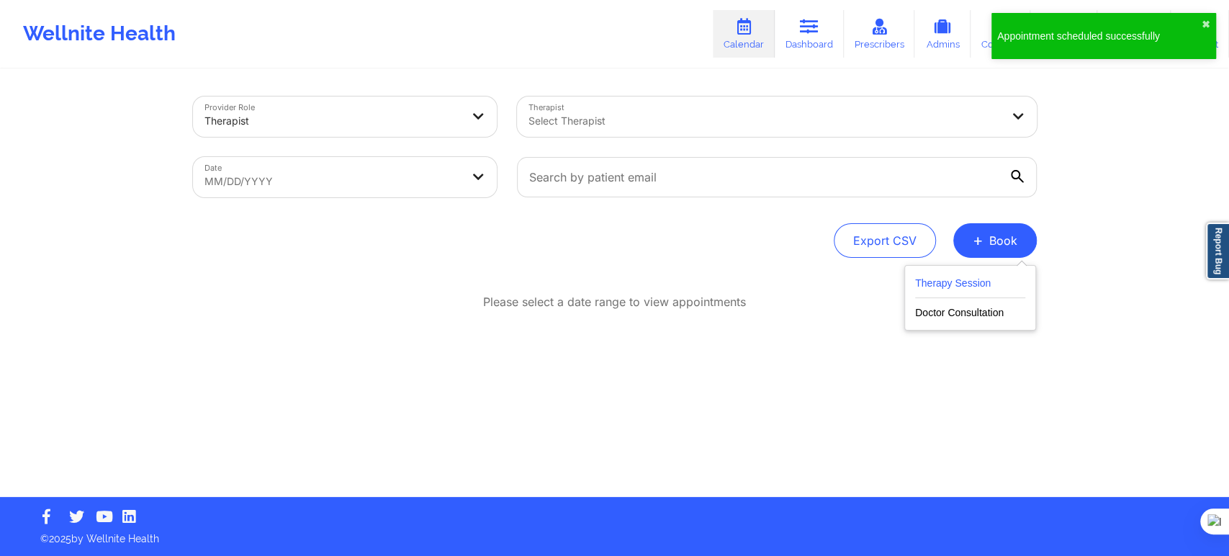
click at [978, 278] on button "Therapy Session" at bounding box center [970, 286] width 110 height 24
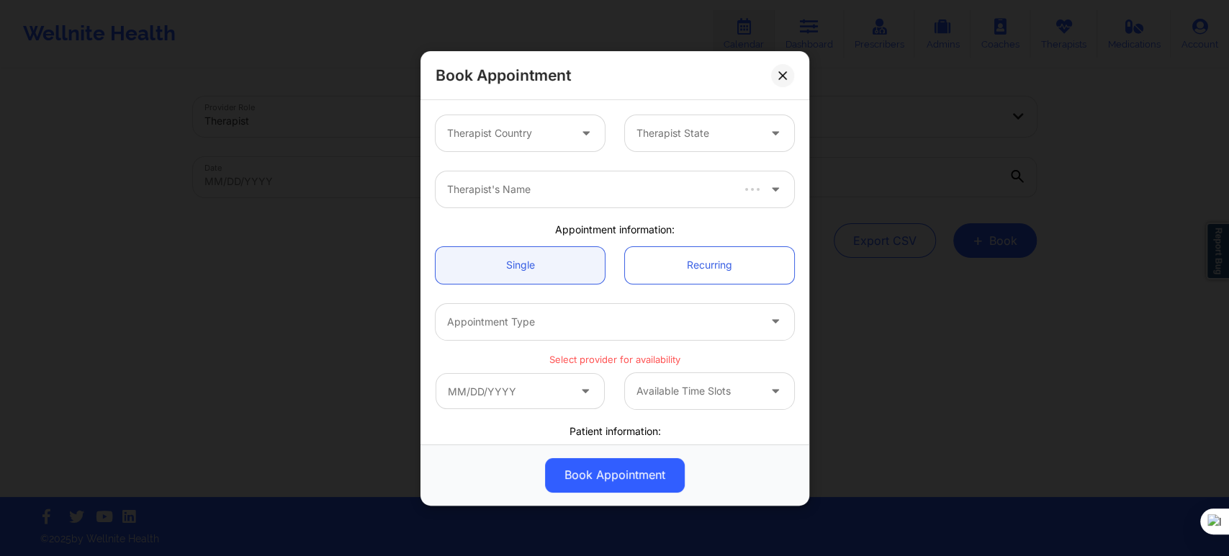
click at [536, 135] on div at bounding box center [508, 133] width 122 height 17
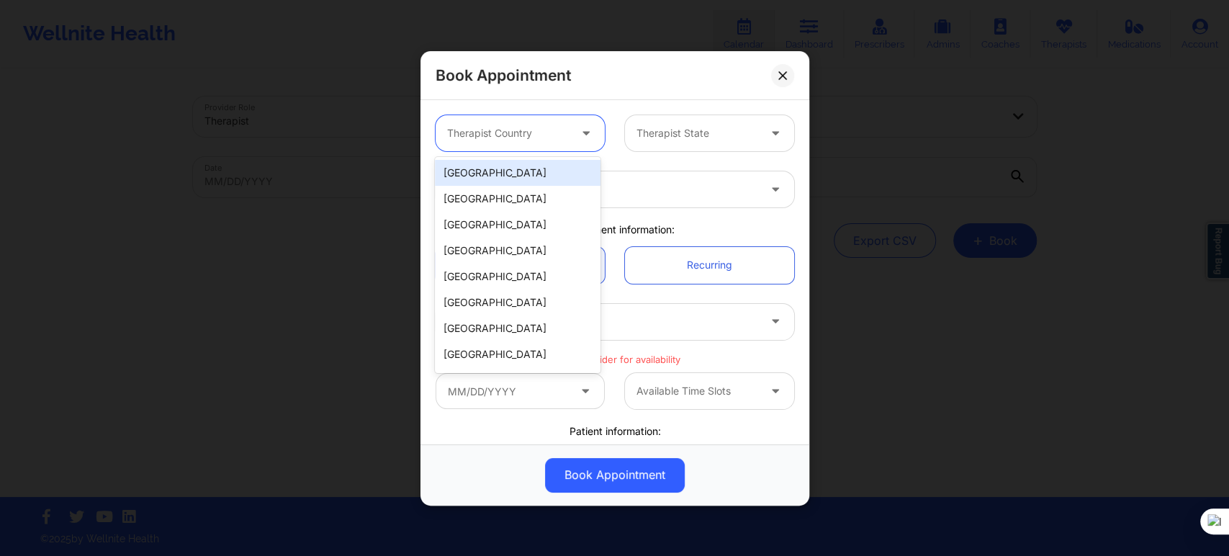
click at [530, 176] on div "[GEOGRAPHIC_DATA]" at bounding box center [518, 173] width 166 height 26
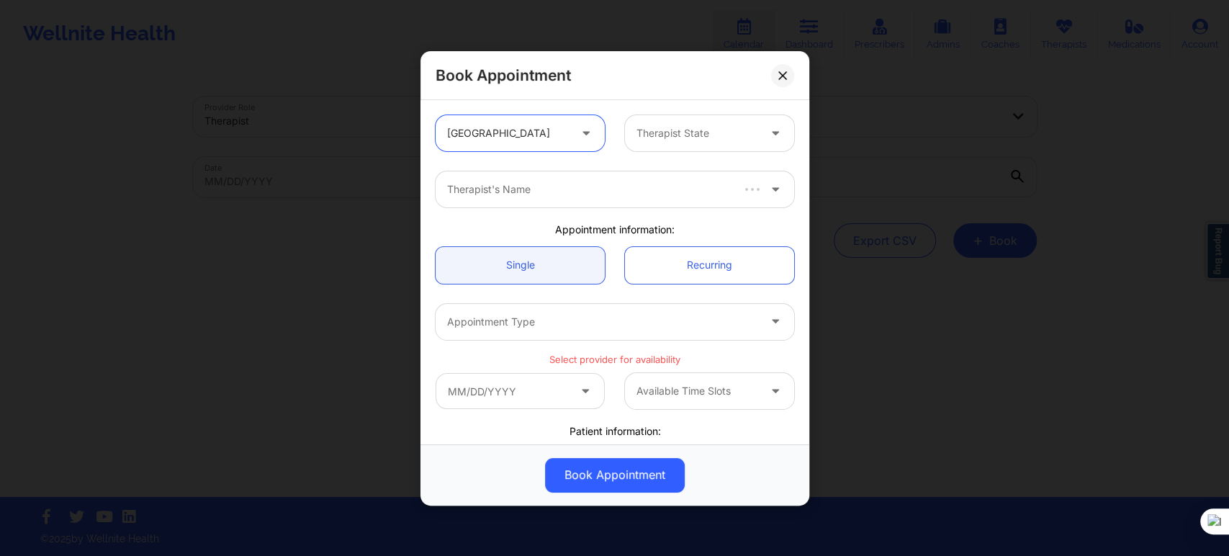
click at [694, 130] on div at bounding box center [697, 133] width 122 height 17
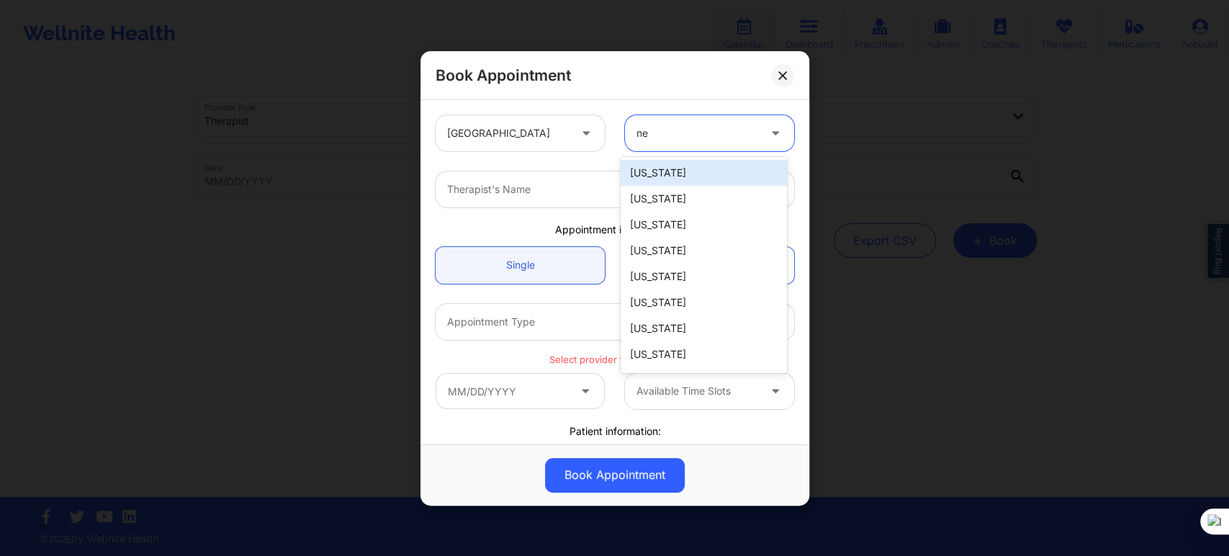
type input "new"
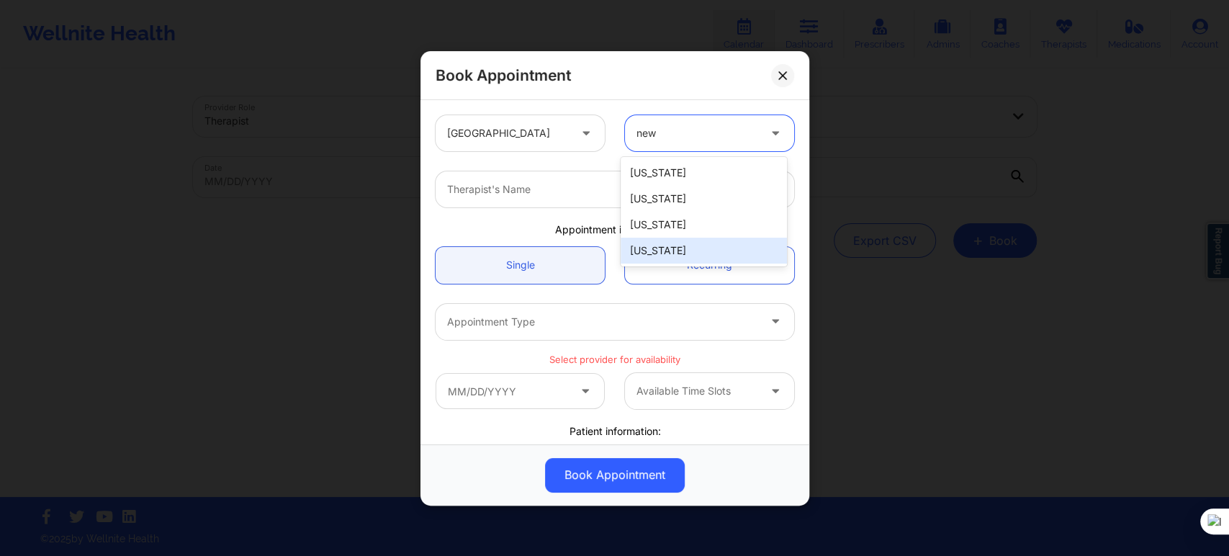
click at [672, 245] on div "[US_STATE]" at bounding box center [704, 251] width 166 height 26
click at [620, 200] on div "Therapist's Name" at bounding box center [598, 189] width 324 height 36
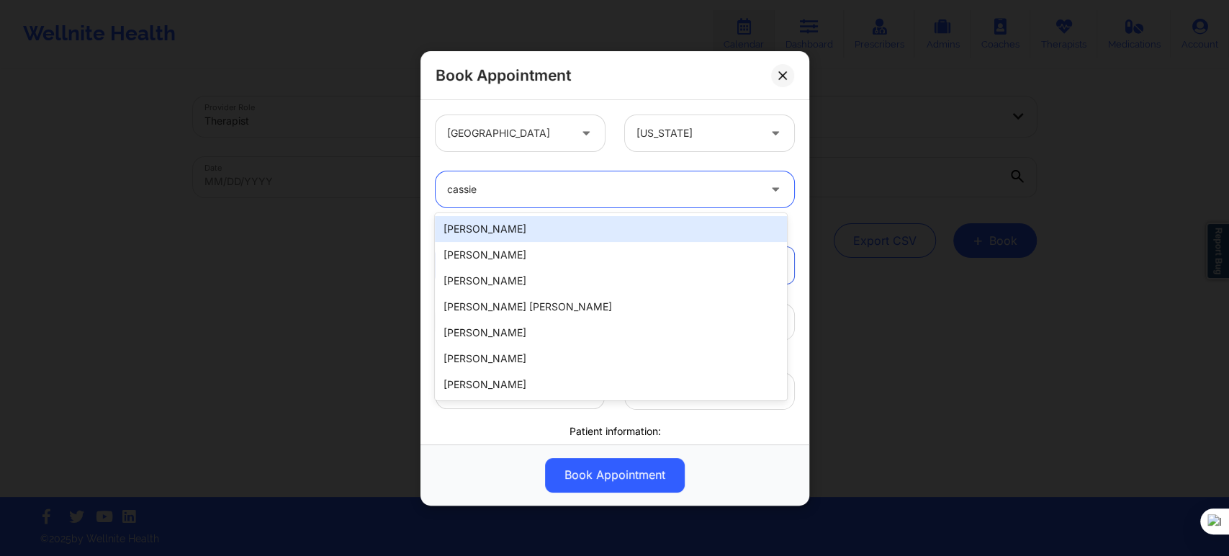
type input "cassie e"
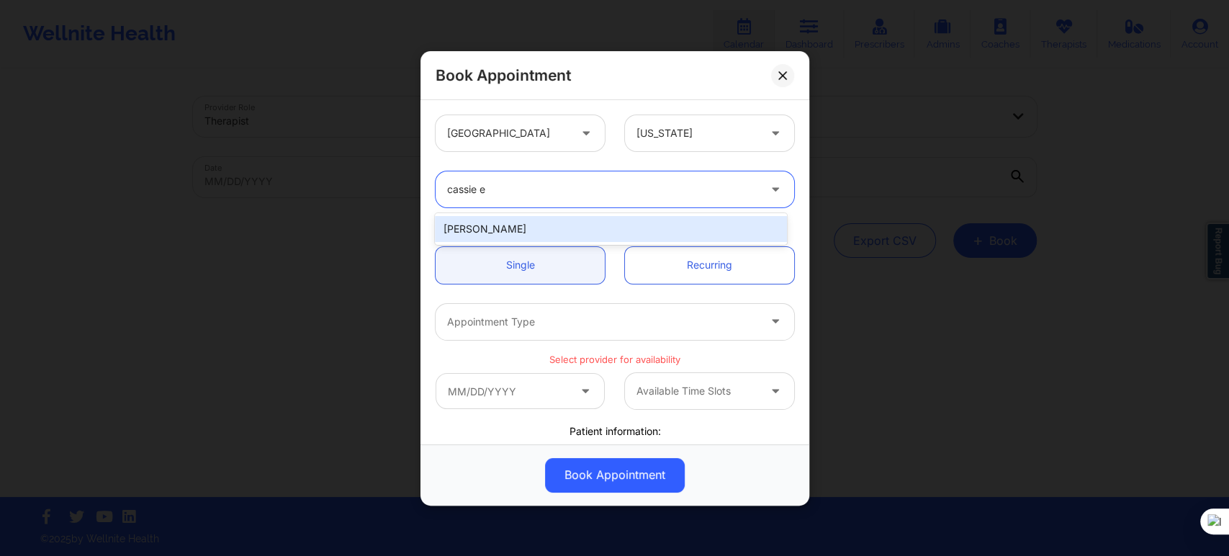
click at [600, 225] on div "[PERSON_NAME]" at bounding box center [610, 229] width 351 height 26
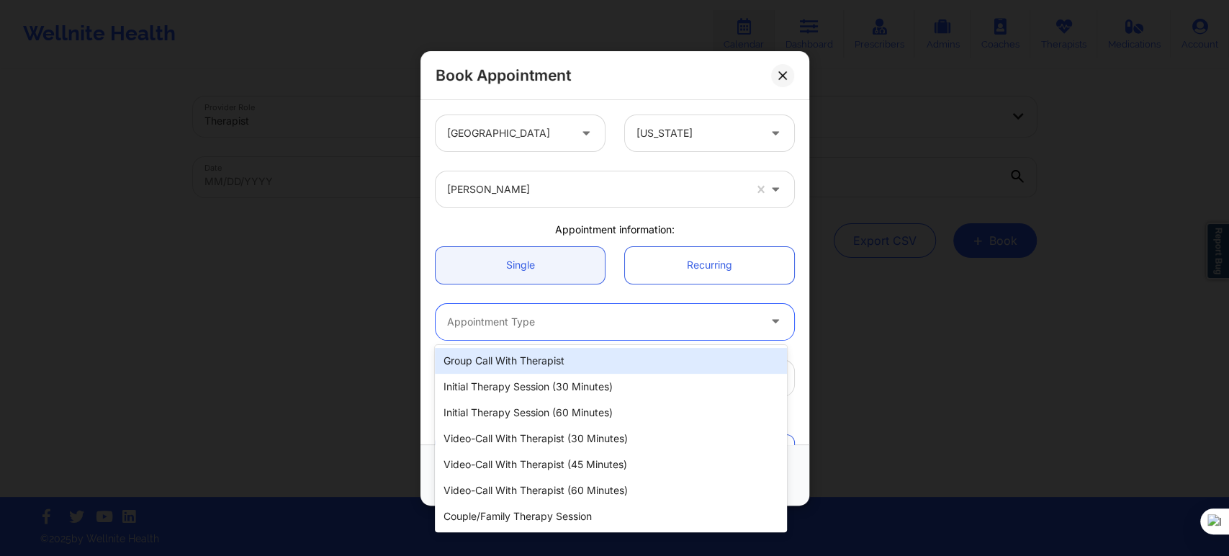
click at [557, 319] on div at bounding box center [602, 321] width 311 height 17
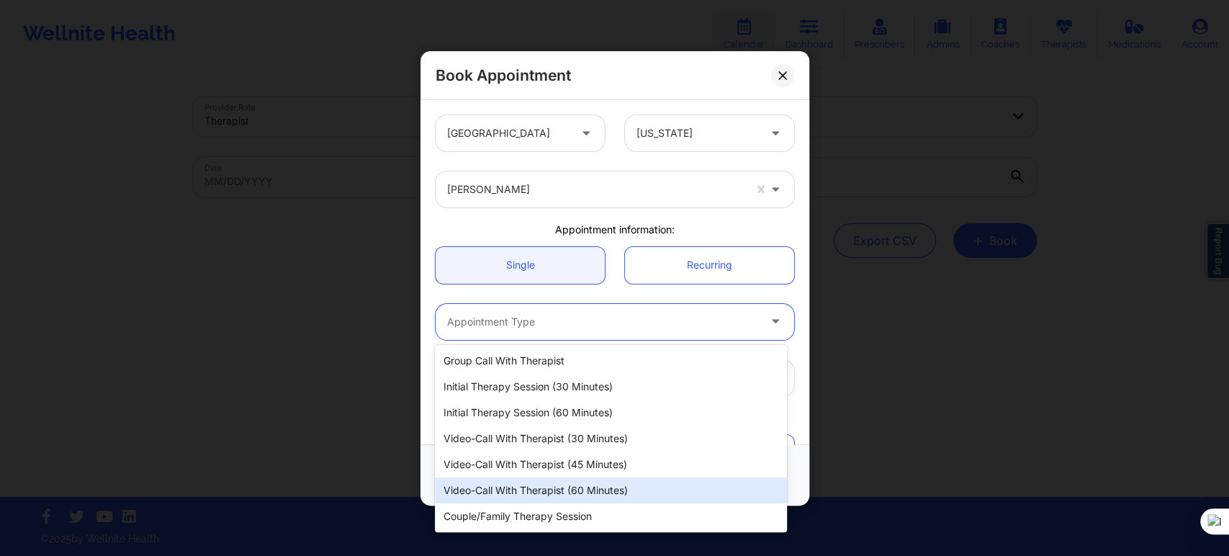
click at [544, 488] on div "Video-Call with Therapist (60 minutes)" at bounding box center [610, 490] width 351 height 26
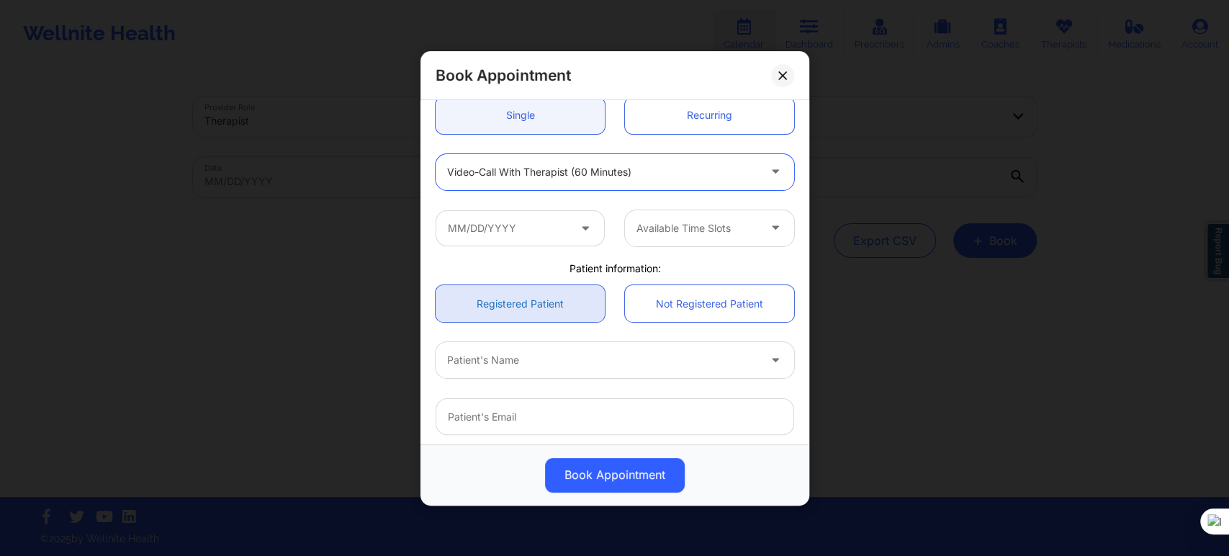
scroll to position [160, 0]
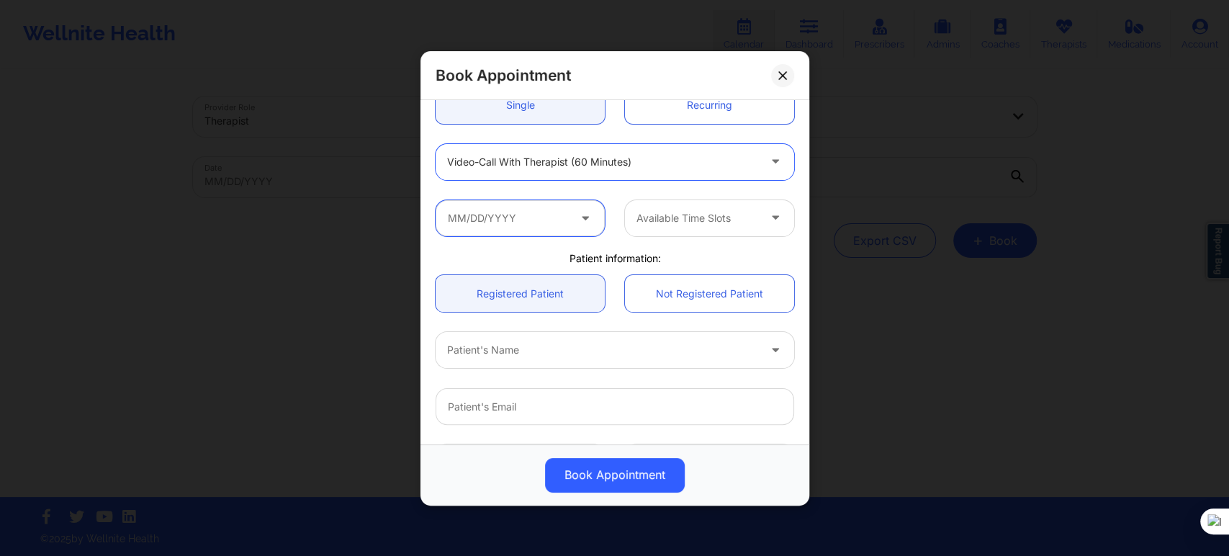
click at [536, 219] on input "text" at bounding box center [520, 217] width 169 height 36
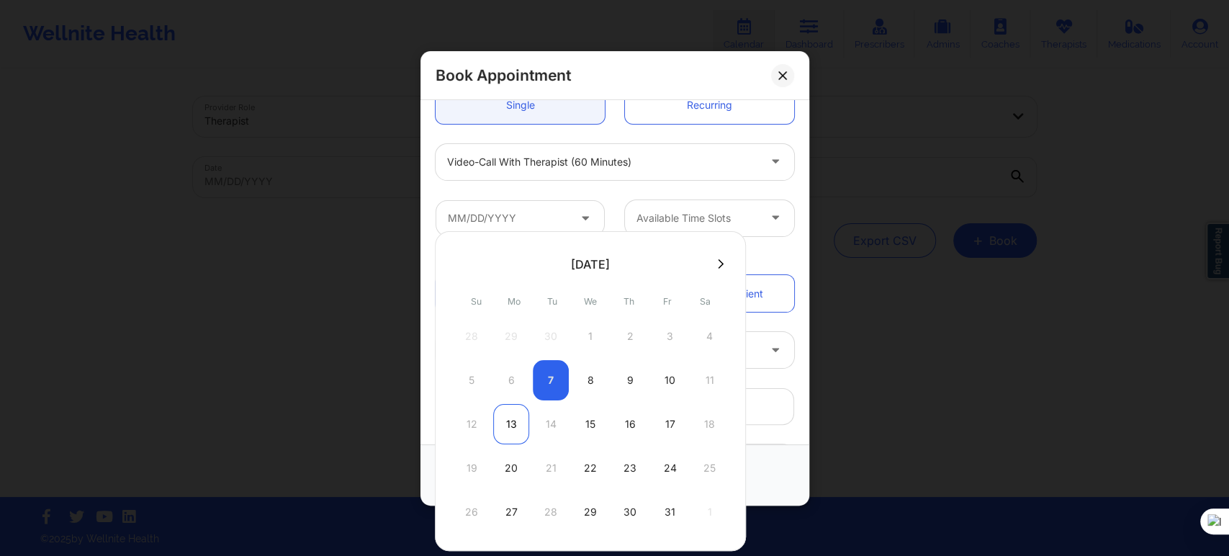
click at [506, 429] on div "13" at bounding box center [511, 424] width 36 height 40
type input "[DATE]"
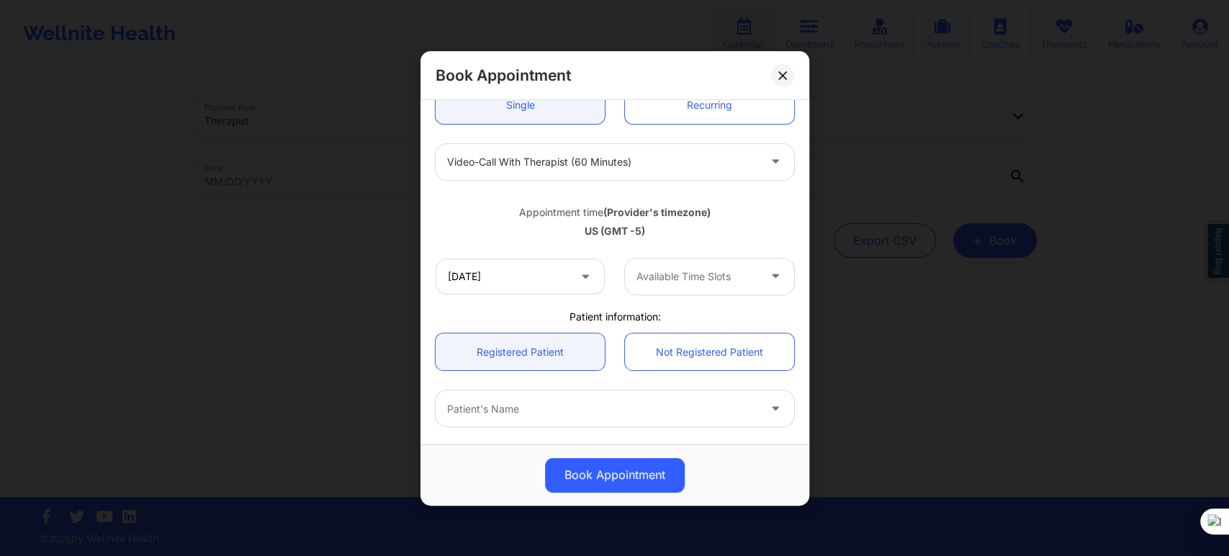
click at [685, 281] on div at bounding box center [697, 276] width 122 height 17
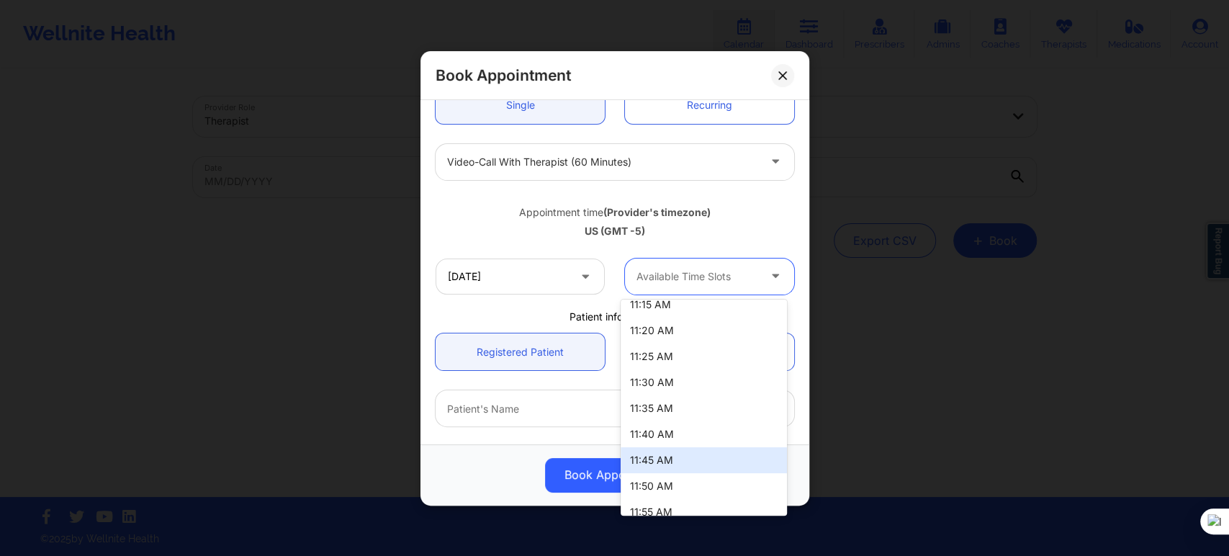
scroll to position [438, 0]
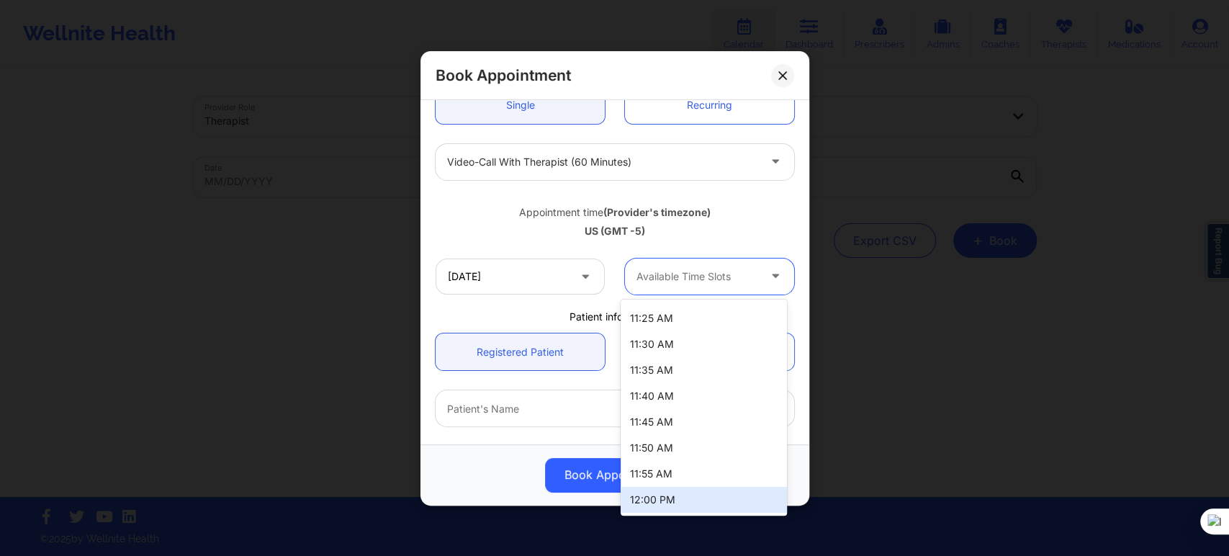
click at [680, 496] on div "12:00 PM" at bounding box center [704, 500] width 166 height 26
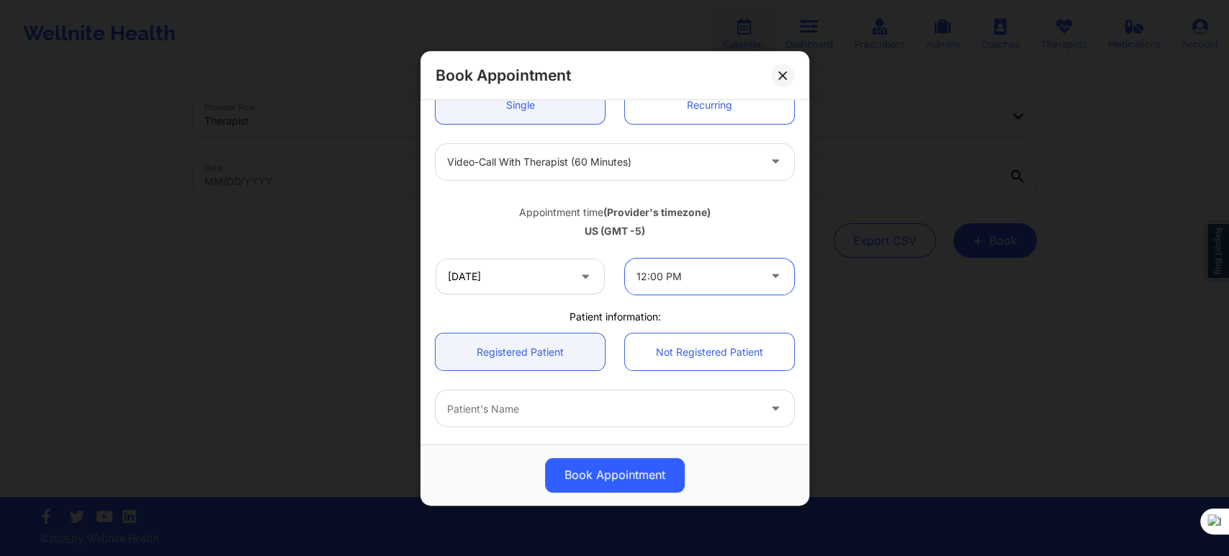
click at [499, 231] on div "US (GMT -5)" at bounding box center [615, 231] width 359 height 14
click at [536, 392] on div "Patient's Name" at bounding box center [598, 408] width 324 height 36
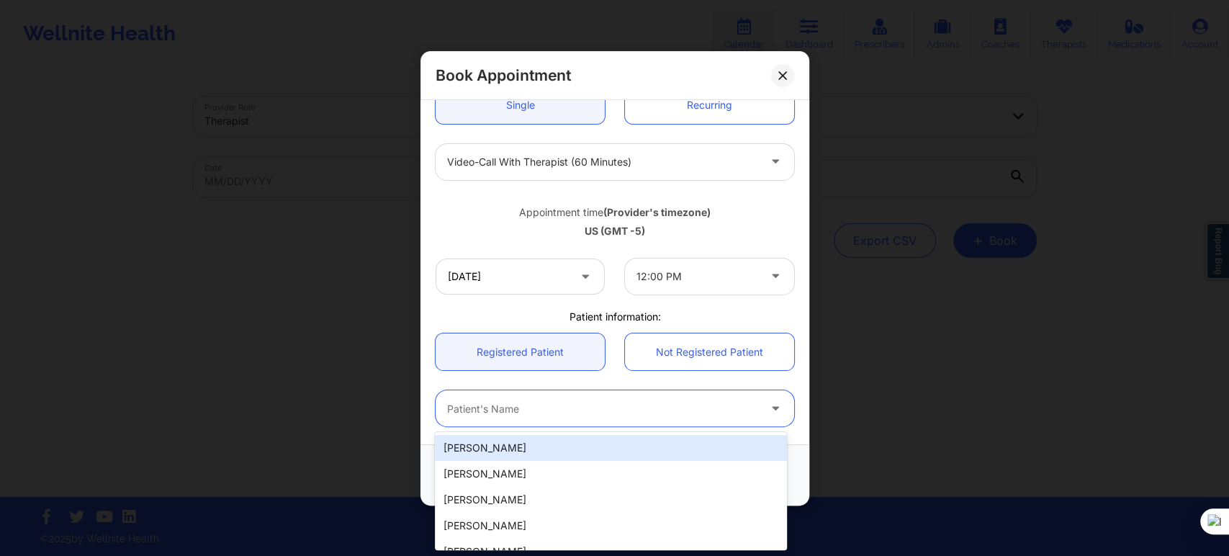
paste input "[PERSON_NAME]"
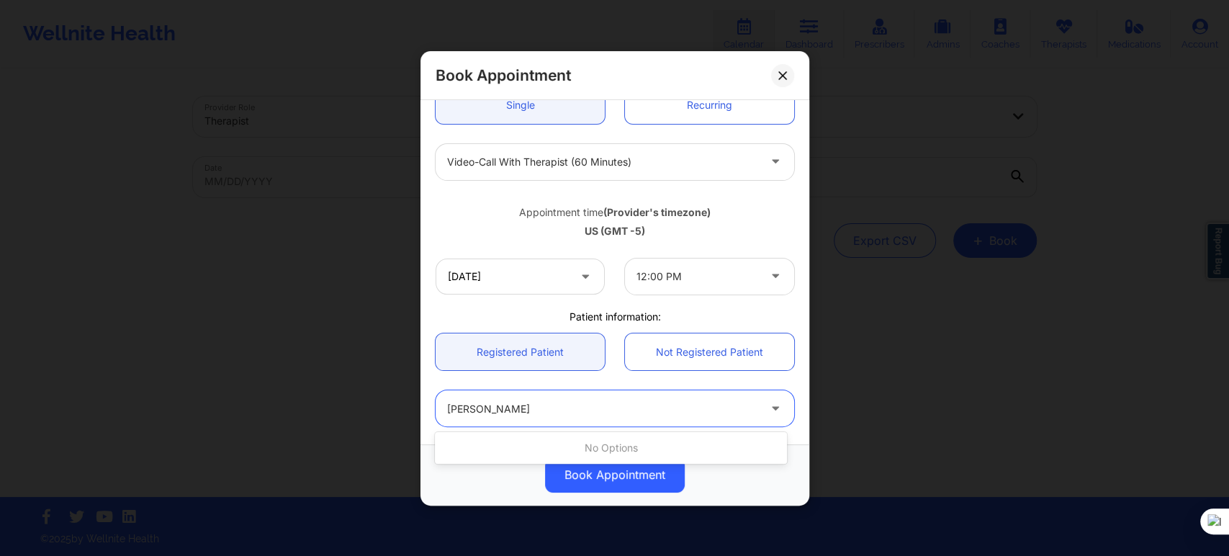
click at [513, 407] on input "[PERSON_NAME]" at bounding box center [502, 408] width 111 height 14
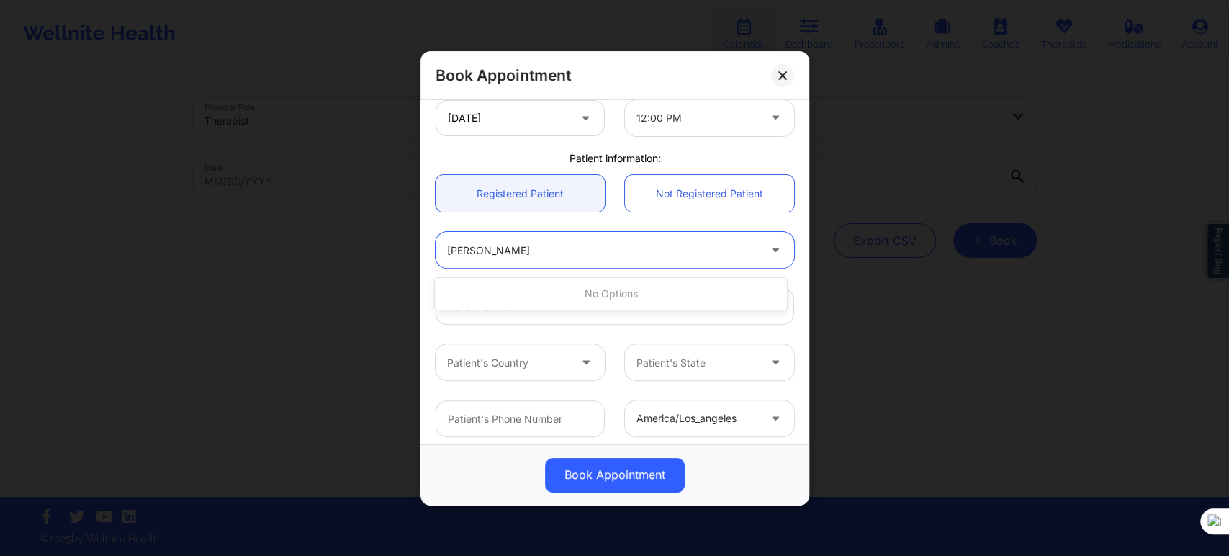
scroll to position [320, 0]
click at [502, 253] on input "THOMAS A BRANNON" at bounding box center [503, 248] width 112 height 14
type input "THOMAS BRANNON"
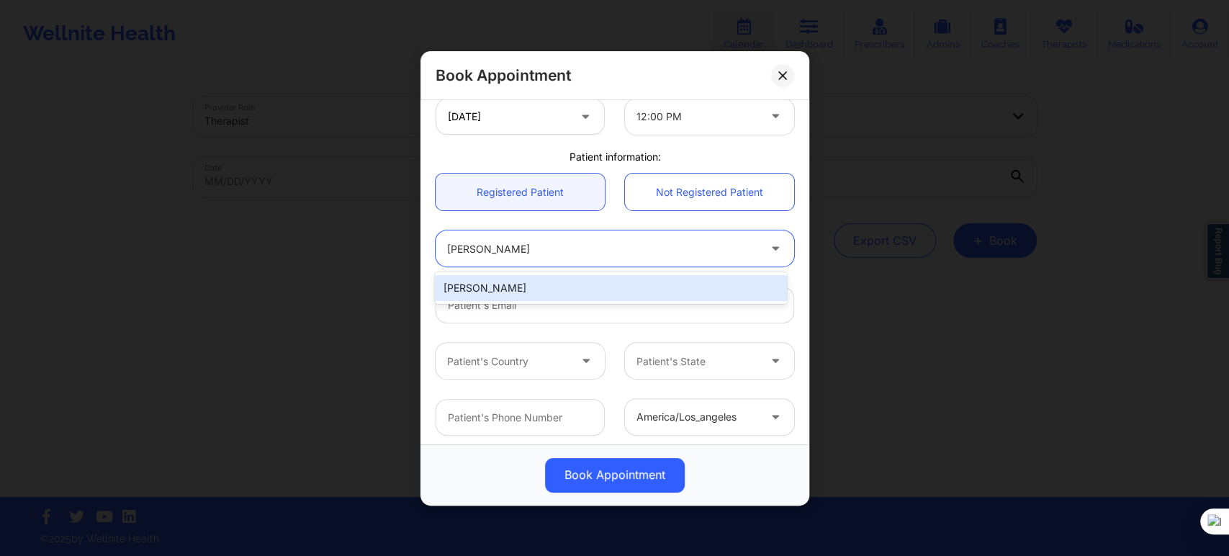
click at [546, 287] on div "[PERSON_NAME]" at bounding box center [610, 288] width 351 height 26
type input "[EMAIL_ADDRESS][DOMAIN_NAME]"
type input "[PHONE_NUMBER]"
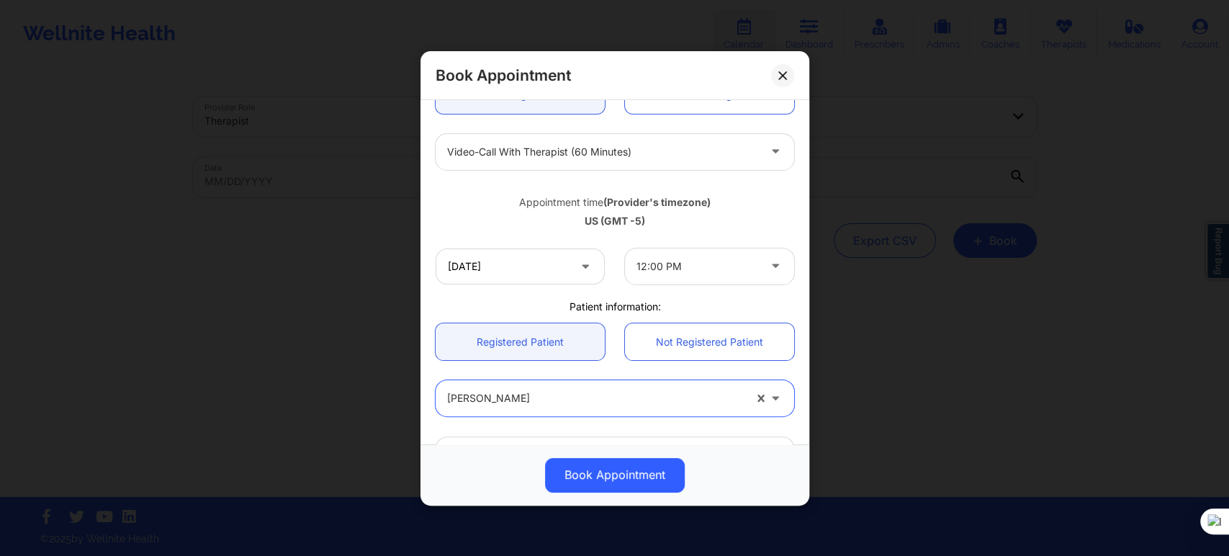
scroll to position [163, 0]
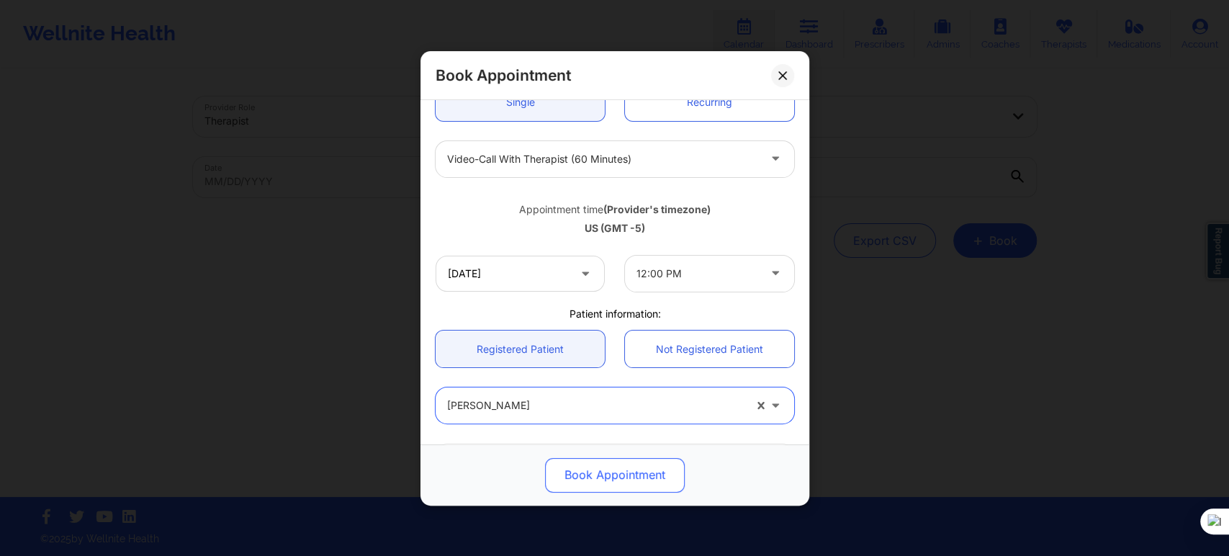
click at [621, 477] on button "Book Appointment" at bounding box center [615, 474] width 140 height 35
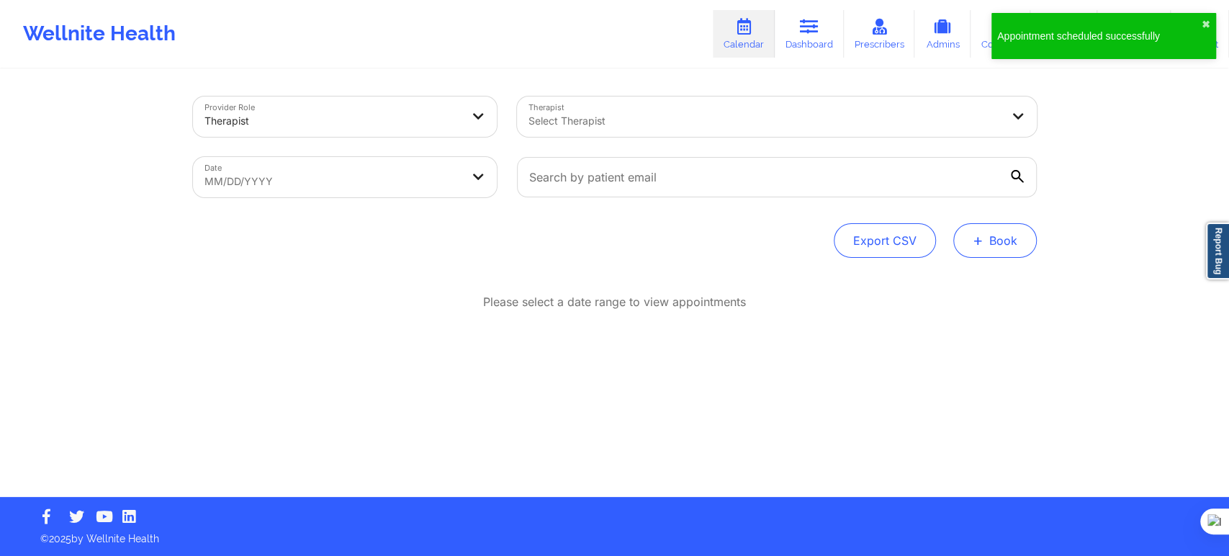
click at [968, 240] on button "+ Book" at bounding box center [995, 240] width 84 height 35
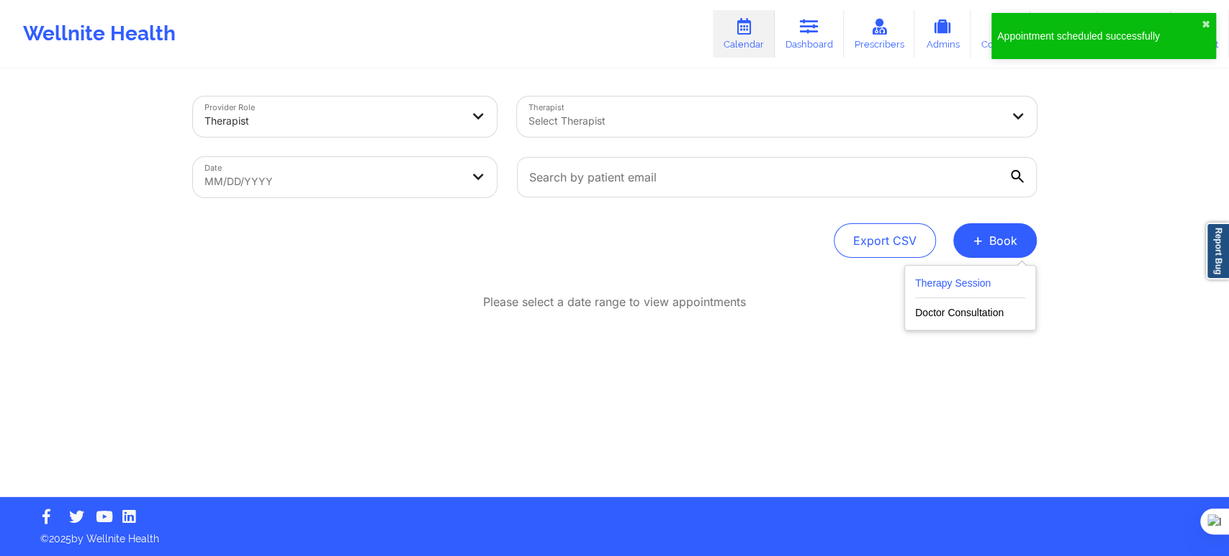
click at [970, 289] on button "Therapy Session" at bounding box center [970, 286] width 110 height 24
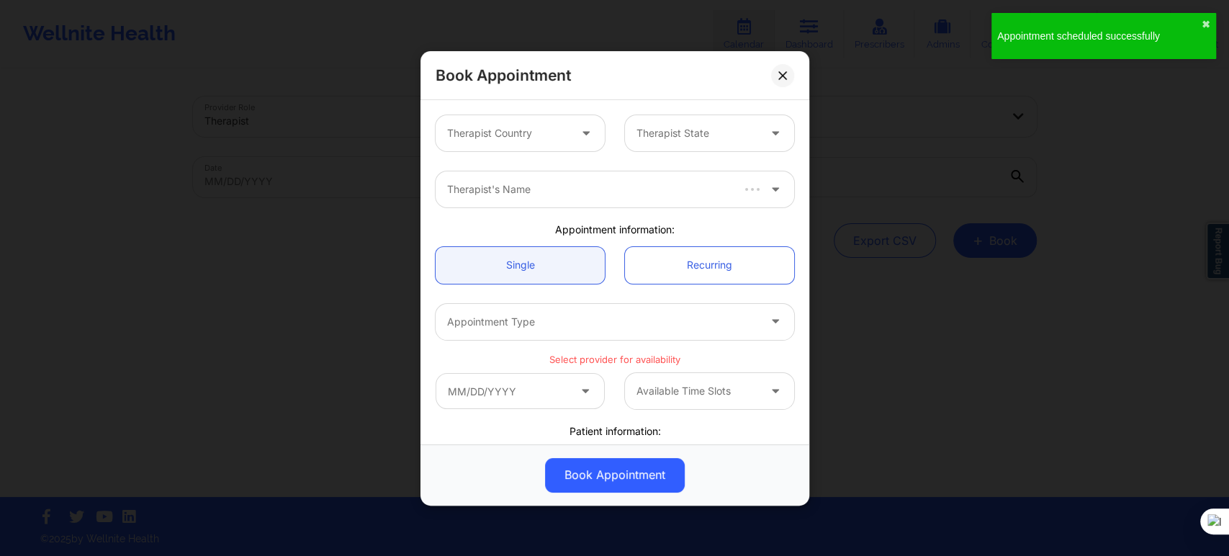
click at [513, 109] on div "Therapist Country Therapist State" at bounding box center [614, 133] width 379 height 56
click at [508, 142] on div "Therapist Country" at bounding box center [503, 133] width 135 height 36
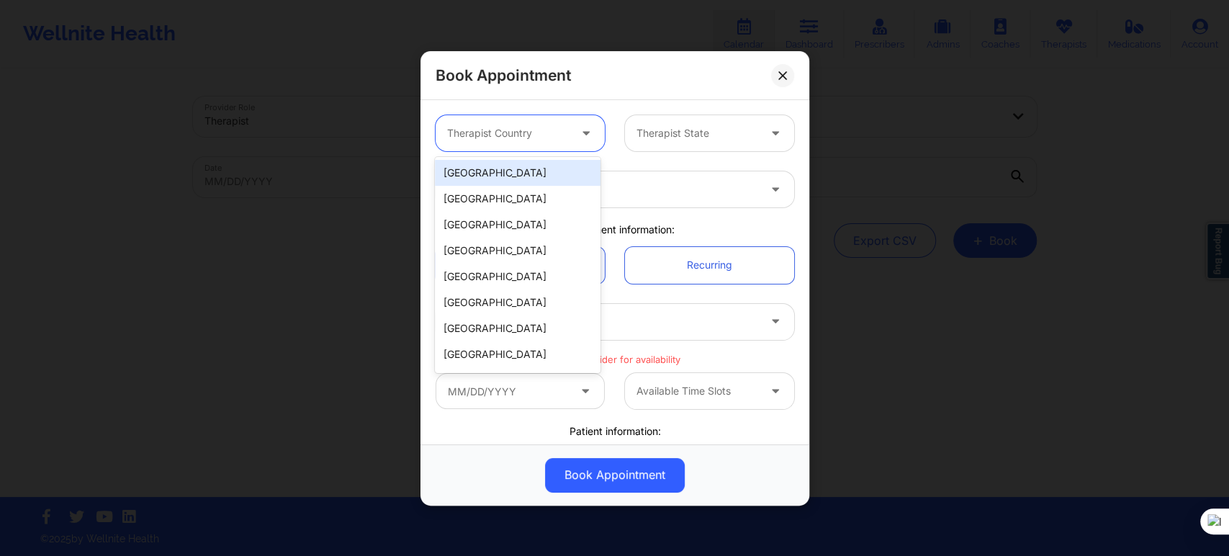
click at [507, 181] on div "[GEOGRAPHIC_DATA]" at bounding box center [518, 173] width 166 height 26
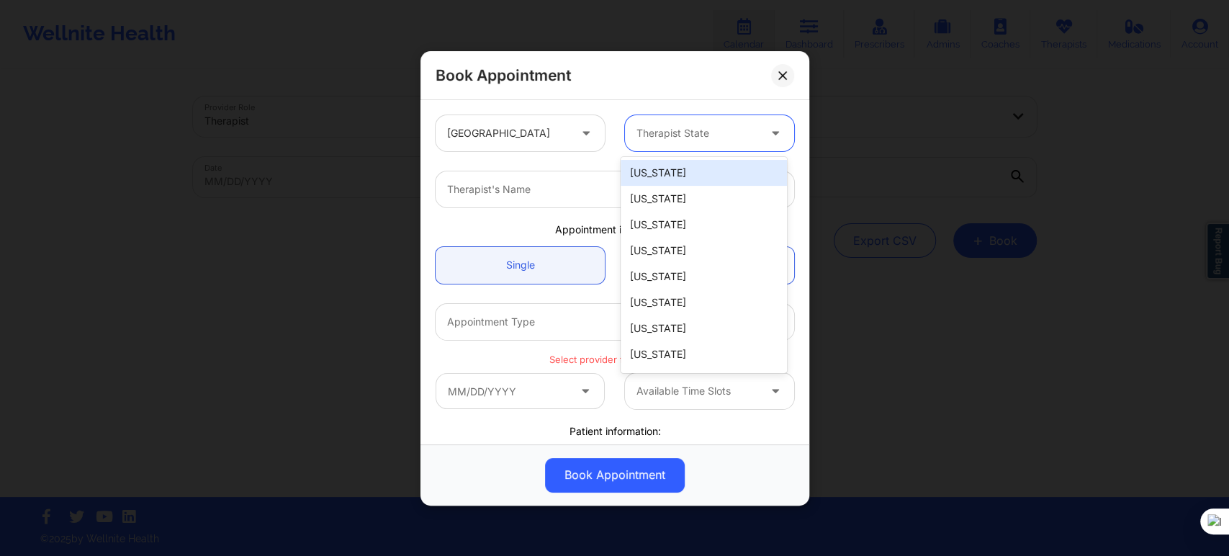
click at [691, 146] on div "Therapist State" at bounding box center [692, 133] width 135 height 36
type input "new"
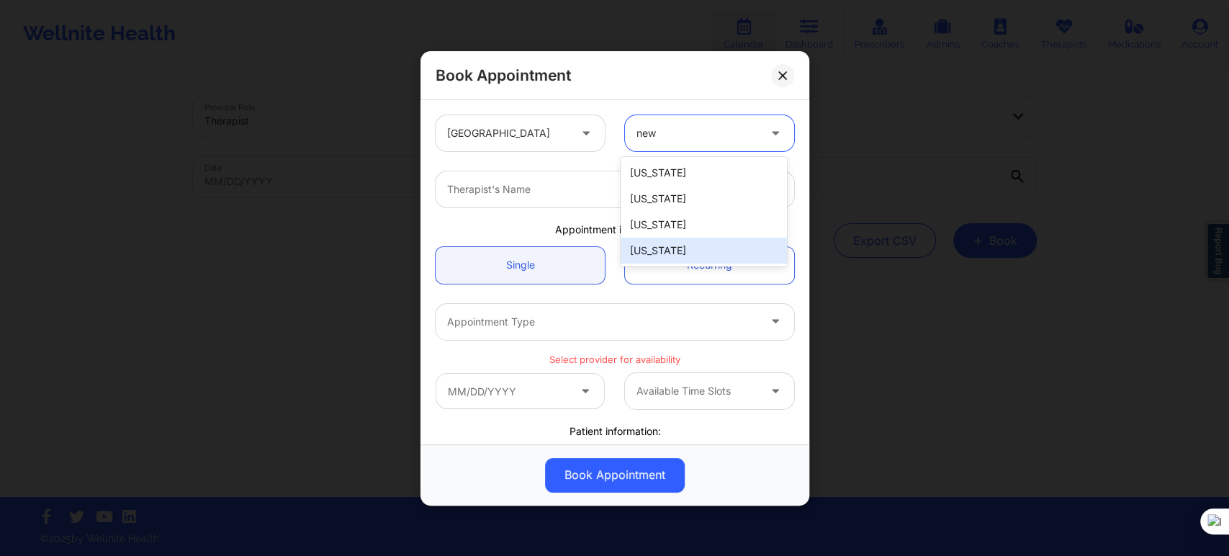
click at [676, 252] on div "[US_STATE]" at bounding box center [704, 251] width 166 height 26
click at [532, 190] on div at bounding box center [602, 189] width 311 height 17
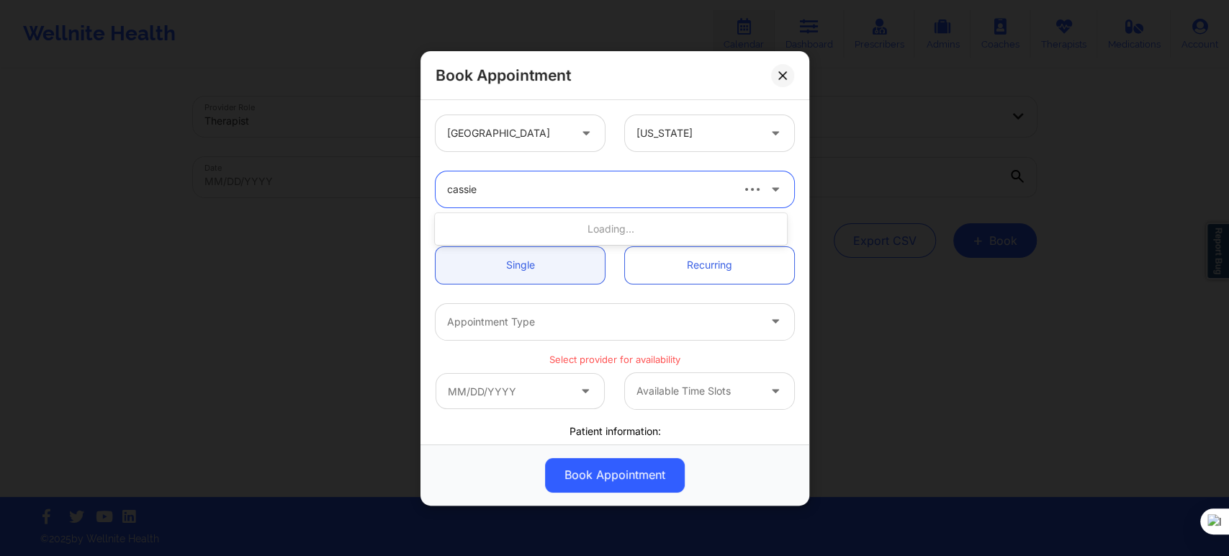
type input "cassie e"
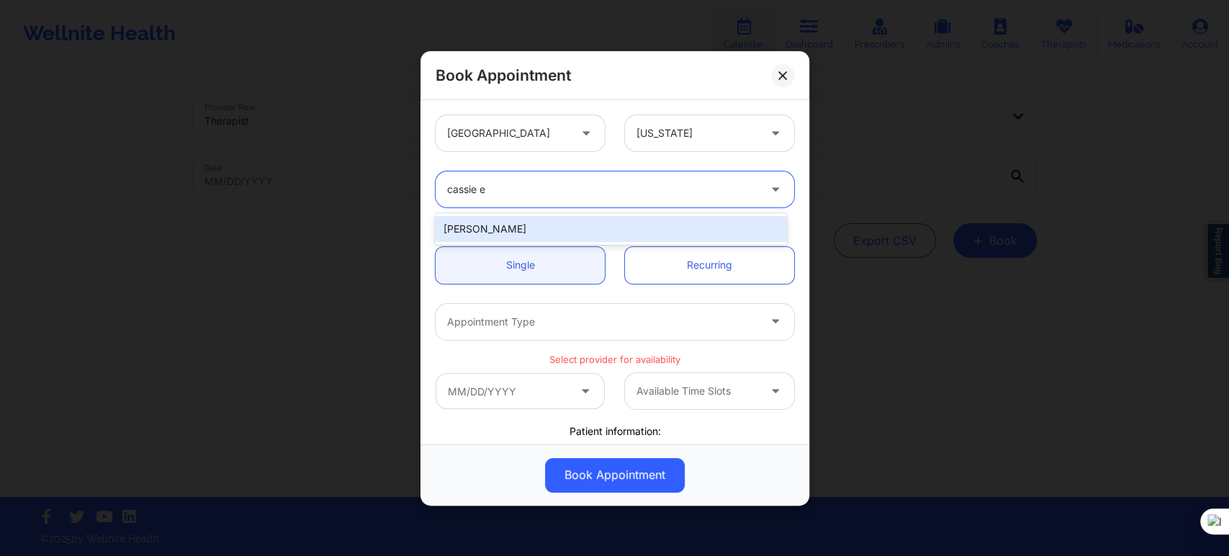
click at [532, 223] on div "[PERSON_NAME]" at bounding box center [610, 229] width 351 height 26
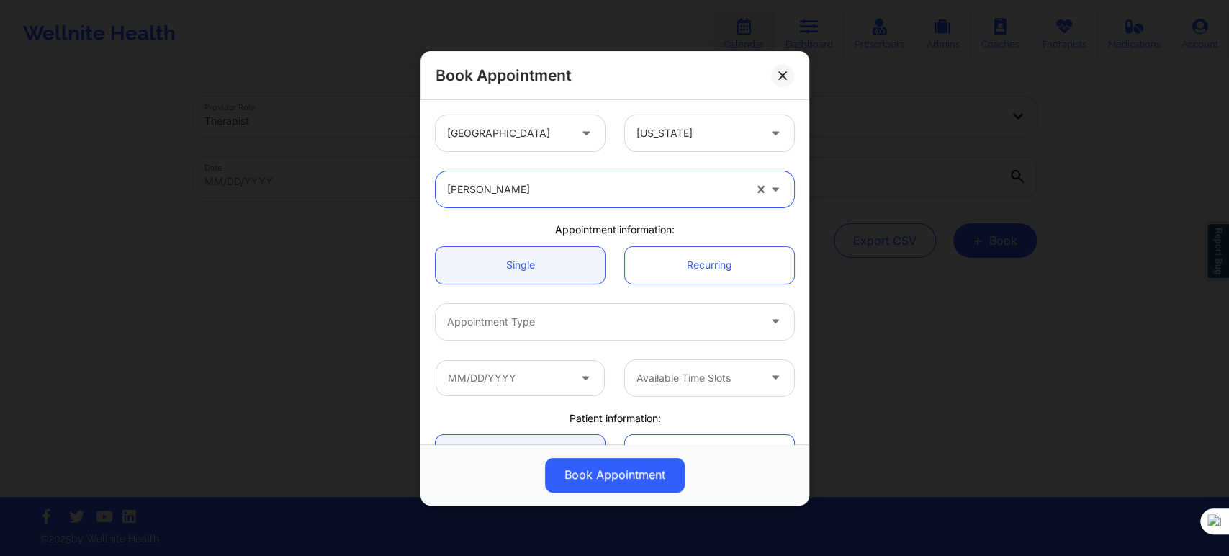
click at [524, 321] on div at bounding box center [602, 321] width 311 height 17
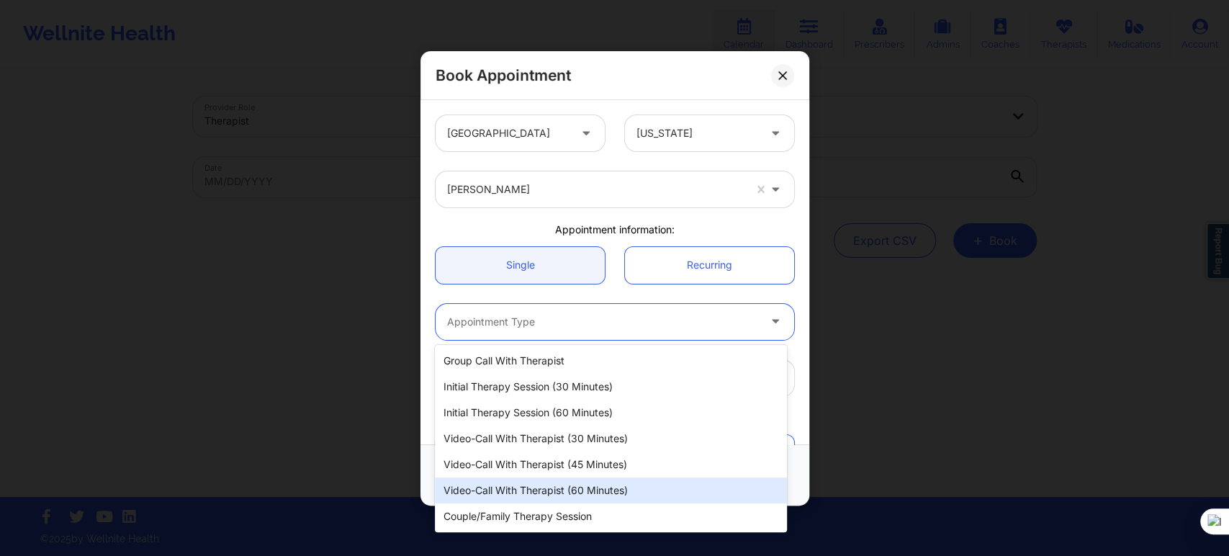
click at [560, 482] on div "Video-Call with Therapist (60 minutes)" at bounding box center [610, 490] width 351 height 26
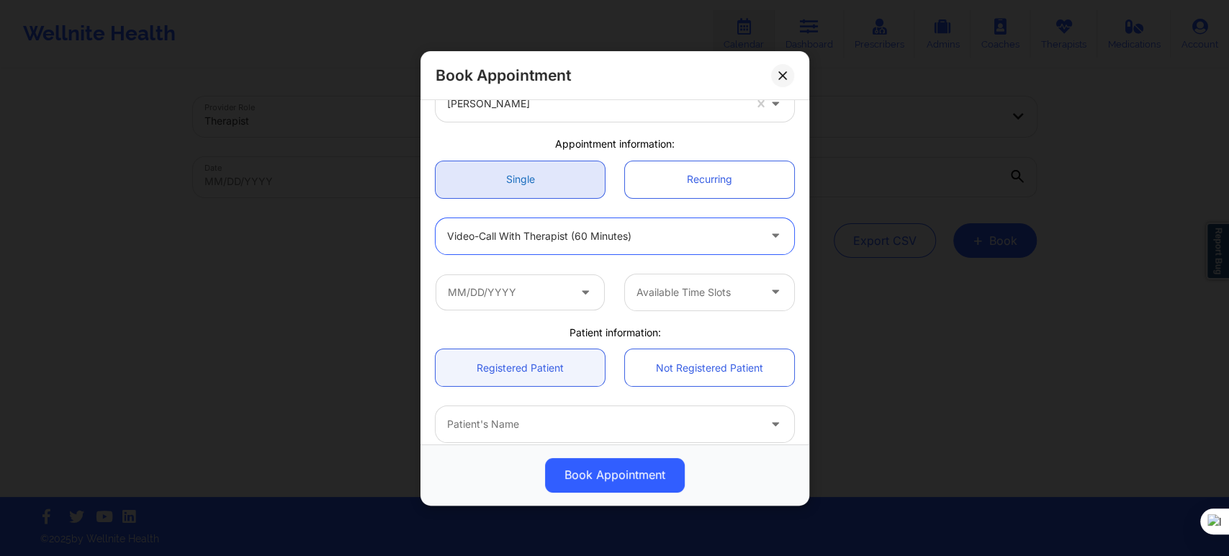
scroll to position [160, 0]
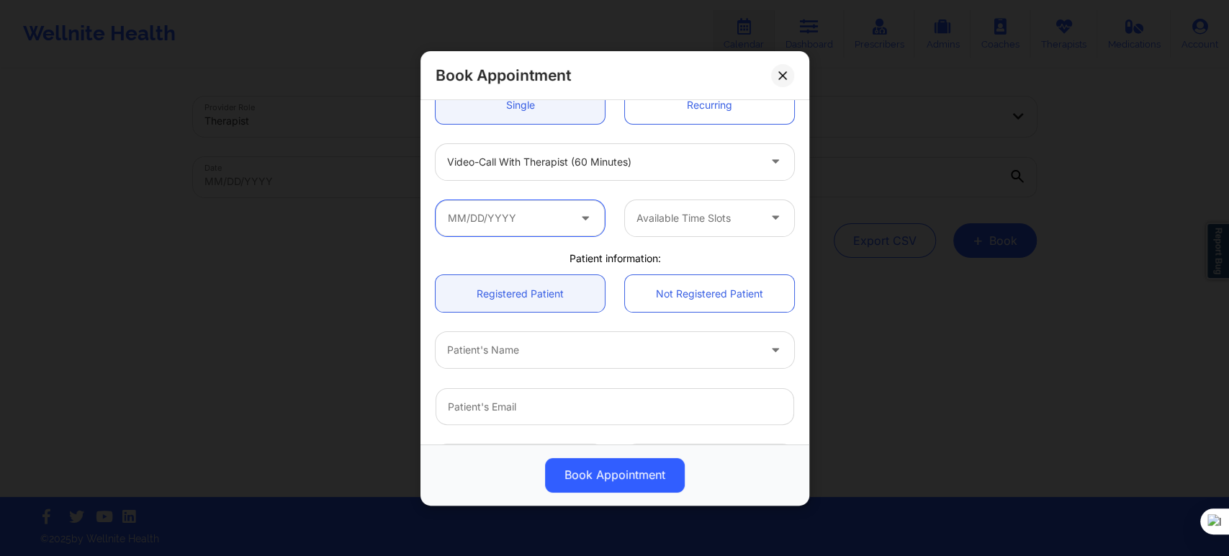
click at [553, 226] on input "text" at bounding box center [520, 217] width 169 height 36
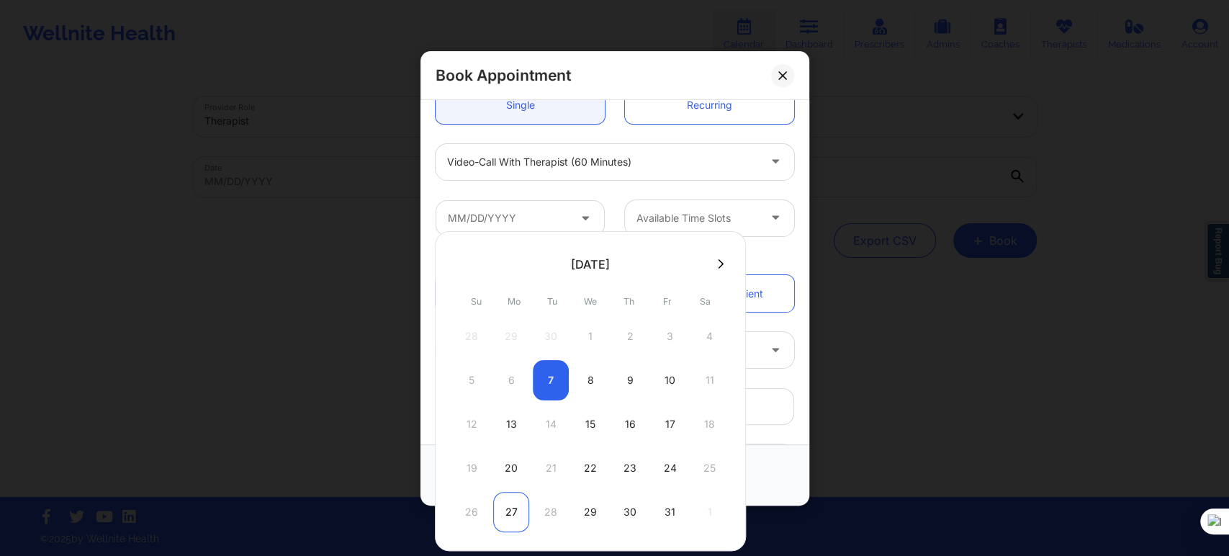
click at [521, 523] on div "27" at bounding box center [511, 512] width 36 height 40
type input "10/27/2025"
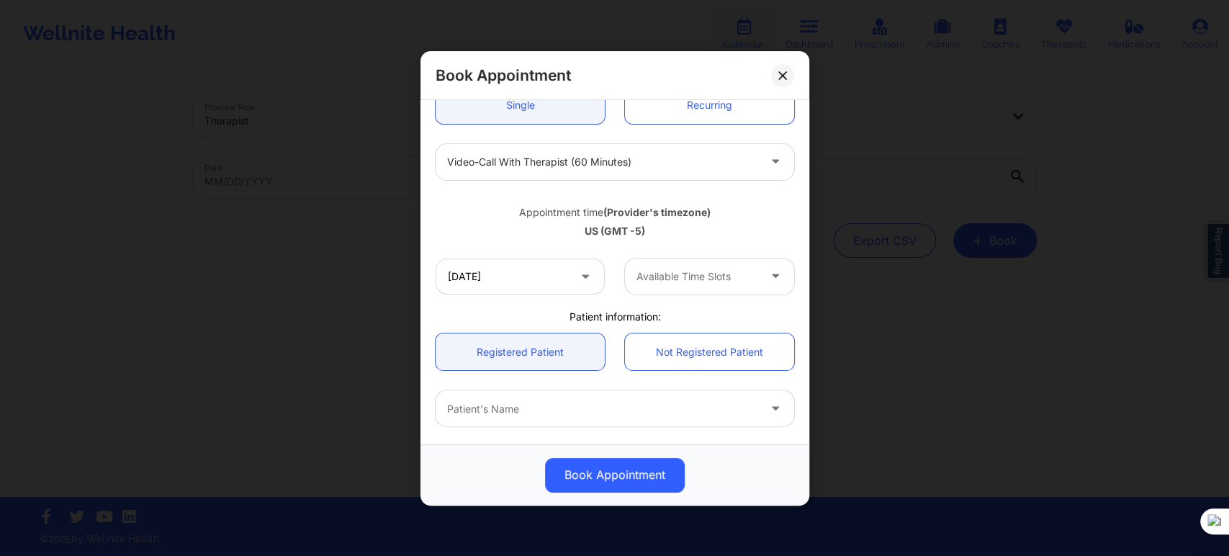
click at [648, 274] on div at bounding box center [697, 276] width 122 height 17
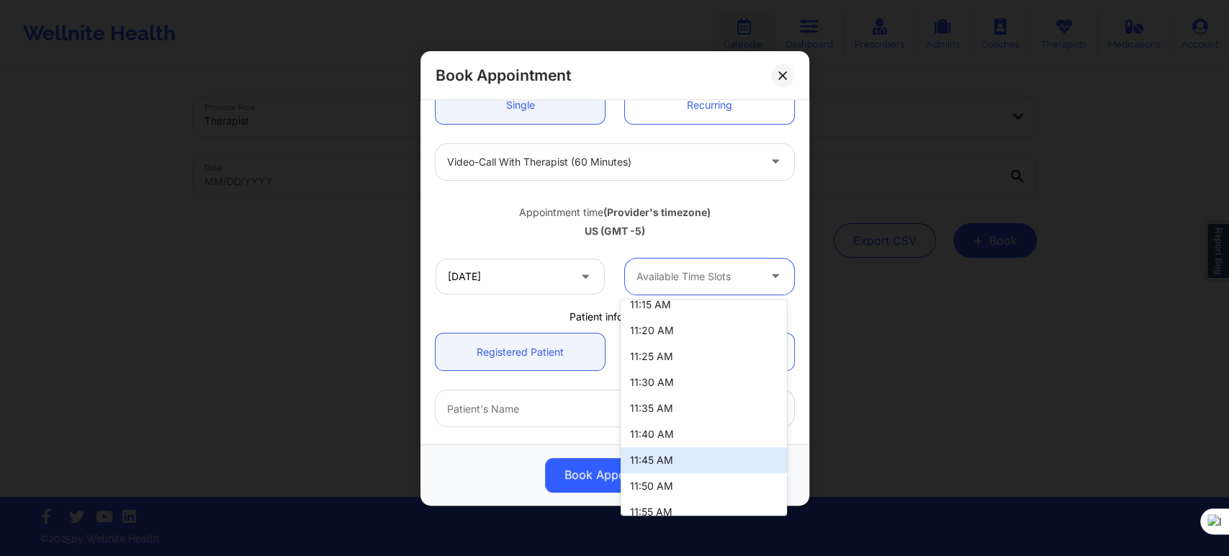
scroll to position [438, 0]
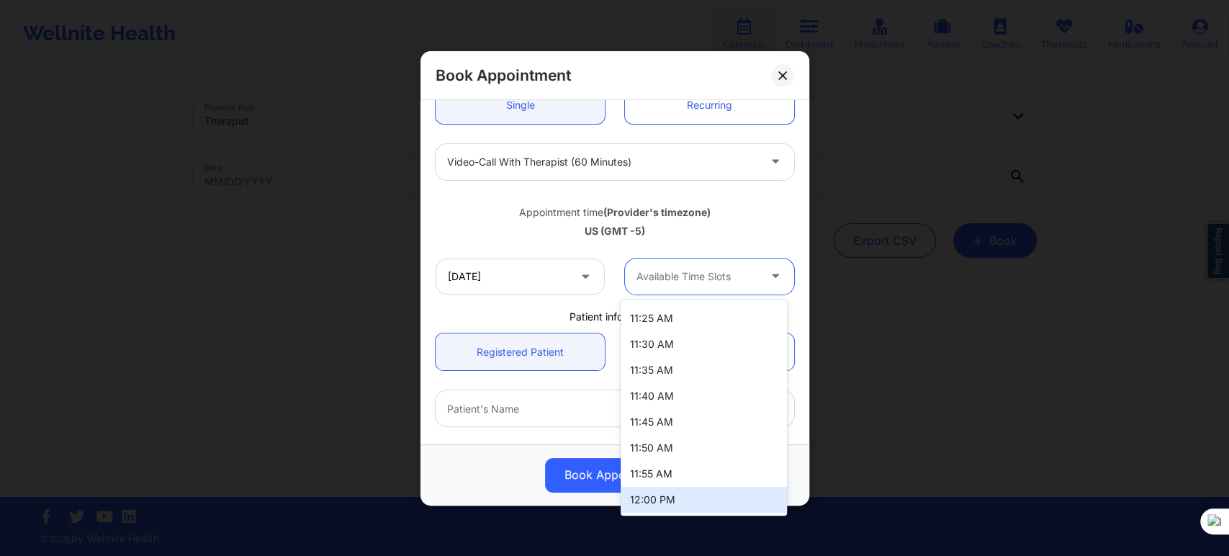
click at [679, 504] on div "12:00 PM" at bounding box center [704, 500] width 166 height 26
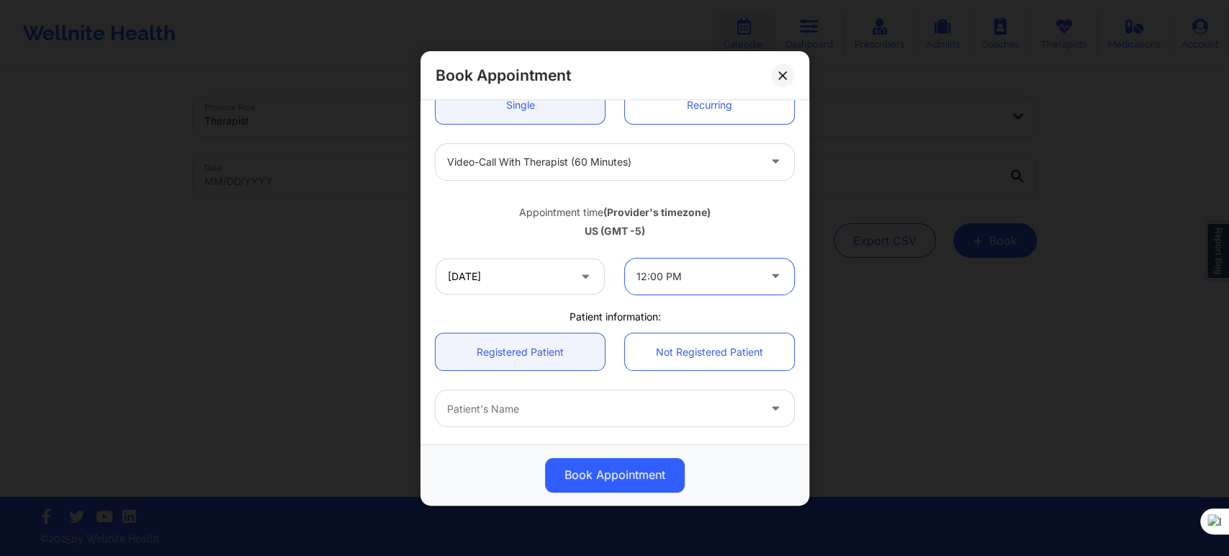
scroll to position [400, 0]
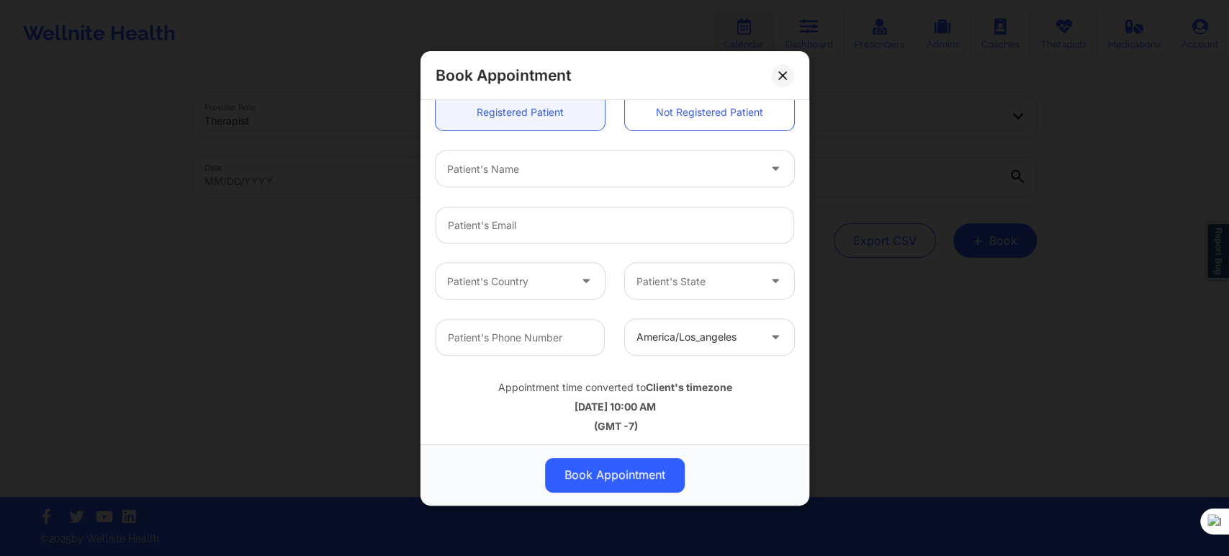
click at [536, 177] on div "Patient's Name" at bounding box center [598, 168] width 324 height 36
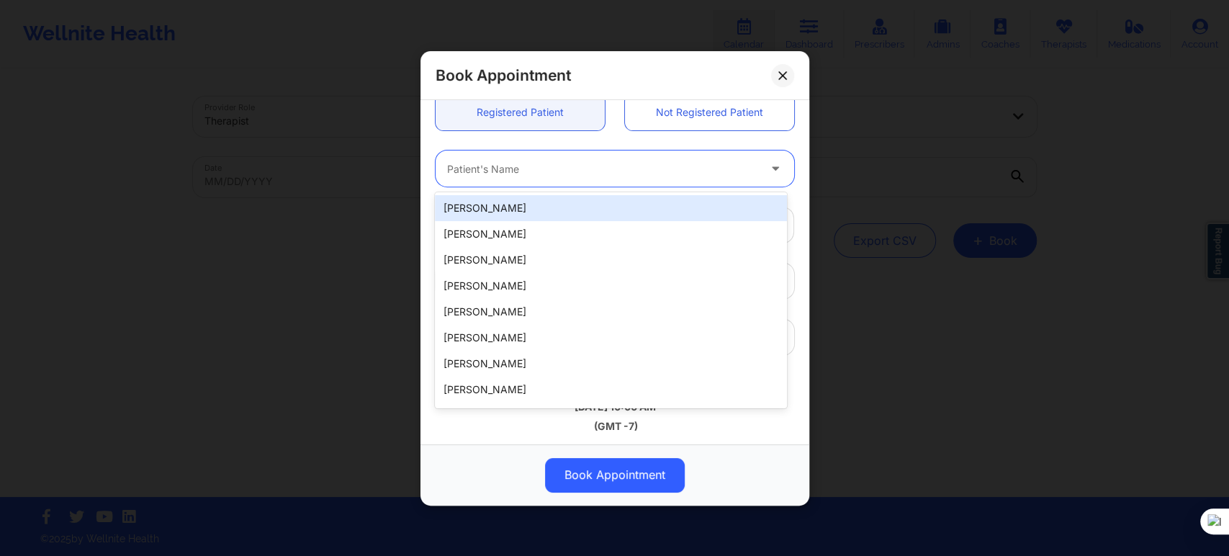
paste input "THOMAS A BRANNON"
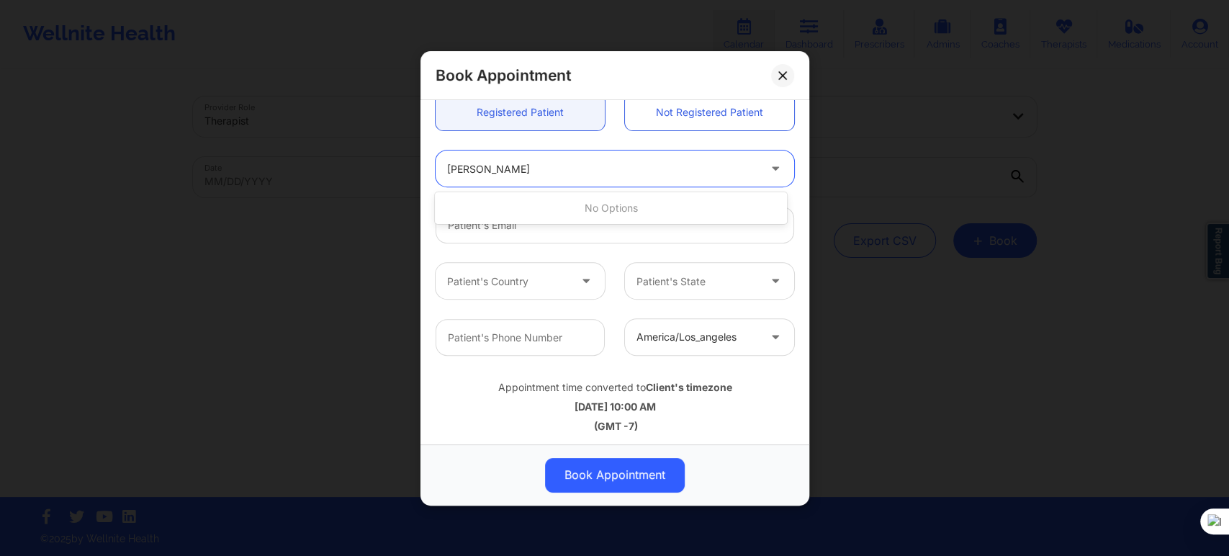
drag, startPoint x: 526, startPoint y: 164, endPoint x: 491, endPoint y: 166, distance: 35.3
click at [491, 166] on input "THOMAS A BRANNON" at bounding box center [502, 168] width 111 height 14
type input "THOMAS BRANNON"
click at [550, 212] on div "Thomas Brannon" at bounding box center [610, 208] width 351 height 26
type input "thomas82896@gmail.com"
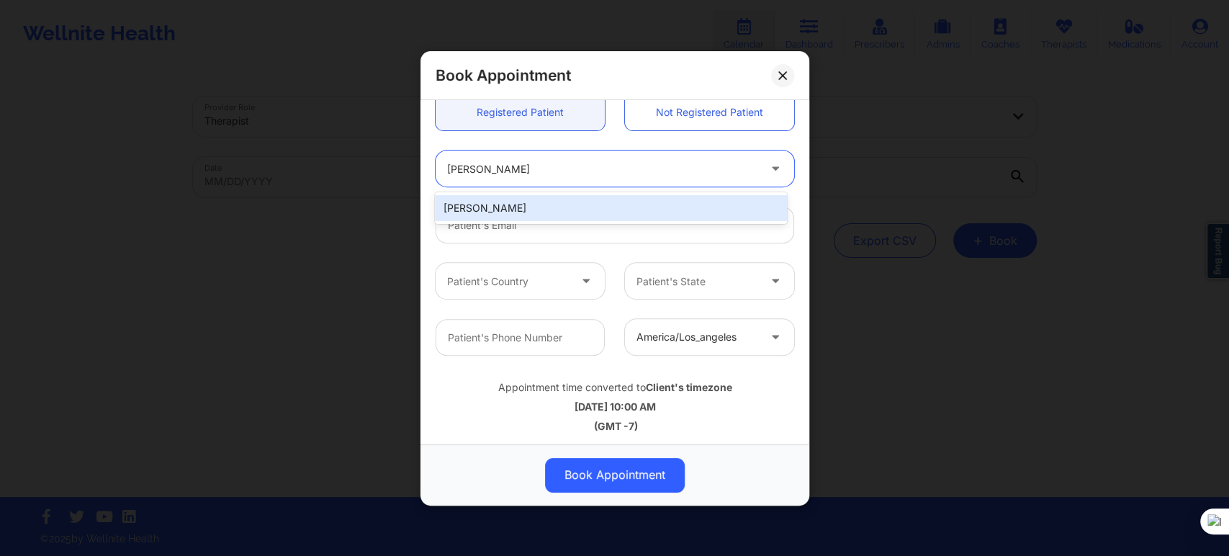
type input "+1850-333-1599"
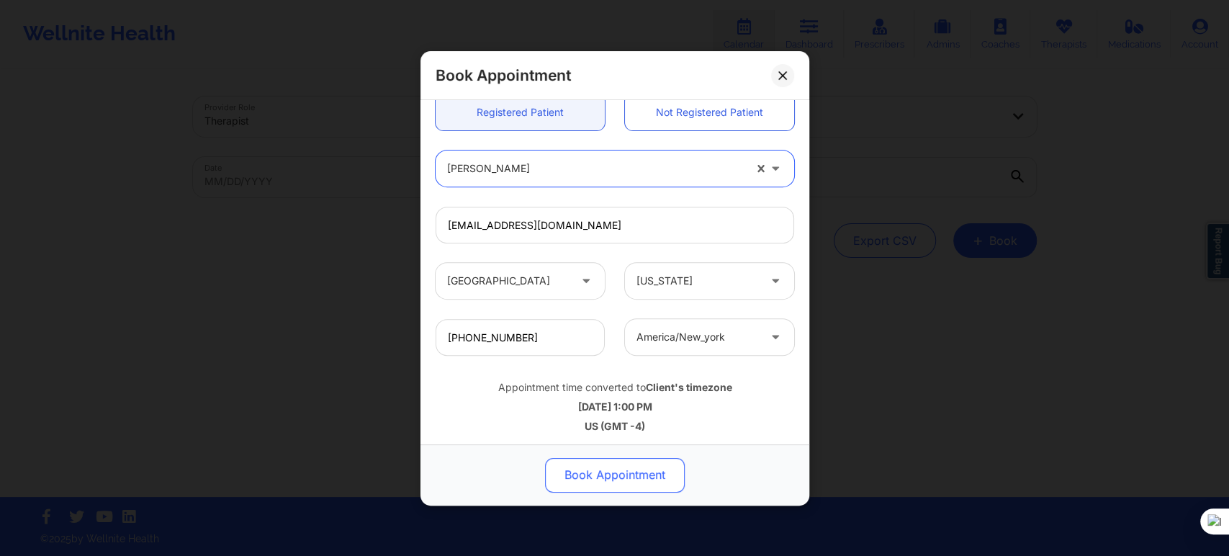
click at [617, 482] on button "Book Appointment" at bounding box center [615, 474] width 140 height 35
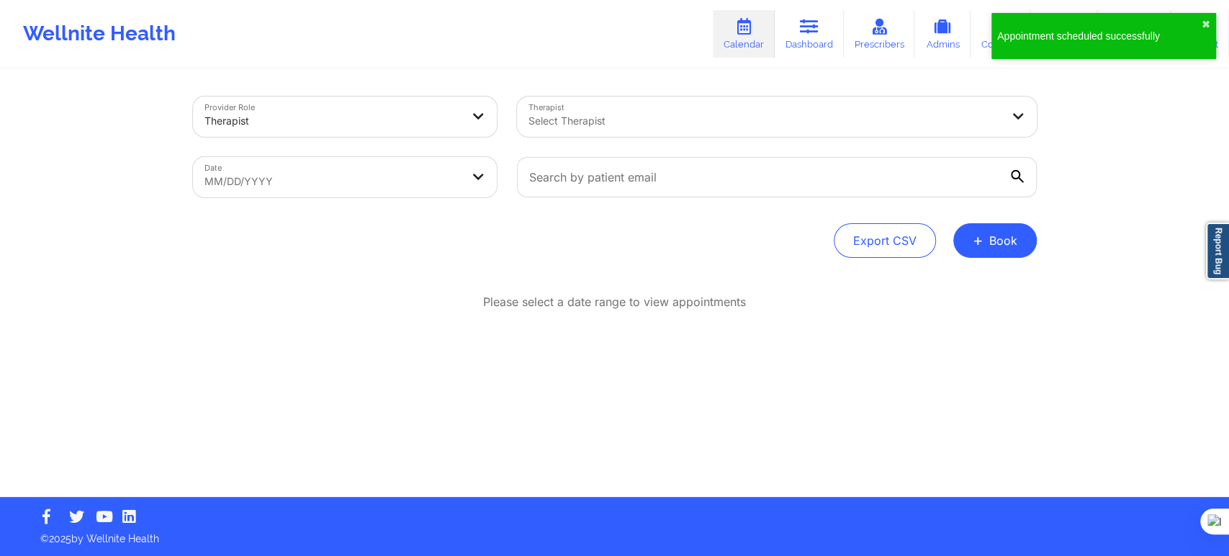
click at [1039, 243] on div "Provider Role Therapist Therapist Select Therapist Date MM/DD/YYYY Export CSV +…" at bounding box center [615, 284] width 864 height 426
click at [996, 243] on button "+ Book" at bounding box center [995, 240] width 84 height 35
click at [970, 275] on button "Therapy Session" at bounding box center [970, 286] width 110 height 24
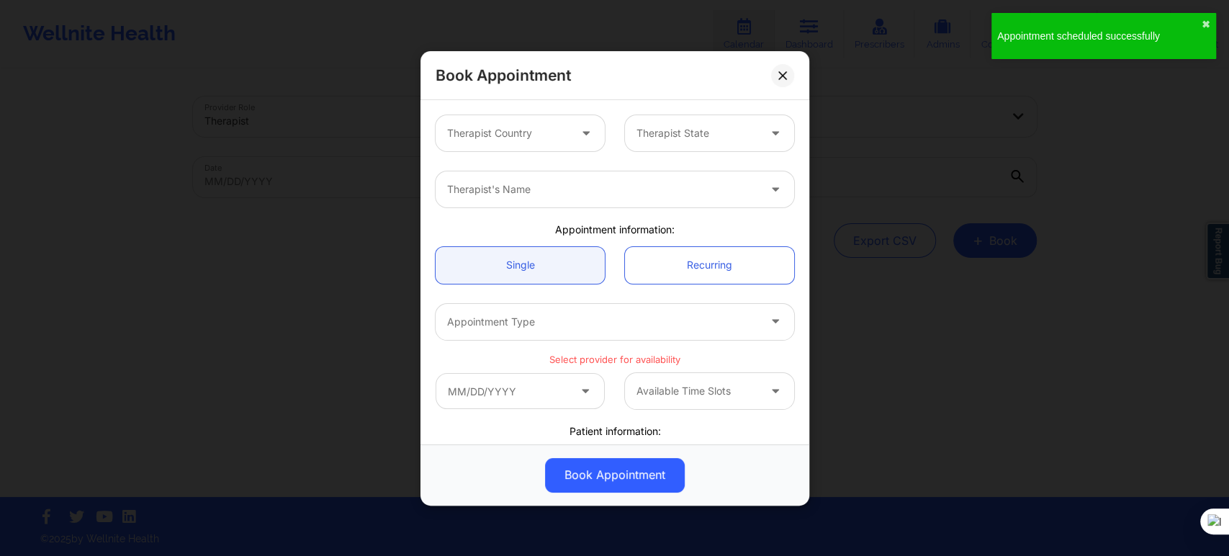
click at [536, 120] on div "Therapist Country" at bounding box center [503, 133] width 135 height 36
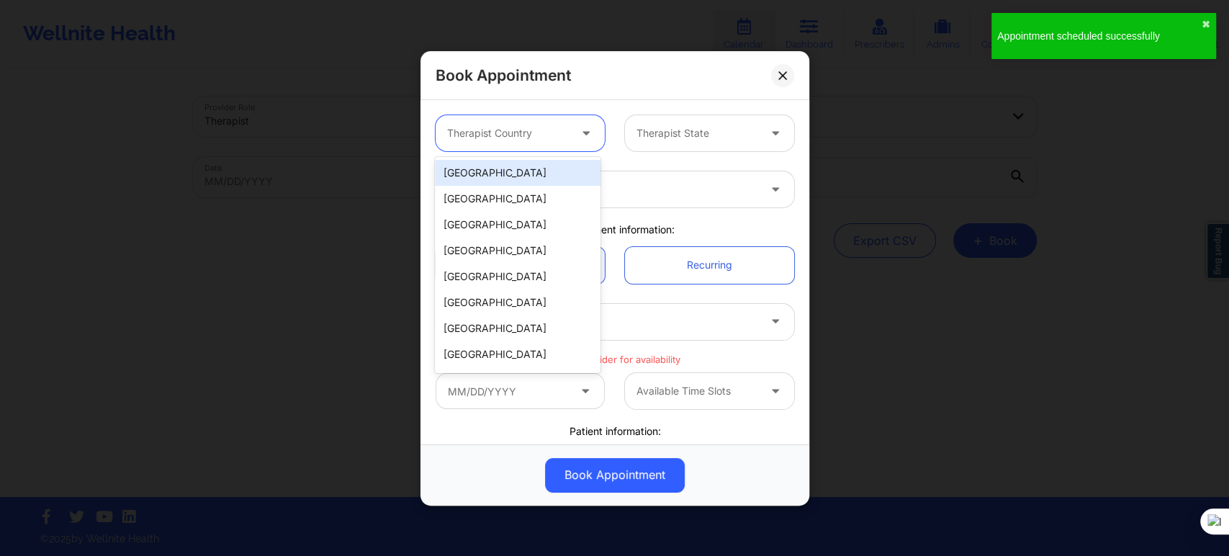
click at [527, 173] on div "[GEOGRAPHIC_DATA]" at bounding box center [518, 173] width 166 height 26
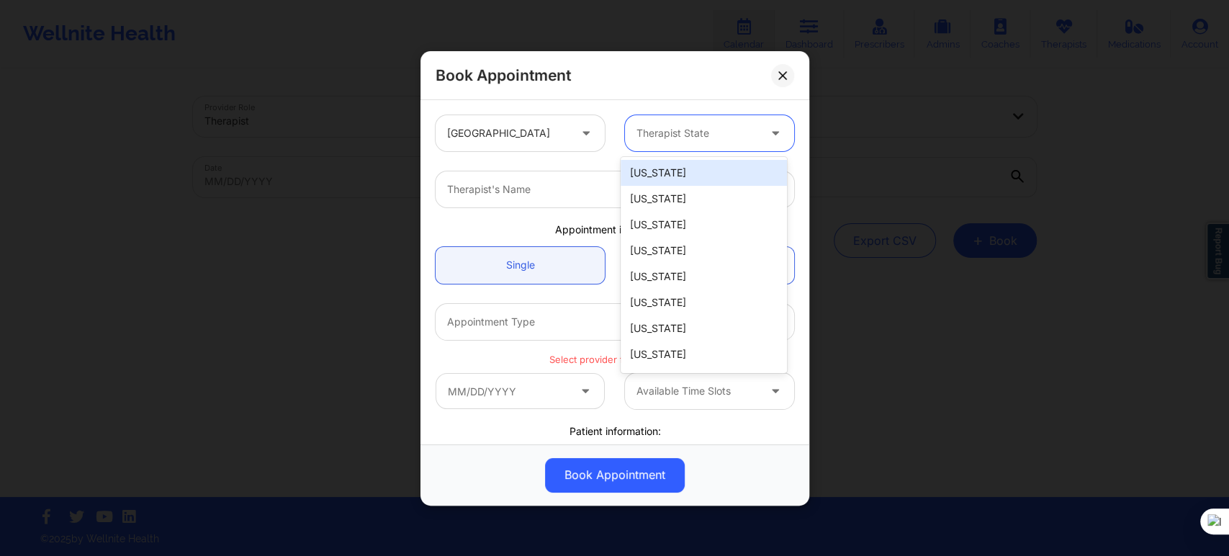
click at [703, 129] on div at bounding box center [697, 133] width 122 height 17
type input "new"
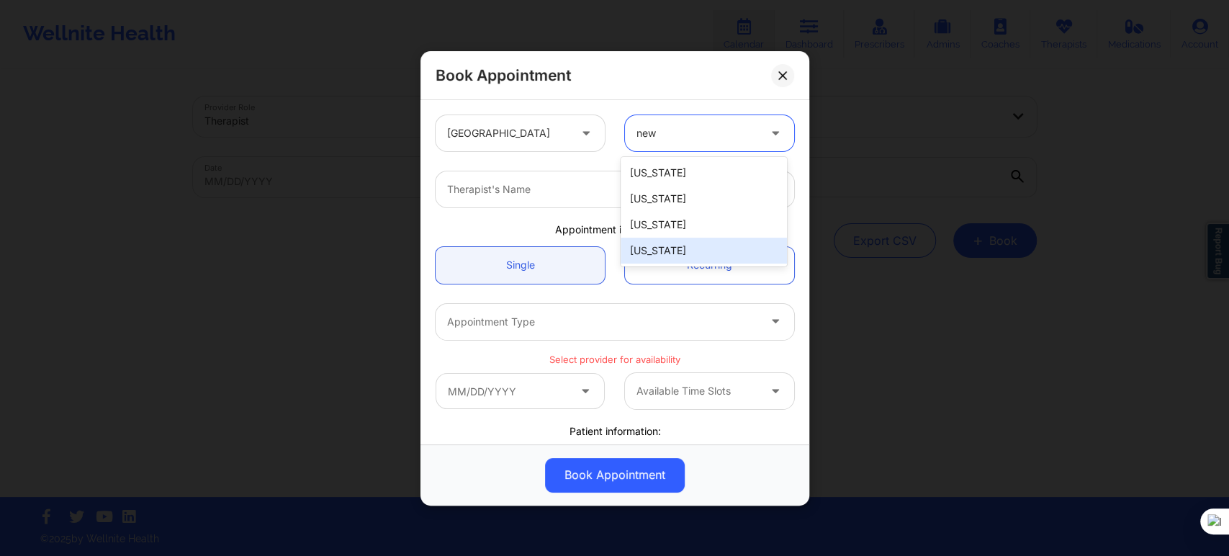
click at [680, 251] on div "New York" at bounding box center [704, 251] width 166 height 26
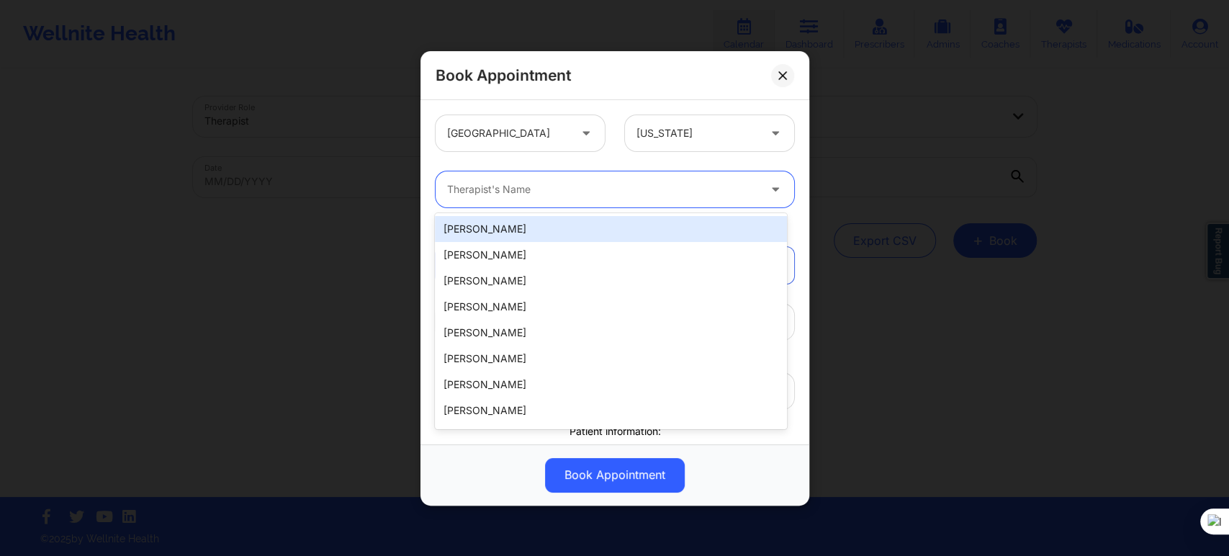
click at [599, 177] on div "Therapist's Name" at bounding box center [598, 189] width 324 height 36
type input "s"
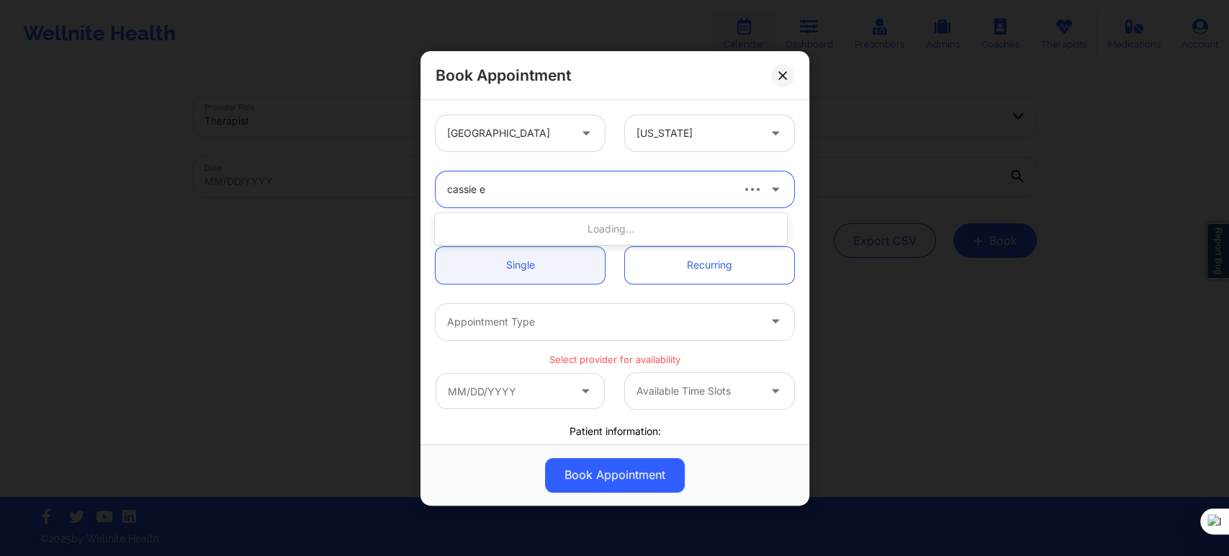
type input "cassie en"
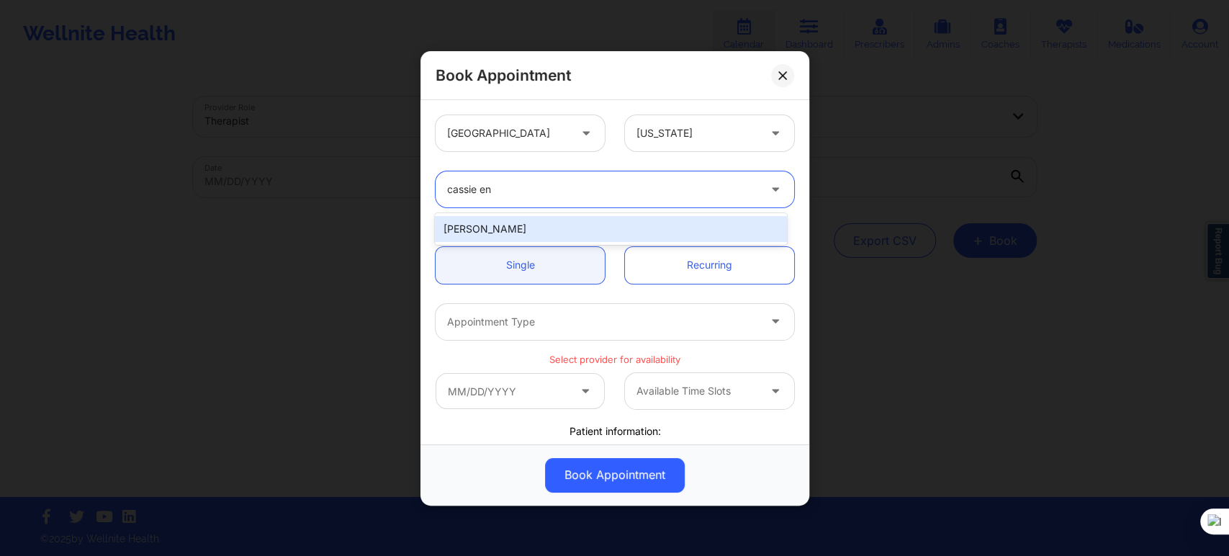
click at [583, 230] on div "Cassie Enea" at bounding box center [610, 229] width 351 height 26
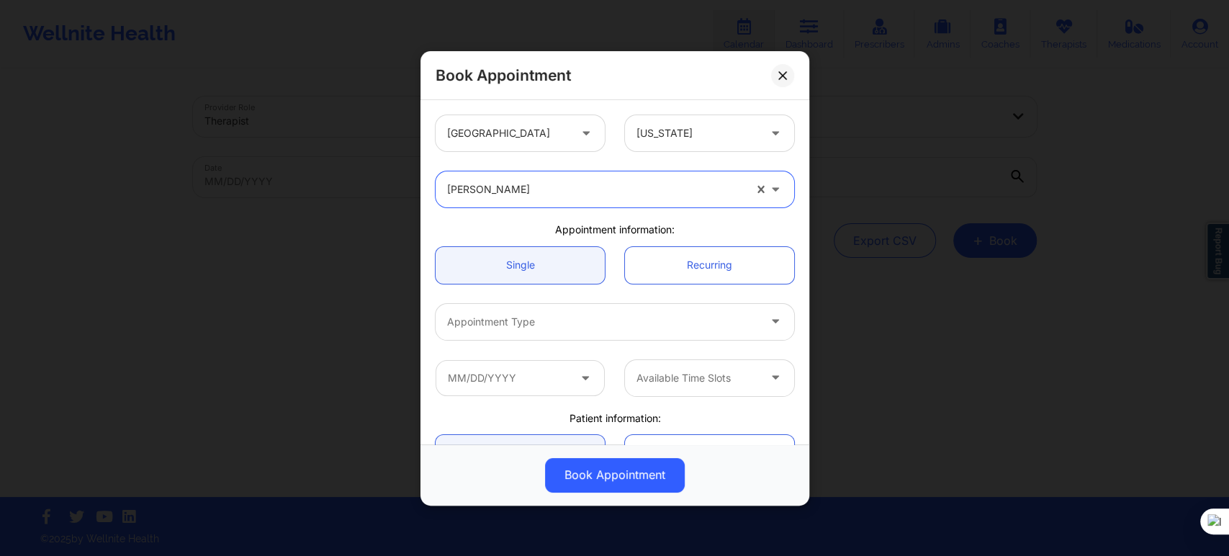
click at [562, 321] on div at bounding box center [602, 321] width 311 height 17
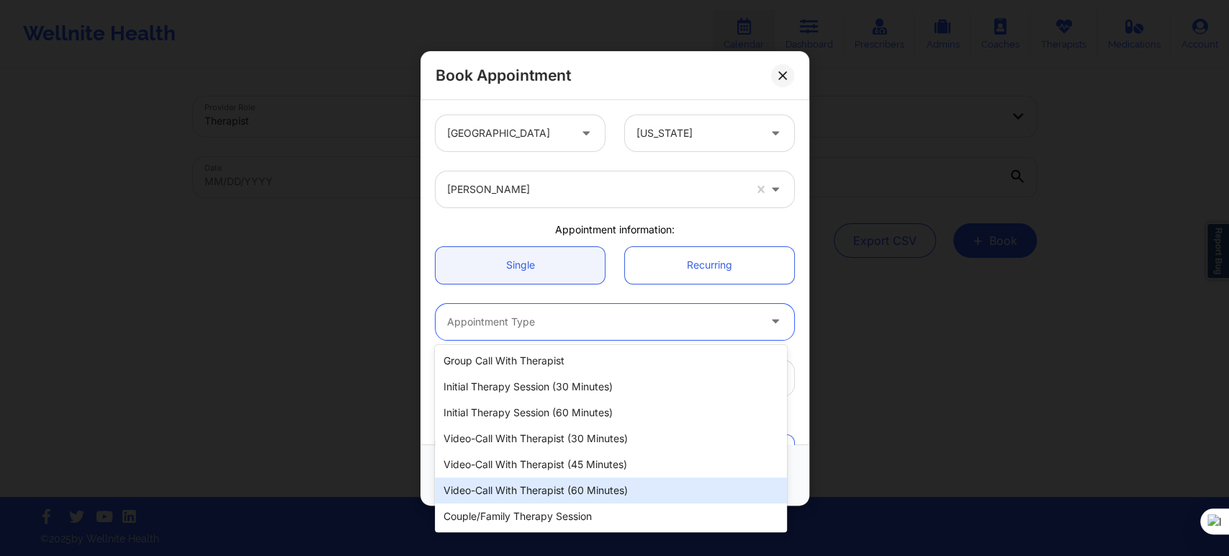
click at [576, 482] on div "Video-Call with Therapist (60 minutes)" at bounding box center [610, 490] width 351 height 26
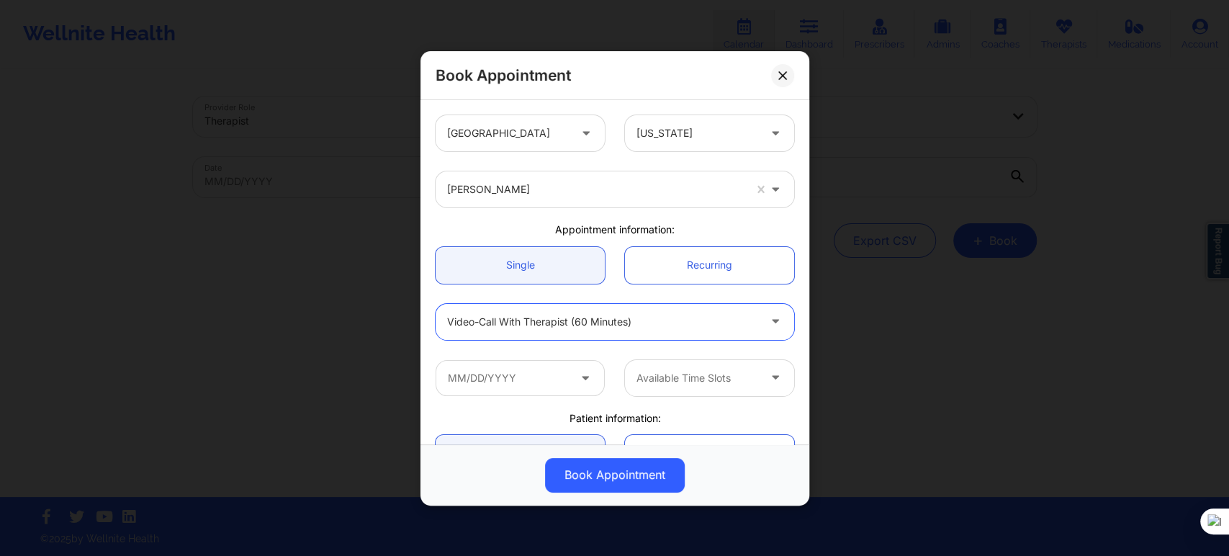
scroll to position [160, 0]
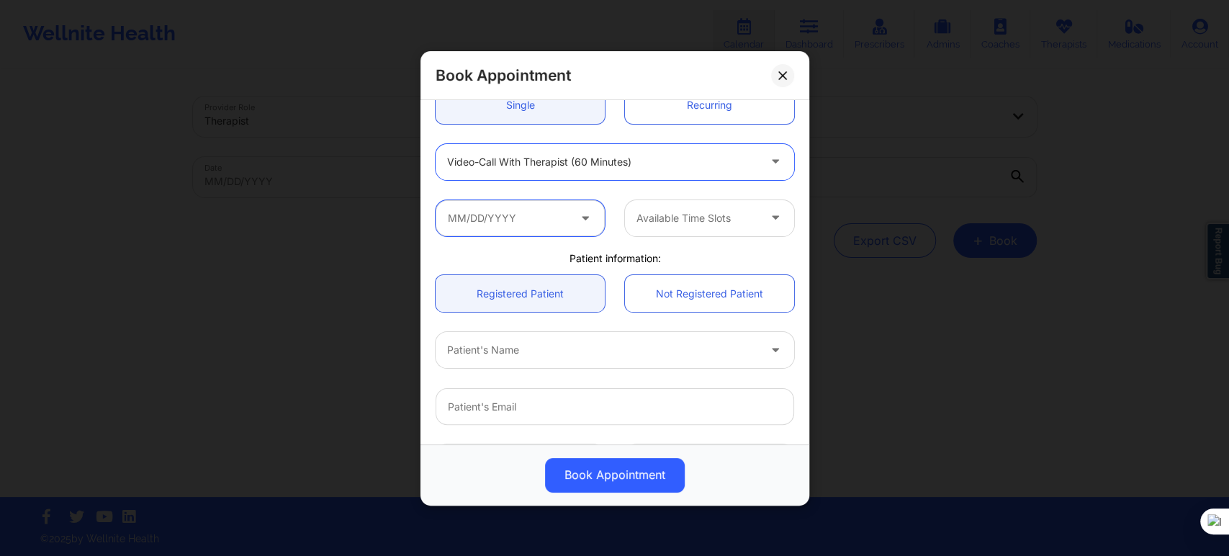
click at [564, 227] on input "text" at bounding box center [520, 217] width 169 height 36
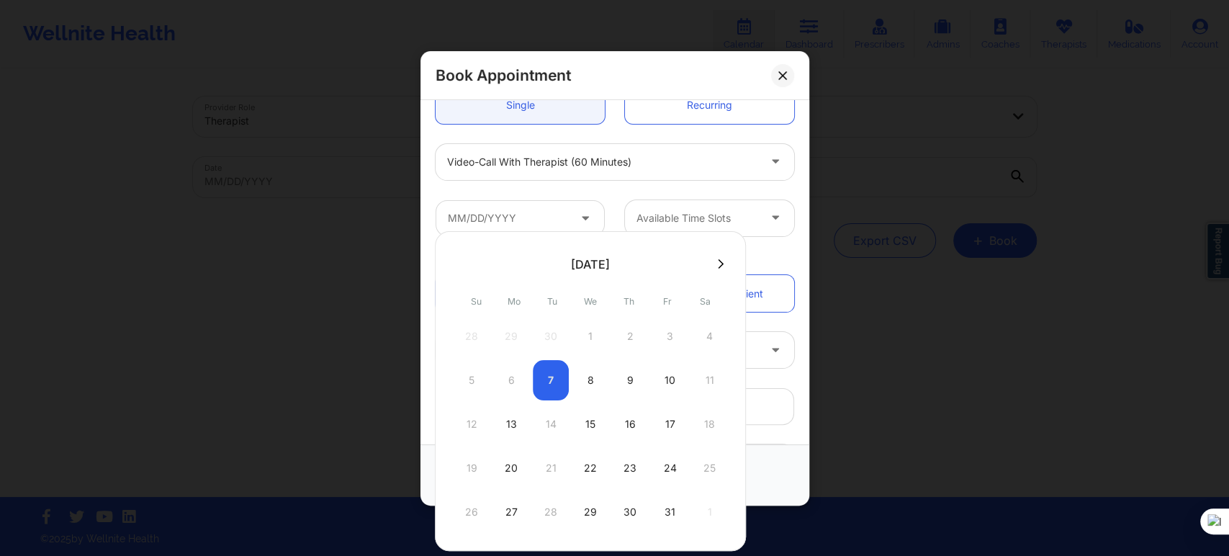
click at [718, 263] on icon at bounding box center [721, 263] width 6 height 11
click at [508, 379] on div "3" at bounding box center [511, 380] width 36 height 40
type input "11/03/2025"
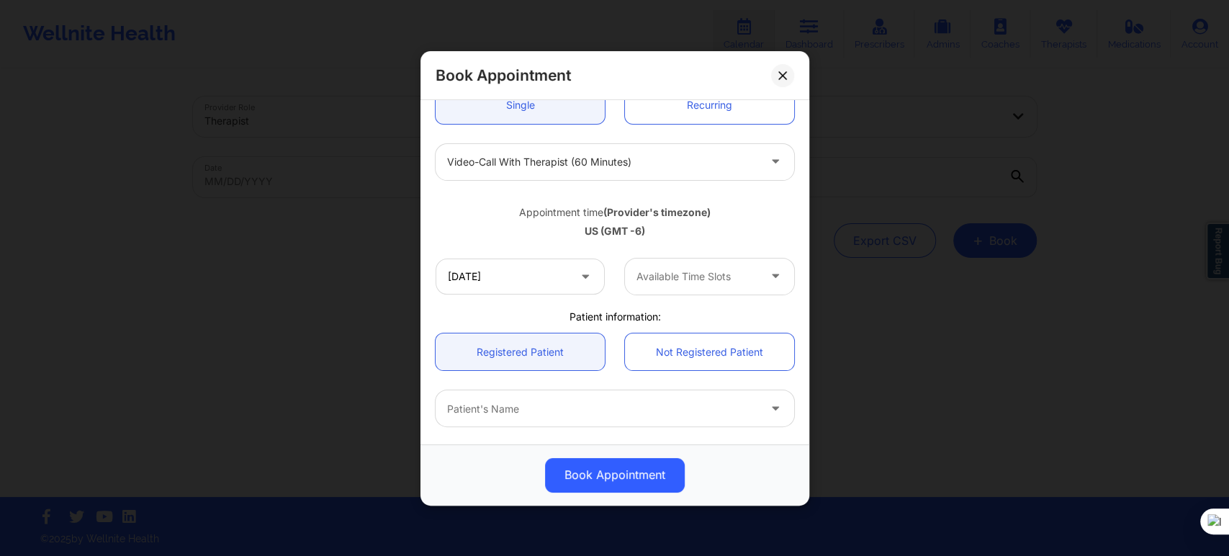
click at [679, 274] on div at bounding box center [697, 276] width 122 height 17
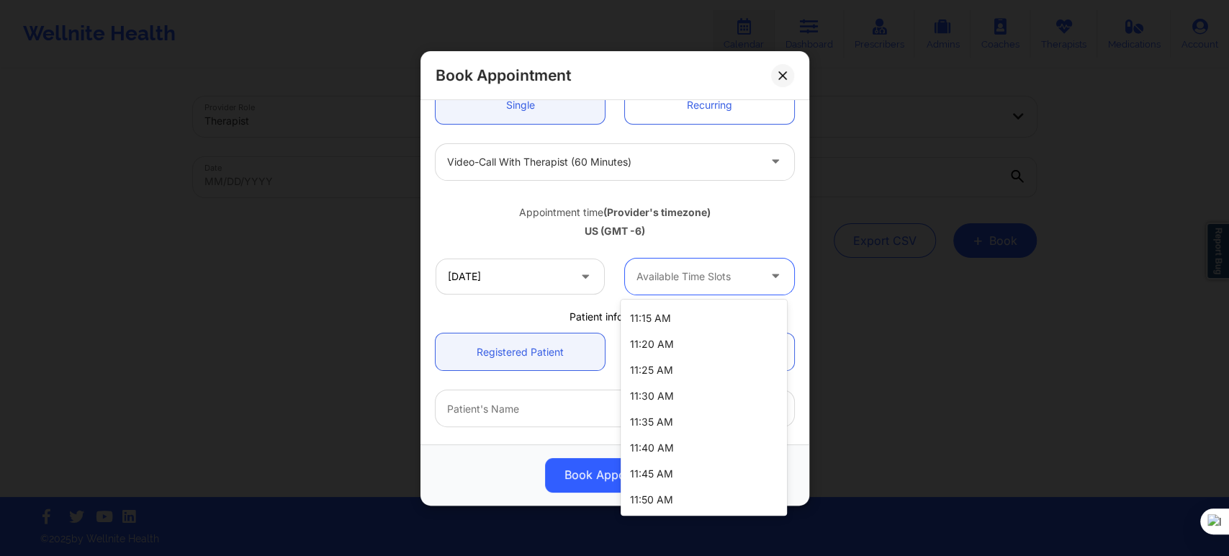
scroll to position [438, 0]
click at [668, 500] on div "12:00 PM" at bounding box center [704, 500] width 166 height 26
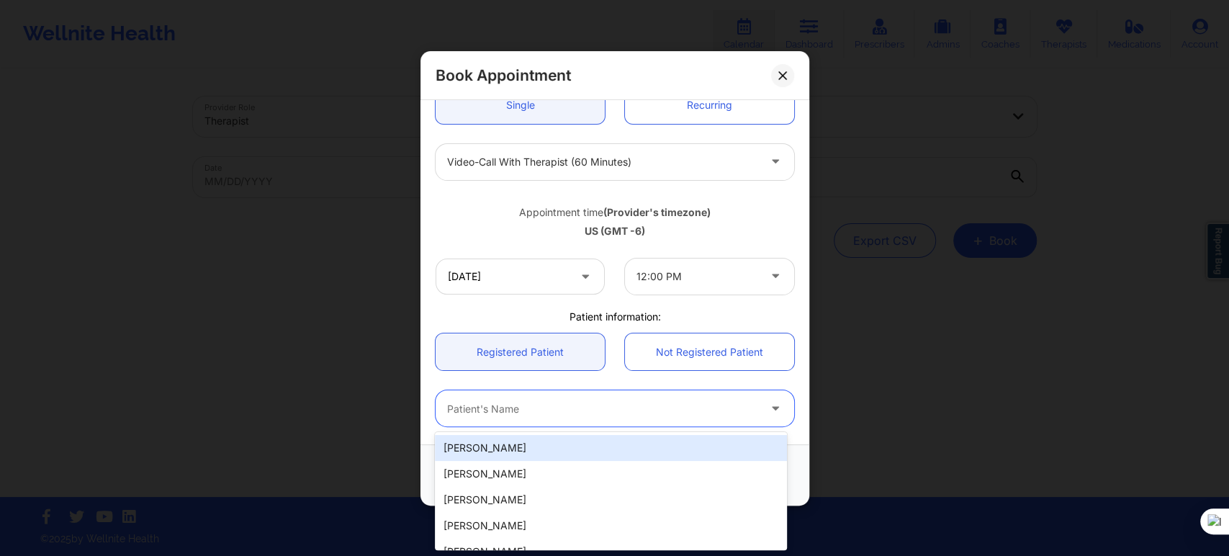
click at [557, 414] on div at bounding box center [602, 408] width 311 height 17
paste input "THOMAS A BRANNON"
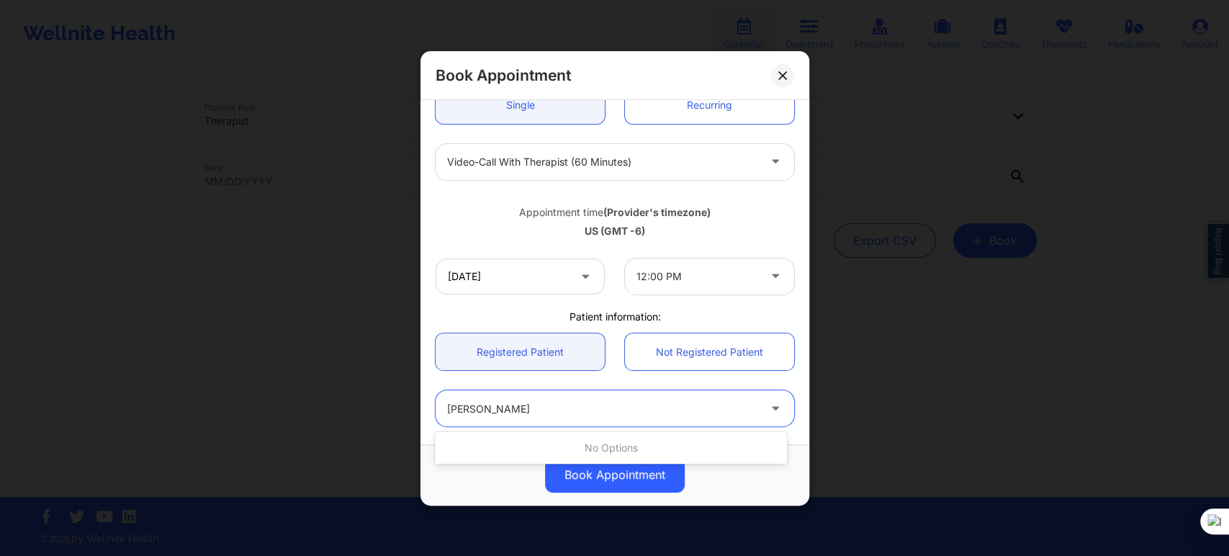
drag, startPoint x: 525, startPoint y: 405, endPoint x: 491, endPoint y: 412, distance: 34.6
click at [491, 412] on input "THOMAS A BRANNON" at bounding box center [502, 408] width 111 height 14
type input "THOMAS BRANNON"
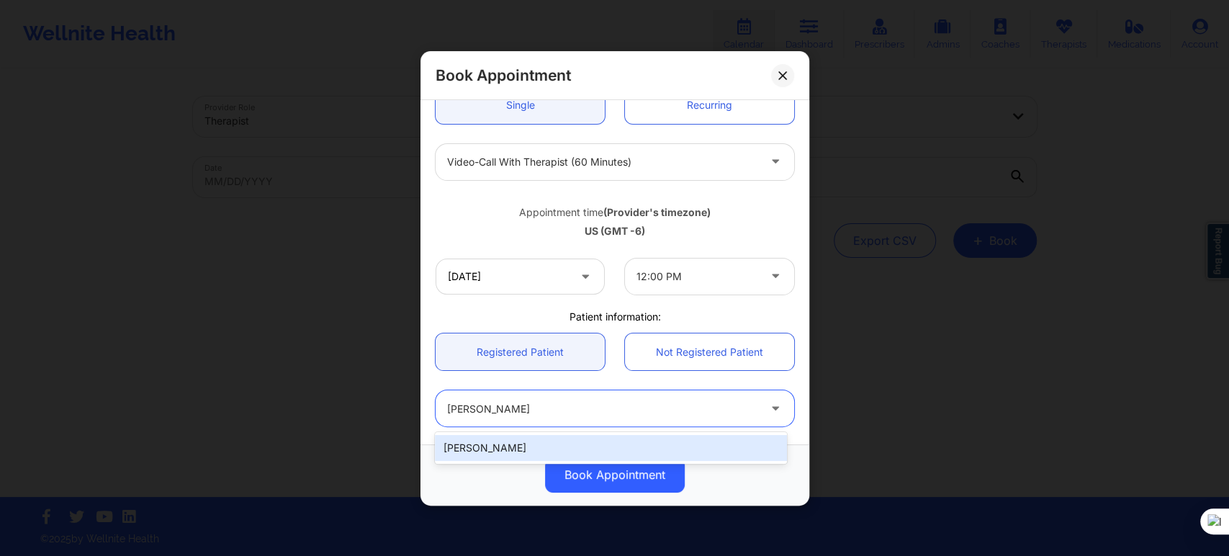
click at [546, 448] on div "Thomas Brannon" at bounding box center [610, 448] width 351 height 26
type input "thomas82896@gmail.com"
type input "+1850-333-1599"
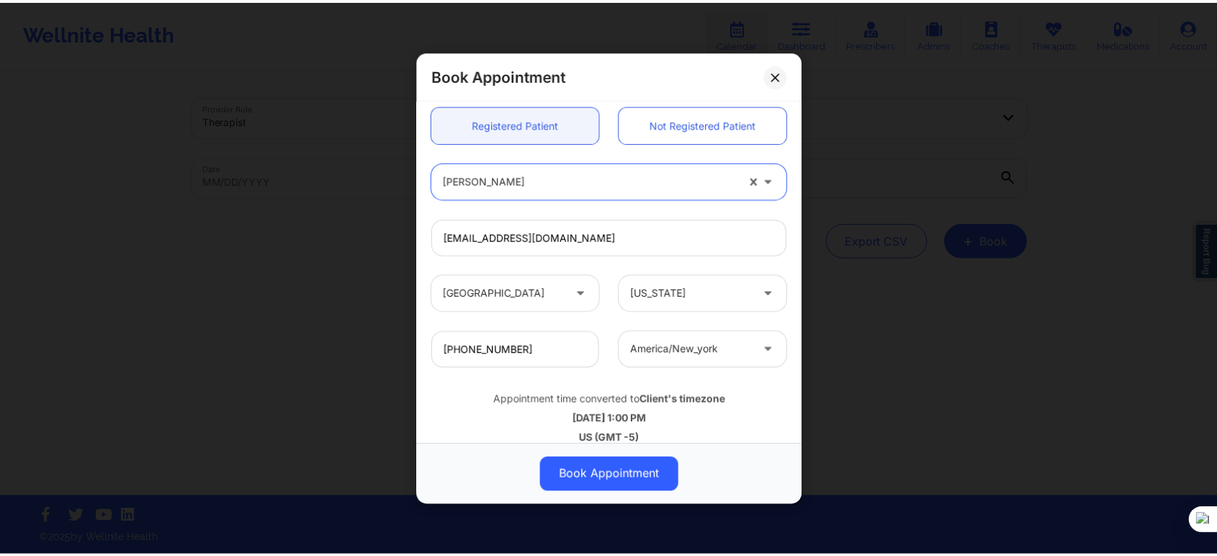
scroll to position [400, 0]
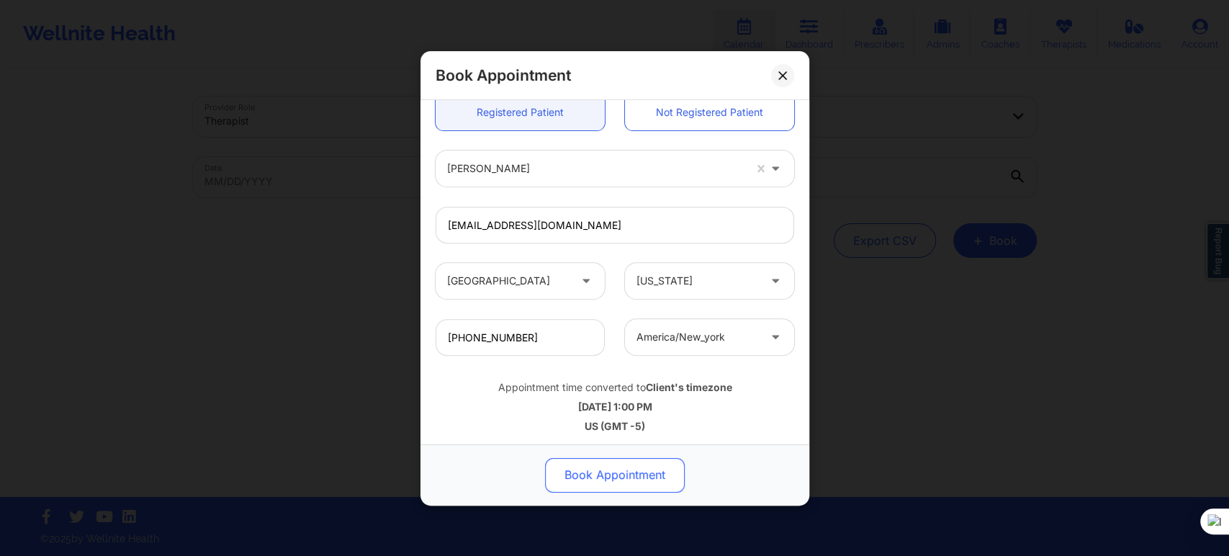
click at [596, 469] on button "Book Appointment" at bounding box center [615, 474] width 140 height 35
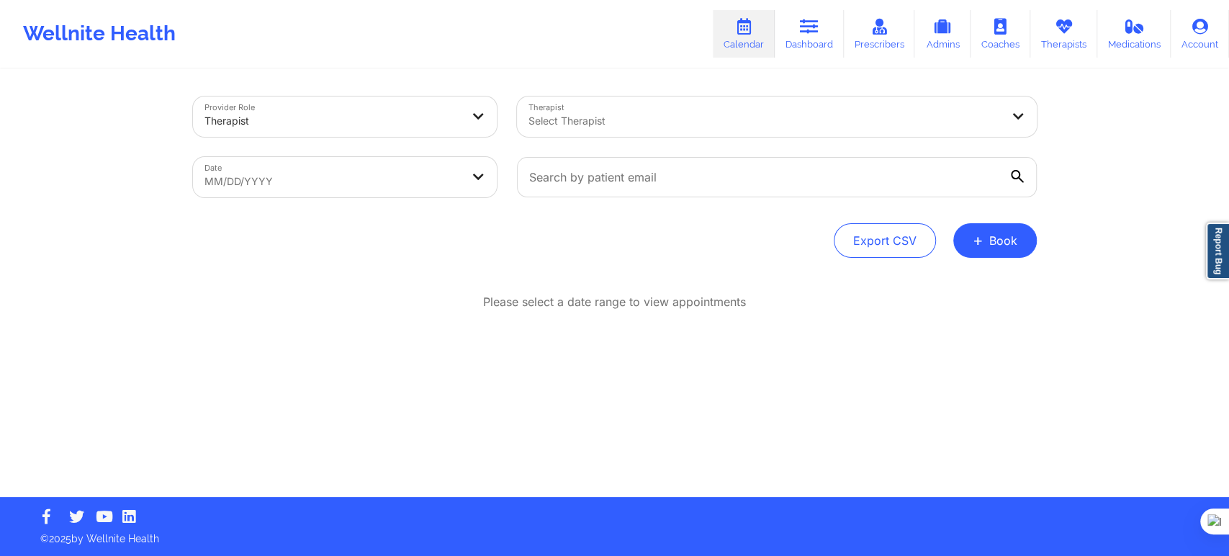
click at [565, 131] on div "Select Therapist" at bounding box center [759, 116] width 485 height 40
type input "cassie e"
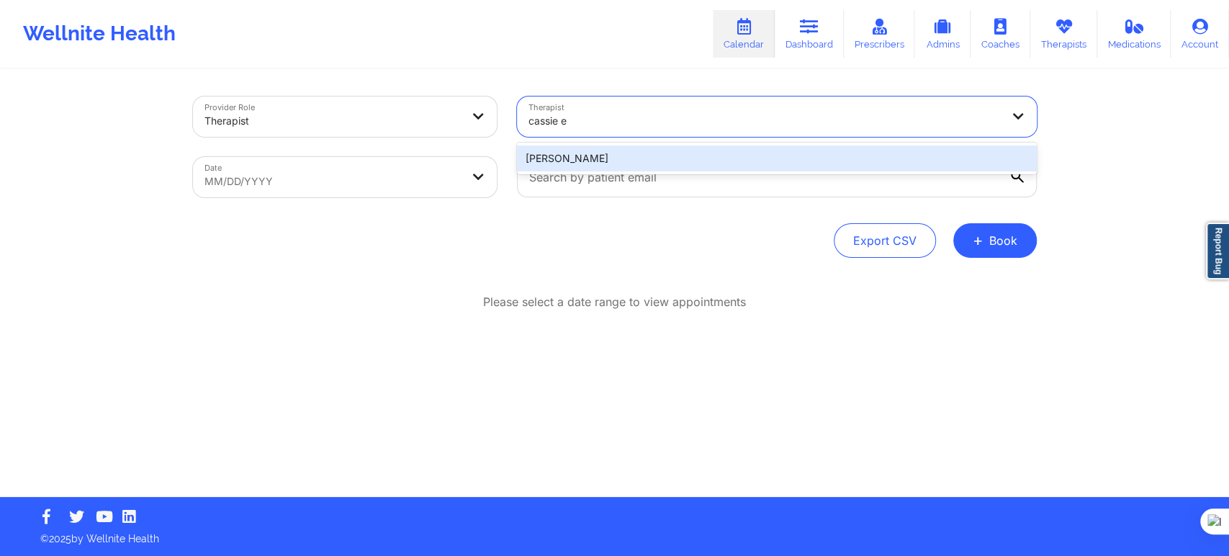
click at [610, 162] on div "Cassie Enea" at bounding box center [777, 158] width 520 height 26
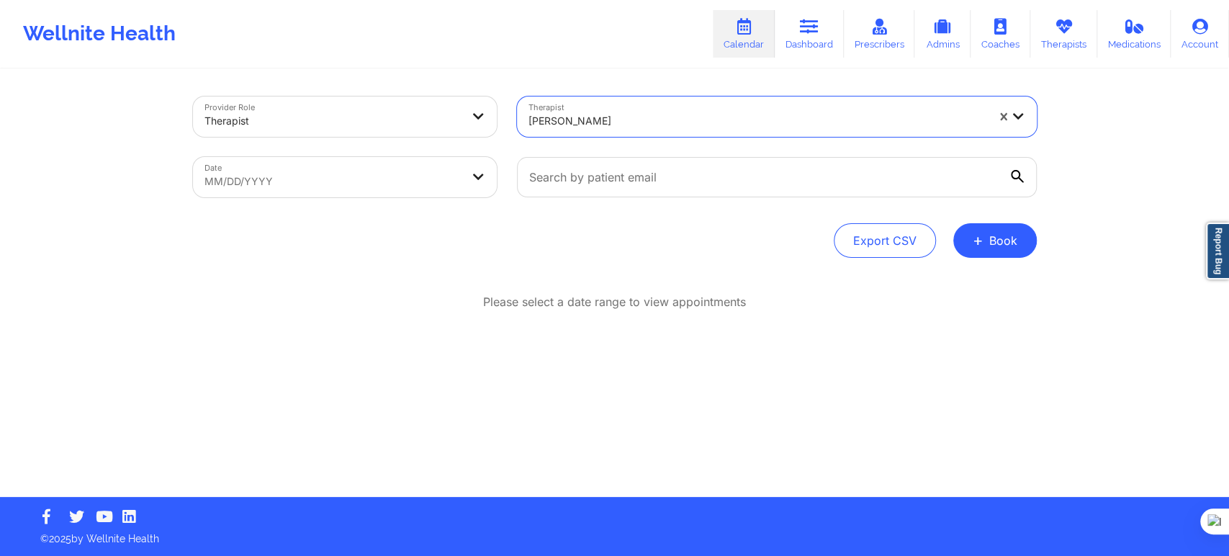
click at [397, 186] on body "Wellnite Health Calendar Dashboard Prescribers Admins Coaches Therapists Medica…" at bounding box center [614, 278] width 1229 height 556
select select "2025-8"
select select "2025-9"
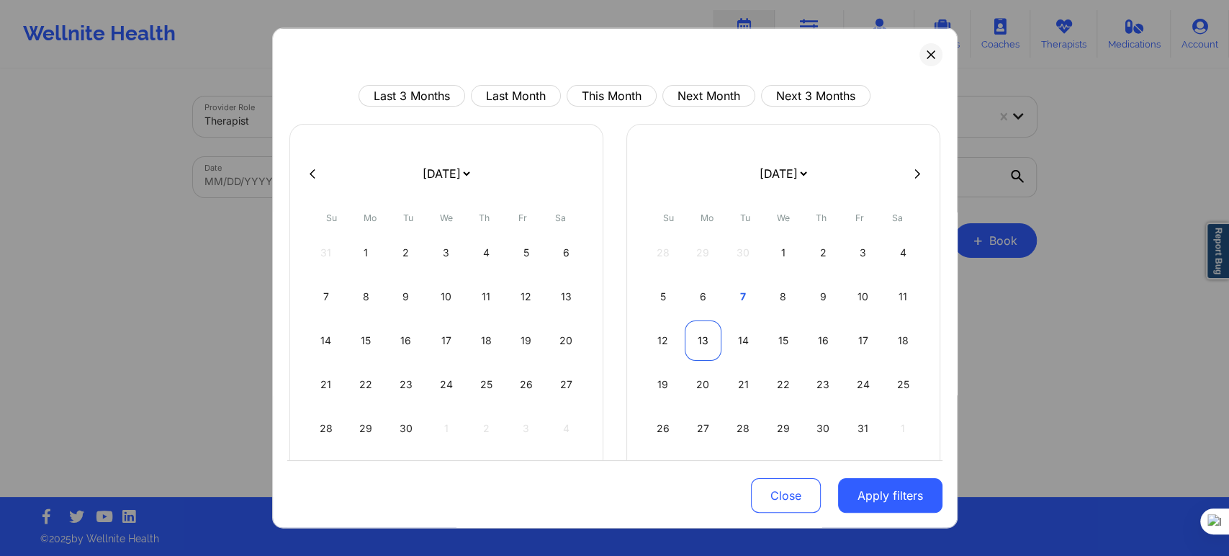
click at [703, 332] on div "13" at bounding box center [703, 340] width 37 height 40
select select "2025-9"
select select "2025-10"
select select "2025-9"
select select "2025-10"
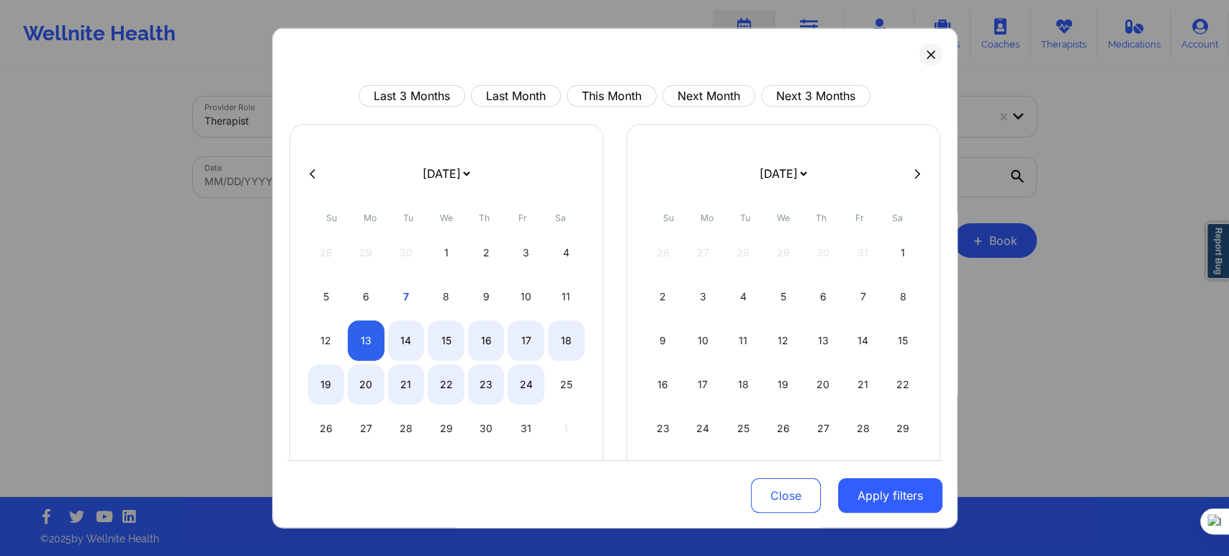
select select "2025-9"
select select "2025-10"
select select "2025-9"
select select "2025-10"
select select "2025-9"
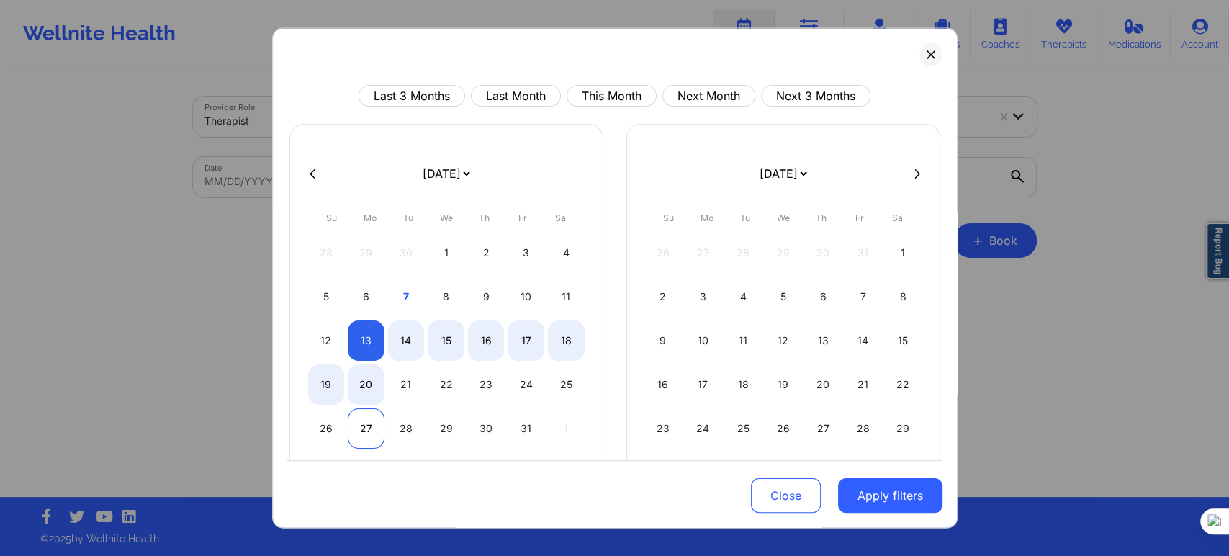
select select "2025-10"
click at [369, 432] on div "27" at bounding box center [366, 428] width 37 height 40
select select "2025-9"
select select "2025-10"
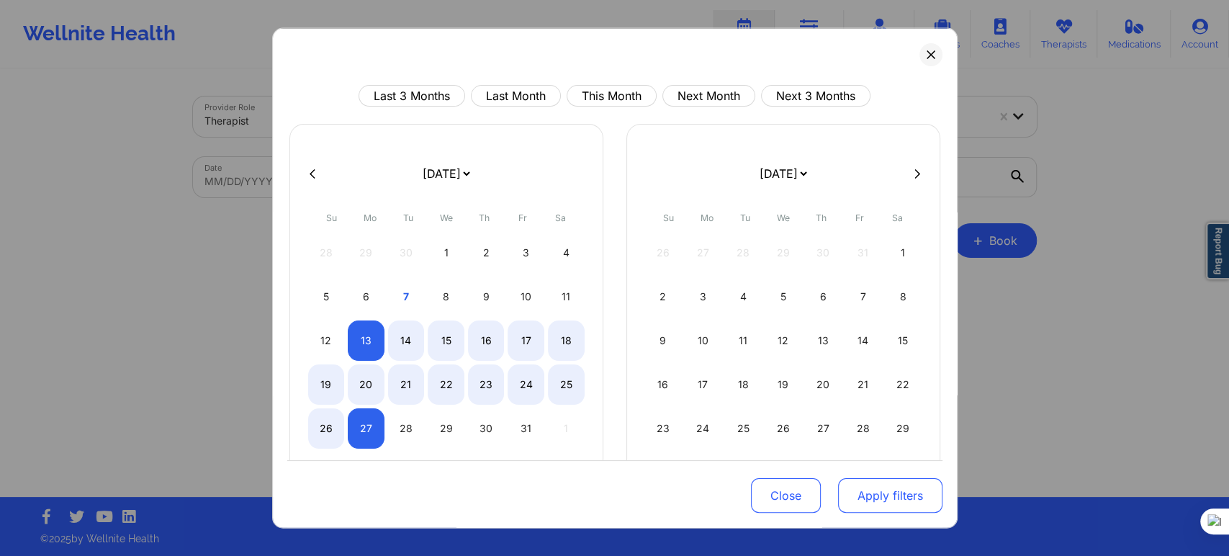
click at [876, 500] on button "Apply filters" at bounding box center [890, 495] width 104 height 35
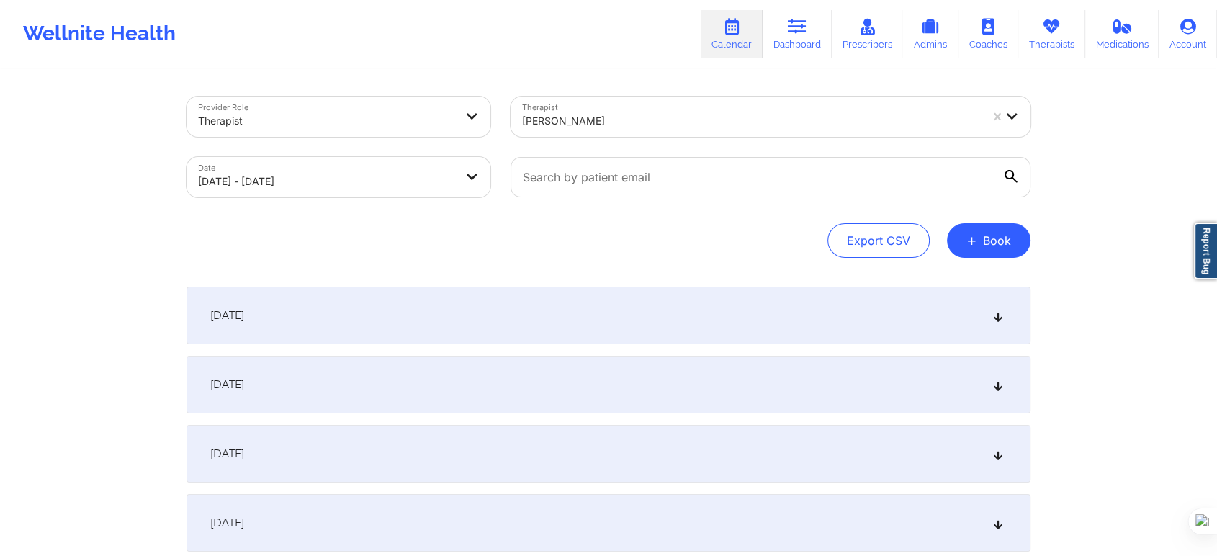
click at [400, 310] on div "October 13, 2025" at bounding box center [608, 316] width 844 height 58
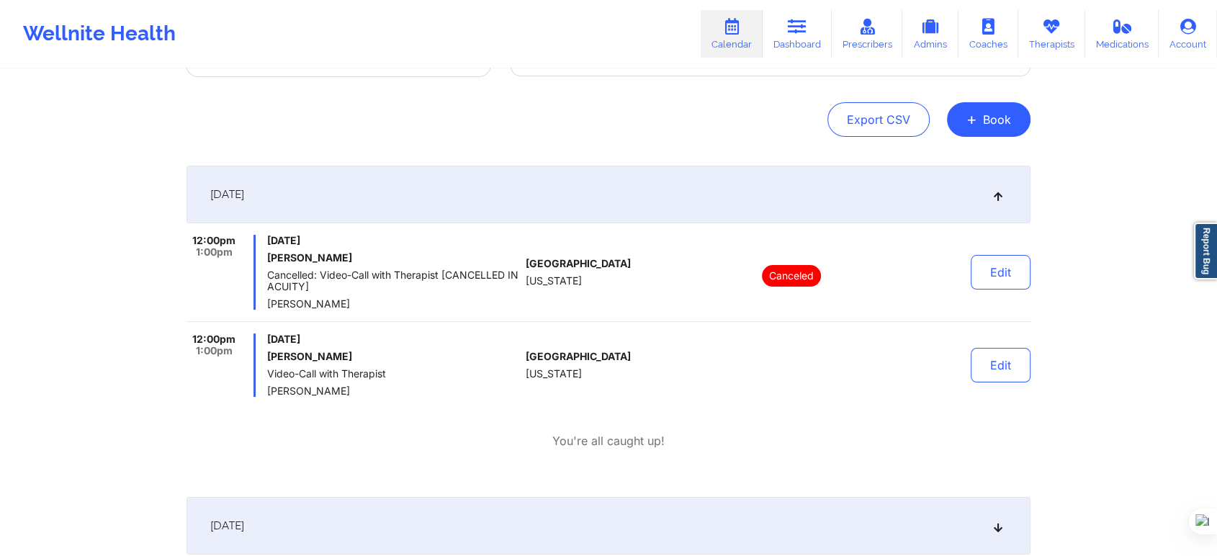
scroll to position [160, 0]
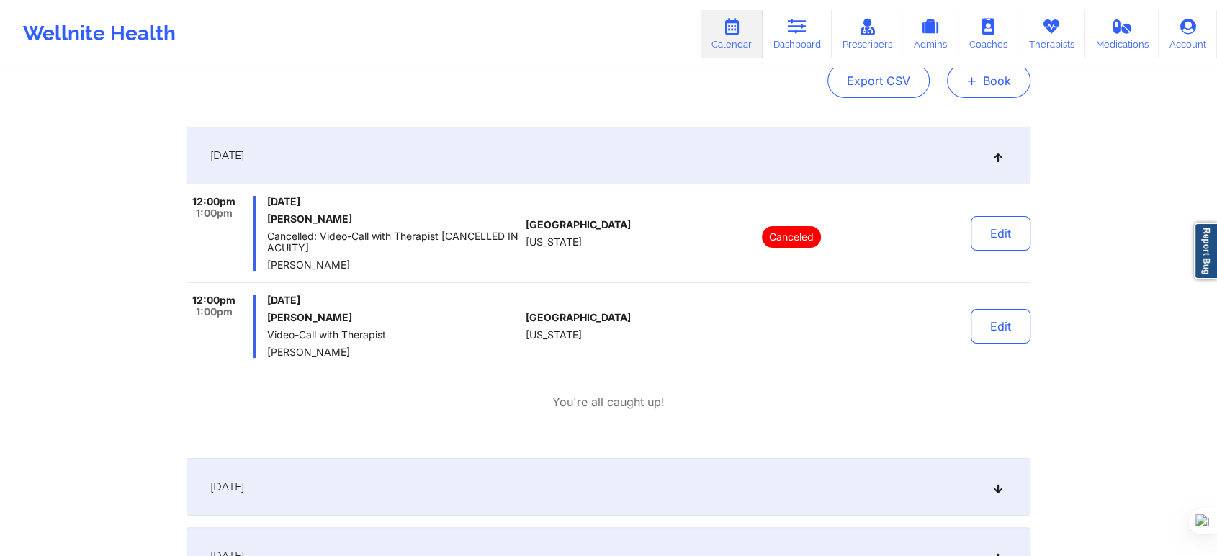
click at [984, 90] on button "+ Book" at bounding box center [989, 80] width 84 height 35
click at [936, 127] on button "Therapy Session" at bounding box center [964, 126] width 110 height 24
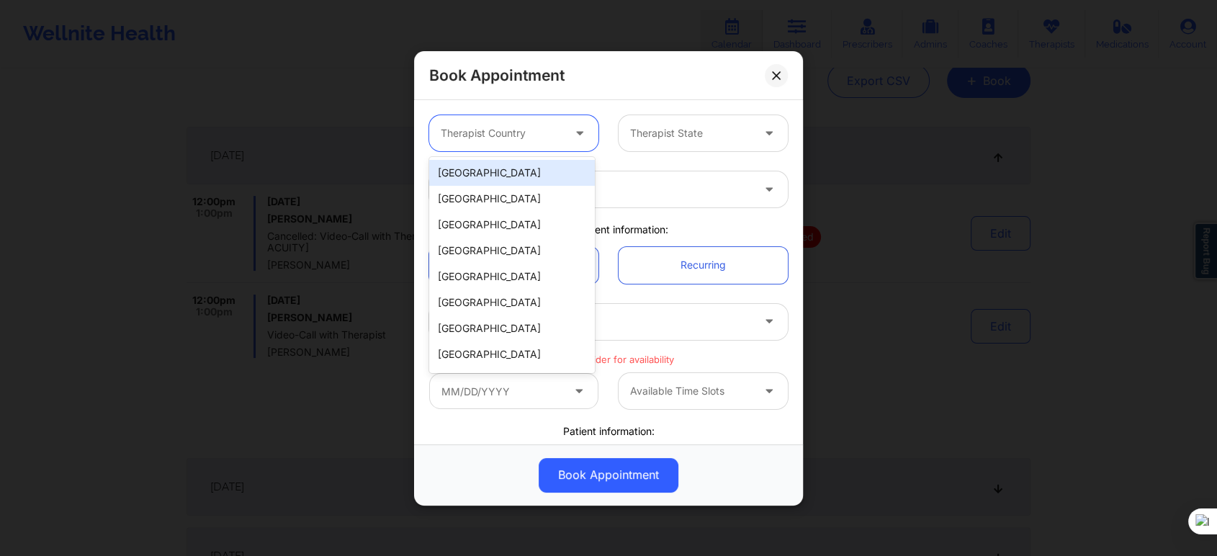
click at [533, 120] on div "Therapist Country" at bounding box center [496, 133] width 135 height 36
click at [522, 164] on div "[GEOGRAPHIC_DATA]" at bounding box center [512, 173] width 166 height 26
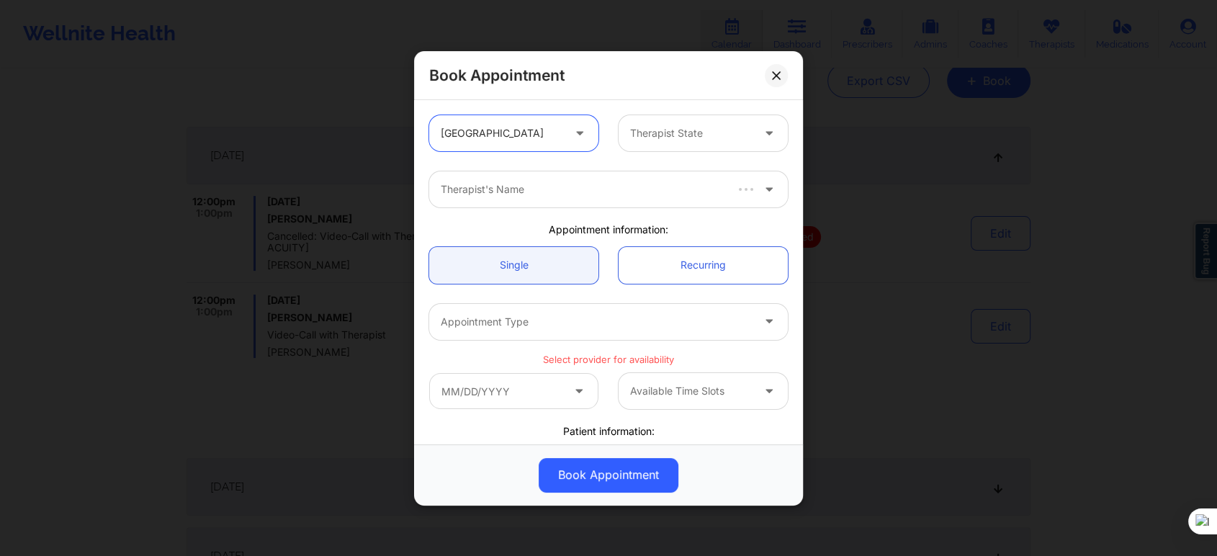
click at [670, 135] on div at bounding box center [691, 133] width 122 height 17
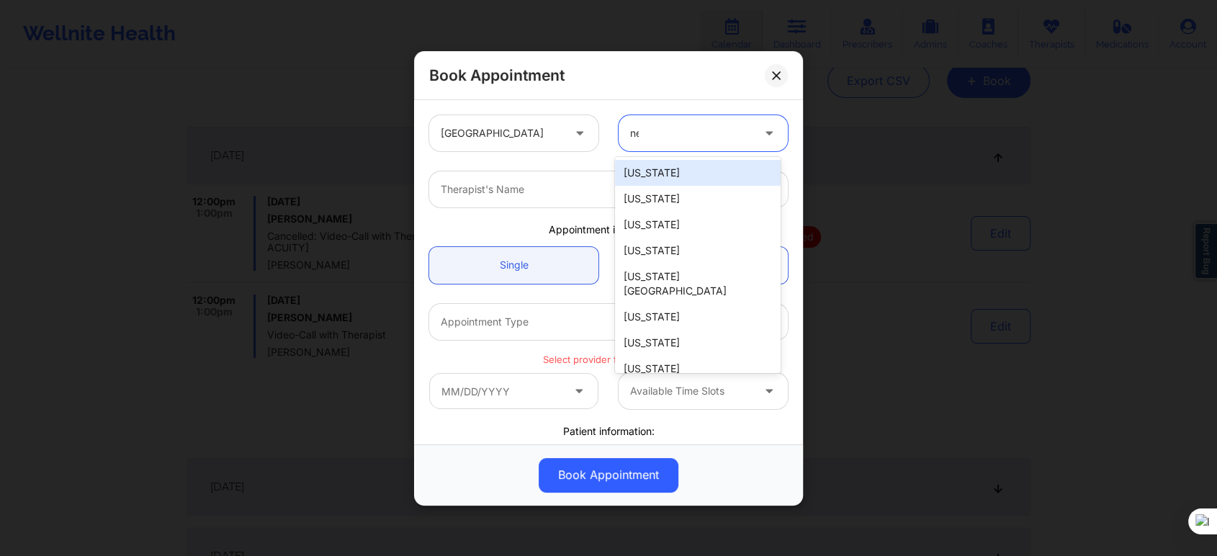
type input "new"
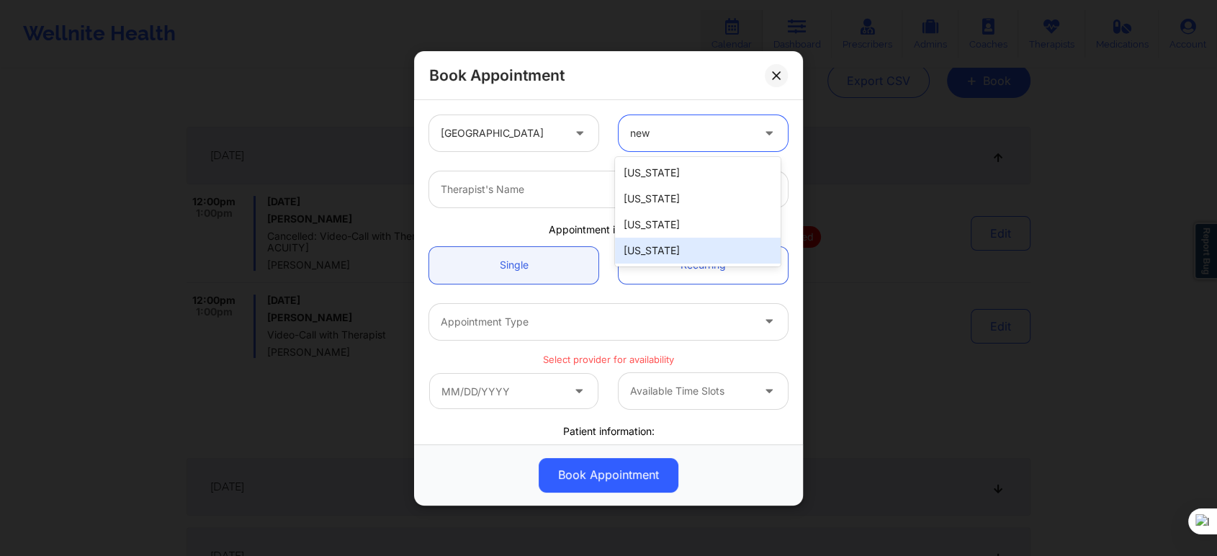
click at [662, 238] on div "New York" at bounding box center [698, 251] width 166 height 26
click at [547, 190] on div at bounding box center [596, 189] width 311 height 17
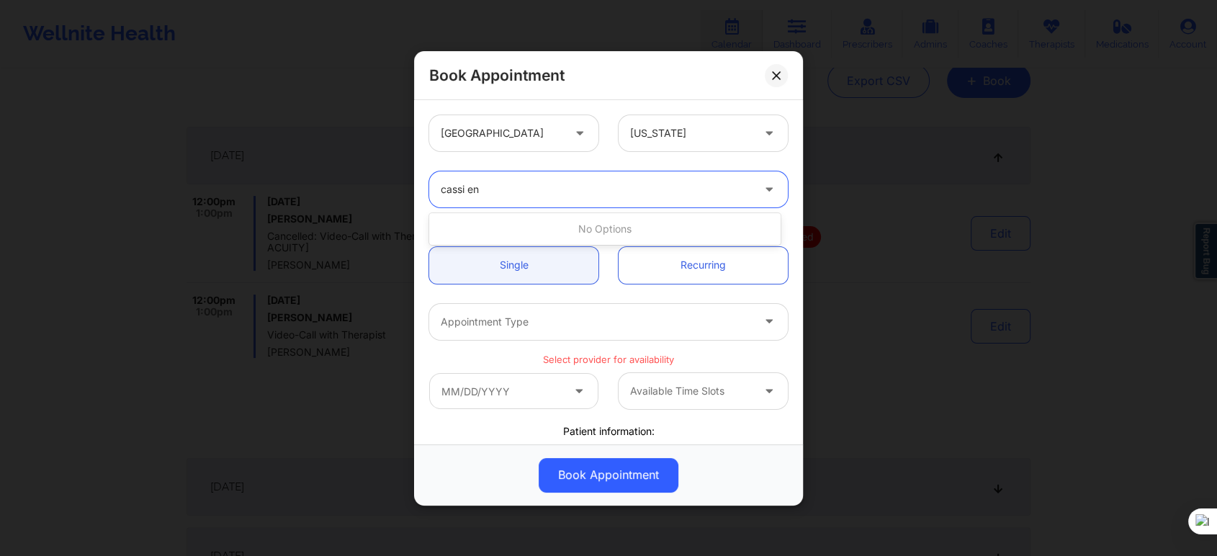
click at [469, 191] on input "cassi en" at bounding box center [461, 189] width 41 height 14
type input "cassie en"
click at [470, 227] on div "Cassie Enea" at bounding box center [604, 229] width 351 height 26
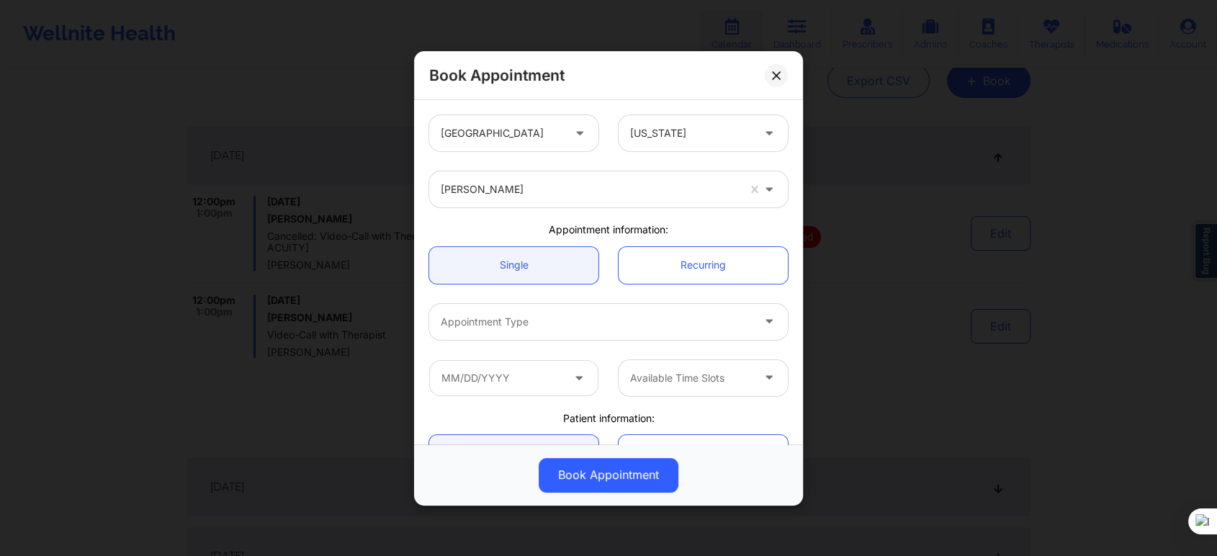
click at [909, 299] on div "Book Appointment United States New York Cassie Enea Appointment information: Si…" at bounding box center [608, 278] width 1217 height 556
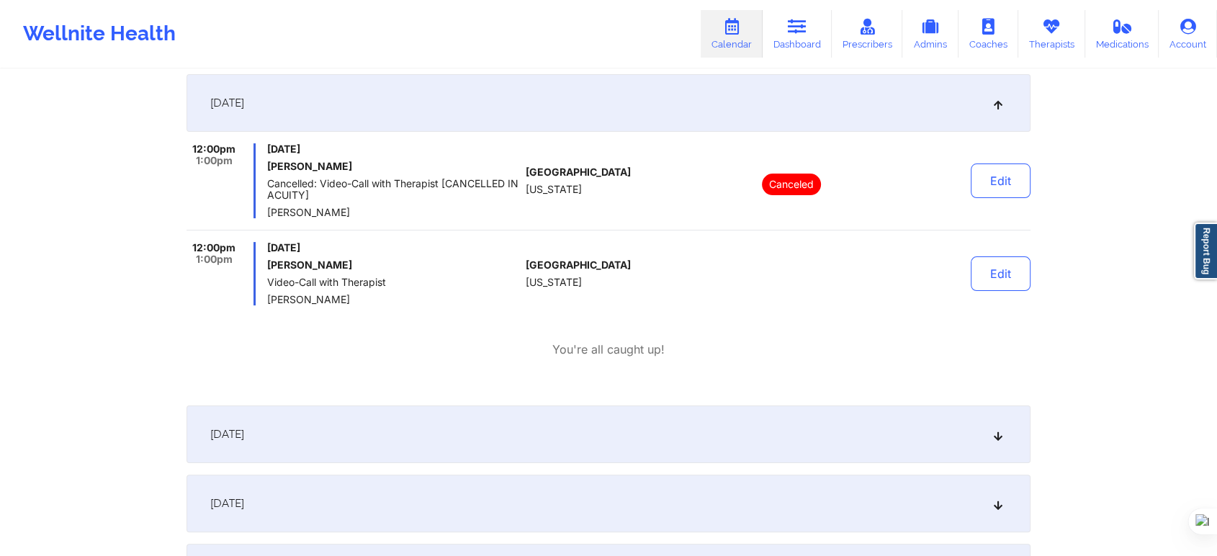
scroll to position [240, 0]
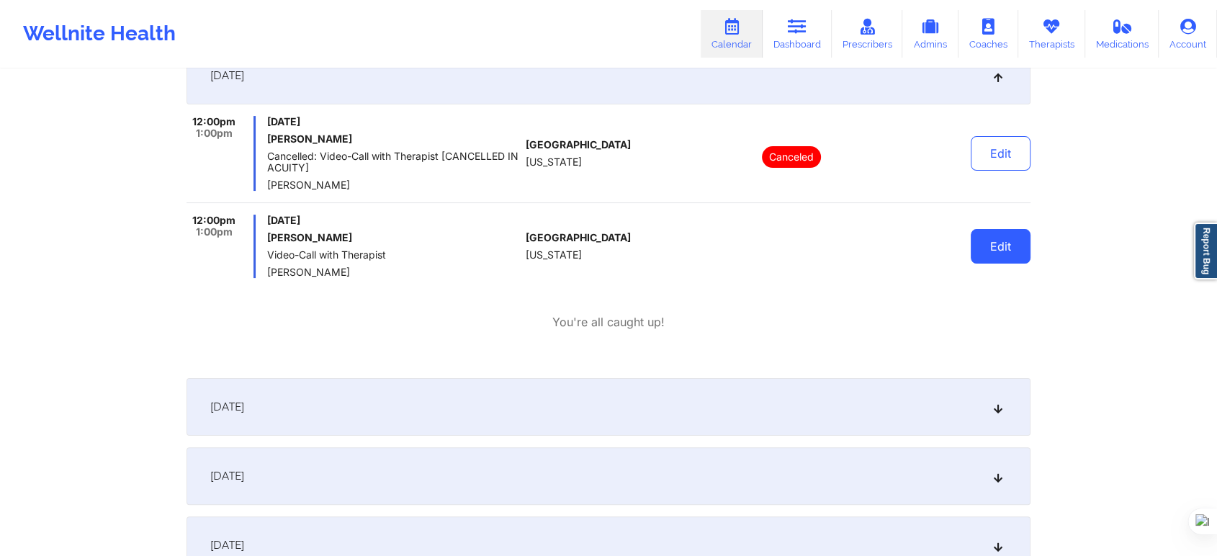
click at [997, 256] on button "Edit" at bounding box center [1000, 246] width 60 height 35
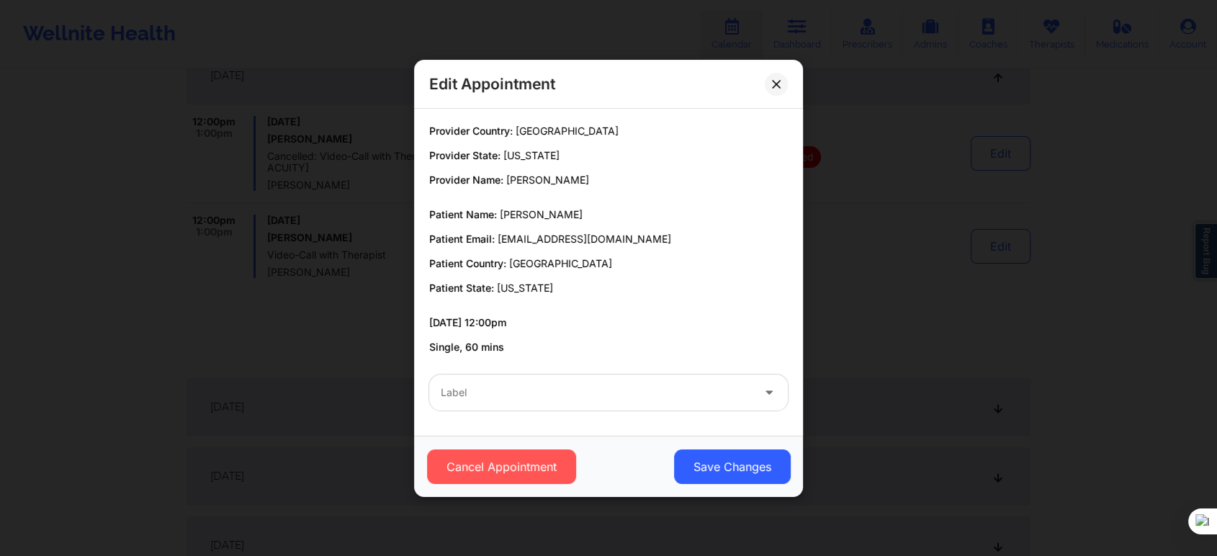
click at [549, 389] on div at bounding box center [596, 392] width 311 height 17
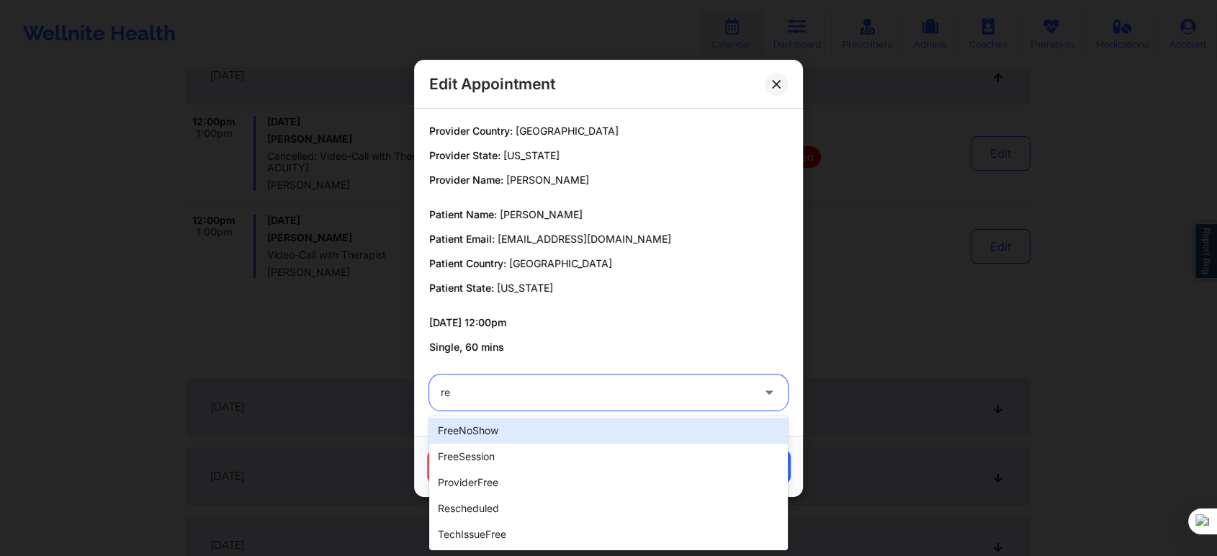
scroll to position [0, 0]
type input "res"
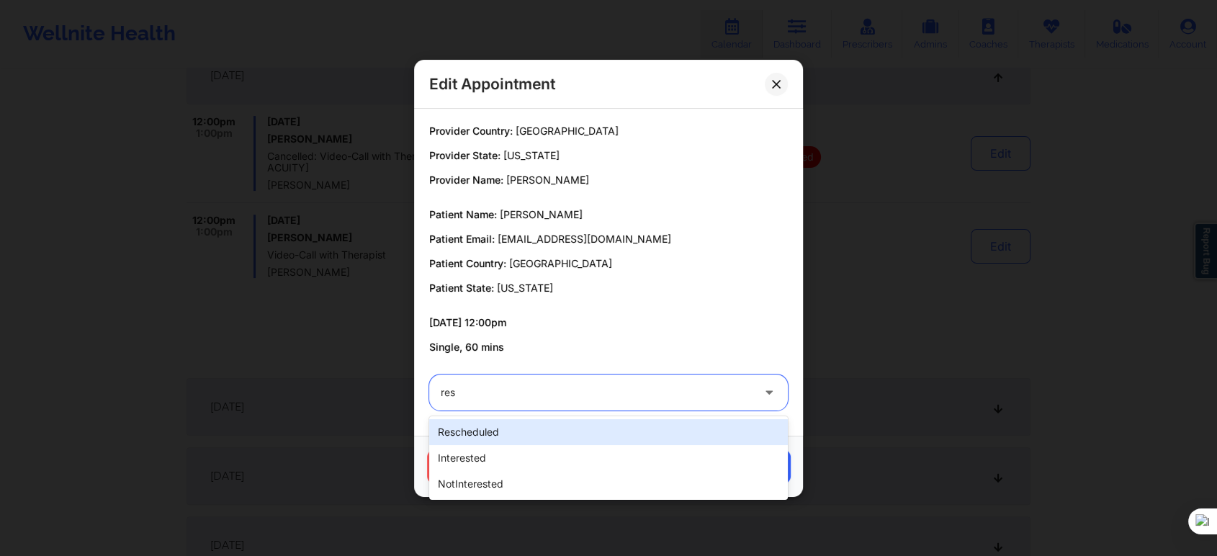
click at [528, 432] on div "rescheduled" at bounding box center [608, 432] width 359 height 26
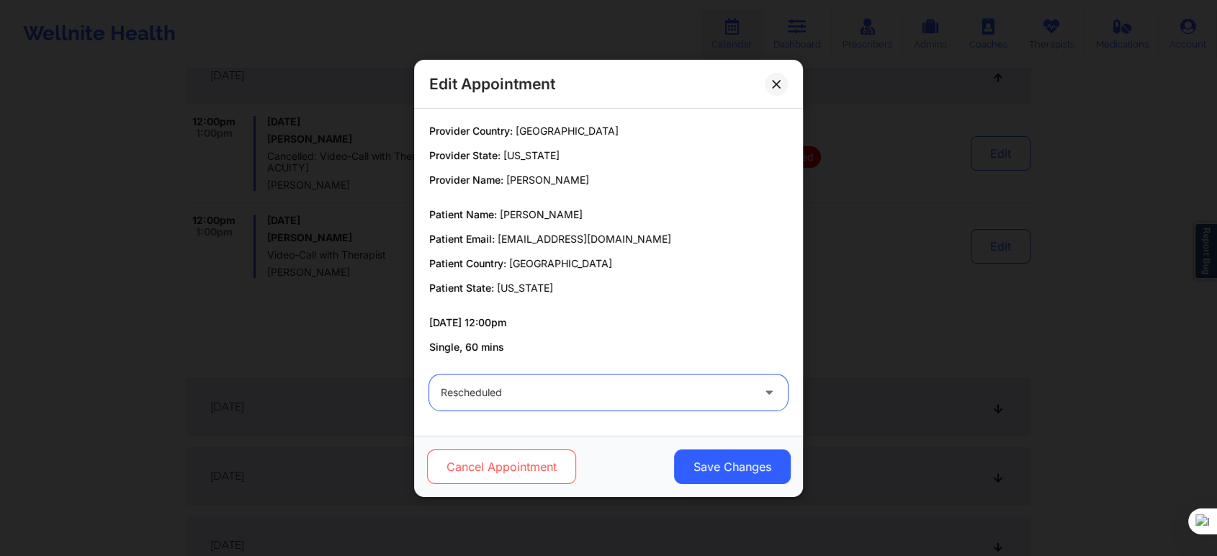
click at [536, 466] on button "Cancel Appointment" at bounding box center [501, 466] width 149 height 35
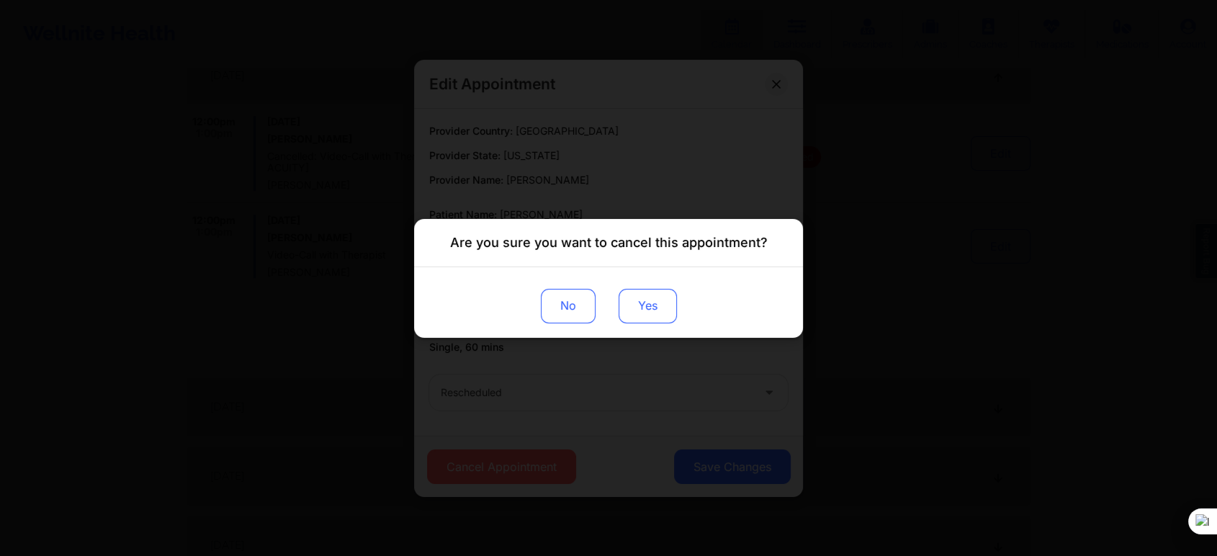
click at [633, 297] on button "Yes" at bounding box center [647, 305] width 58 height 35
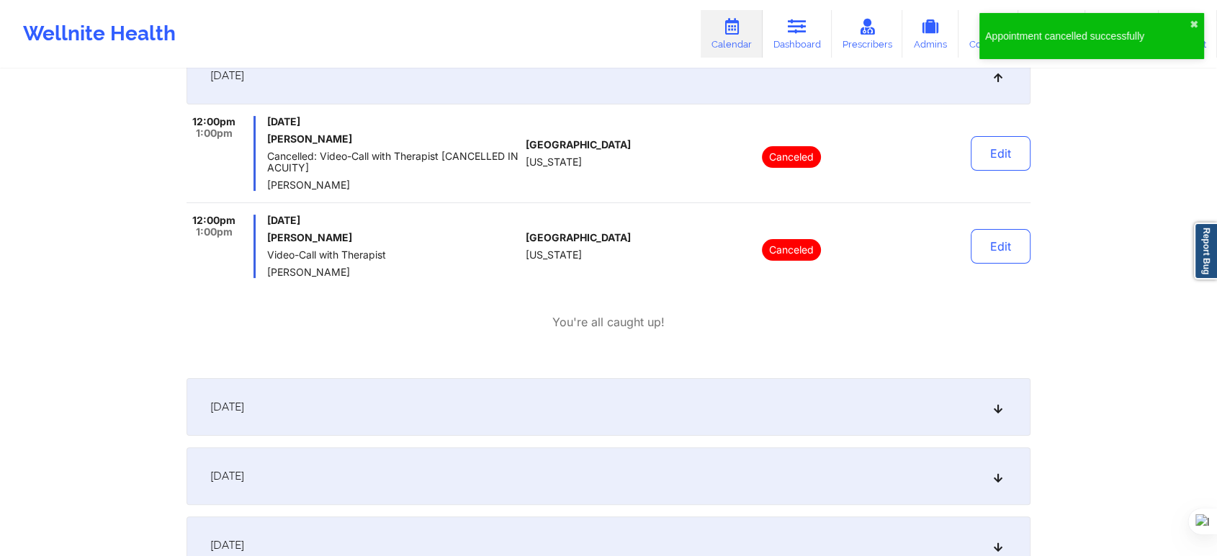
click at [1026, 284] on div "12:00pm 1:00pm Monday, October 13, 2025 Nicholas Macgrath Cancelled: Video-Call…" at bounding box center [608, 223] width 844 height 215
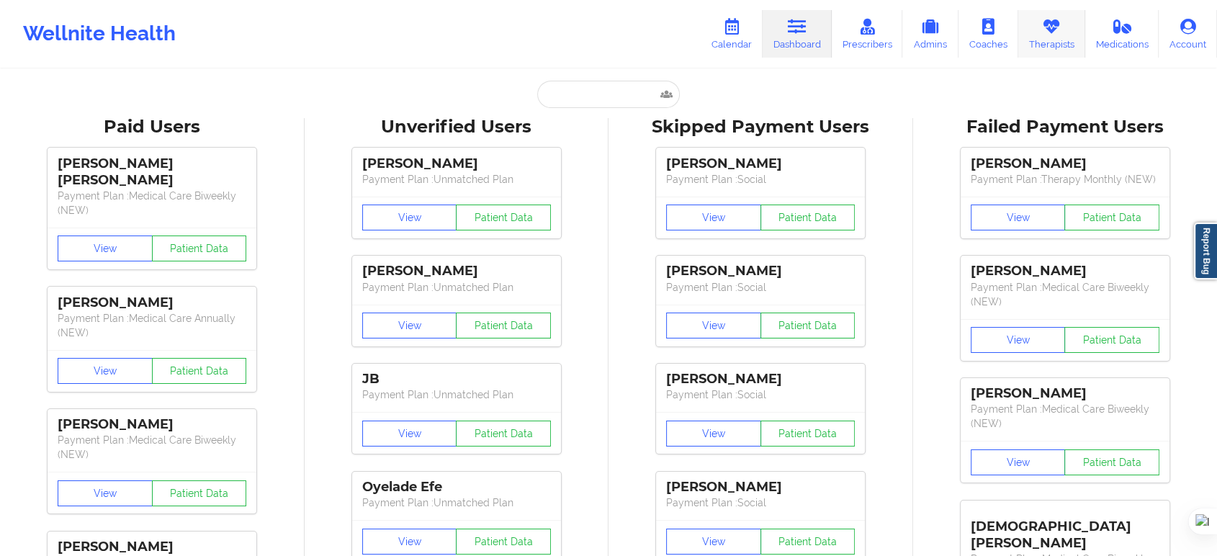
click at [1054, 30] on icon at bounding box center [1051, 27] width 19 height 16
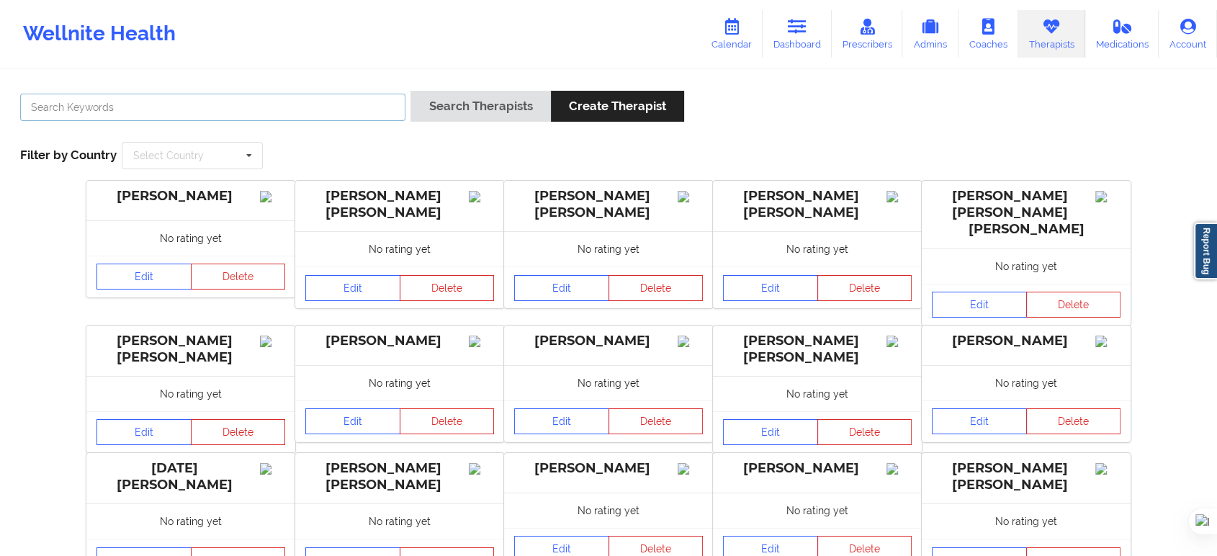
click at [376, 108] on input "text" at bounding box center [212, 107] width 385 height 27
paste input "[PERSON_NAME]"
type input "[PERSON_NAME]"
type input "cassie en"
click at [410, 91] on button "Search Therapists" at bounding box center [480, 106] width 140 height 31
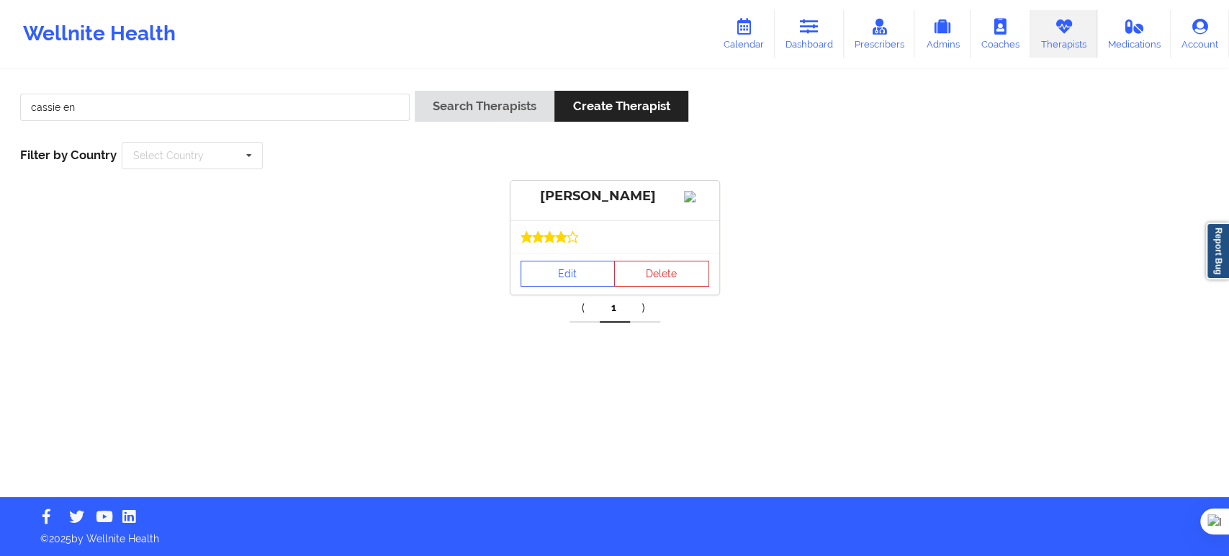
click at [545, 271] on div "Edit Delete" at bounding box center [614, 274] width 209 height 42
click at [551, 287] on link "Edit" at bounding box center [567, 274] width 95 height 26
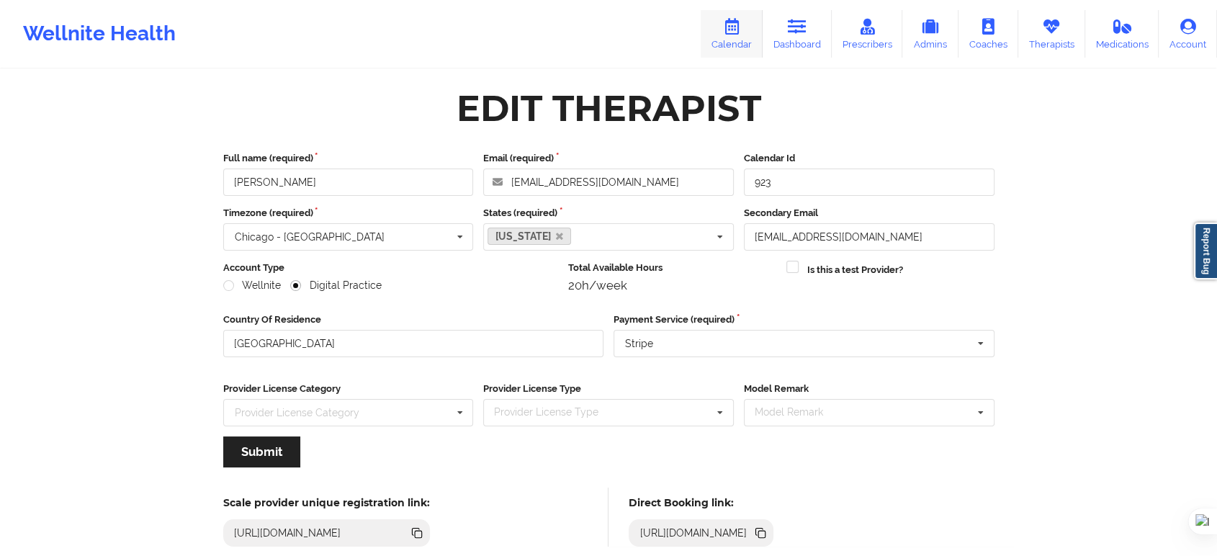
click at [752, 42] on link "Calendar" at bounding box center [731, 34] width 62 height 48
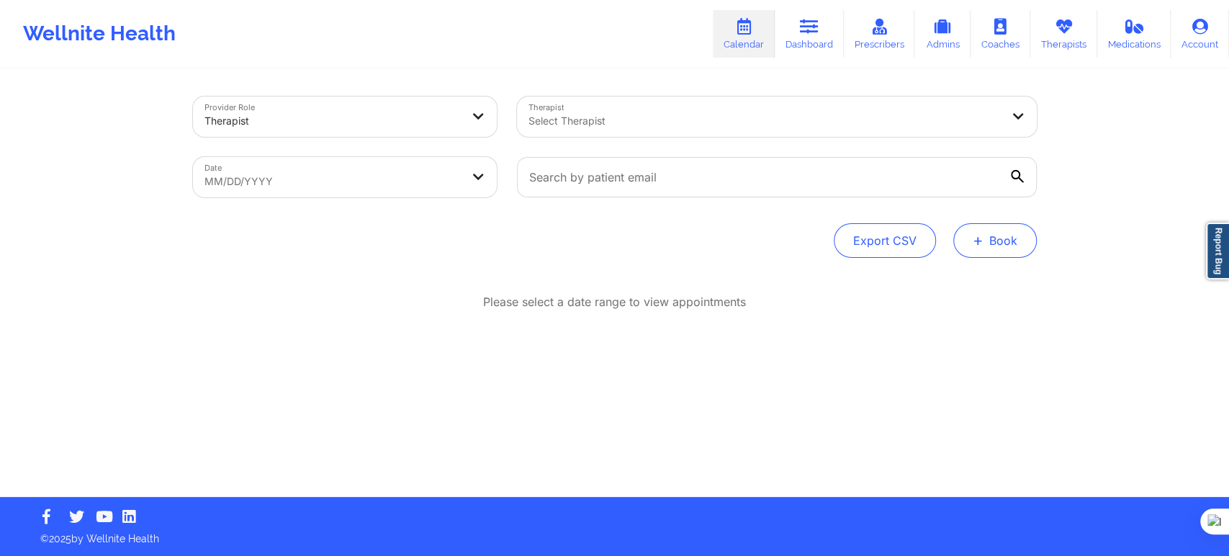
click at [983, 238] on span "+" at bounding box center [978, 240] width 11 height 8
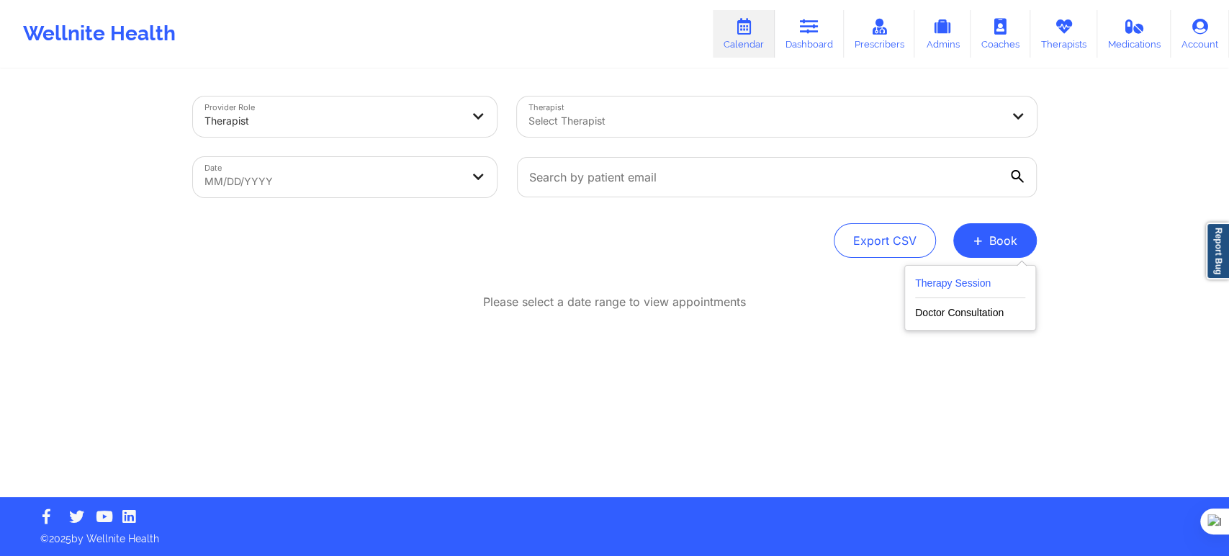
click at [939, 276] on button "Therapy Session" at bounding box center [970, 286] width 110 height 24
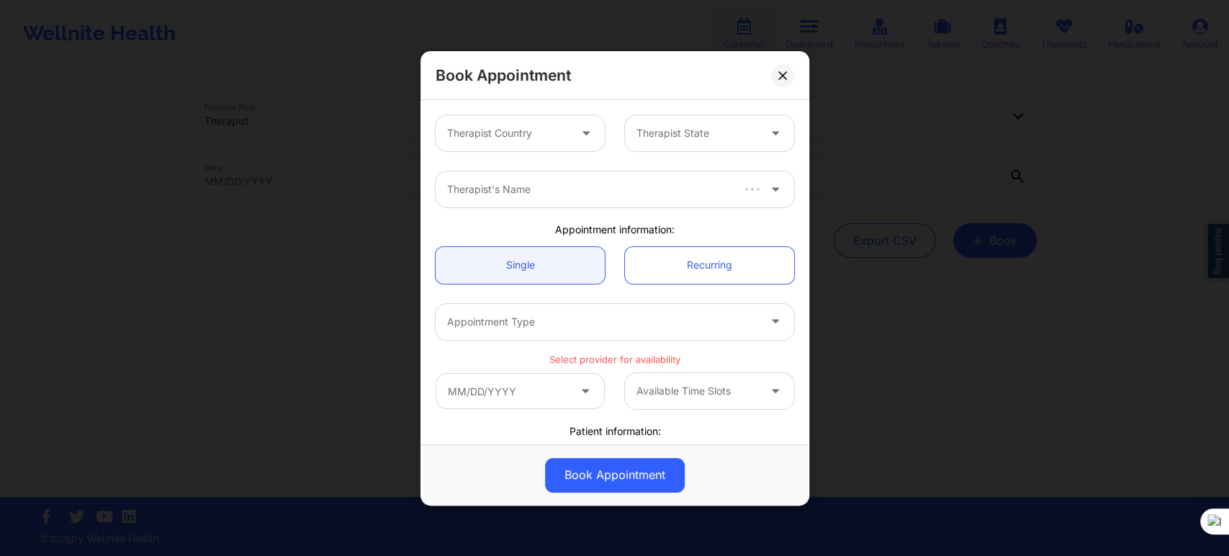
click at [517, 149] on div "Therapist Country" at bounding box center [503, 133] width 135 height 36
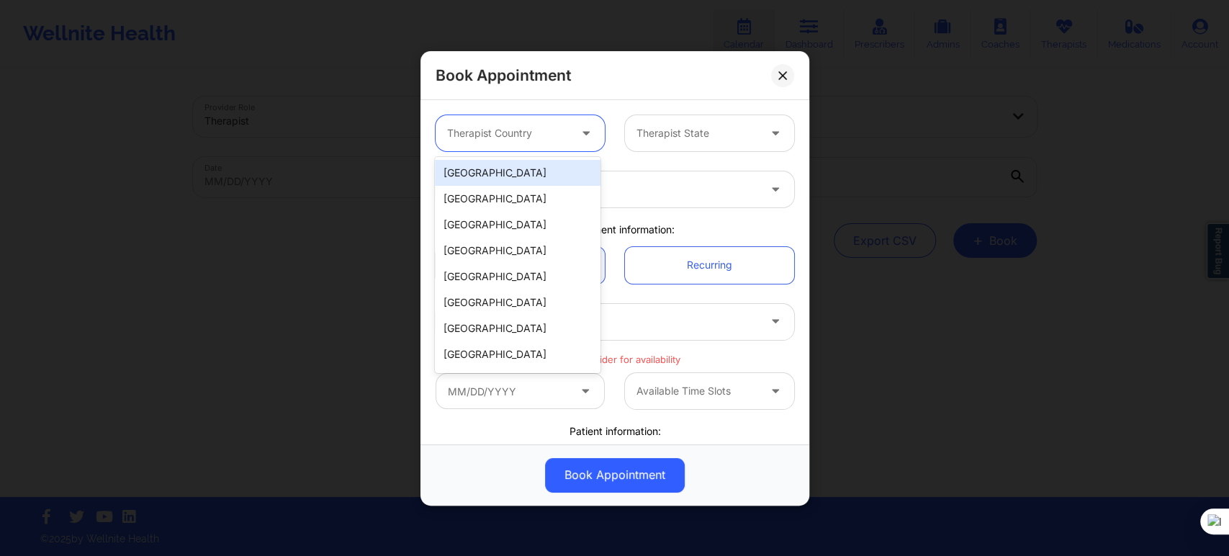
click at [513, 168] on div "[GEOGRAPHIC_DATA]" at bounding box center [518, 173] width 166 height 26
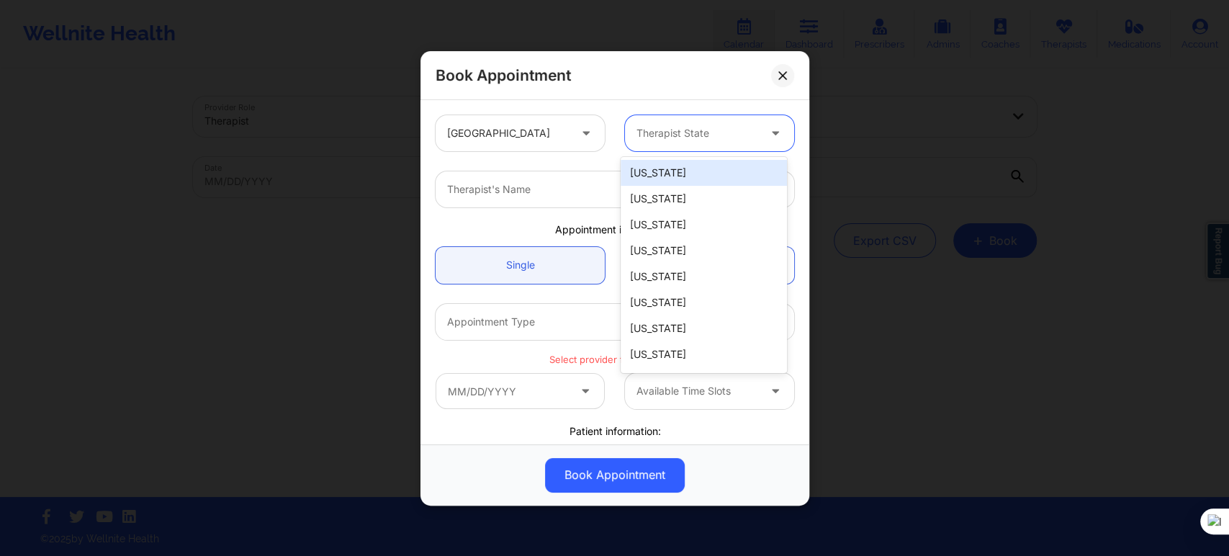
click at [670, 135] on div at bounding box center [697, 133] width 122 height 17
type input "new"
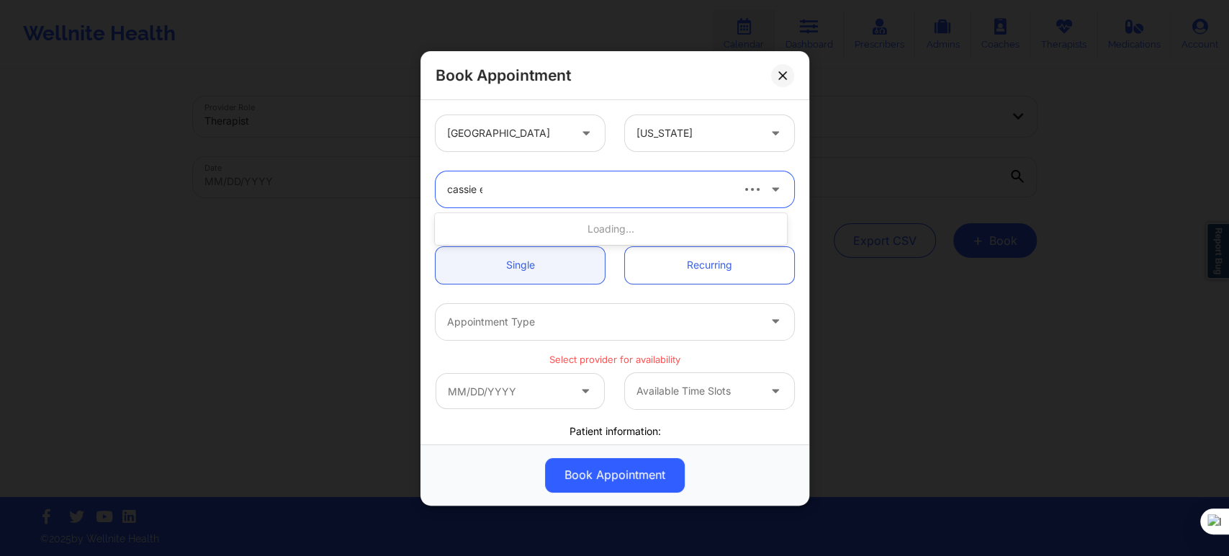
type input "cassie en"
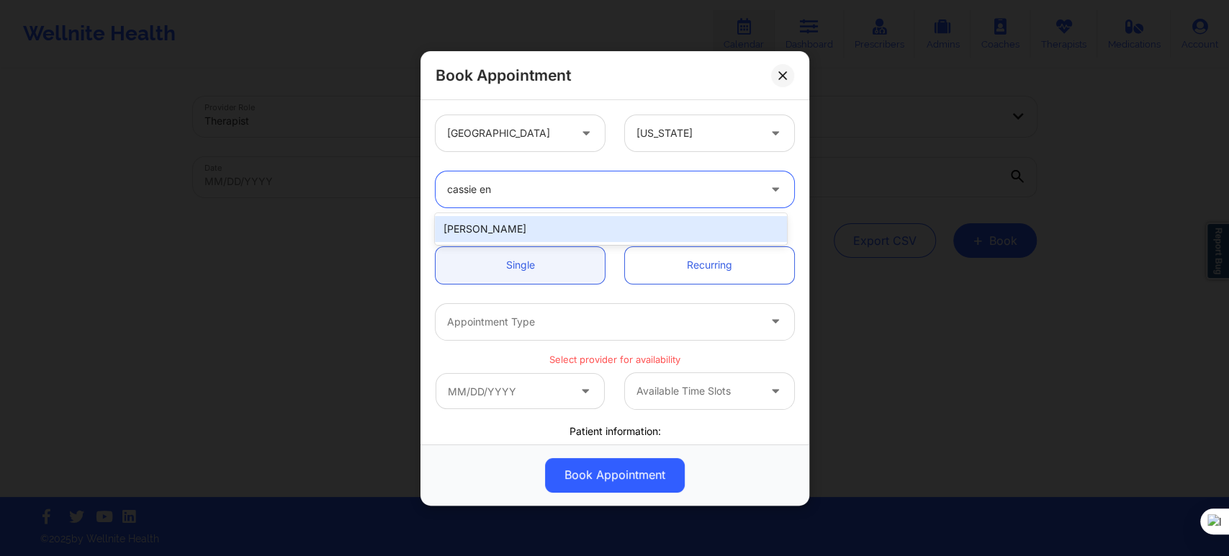
click at [586, 231] on div "[PERSON_NAME]" at bounding box center [610, 229] width 351 height 26
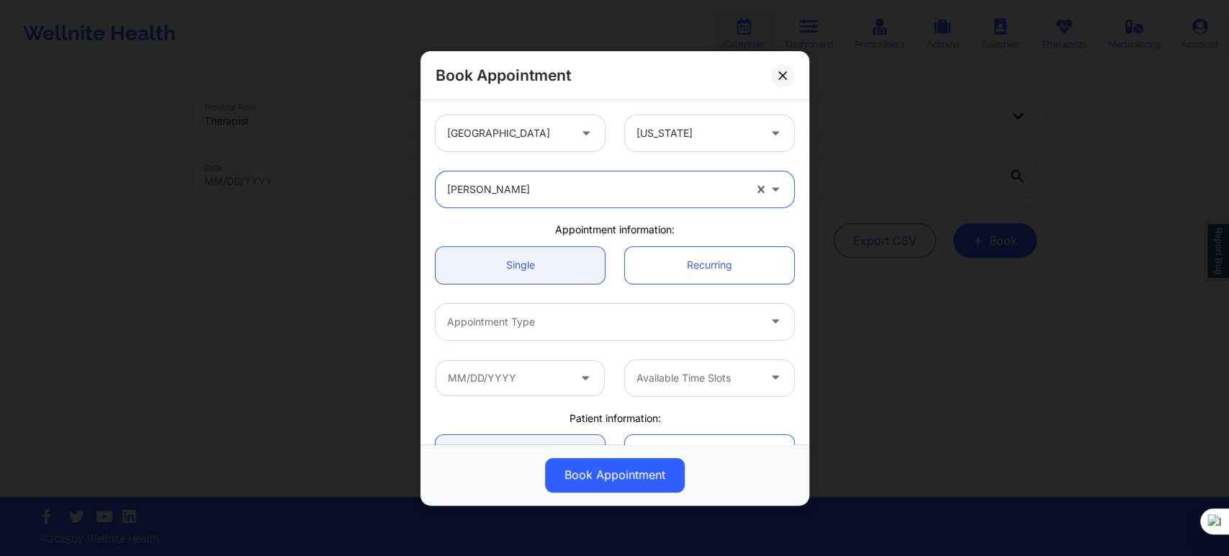
click at [551, 330] on div "Appointment Type" at bounding box center [598, 321] width 324 height 36
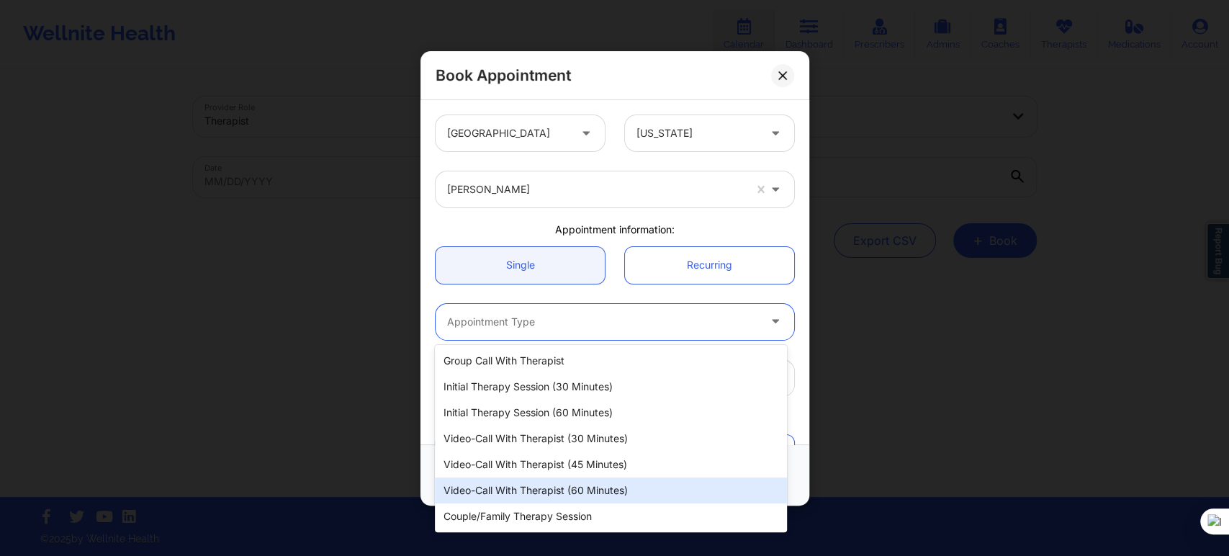
click at [536, 479] on div "Video-Call with Therapist (60 minutes)" at bounding box center [610, 490] width 351 height 26
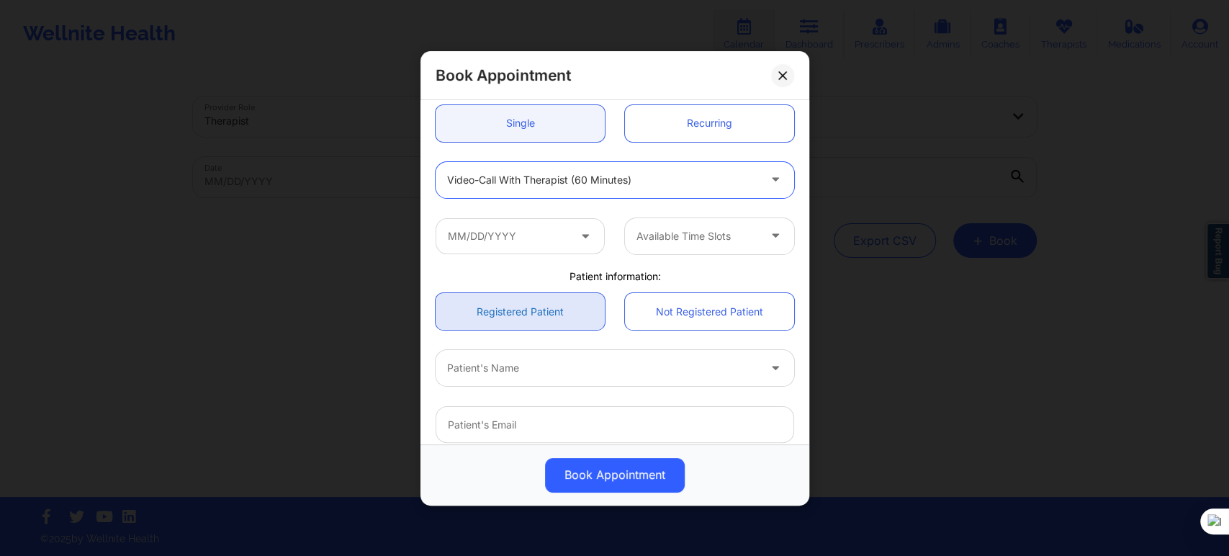
scroll to position [160, 0]
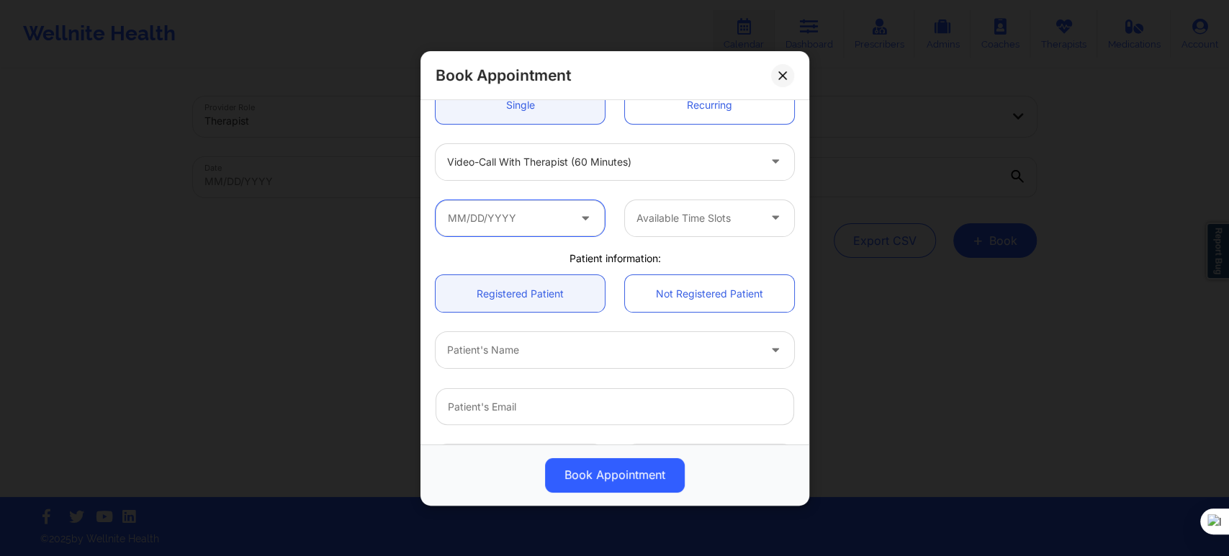
click at [538, 223] on input "text" at bounding box center [520, 217] width 169 height 36
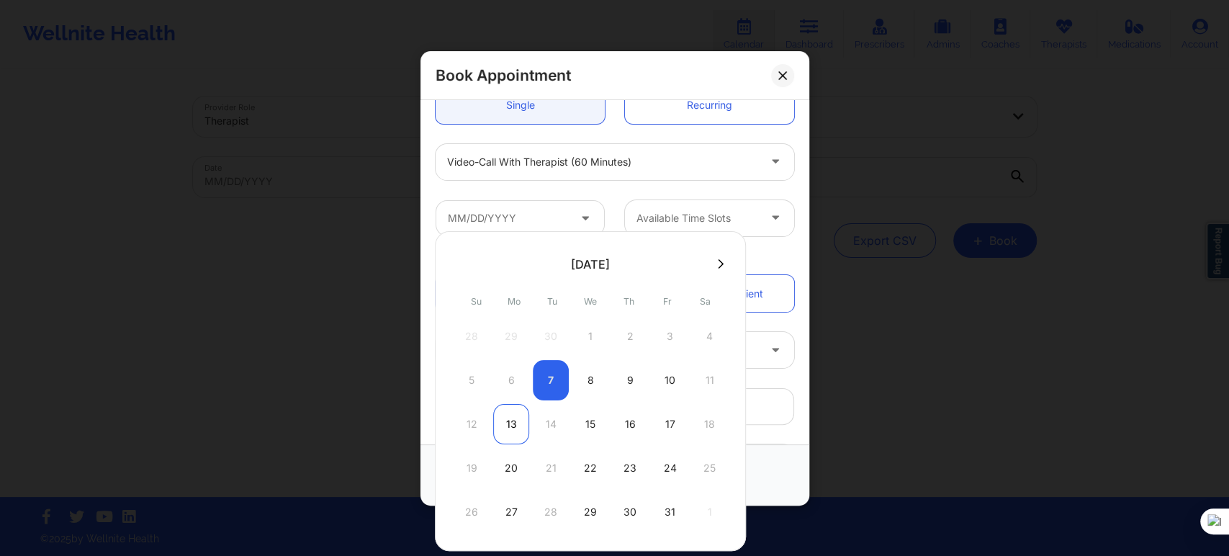
click at [513, 430] on div "13" at bounding box center [511, 424] width 36 height 40
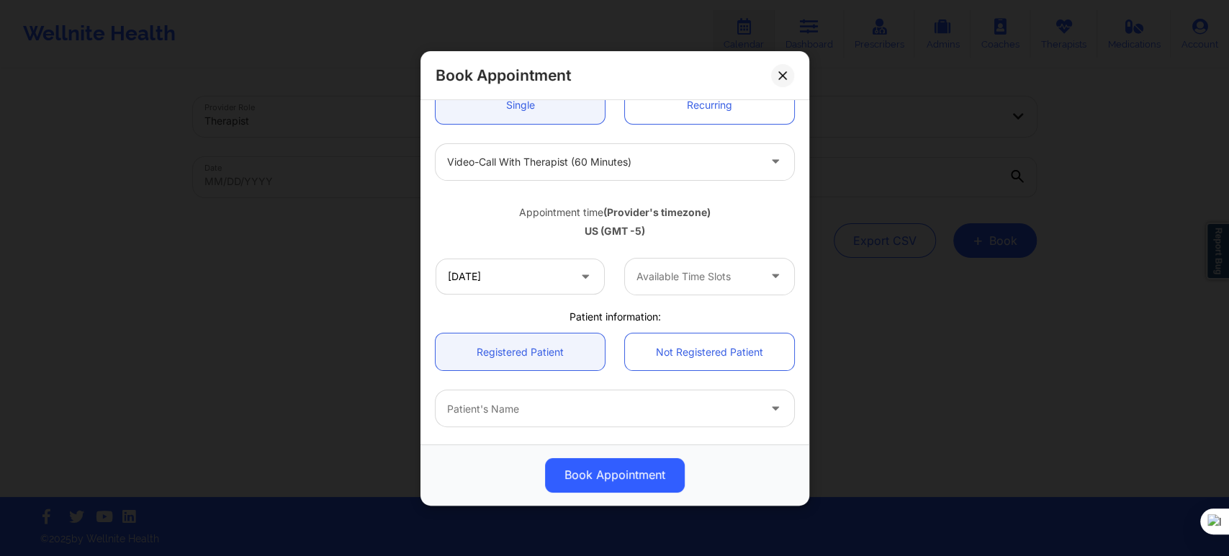
click at [654, 269] on div at bounding box center [697, 276] width 122 height 17
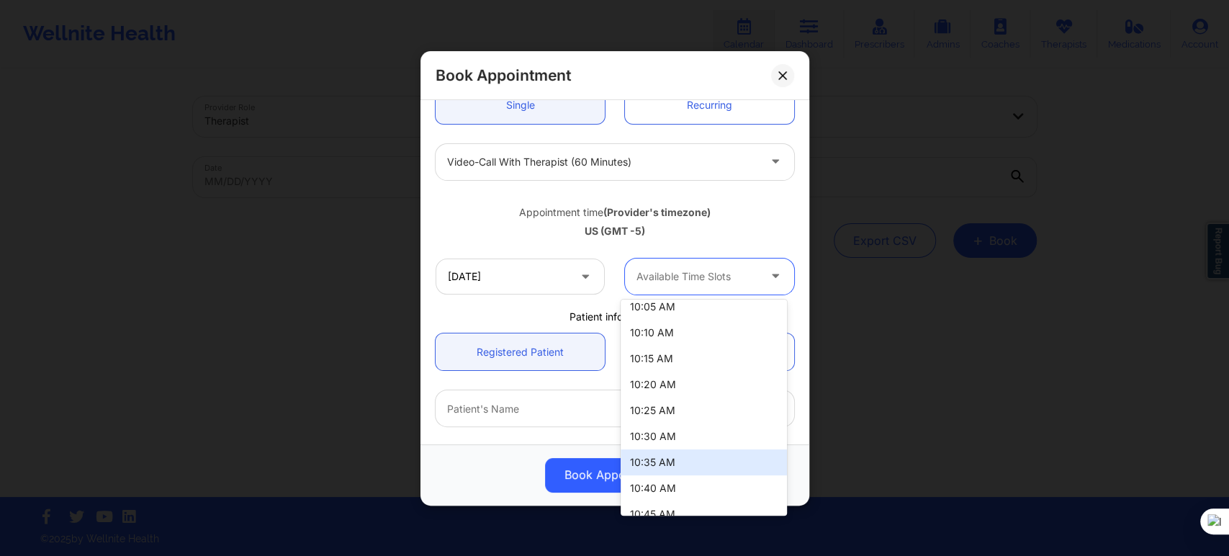
scroll to position [127, 0]
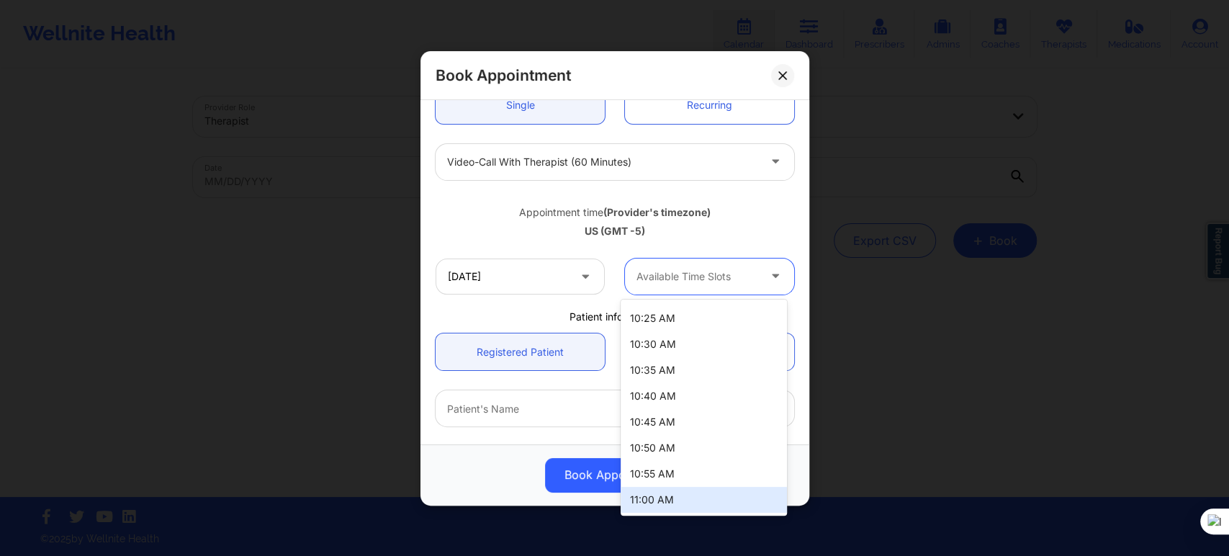
click at [685, 498] on div "11:00 AM" at bounding box center [704, 500] width 166 height 26
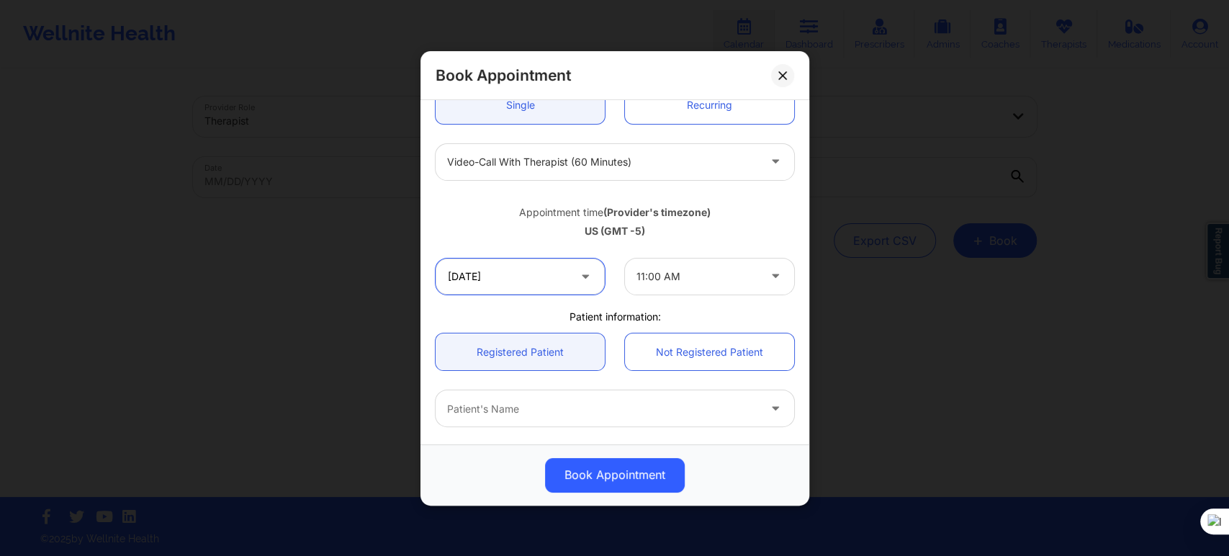
click at [564, 287] on input "[DATE]" at bounding box center [520, 276] width 169 height 36
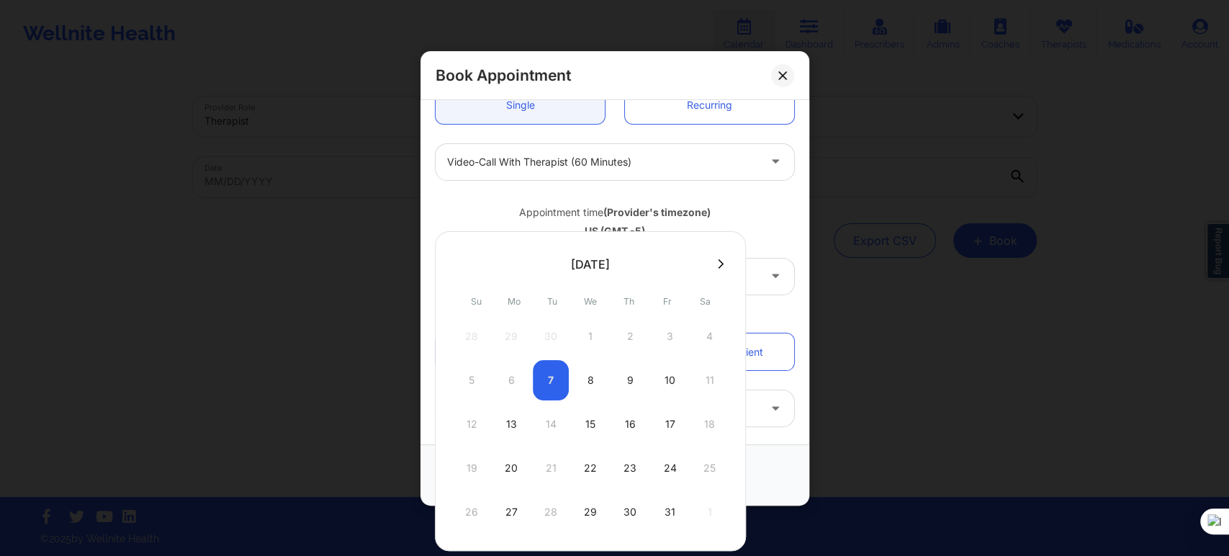
click at [720, 271] on div at bounding box center [590, 264] width 311 height 22
click at [718, 265] on icon at bounding box center [721, 263] width 6 height 11
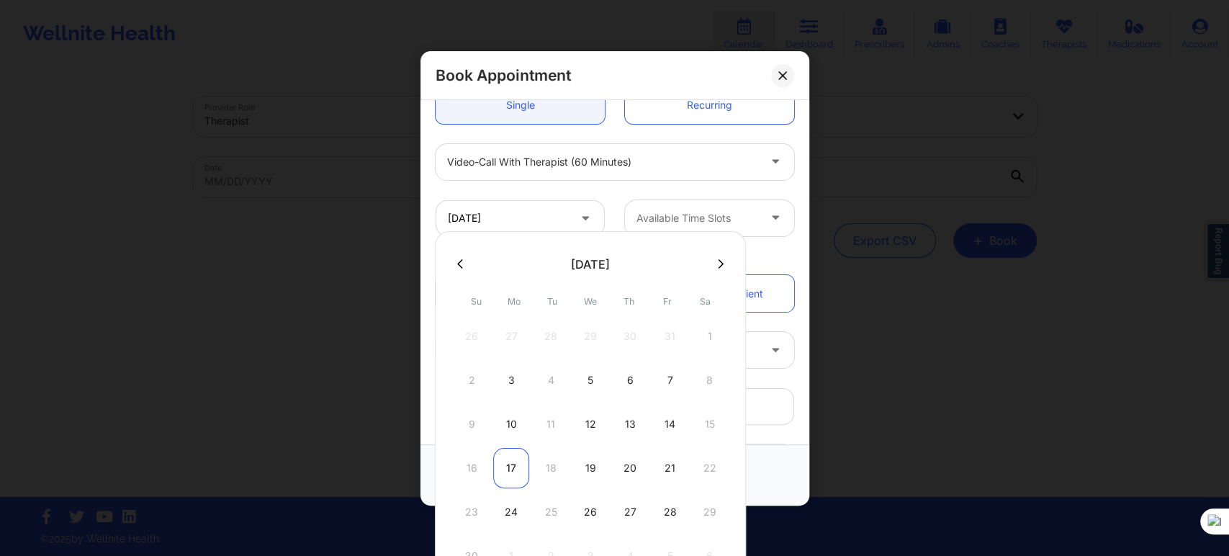
click at [514, 460] on div "17" at bounding box center [511, 468] width 36 height 40
type input "[DATE]"
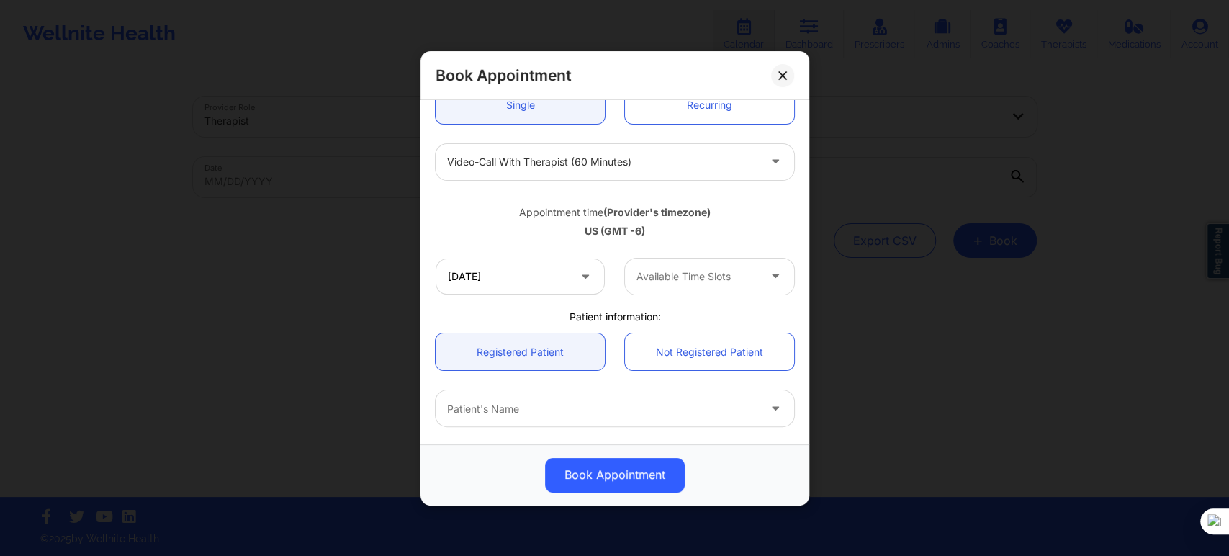
click at [704, 277] on div at bounding box center [697, 276] width 122 height 17
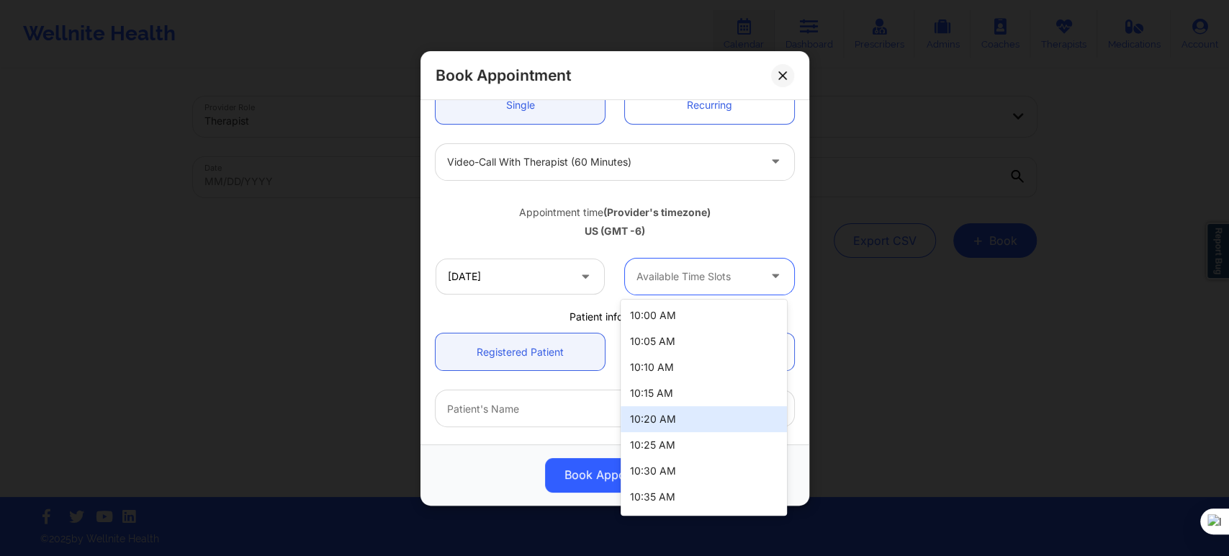
scroll to position [438, 0]
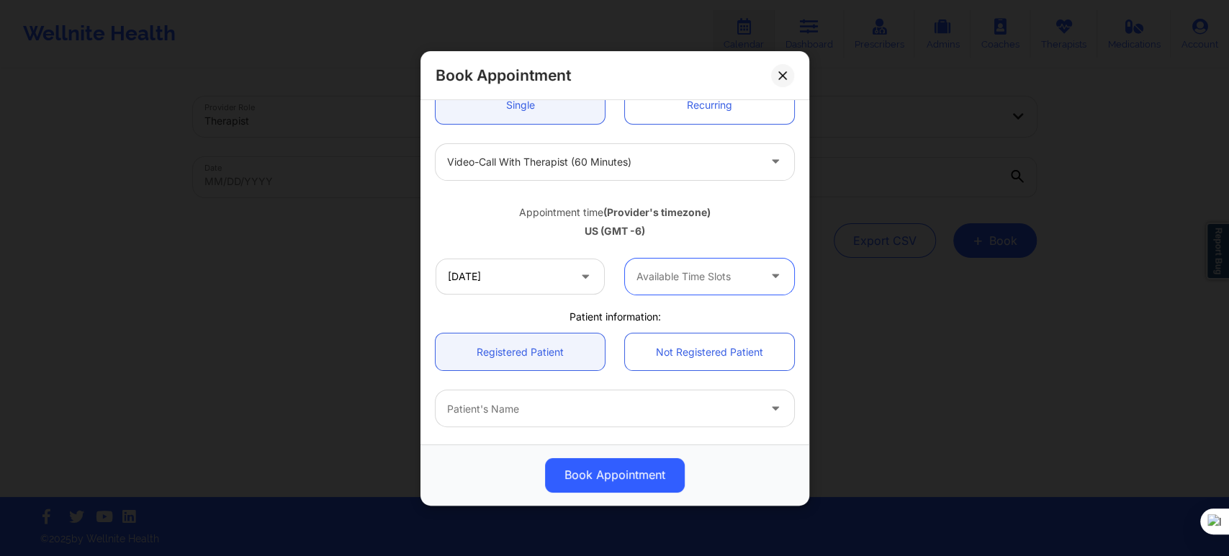
click at [662, 282] on div at bounding box center [697, 276] width 122 height 17
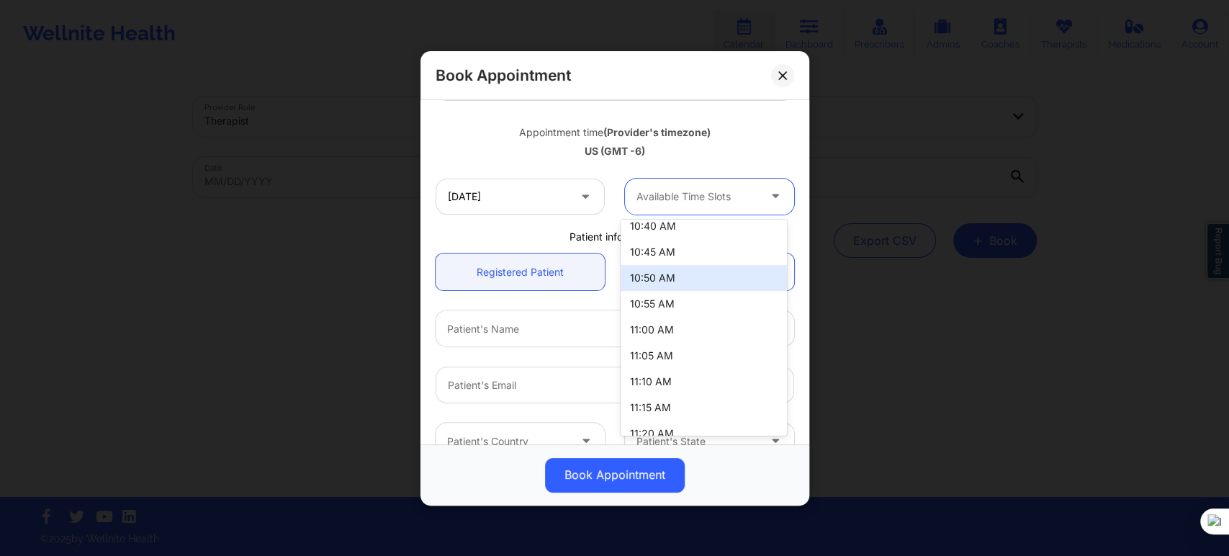
scroll to position [240, 0]
click at [679, 315] on div "11:00 AM" at bounding box center [704, 307] width 166 height 26
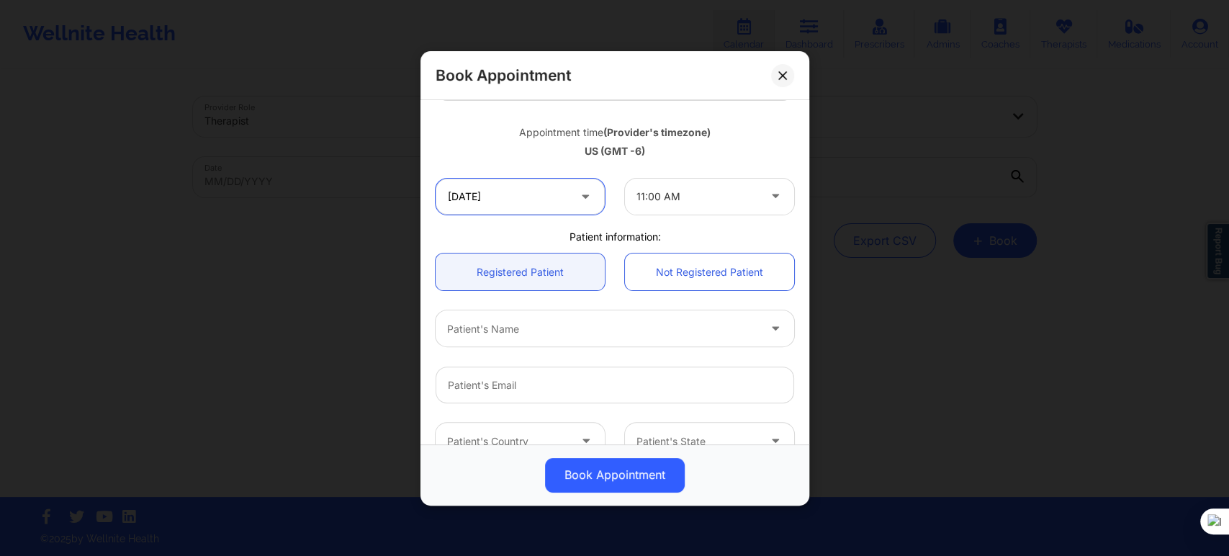
click at [507, 179] on input "[DATE]" at bounding box center [520, 196] width 169 height 36
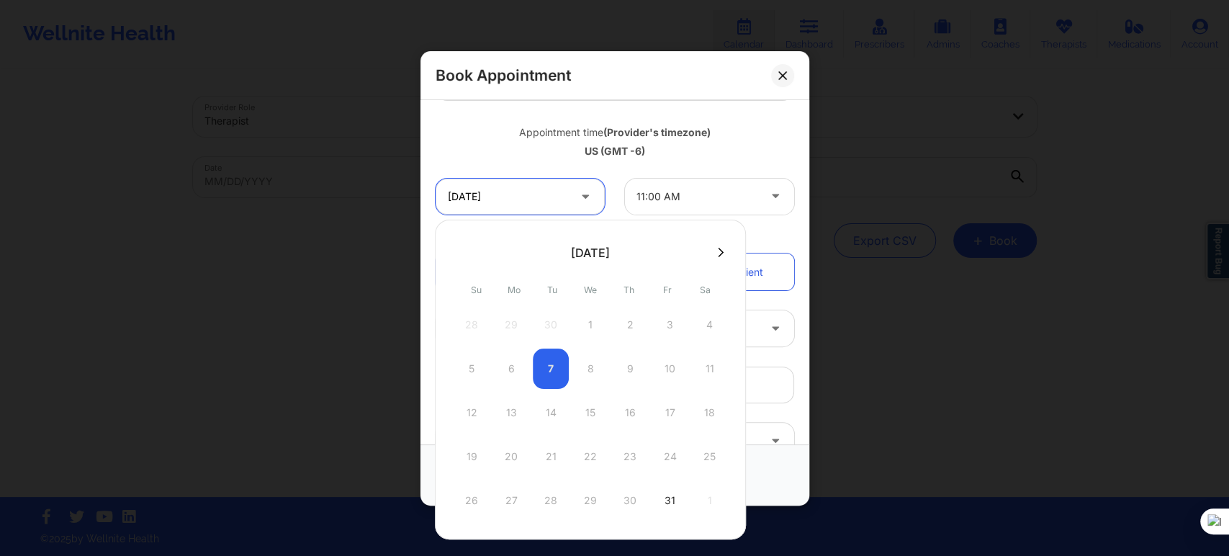
click at [507, 179] on input "[DATE]" at bounding box center [520, 196] width 169 height 36
click at [685, 195] on div at bounding box center [697, 196] width 122 height 17
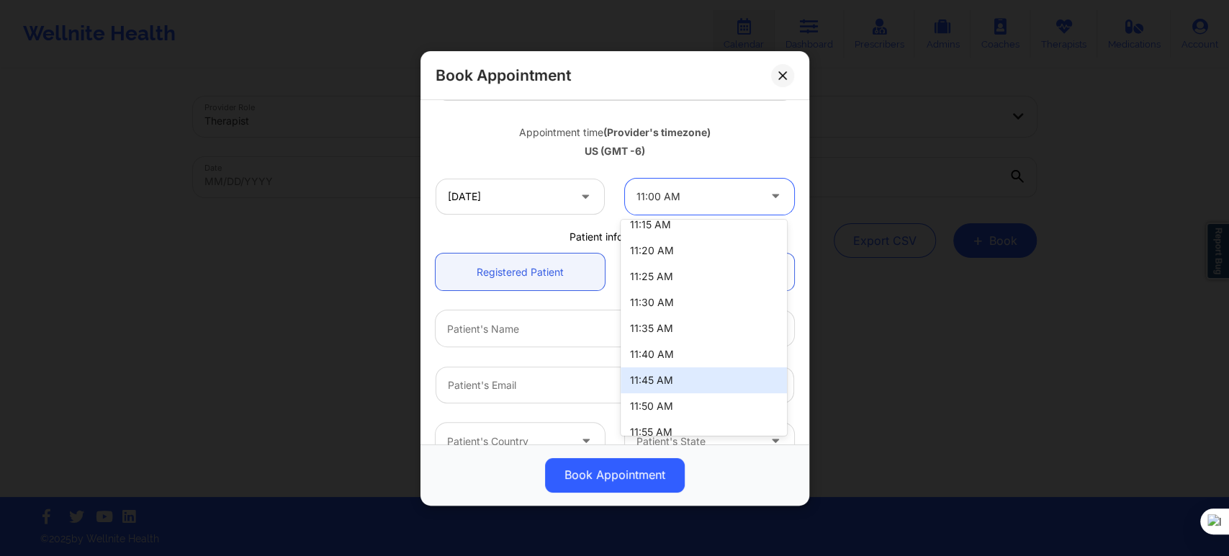
scroll to position [438, 0]
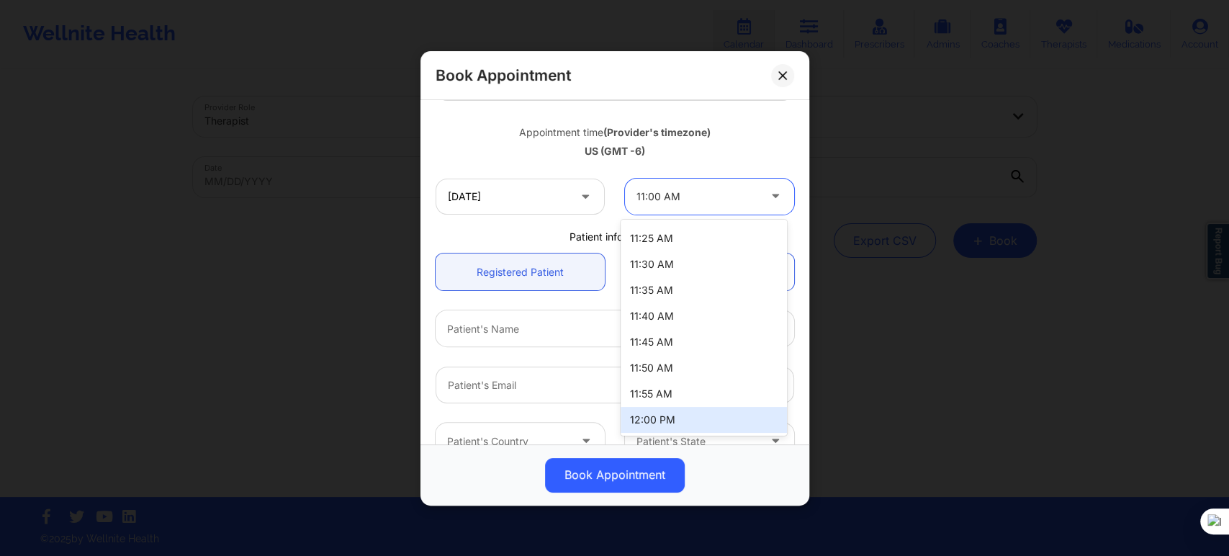
click at [667, 425] on div "12:00 PM" at bounding box center [704, 420] width 166 height 26
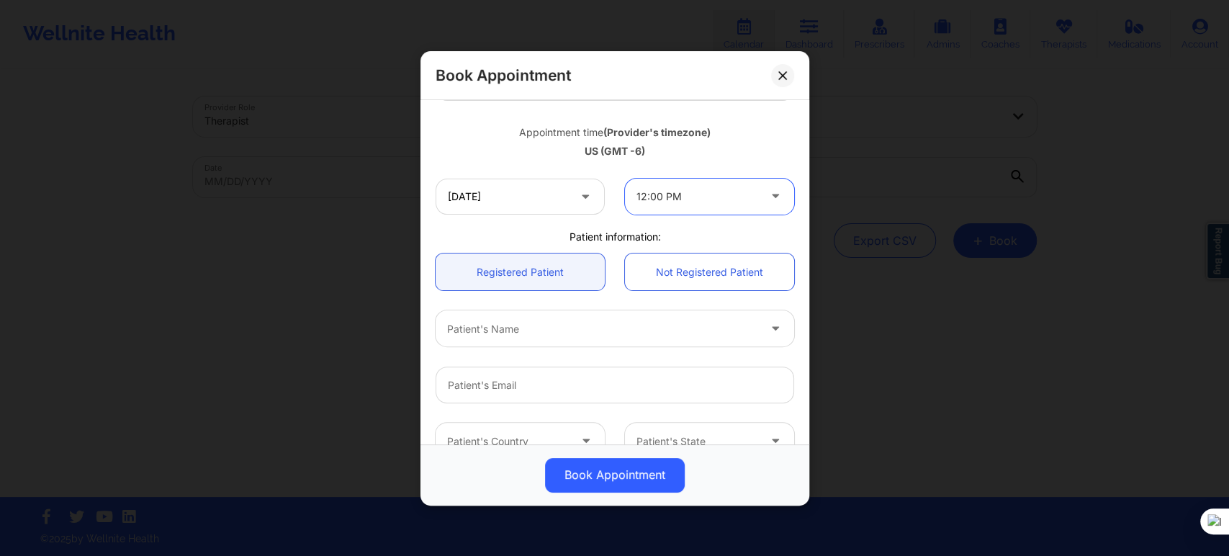
click at [523, 335] on div at bounding box center [602, 328] width 311 height 17
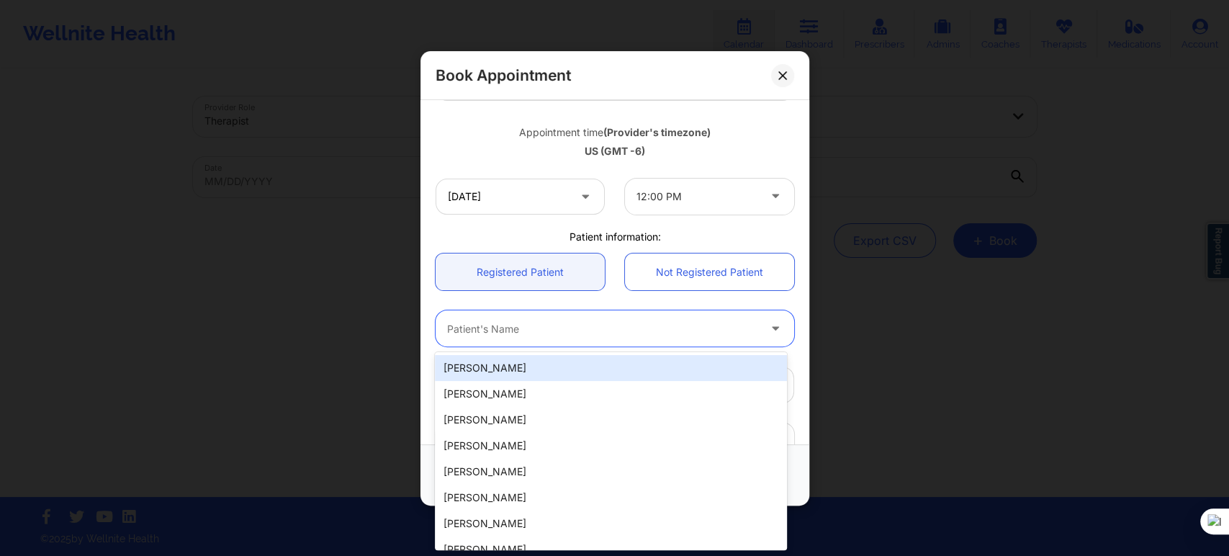
paste input "[PERSON_NAME]"
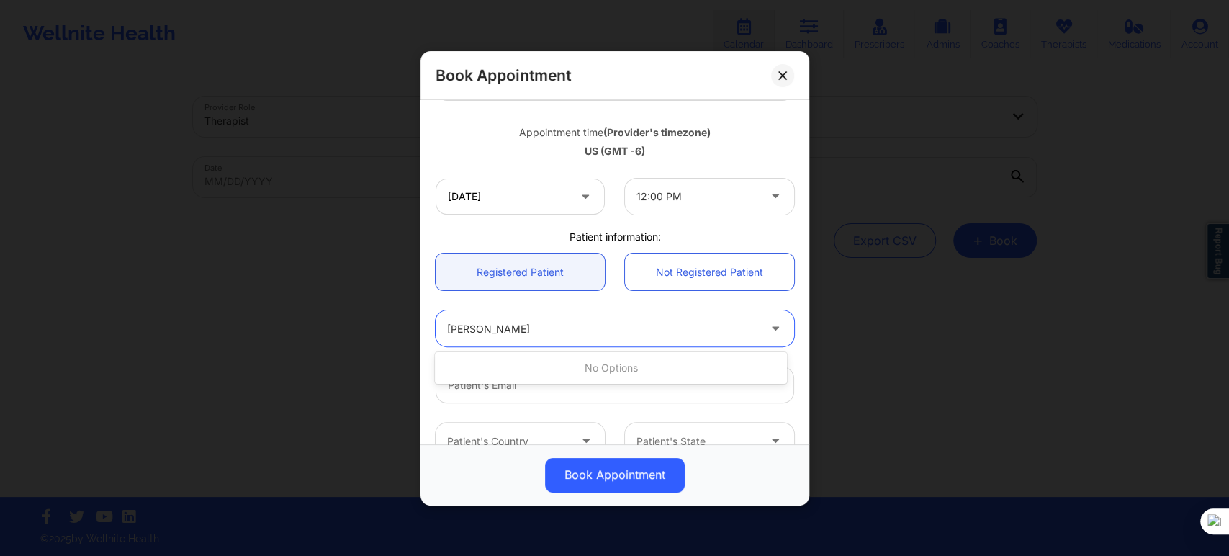
drag, startPoint x: 524, startPoint y: 330, endPoint x: 486, endPoint y: 322, distance: 39.1
click at [486, 322] on input "[PERSON_NAME]" at bounding box center [502, 328] width 111 height 14
type input "[PERSON_NAME]"
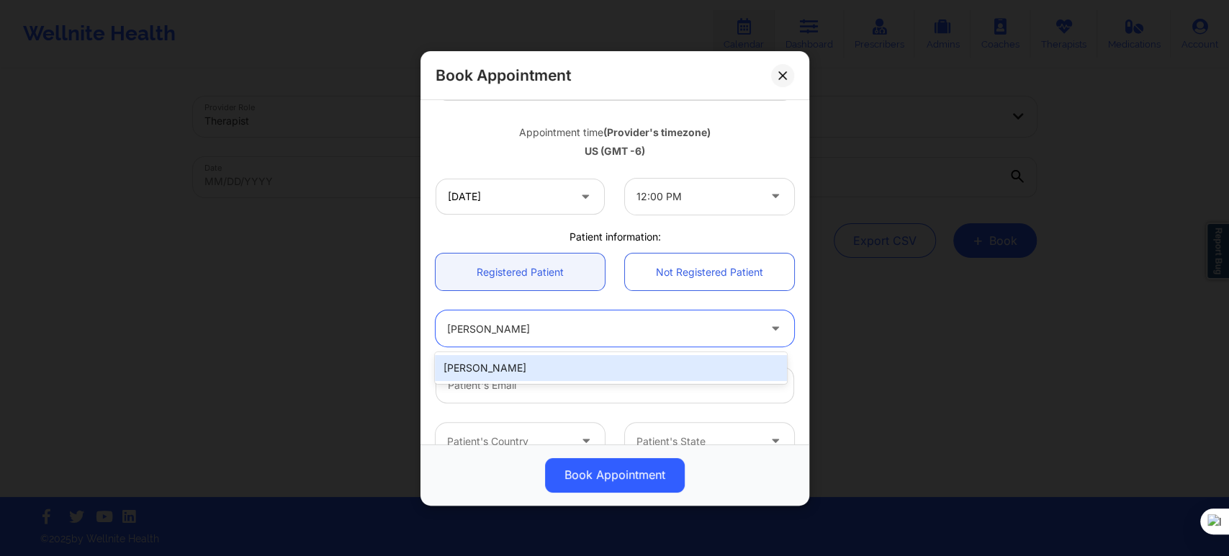
click at [559, 371] on div "[PERSON_NAME]" at bounding box center [610, 368] width 351 height 26
type input "[EMAIL_ADDRESS][DOMAIN_NAME]"
type input "[PHONE_NUMBER]"
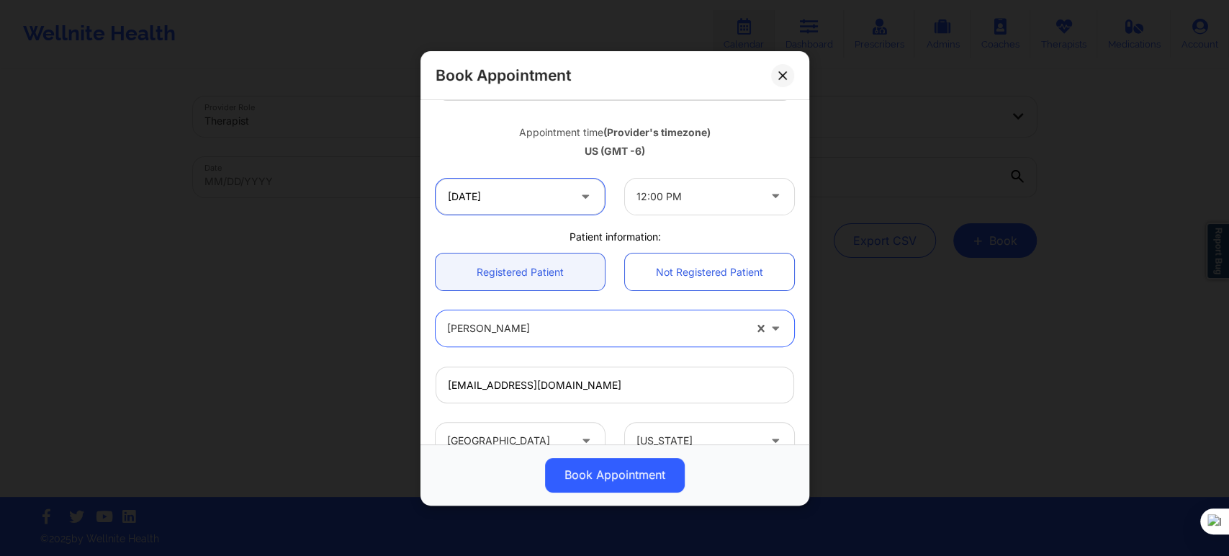
click at [556, 198] on input "[DATE]" at bounding box center [520, 196] width 169 height 36
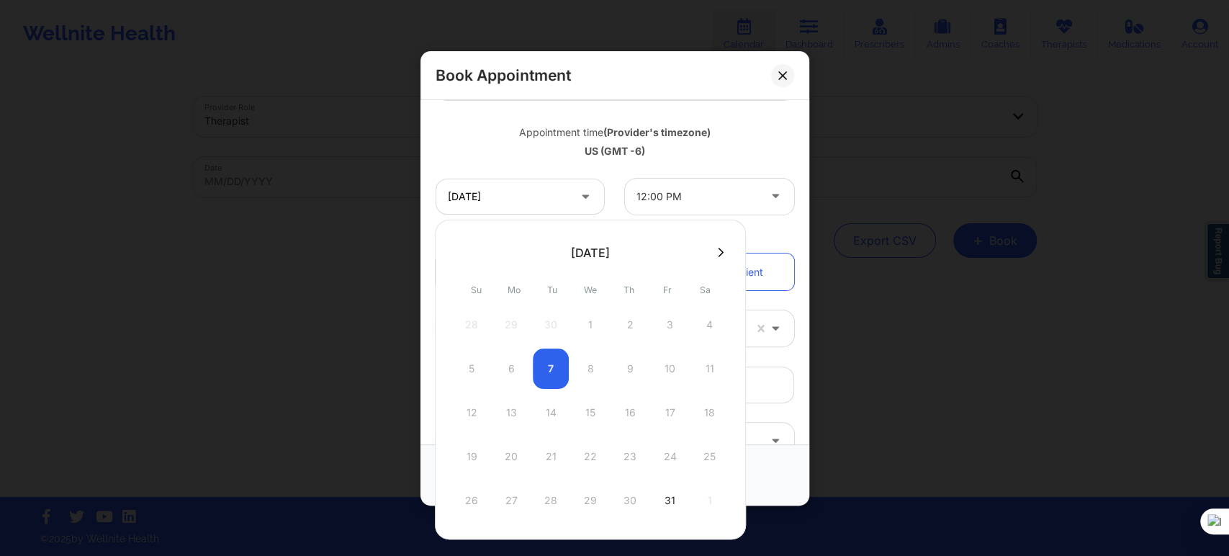
click at [718, 251] on icon at bounding box center [721, 252] width 6 height 9
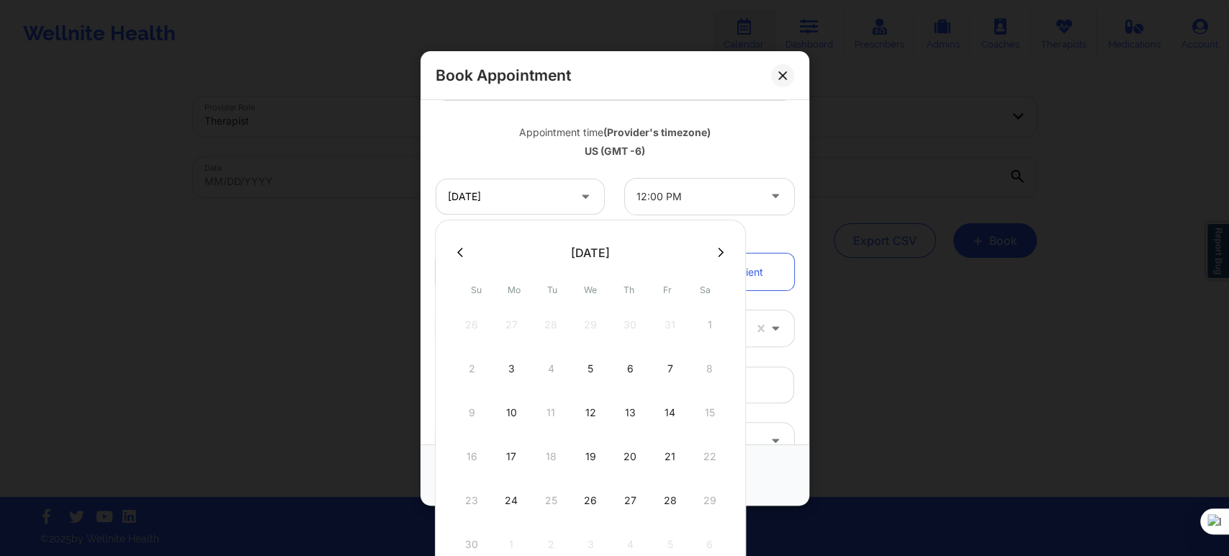
click at [455, 248] on button at bounding box center [460, 252] width 14 height 12
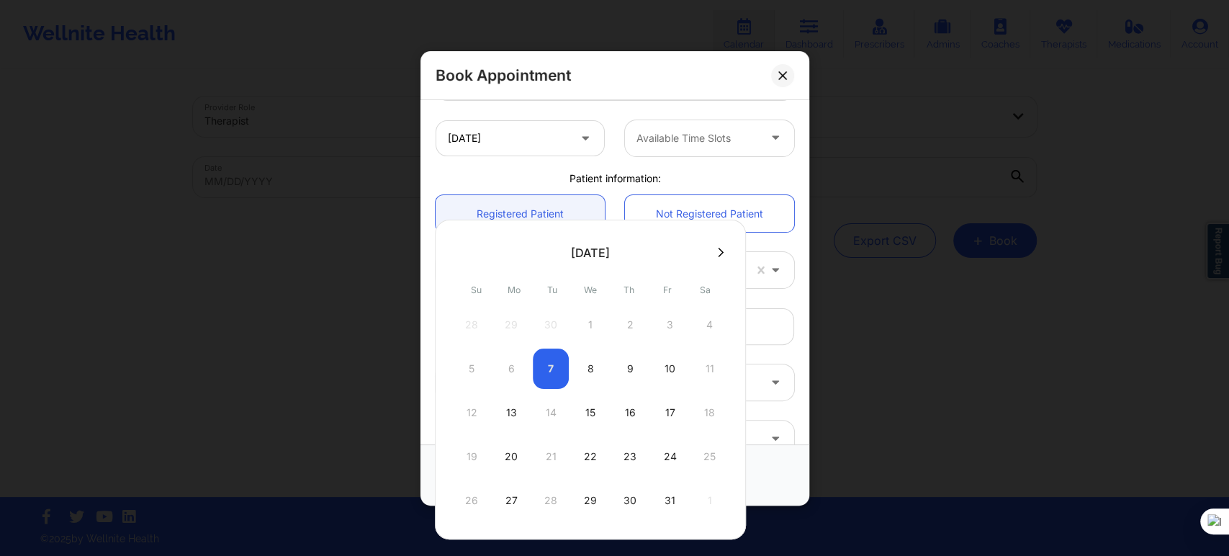
click at [713, 254] on button at bounding box center [720, 252] width 14 height 12
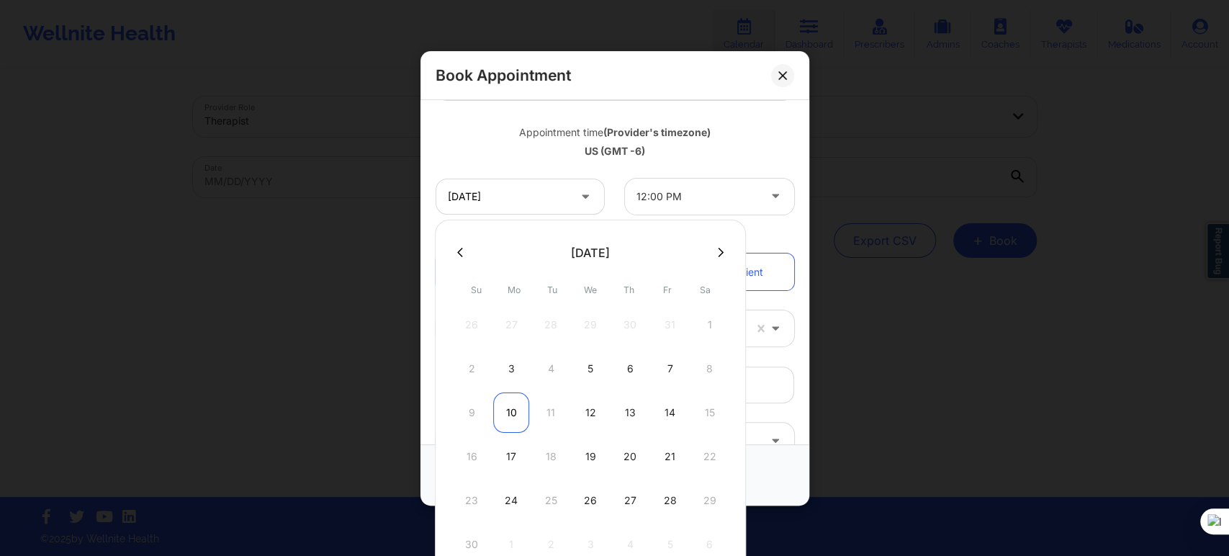
click at [511, 407] on div "10" at bounding box center [511, 412] width 36 height 40
type input "[DATE]"
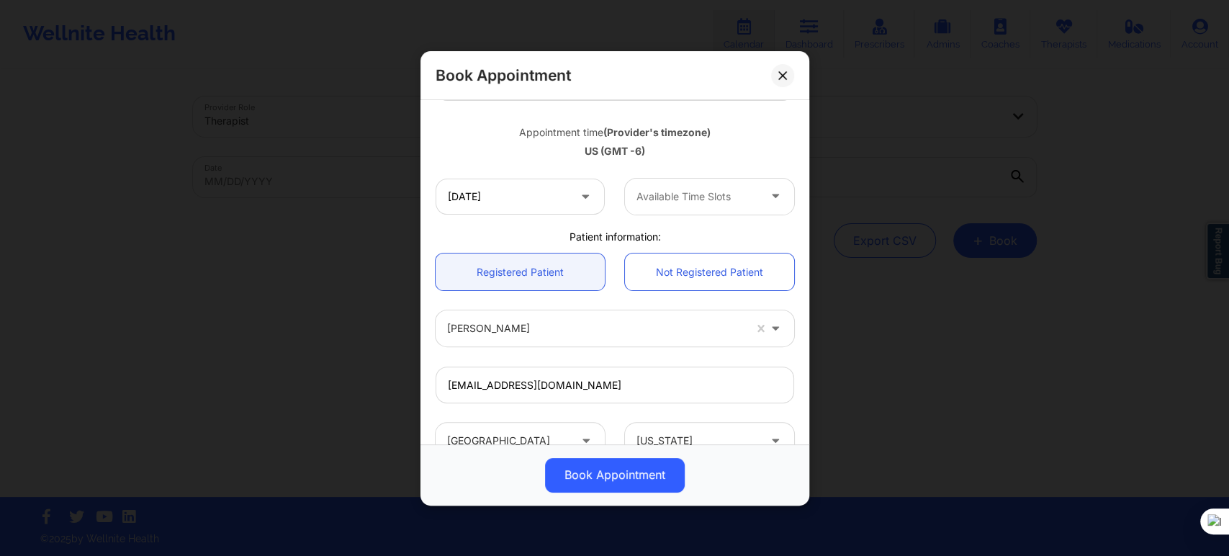
click at [690, 199] on div at bounding box center [697, 196] width 122 height 17
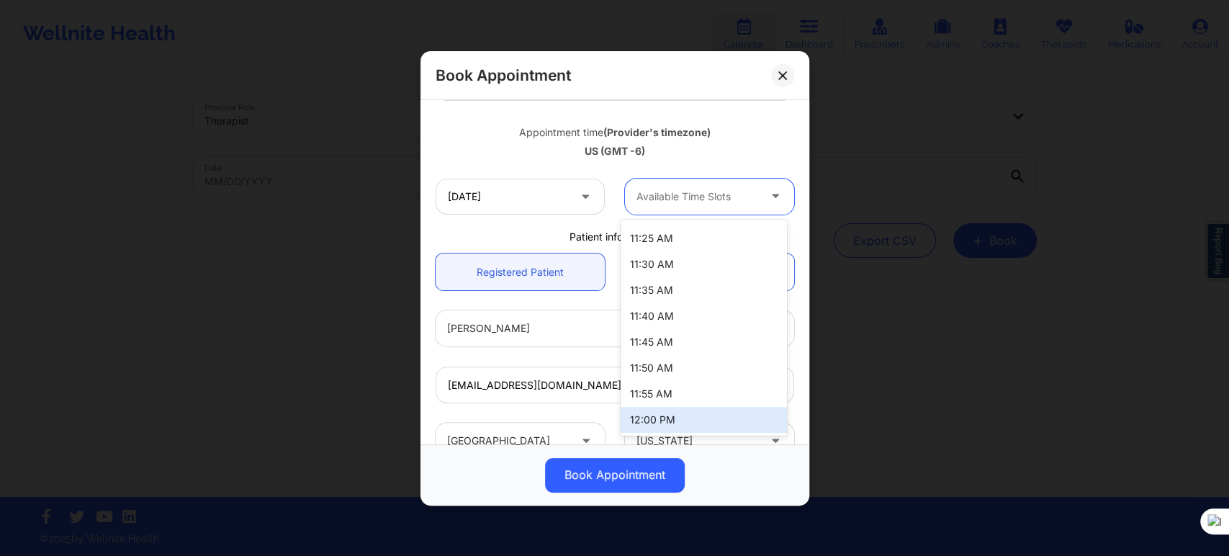
click at [680, 412] on div "12:00 PM" at bounding box center [704, 420] width 166 height 26
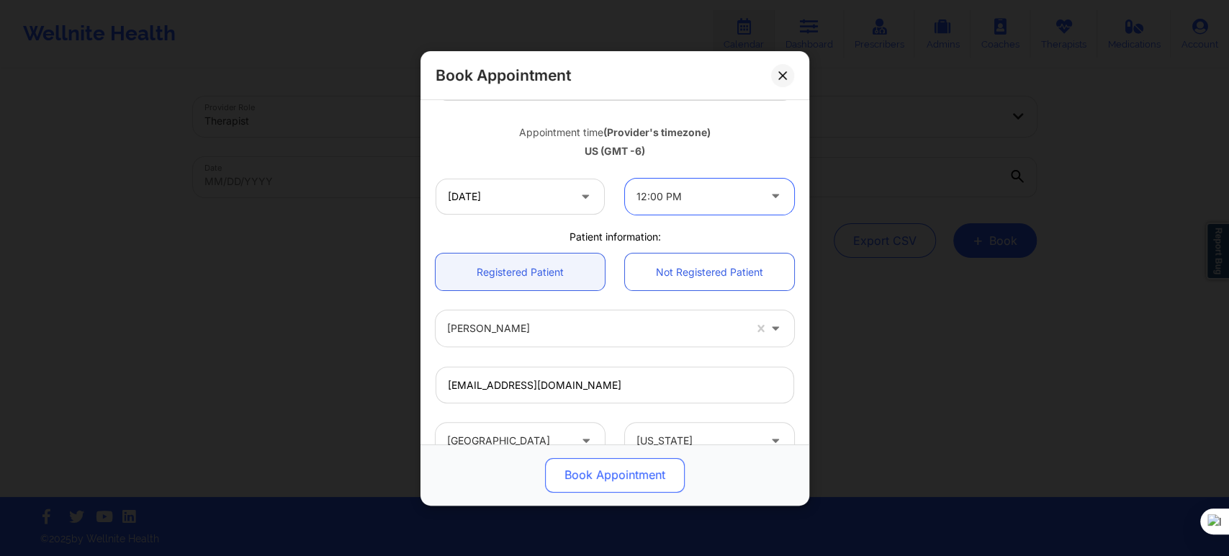
click at [599, 469] on button "Book Appointment" at bounding box center [615, 474] width 140 height 35
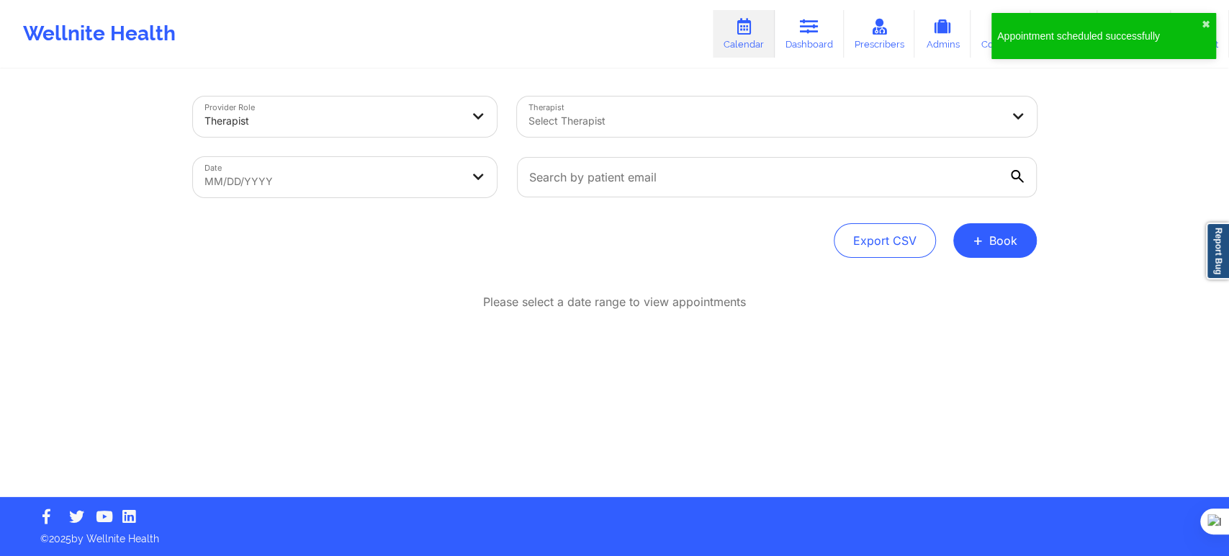
click at [636, 120] on div at bounding box center [764, 120] width 472 height 17
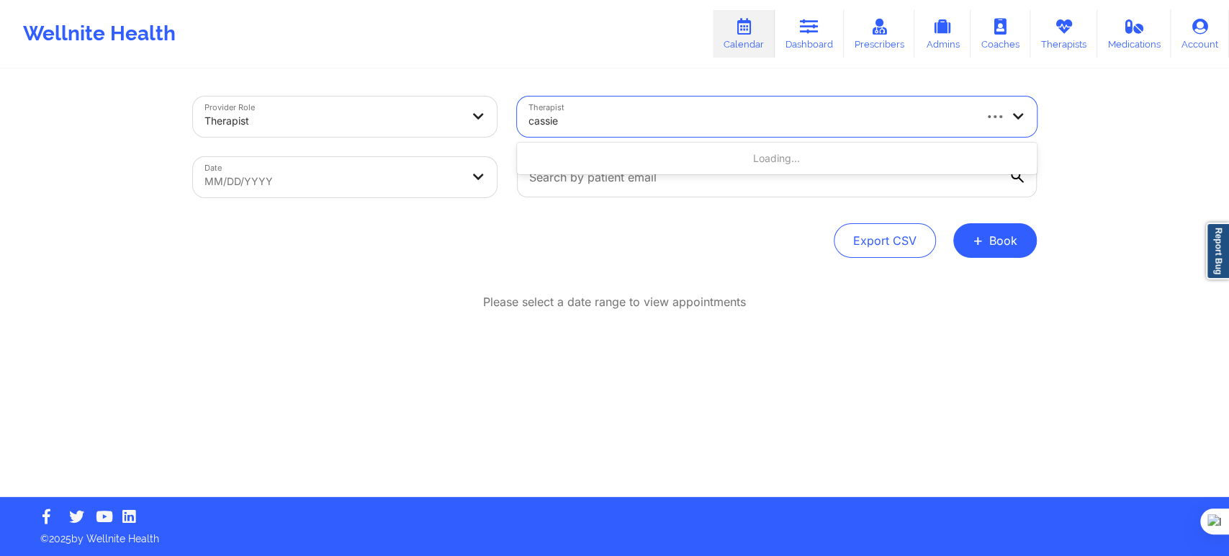
type input "cassie e"
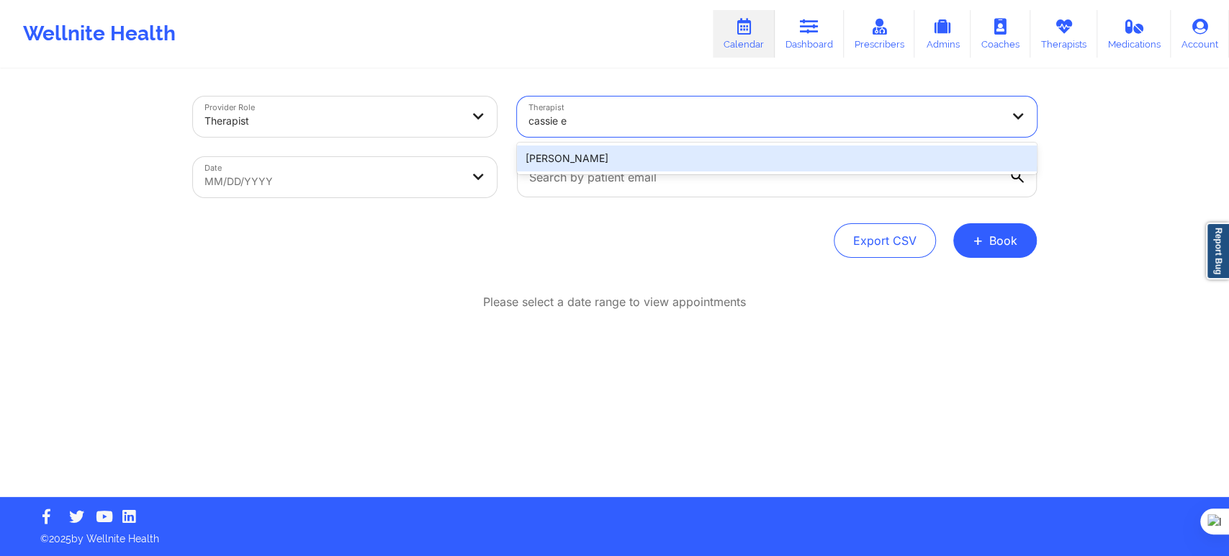
click at [613, 160] on div "[PERSON_NAME]" at bounding box center [777, 158] width 520 height 26
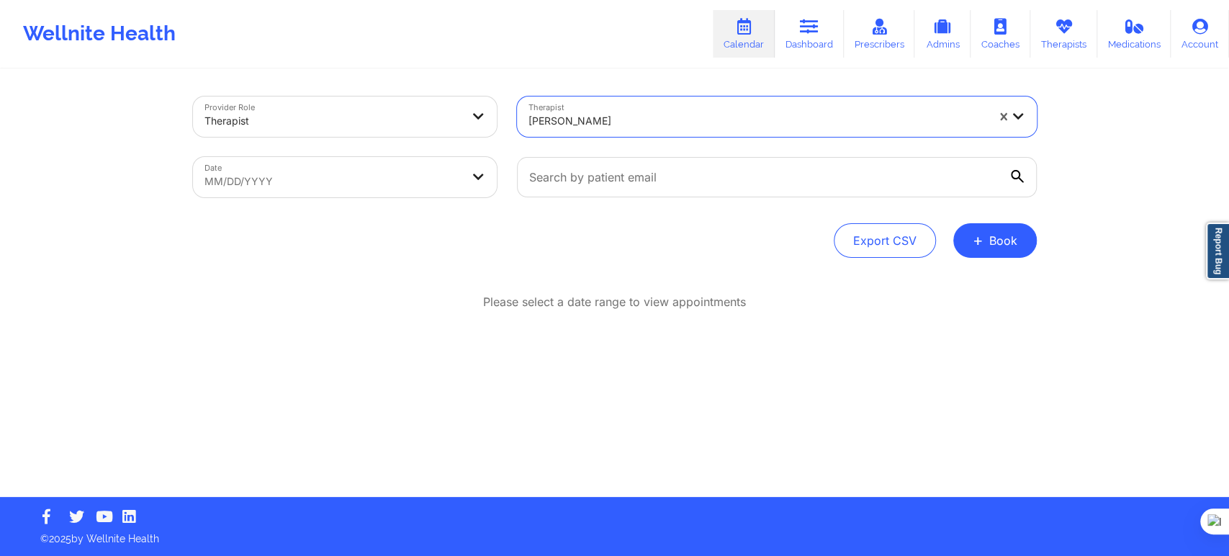
click at [428, 197] on body "Wellnite Health Calendar Dashboard Prescribers Admins Coaches Therapists Medica…" at bounding box center [614, 278] width 1229 height 556
select select "2025-8"
select select "2025-9"
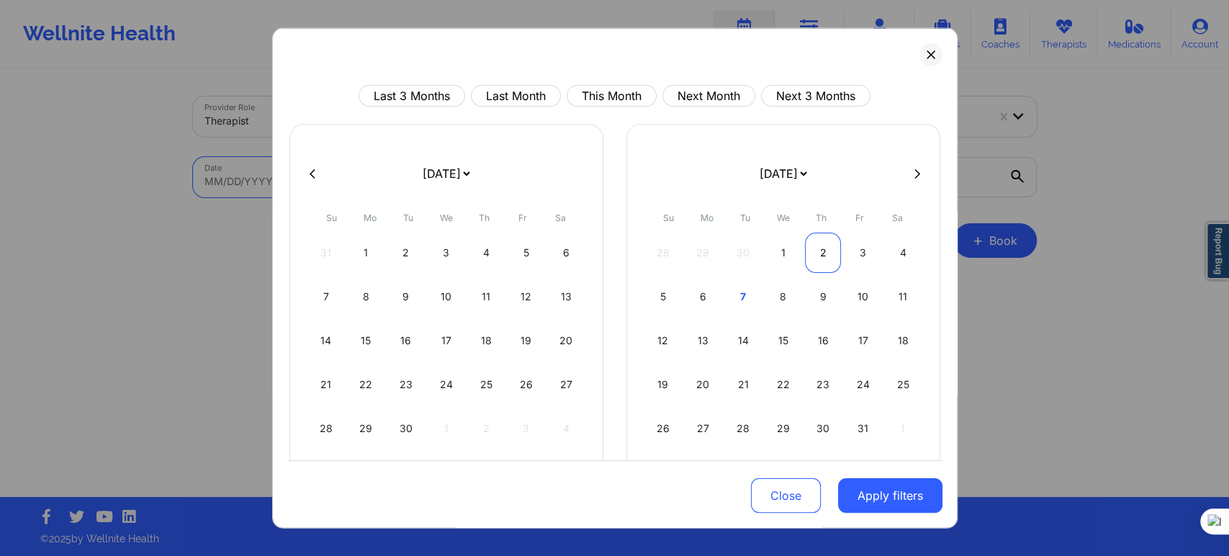
click at [811, 255] on div "2" at bounding box center [823, 253] width 37 height 40
select select "2025-9"
select select "2025-10"
click at [523, 248] on div "3" at bounding box center [526, 253] width 37 height 40
select select "2025-9"
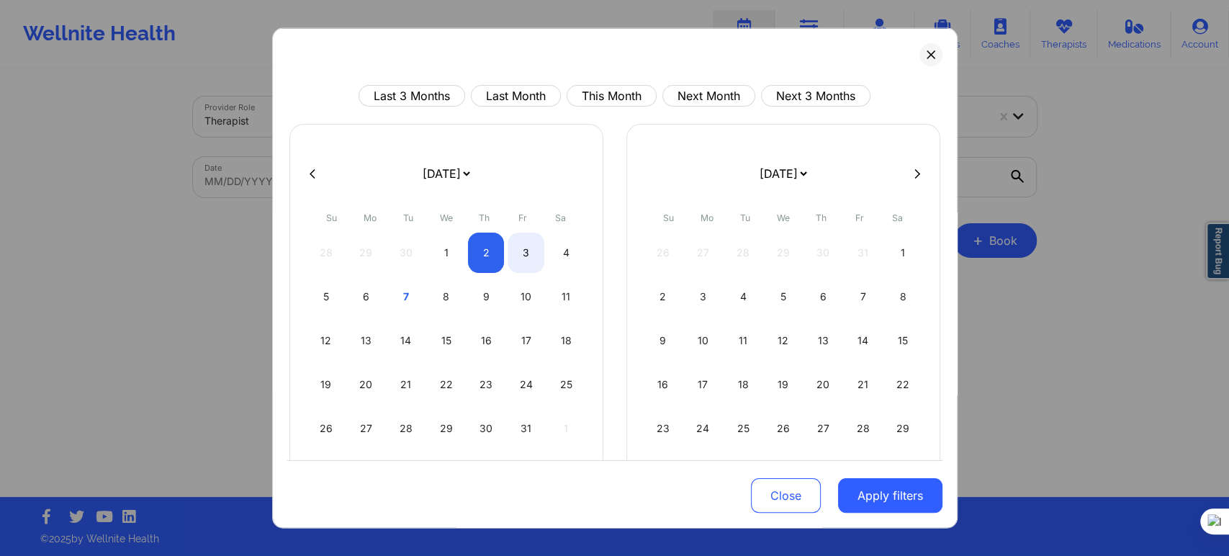
select select "2025-10"
click at [668, 297] on div "2" at bounding box center [663, 296] width 37 height 40
select select "2025-10"
select select "2025-11"
select select "2025-10"
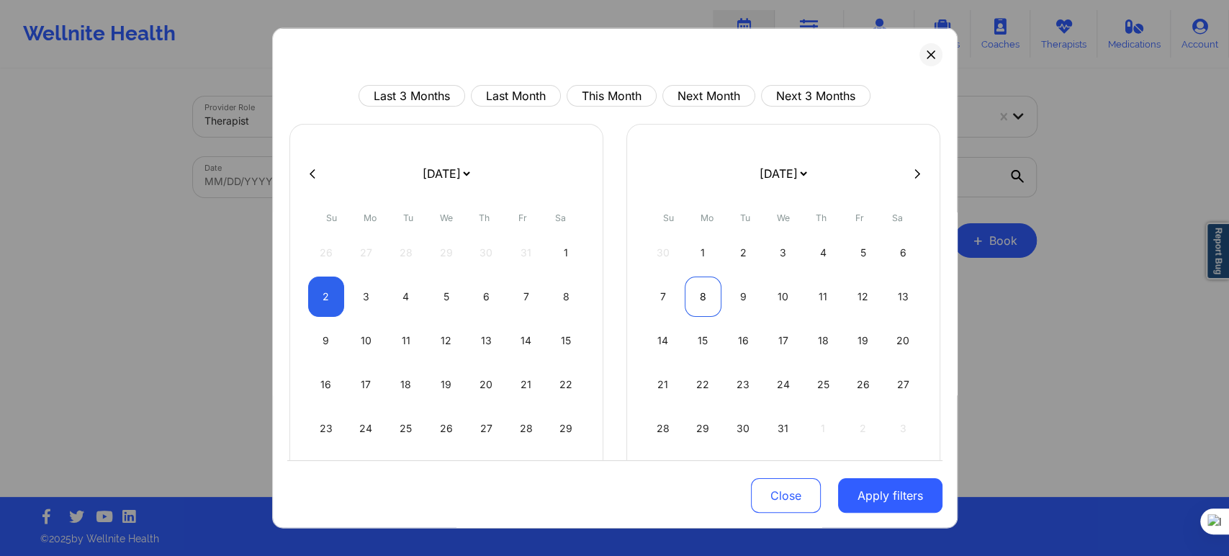
select select "2025-11"
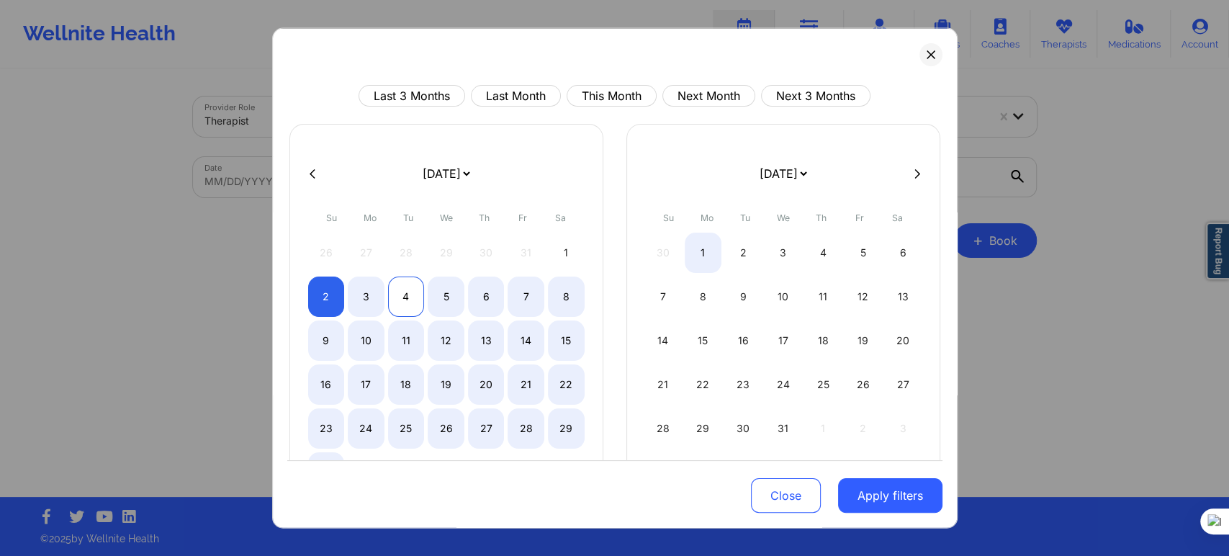
select select "2025-10"
select select "2025-11"
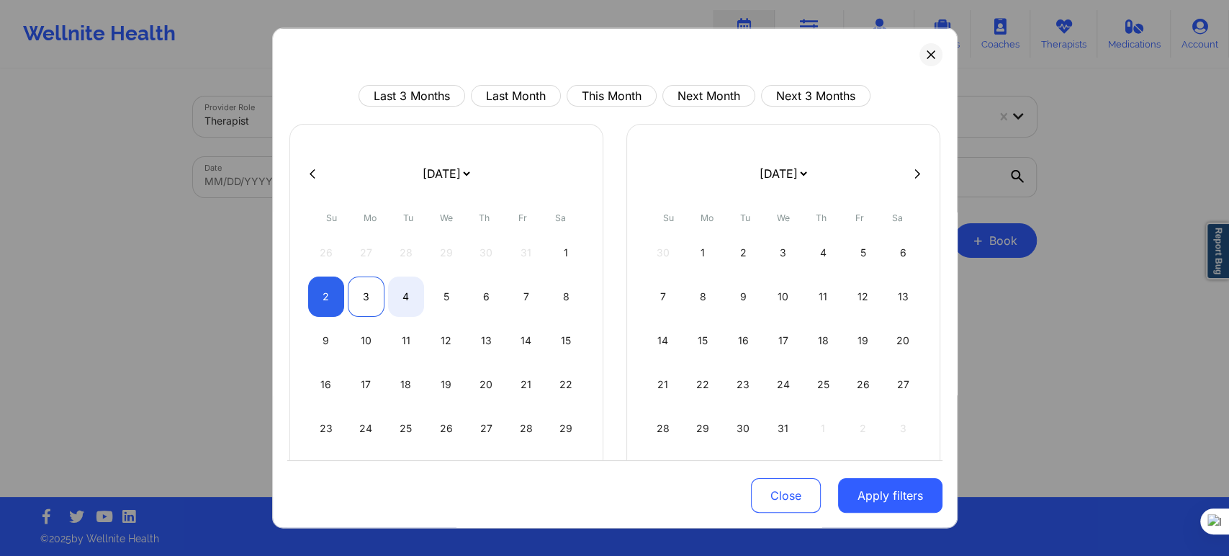
select select "2025-10"
select select "2025-11"
click at [358, 282] on div "3" at bounding box center [366, 296] width 37 height 40
select select "2025-10"
select select "2025-11"
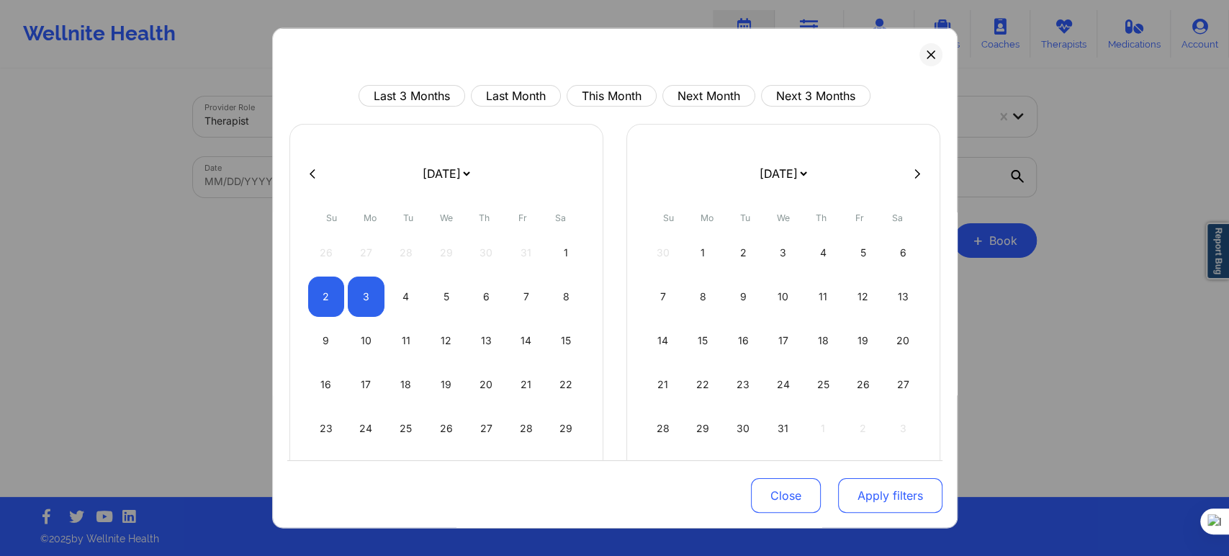
click at [846, 497] on button "Apply filters" at bounding box center [890, 495] width 104 height 35
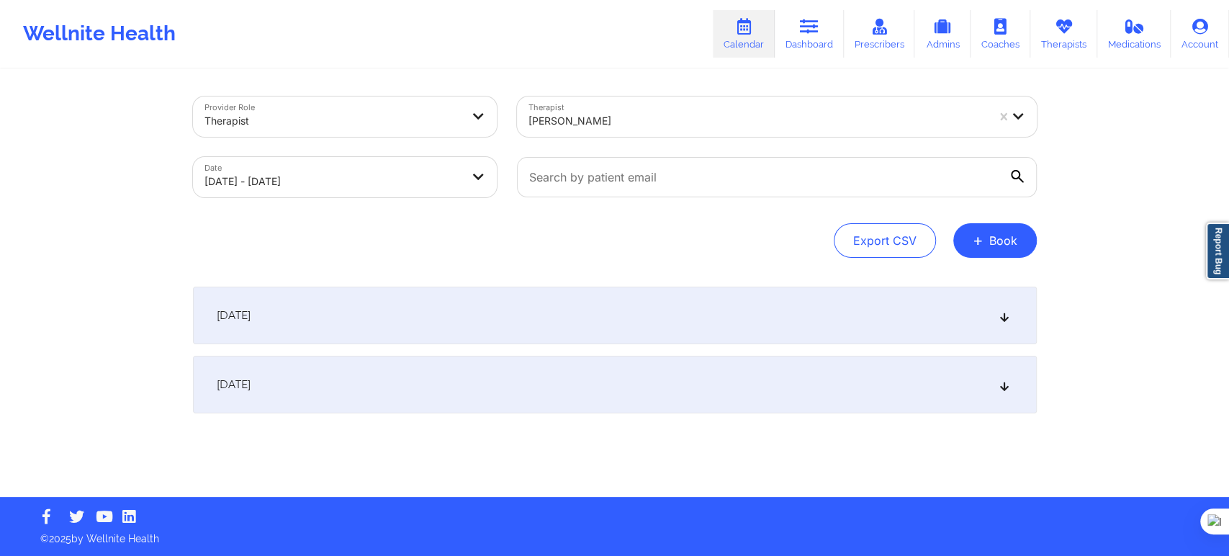
click at [323, 371] on div "[DATE]" at bounding box center [615, 385] width 844 height 58
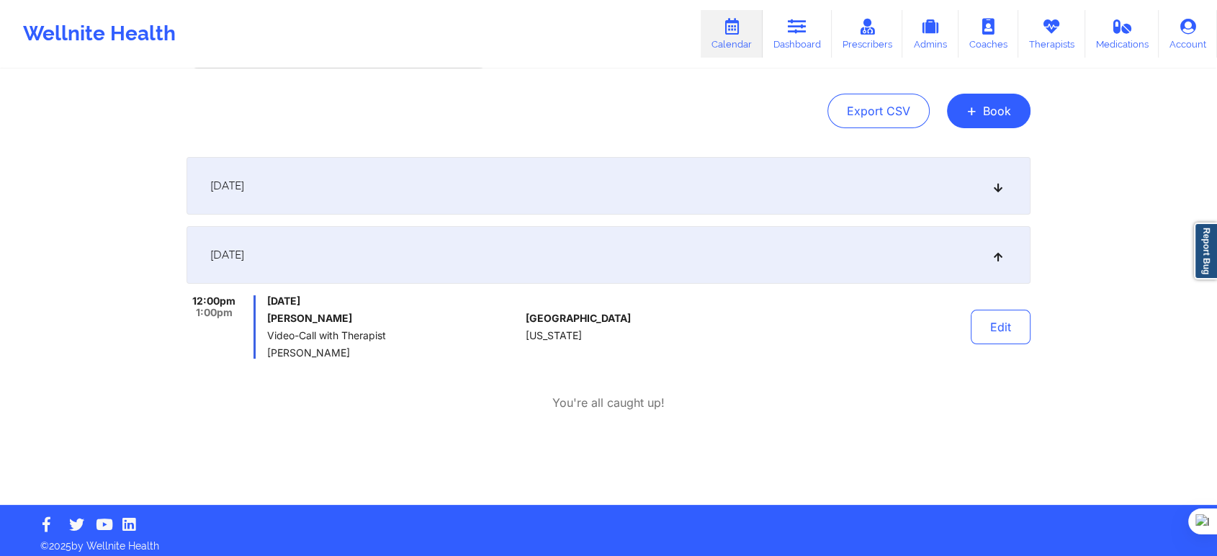
scroll to position [137, 0]
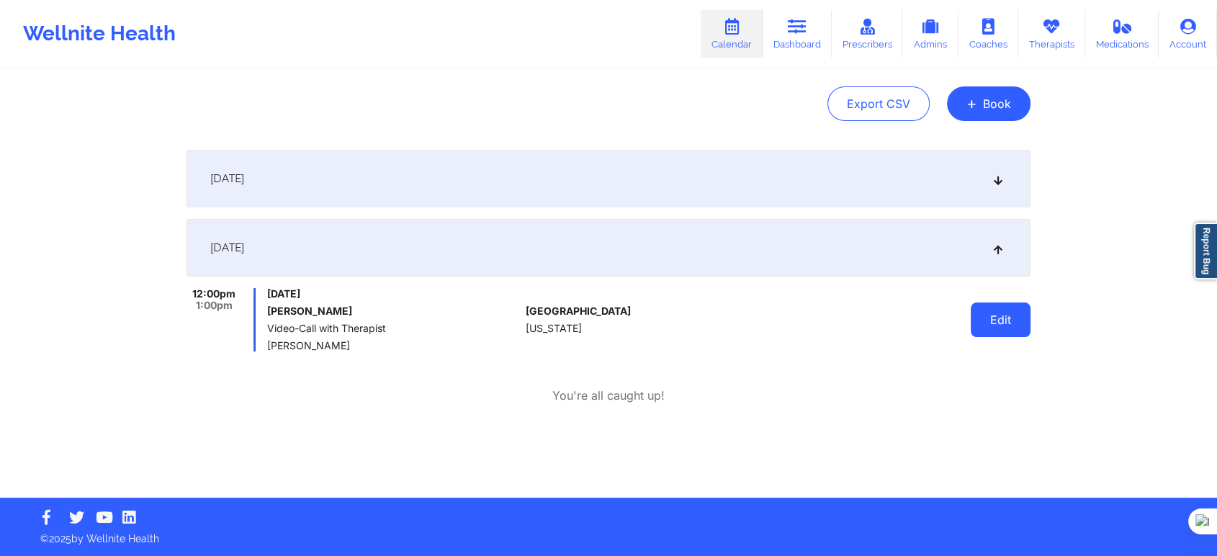
click at [1022, 321] on button "Edit" at bounding box center [1000, 319] width 60 height 35
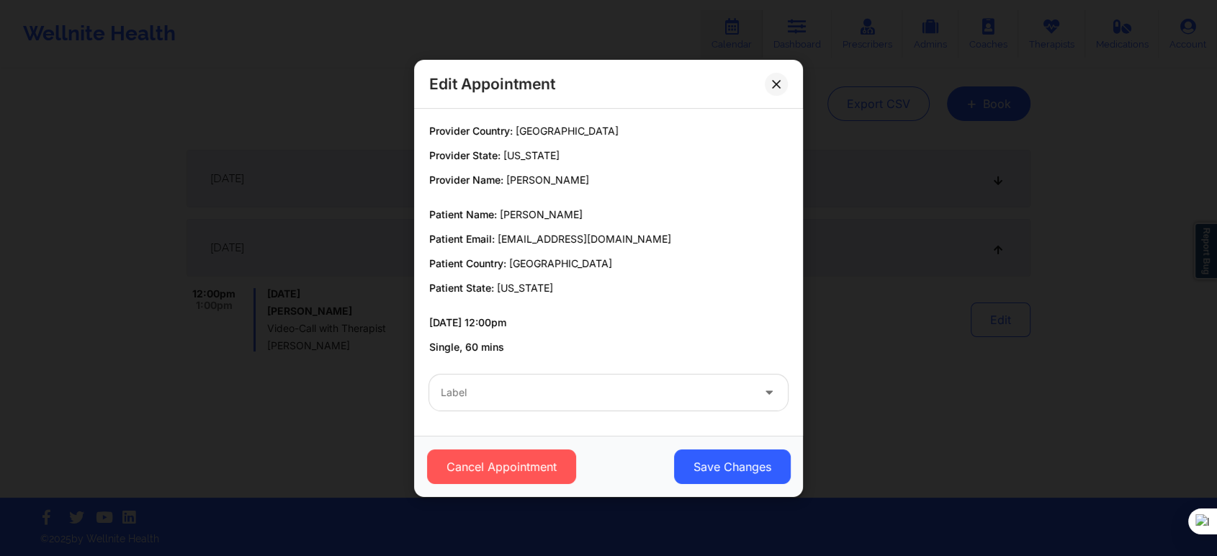
click at [514, 394] on div at bounding box center [596, 392] width 311 height 17
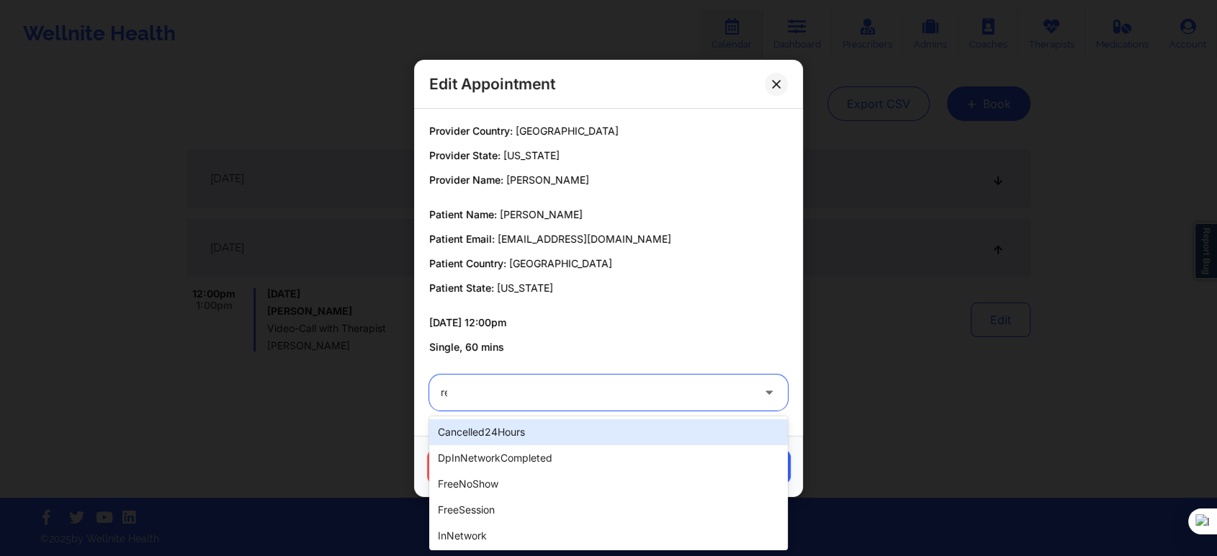
type input "res"
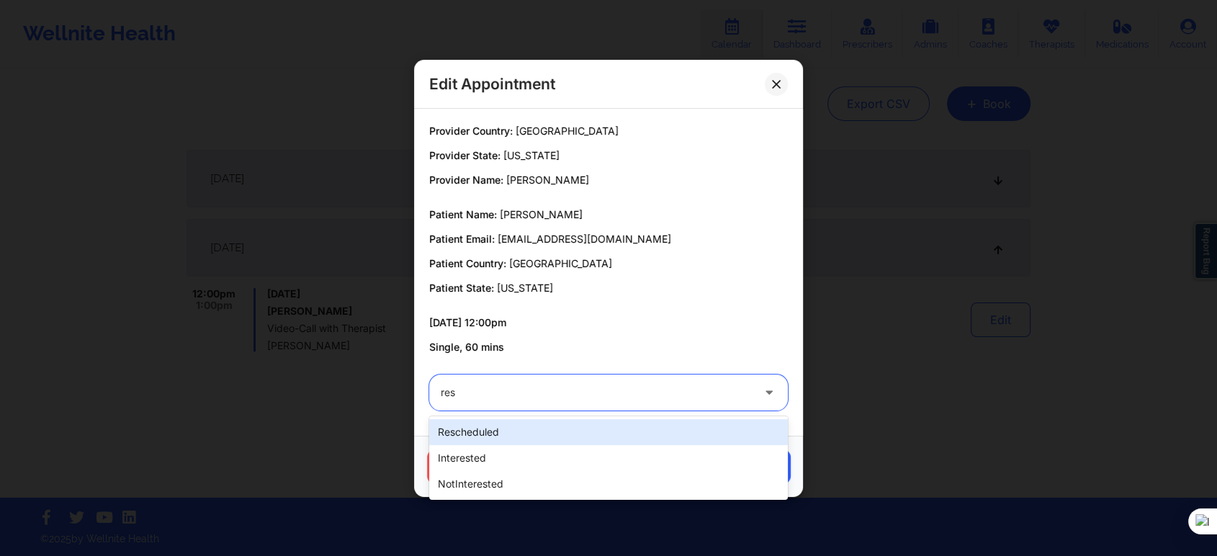
click at [506, 429] on div "rescheduled" at bounding box center [608, 432] width 359 height 26
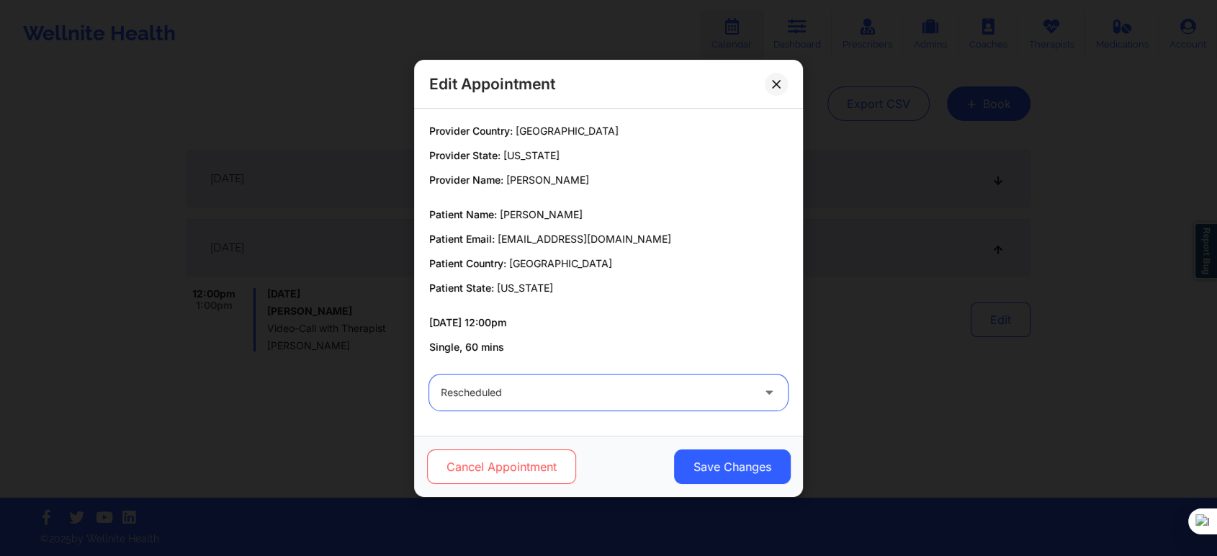
click at [478, 459] on button "Cancel Appointment" at bounding box center [501, 466] width 149 height 35
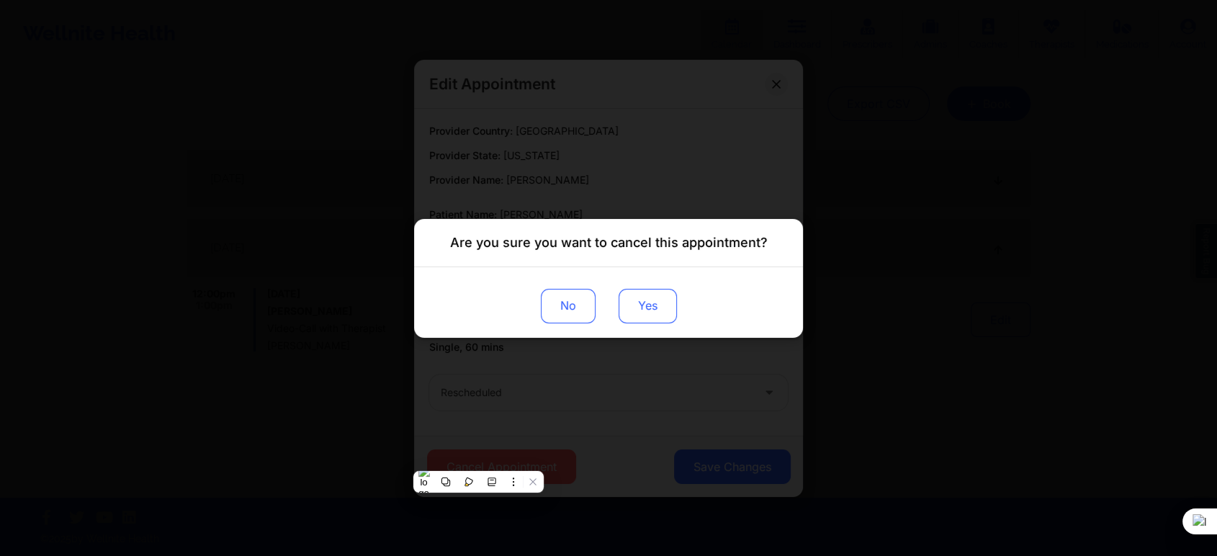
click at [642, 302] on button "Yes" at bounding box center [647, 305] width 58 height 35
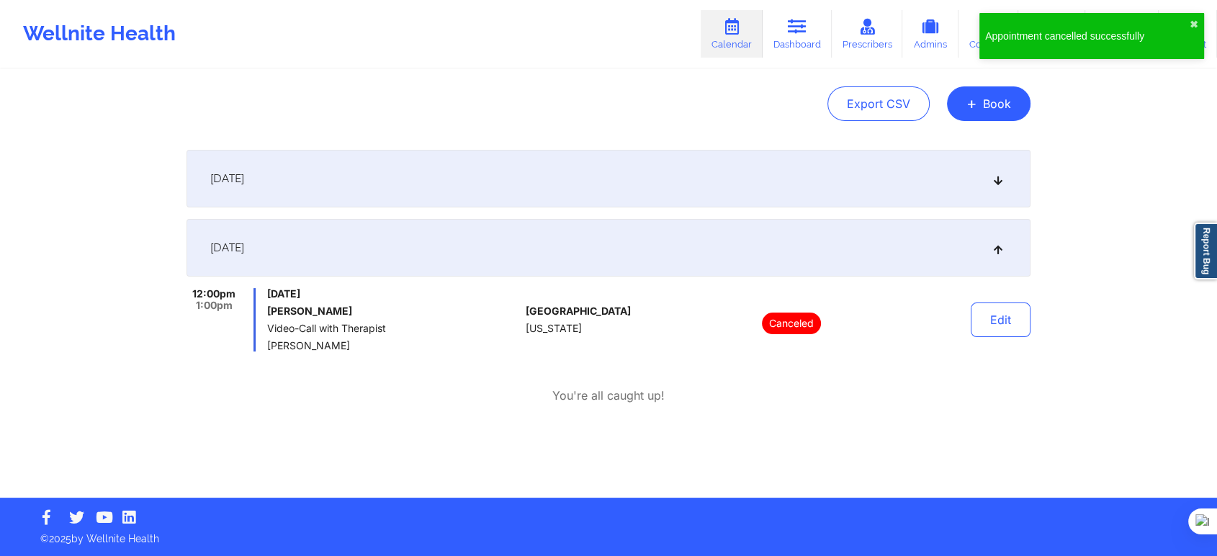
click at [244, 171] on span "[DATE]" at bounding box center [227, 178] width 34 height 14
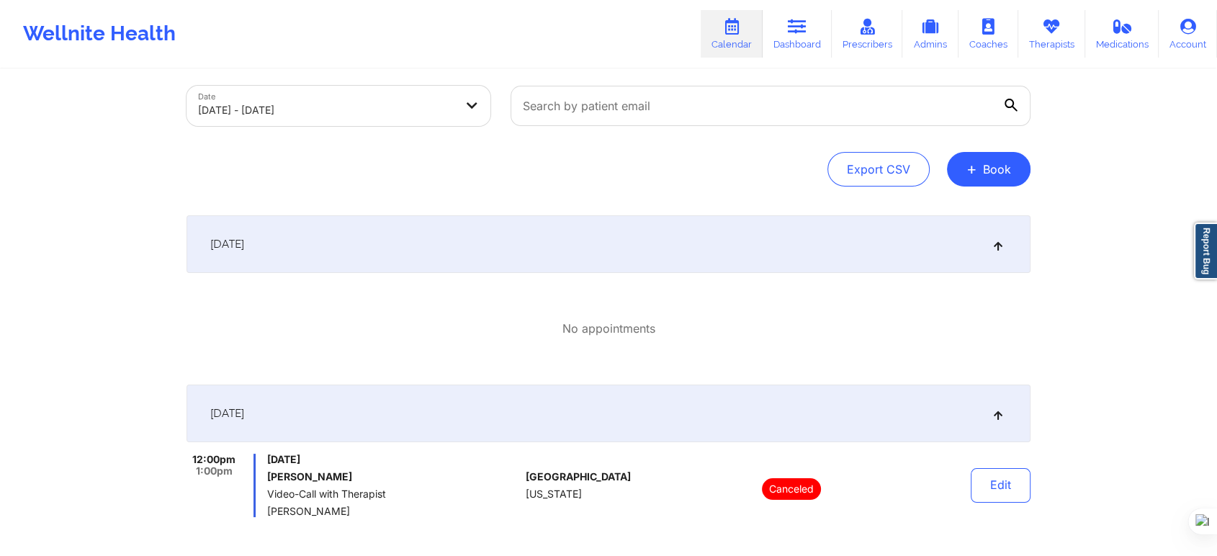
scroll to position [0, 0]
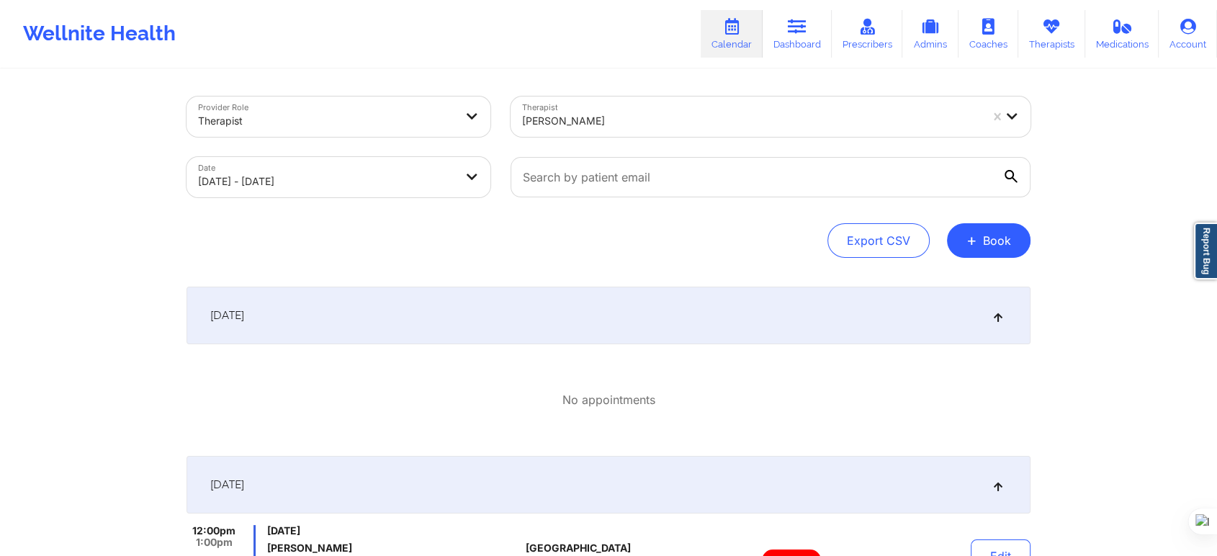
click at [601, 128] on div at bounding box center [751, 120] width 458 height 17
type input "[PERSON_NAME]"
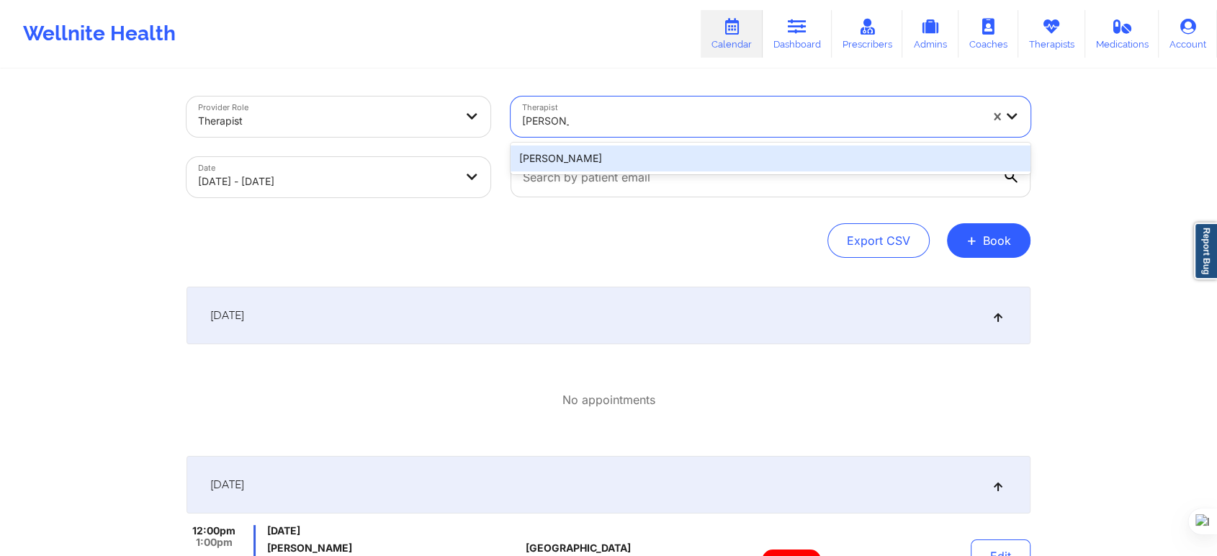
click at [592, 157] on div "[PERSON_NAME]" at bounding box center [770, 158] width 520 height 26
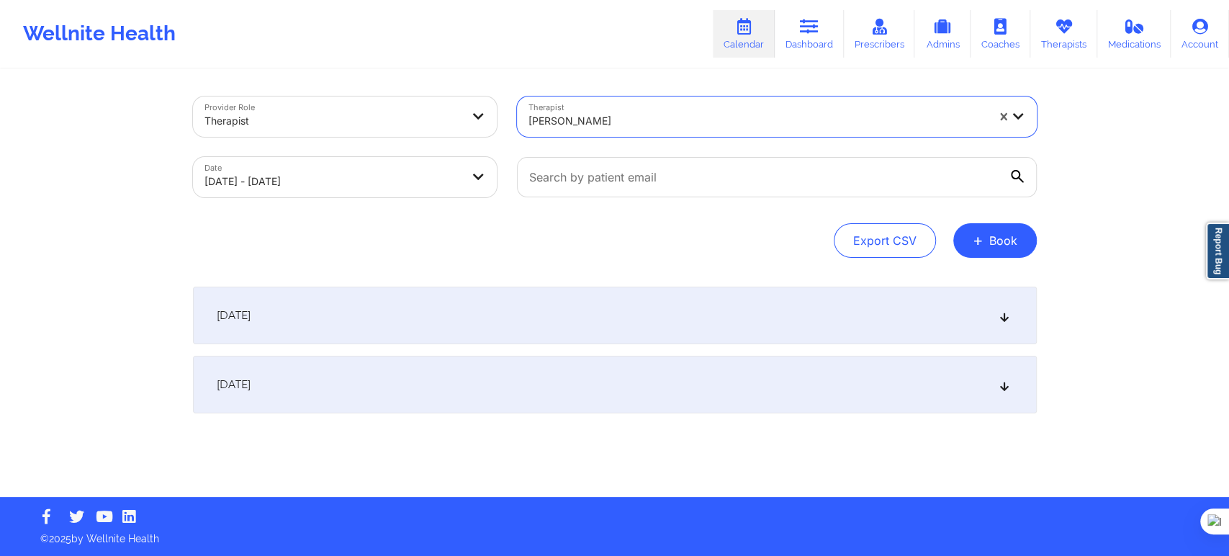
click at [290, 199] on div "Date [DATE] - [DATE]" at bounding box center [345, 177] width 324 height 60
click at [313, 190] on body "Wellnite Health Calendar Dashboard Prescribers Admins Coaches Therapists Medica…" at bounding box center [614, 278] width 1229 height 556
select select "2025-10"
select select "2025-11"
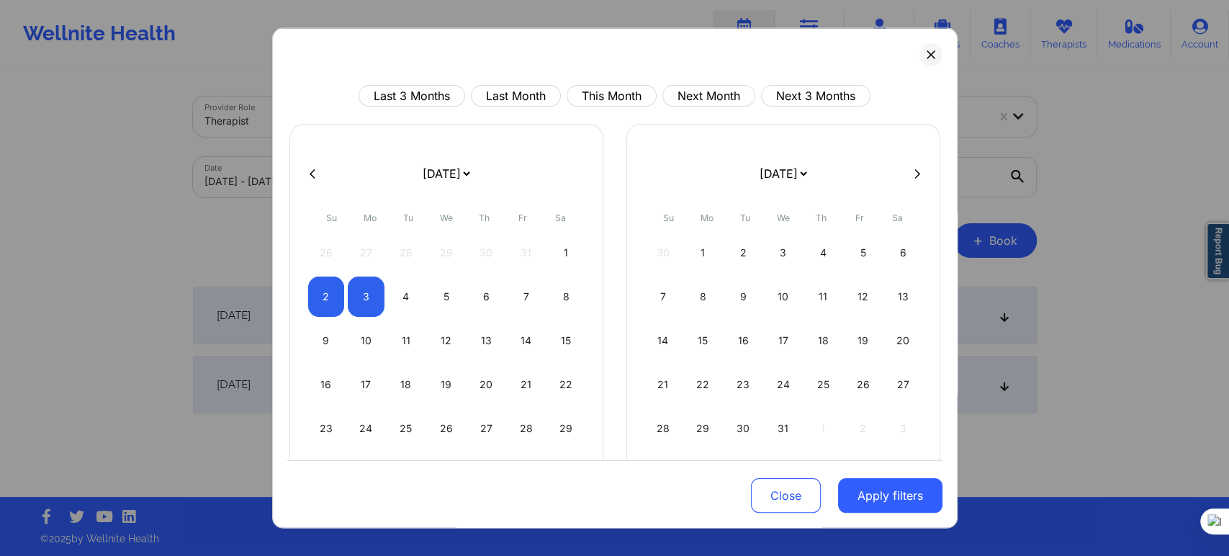
click at [318, 176] on button at bounding box center [312, 173] width 14 height 12
select select "2025-9"
select select "2025-10"
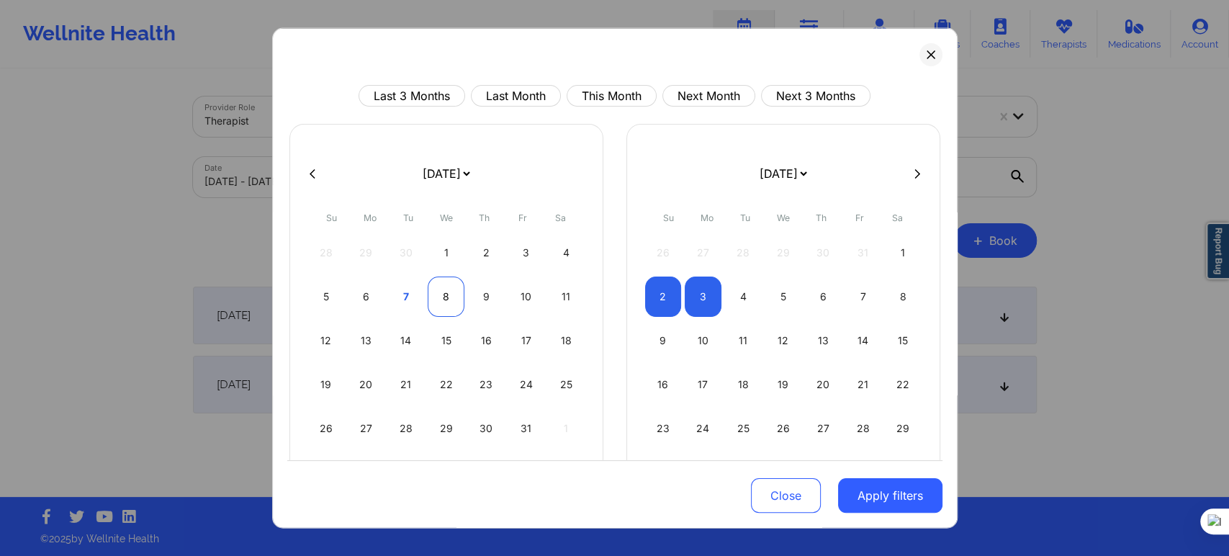
click at [447, 299] on div "8" at bounding box center [446, 296] width 37 height 40
select select "2025-9"
select select "2025-10"
select select "2025-9"
select select "2025-10"
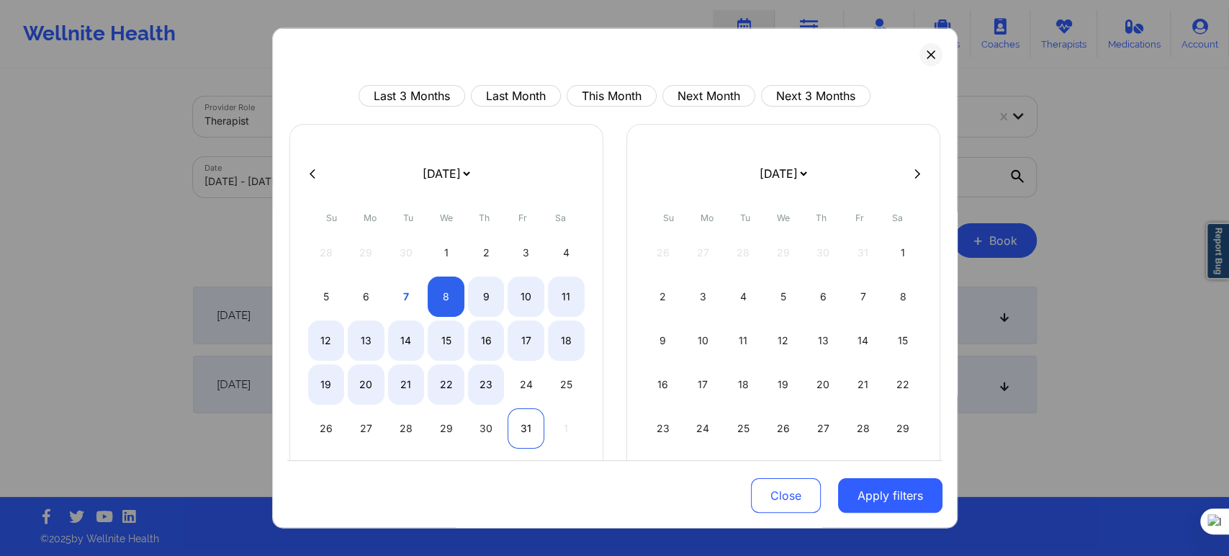
select select "2025-9"
select select "2025-10"
click at [518, 425] on div "31" at bounding box center [526, 428] width 37 height 40
select select "2025-9"
select select "2025-10"
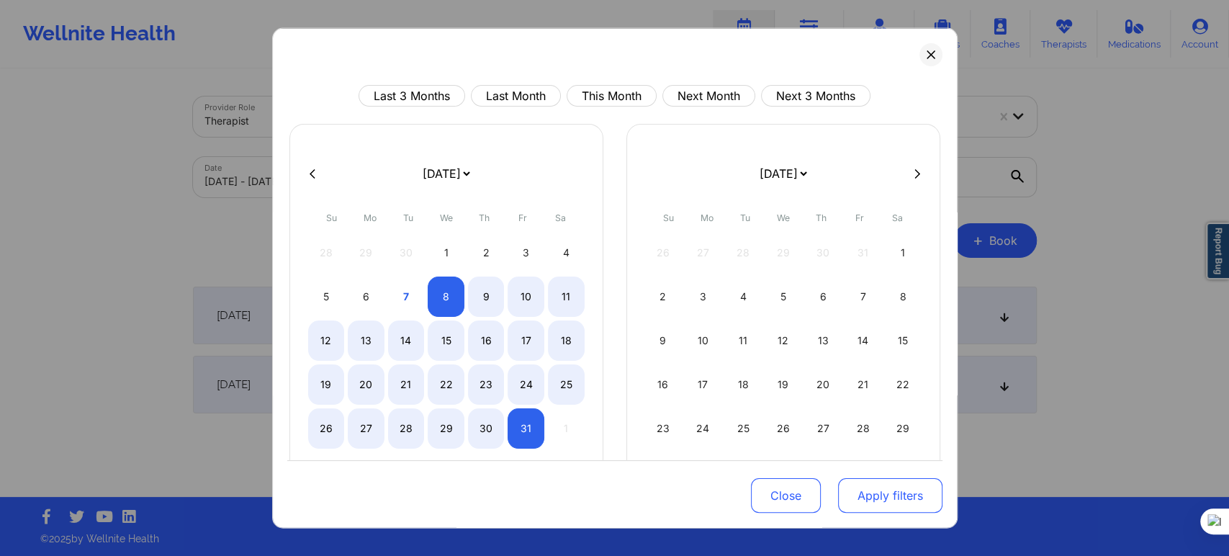
click at [861, 490] on button "Apply filters" at bounding box center [890, 495] width 104 height 35
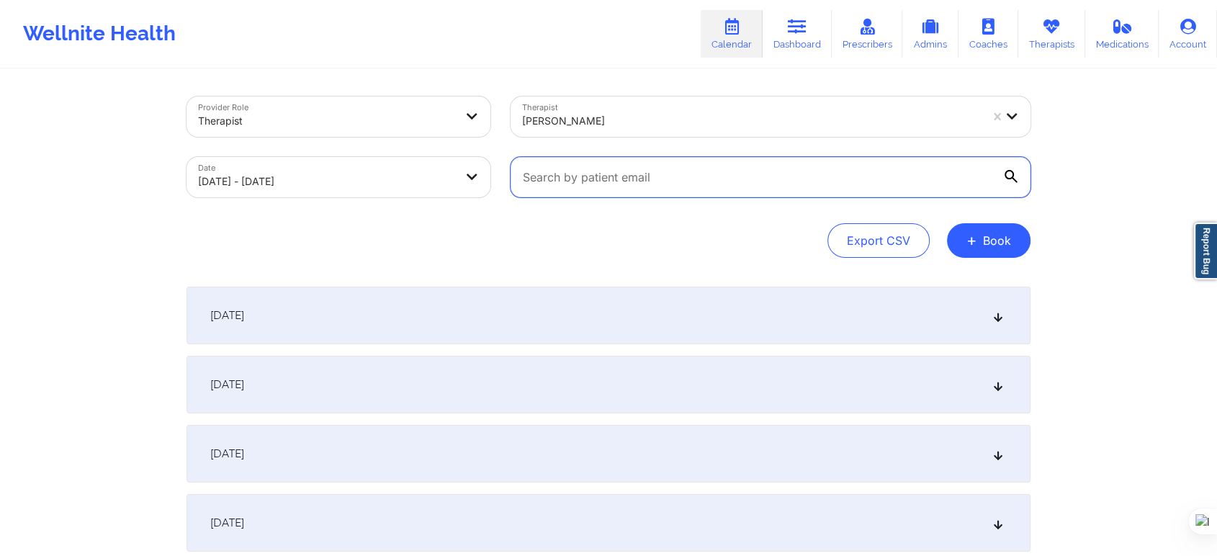
click at [573, 183] on input "text" at bounding box center [770, 177] width 520 height 40
paste input "[EMAIL_ADDRESS][DOMAIN_NAME]"
type input "[EMAIL_ADDRESS][DOMAIN_NAME]"
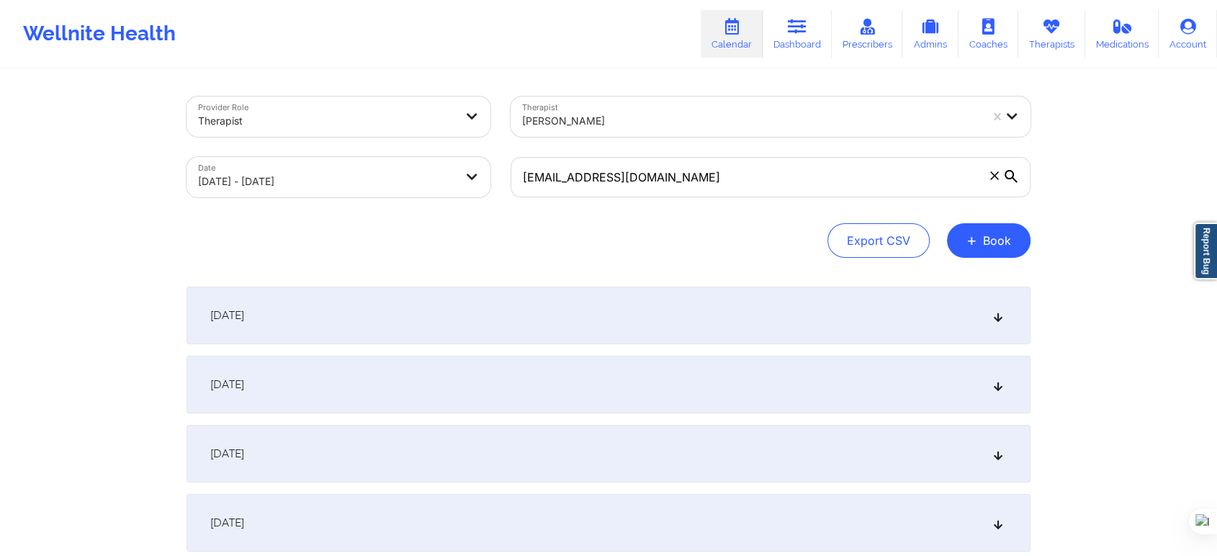
click at [579, 232] on div "Export CSV + Book" at bounding box center [608, 240] width 844 height 35
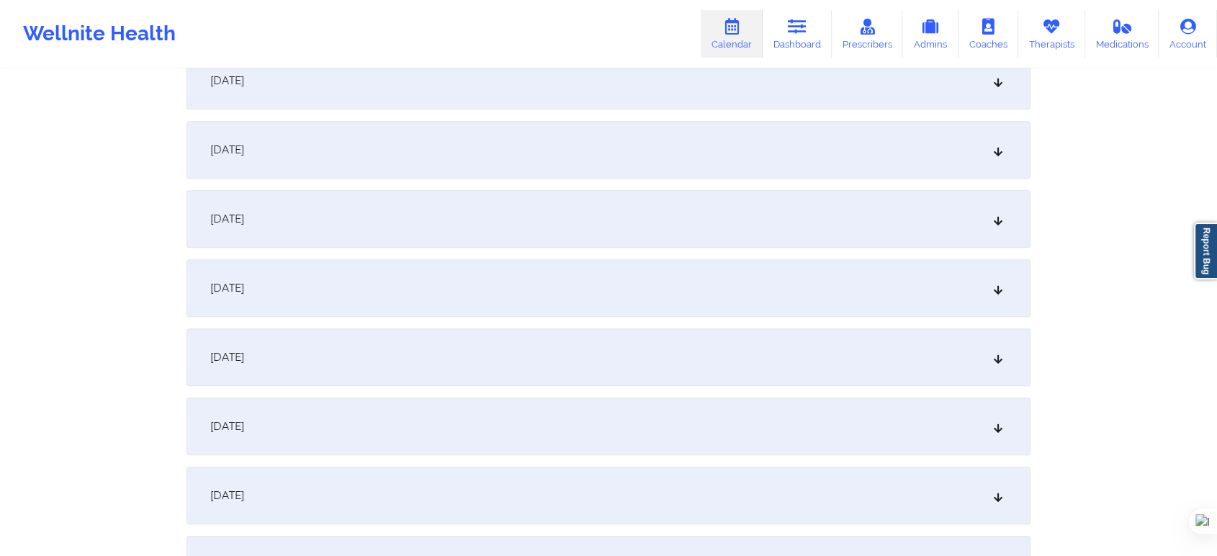
scroll to position [1359, 0]
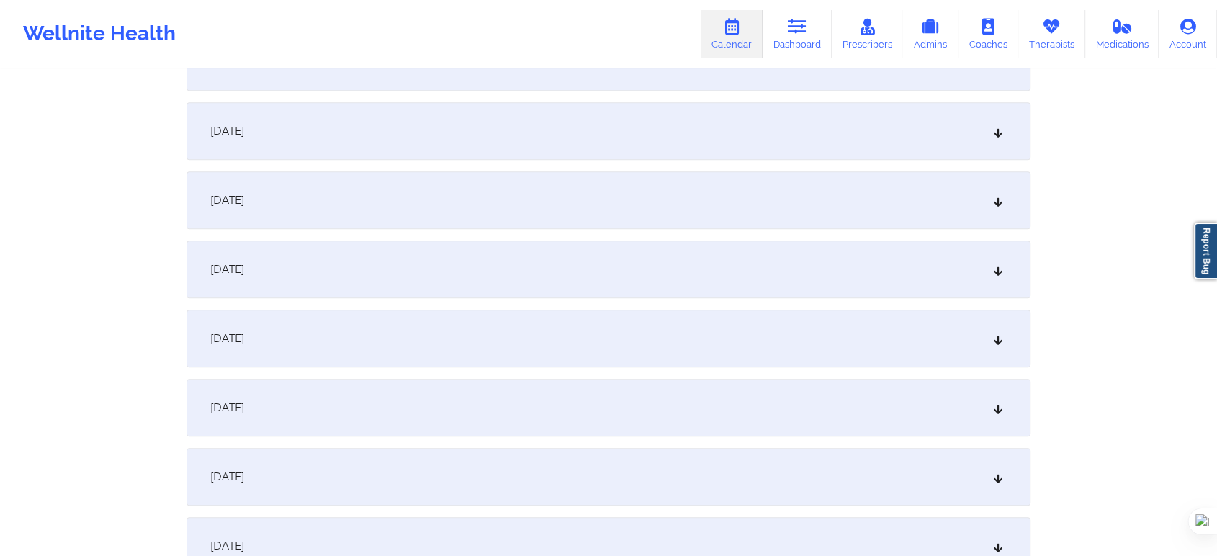
drag, startPoint x: 0, startPoint y: 556, endPoint x: 63, endPoint y: 132, distance: 429.4
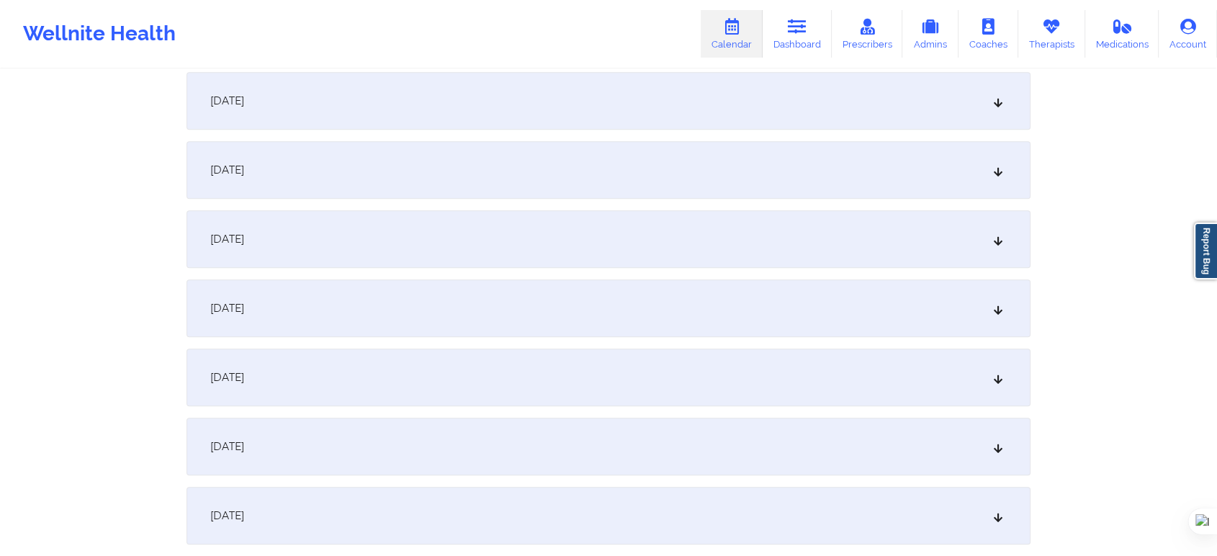
scroll to position [800, 0]
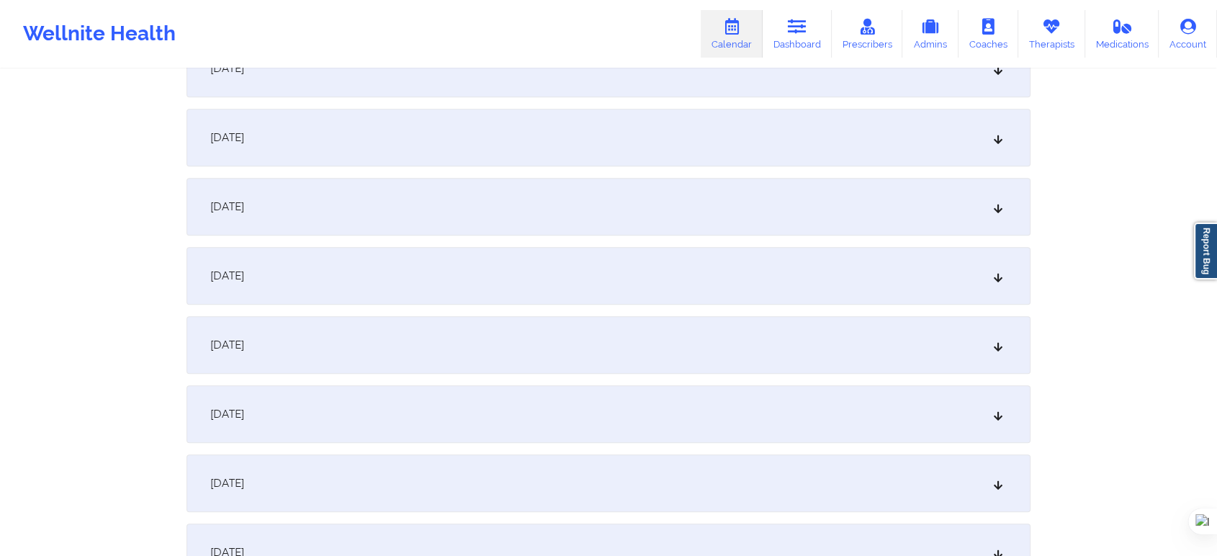
click at [267, 287] on div "[DATE]" at bounding box center [608, 276] width 844 height 58
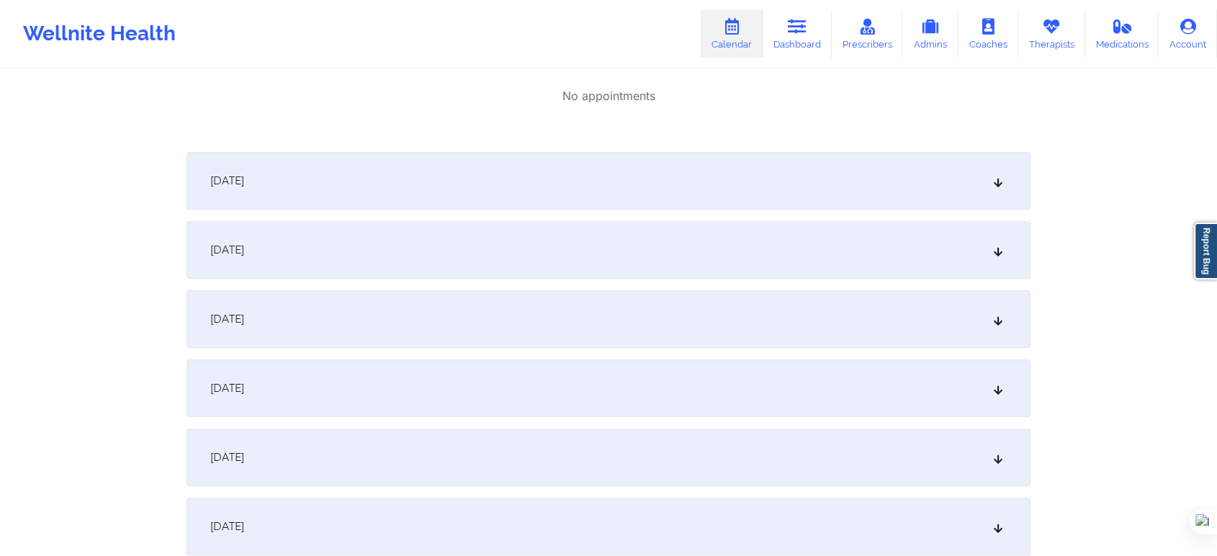
scroll to position [1279, 0]
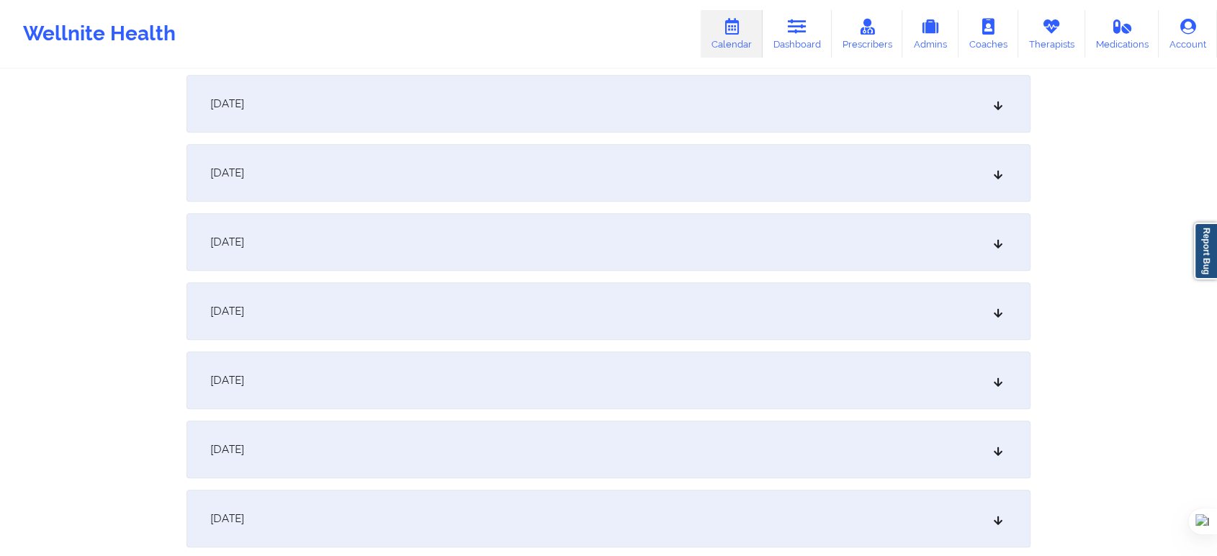
click at [291, 390] on div "[DATE]" at bounding box center [608, 380] width 844 height 58
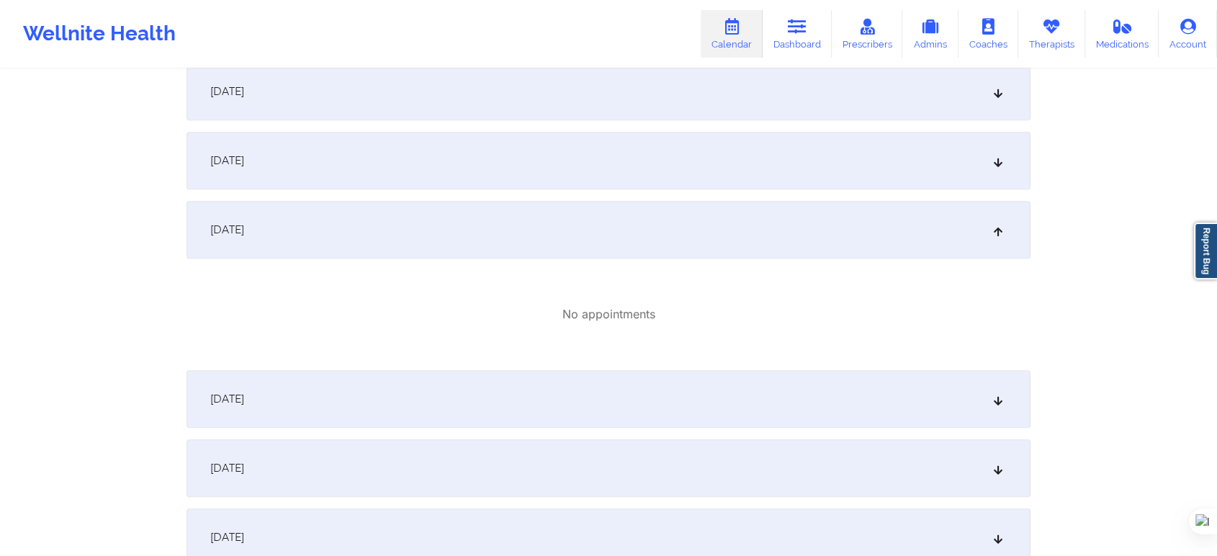
scroll to position [1440, 0]
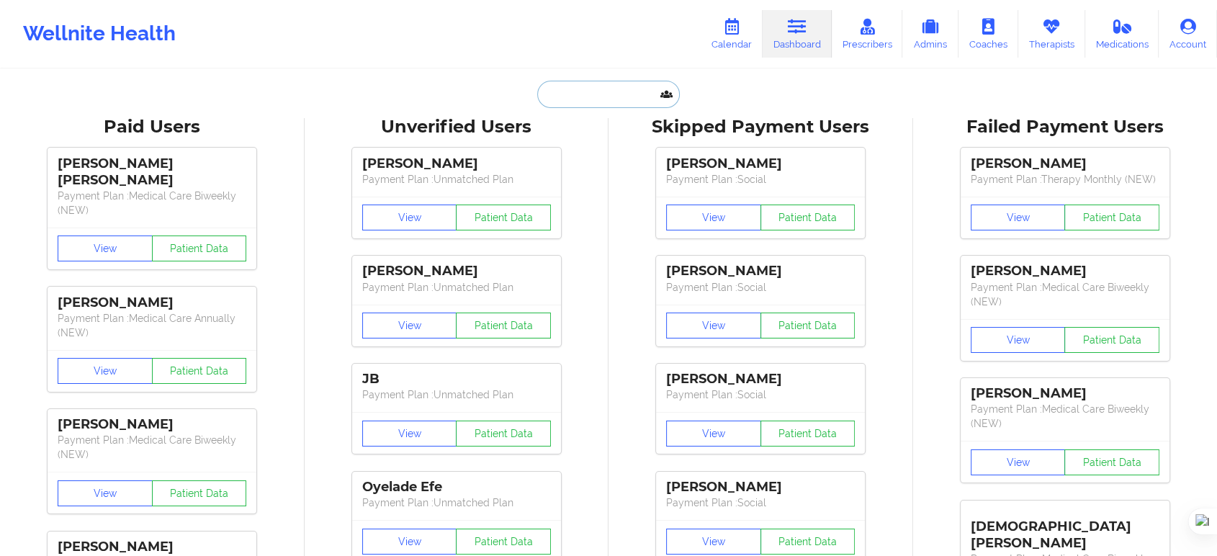
click at [562, 97] on input "text" at bounding box center [608, 94] width 143 height 27
paste input "[DATE]"
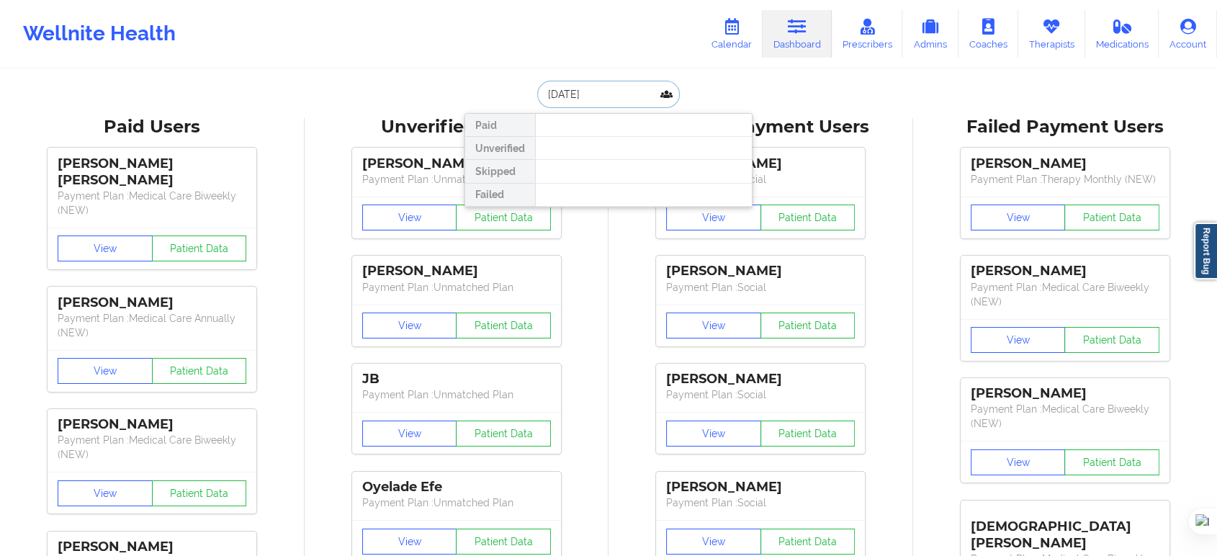
drag, startPoint x: 629, startPoint y: 101, endPoint x: 534, endPoint y: 96, distance: 95.1
click at [537, 96] on input "[DATE]" at bounding box center [608, 94] width 143 height 27
click at [569, 96] on input "[PERSON_NAME]" at bounding box center [608, 94] width 143 height 27
type input "[PERSON_NAME]"
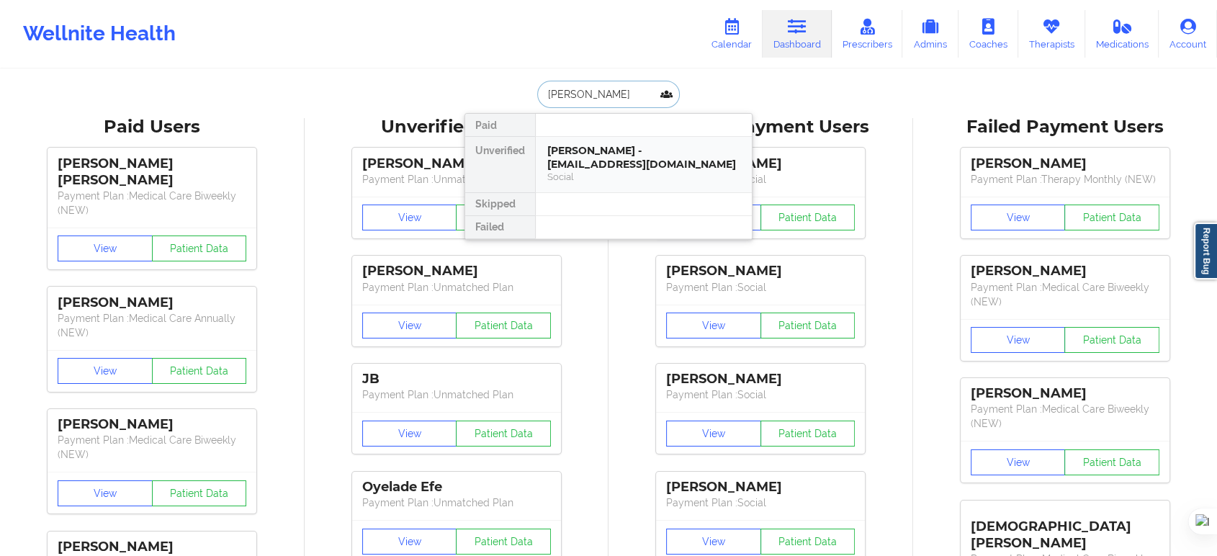
click at [587, 152] on div "[PERSON_NAME] - [EMAIL_ADDRESS][DOMAIN_NAME]" at bounding box center [643, 157] width 193 height 27
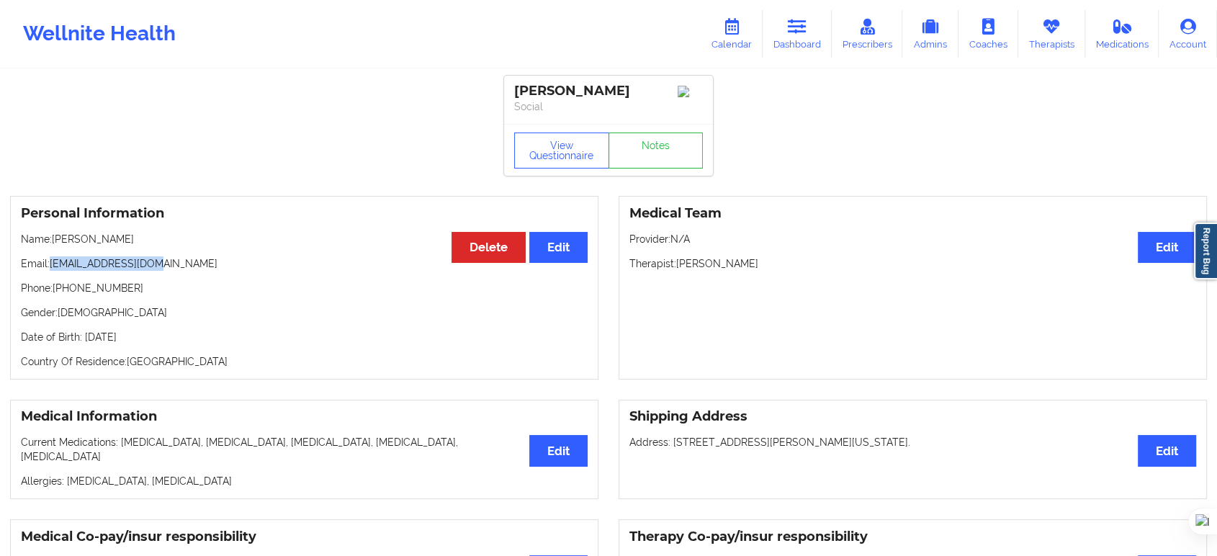
drag, startPoint x: 166, startPoint y: 258, endPoint x: 49, endPoint y: 267, distance: 116.9
click at [49, 267] on p "Email: [EMAIL_ADDRESS][DOMAIN_NAME]" at bounding box center [304, 263] width 567 height 14
copy p "[EMAIL_ADDRESS][DOMAIN_NAME]"
